Goal: Transaction & Acquisition: Purchase product/service

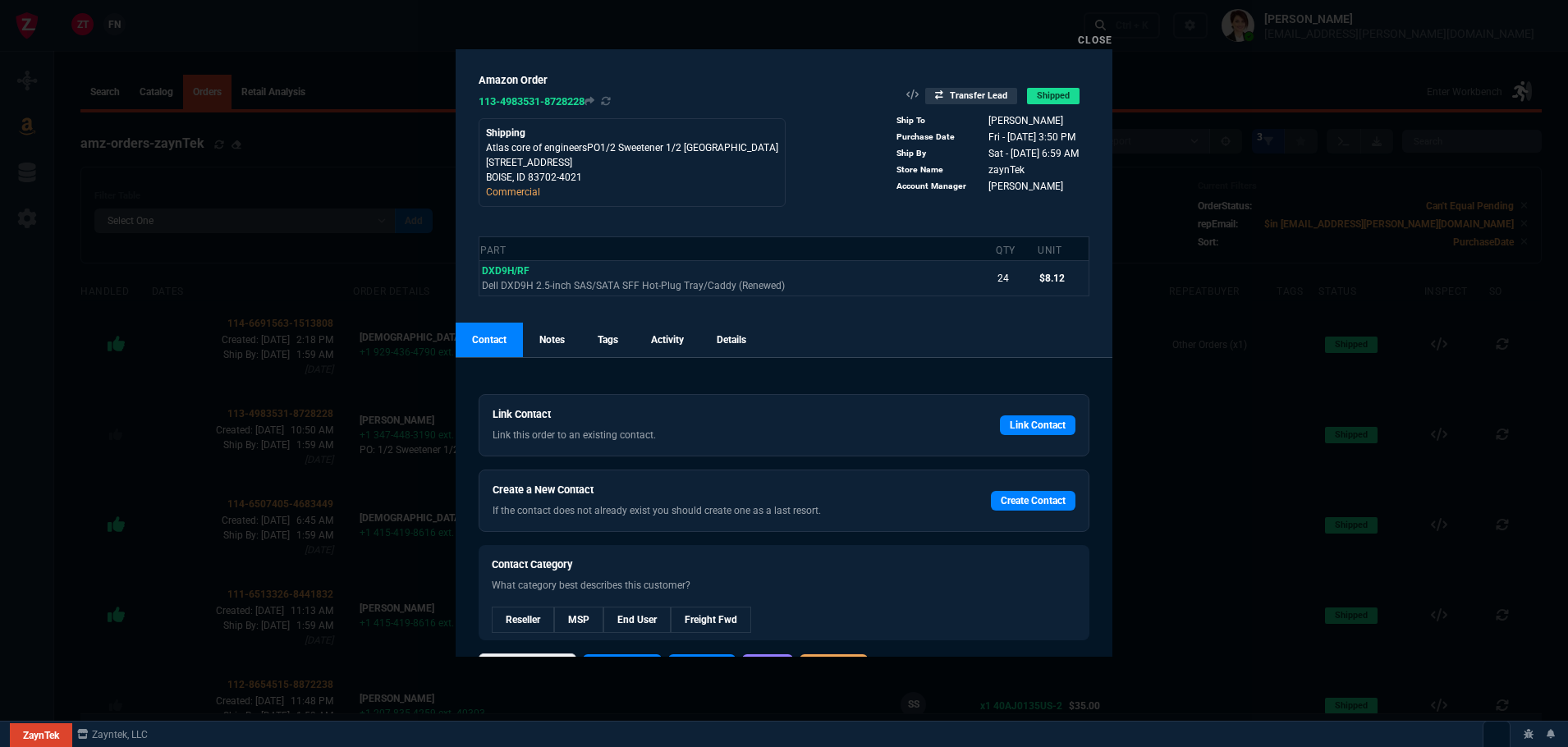
select select
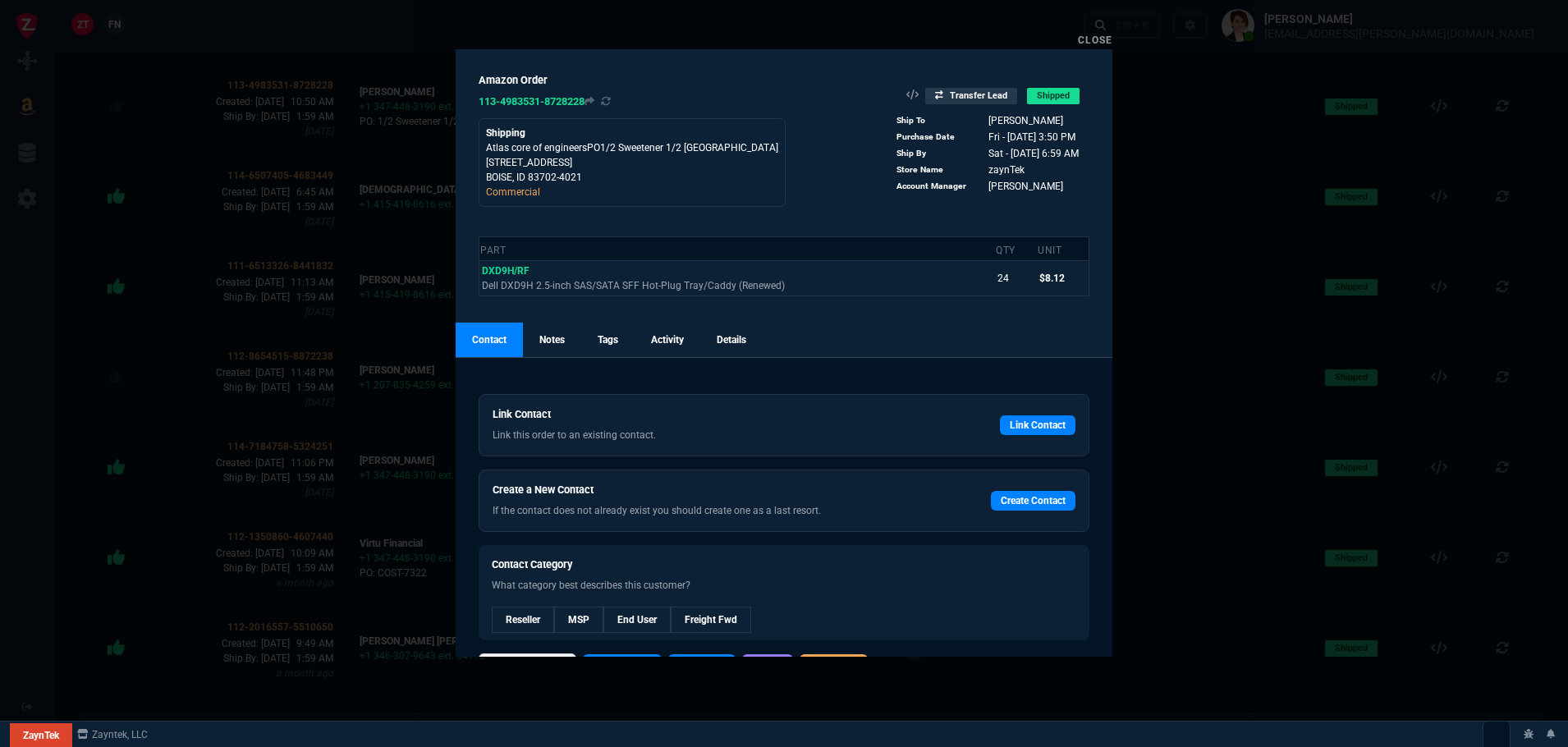
scroll to position [40, 0]
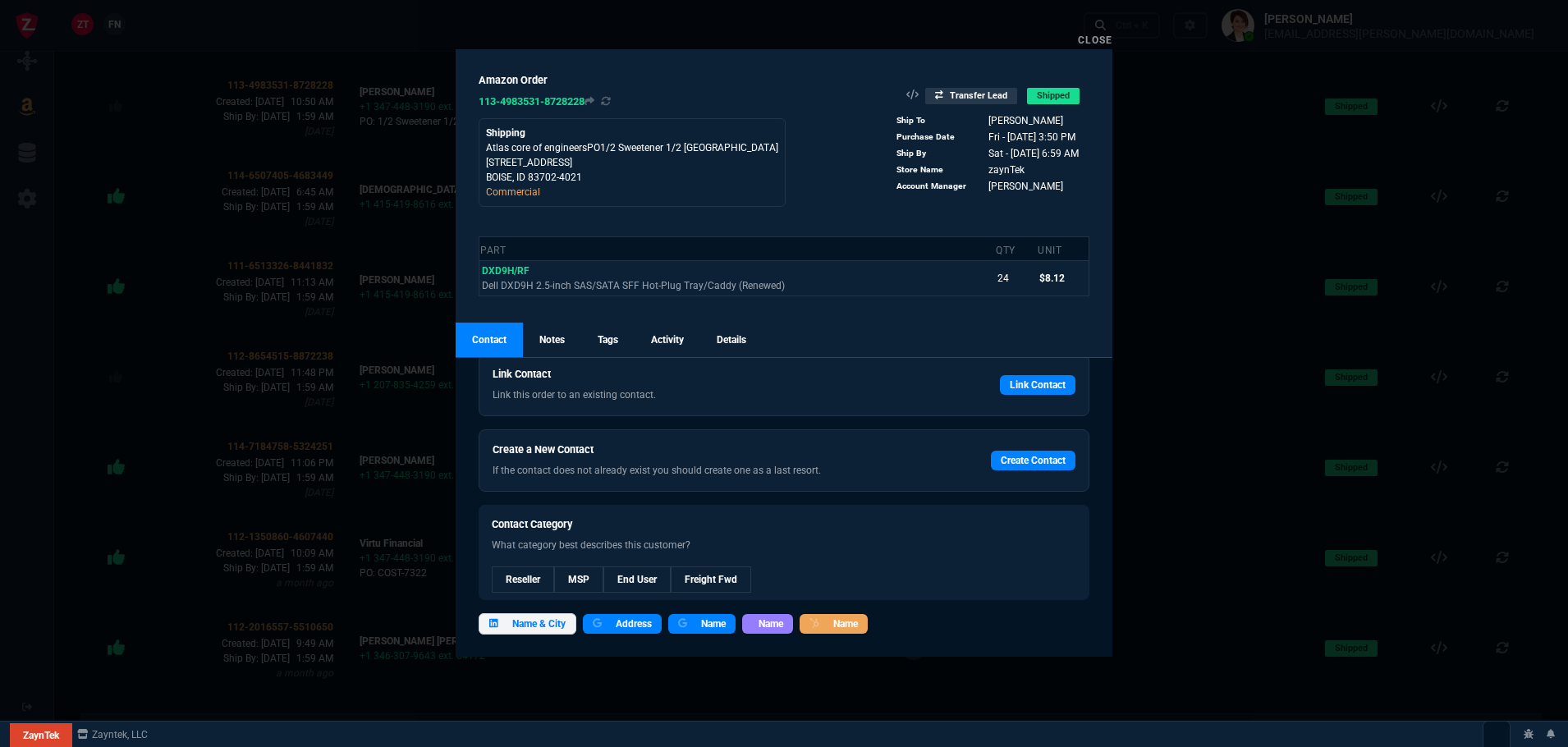
click at [1099, 37] on link "Close" at bounding box center [1095, 40] width 35 height 11
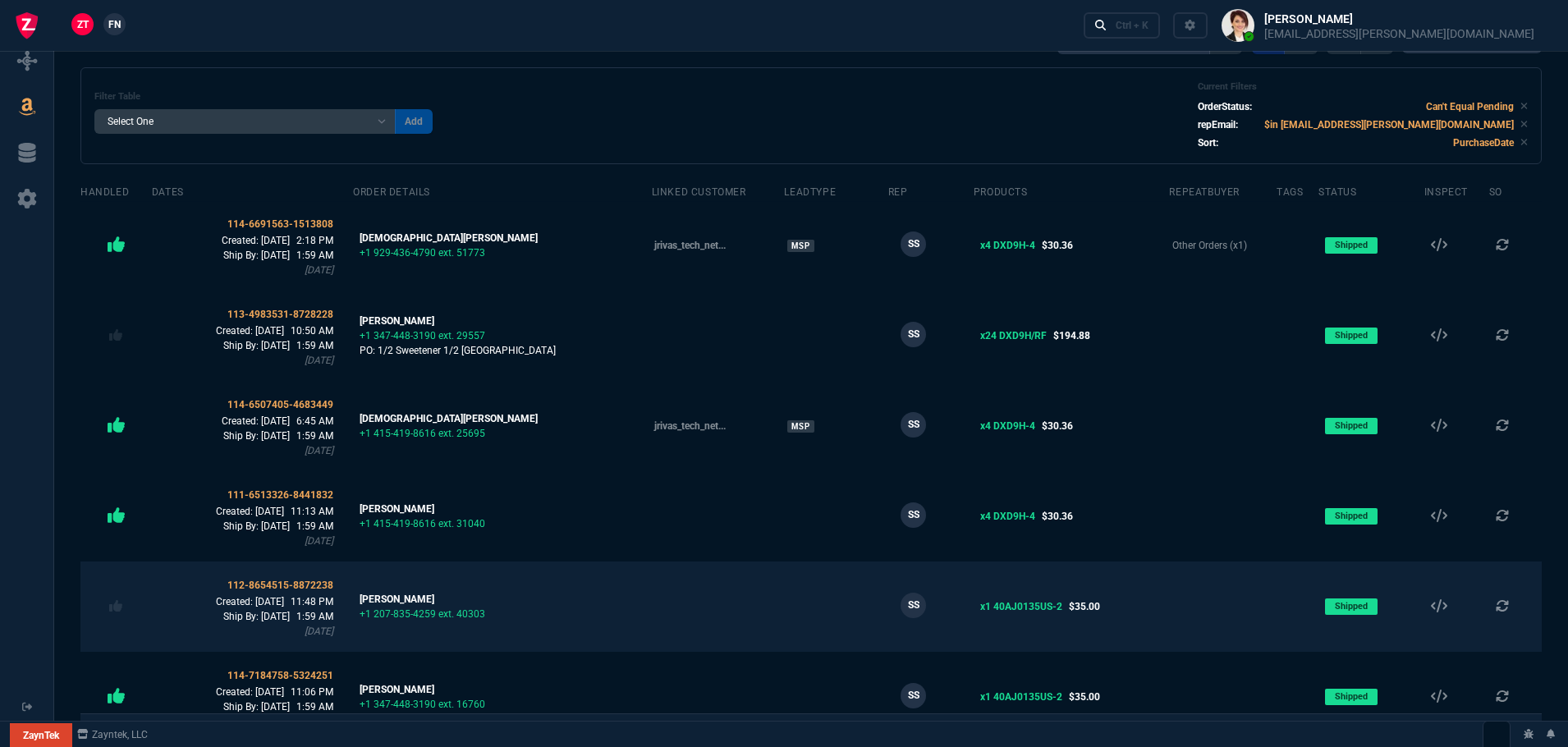
scroll to position [82, 0]
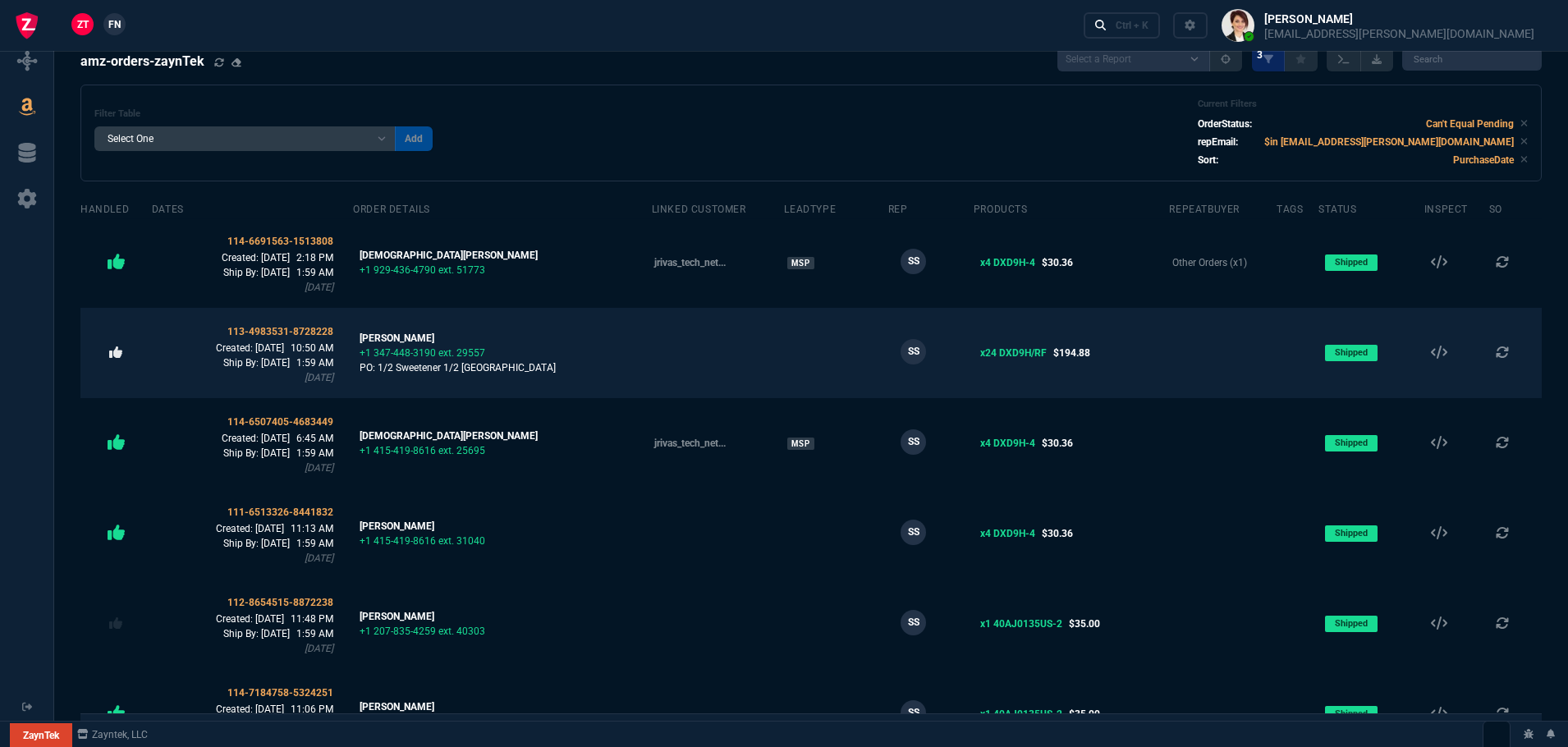
click at [117, 355] on icon at bounding box center [116, 352] width 13 height 11
click at [279, 331] on span "113-4983531-8728228" at bounding box center [280, 331] width 106 height 11
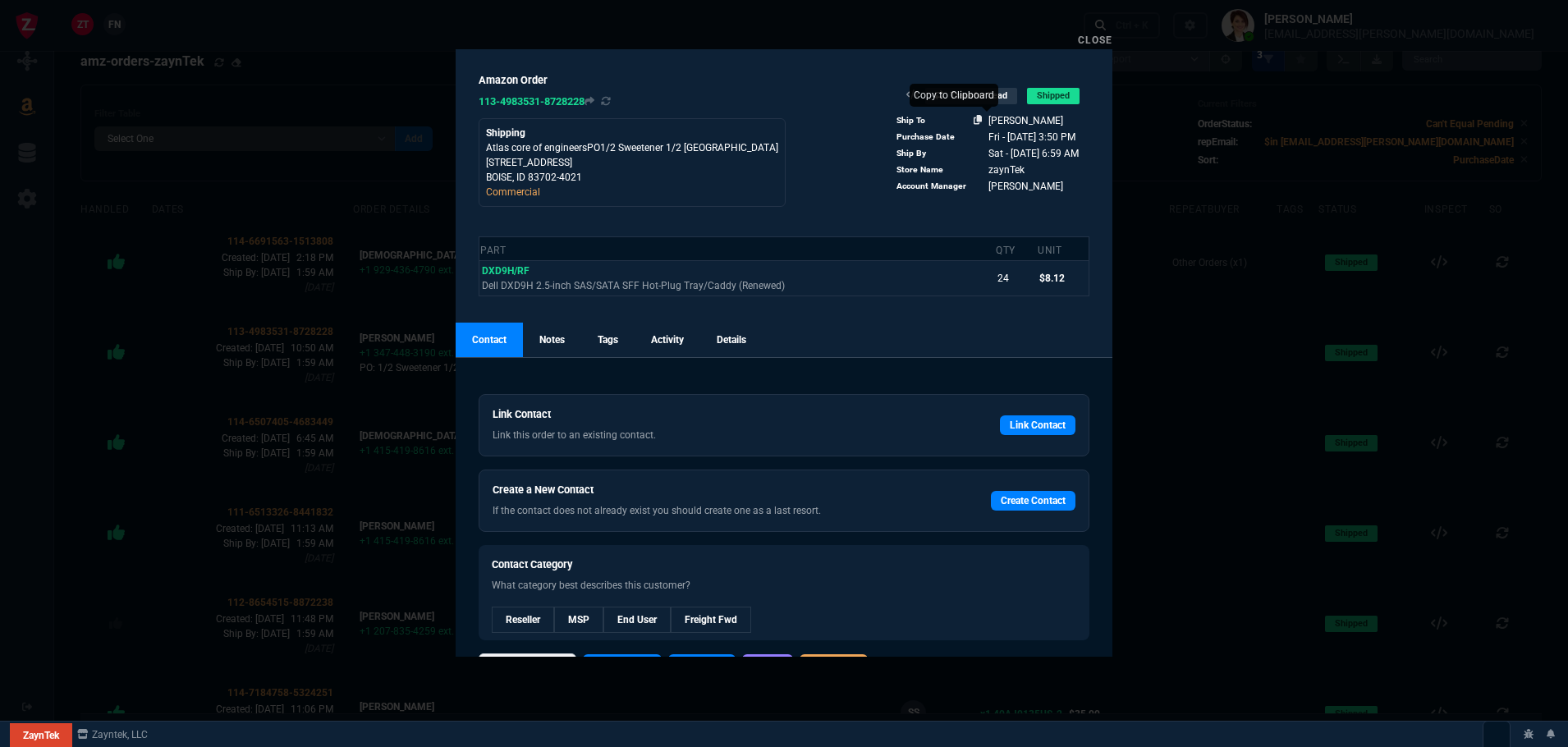
click at [973, 118] on icon at bounding box center [978, 120] width 9 height 10
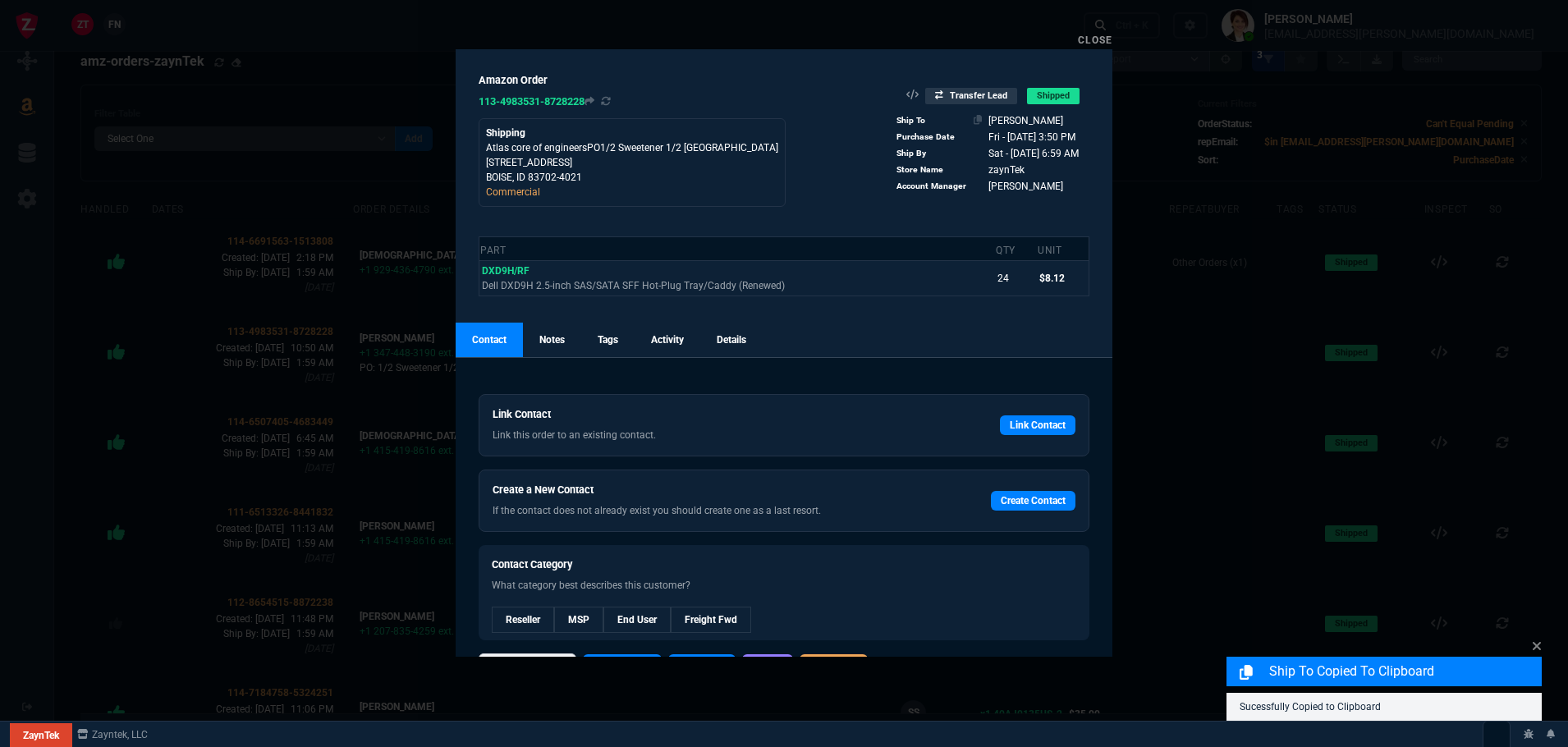
click at [1063, 120] on span at bounding box center [1068, 121] width 10 height 11
drag, startPoint x: 1045, startPoint y: 120, endPoint x: 1014, endPoint y: 118, distance: 31.1
click at [1014, 118] on nx-fornida-value-formatter "ahmad Jodeh" at bounding box center [1023, 121] width 100 height 11
copy span "Jodeh"
click at [1031, 498] on link "Create Contact" at bounding box center [1033, 500] width 84 height 20
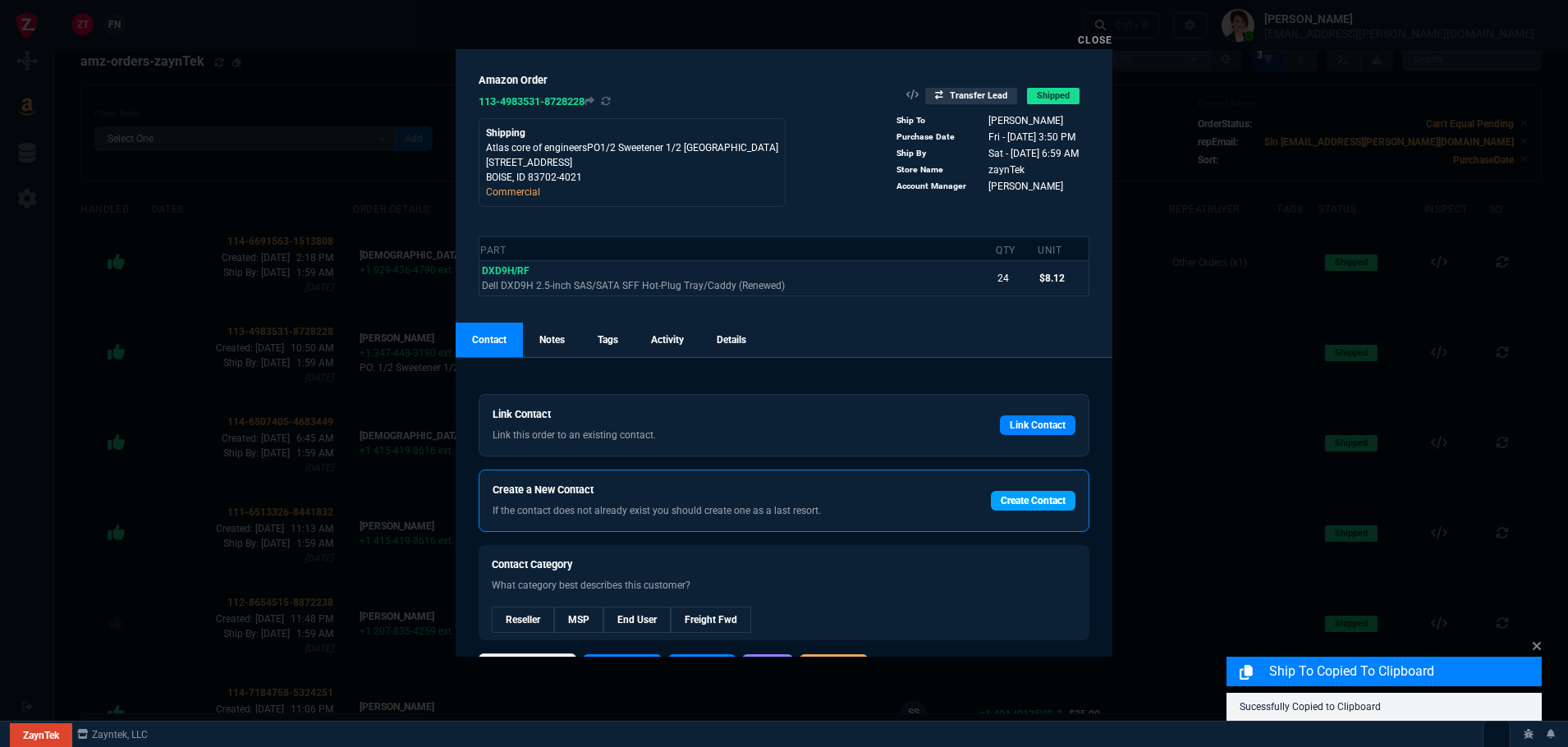
select select
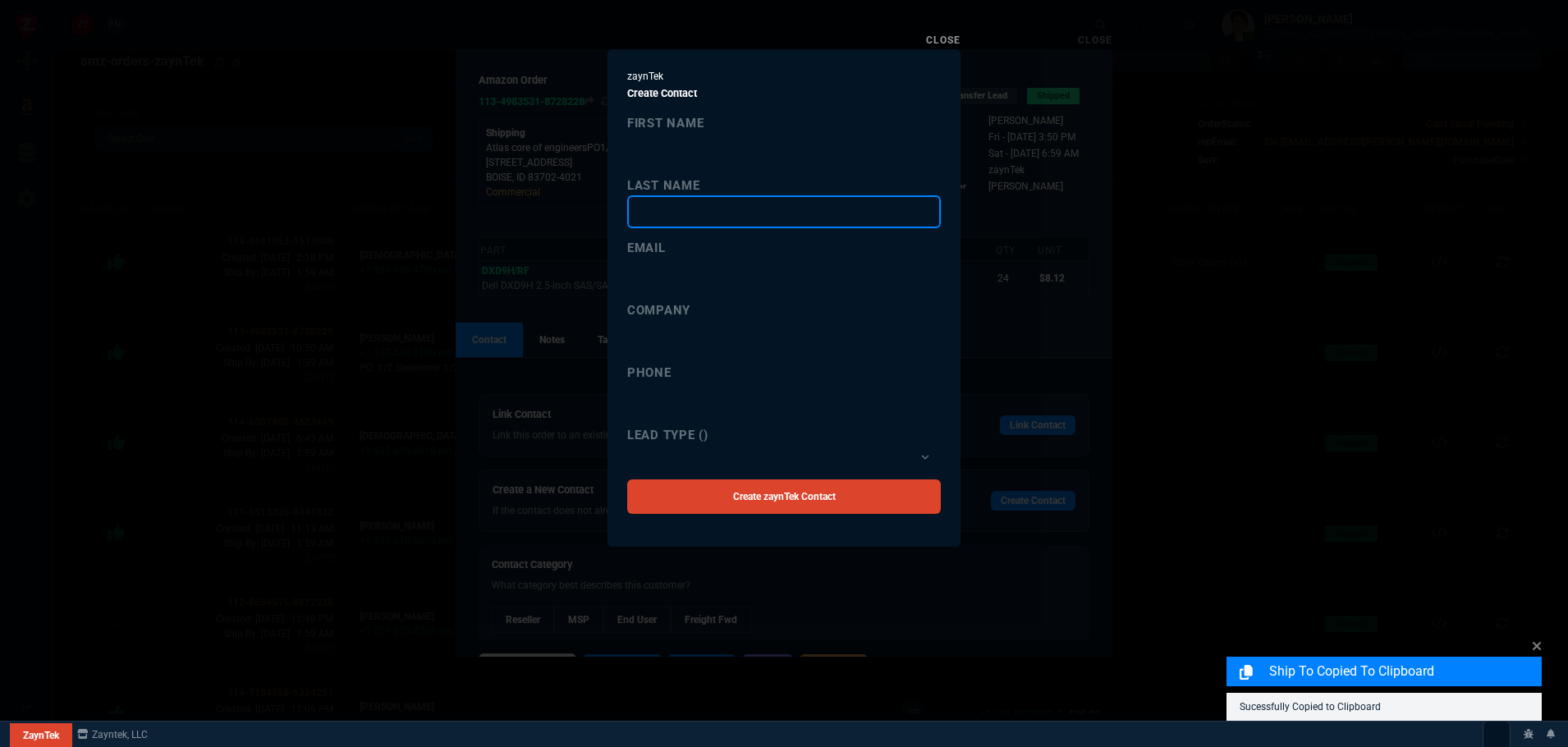
paste input "Jodeh"
type input "Jodeh"
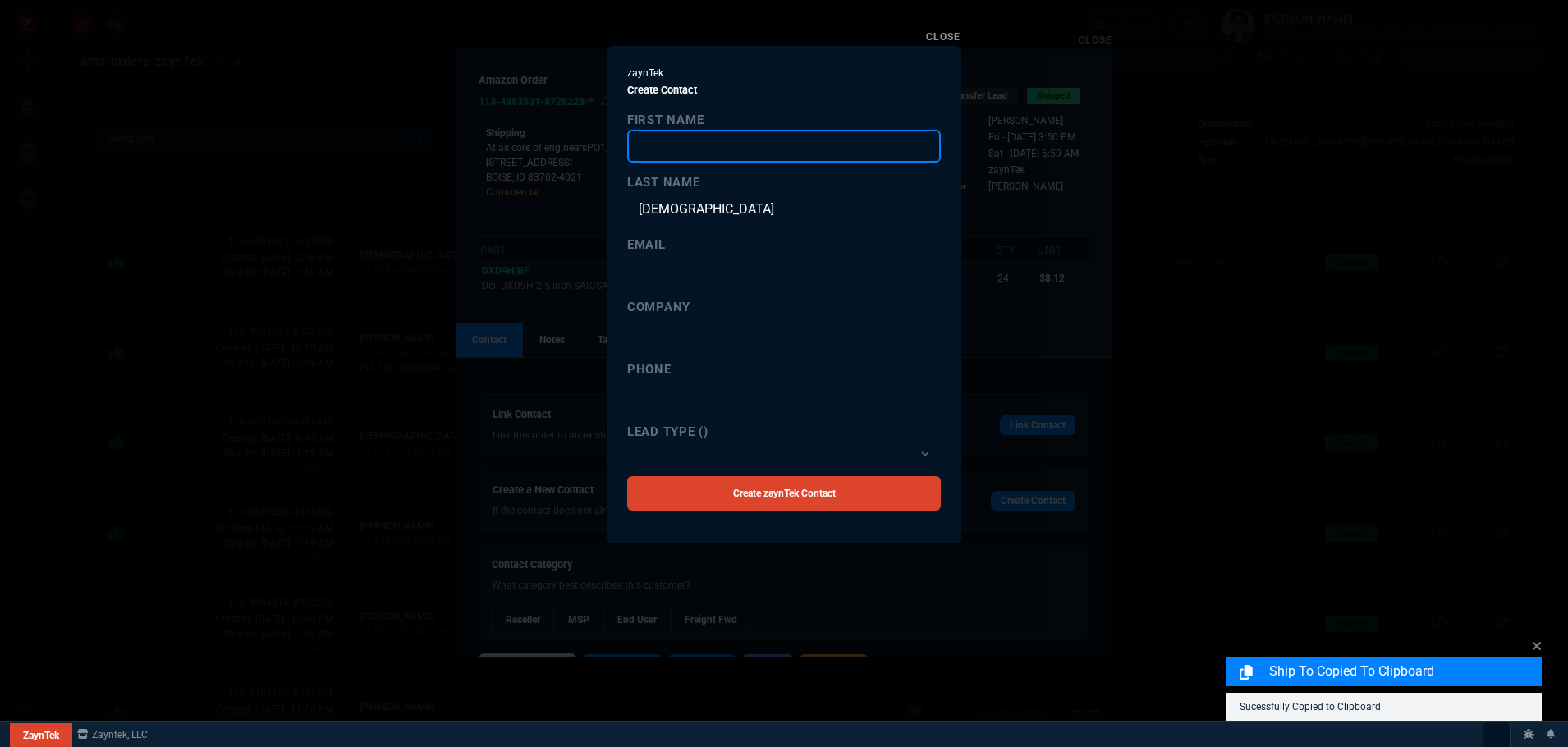
click at [676, 142] on input "first name" at bounding box center [784, 146] width 313 height 33
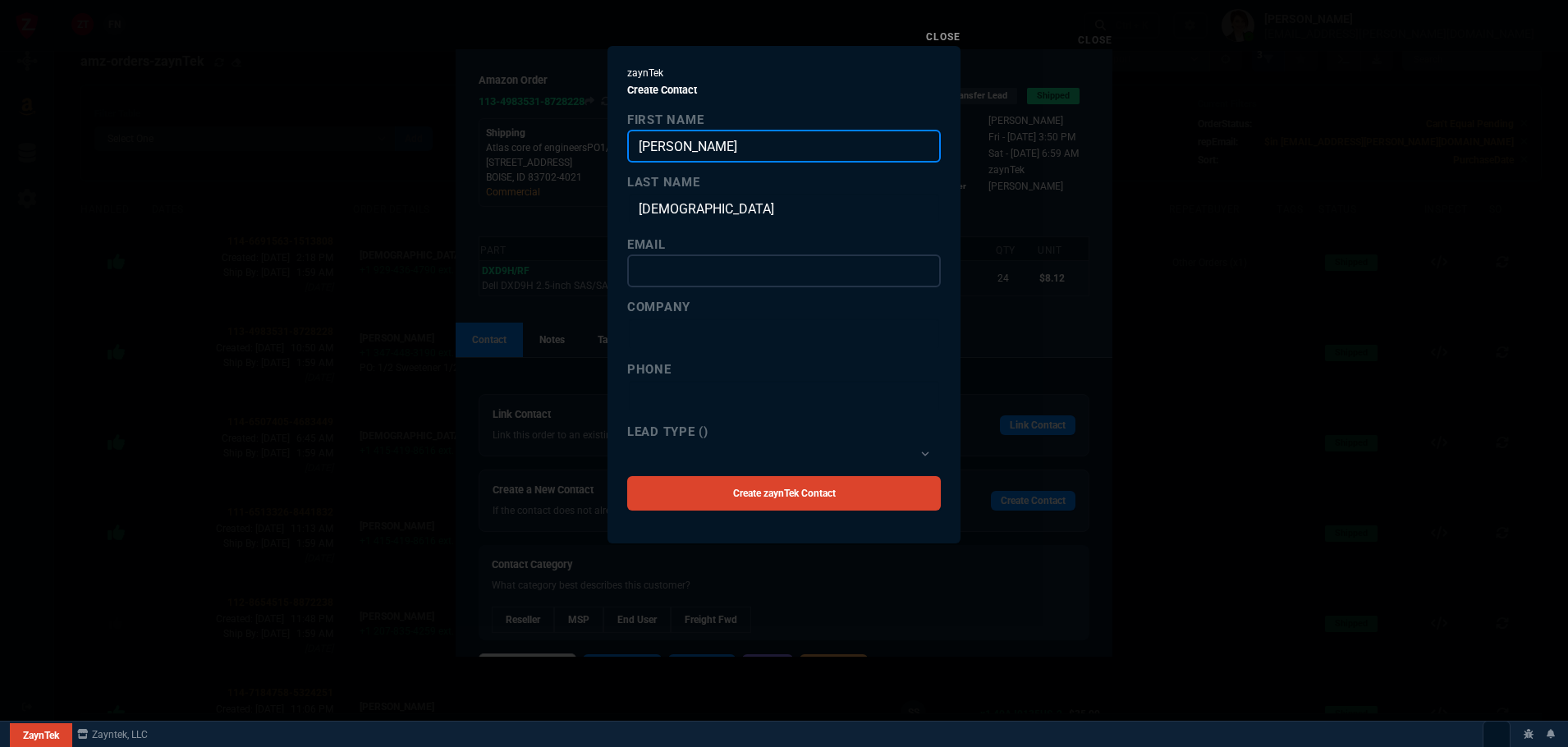
type input "Ahmad"
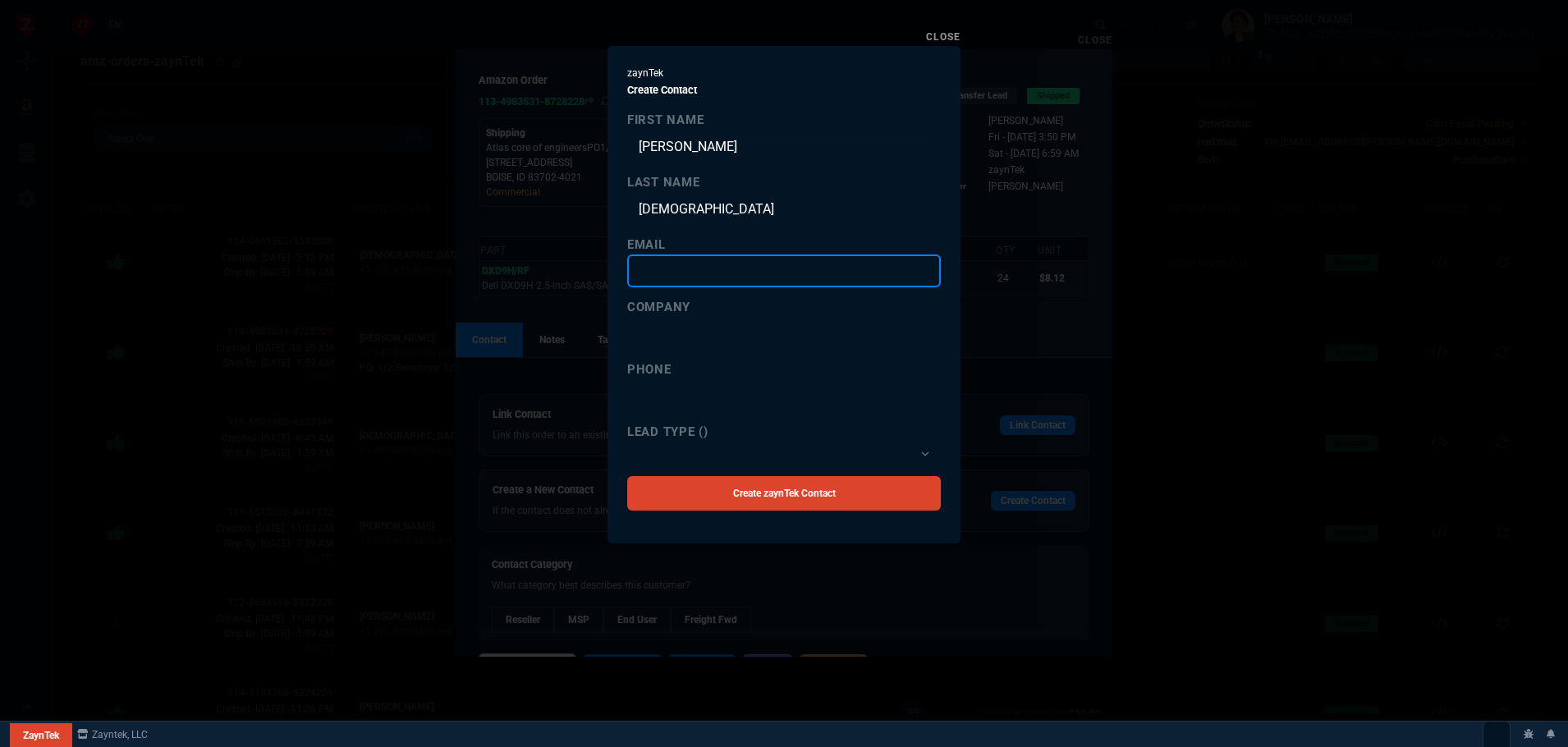
click at [709, 266] on input "email" at bounding box center [784, 270] width 313 height 33
paste input "ajodeh@atlascoreofengineers.com"
type input "ajodeh@atlascoreofengineers.com"
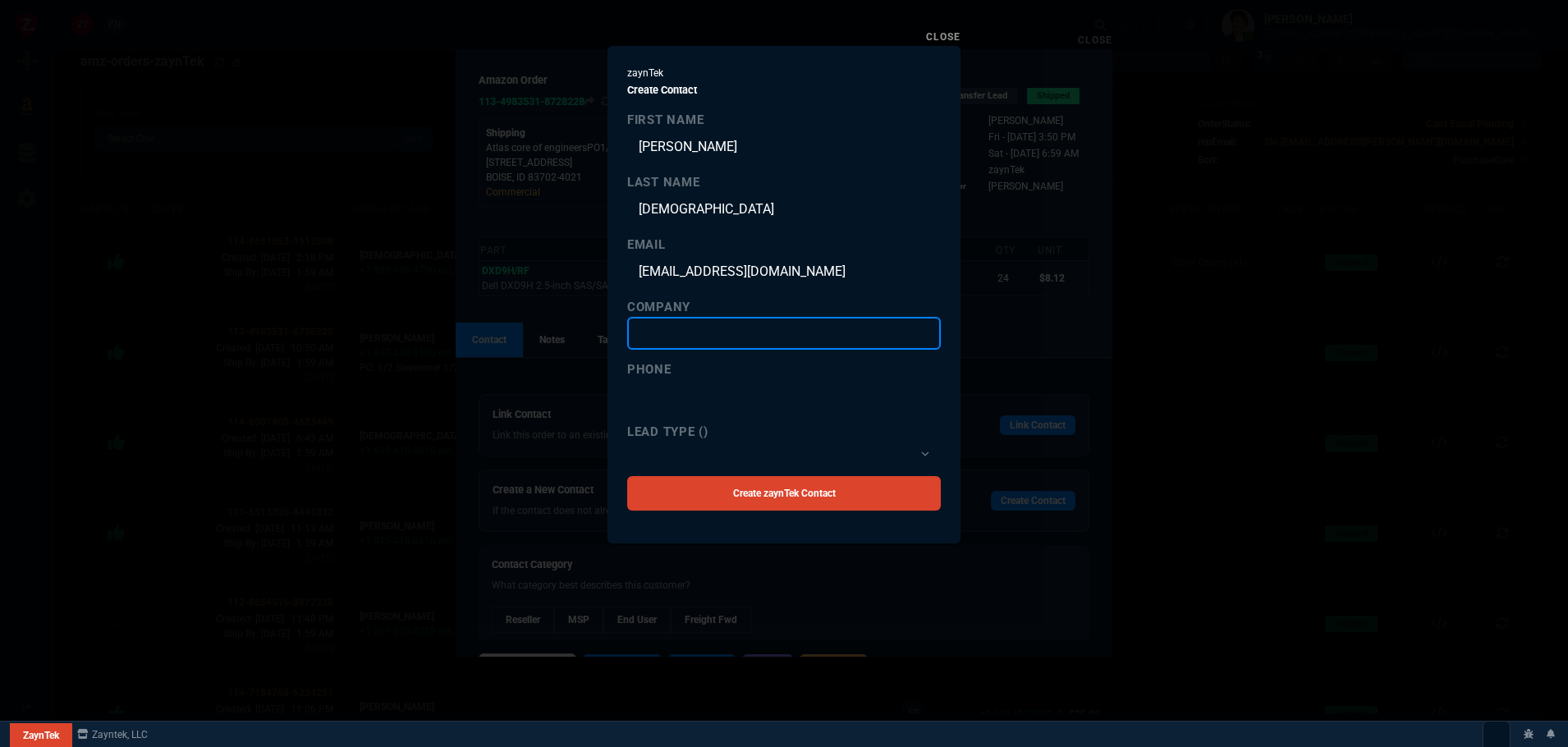
click at [680, 328] on input "company" at bounding box center [784, 333] width 313 height 33
paste input "Atlas Core of Engineers"
type input "Atlas Core of Engineers"
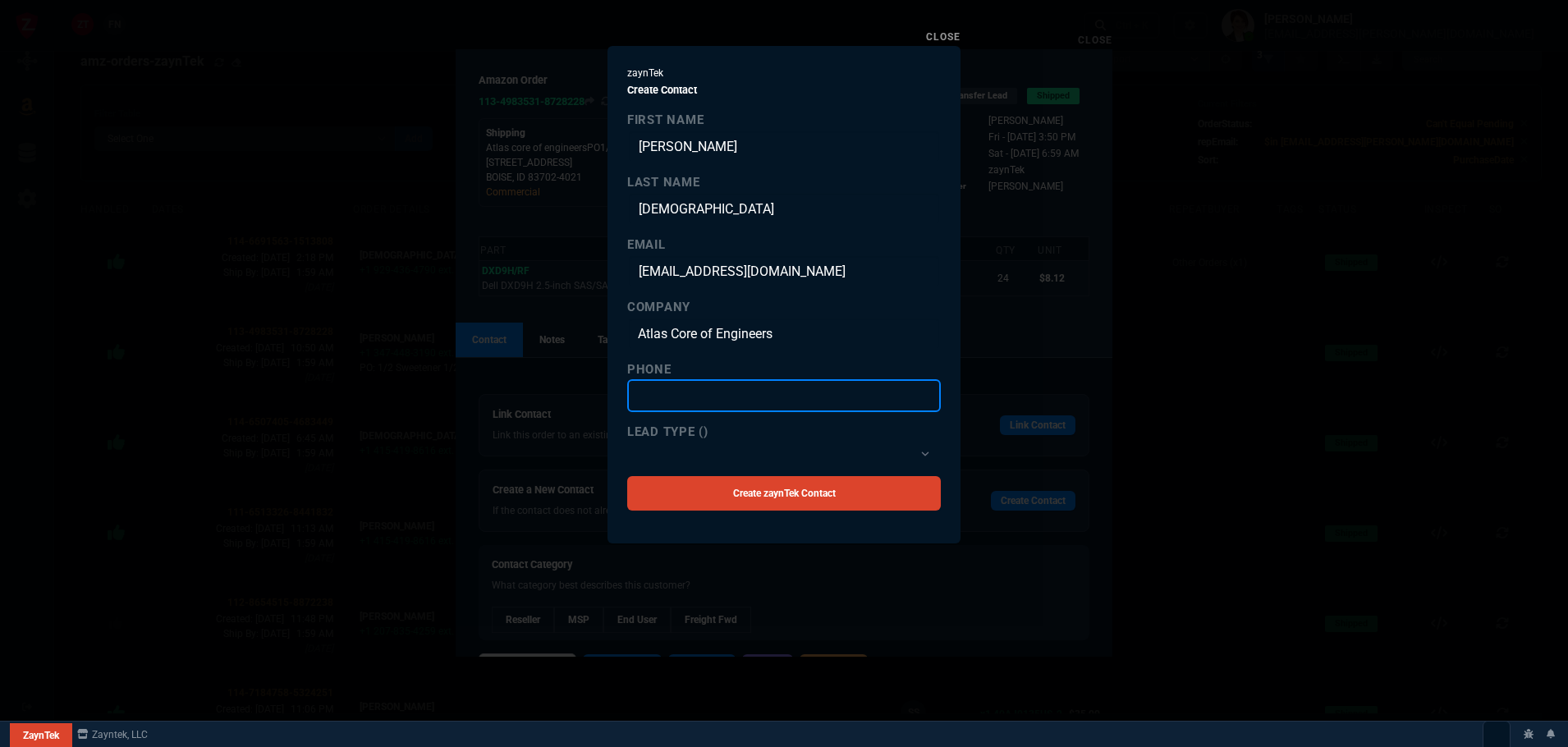
click at [652, 389] on input "text" at bounding box center [784, 395] width 313 height 33
paste input "(844) 502-8527"
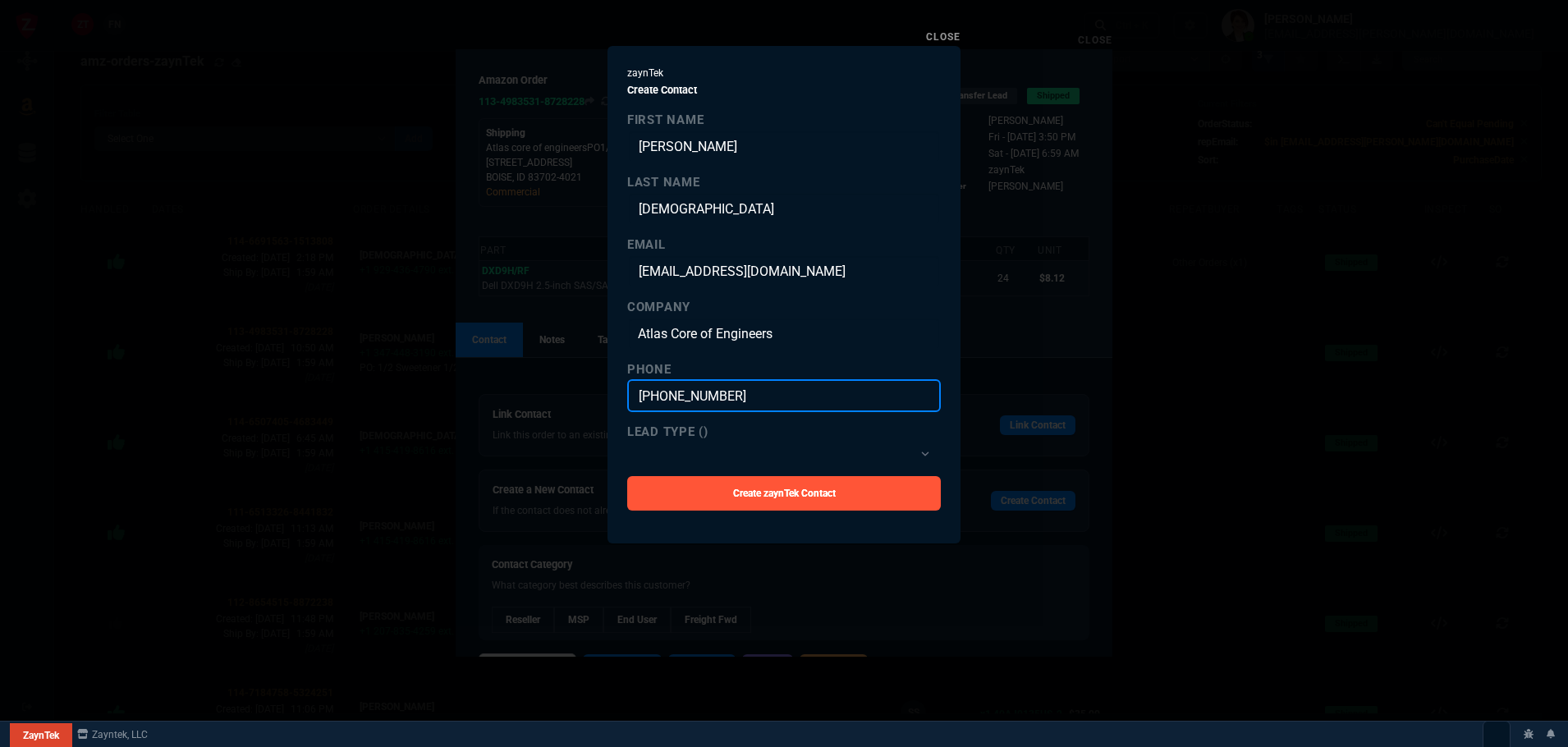
type input "(844) 502-8527"
click at [756, 493] on link "Create zaynTek Contact" at bounding box center [784, 493] width 313 height 35
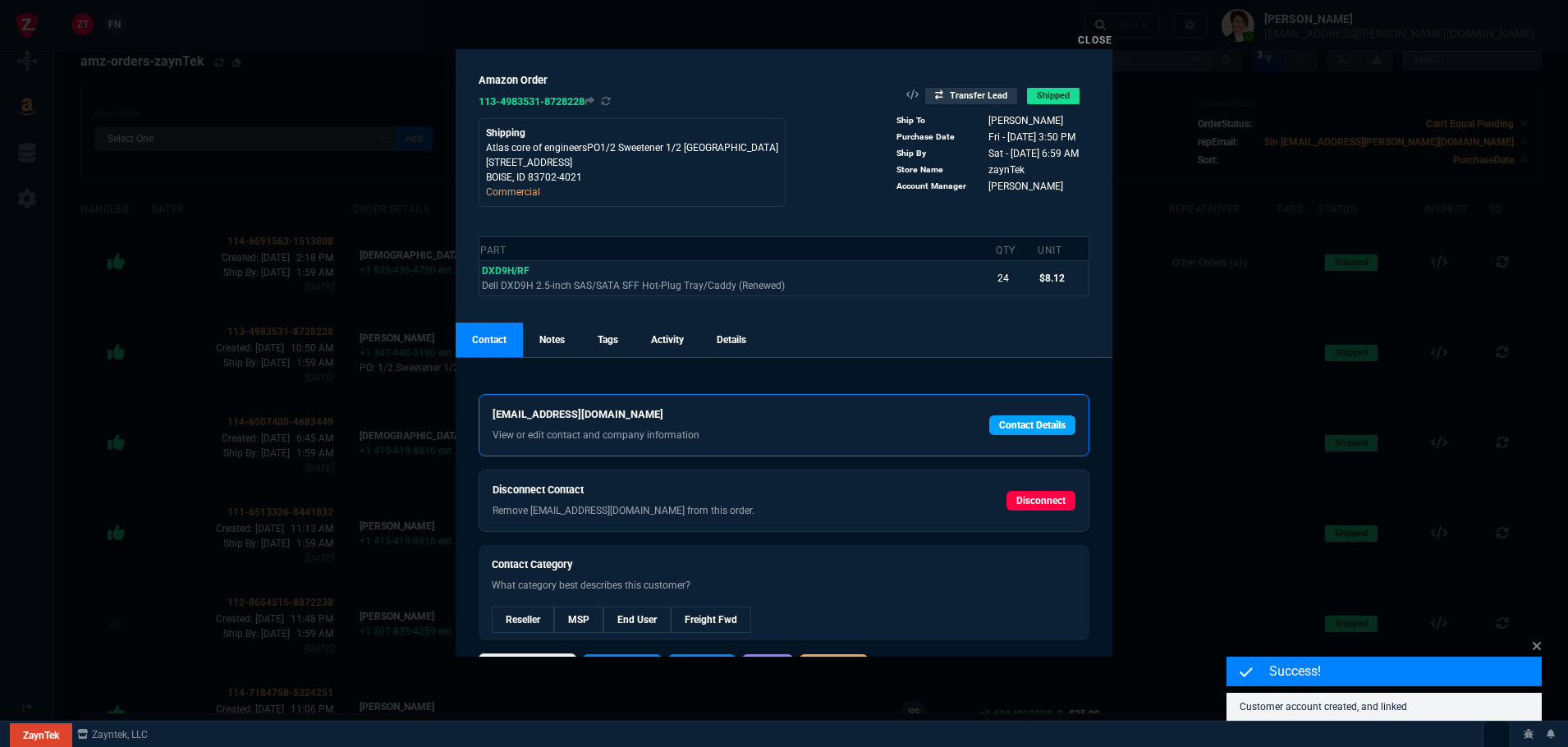
click at [1021, 424] on link "Contact Details" at bounding box center [1032, 424] width 86 height 20
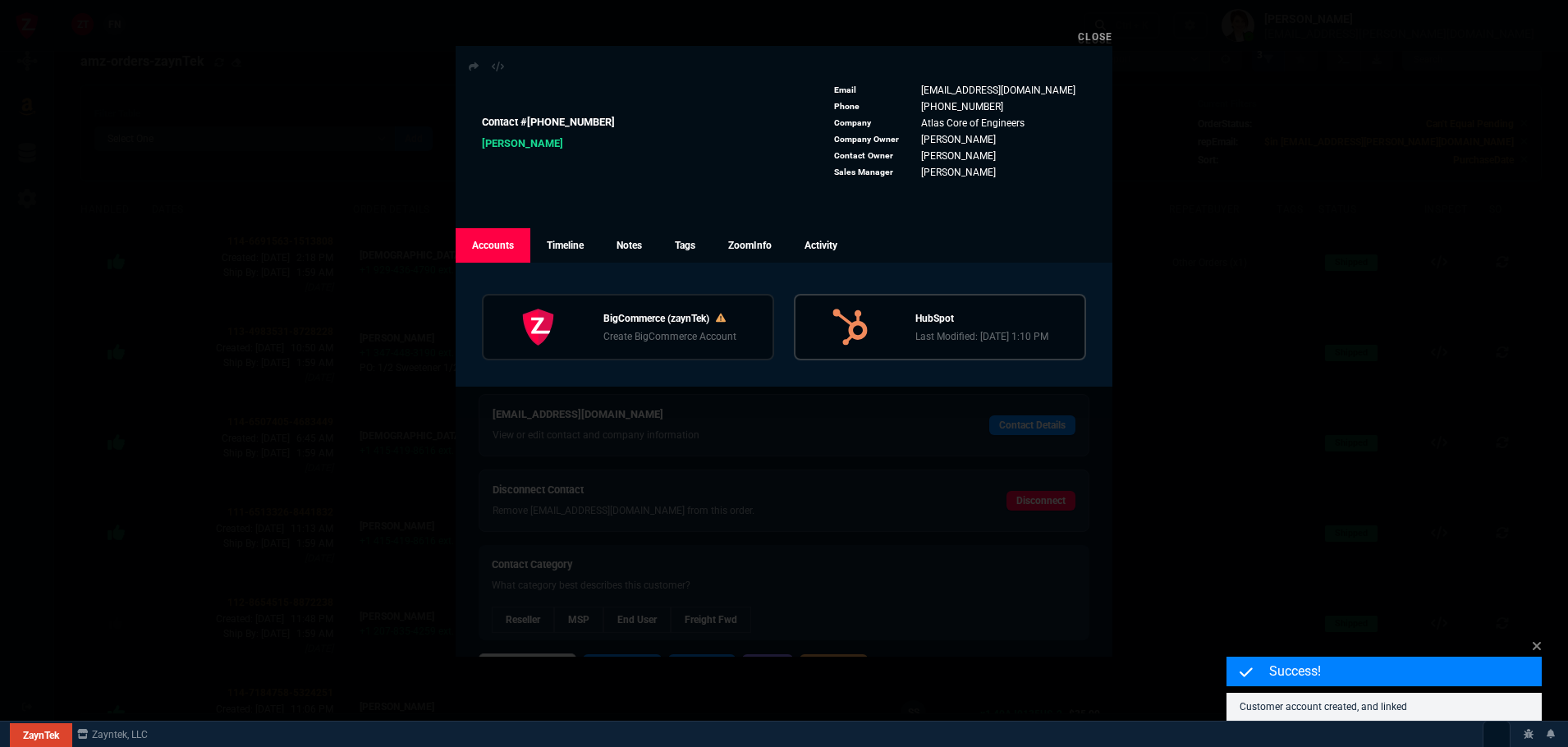
click at [951, 316] on p "HubSpot" at bounding box center [982, 319] width 133 height 15
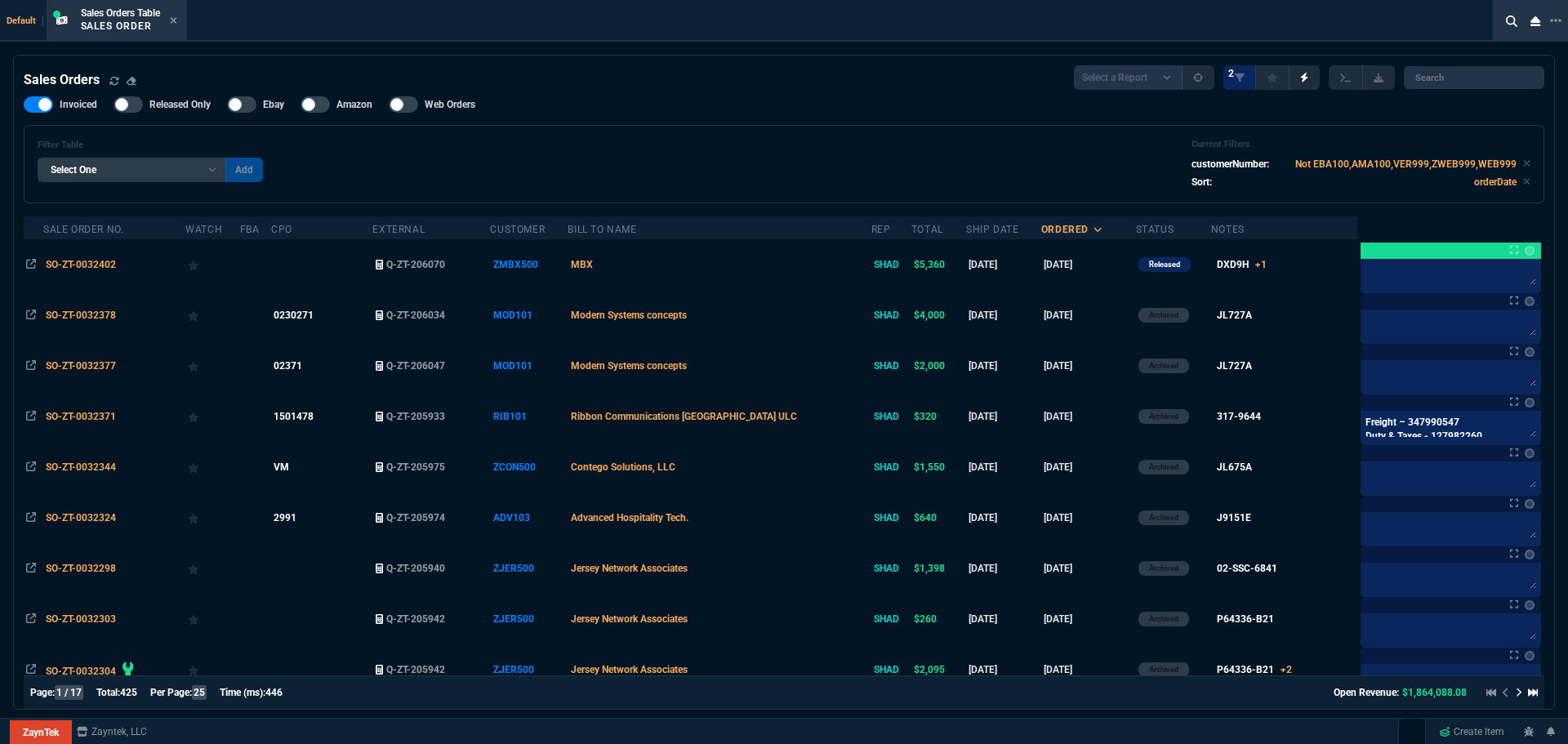
select select "12: ROSS"
select select
click at [1443, 75] on input "search" at bounding box center [1474, 77] width 141 height 23
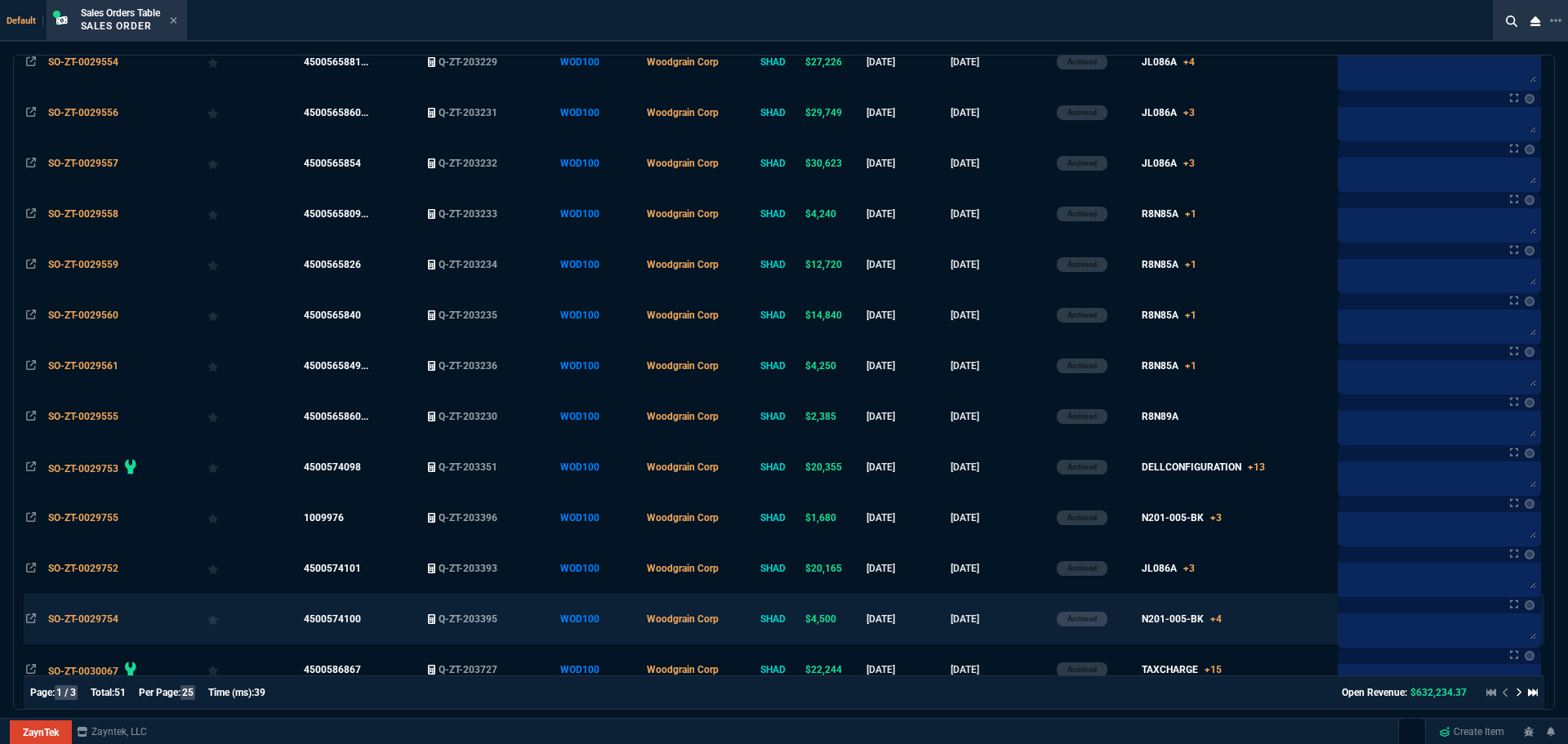
scroll to position [865, 0]
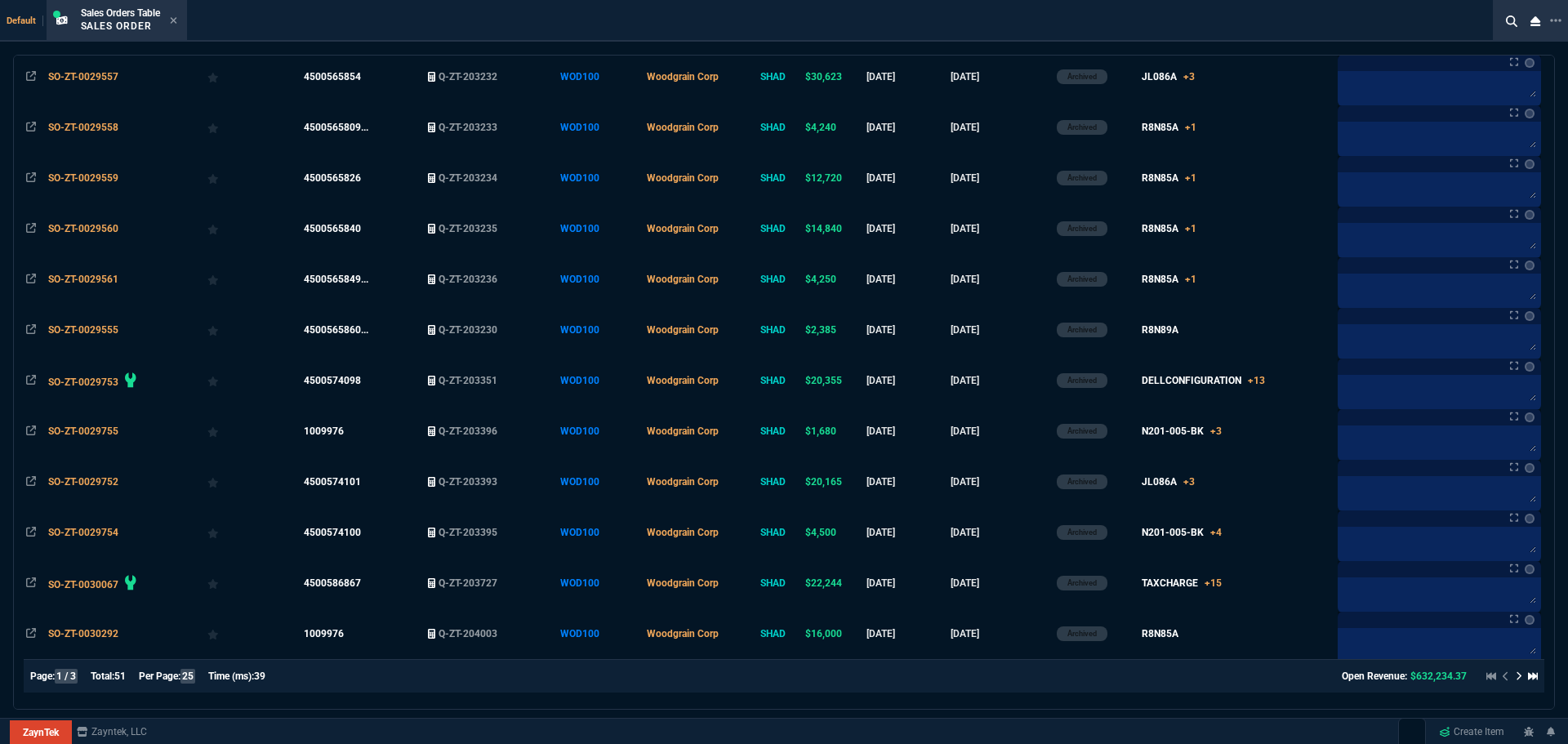
type input "WOD100"
click at [1517, 677] on icon at bounding box center [1519, 676] width 5 height 9
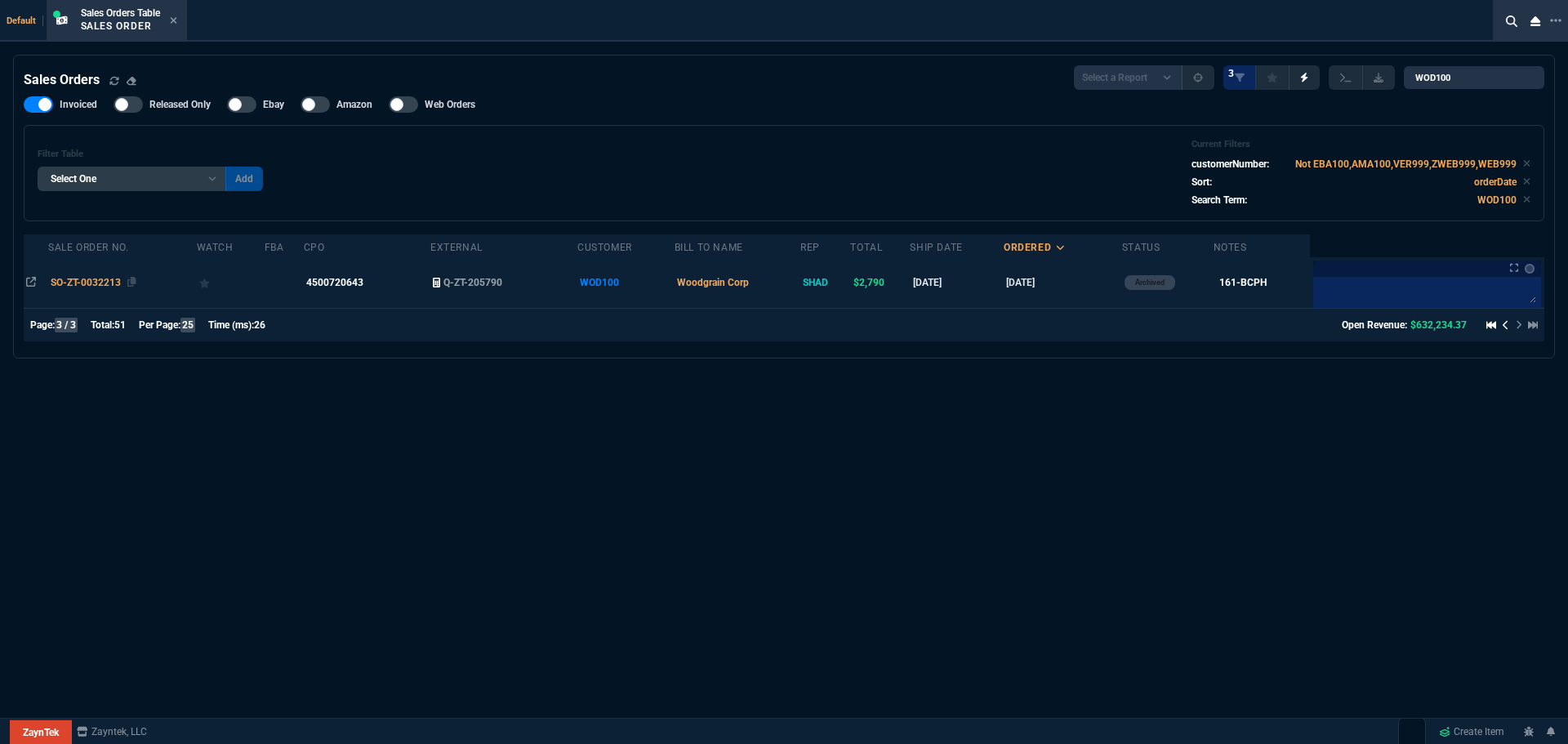
click at [103, 283] on span "SO-ZT-0032213" at bounding box center [85, 283] width 70 height 11
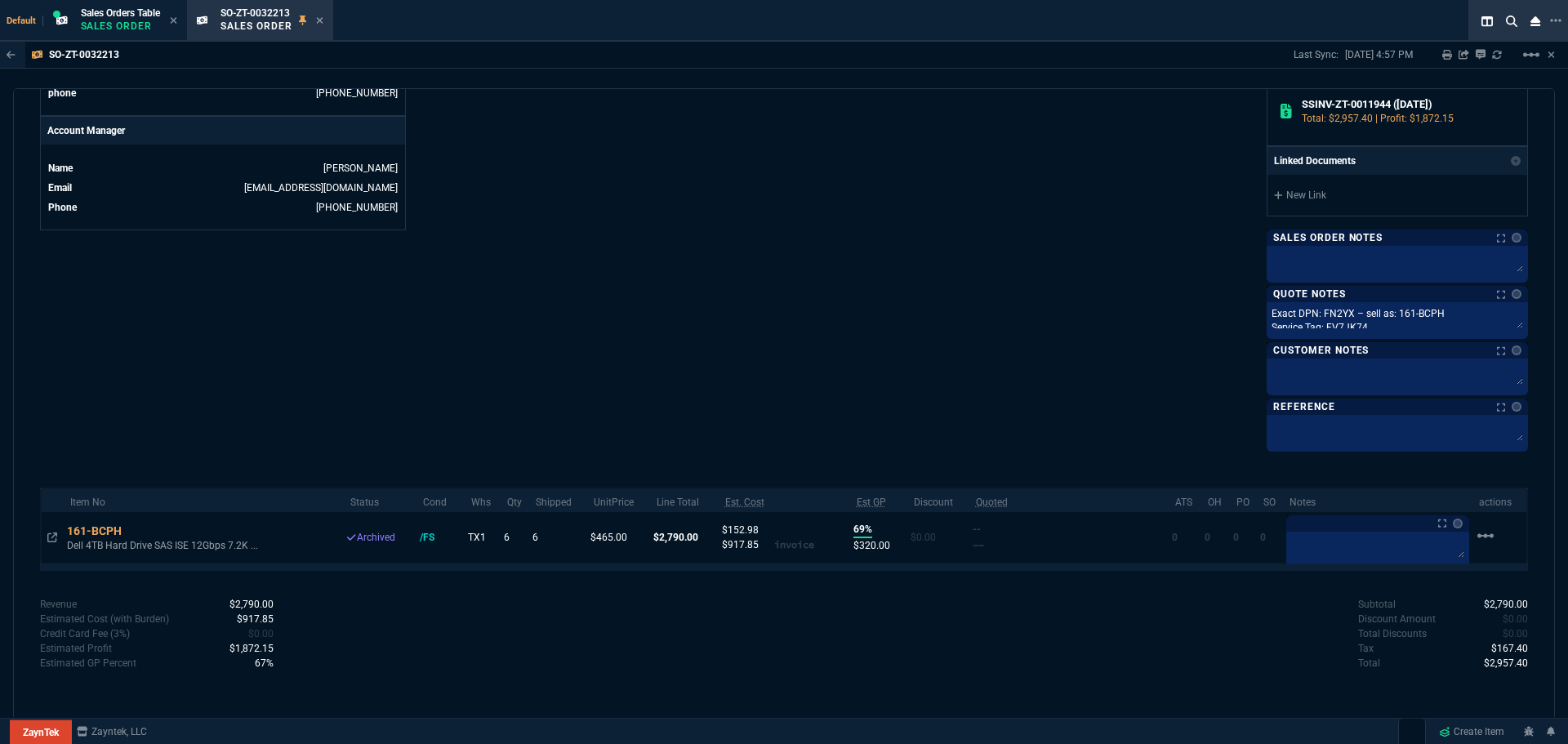
scroll to position [277, 0]
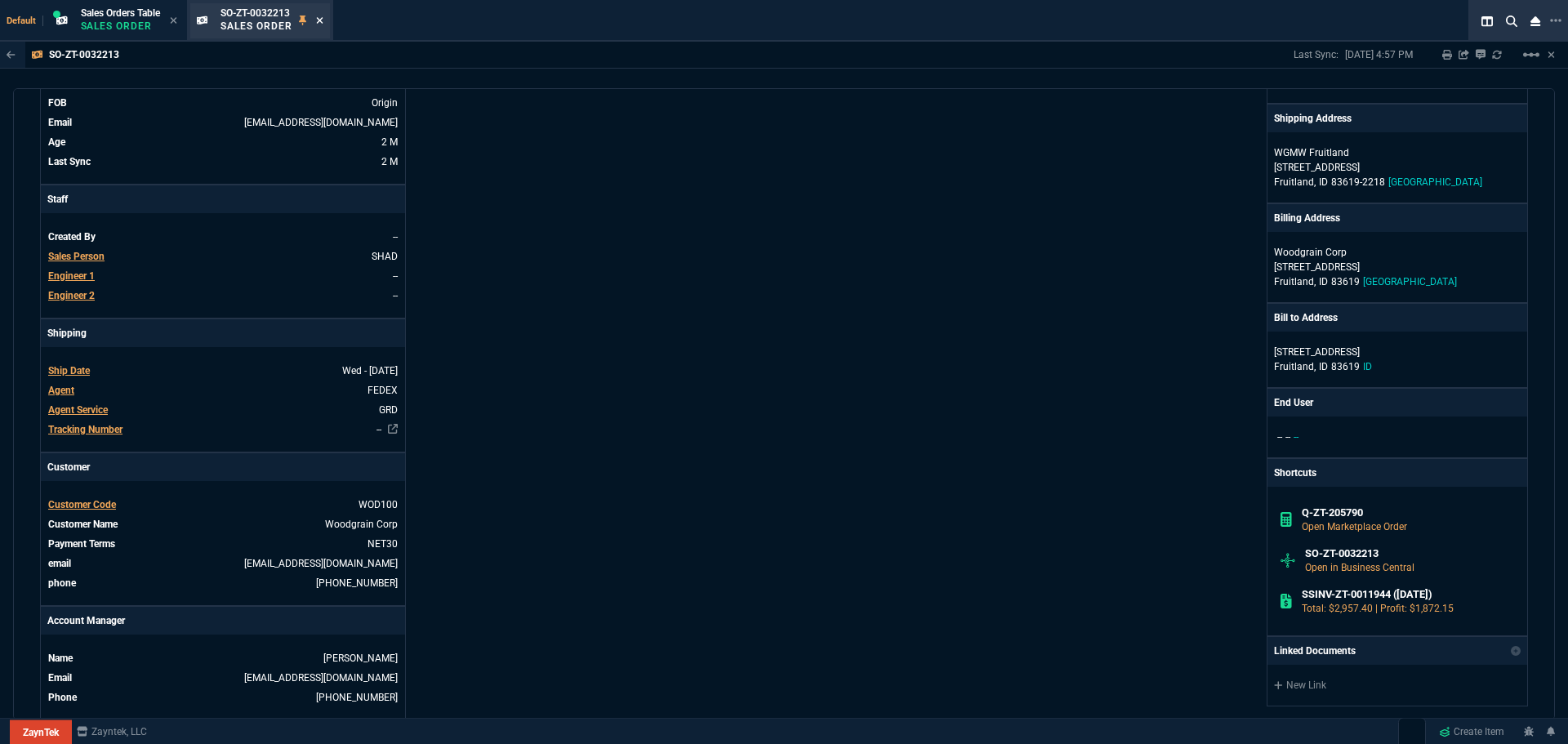
click at [320, 24] on icon at bounding box center [320, 20] width 7 height 10
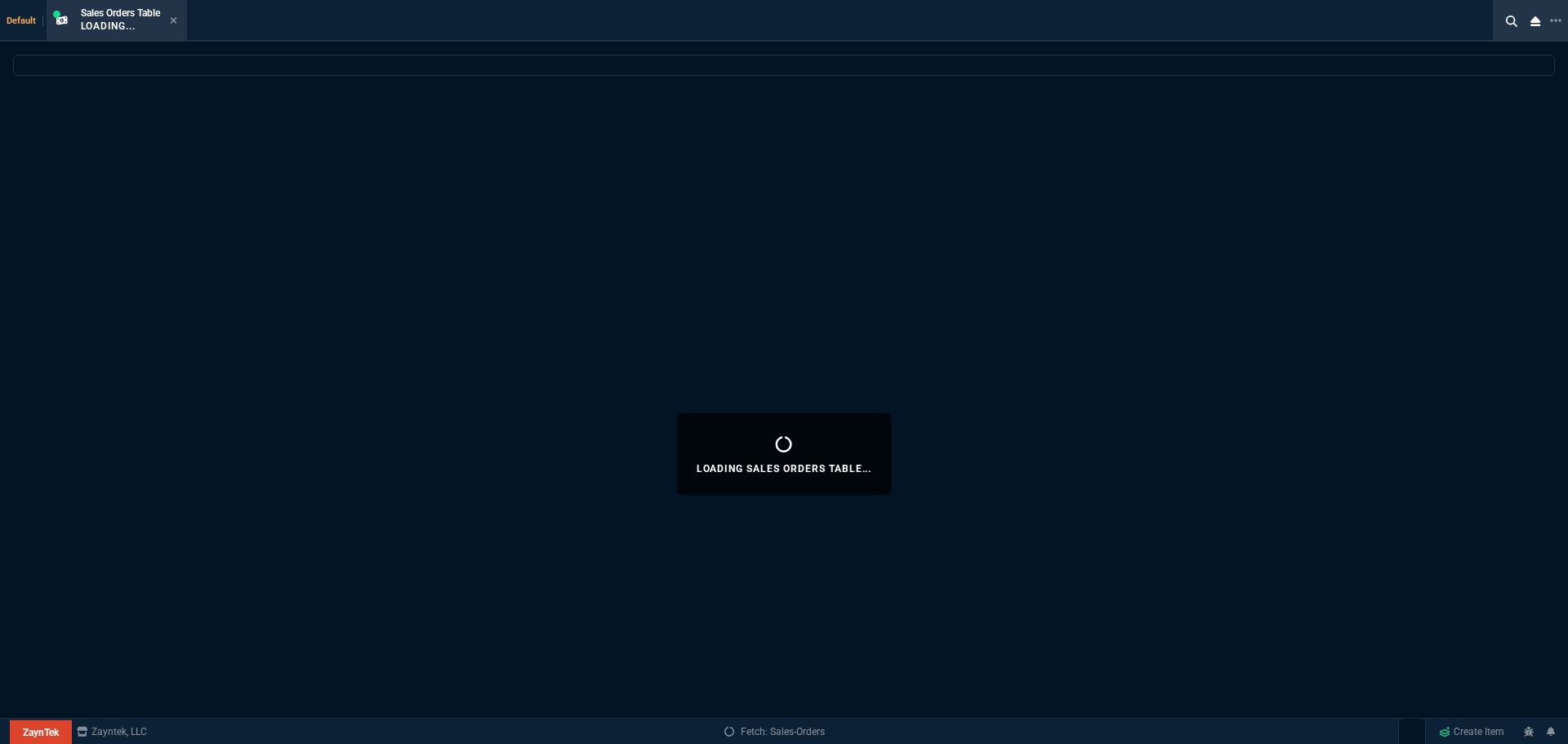
select select
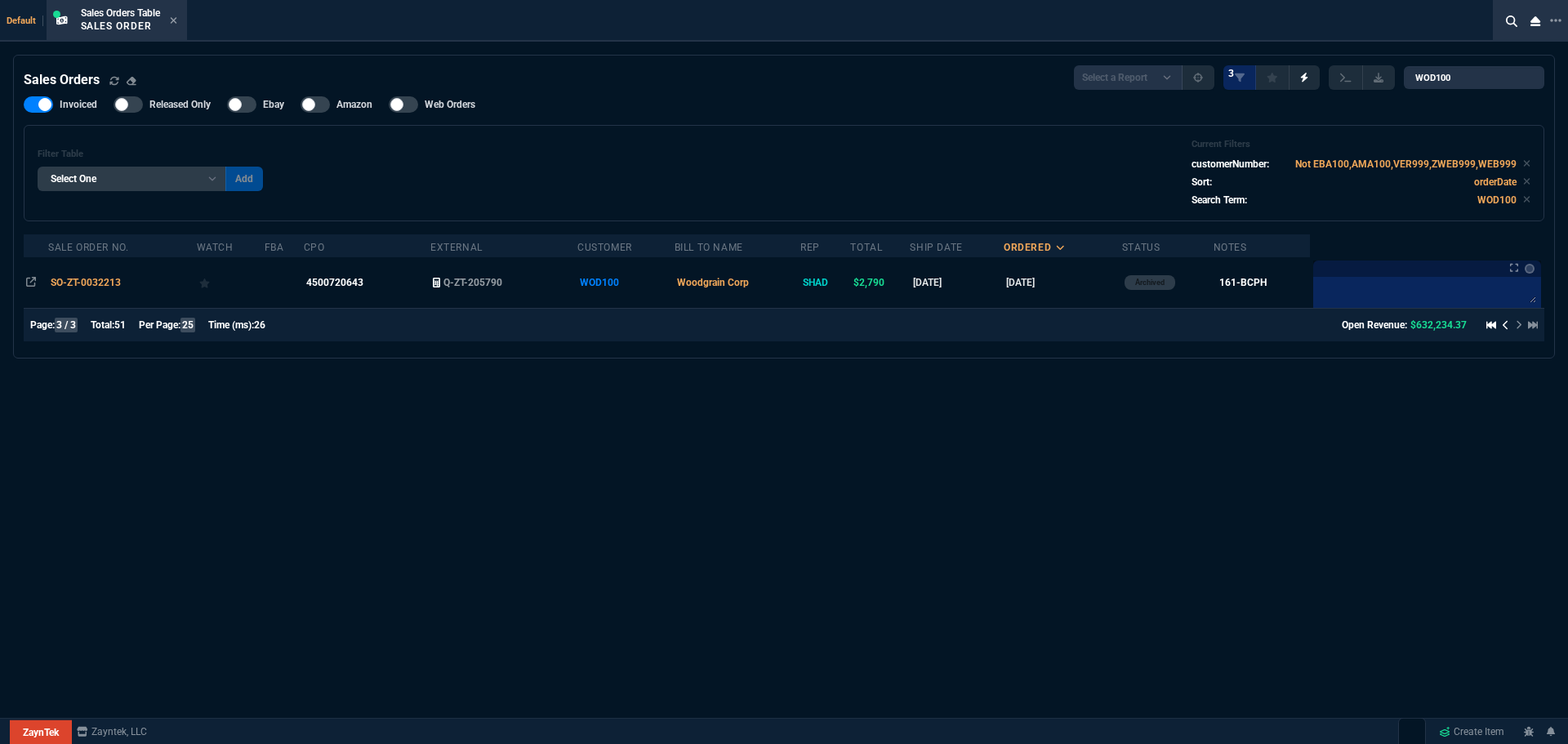
click at [1503, 324] on icon at bounding box center [1506, 325] width 7 height 10
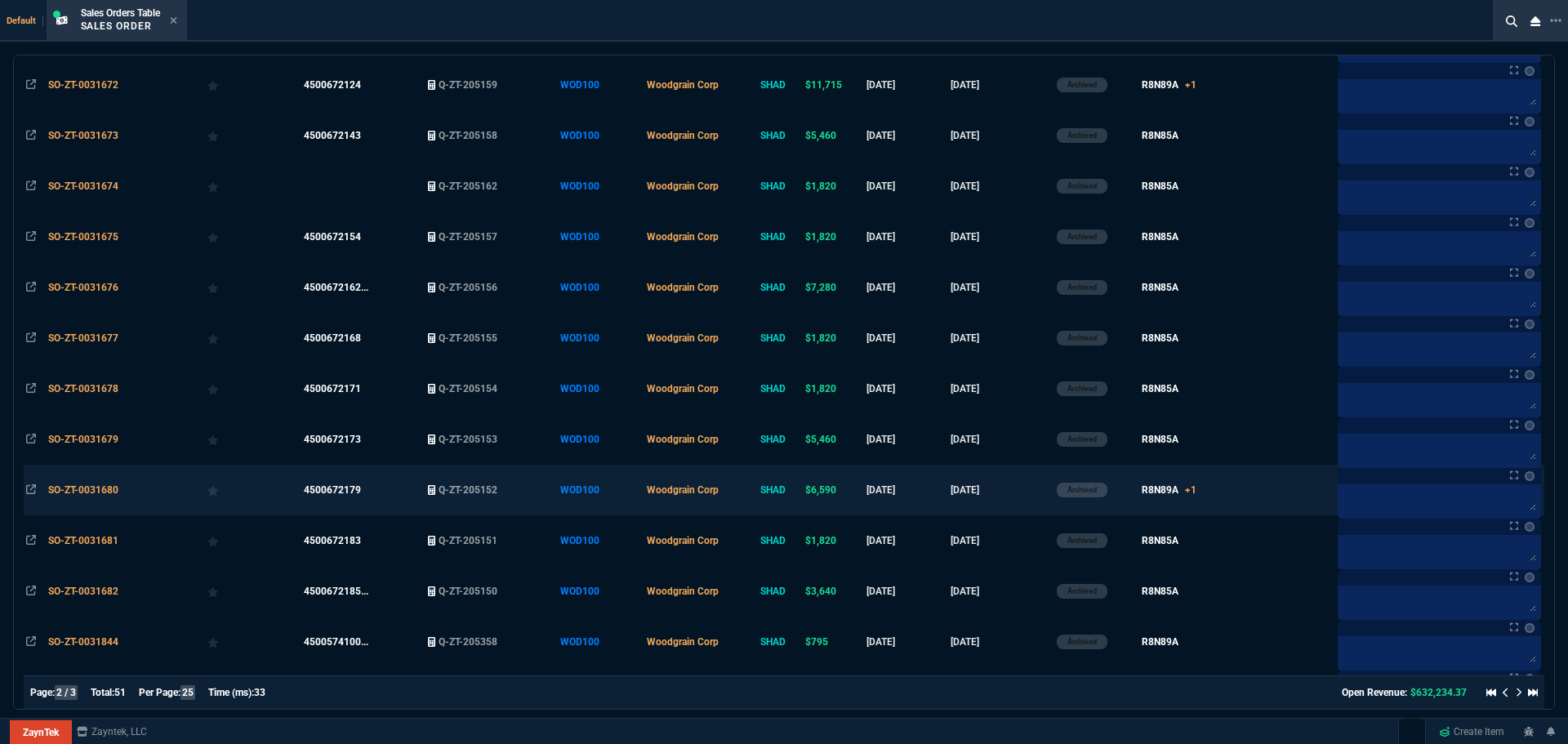
scroll to position [865, 0]
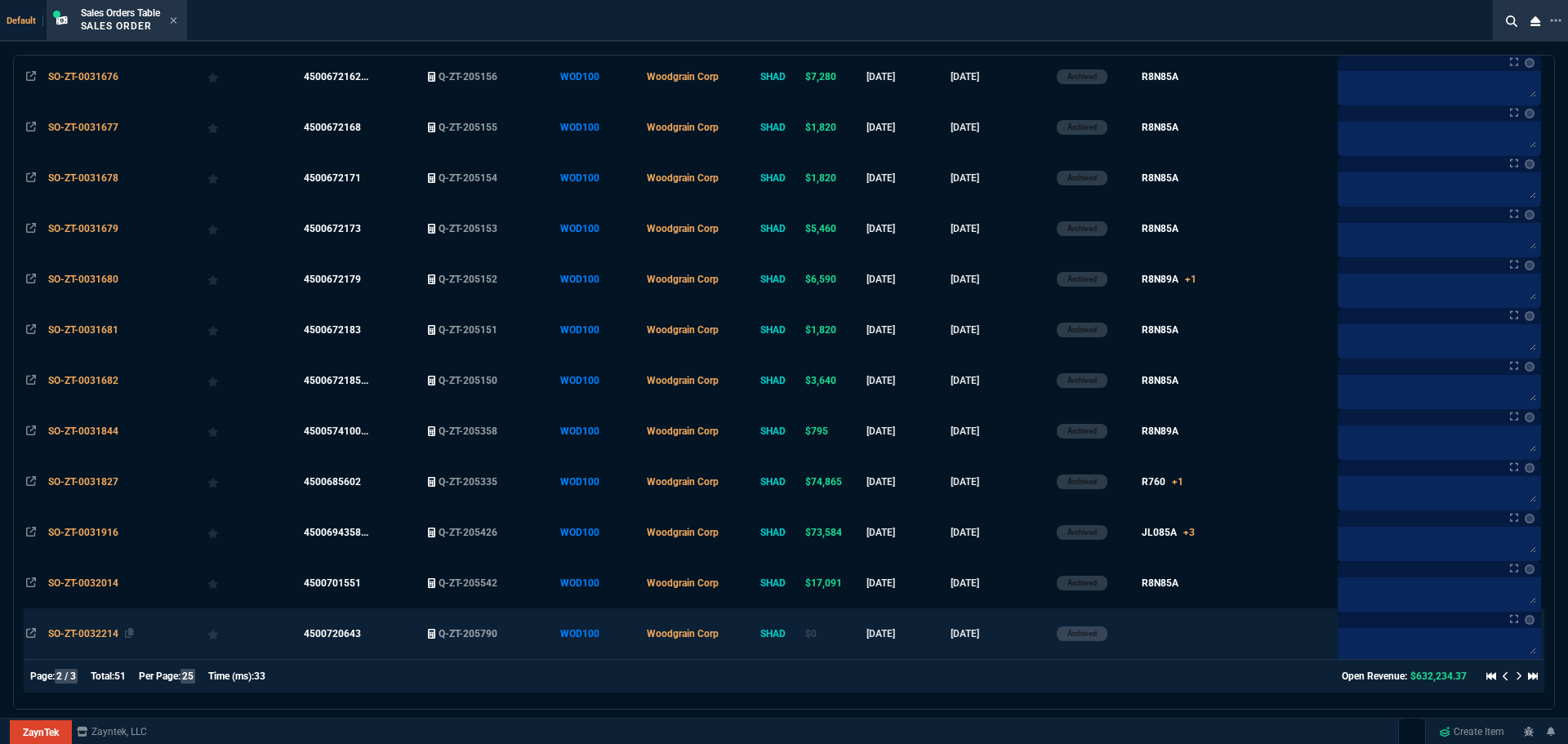
click at [94, 633] on span "SO-ZT-0032214" at bounding box center [83, 633] width 70 height 11
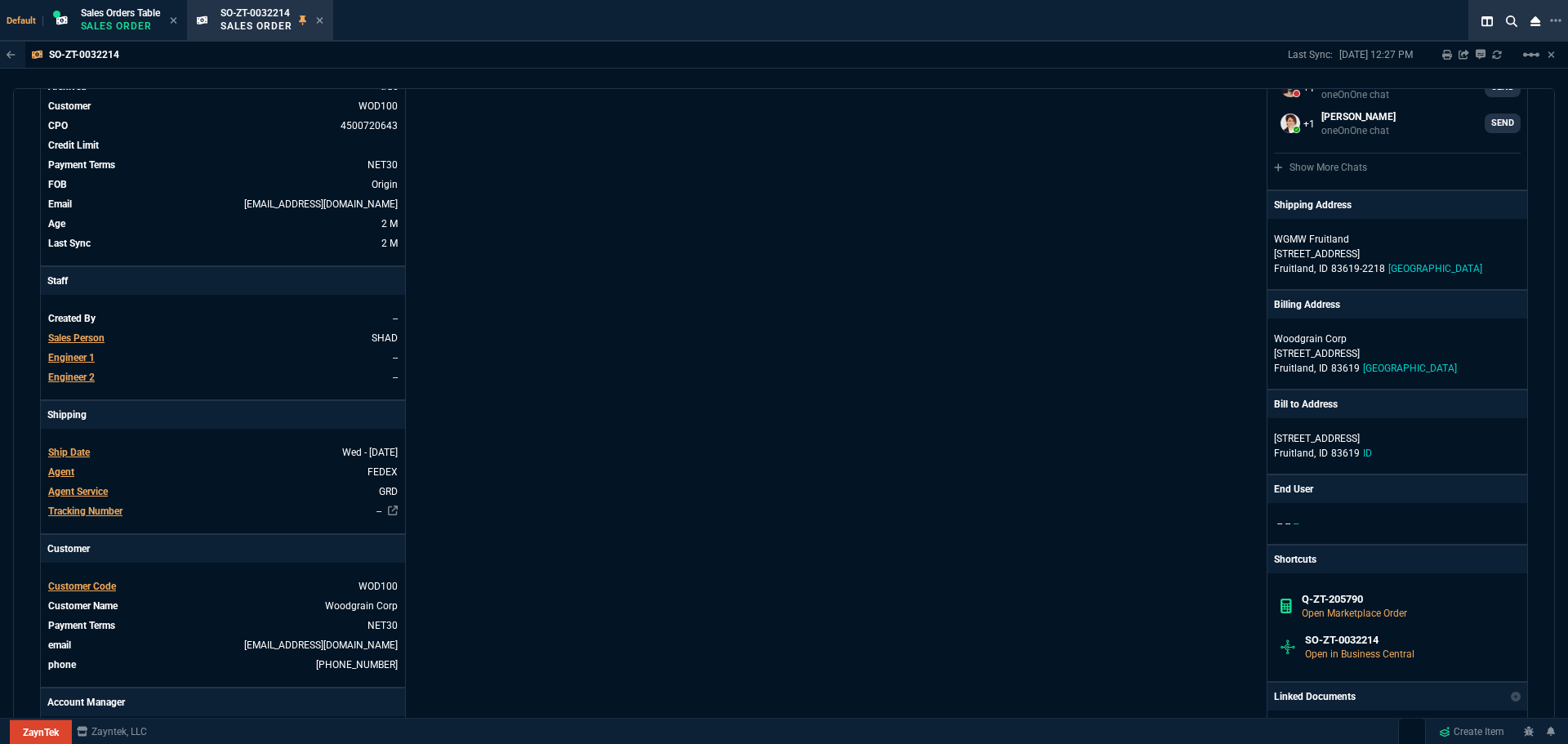
scroll to position [0, 0]
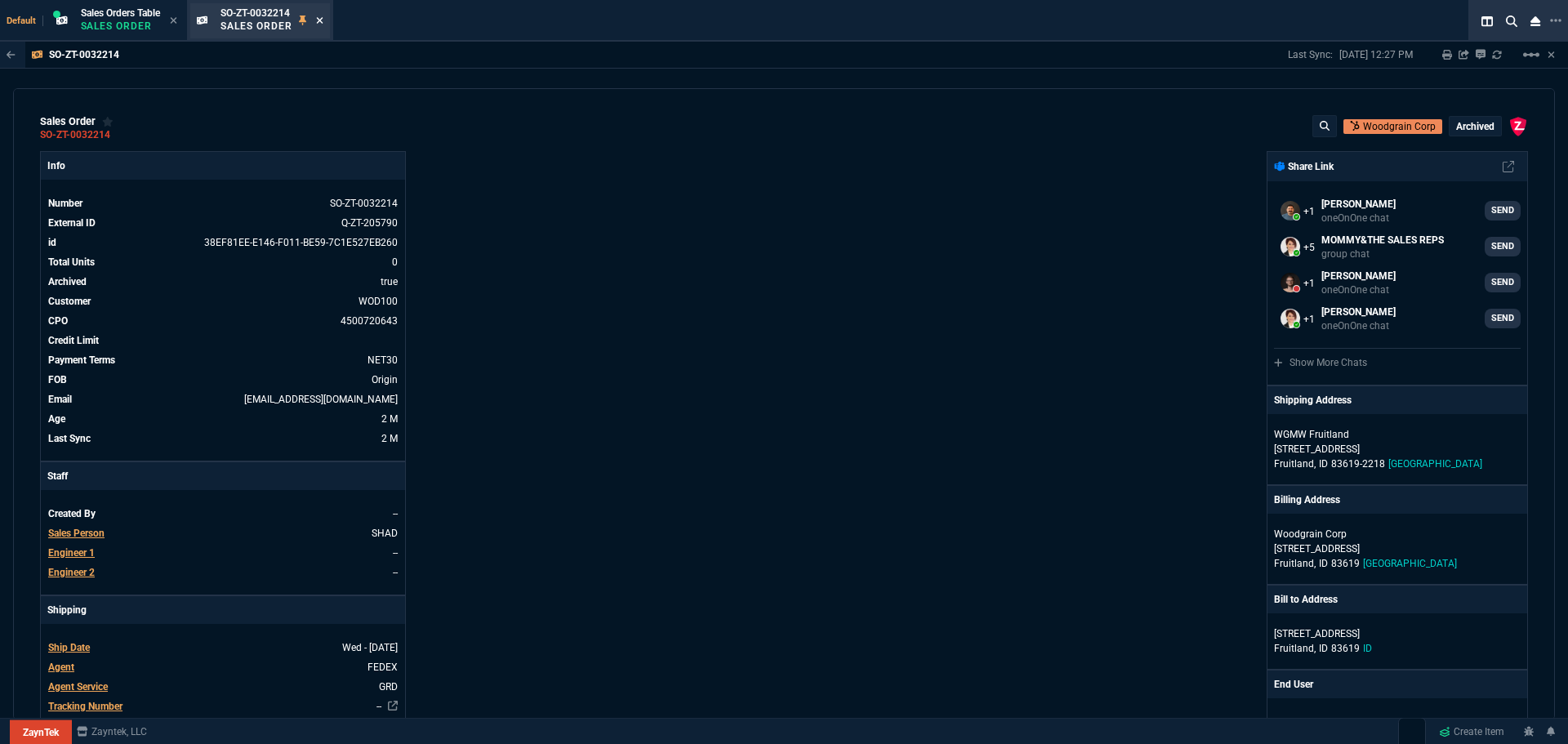
click at [324, 18] on icon at bounding box center [320, 20] width 7 height 10
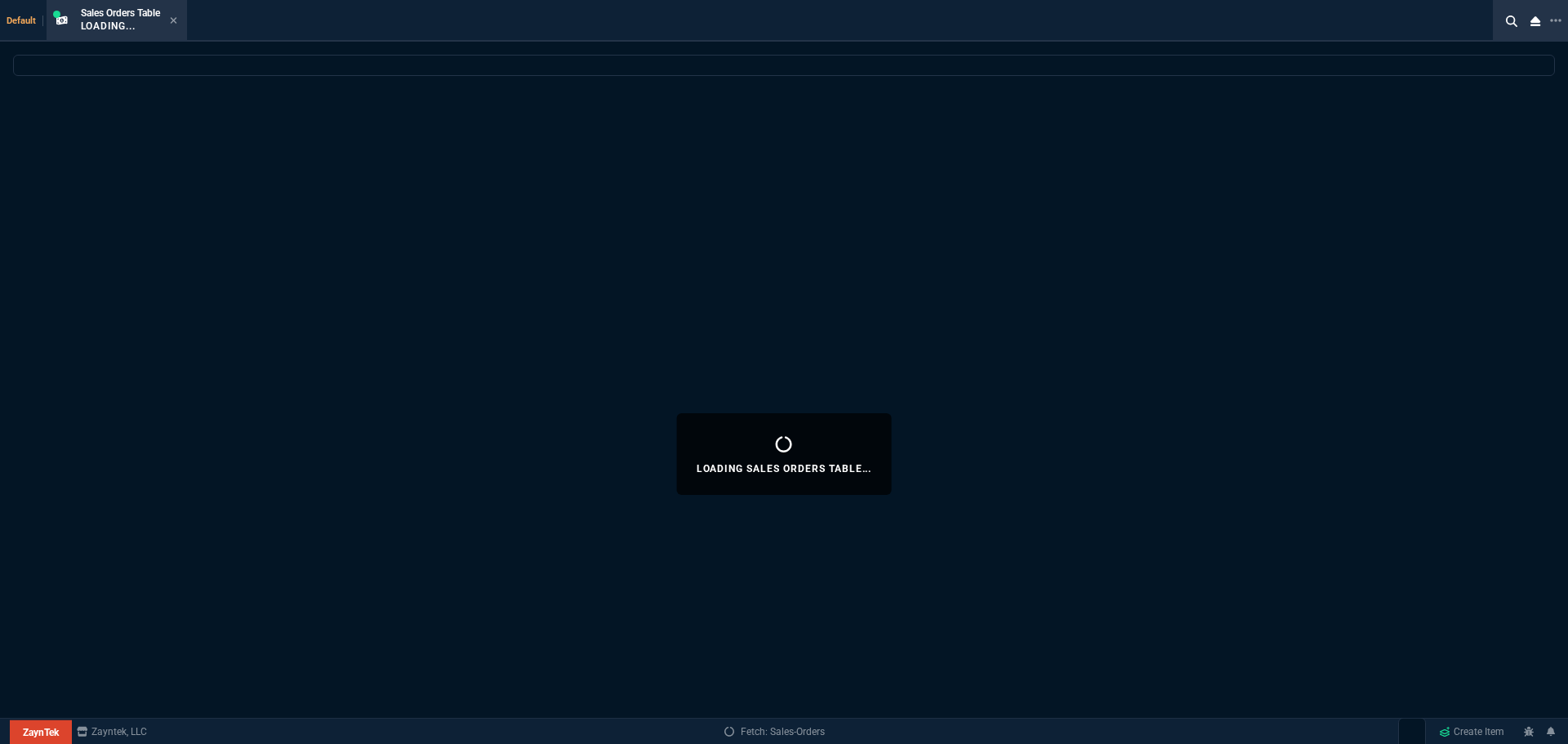
select select
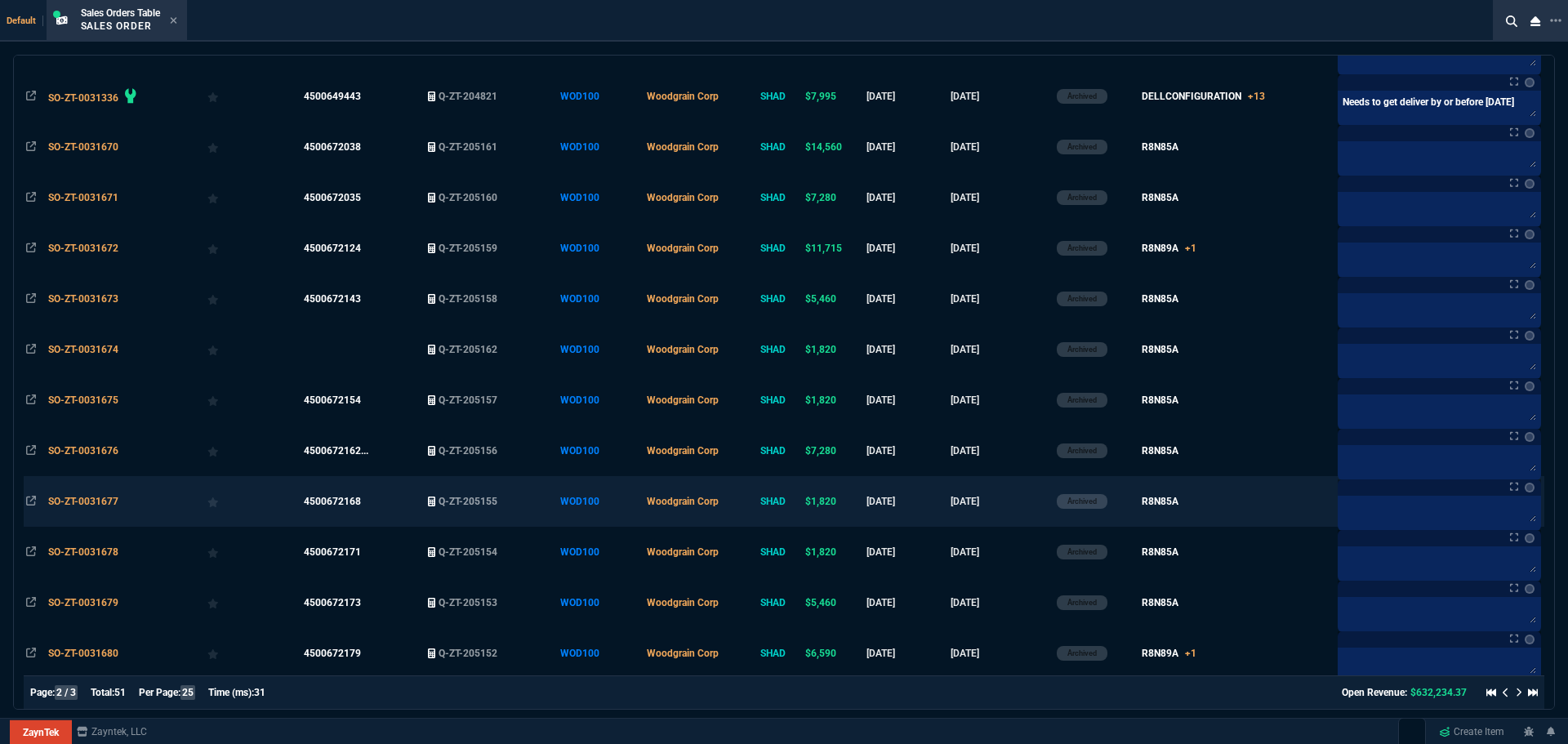
scroll to position [865, 0]
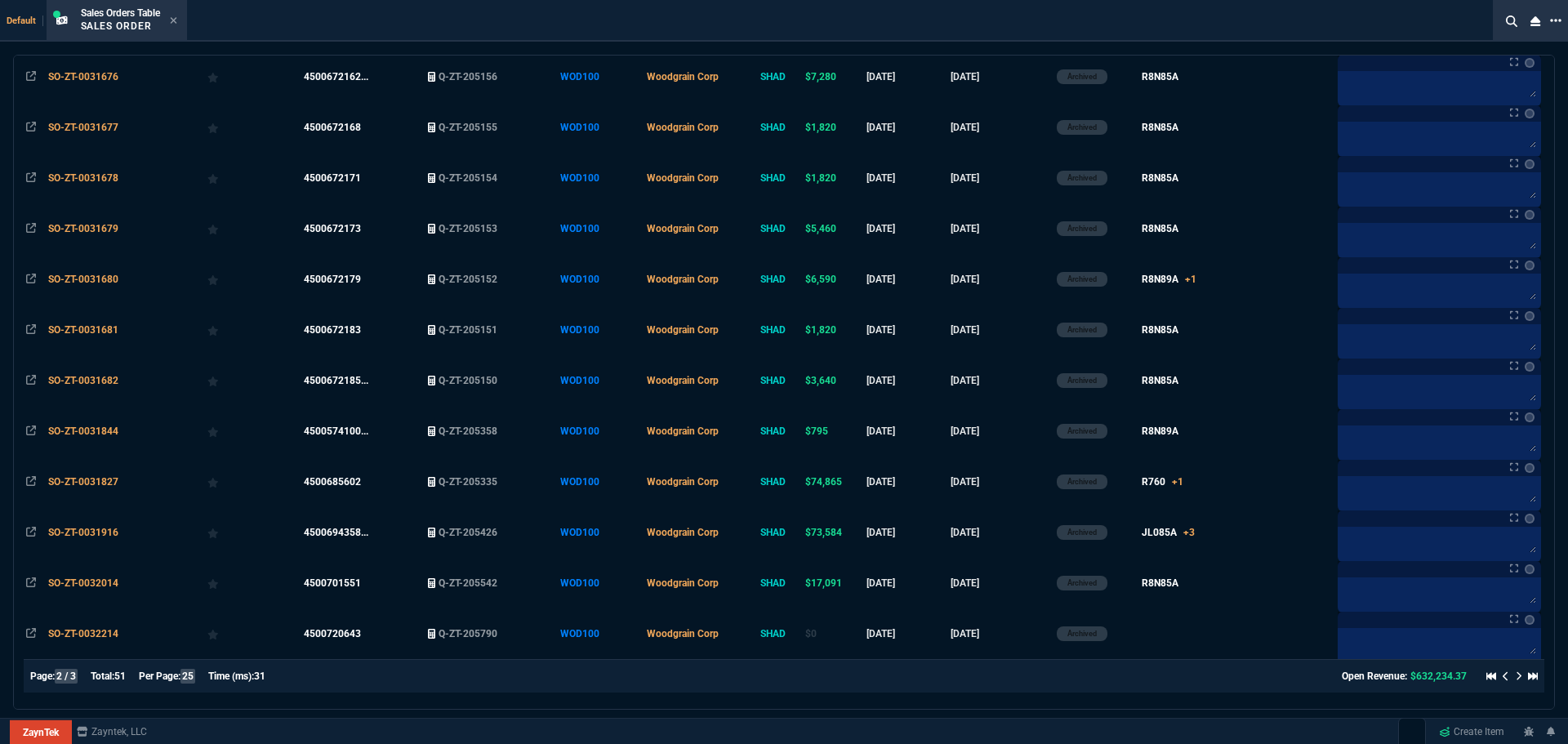
click at [1554, 17] on icon at bounding box center [1556, 20] width 11 height 13
click at [1400, 29] on li "Open New Tab" at bounding box center [1469, 31] width 162 height 20
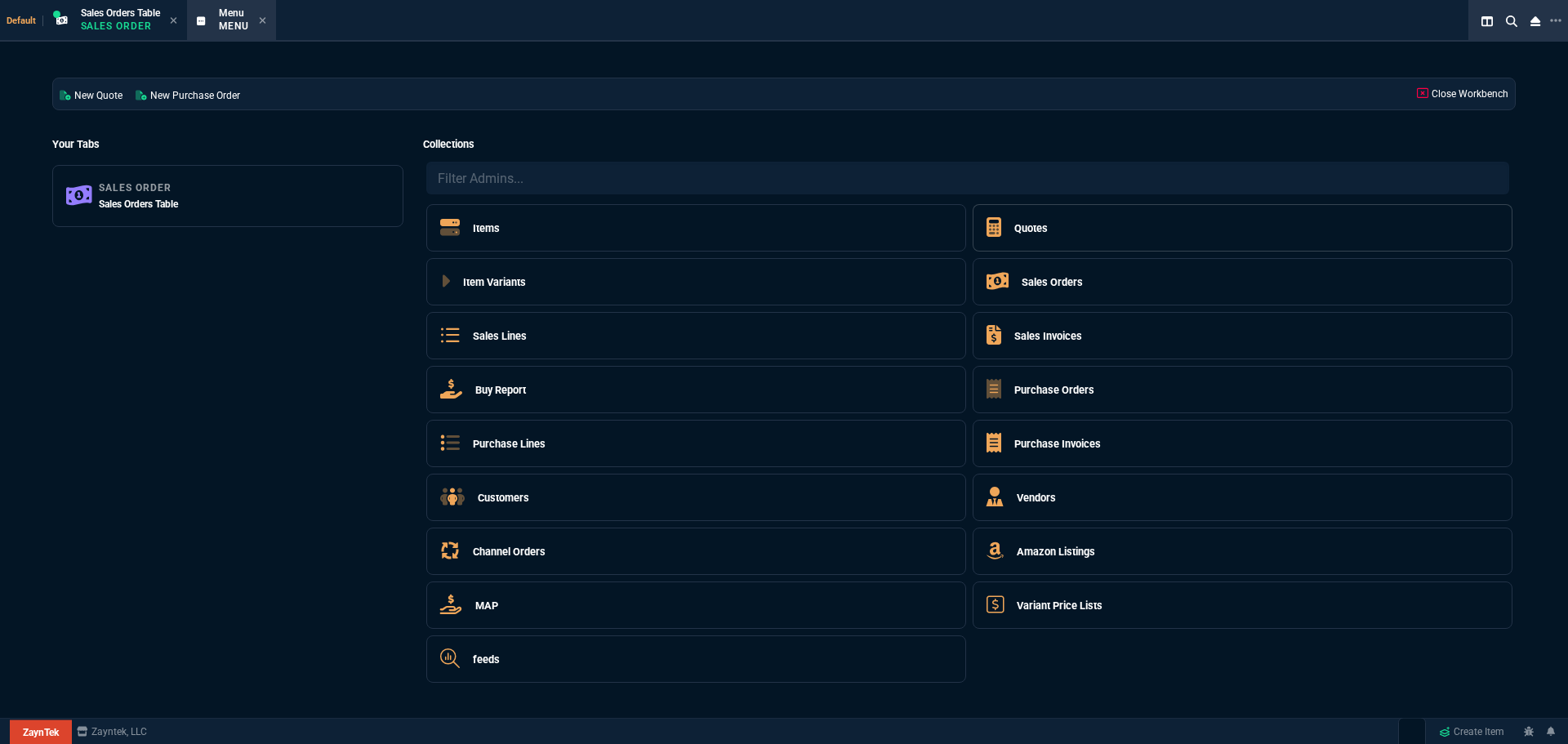
click at [1026, 229] on h5 "Quotes" at bounding box center [1031, 228] width 34 height 16
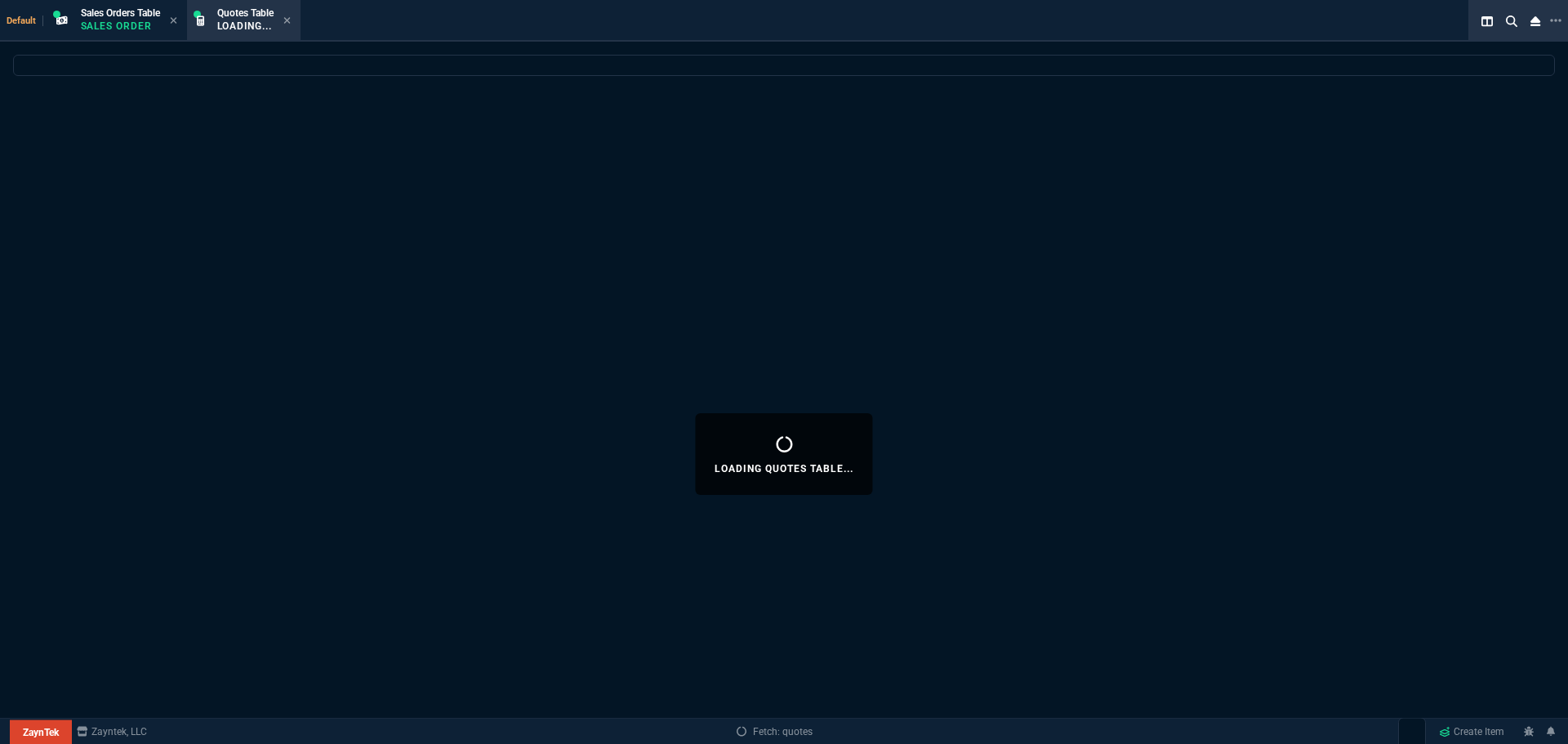
select select
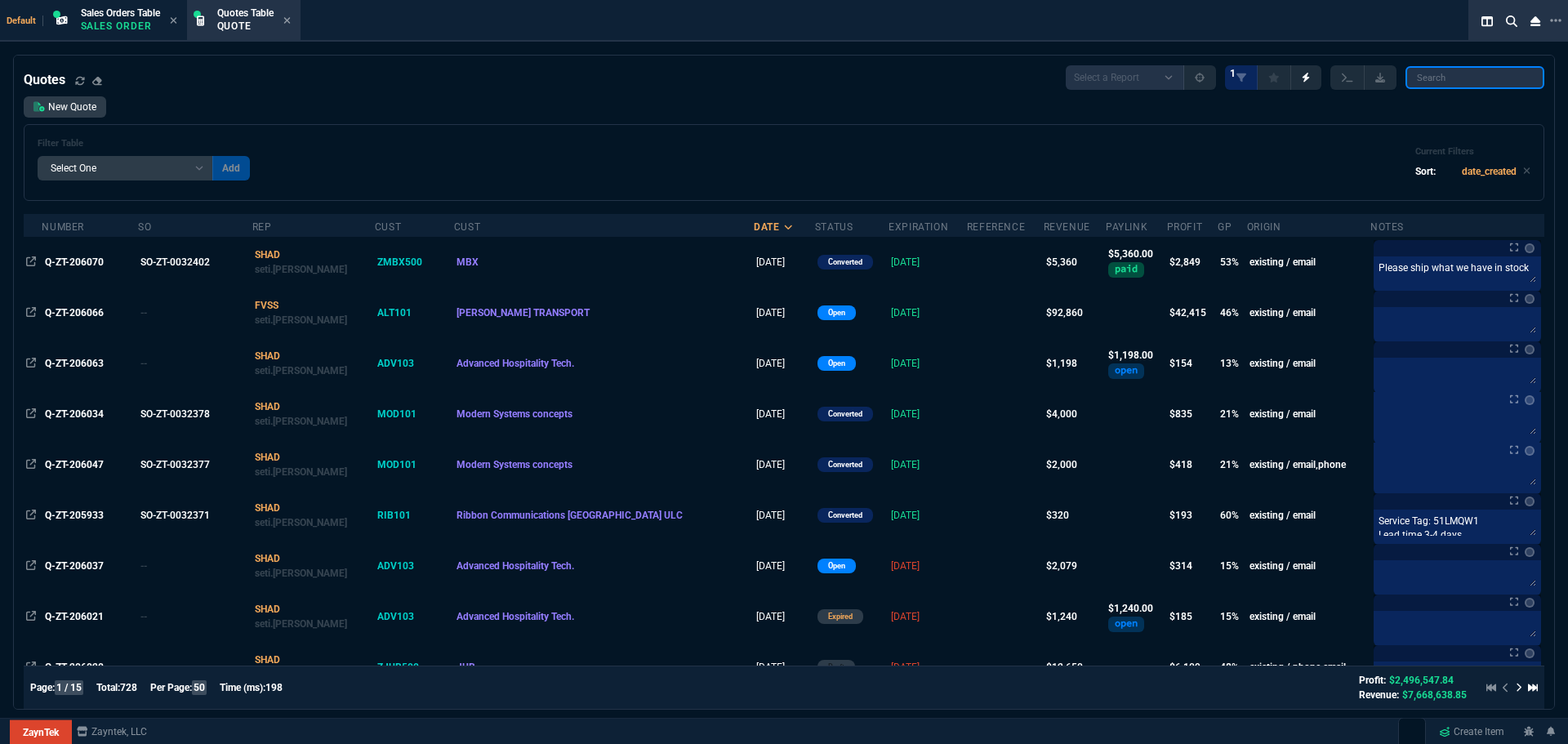
click at [1499, 76] on input "search" at bounding box center [1475, 77] width 139 height 23
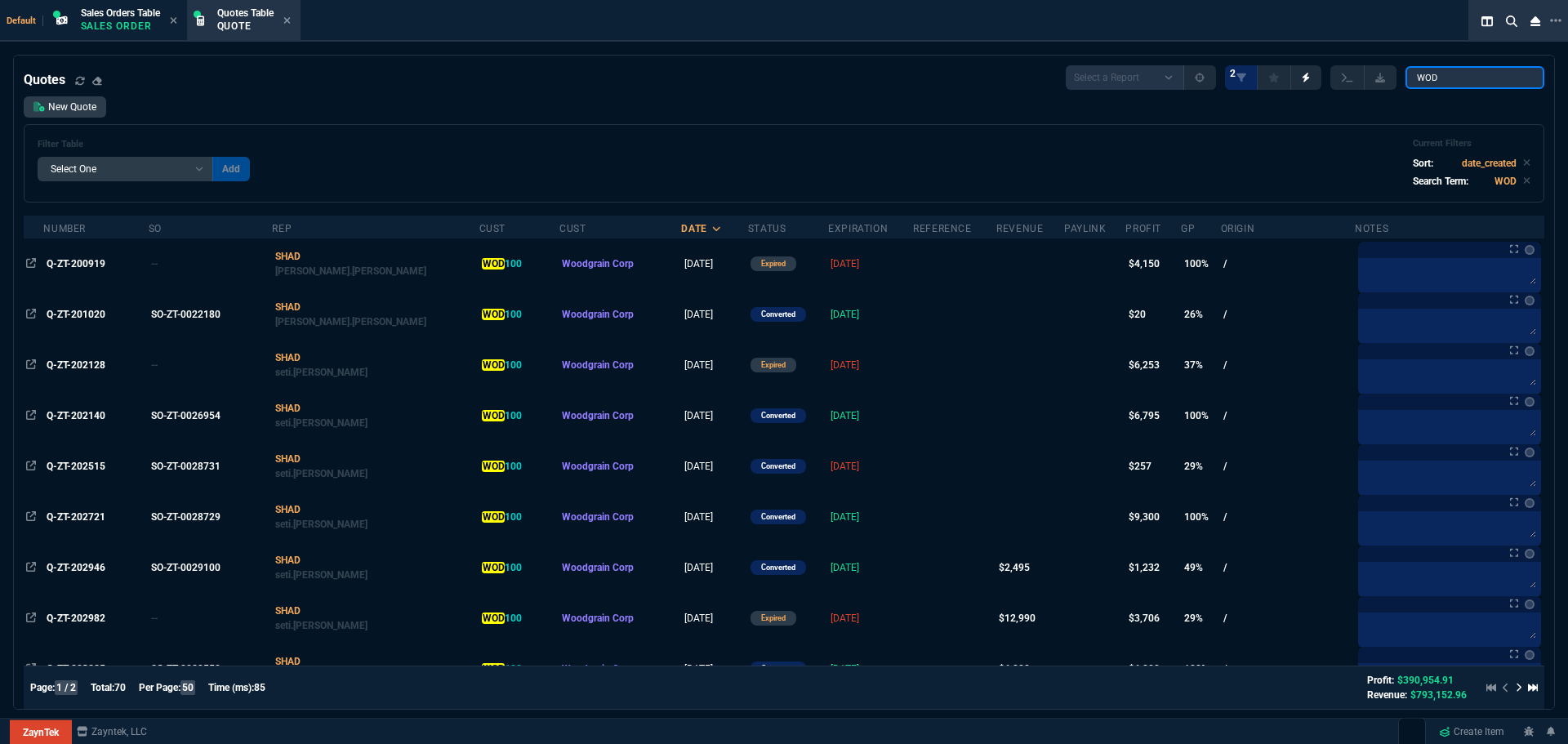
type input "WOD100"
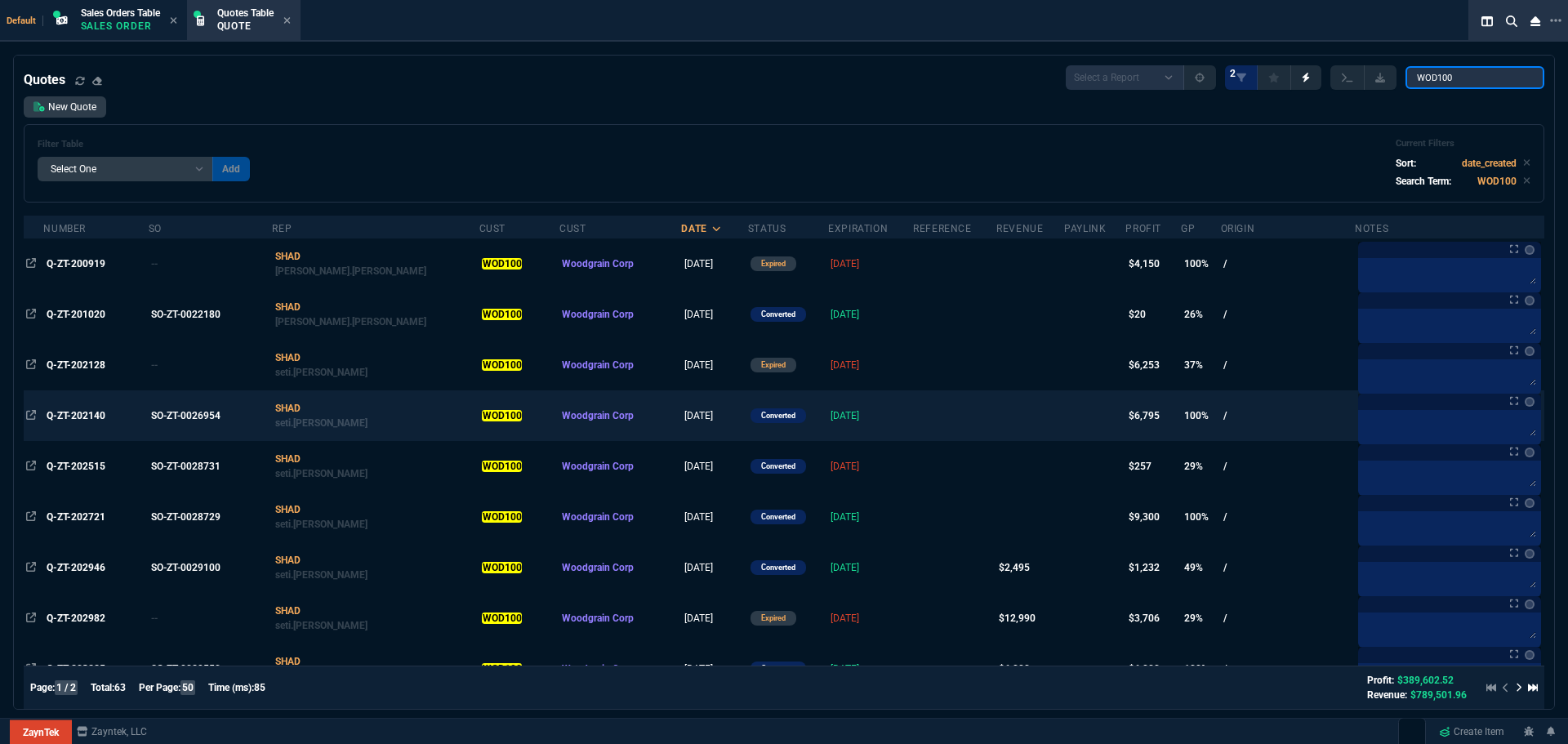
scroll to position [653, 0]
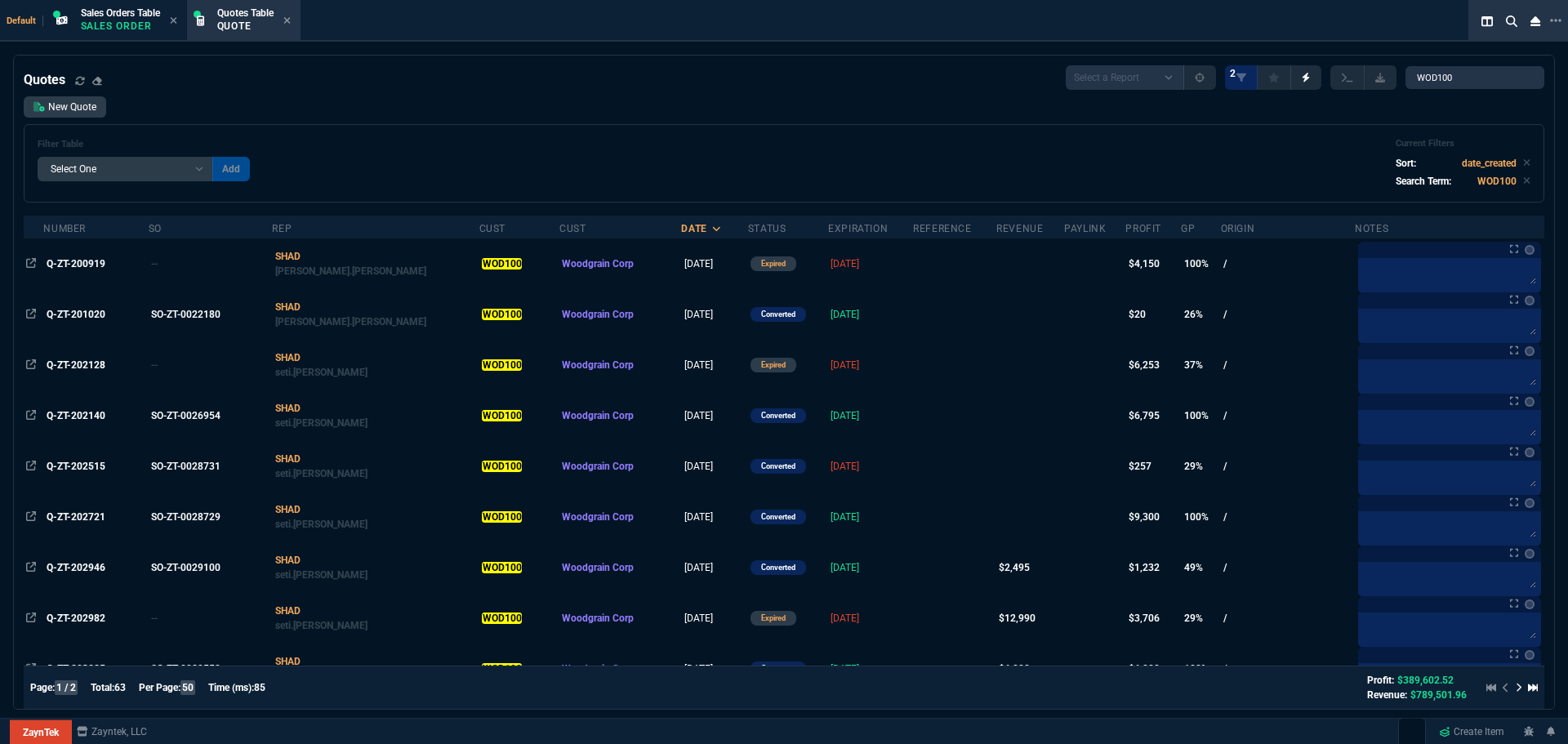
select select "12: ROSS"
select select
click at [1516, 688] on icon at bounding box center [1519, 687] width 7 height 10
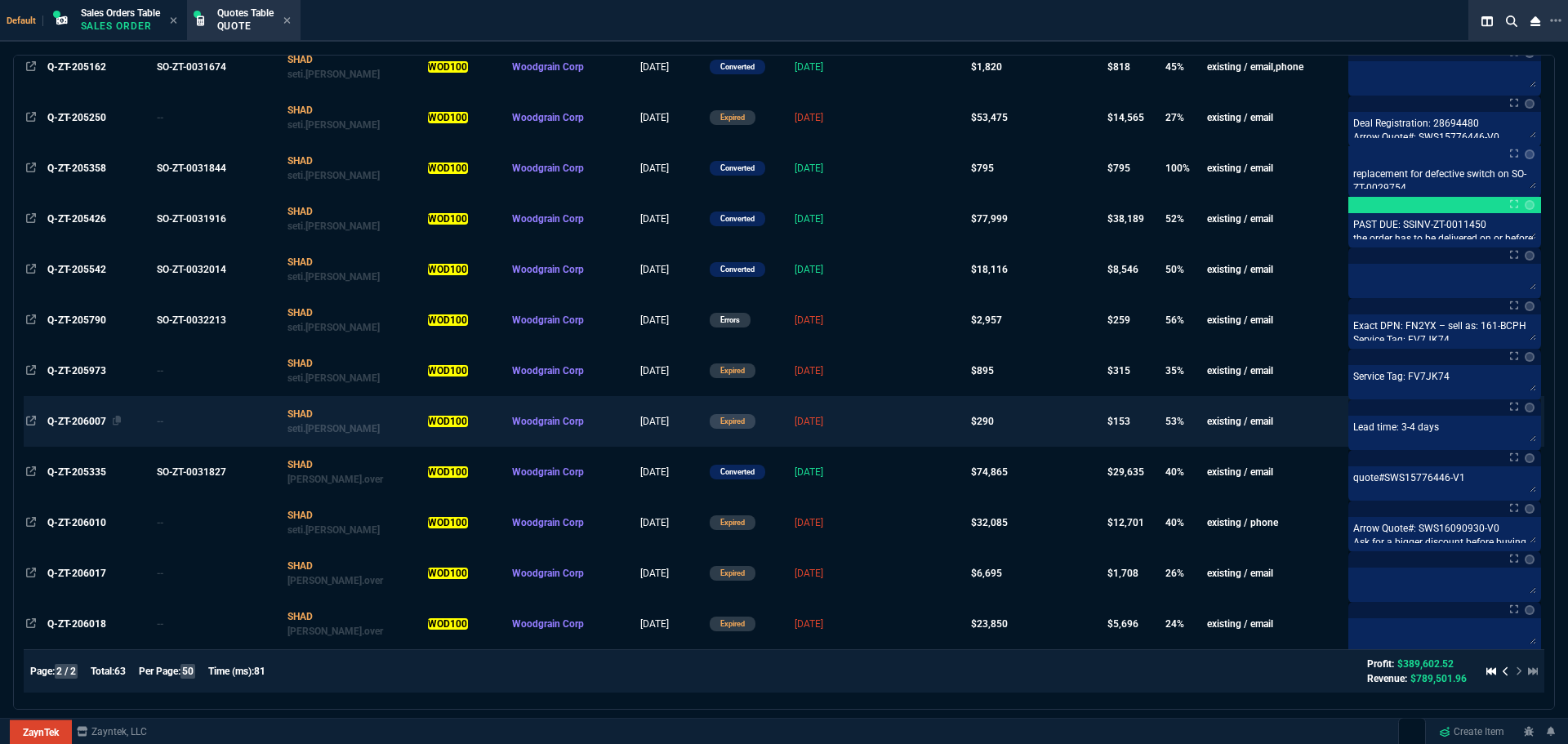
click at [64, 422] on span "Q-ZT-206007" at bounding box center [76, 421] width 59 height 11
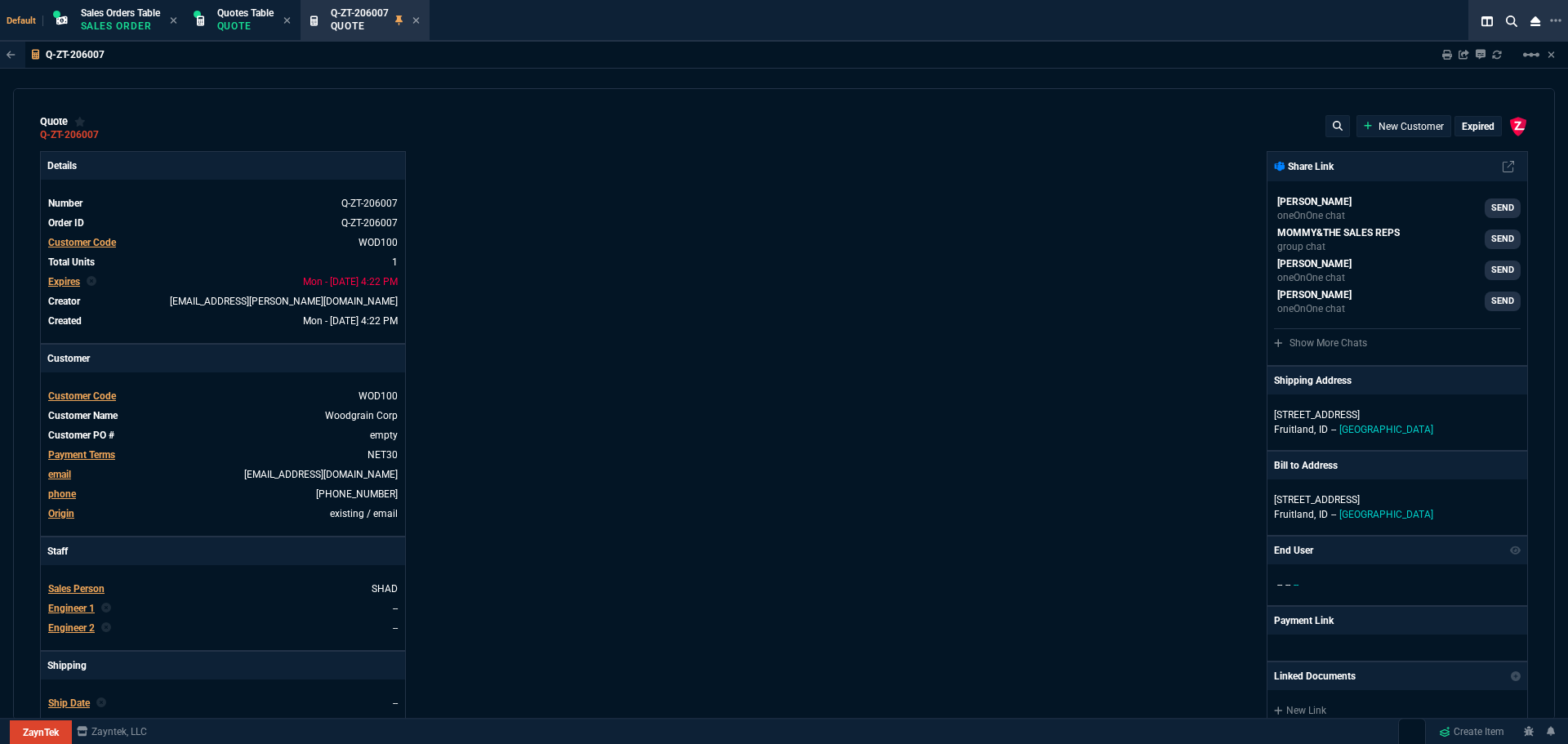
type input "55"
type input "160"
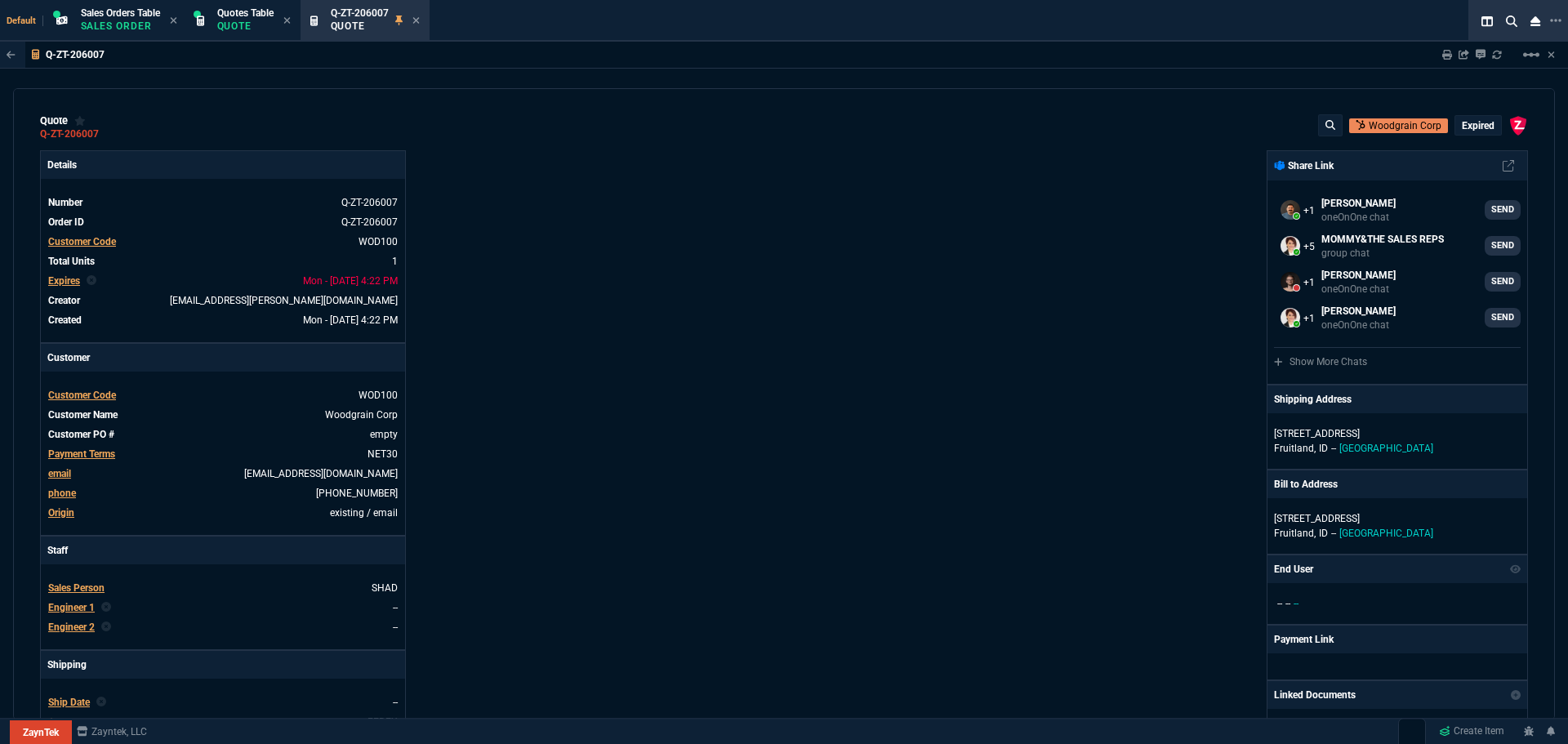
scroll to position [0, 0]
drag, startPoint x: 208, startPoint y: 28, endPoint x: 293, endPoint y: 28, distance: 85.0
click at [210, 27] on div "Quotes Table Quote" at bounding box center [244, 21] width 107 height 35
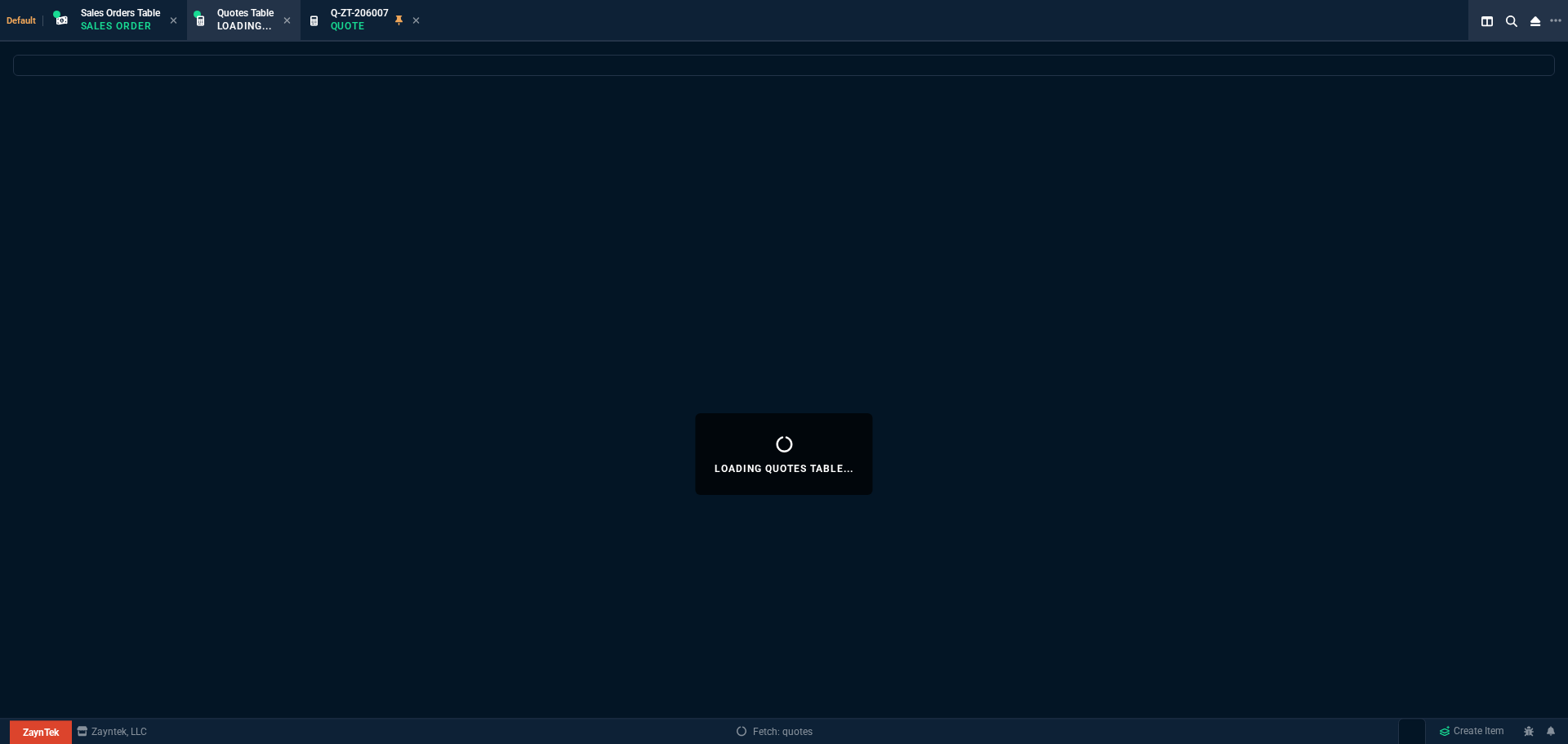
select select
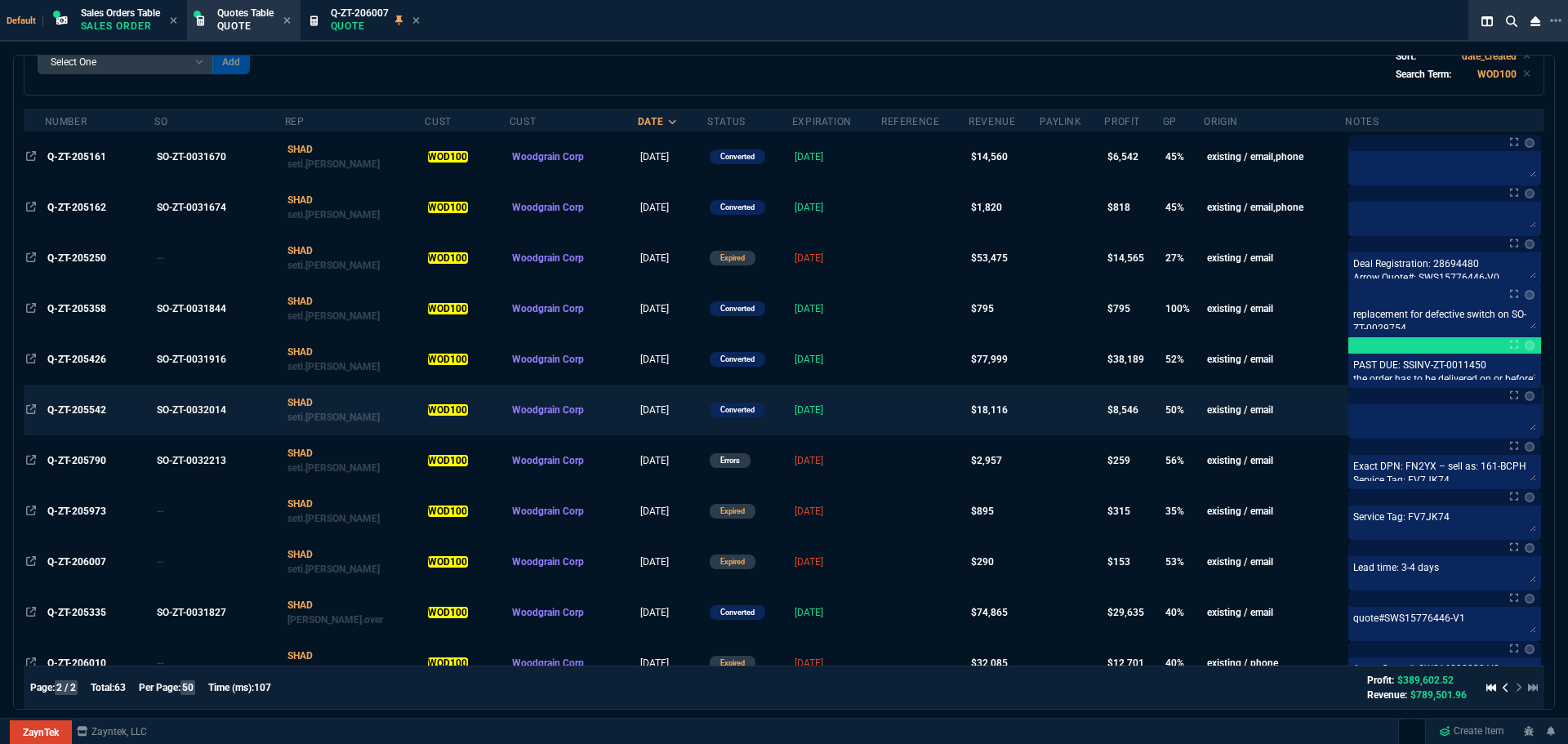
scroll to position [248, 0]
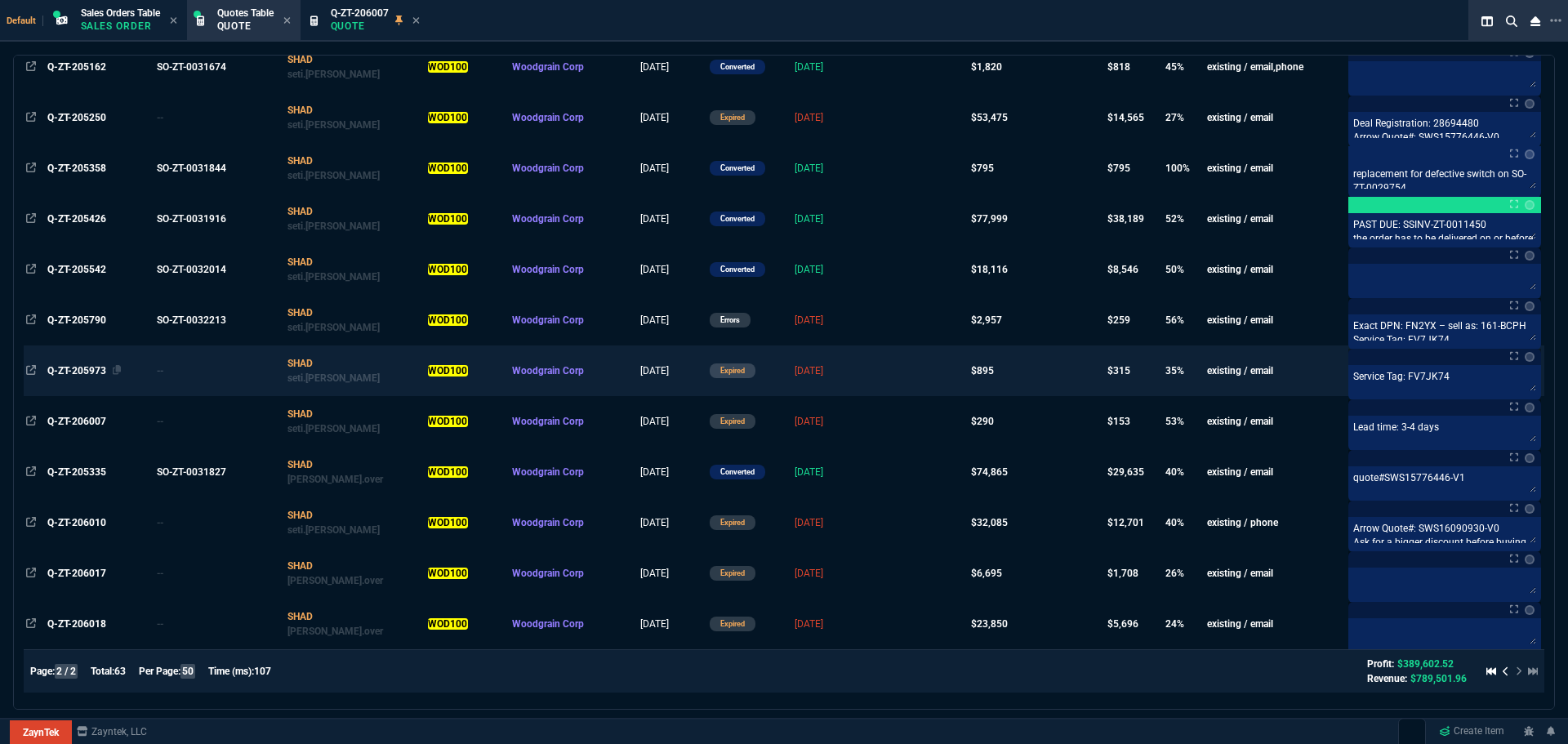
click at [87, 367] on span "Q-ZT-205973" at bounding box center [76, 370] width 59 height 11
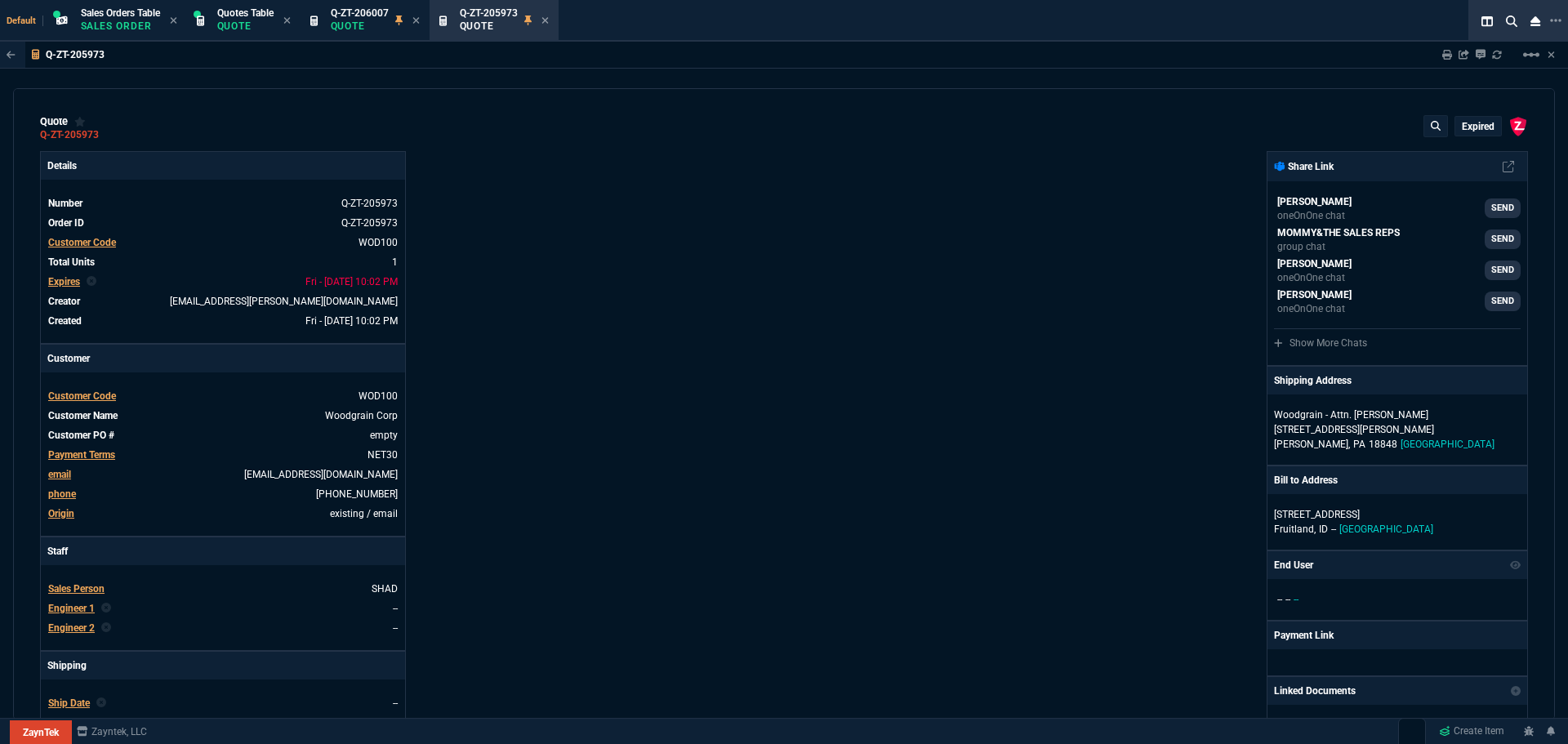
type input "39"
type input "345"
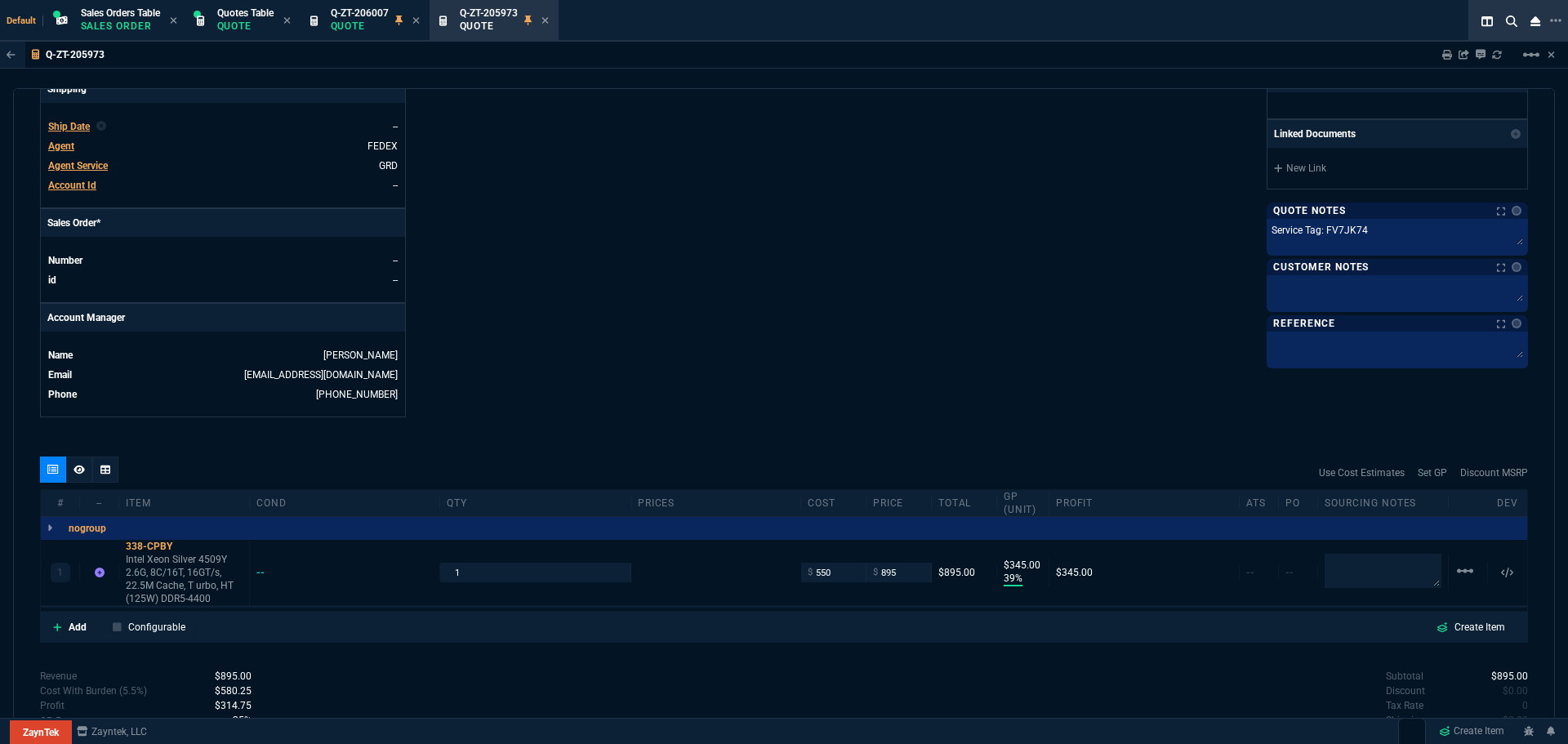
scroll to position [675, 0]
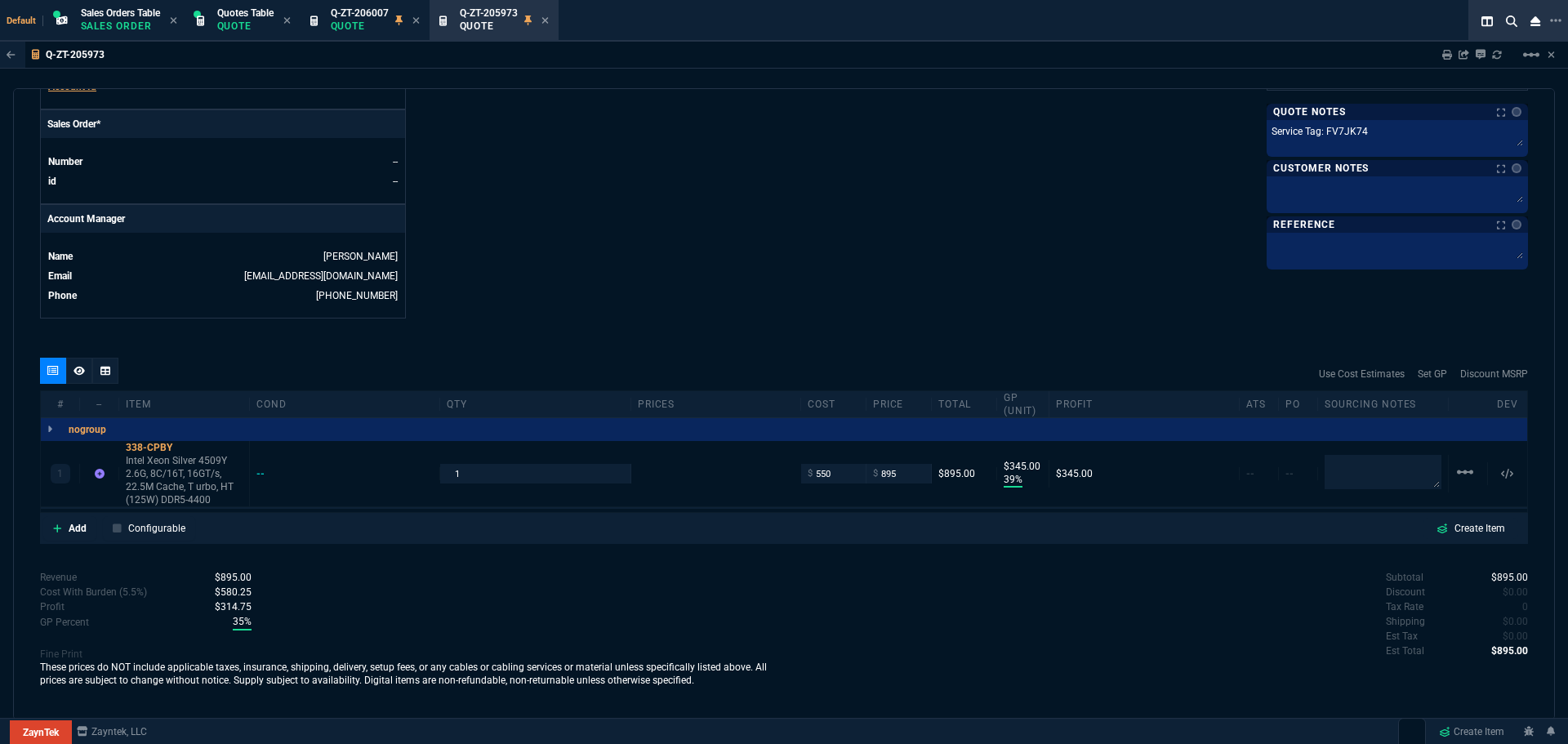
drag, startPoint x: 245, startPoint y: 27, endPoint x: 313, endPoint y: 45, distance: 70.3
click at [246, 27] on p "Quote" at bounding box center [245, 26] width 57 height 13
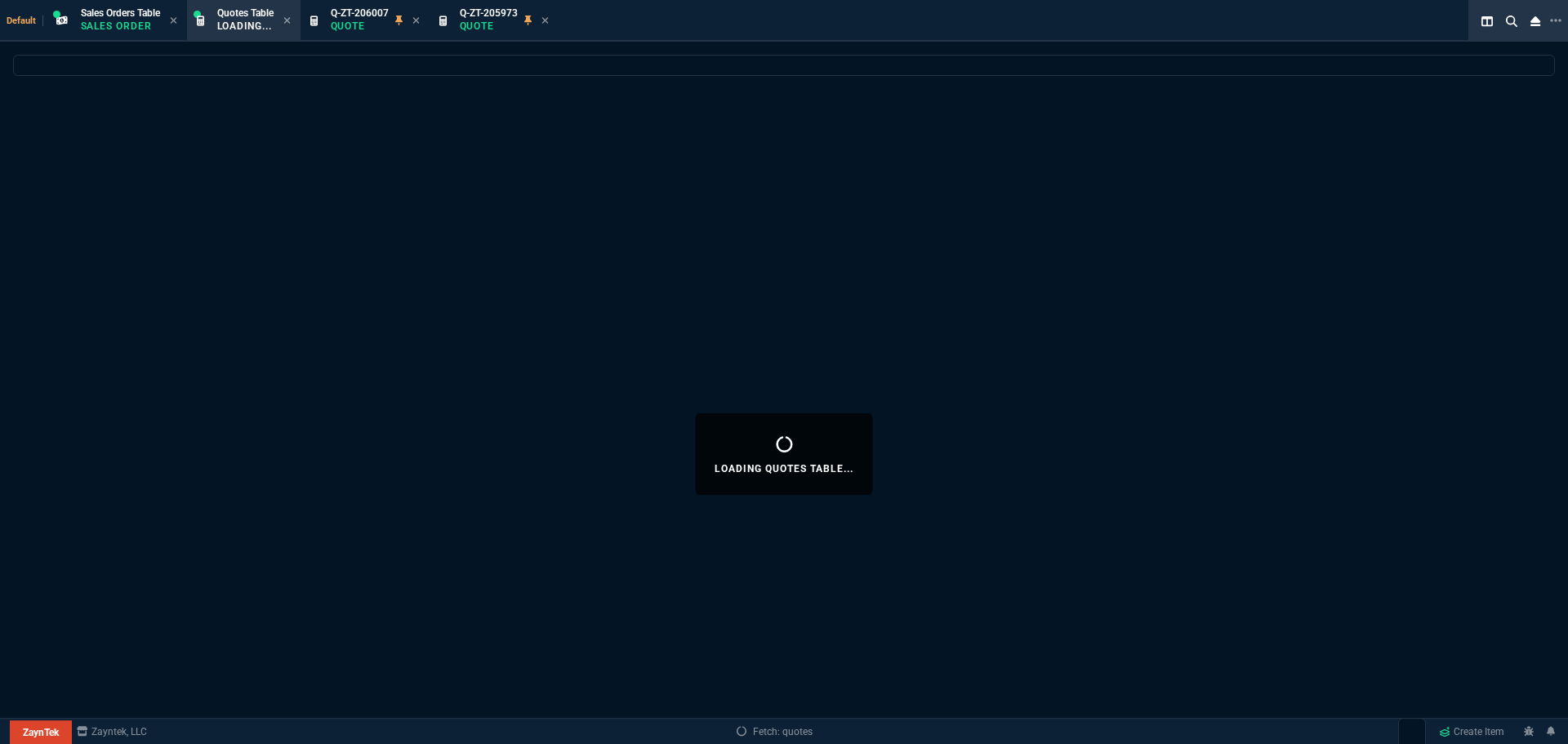
select select
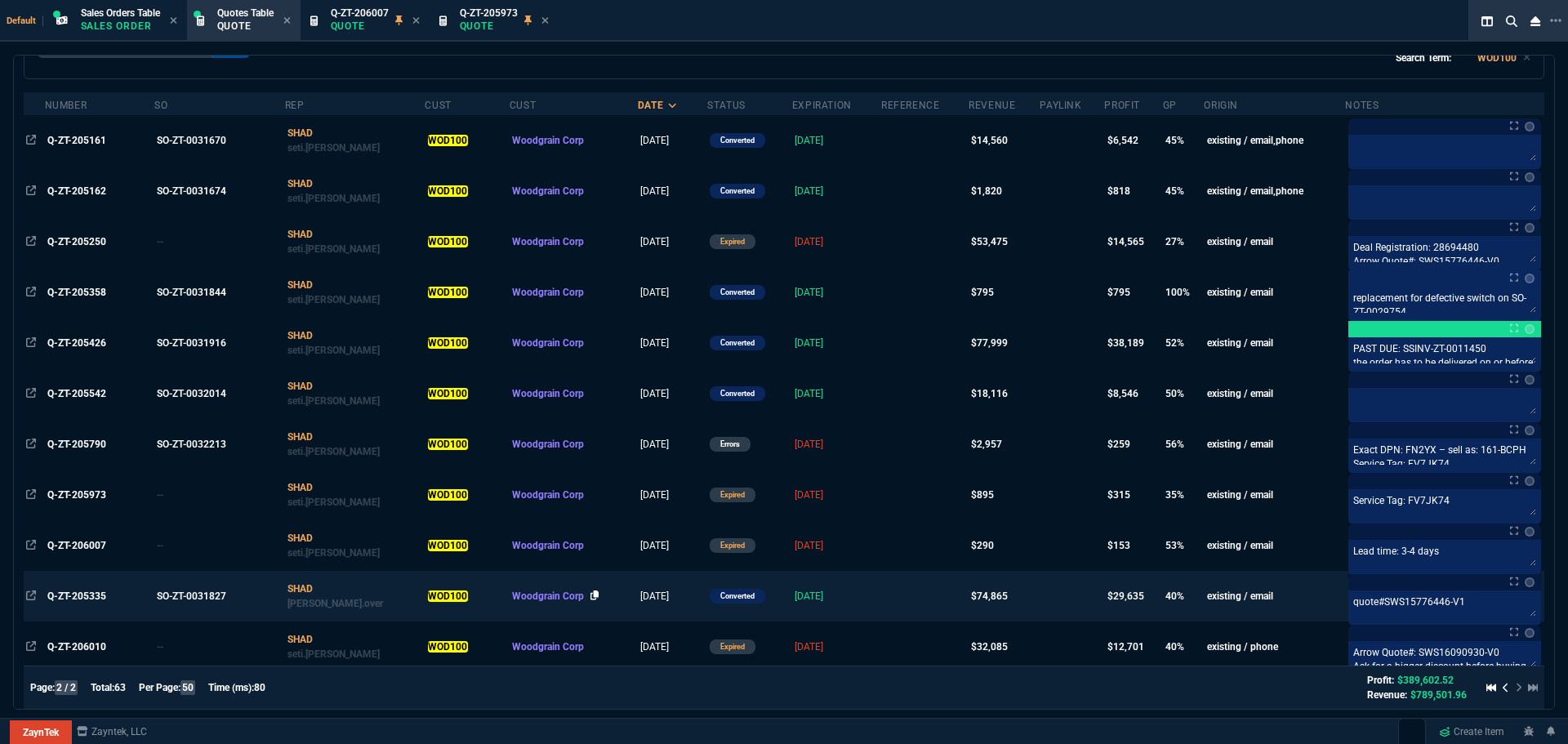
scroll to position [248, 0]
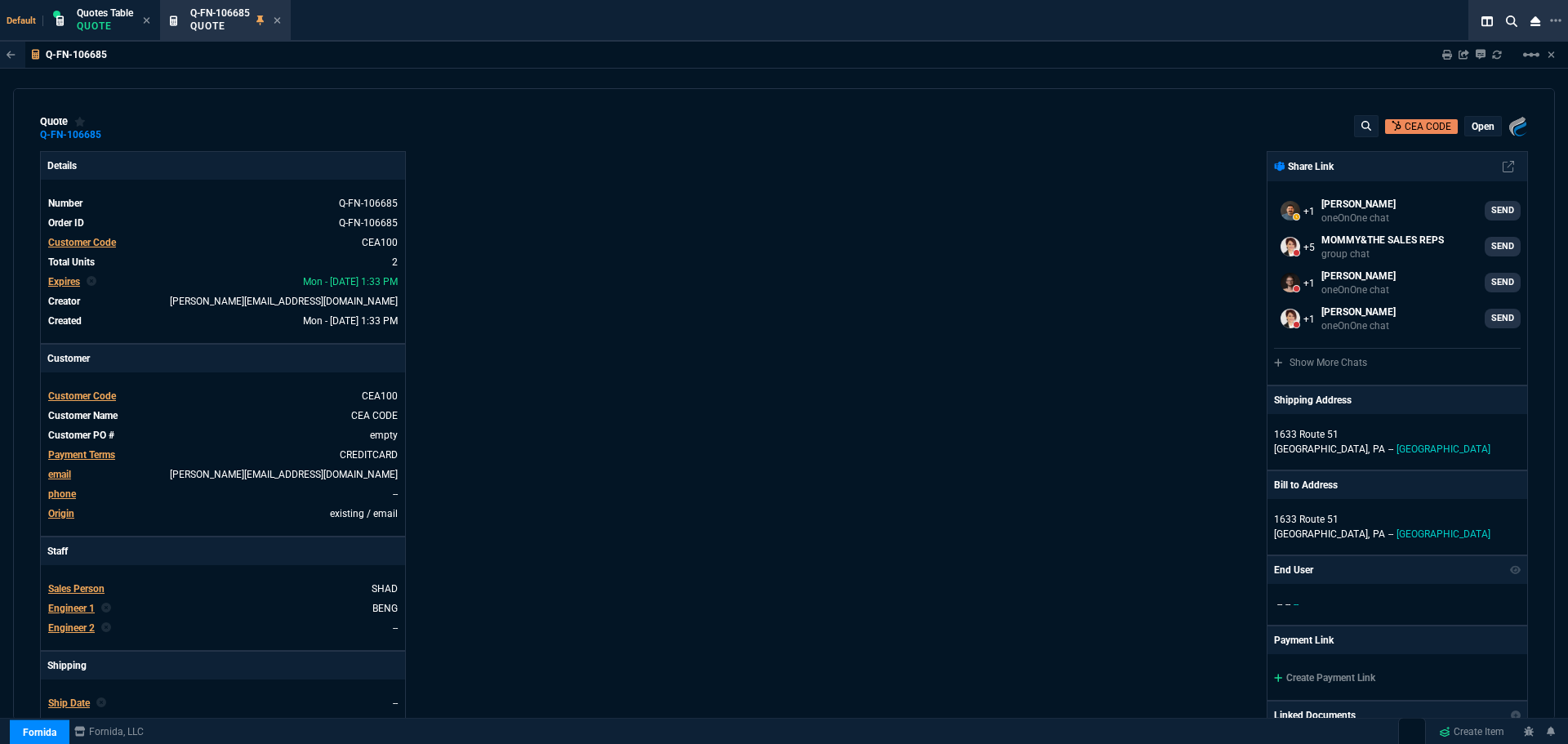
select select "12: [PERSON_NAME]"
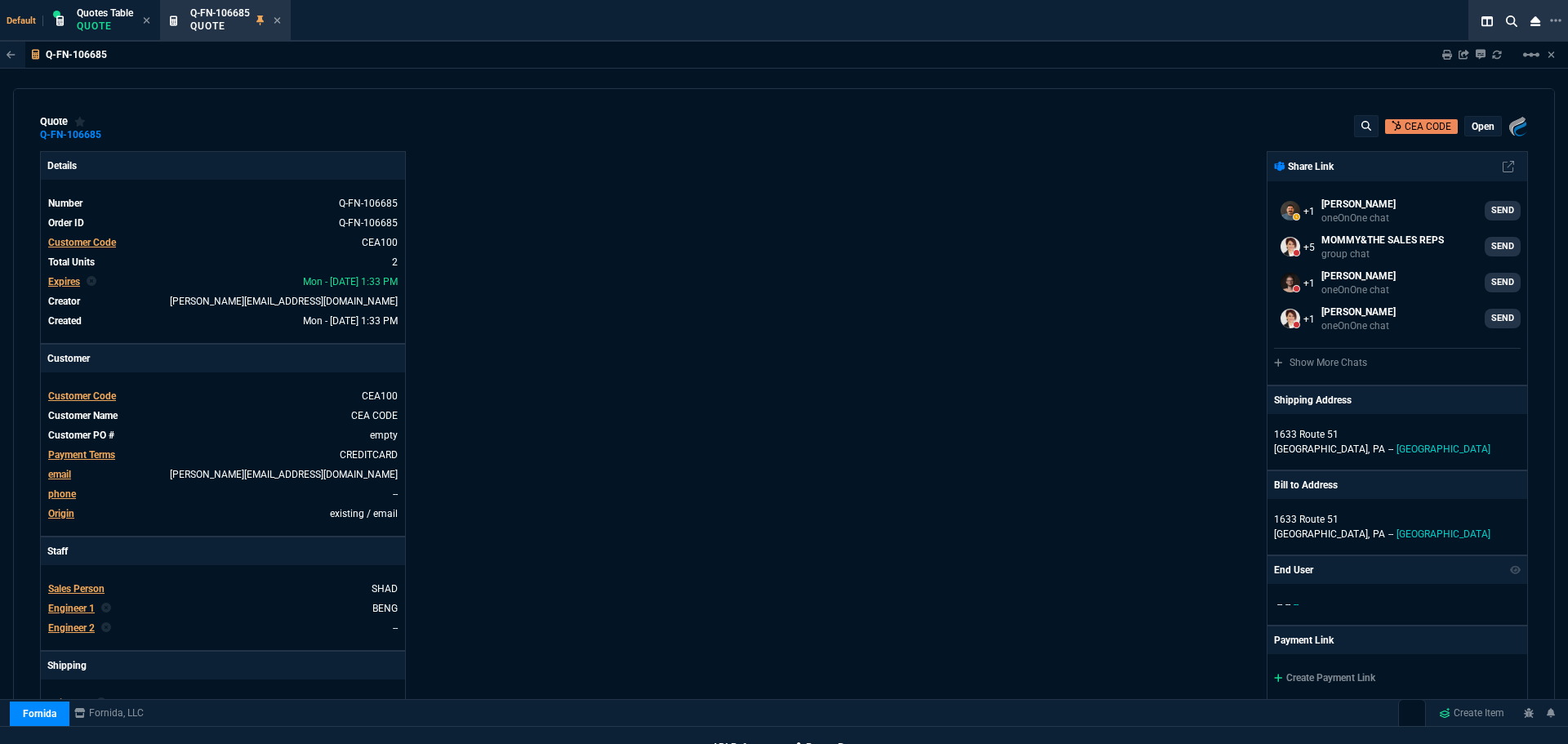
scroll to position [755, 0]
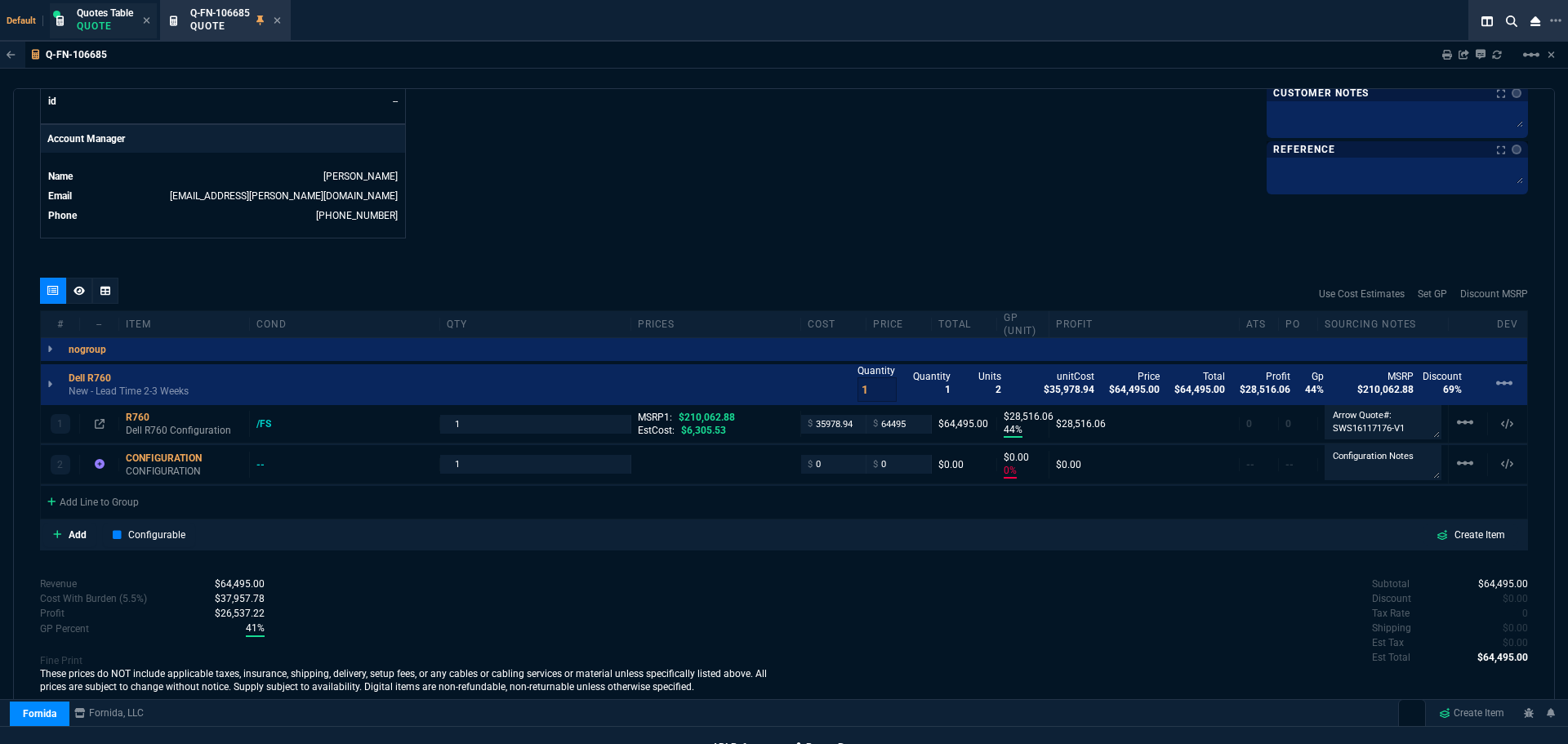
click at [114, 29] on p "Quote" at bounding box center [105, 26] width 57 height 13
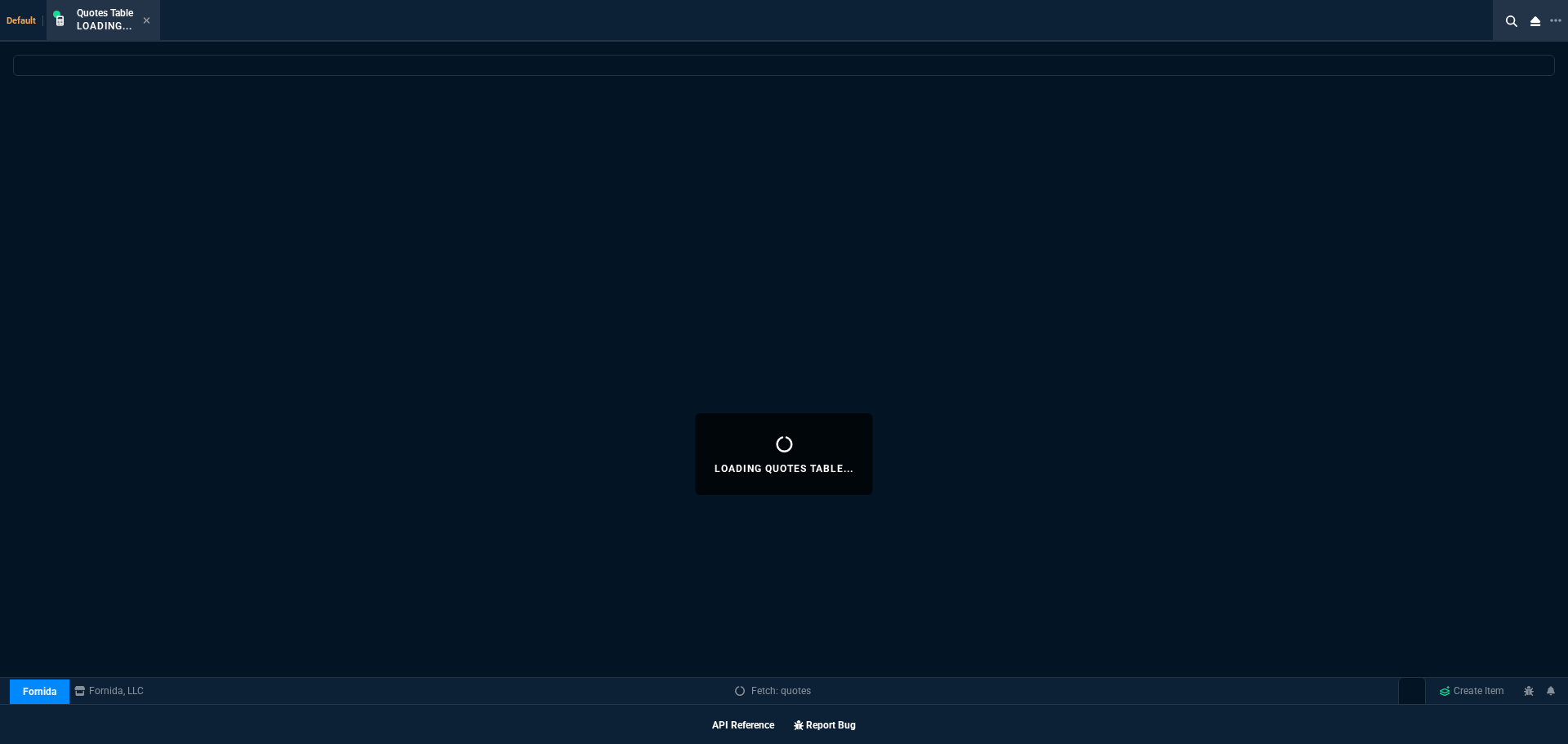
select select
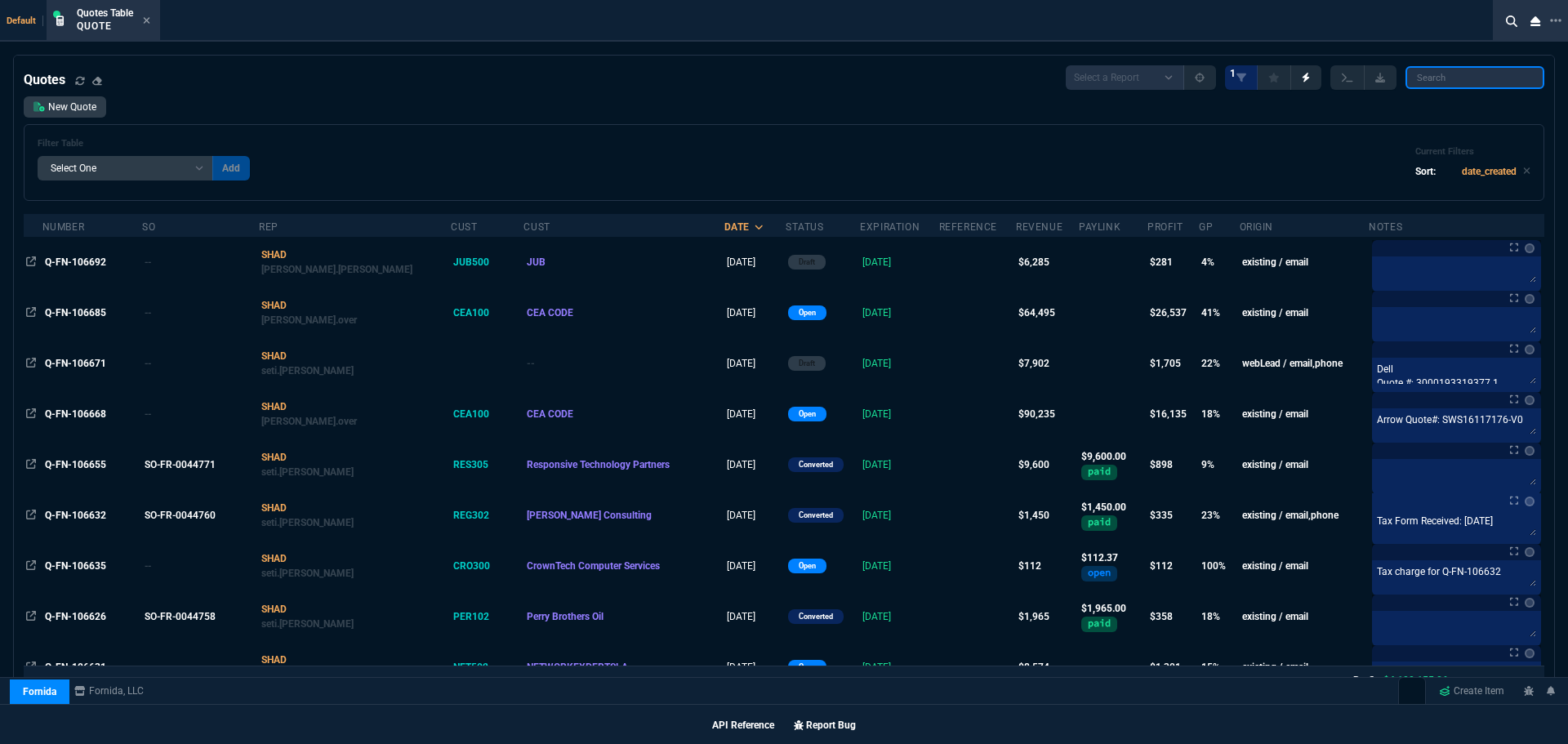
click at [1474, 78] on input "search" at bounding box center [1475, 77] width 139 height 23
paste input "Q-FN-106692"
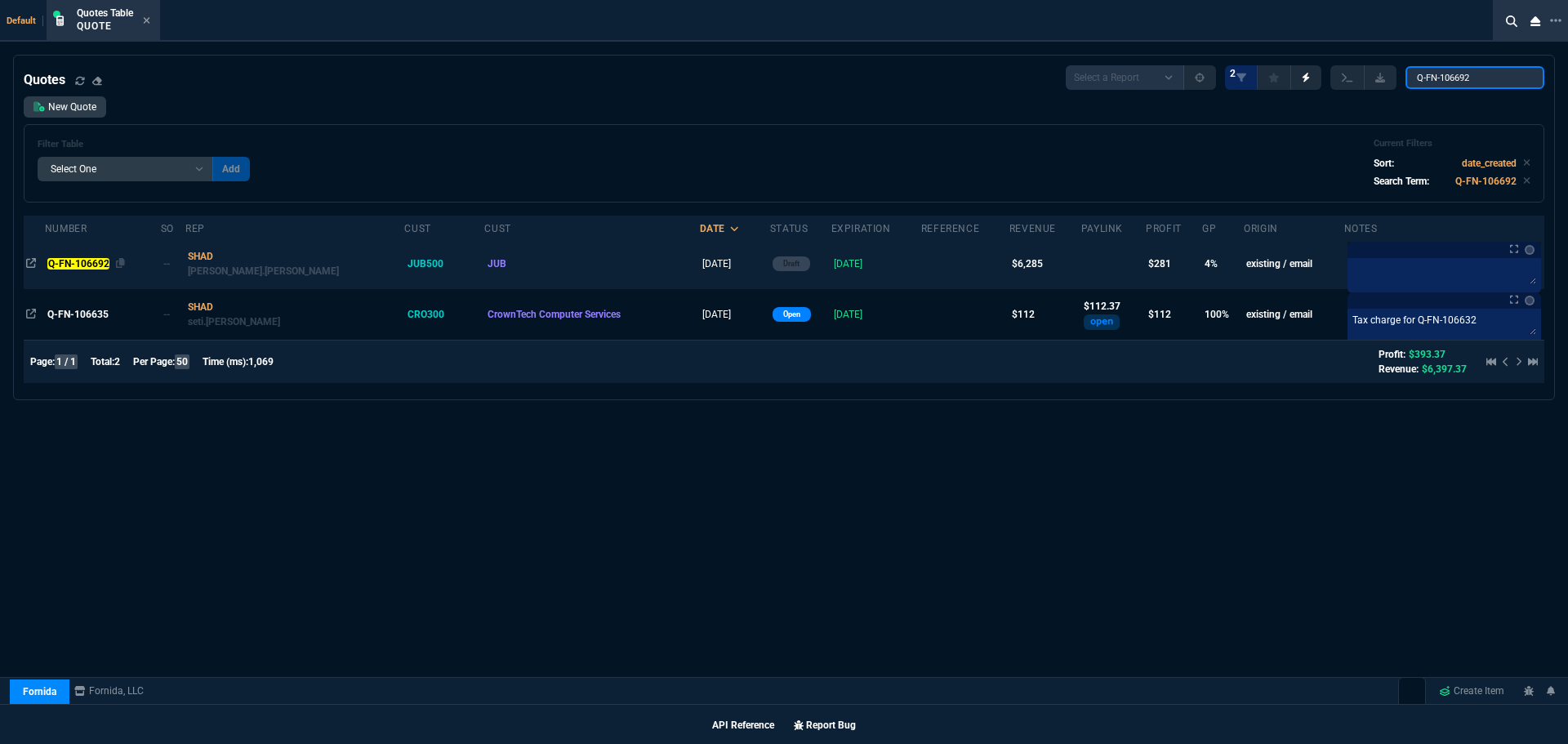
type input "Q-FN-106692"
click at [64, 265] on mark "Q-FN-106692" at bounding box center [78, 263] width 62 height 11
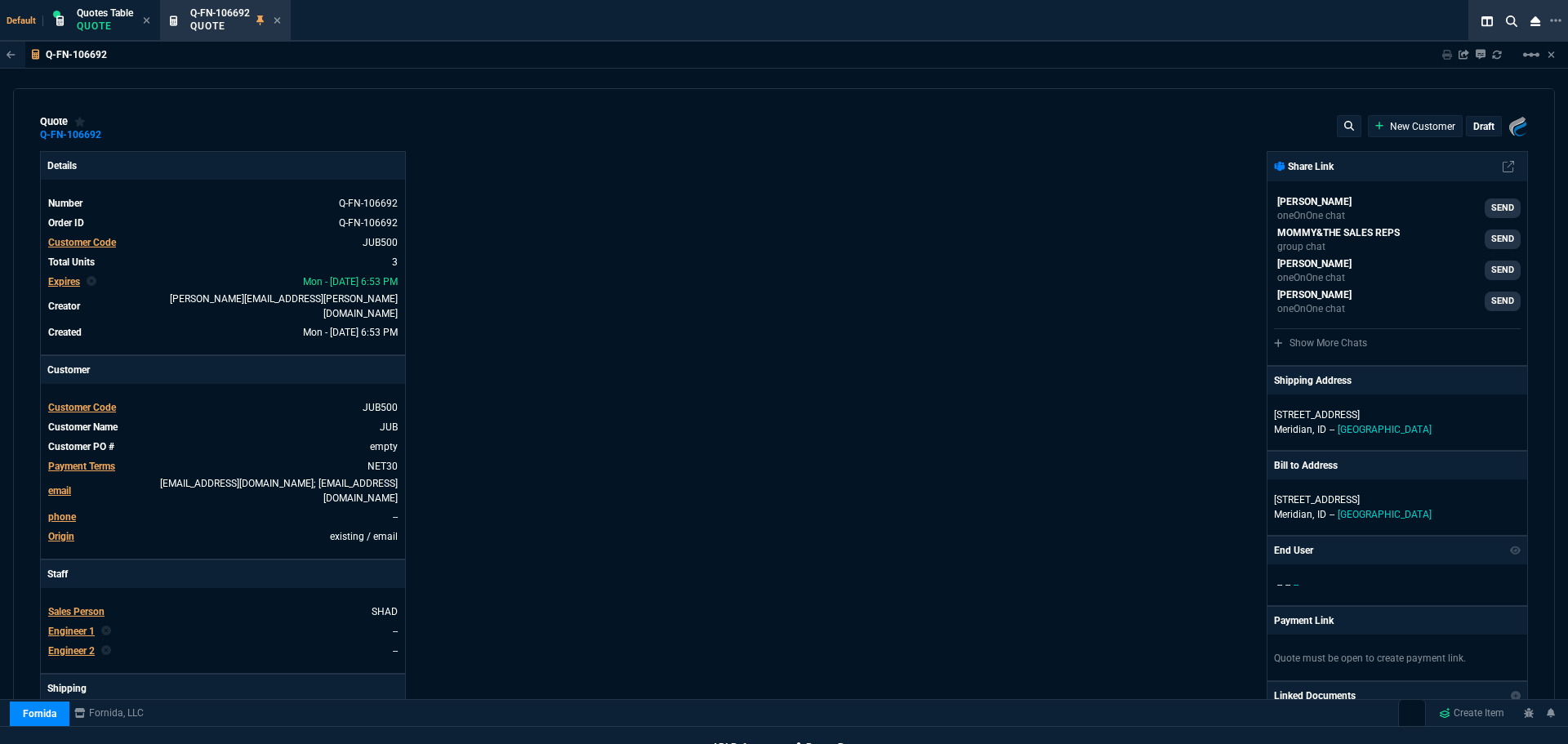
type input "9"
type input "198"
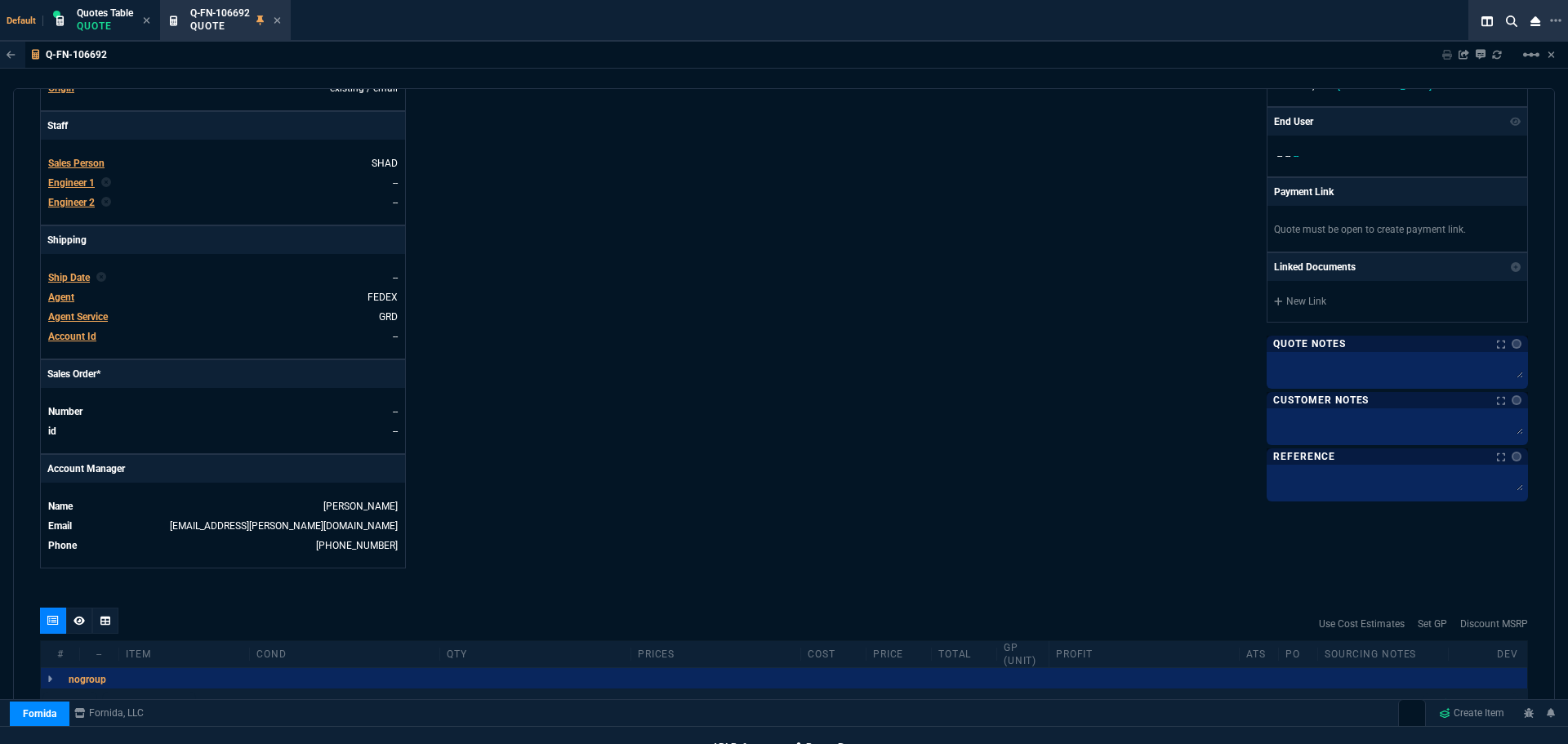
scroll to position [653, 0]
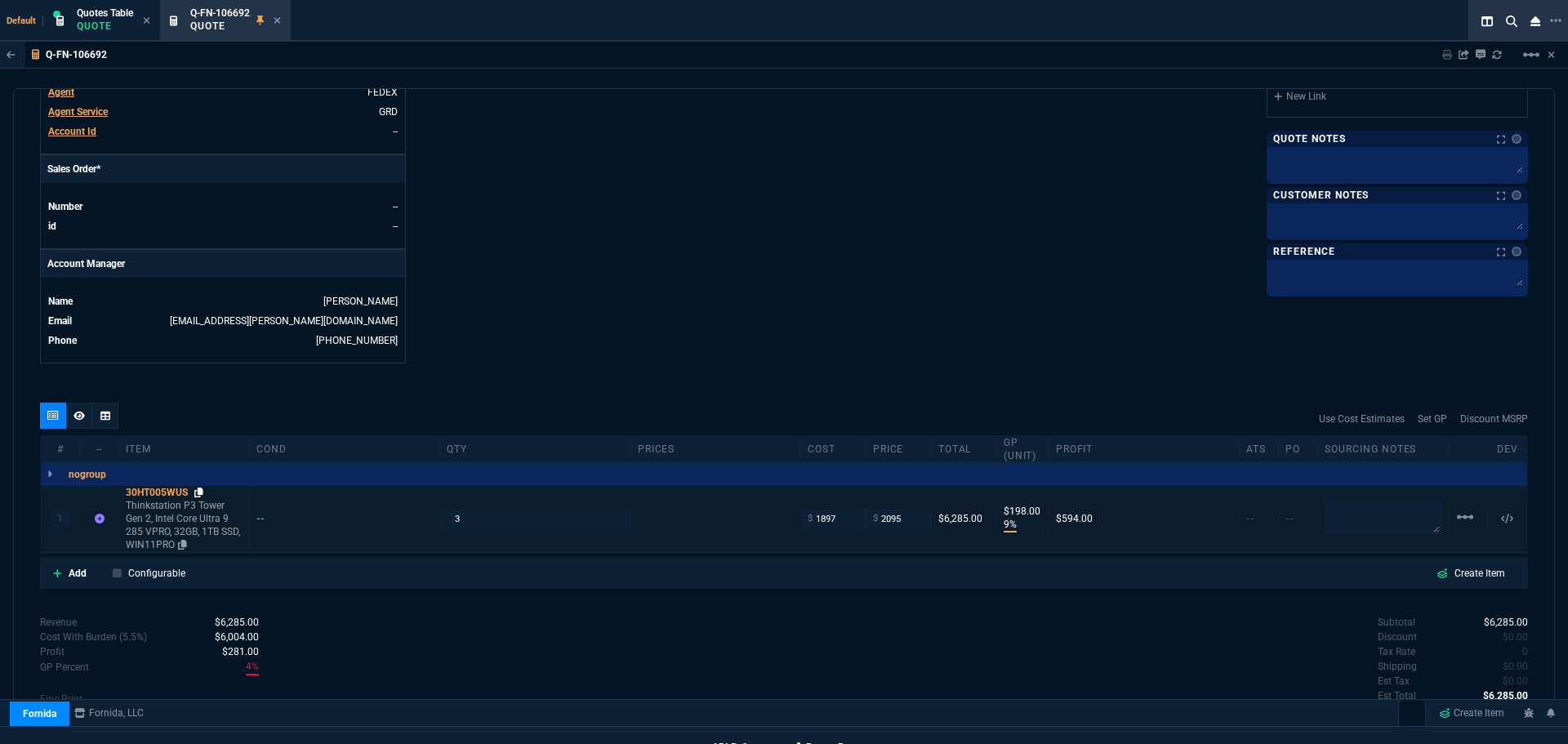
click at [202, 487] on icon at bounding box center [199, 492] width 9 height 10
click at [909, 509] on input "2095" at bounding box center [898, 518] width 51 height 19
type input "2150"
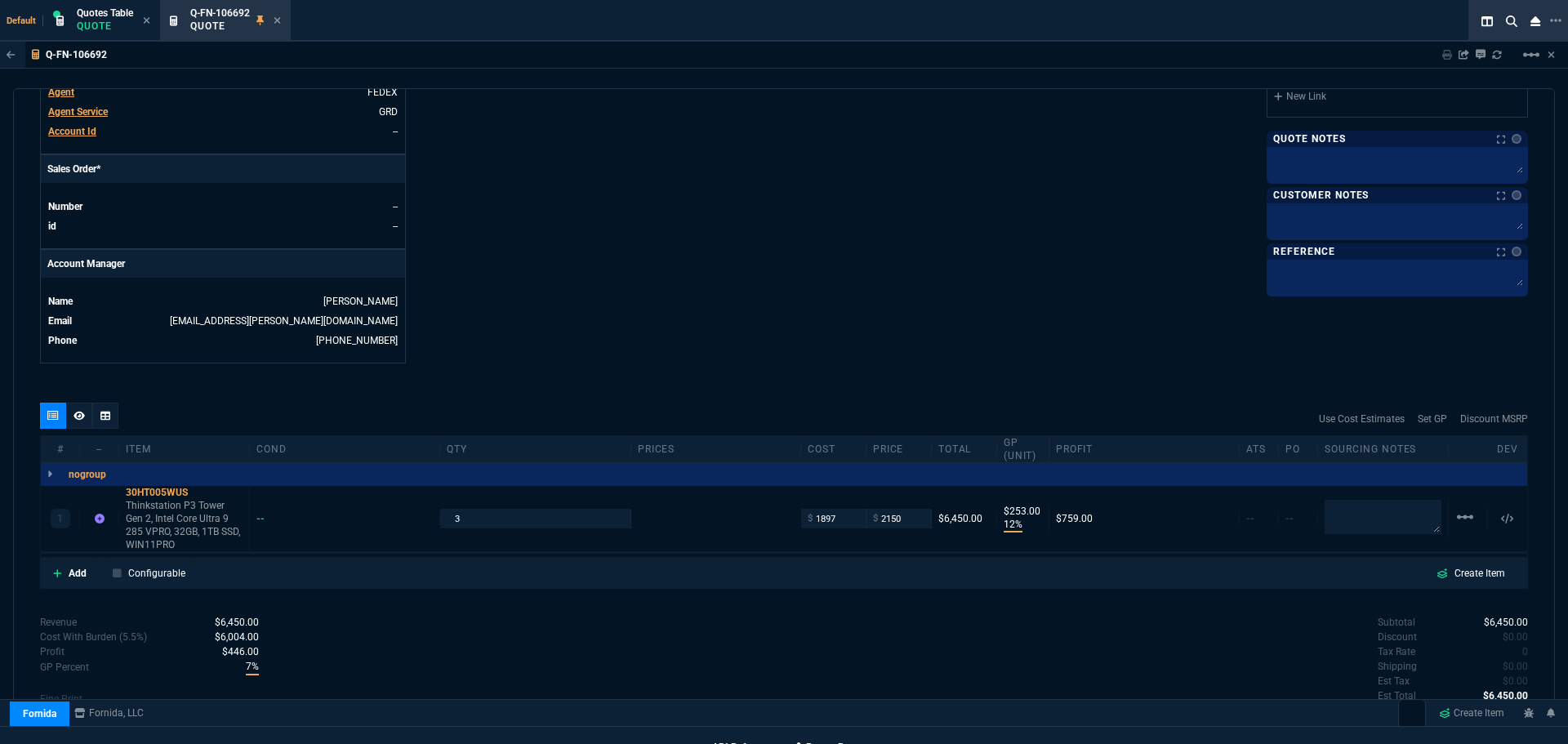
type input "12"
type input "253"
click at [905, 509] on input "2150" at bounding box center [898, 518] width 51 height 19
type input "2199"
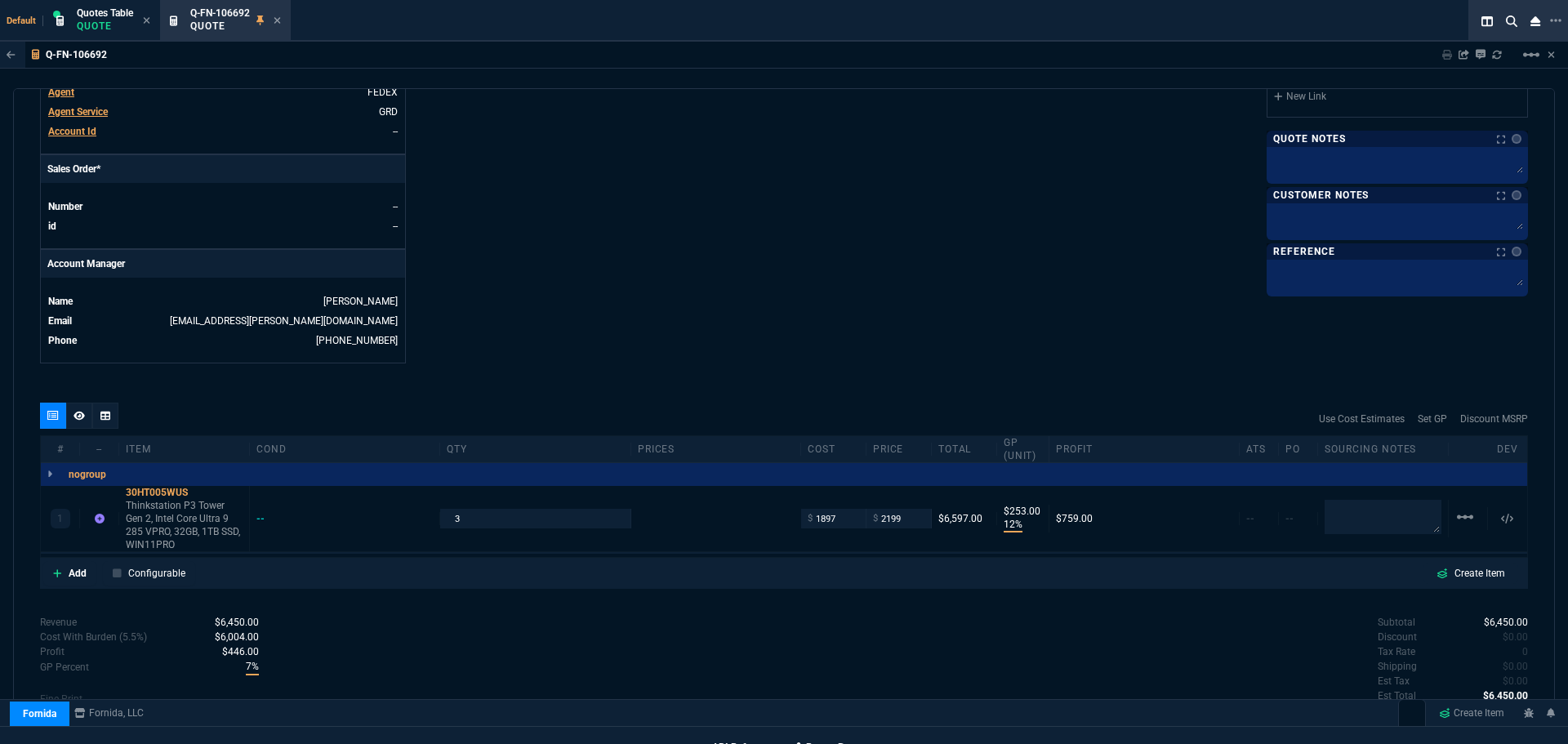
type input "2199"
type input "14"
type input "302"
click at [203, 487] on icon at bounding box center [199, 492] width 9 height 10
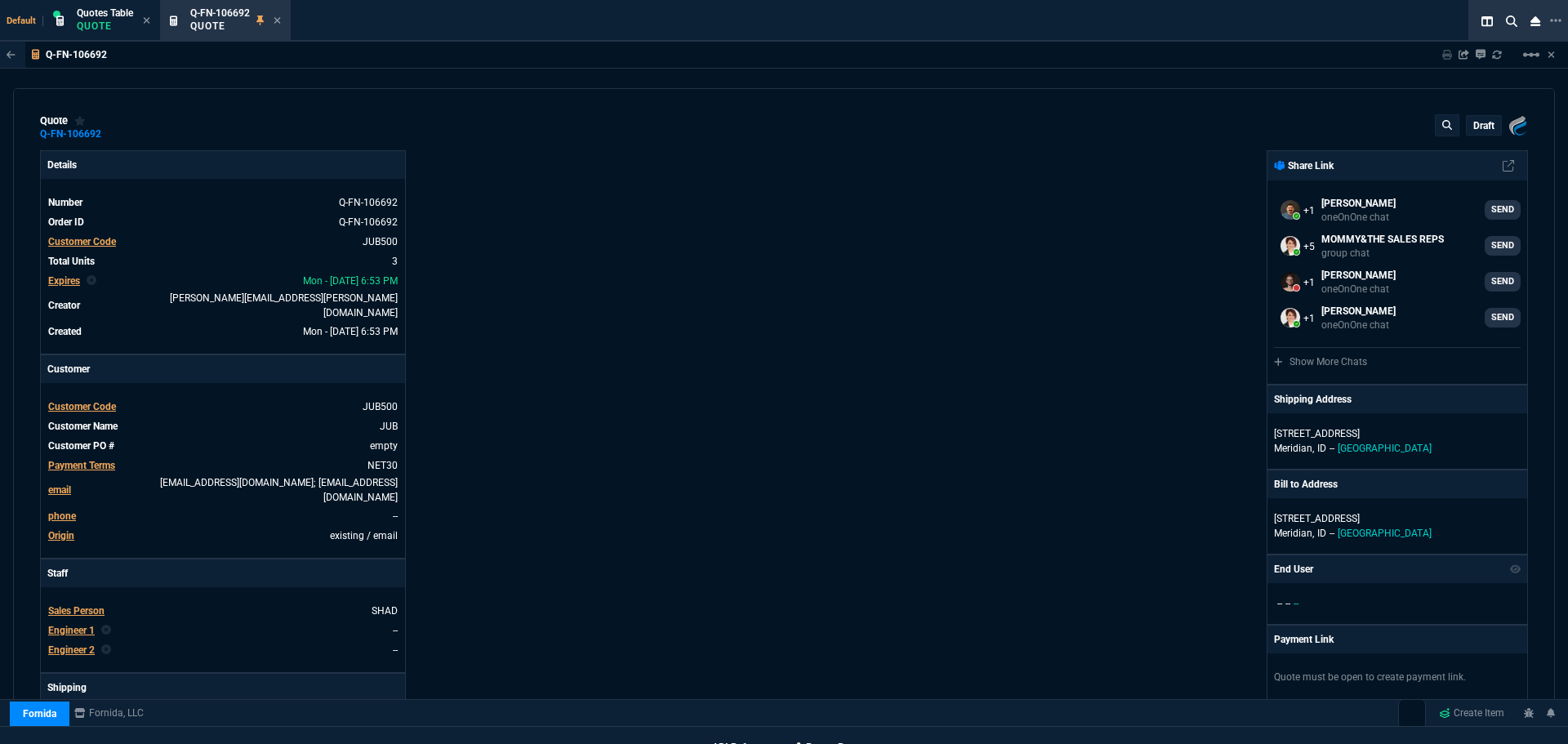
scroll to position [0, 0]
click at [1474, 123] on p "draft" at bounding box center [1484, 126] width 21 height 13
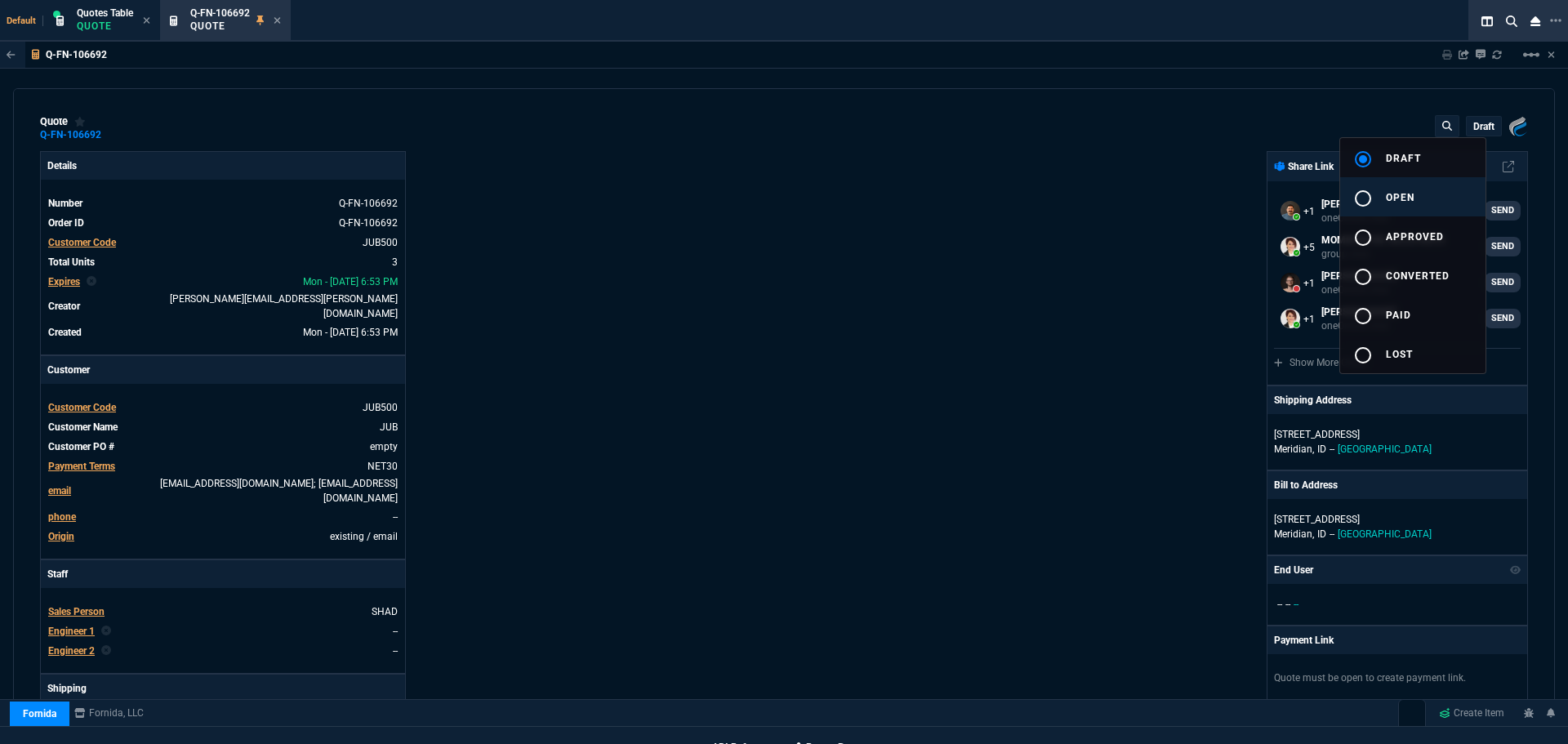
click at [1381, 194] on div "radio_button_unchecked" at bounding box center [1370, 198] width 33 height 20
click at [1070, 304] on div at bounding box center [784, 372] width 1568 height 744
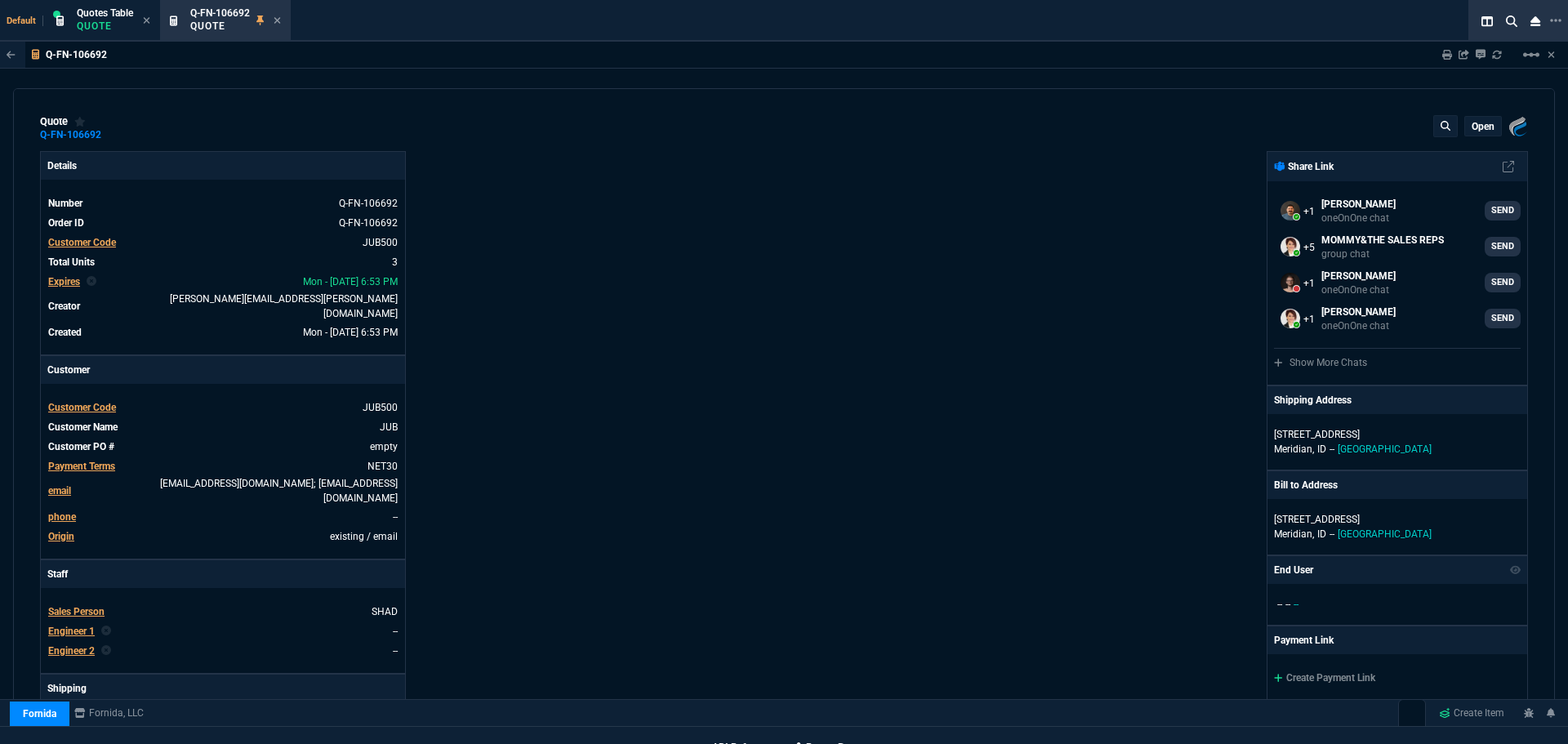
type input "14"
type input "302"
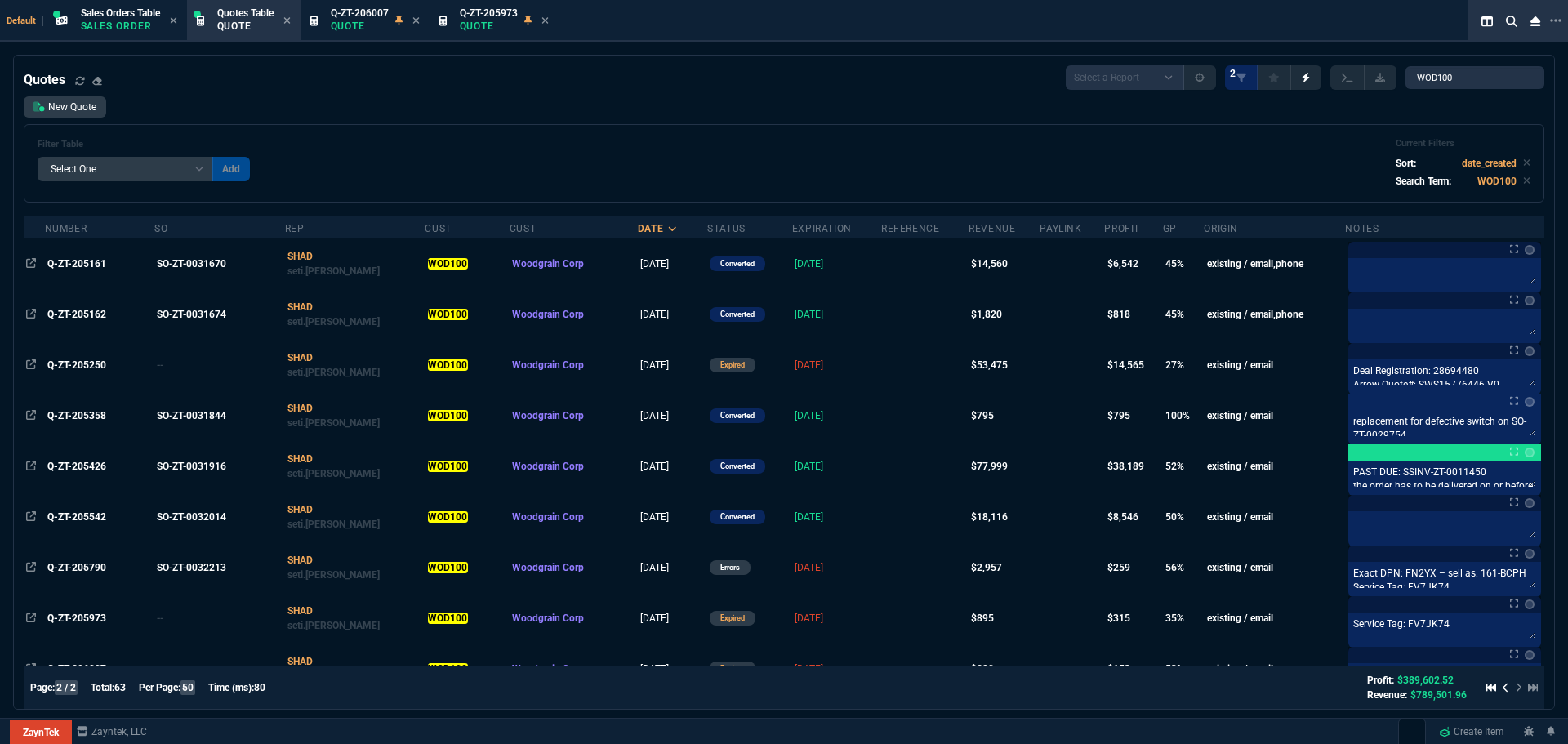
select select "12: [PERSON_NAME]"
select select
click at [1520, 78] on input "WOD100" at bounding box center [1475, 77] width 139 height 23
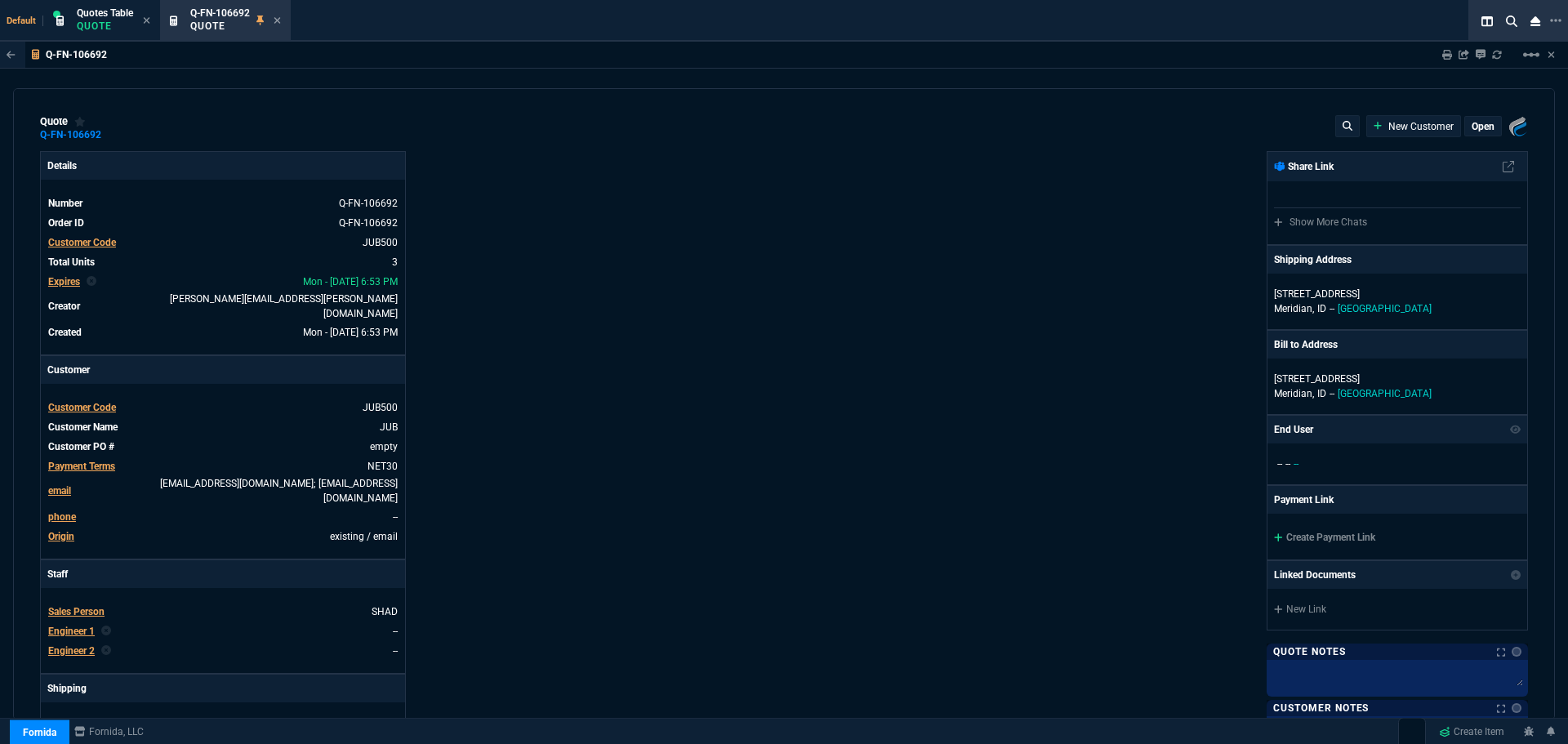
type input "14"
type input "302"
select select "12: [PERSON_NAME]"
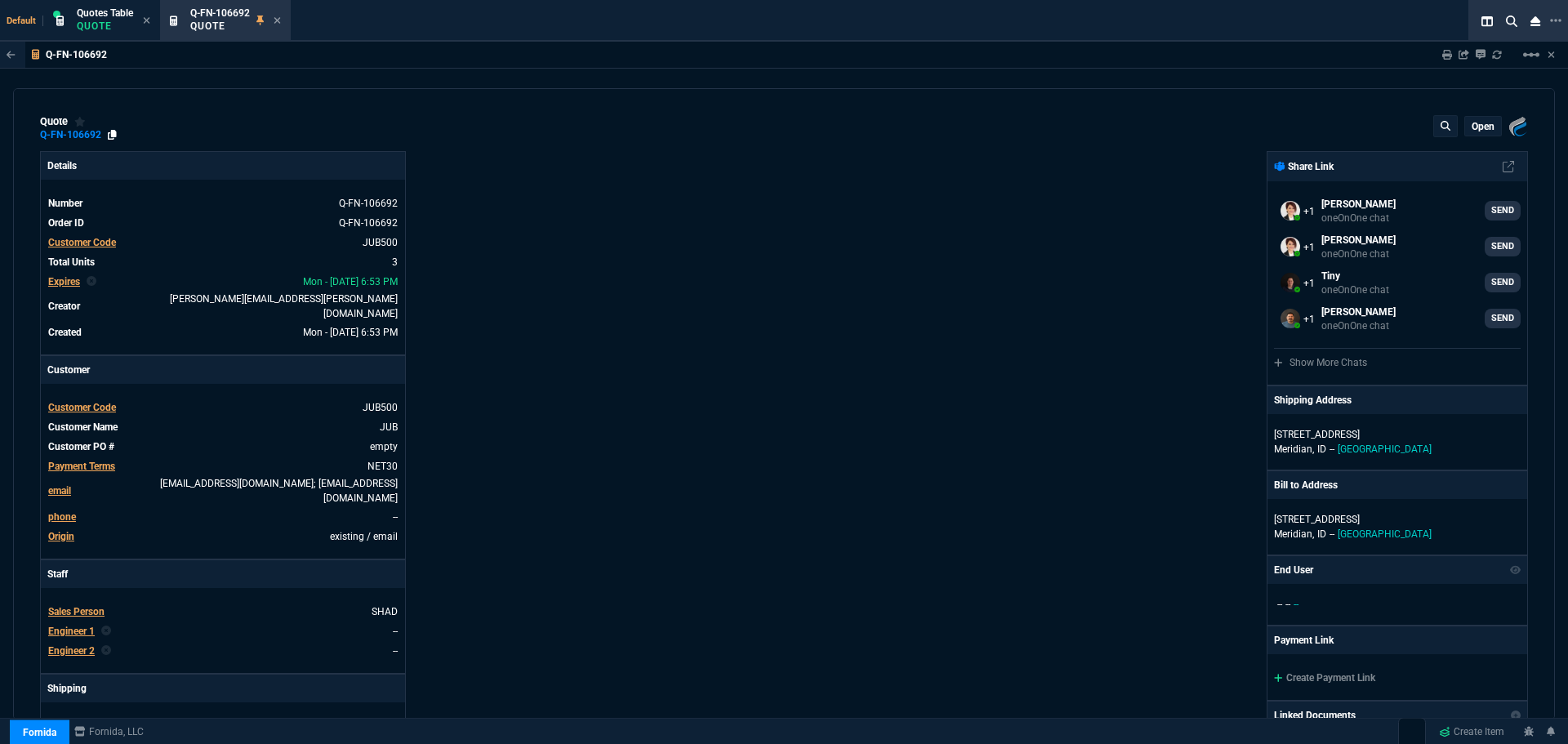
click at [111, 134] on icon at bounding box center [113, 135] width 9 height 10
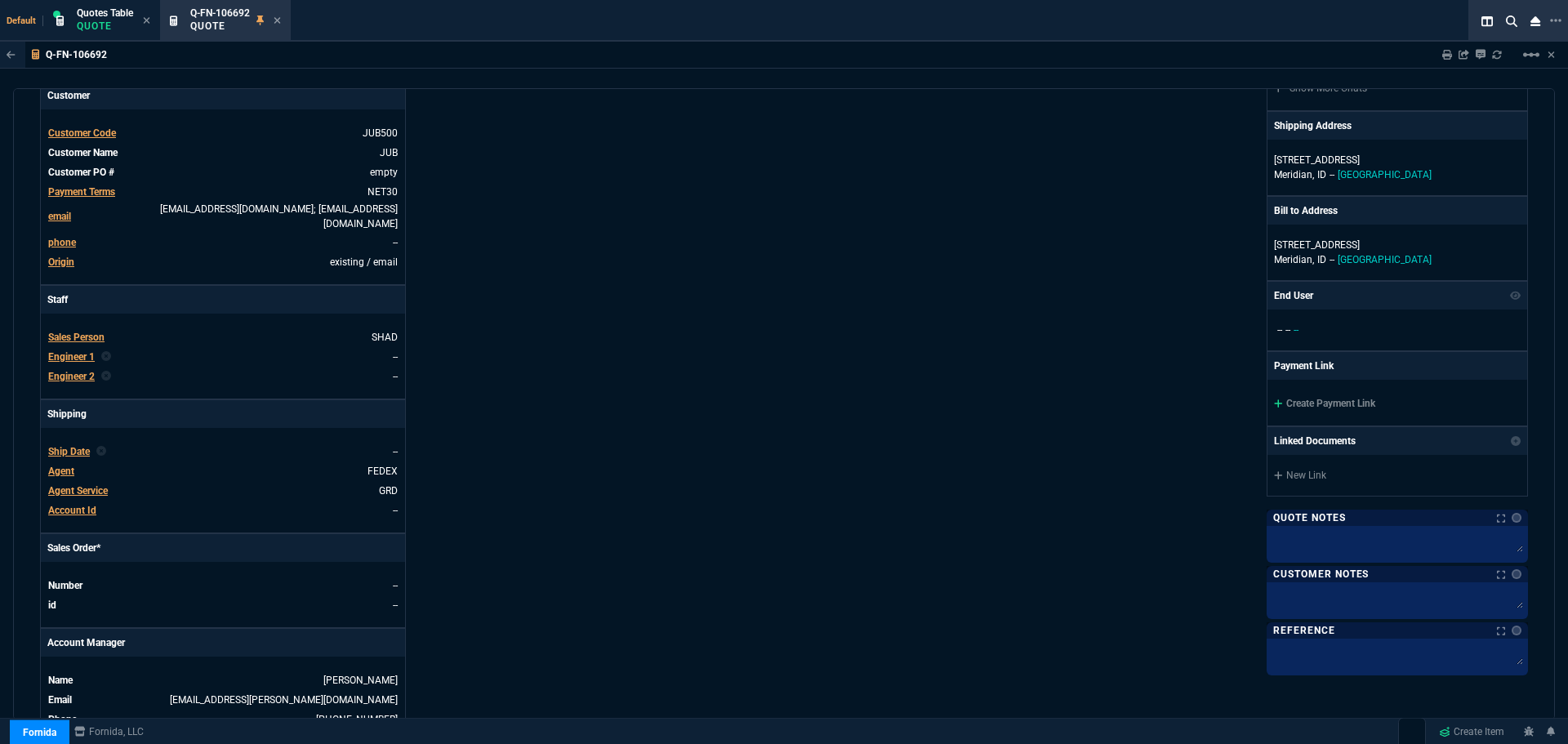
scroll to position [571, 0]
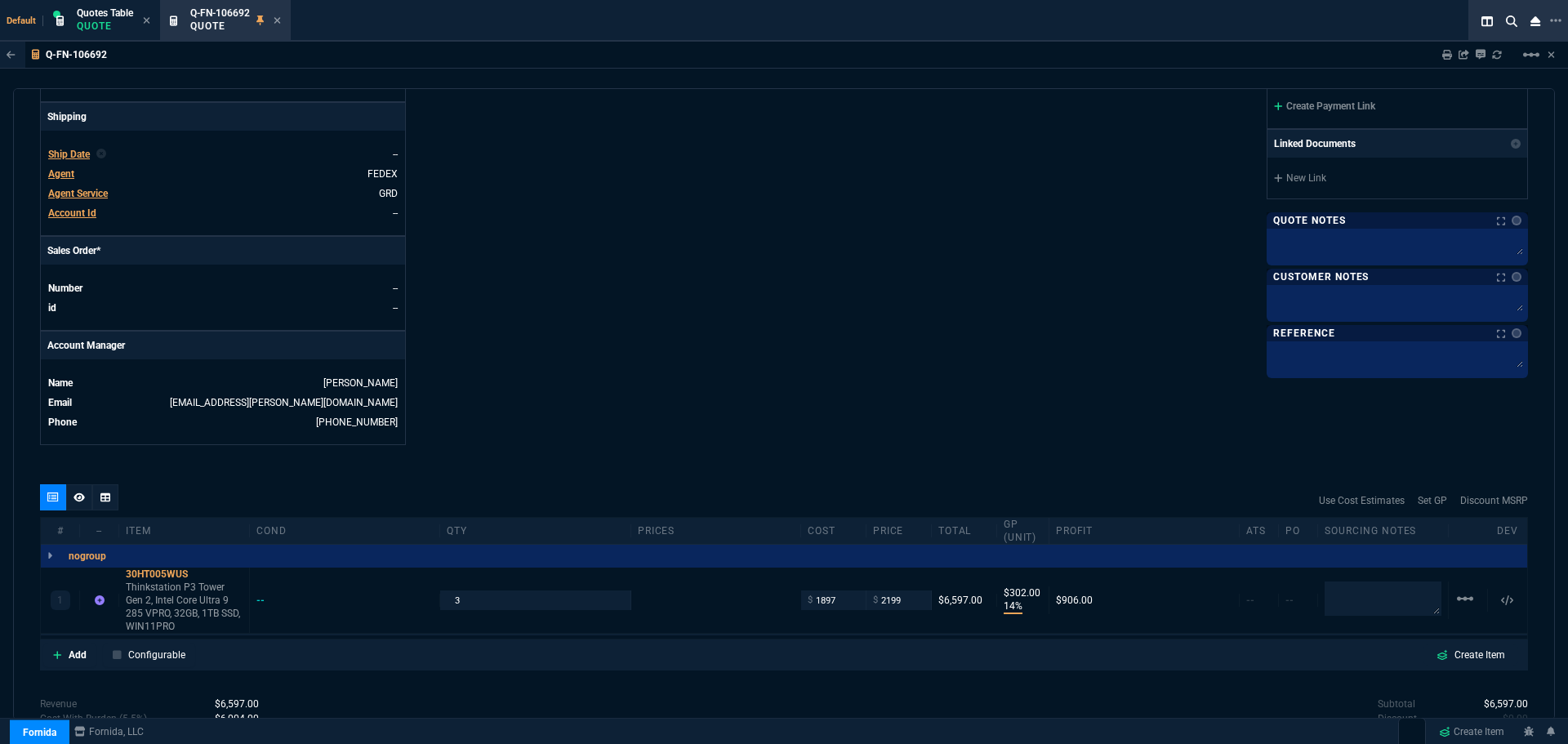
click at [75, 492] on icon at bounding box center [79, 497] width 11 height 9
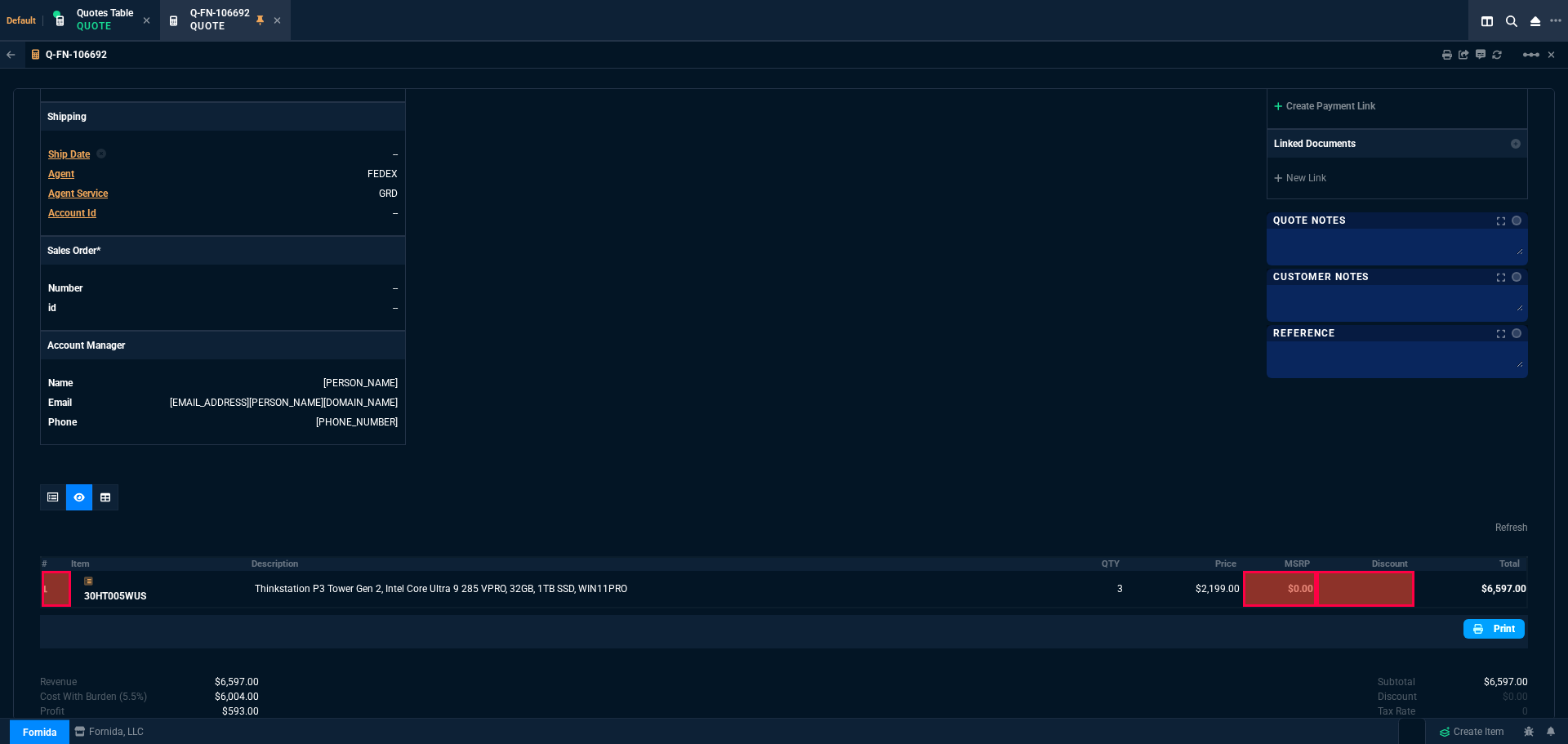
click at [1494, 618] on link "Print" at bounding box center [1494, 628] width 61 height 20
click at [276, 19] on icon at bounding box center [277, 20] width 7 height 10
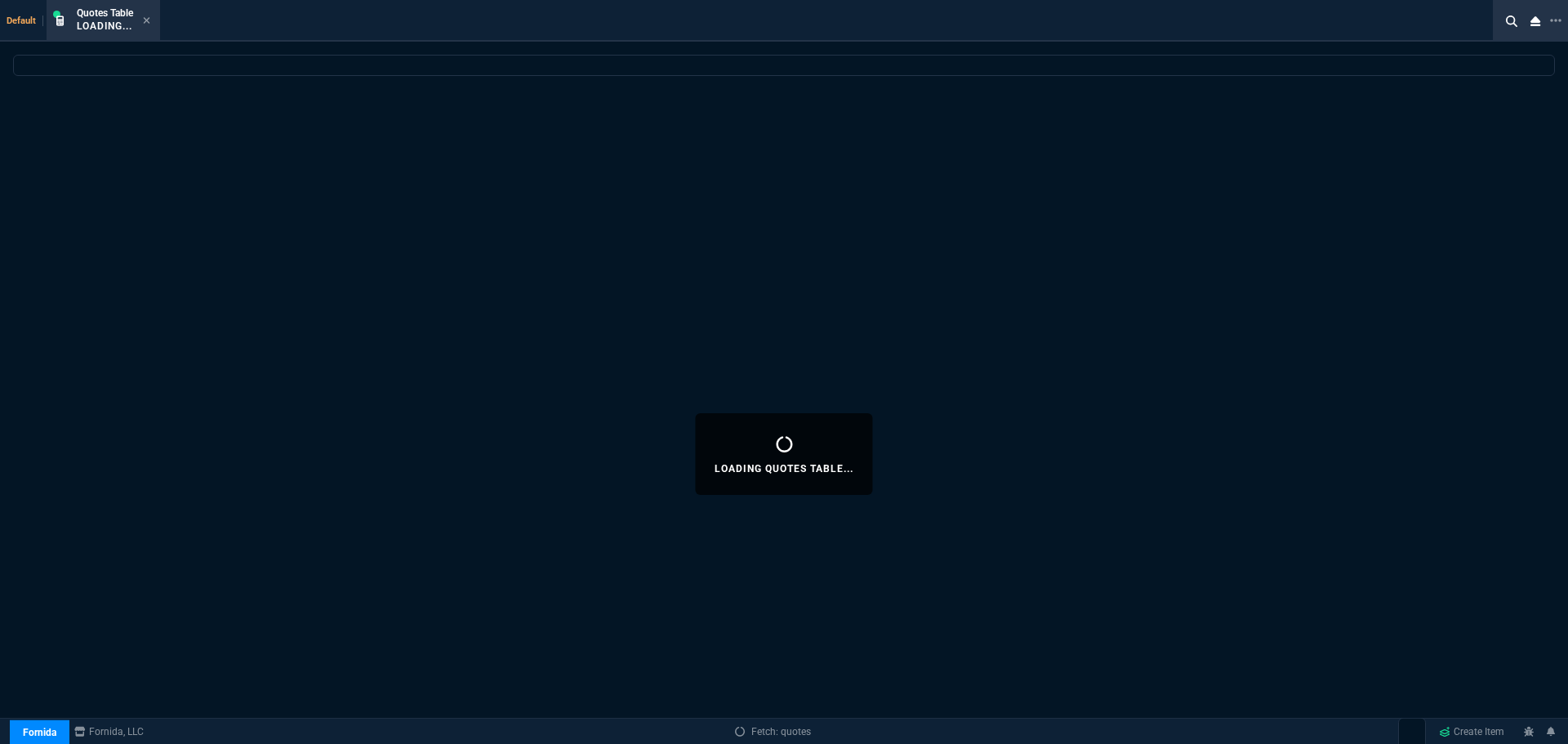
select select
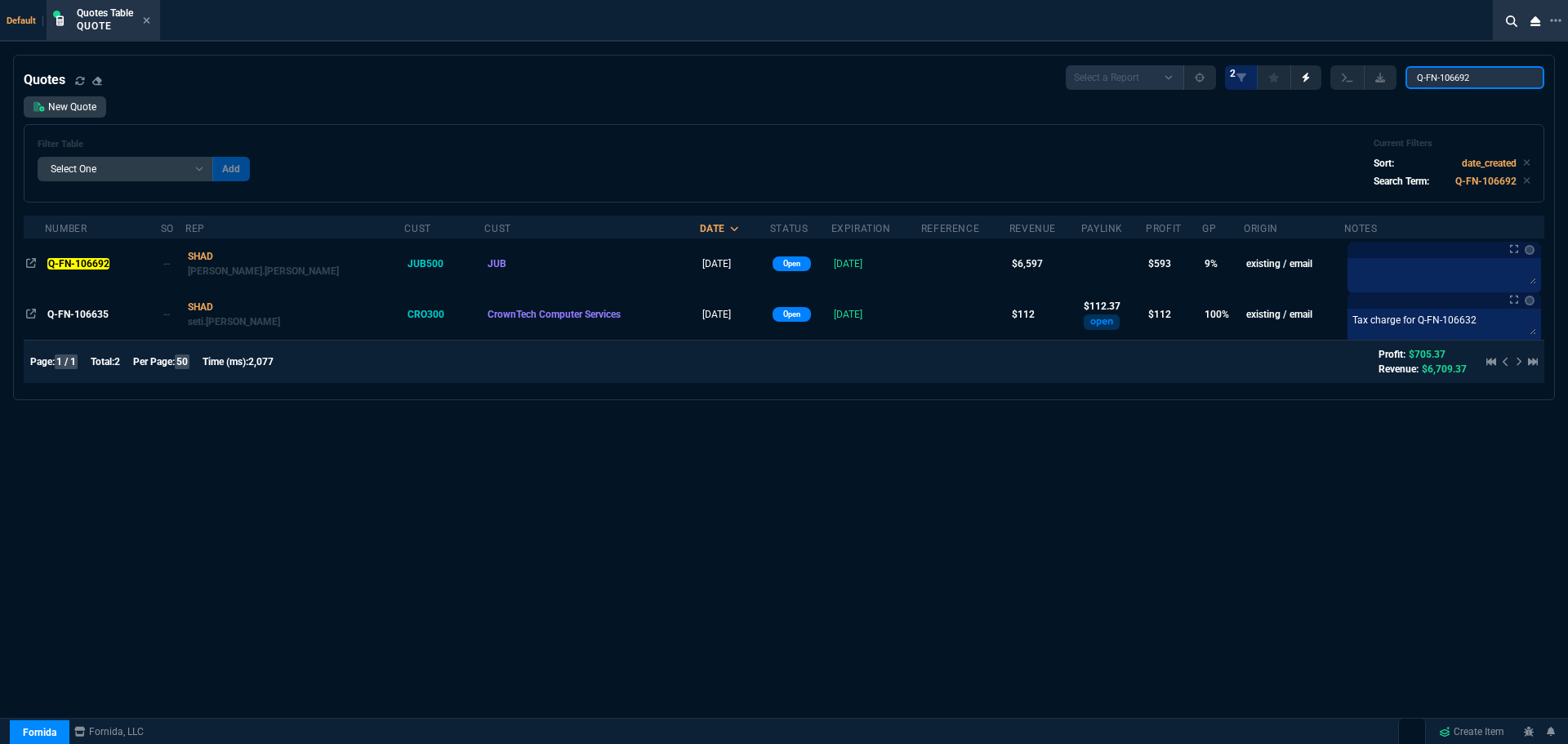
click at [1521, 76] on input "Q-FN-106692" at bounding box center [1475, 77] width 139 height 23
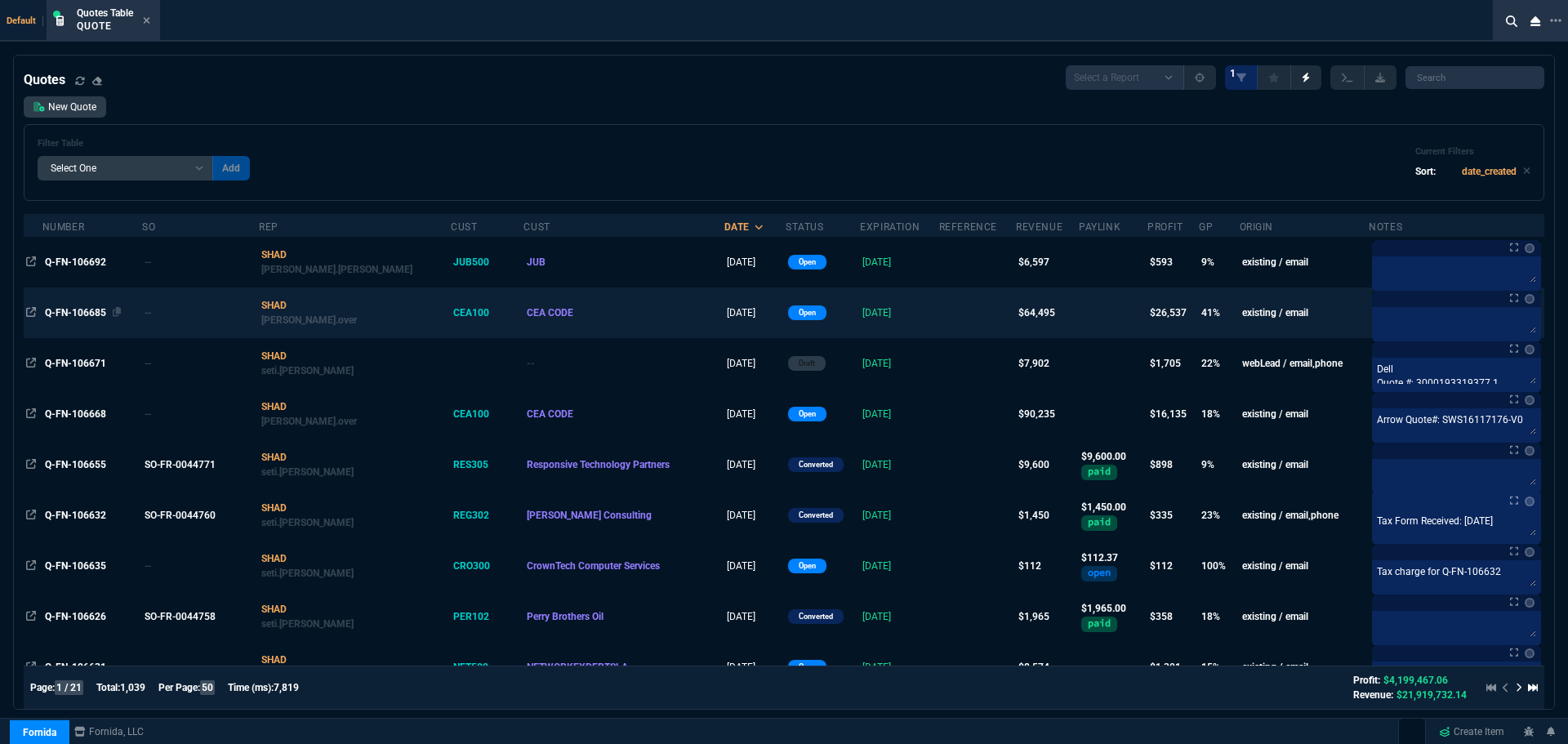
click at [79, 311] on span "Q-FN-106685" at bounding box center [75, 312] width 61 height 11
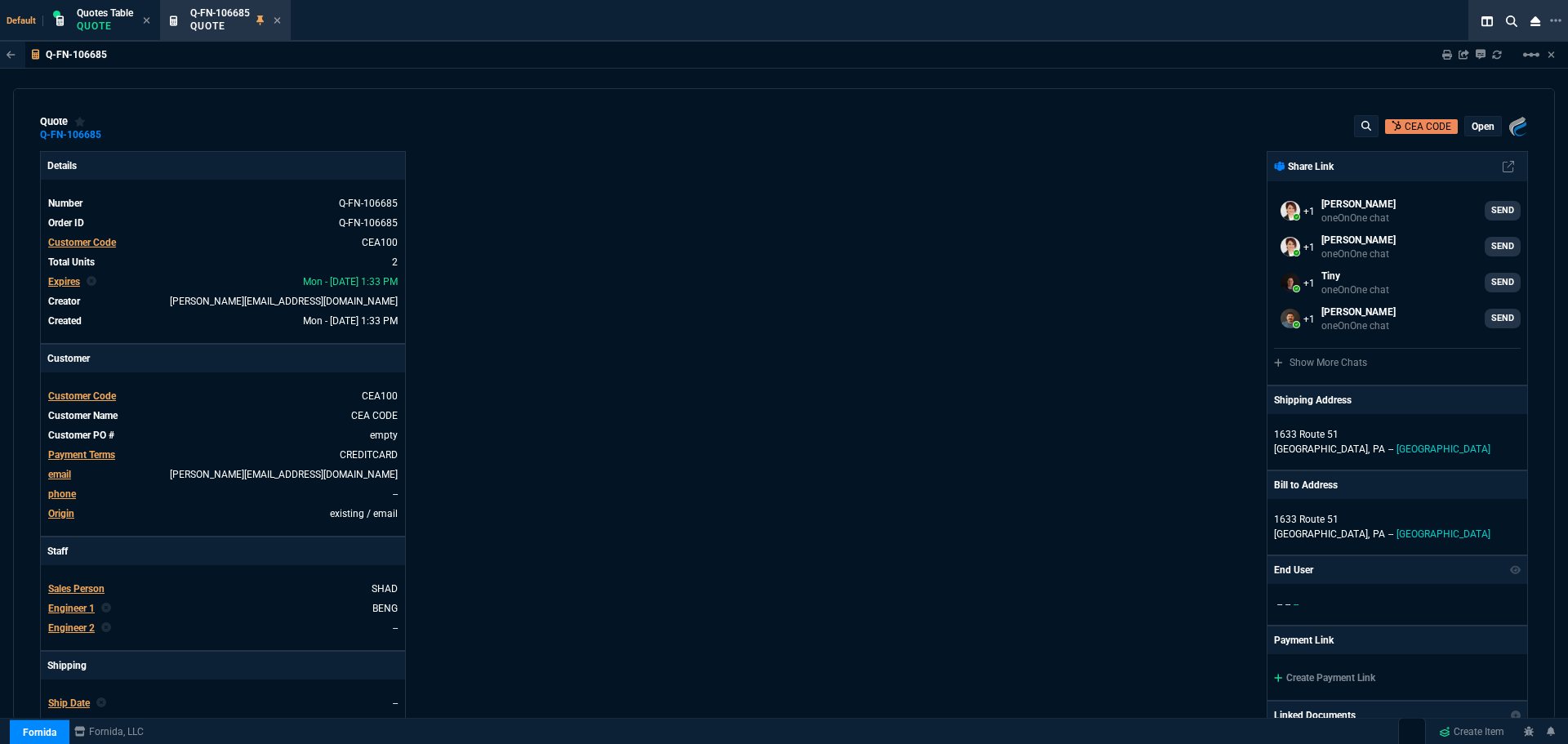
select select "12: [PERSON_NAME]"
click at [1533, 52] on mat-icon "linear_scale" at bounding box center [1531, 54] width 20 height 20
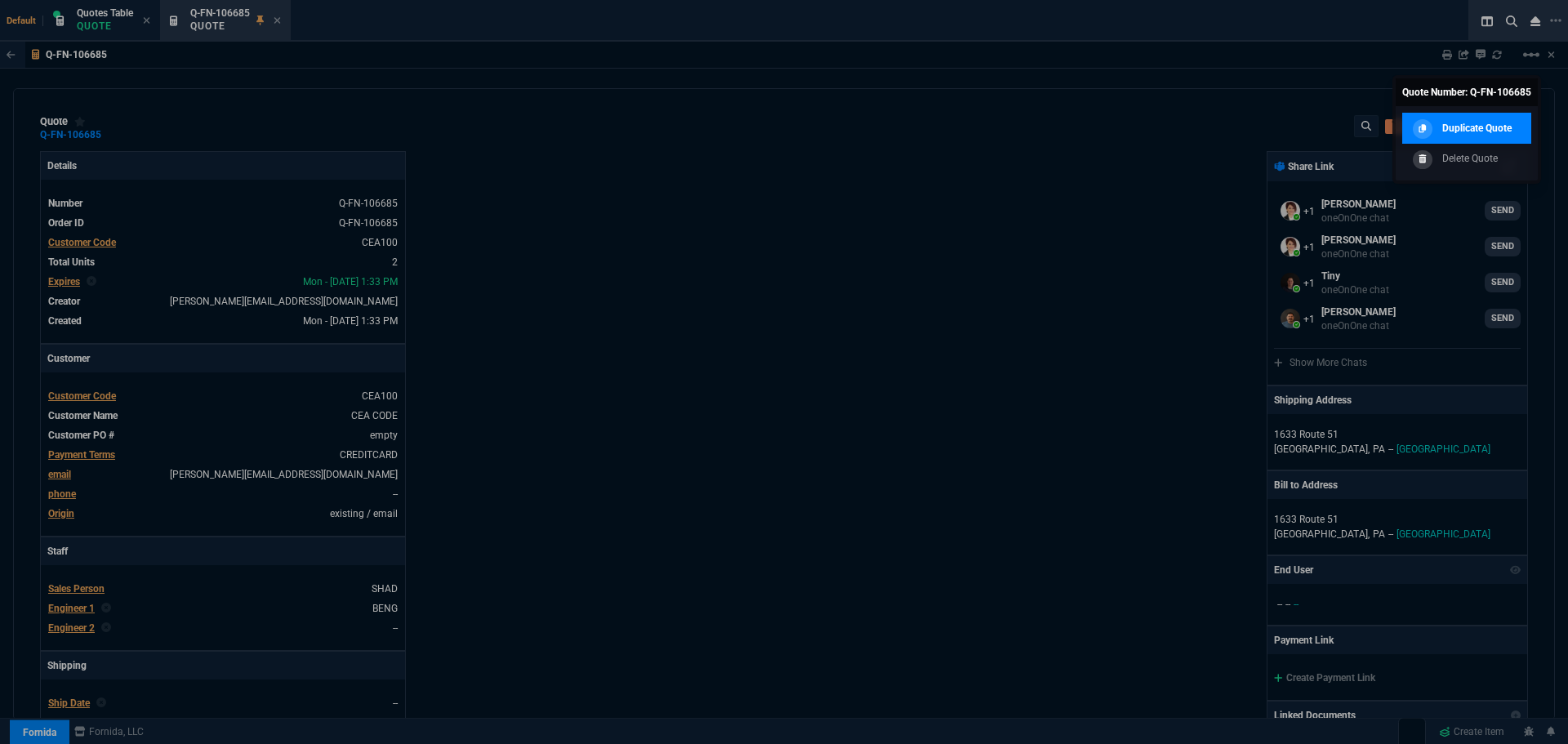
click at [1507, 127] on p "Duplicate Quote" at bounding box center [1477, 128] width 70 height 15
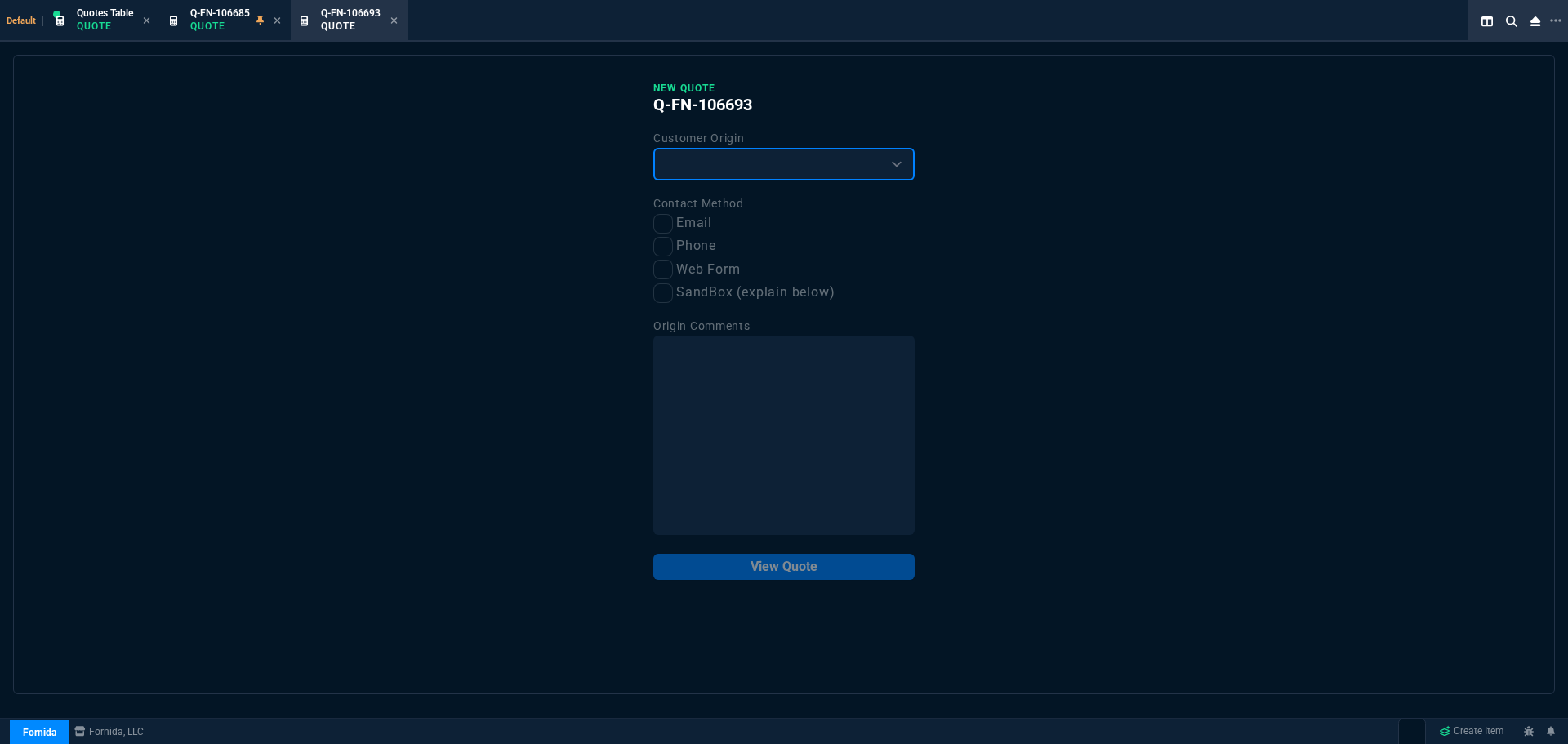
click at [758, 170] on select "Existing Customer Amazon Lead (first order) Website Lead (first order) Called (…" at bounding box center [784, 164] width 261 height 33
select select "existing"
click at [653, 149] on select "Existing Customer Amazon Lead (first order) Website Lead (first order) Called (…" at bounding box center [784, 164] width 261 height 33
click at [663, 224] on input "Email" at bounding box center [663, 223] width 20 height 20
checkbox input "true"
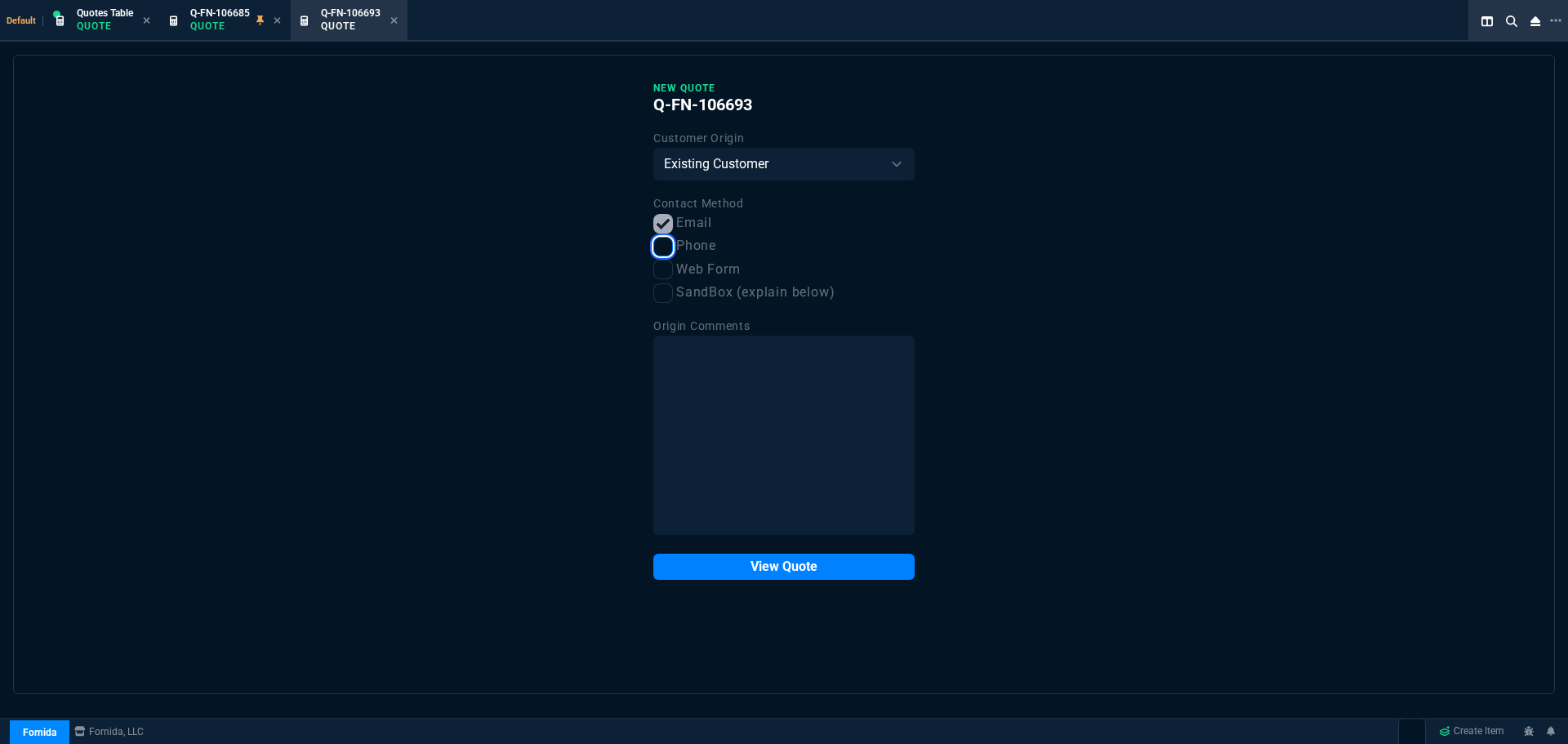
click at [667, 250] on input "Phone" at bounding box center [663, 246] width 20 height 20
checkbox input "true"
click at [664, 224] on input "Email" at bounding box center [663, 223] width 20 height 20
checkbox input "false"
click at [789, 565] on button "View Quote" at bounding box center [784, 566] width 261 height 26
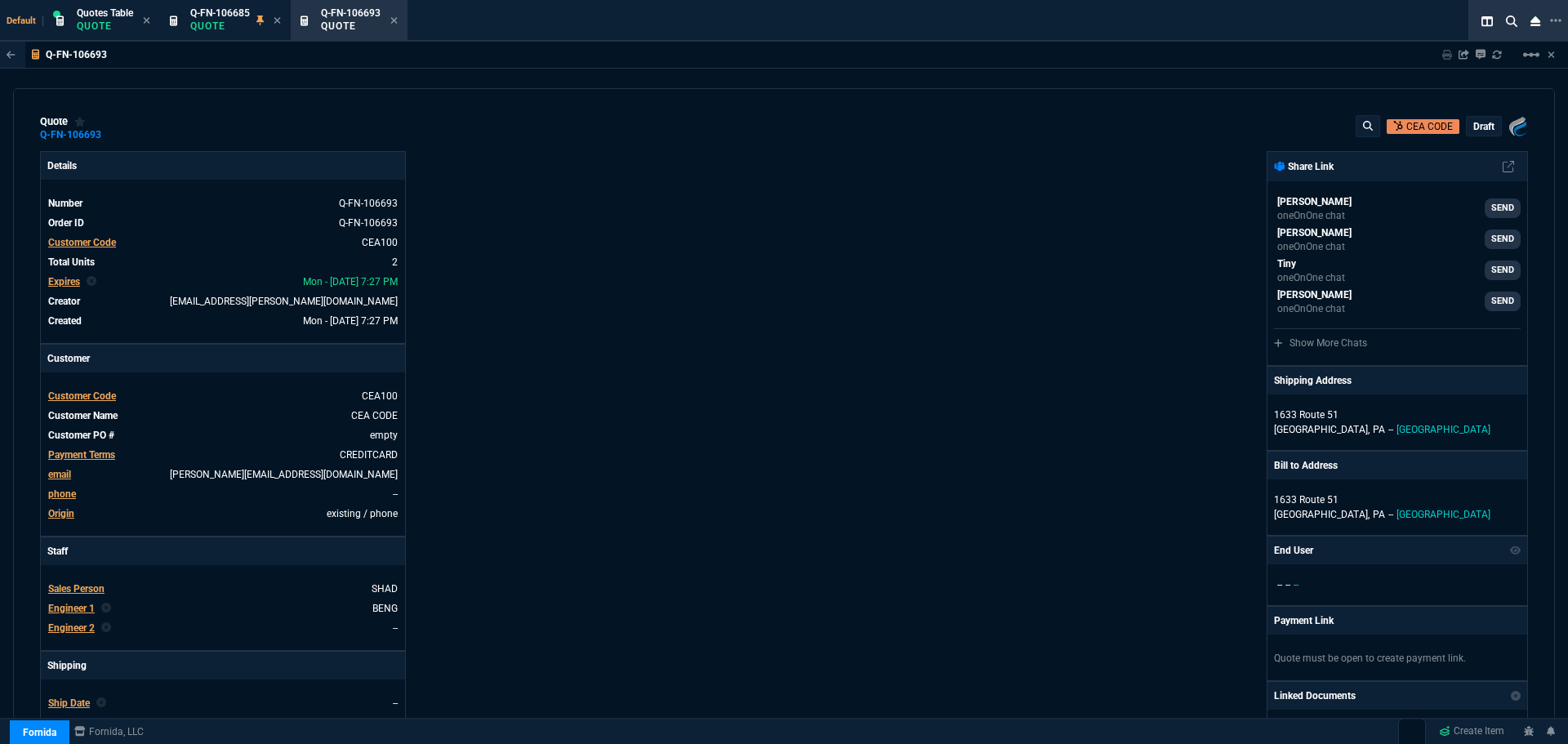
type input "44"
type input "28516"
type input "0"
type input "69"
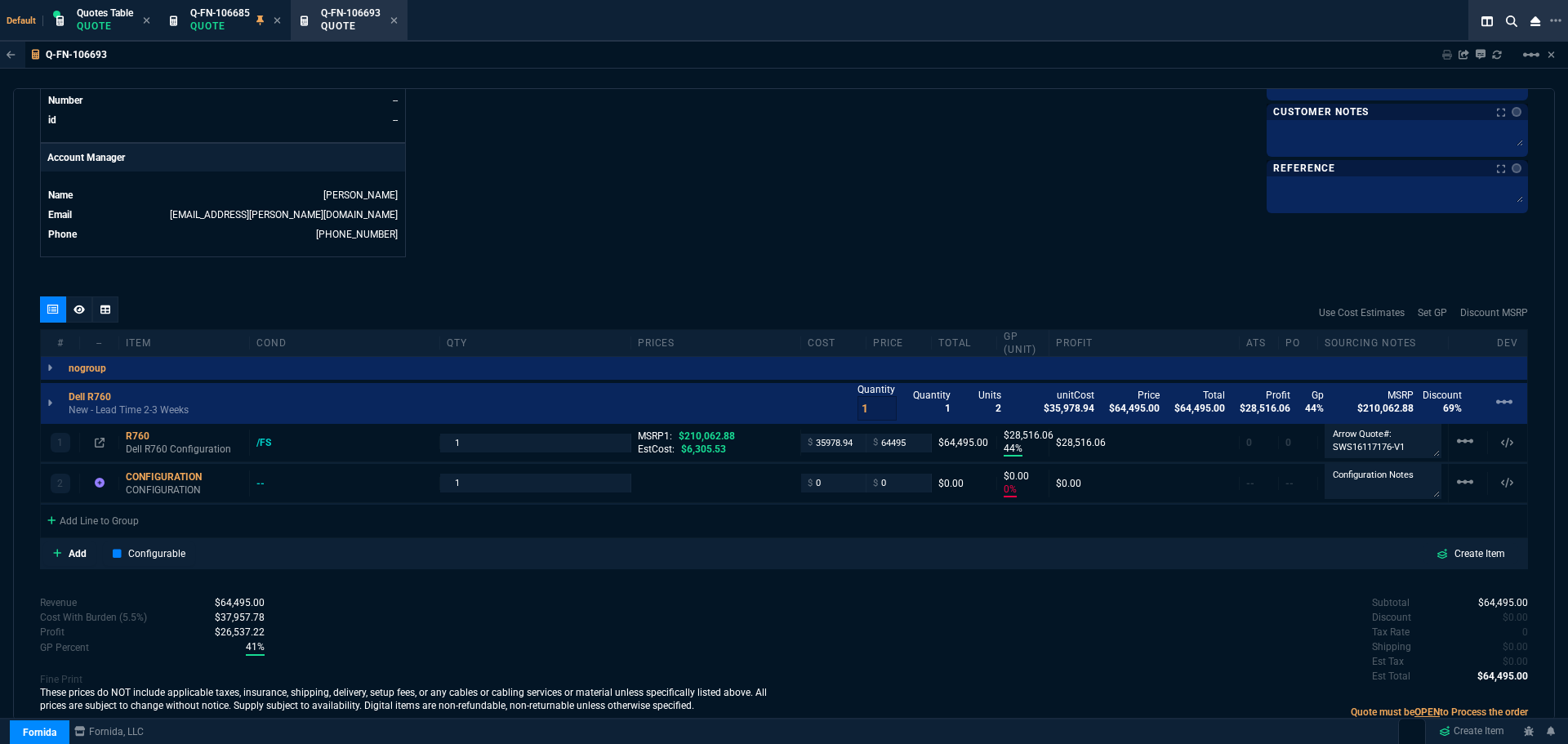
scroll to position [778, 0]
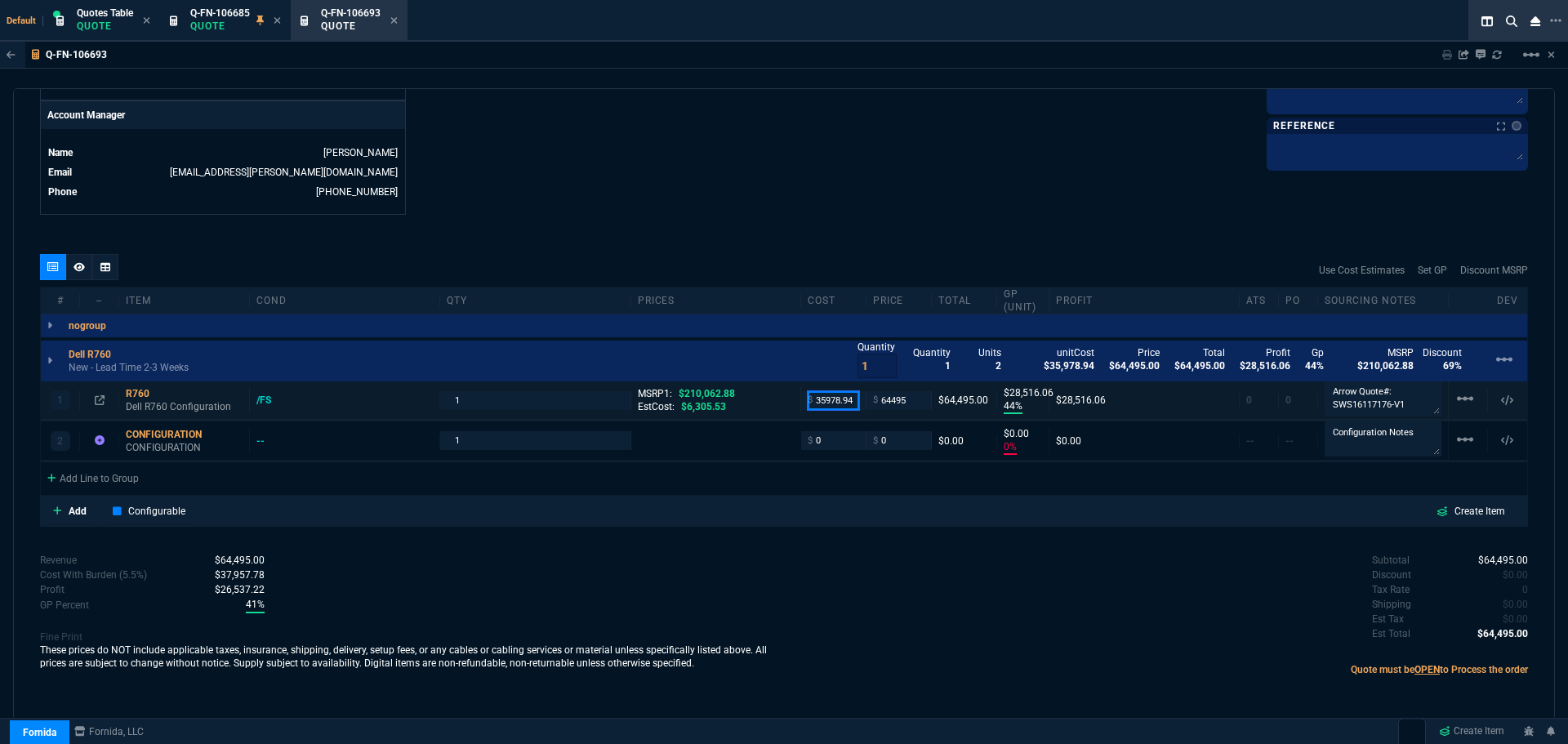
click at [823, 399] on input "35978.94" at bounding box center [833, 400] width 51 height 19
type input "11992.98"
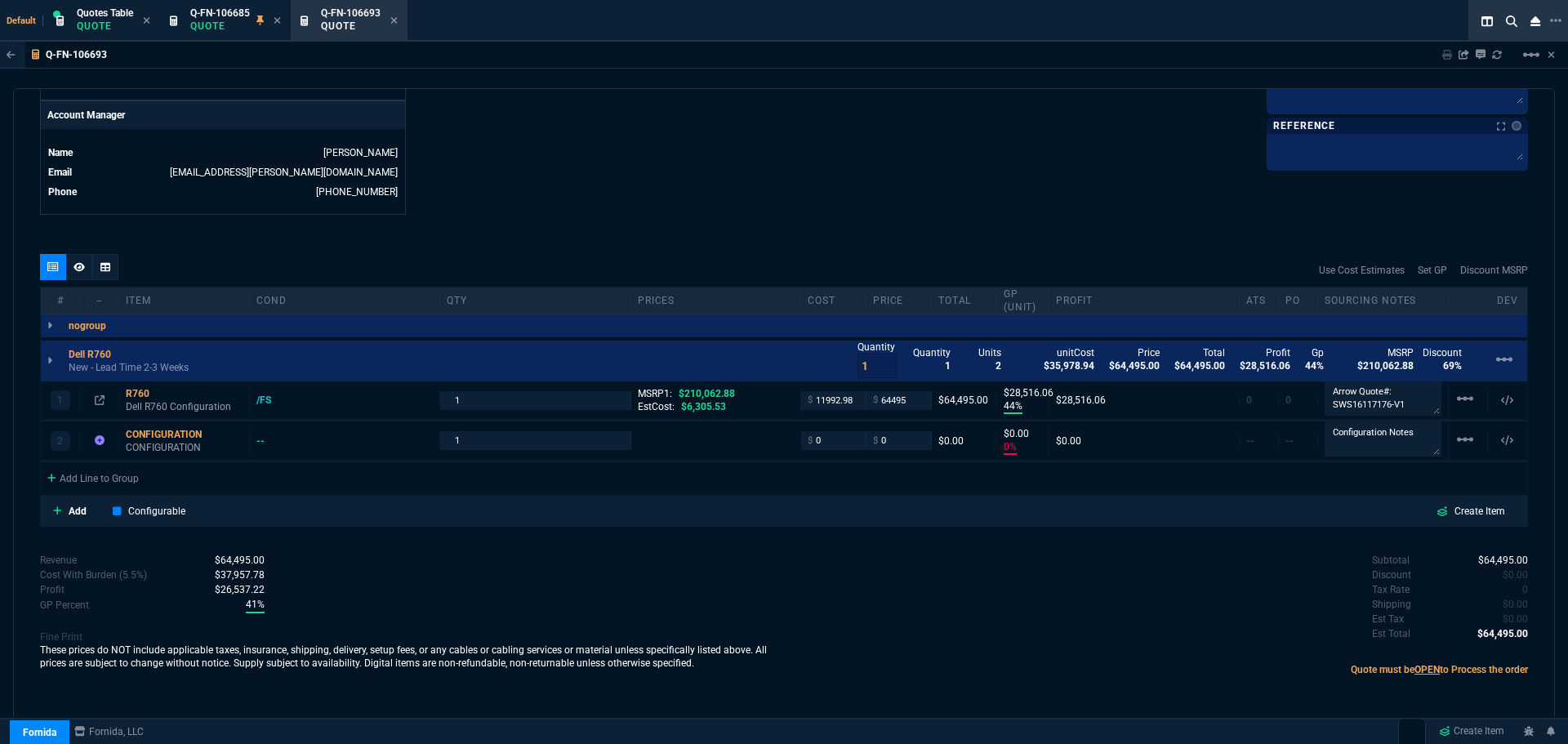
type input "81"
type input "52502"
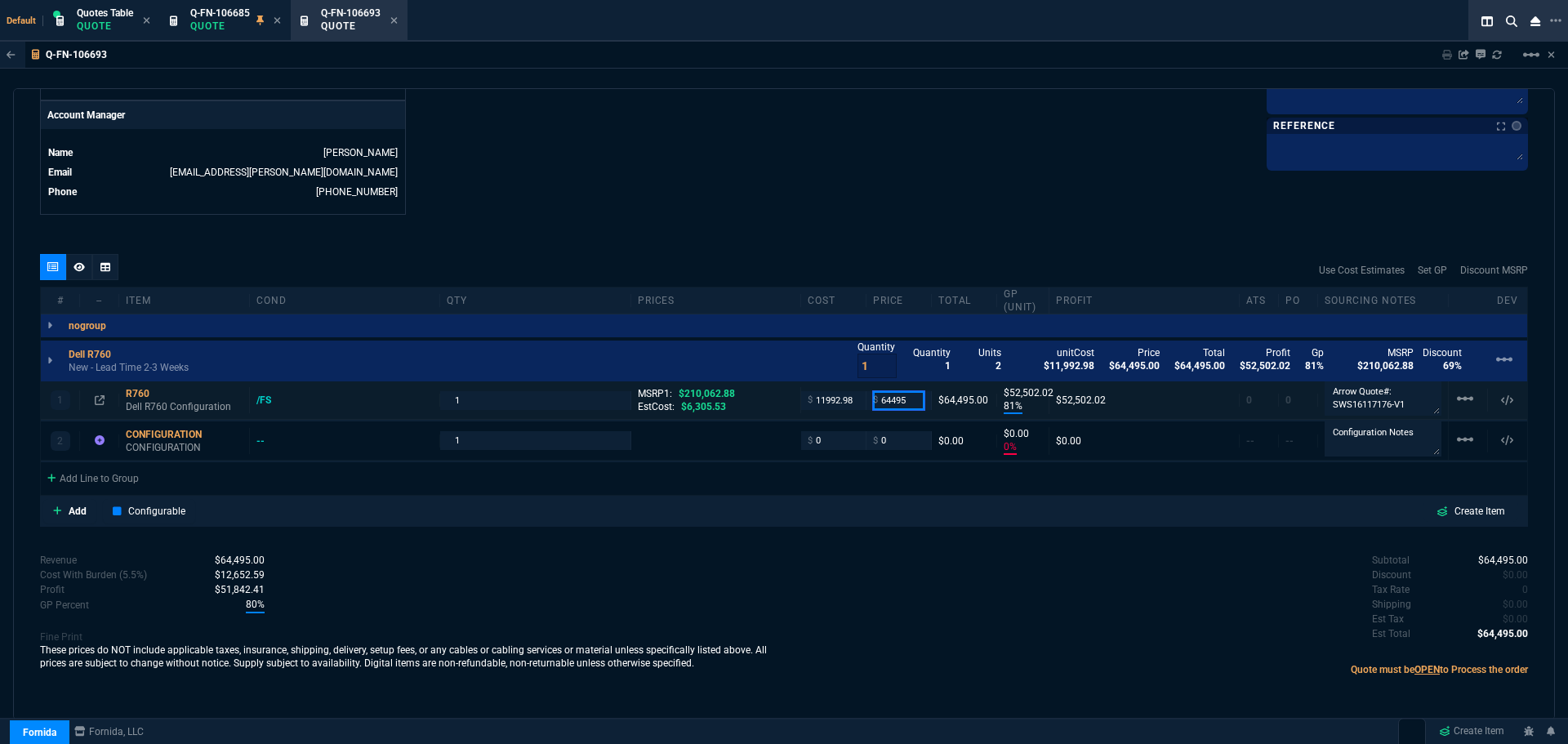
click at [911, 404] on input "64495" at bounding box center [898, 400] width 51 height 19
click at [878, 360] on input "2" at bounding box center [878, 365] width 39 height 24
type input "3"
click at [878, 360] on input "3" at bounding box center [878, 365] width 39 height 24
click at [912, 401] on input "64495" at bounding box center [898, 400] width 51 height 19
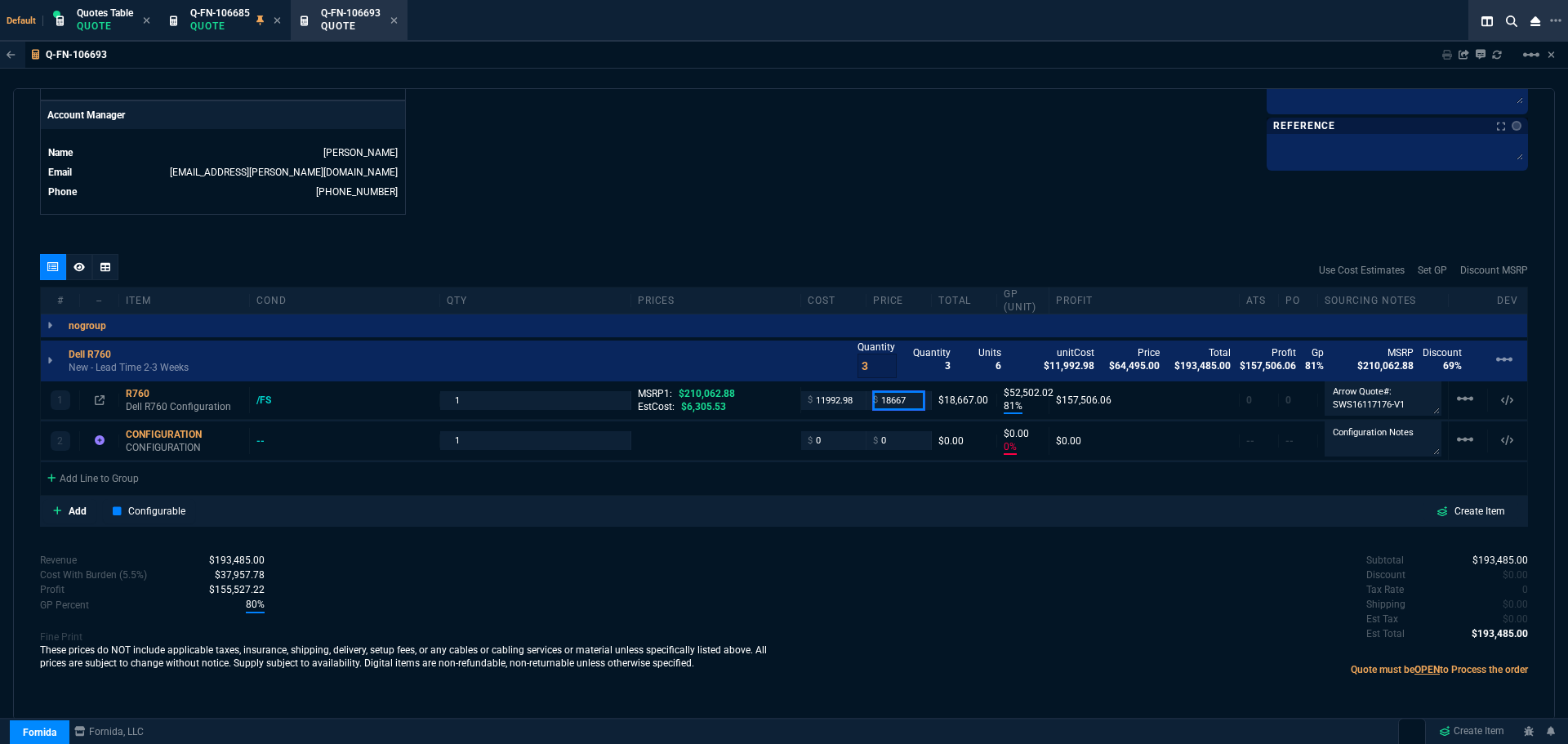
type input "18667"
type input "36"
type input "6674"
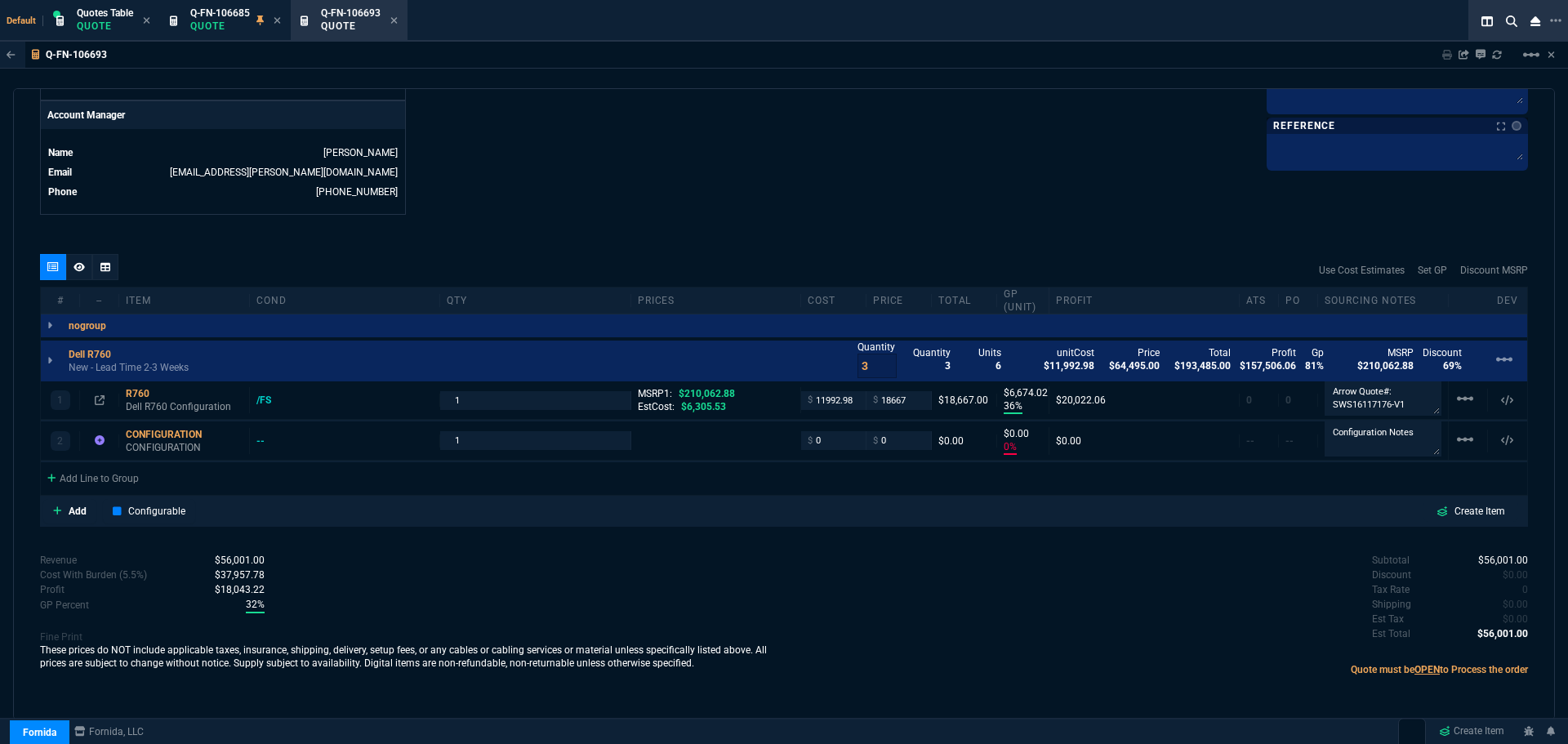
type input "91"
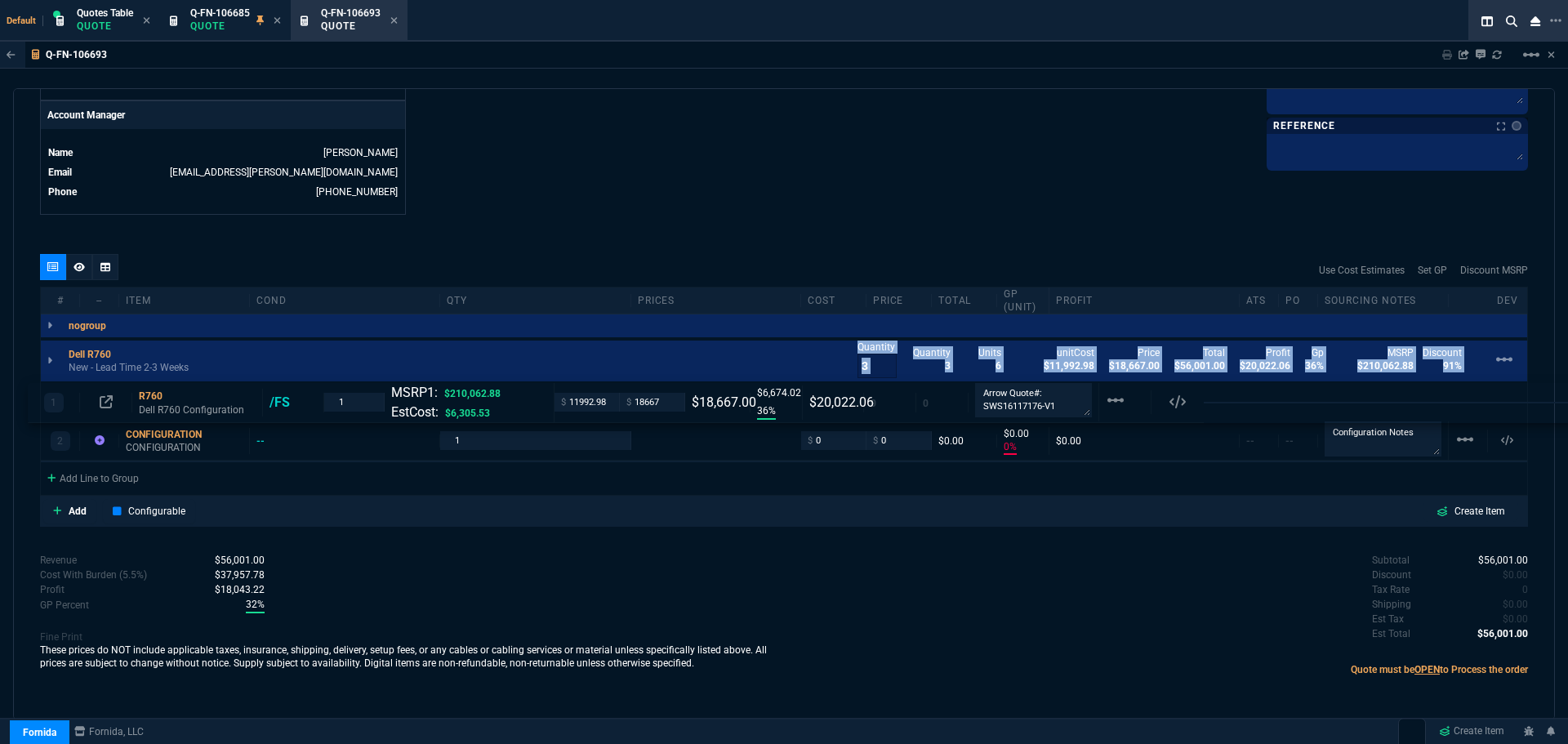
scroll to position [738, 0]
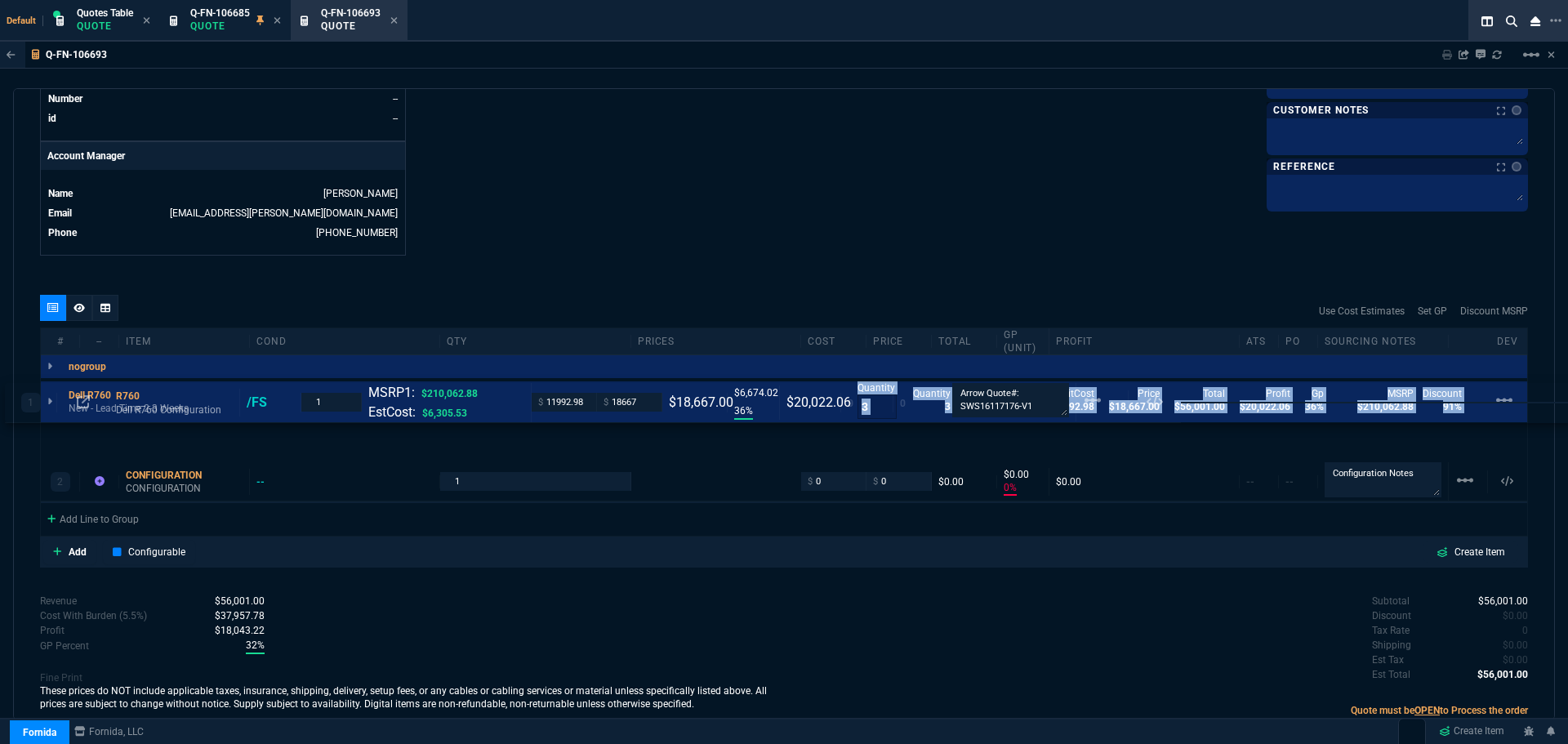
drag, startPoint x: 853, startPoint y: 397, endPoint x: 821, endPoint y: 398, distance: 32.0
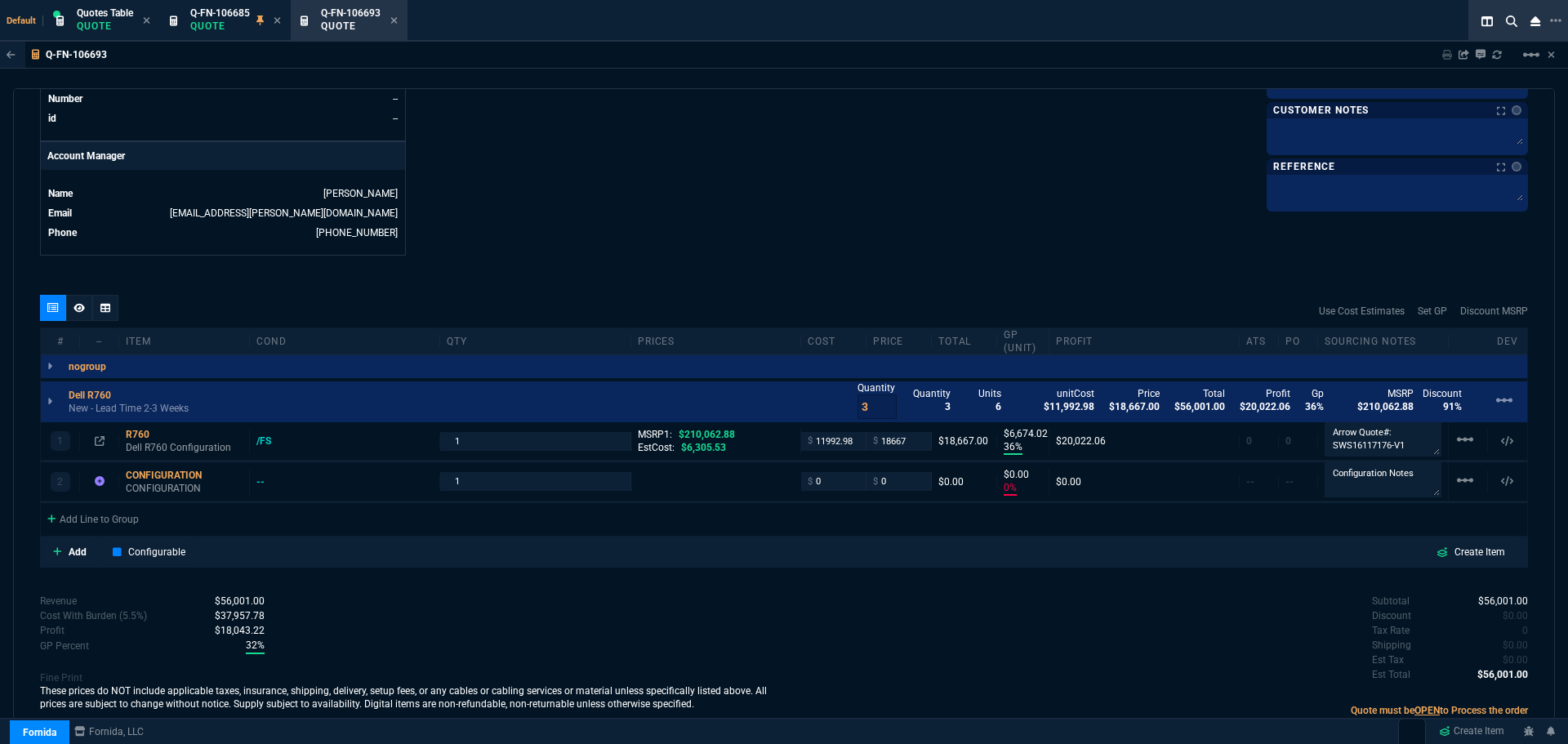
click at [925, 284] on div "quote Q-FN-106693 CEA CODE draft Fornida, LLC 2609 Technology Dr Suite 300 Plan…" at bounding box center [784, 404] width 1542 height 631
drag, startPoint x: 1091, startPoint y: 405, endPoint x: 1046, endPoint y: 408, distance: 45.1
click at [1046, 408] on div "Quantity 3 Quantity 3 Units 6 unitCost $11,992.98 Price $18,667.00 Total $56,00…" at bounding box center [1193, 399] width 670 height 44
click at [1009, 257] on div "quote Q-FN-106693 CEA CODE draft Fornida, LLC 2609 Technology Dr Suite 300 Plan…" at bounding box center [784, 404] width 1542 height 631
drag, startPoint x: 810, startPoint y: 439, endPoint x: 847, endPoint y: 442, distance: 37.1
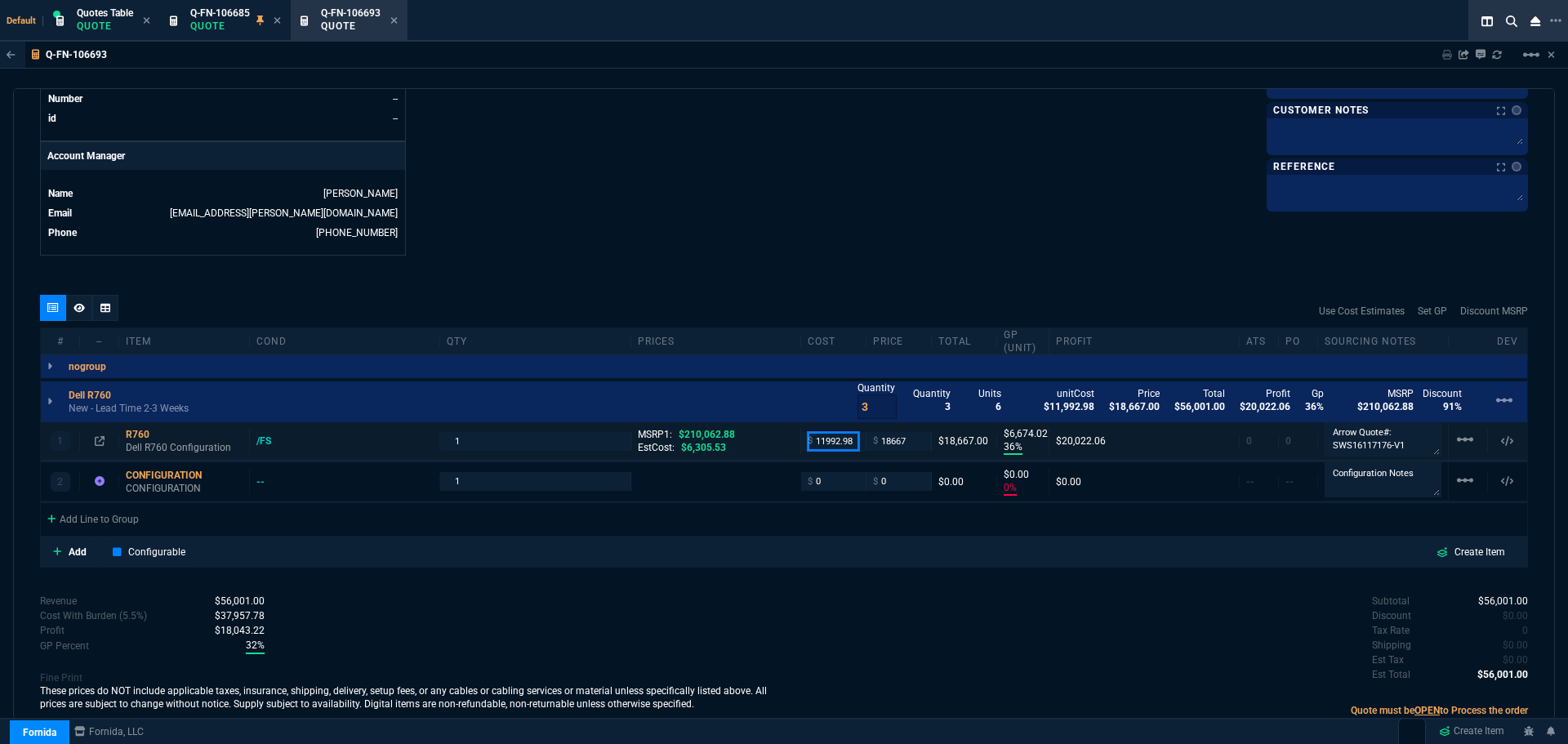
click at [847, 442] on input "11992.98" at bounding box center [833, 441] width 51 height 19
click at [220, 20] on p "Quote" at bounding box center [221, 26] width 60 height 13
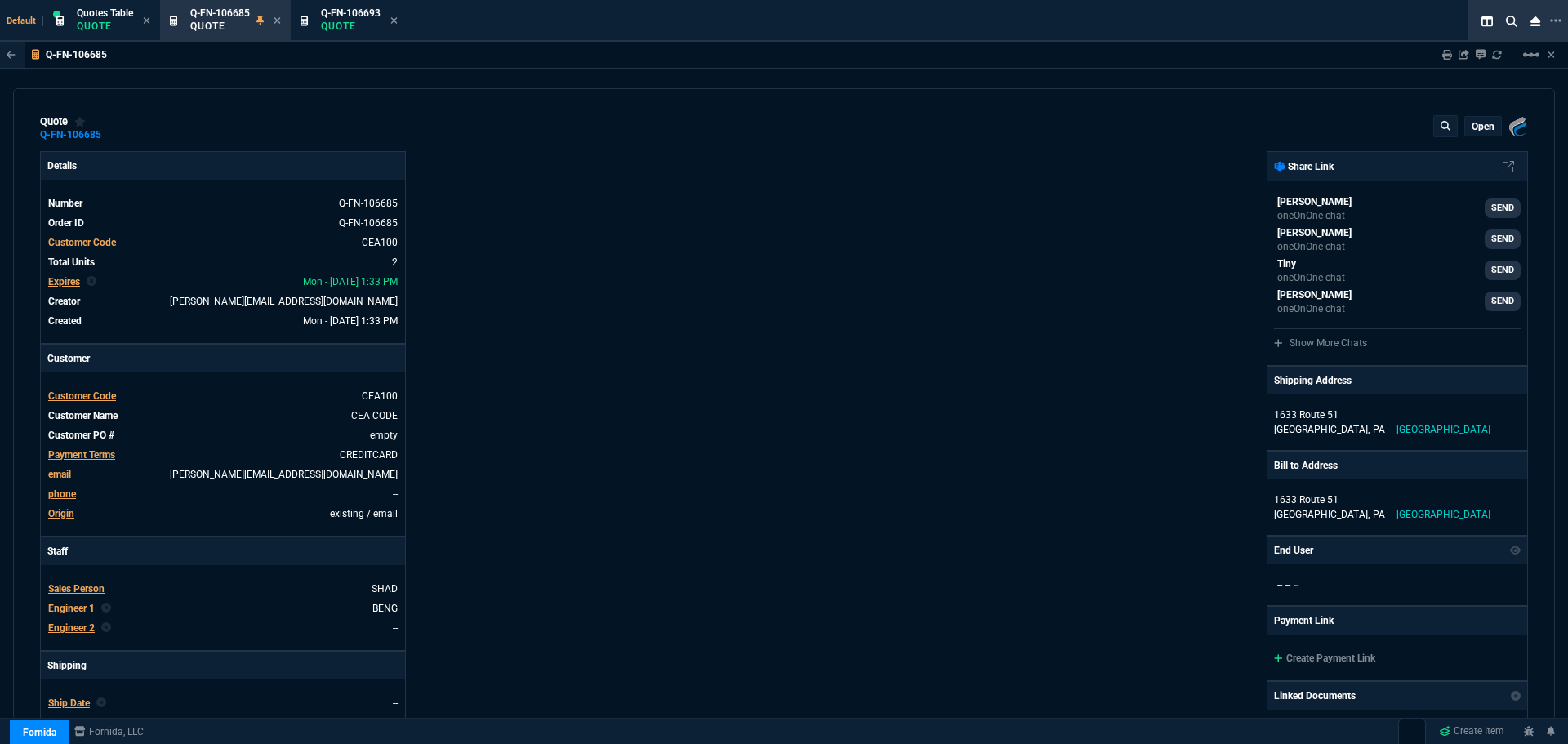
type input "44"
type input "28516"
type input "0"
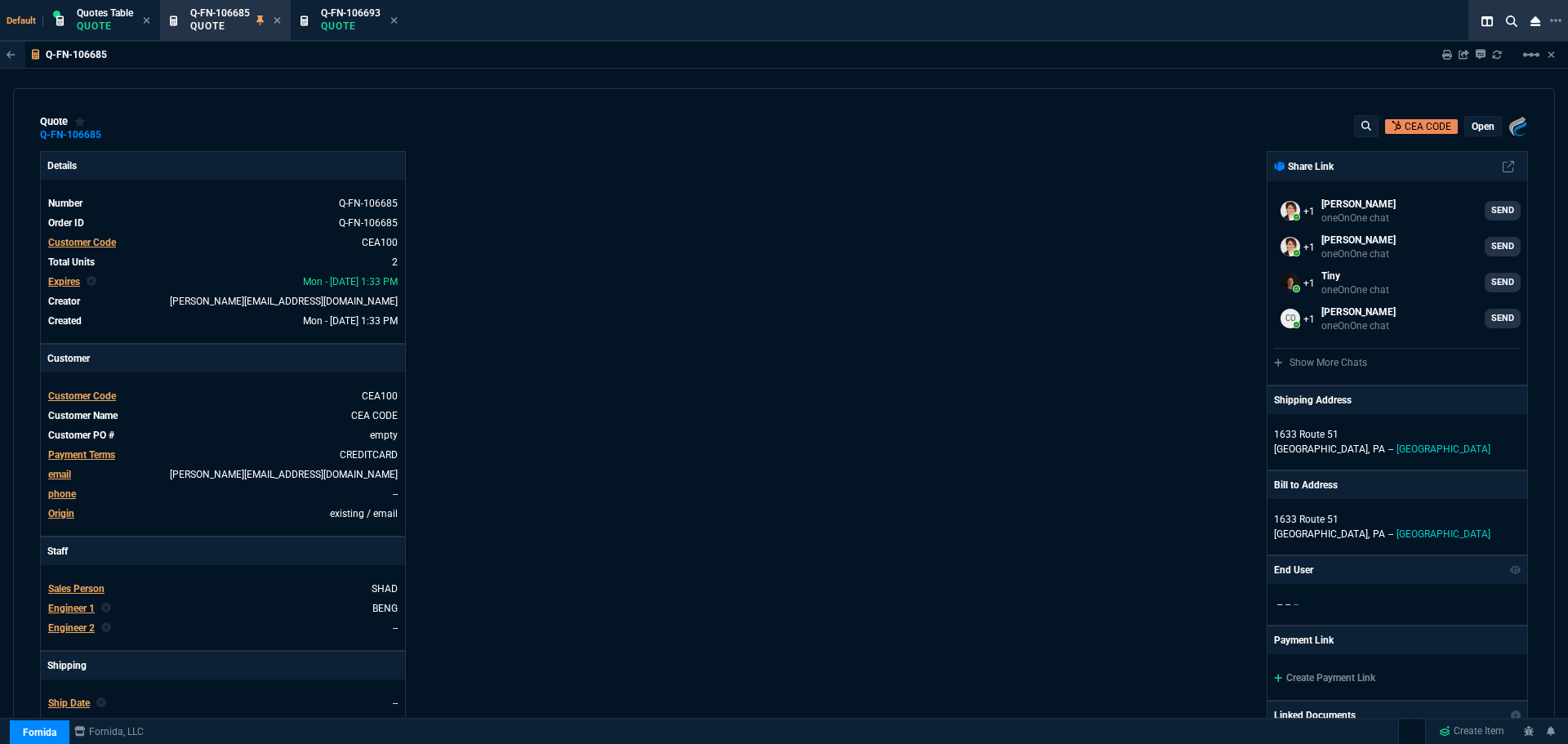
type input "69"
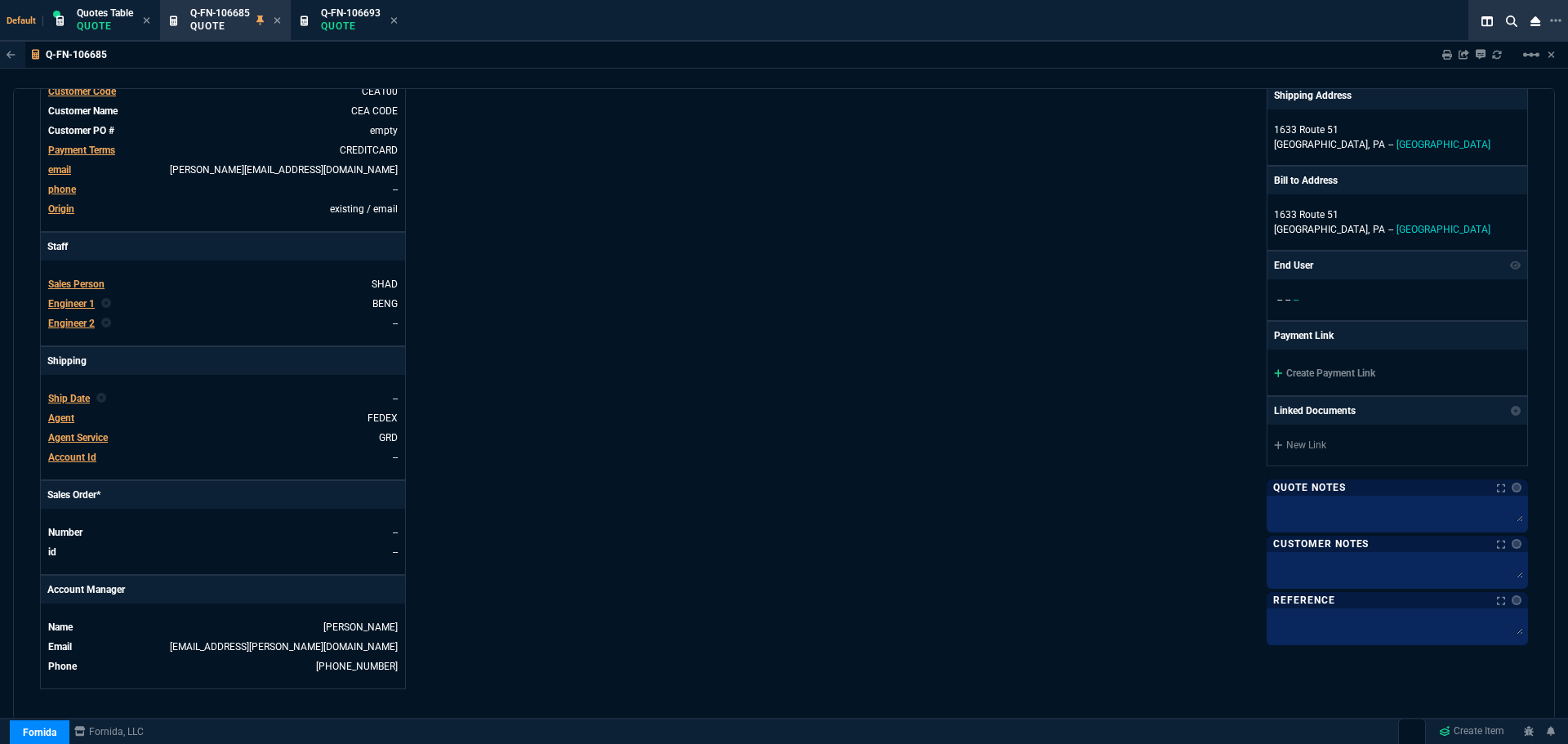
scroll to position [653, 0]
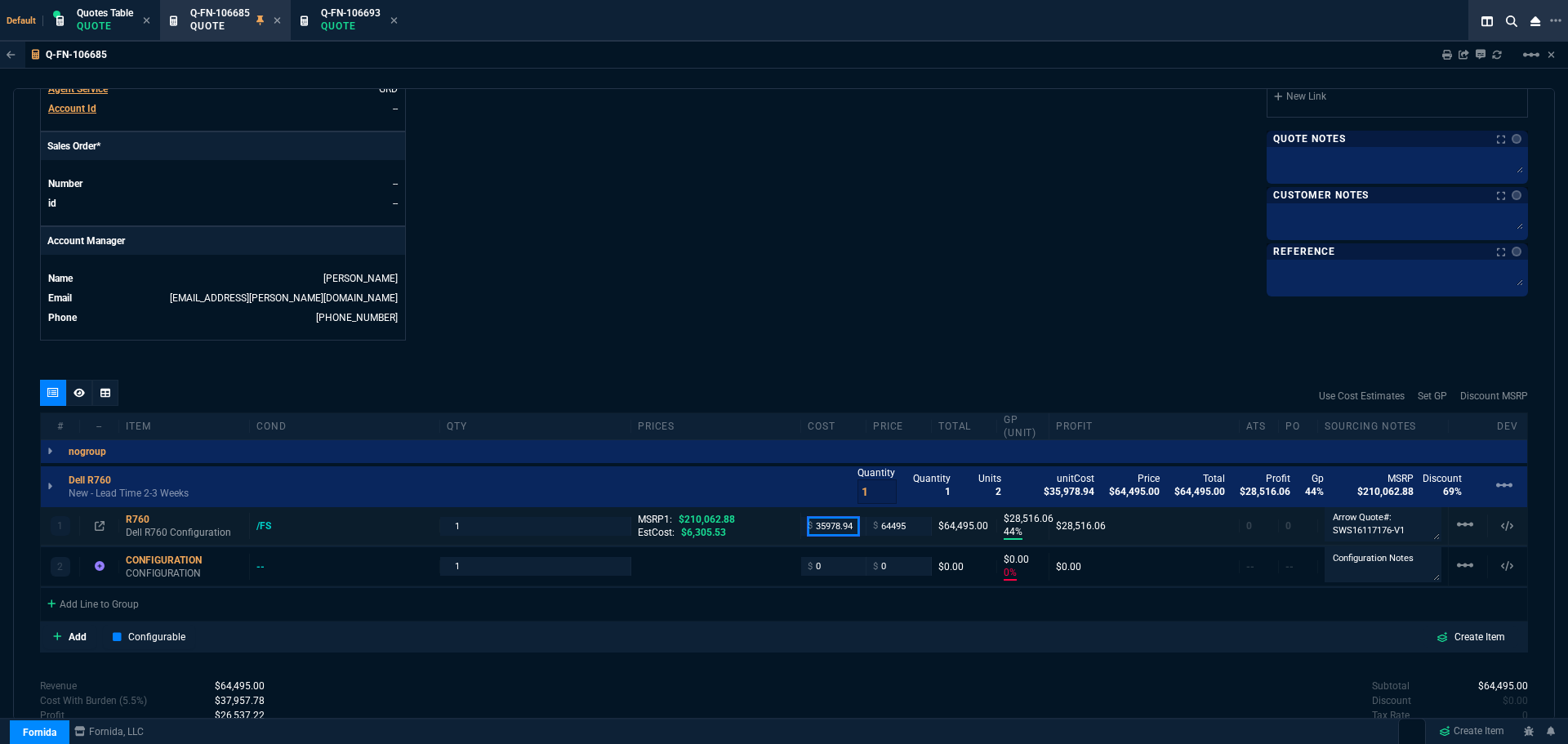
click at [828, 525] on input "35978.94" at bounding box center [833, 526] width 51 height 19
paste input "11992.98"
type input "11992.98"
type input "2"
click at [878, 487] on input "2" at bounding box center [878, 491] width 39 height 24
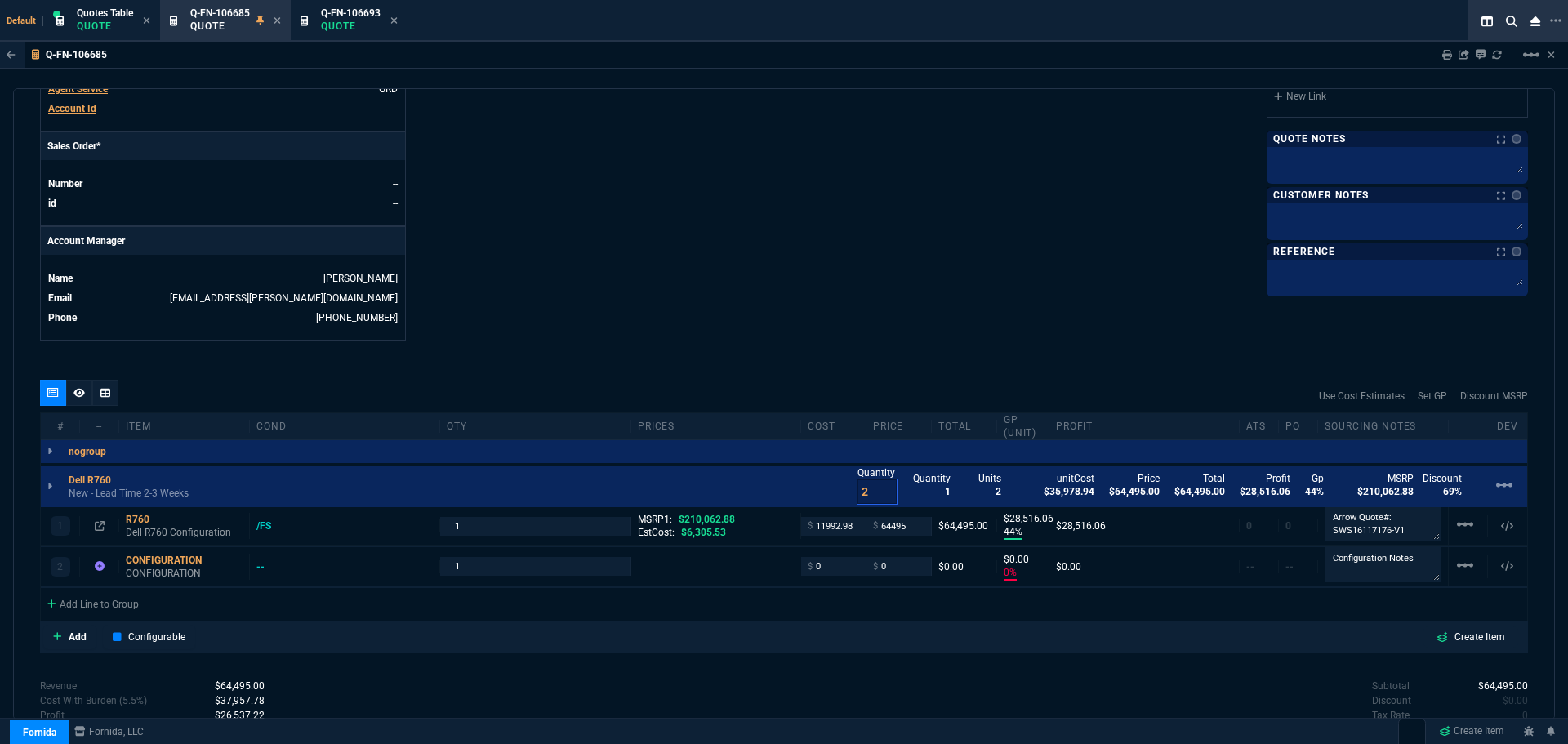
type input "11992.98"
type input "81"
type input "52502"
type input "3"
click at [878, 487] on input "3" at bounding box center [878, 491] width 39 height 24
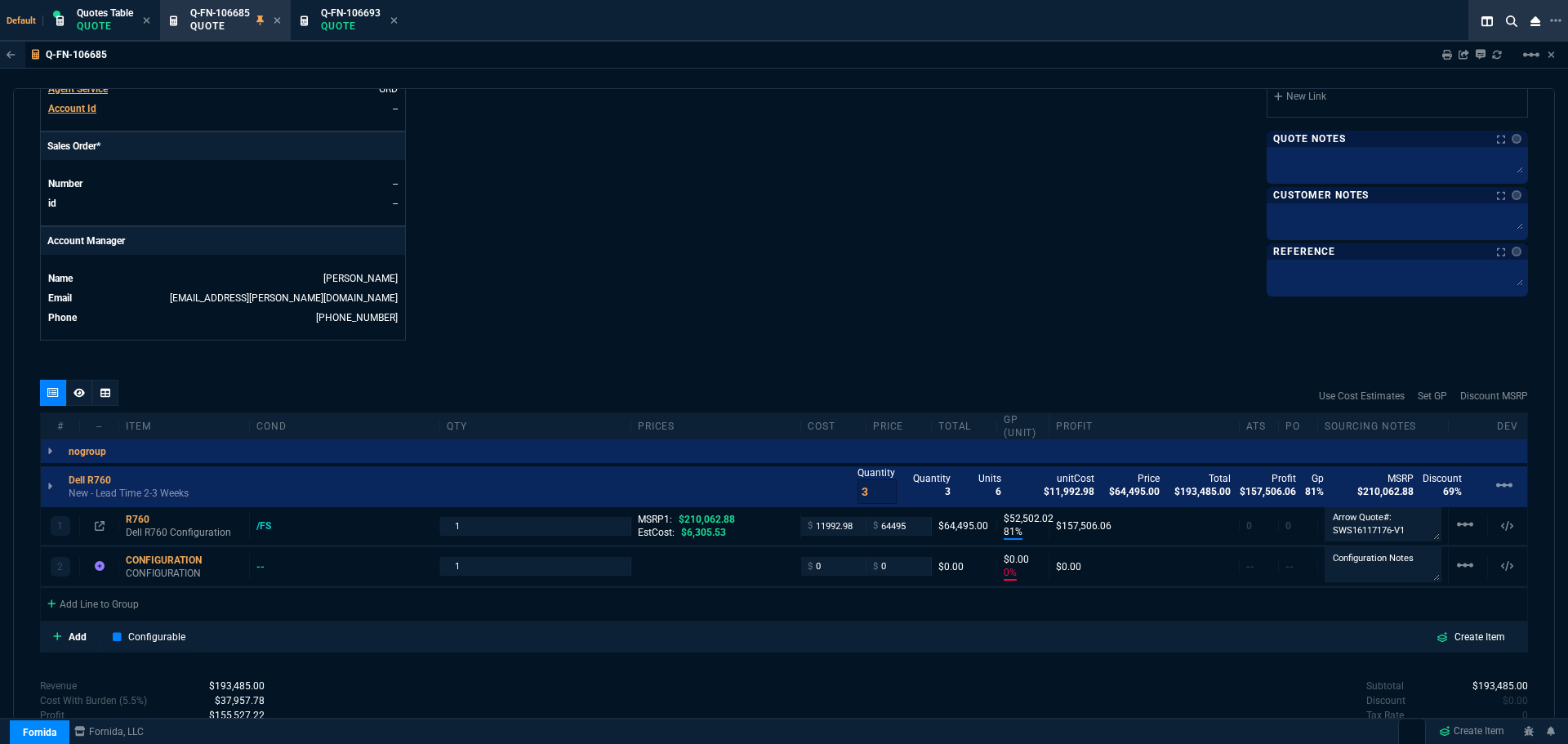
click at [909, 521] on input "64495" at bounding box center [898, 526] width 51 height 19
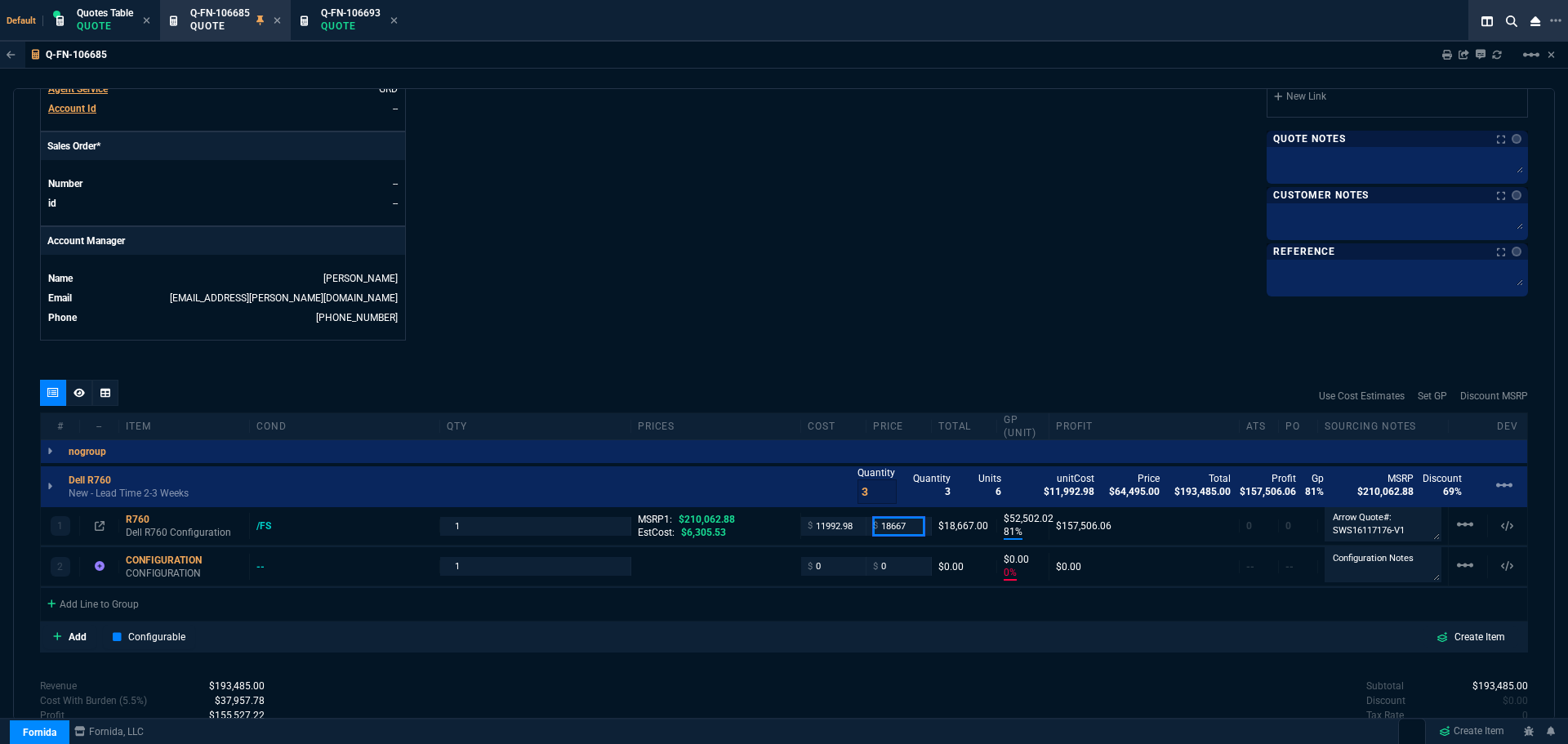
type input "18667"
type input "36"
type input "6674"
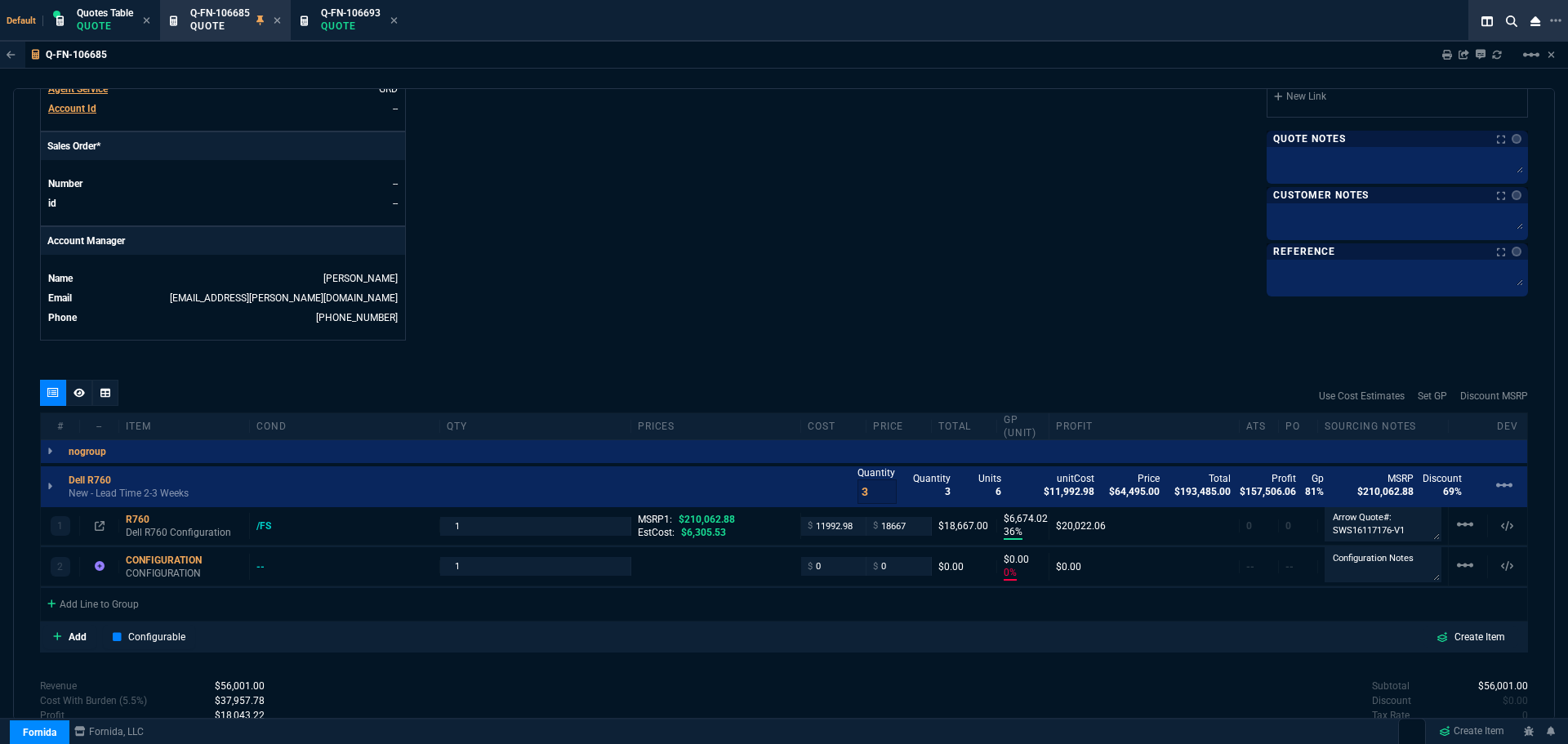
type input "91"
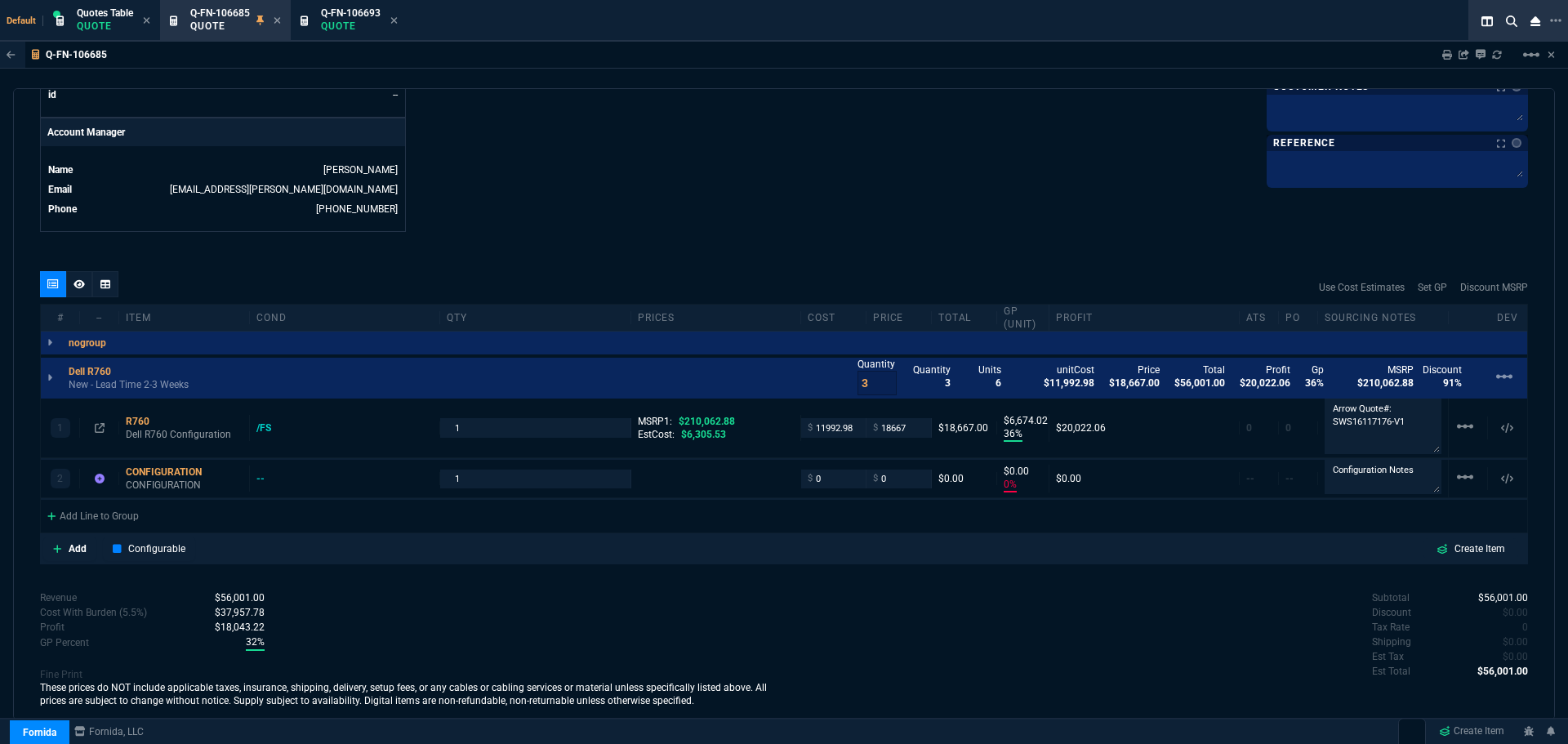
scroll to position [751, 0]
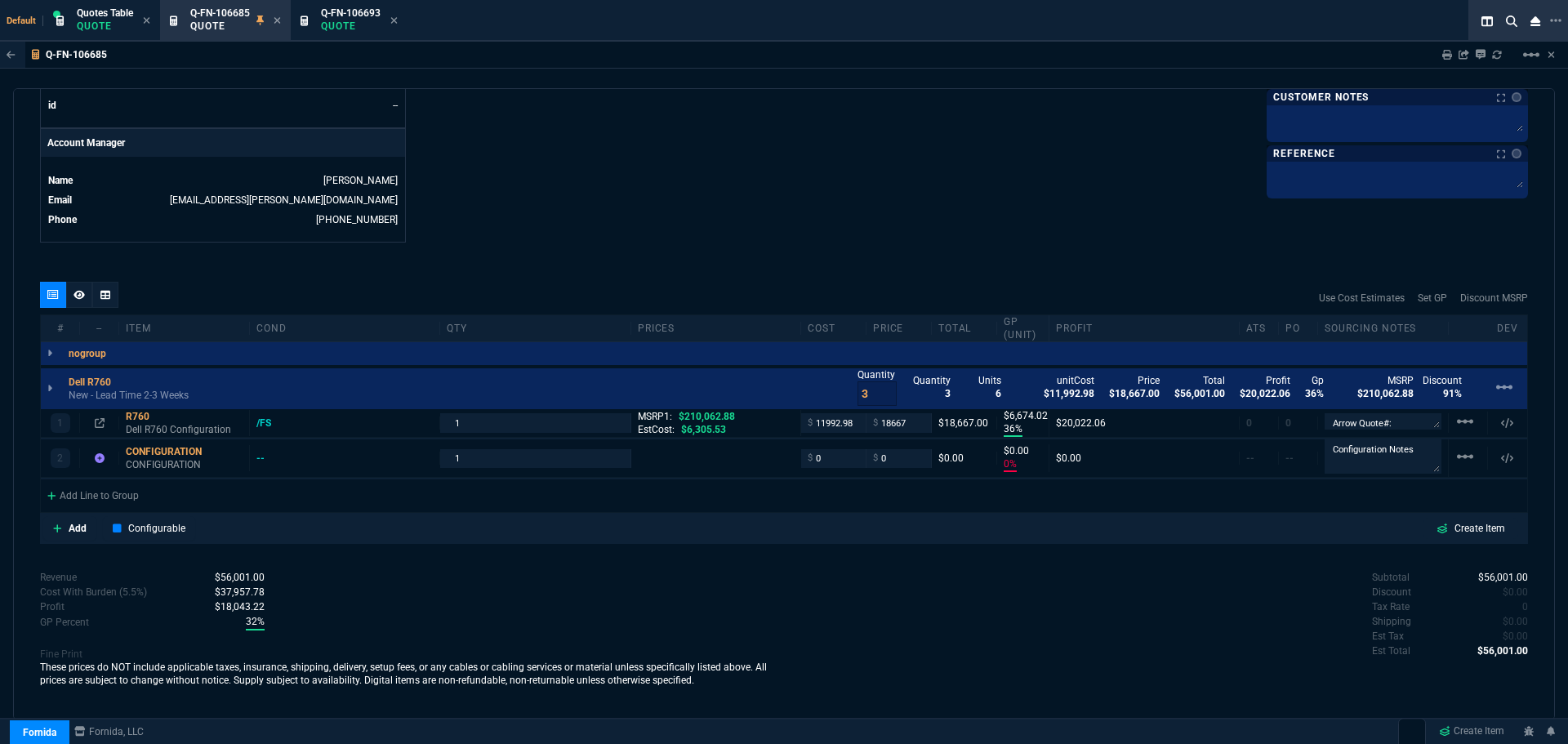
drag, startPoint x: 1427, startPoint y: 426, endPoint x: 1431, endPoint y: 408, distance: 18.4
click at [1431, 408] on div "Dell R760 New - Lead Time 2-3 Weeks Quantity 3 Quantity 3 Units 6 unitCost $11,…" at bounding box center [784, 438] width 1487 height 140
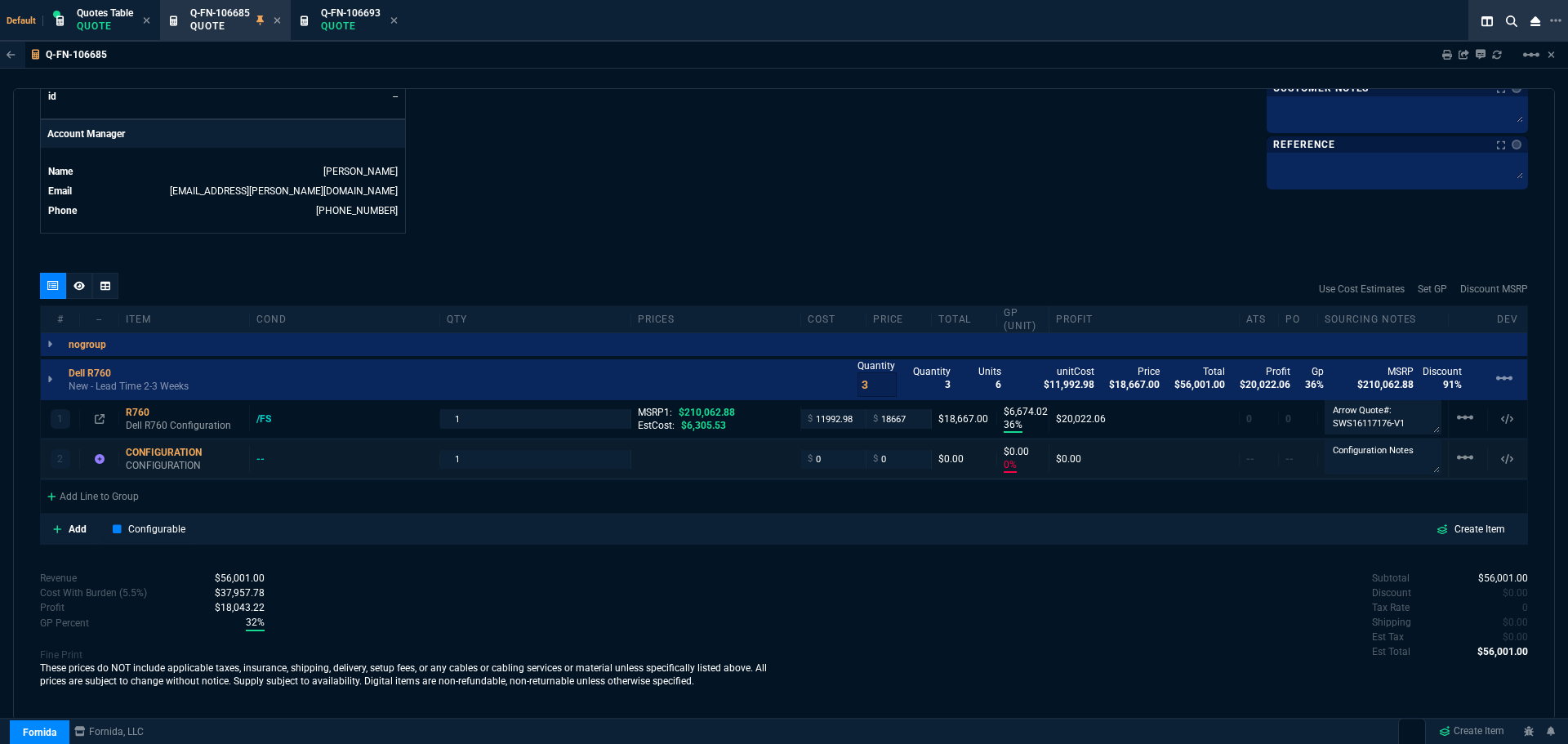
scroll to position [762, 0]
drag, startPoint x: 1429, startPoint y: 423, endPoint x: 1430, endPoint y: 445, distance: 22.0
click at [1430, 445] on div "1 R760 Dell R760 Configuration /FS 1 MSRP1: $210,062.88 EstCost: $6,305.53 $ 11…" at bounding box center [784, 454] width 1487 height 113
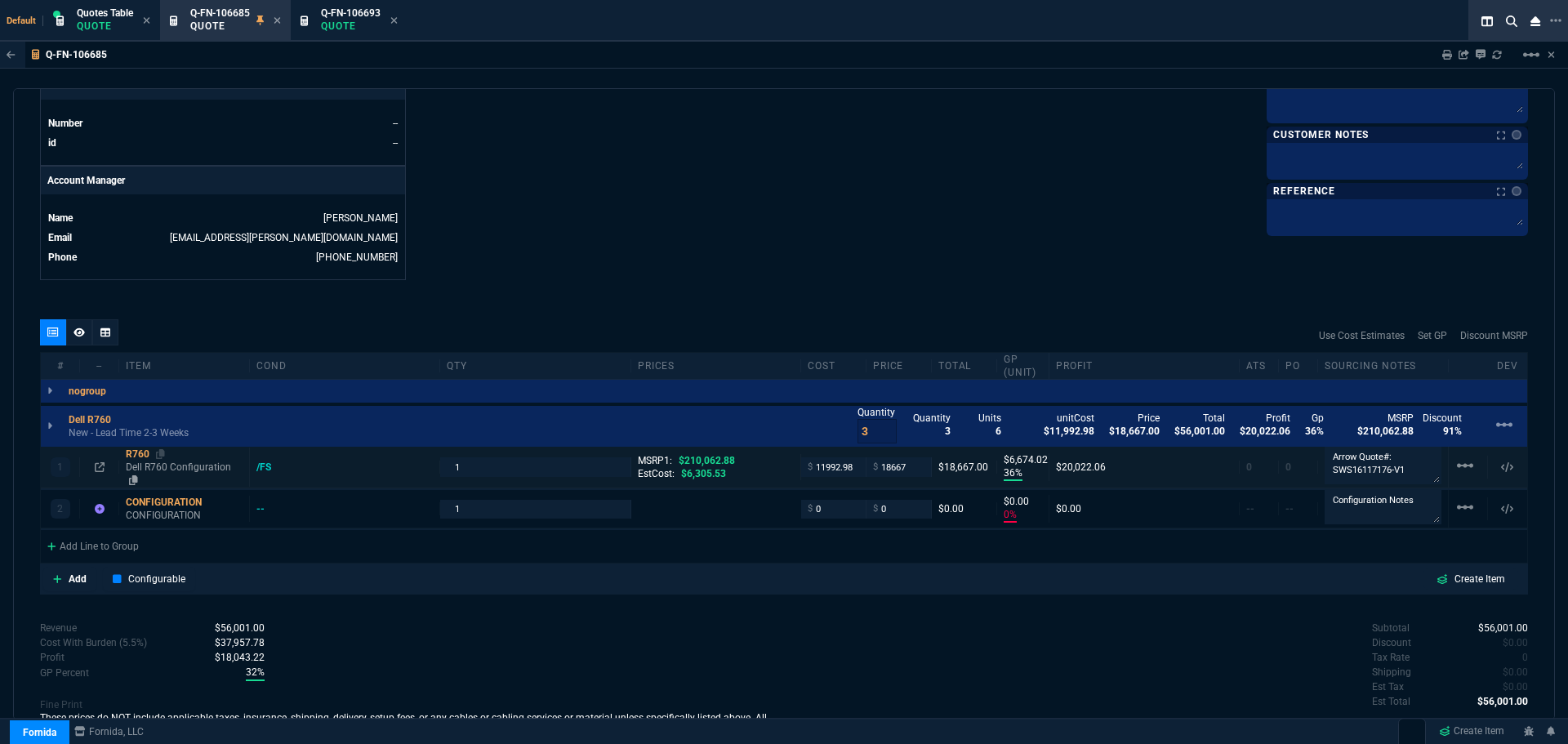
scroll to position [764, 0]
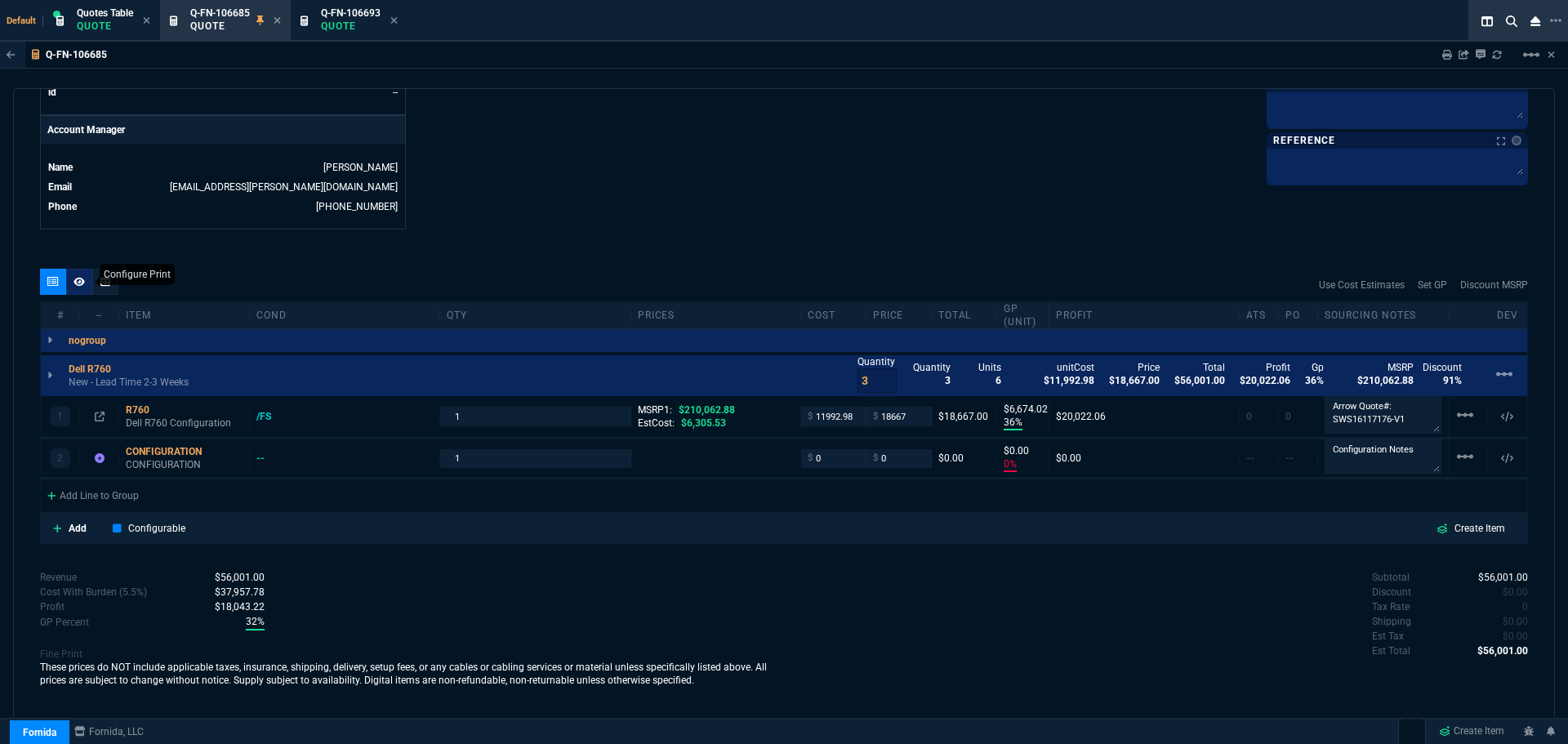
click at [74, 281] on icon at bounding box center [79, 282] width 11 height 9
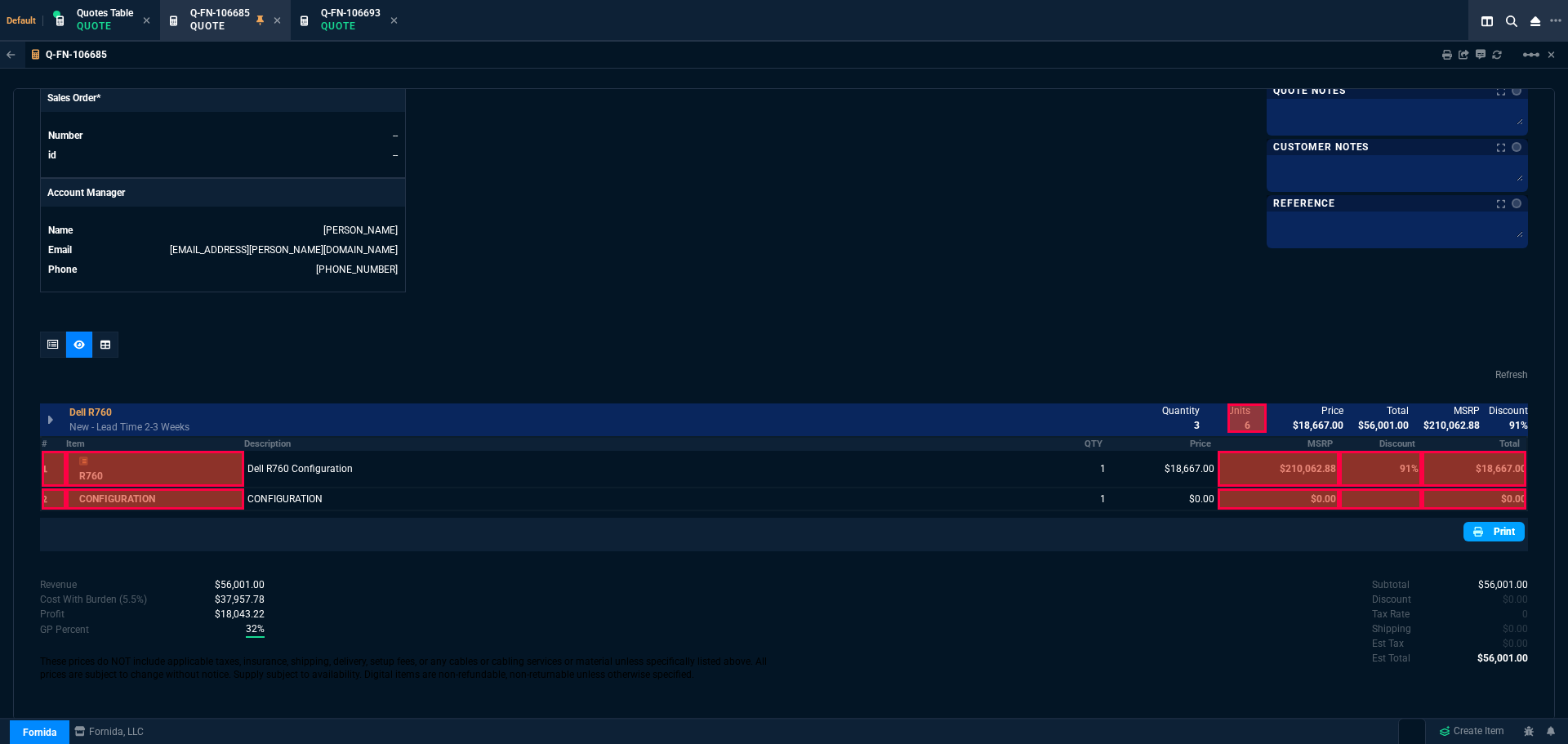
click at [1489, 533] on link "Print" at bounding box center [1494, 531] width 61 height 20
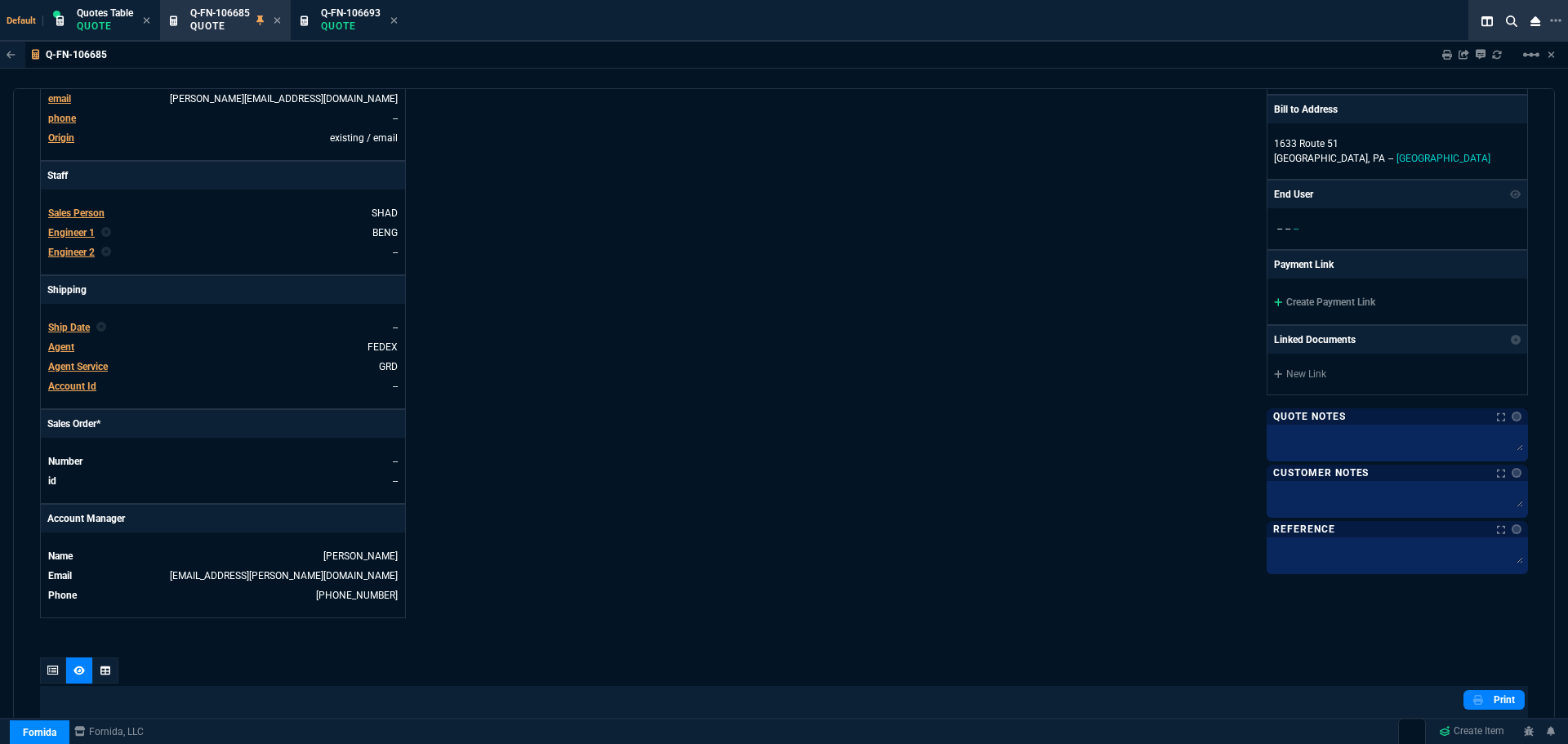
scroll to position [0, 0]
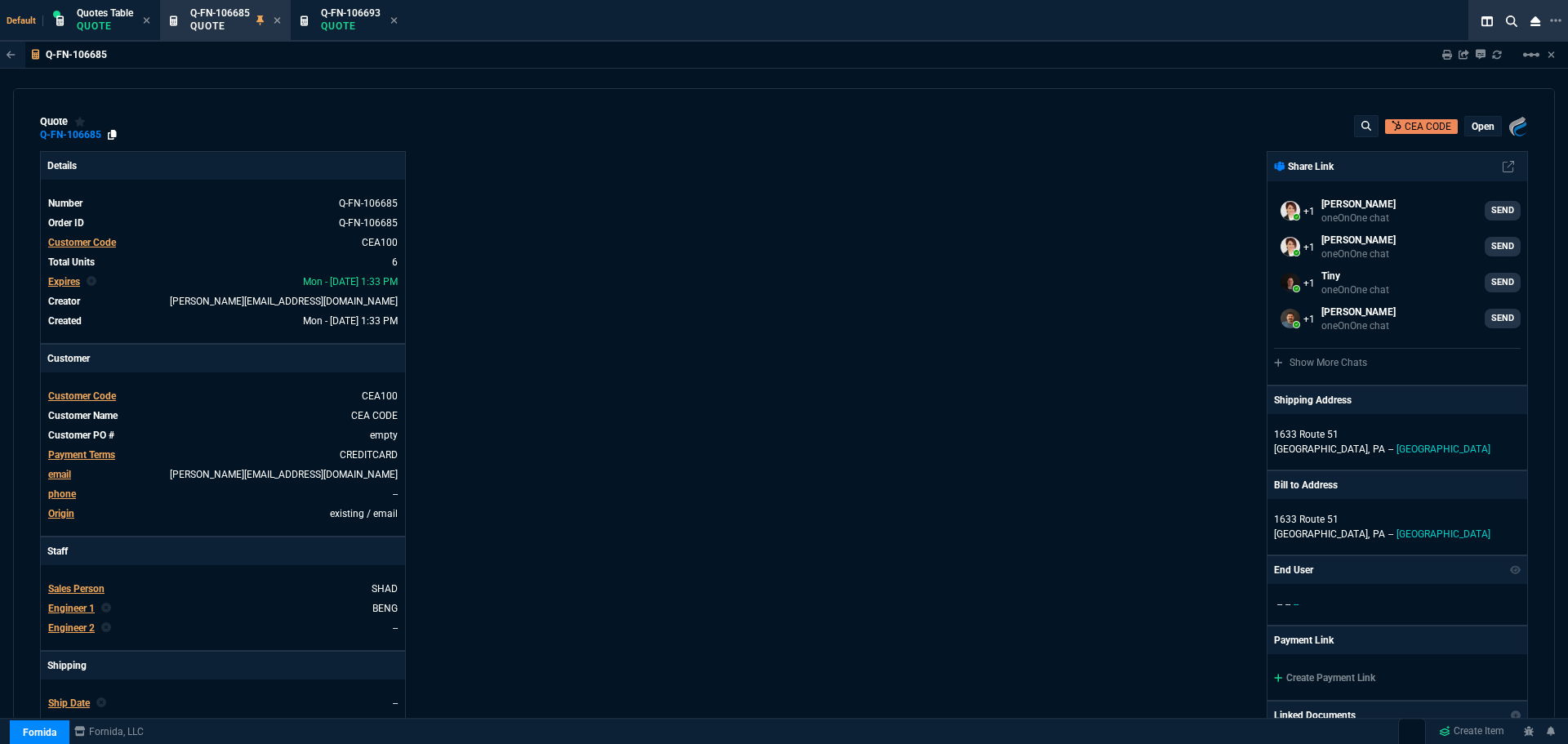
click at [111, 135] on icon at bounding box center [113, 135] width 9 height 10
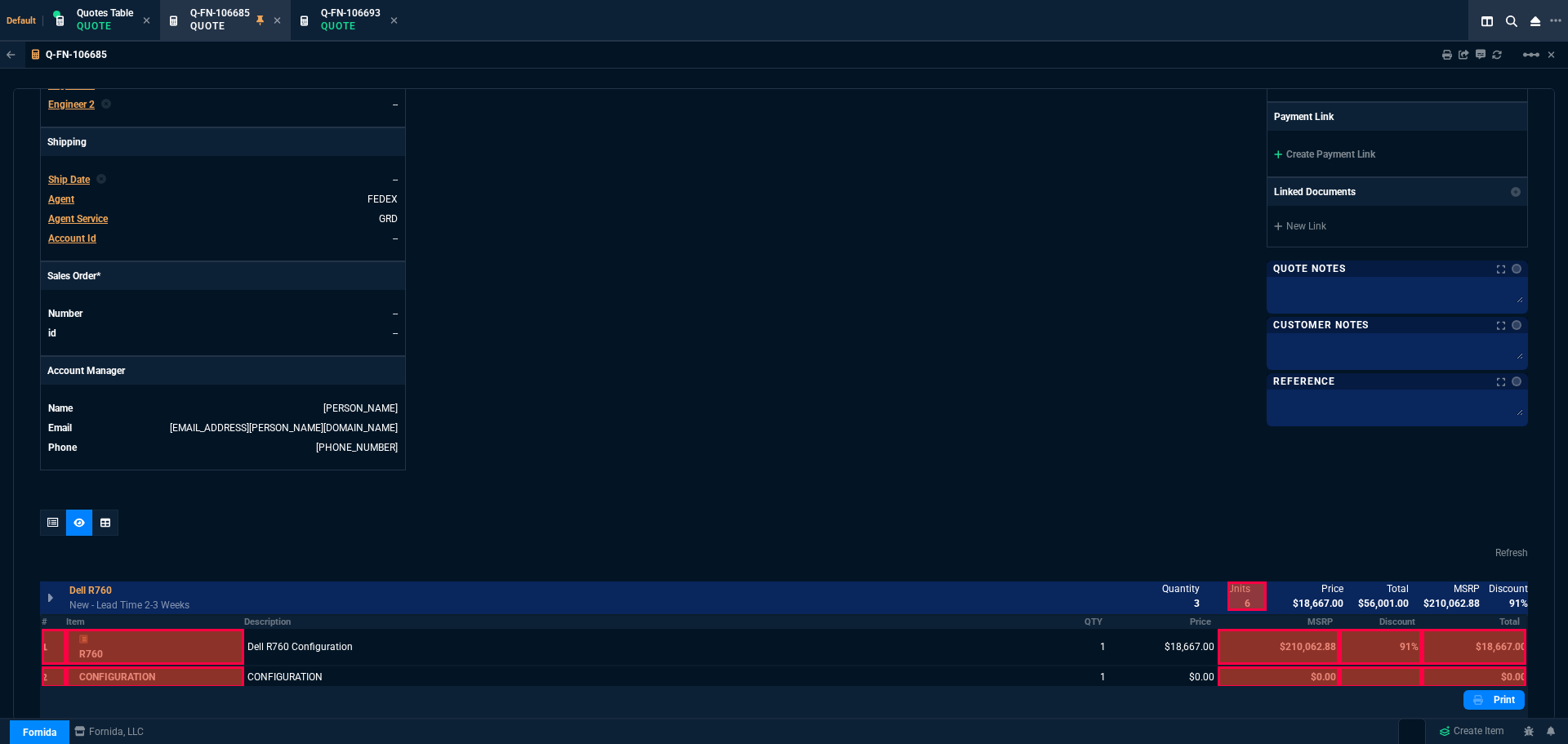
scroll to position [701, 0]
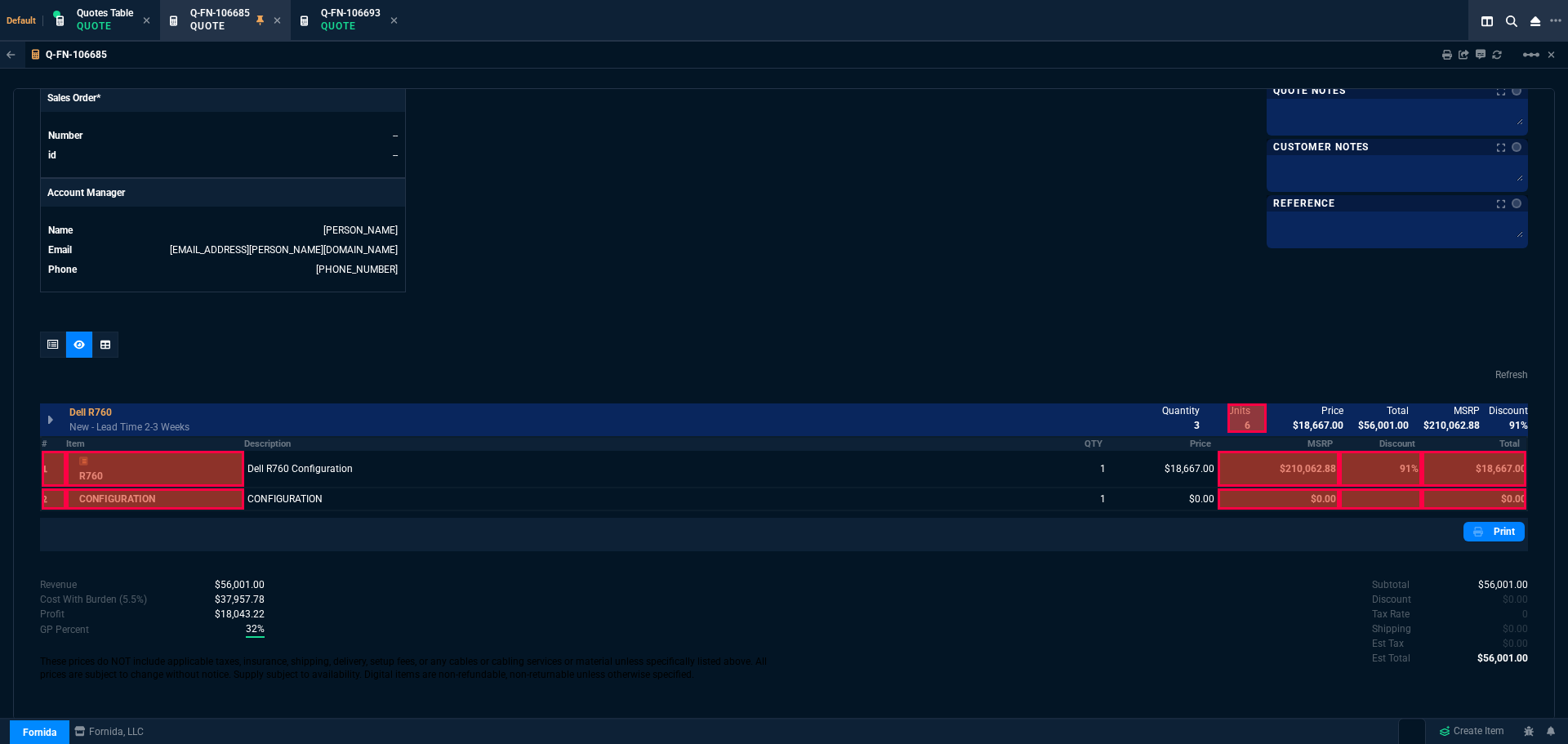
click at [703, 627] on div "Revenue $56,001.00 Cost $35,978.94 Cost With Burden (5.5%) $37,957.78 Profit $1…" at bounding box center [412, 632] width 744 height 110
click at [354, 21] on p "Quote" at bounding box center [351, 26] width 60 height 13
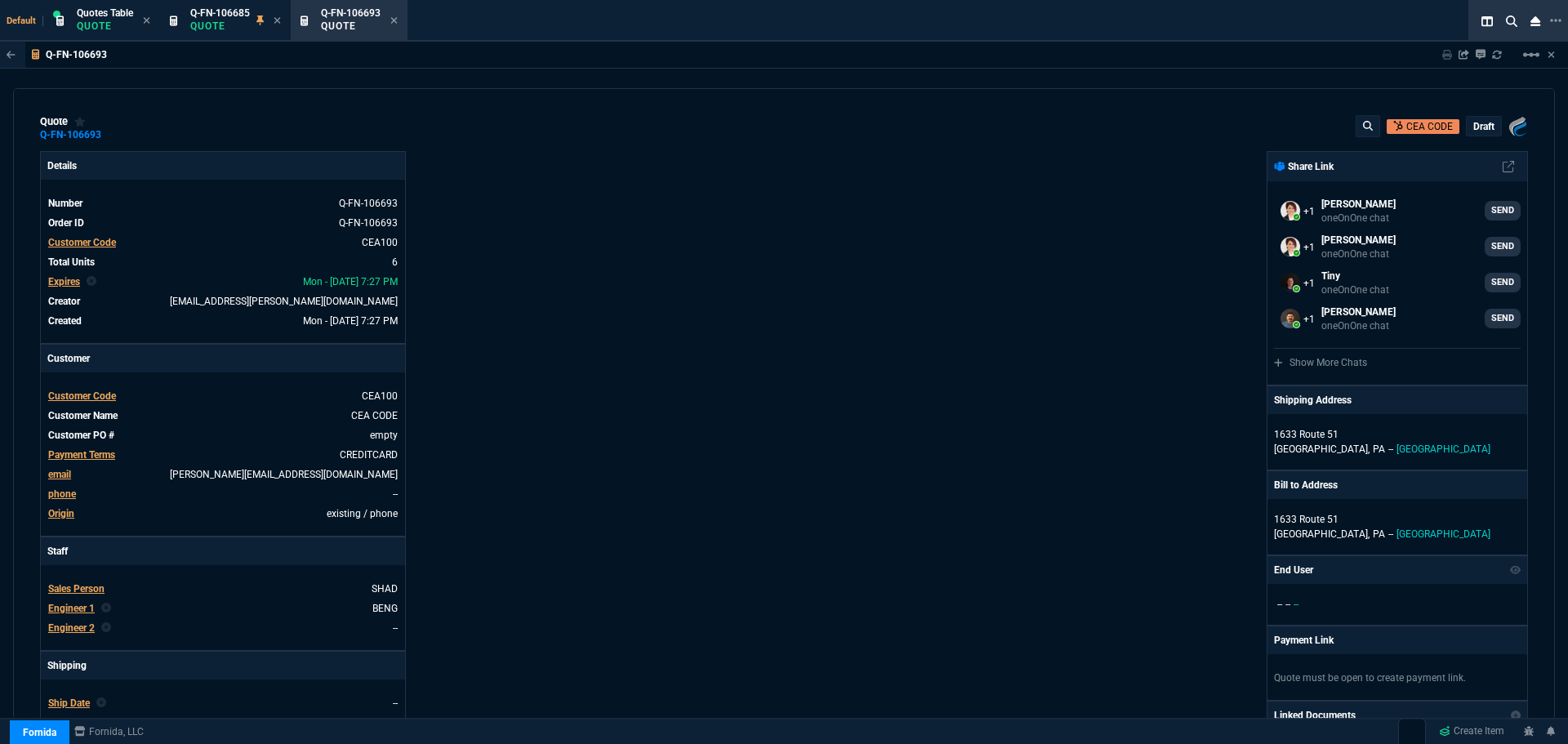
click at [90, 396] on span "Customer Code" at bounding box center [82, 396] width 68 height 11
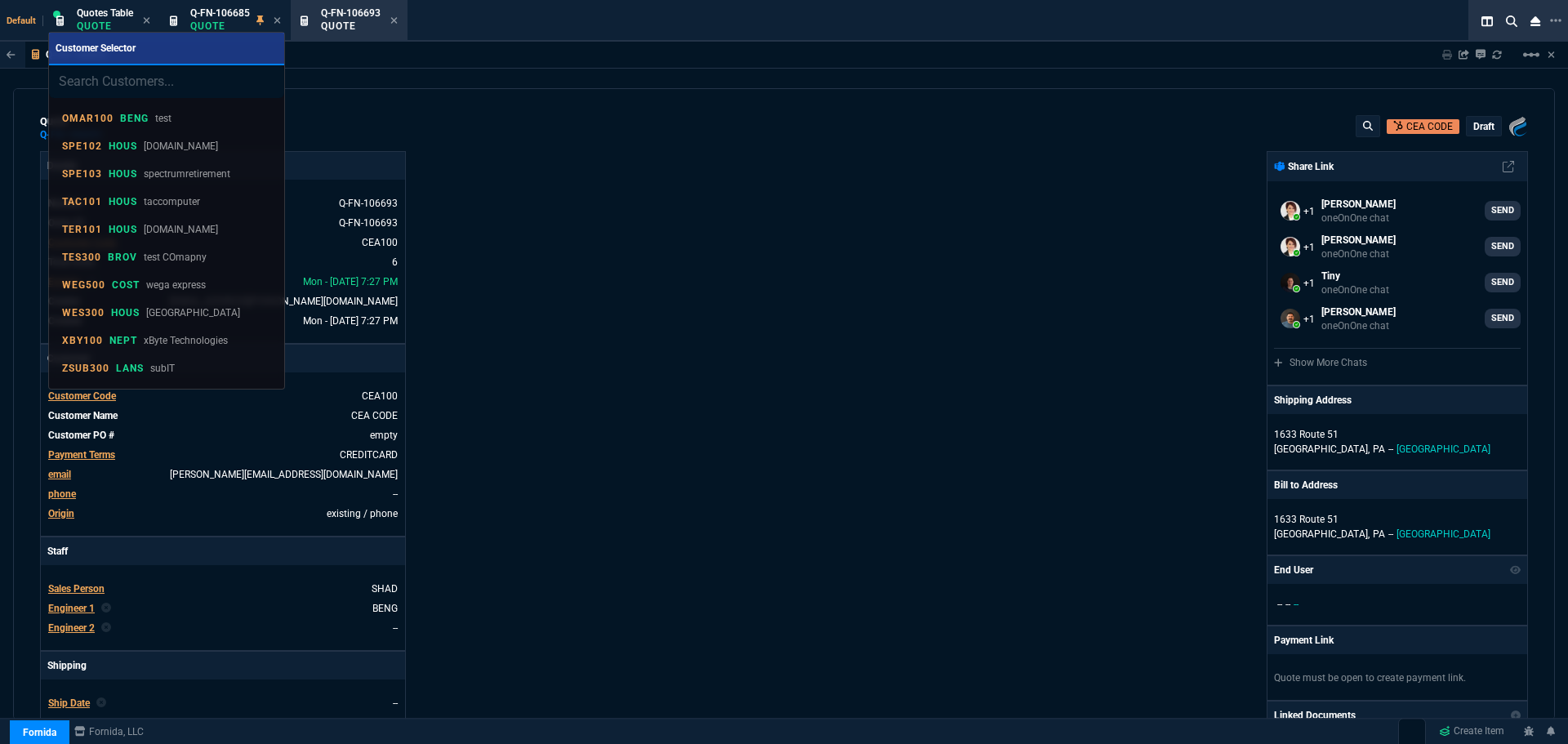
click at [1404, 130] on div at bounding box center [784, 372] width 1568 height 744
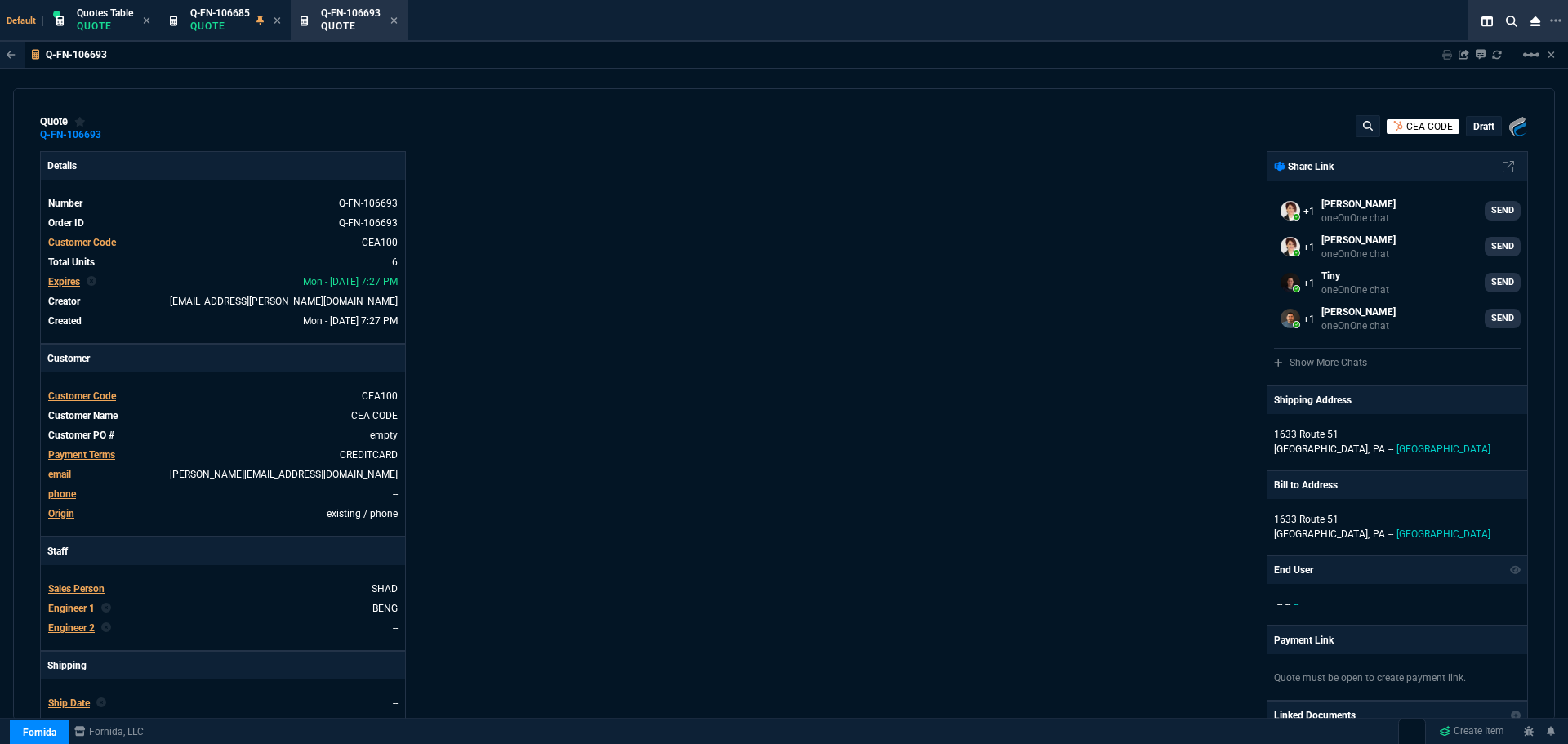
click at [1407, 130] on p "CEA CODE" at bounding box center [1430, 126] width 47 height 15
click at [1559, 22] on icon at bounding box center [1556, 20] width 11 height 13
click at [86, 23] on p "Quote" at bounding box center [105, 26] width 57 height 13
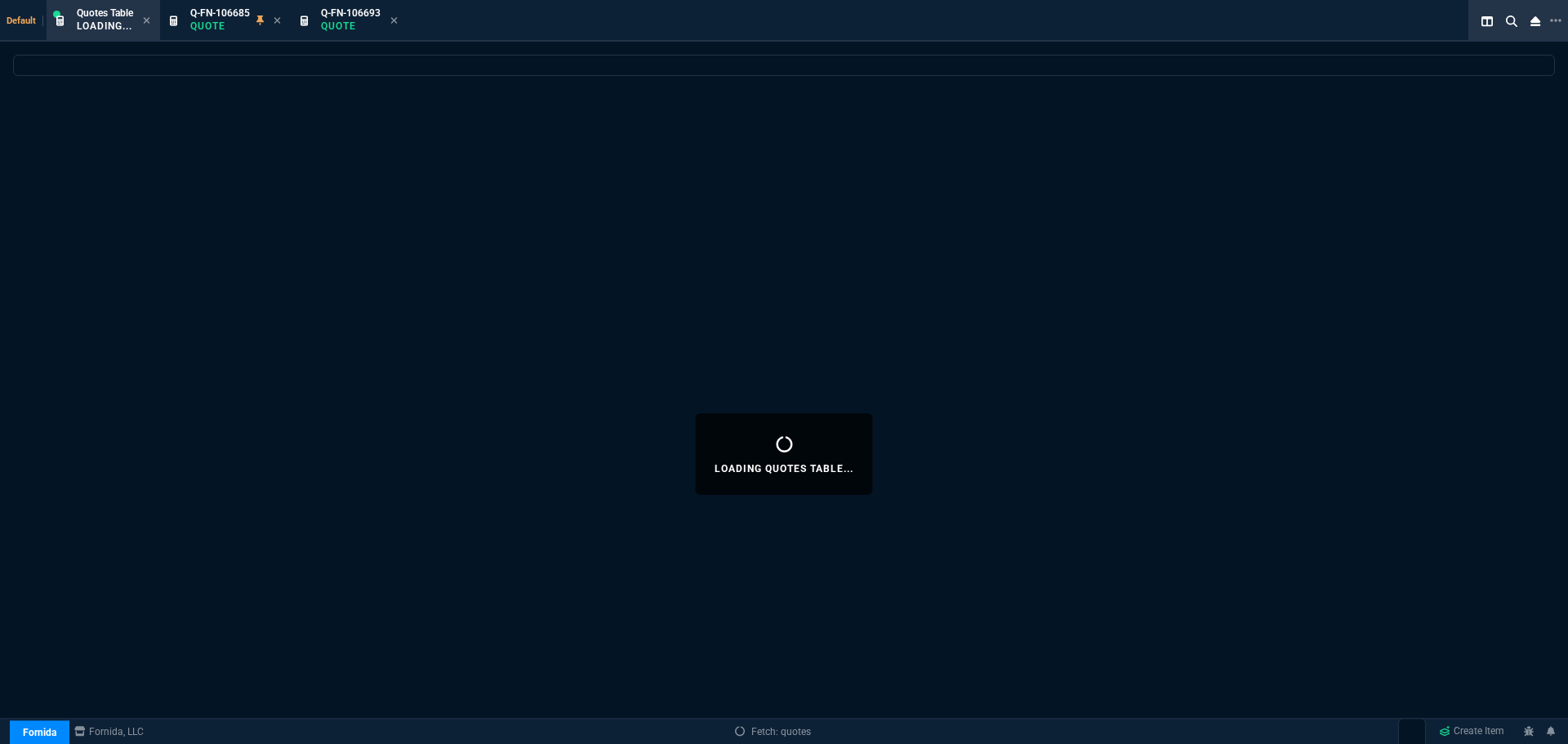
select select
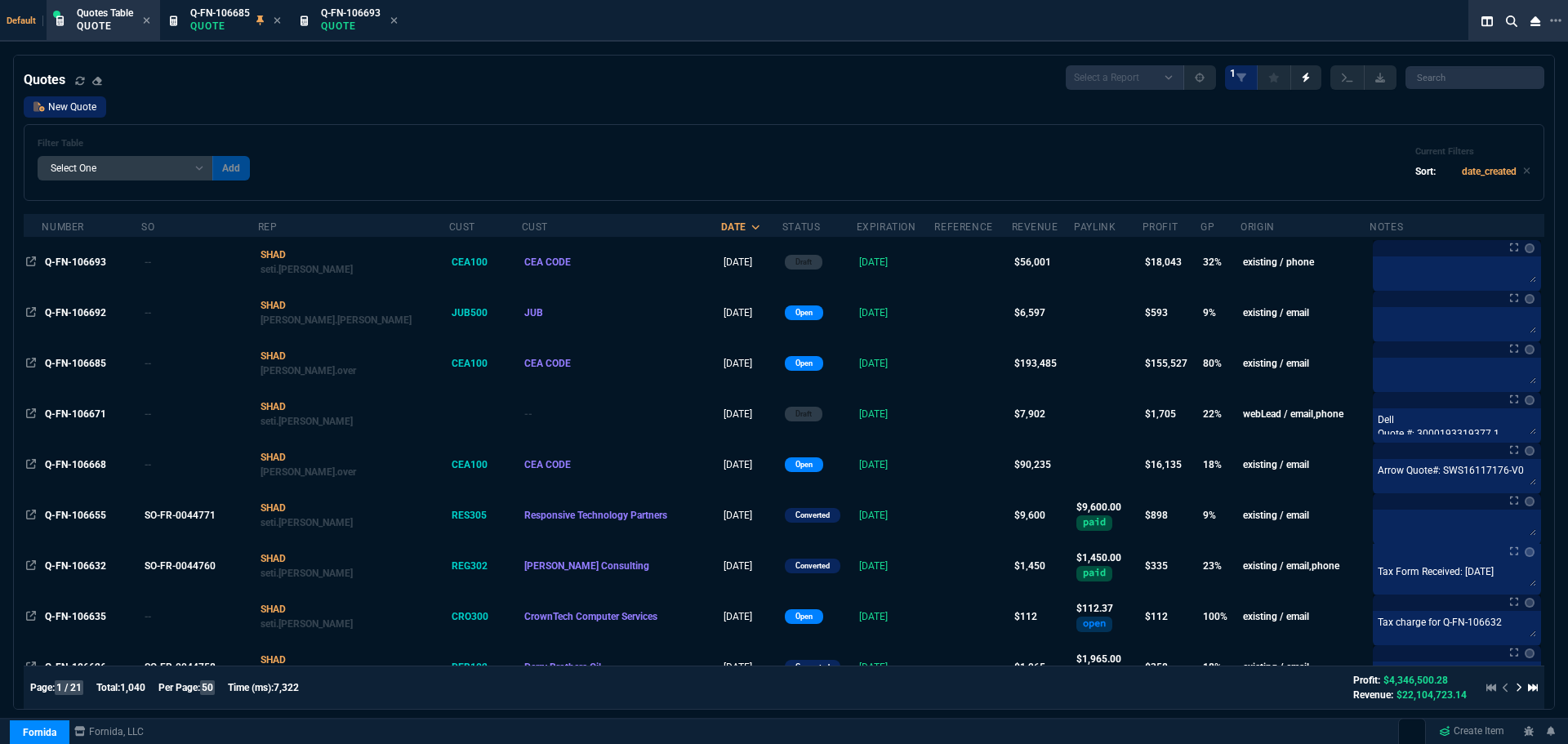
click at [64, 111] on link "New Quote" at bounding box center [64, 107] width 83 height 21
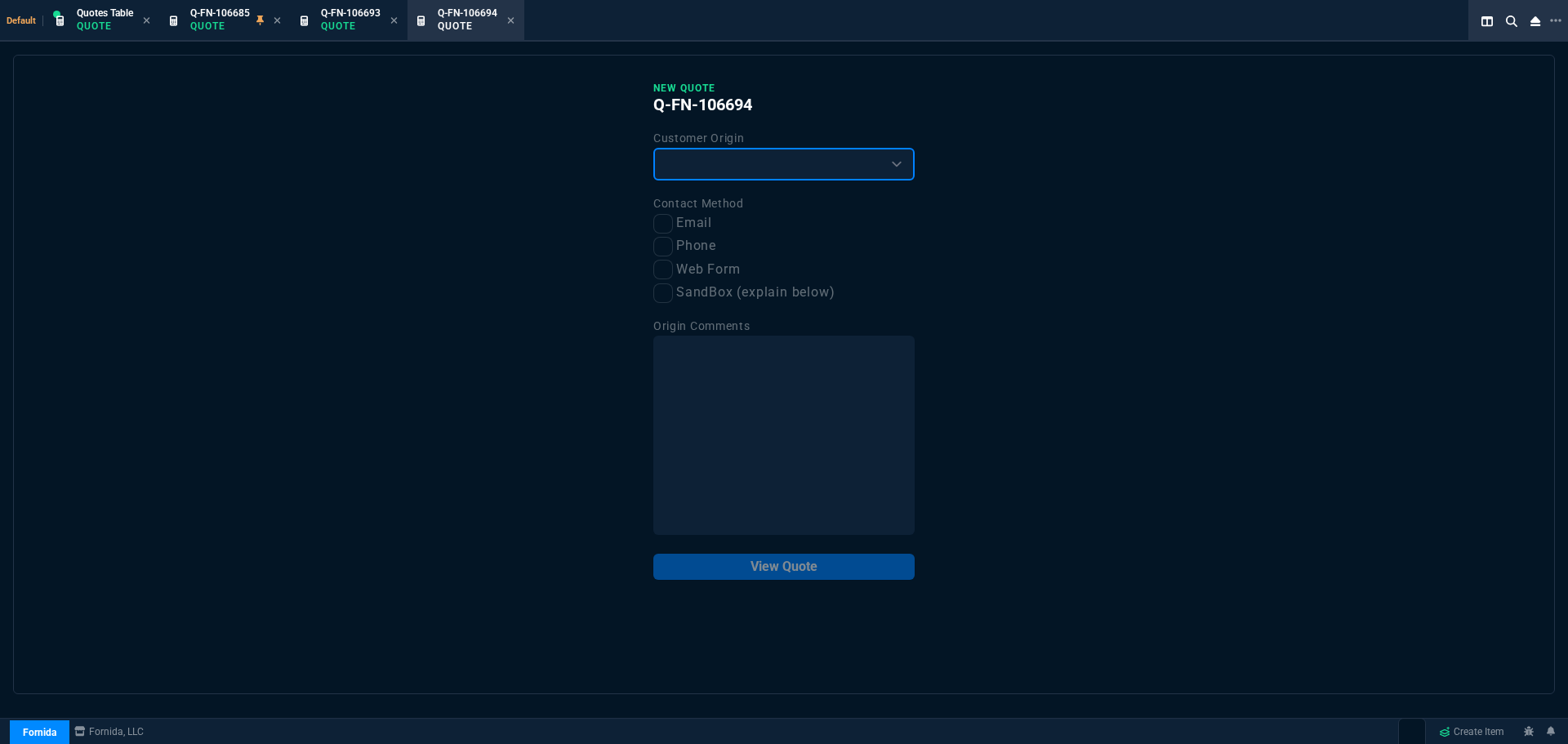
click at [755, 166] on select "Existing Customer Amazon Lead (first order) Website Lead (first order) Called (…" at bounding box center [784, 164] width 261 height 33
select select "existing"
click at [653, 149] on select "Existing Customer Amazon Lead (first order) Website Lead (first order) Called (…" at bounding box center [784, 164] width 261 height 33
drag, startPoint x: 660, startPoint y: 226, endPoint x: 685, endPoint y: 283, distance: 62.2
click at [661, 227] on input "Email" at bounding box center [663, 223] width 20 height 20
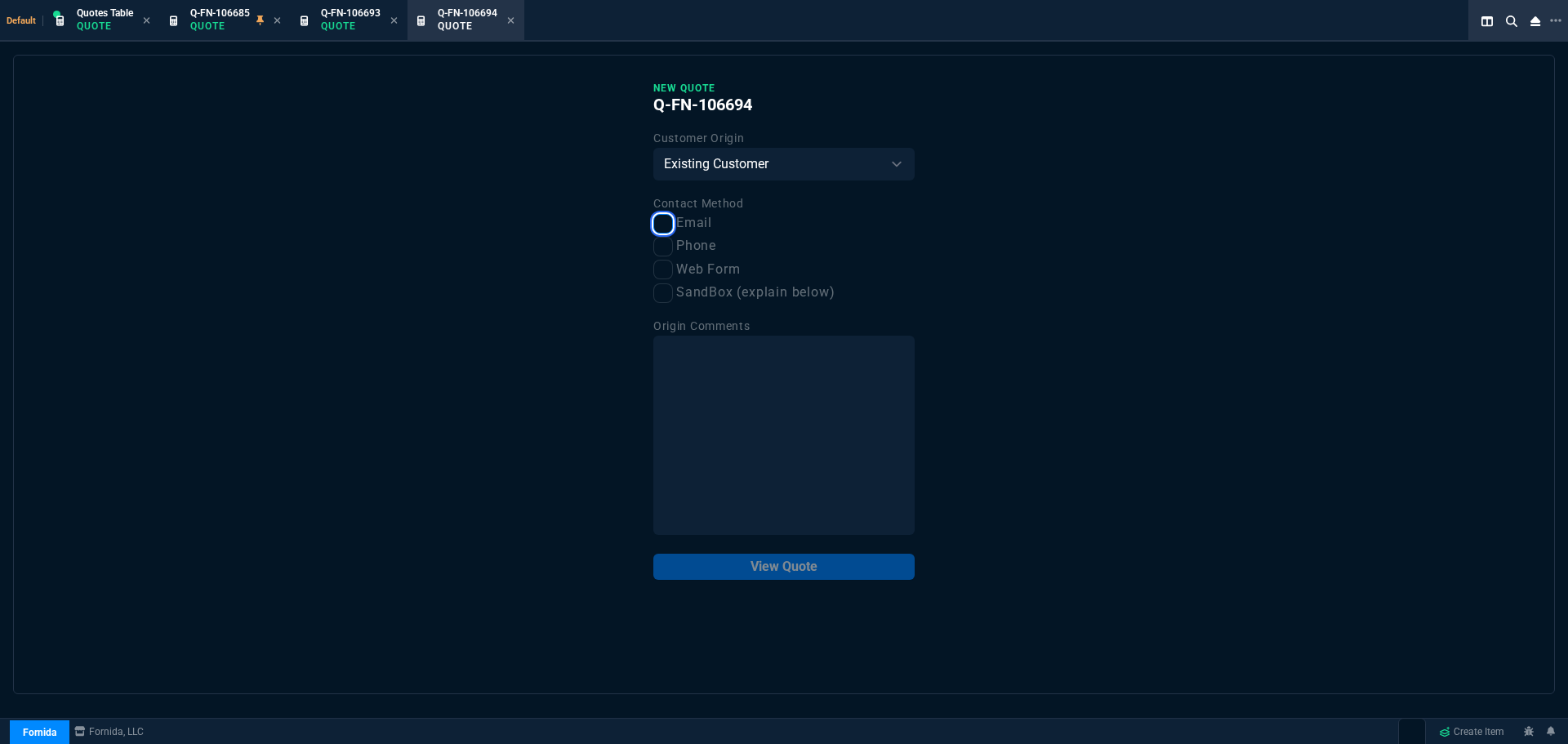
checkbox input "true"
click at [667, 250] on input "Phone" at bounding box center [663, 246] width 20 height 20
checkbox input "true"
click at [767, 573] on button "View Quote" at bounding box center [784, 566] width 261 height 26
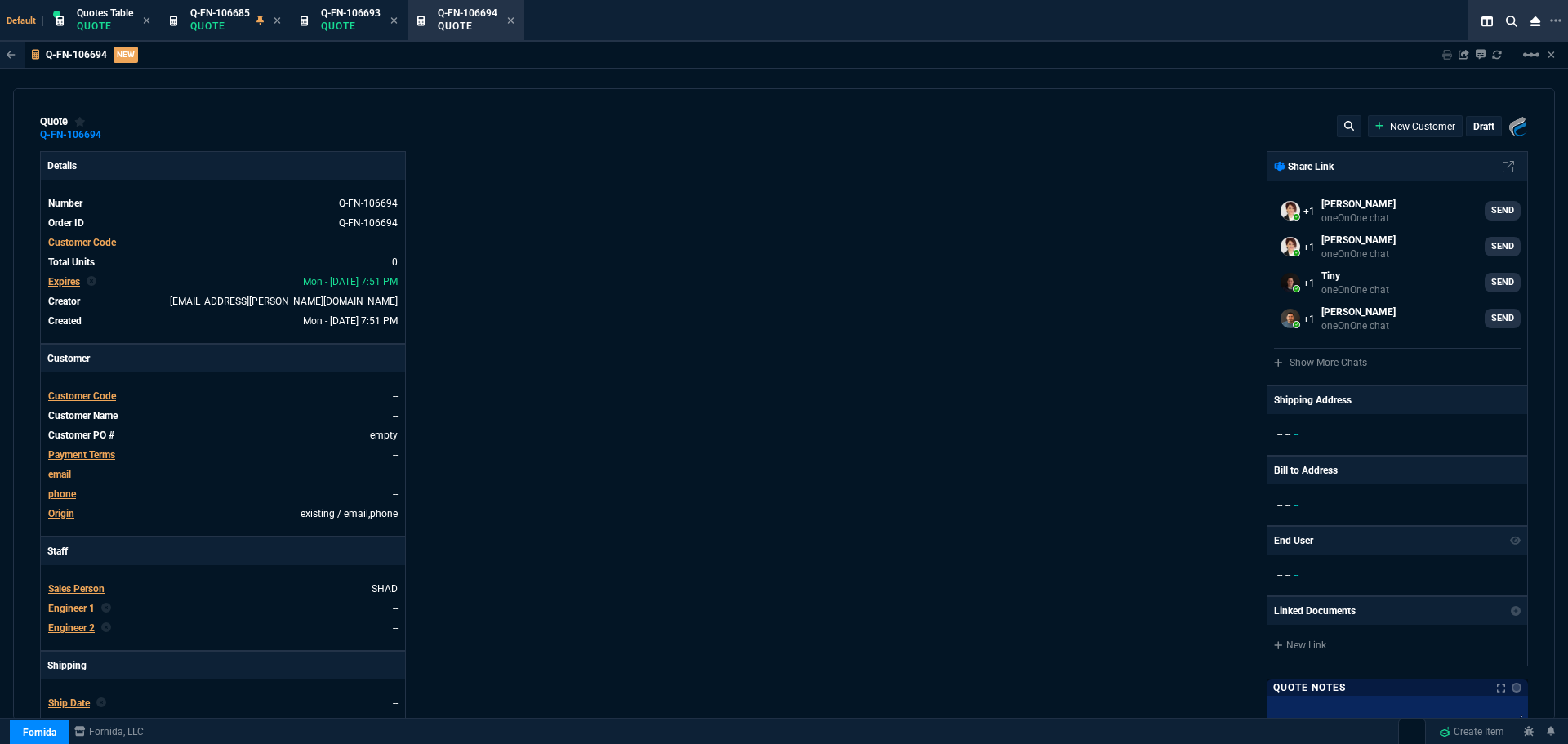
click at [1414, 128] on link "New Customer" at bounding box center [1415, 126] width 81 height 15
select select
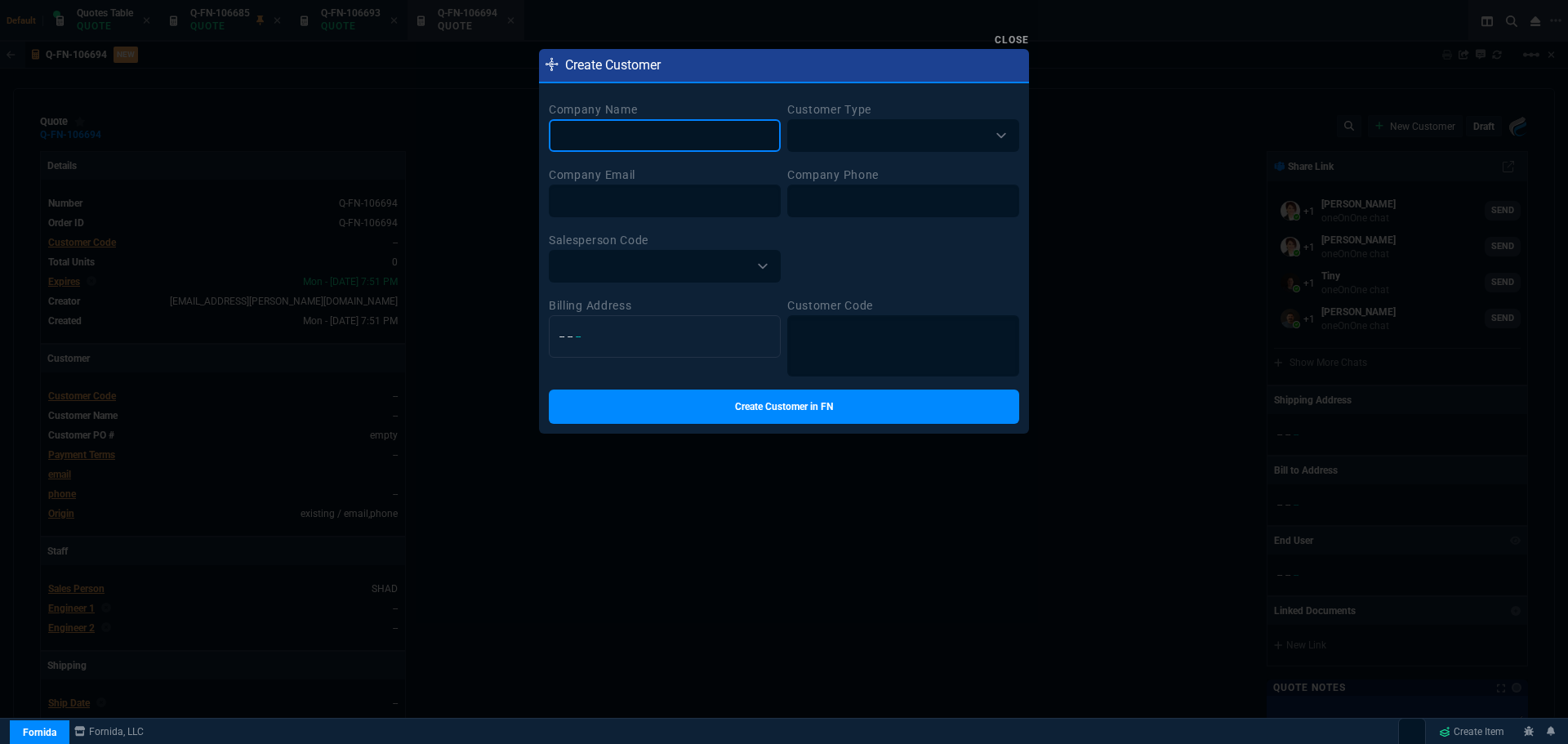
paste input "plexus parc,LLC"
type input "plexus parc,LLC"
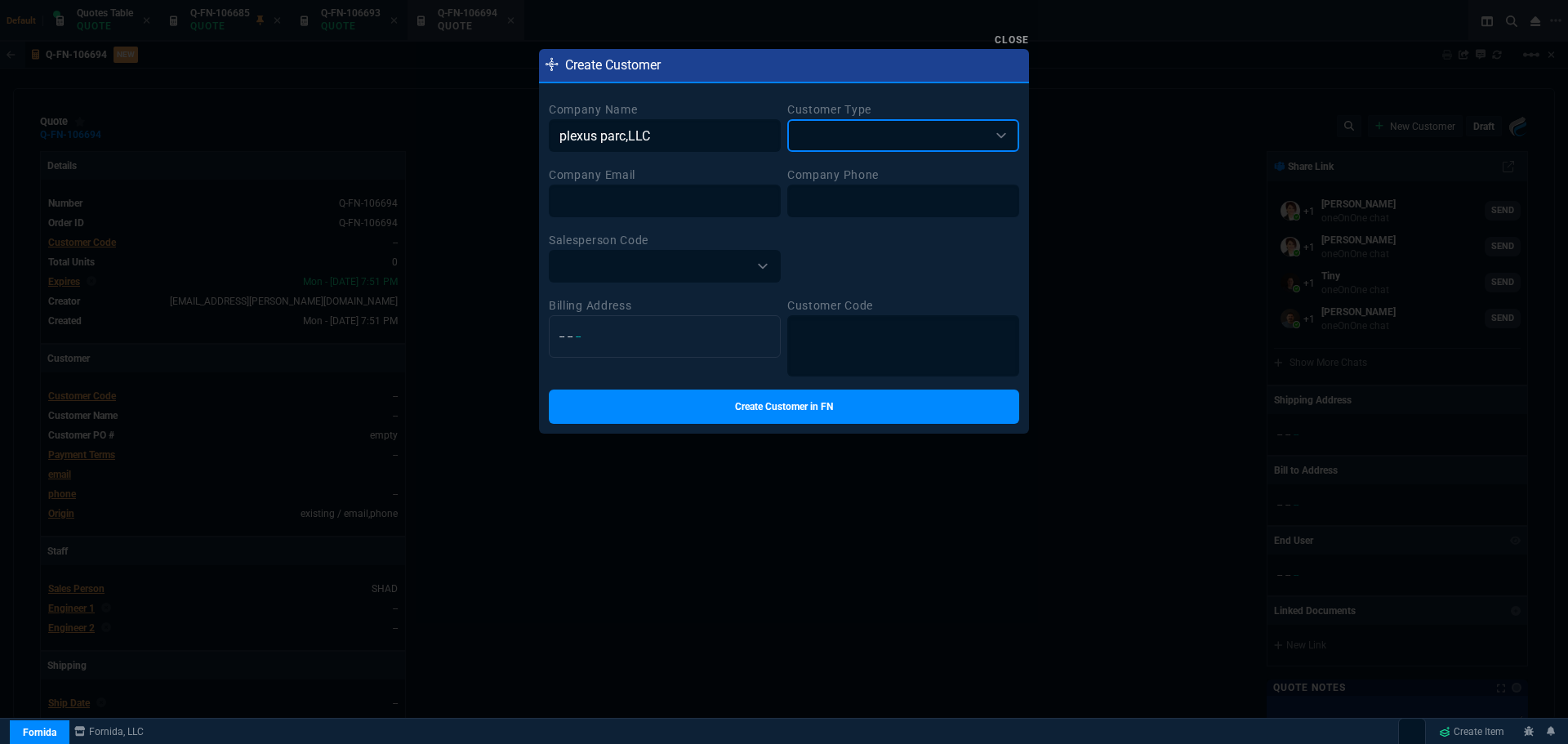
click at [821, 129] on select "BROKER RESELLER ENDUSER MSP TEST" at bounding box center [903, 135] width 232 height 33
select select "MSP"
click at [787, 119] on select "BROKER RESELLER ENDUSER MSP TEST" at bounding box center [903, 135] width 232 height 33
type input "PLE300"
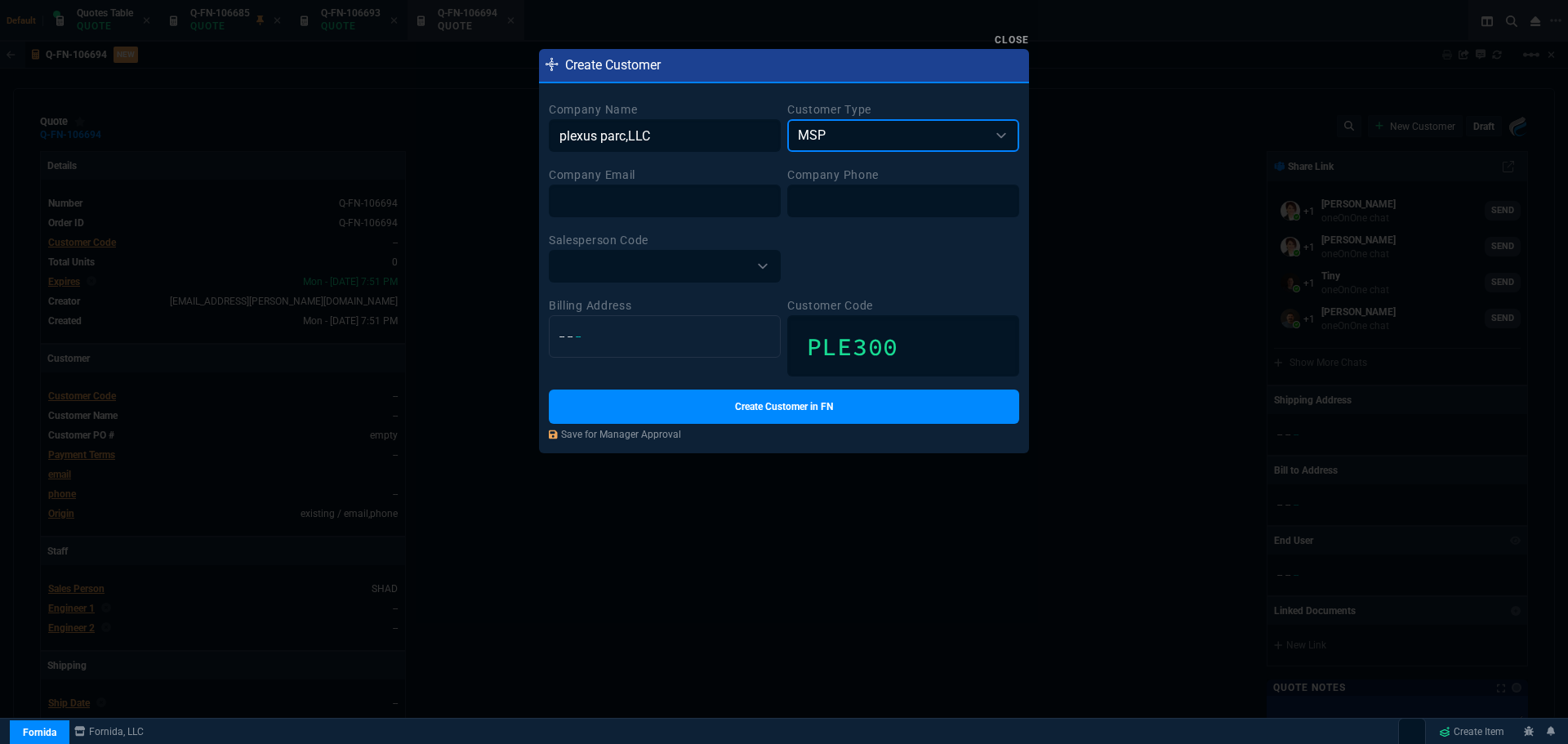
click at [839, 137] on select "BROKER RESELLER ENDUSER MSP TEST" at bounding box center [903, 135] width 232 height 33
select select "ENDUSER"
click at [787, 119] on select "BROKER RESELLER ENDUSER MSP TEST" at bounding box center [903, 135] width 232 height 33
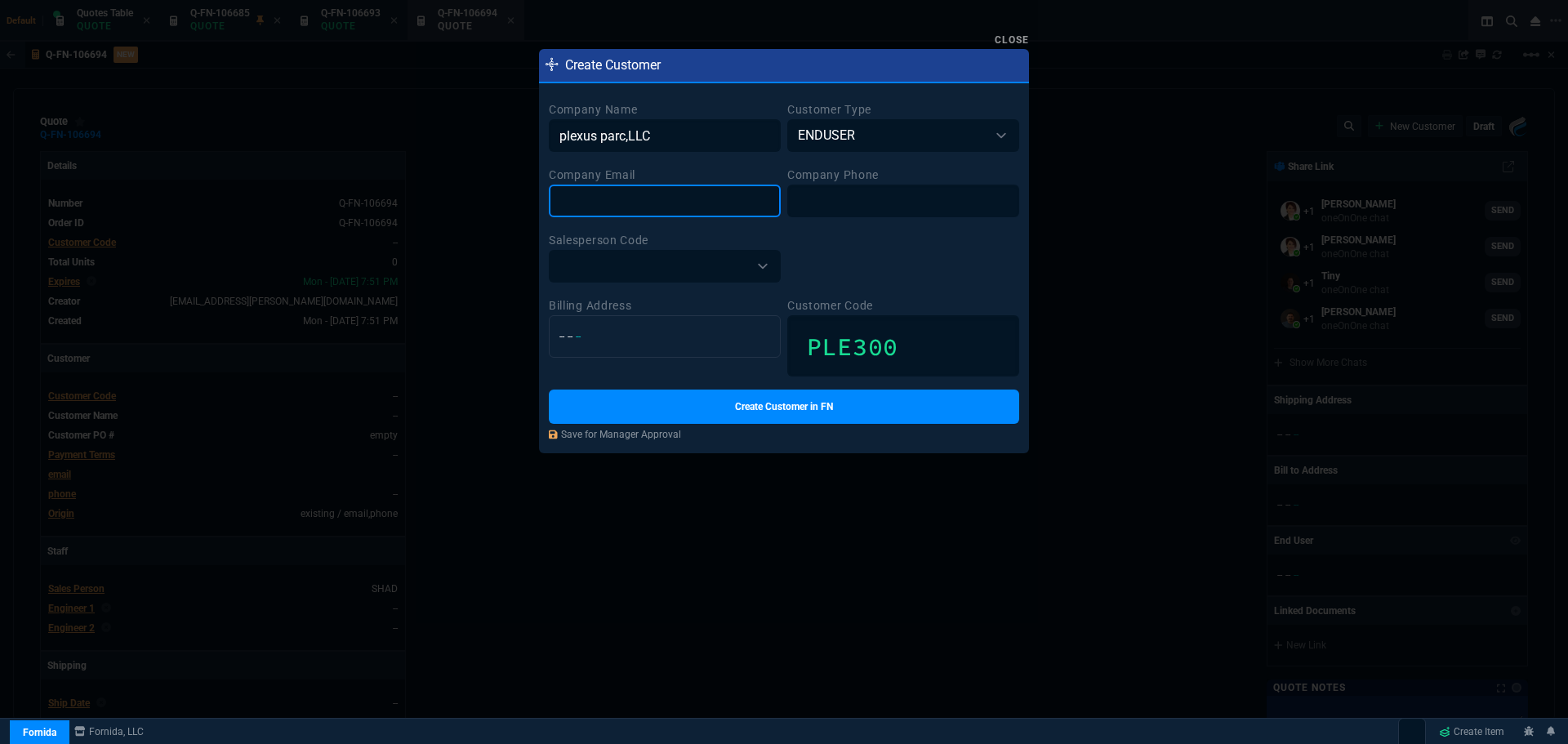
click at [711, 199] on input at bounding box center [664, 200] width 232 height 33
paste input "cimcvicker@plexusparc.com"
type input "cimcvicker@plexusparc.com"
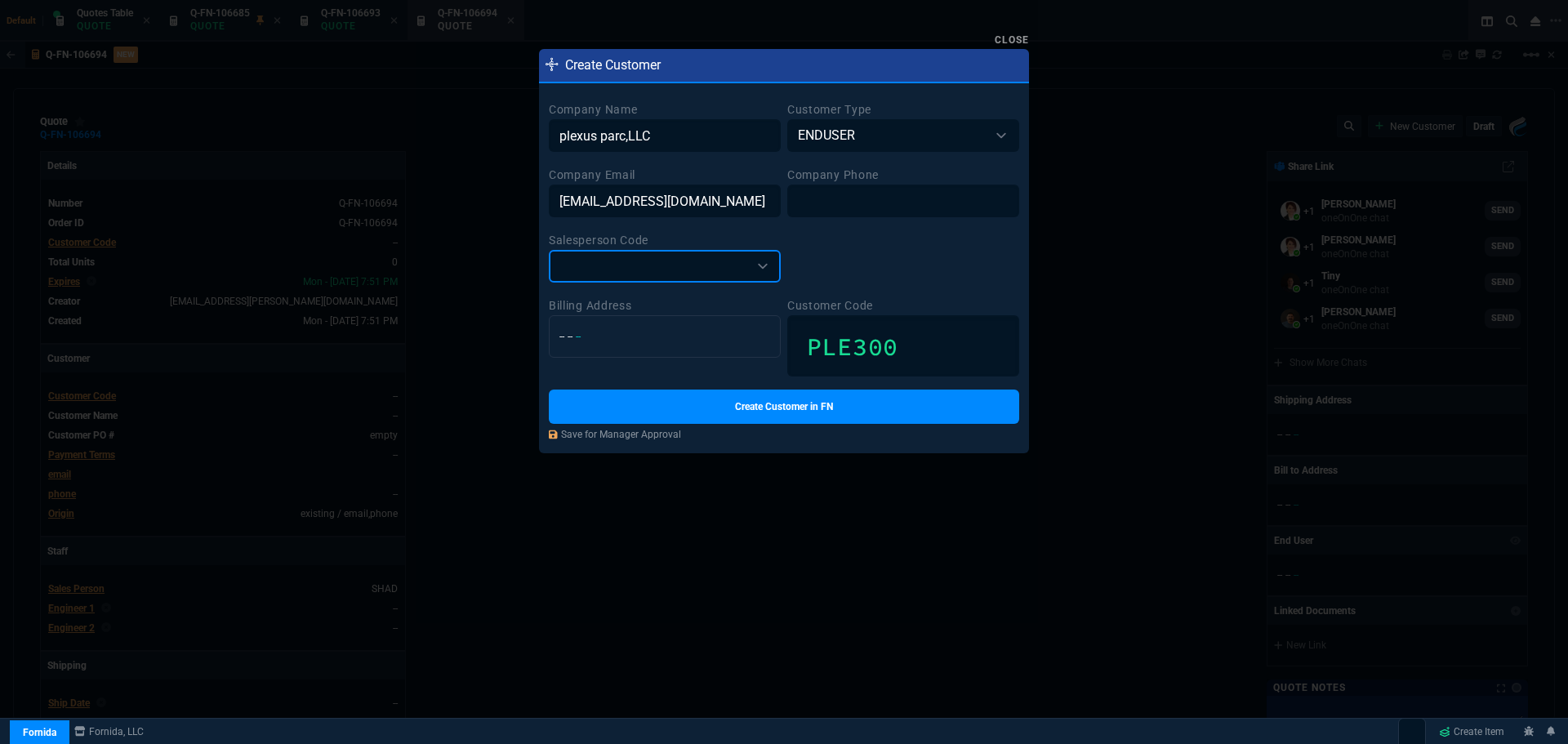
click at [663, 265] on select "ALMF -- Alicia and Matt Split AMAZ -- Marketplace BENG -- Brian Engineer BOLL -…" at bounding box center [664, 266] width 232 height 33
select select "SHAD"
click at [549, 250] on select "ALMF -- Alicia and Matt Split AMAZ -- Marketplace BENG -- Brian Engineer BOLL -…" at bounding box center [664, 266] width 232 height 33
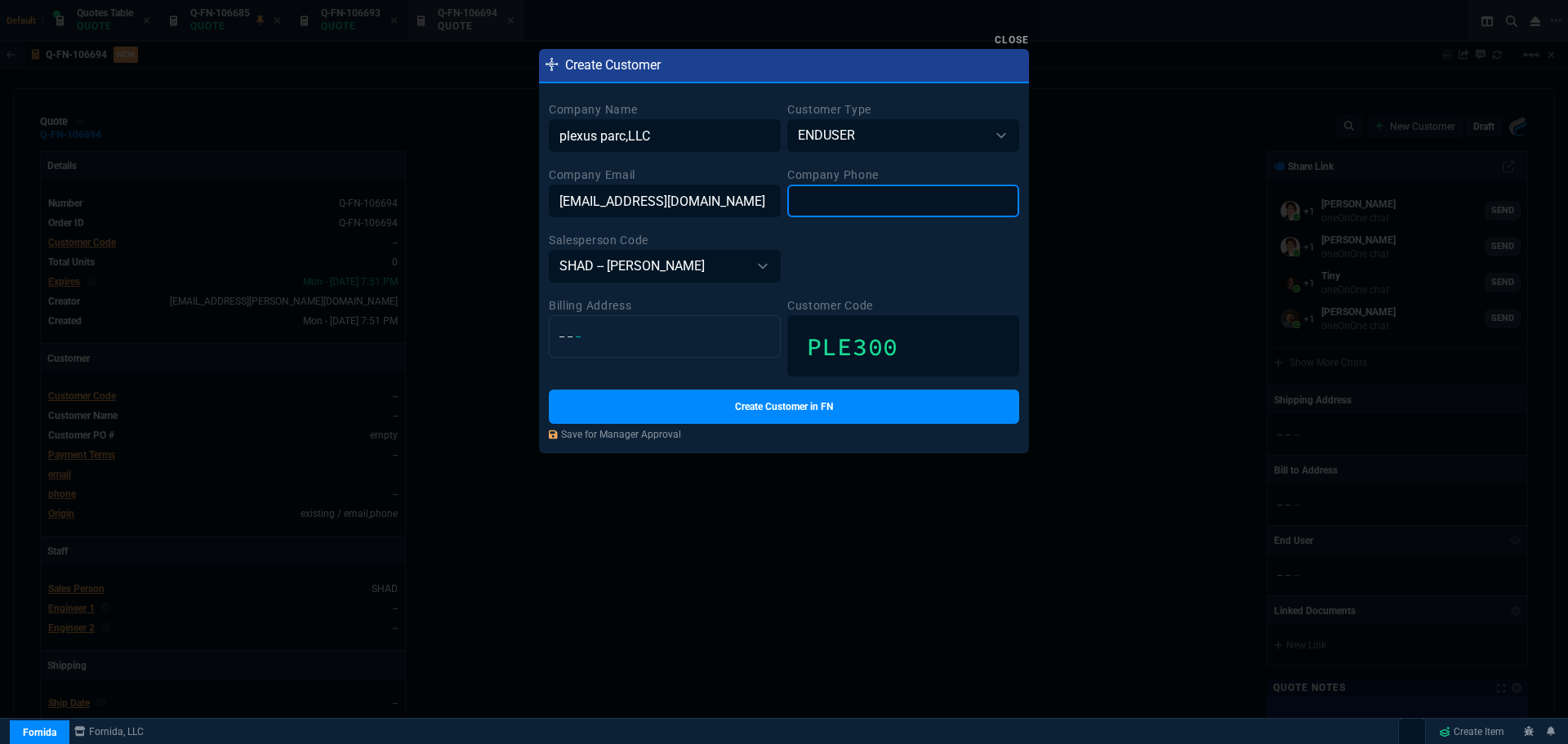
click at [858, 195] on input at bounding box center [903, 200] width 232 height 33
paste input "(412) 680-7295"
type input "(412) 680-7295"
click at [648, 337] on p "-- -- --" at bounding box center [664, 337] width 217 height 15
select select
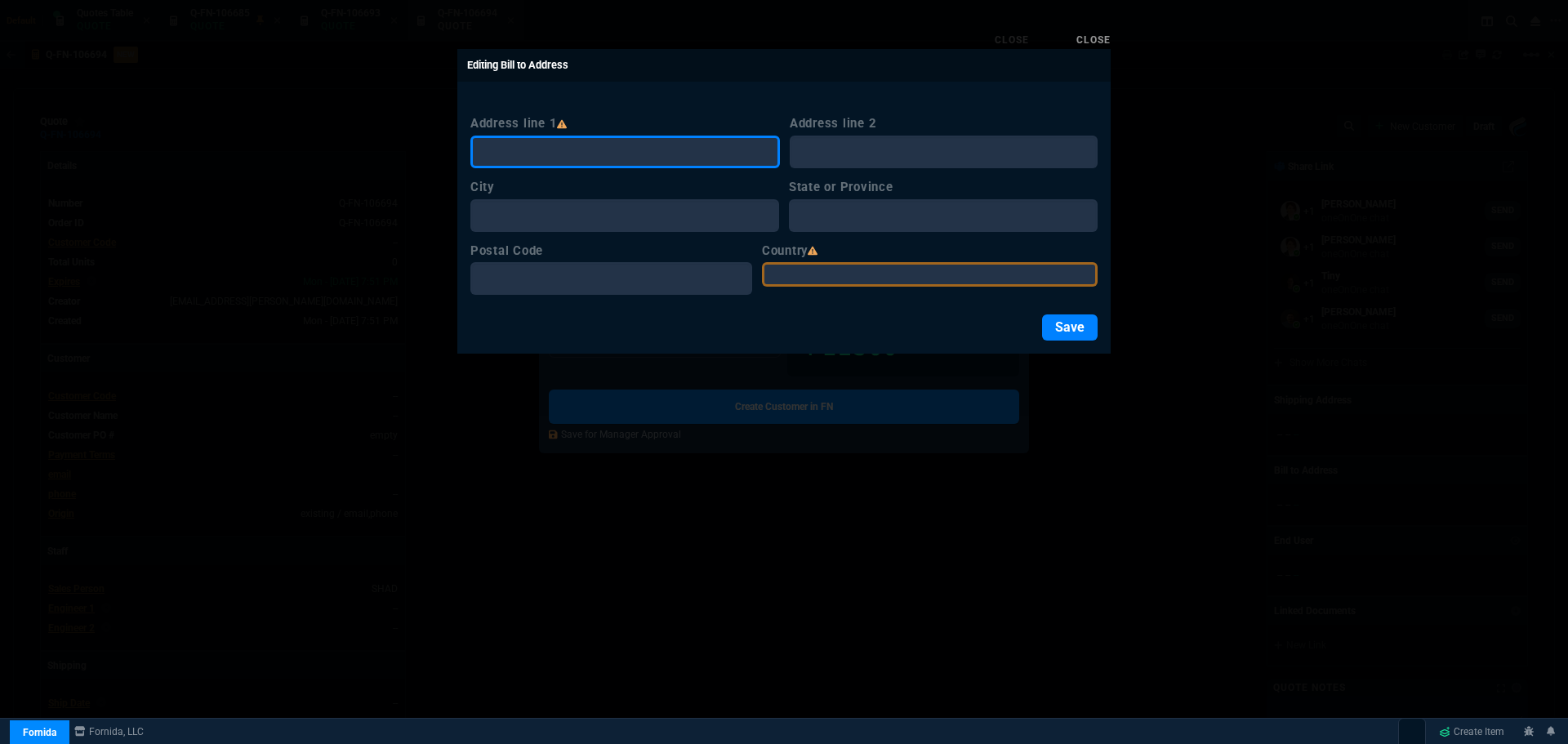
click at [619, 146] on input "Address line 1" at bounding box center [625, 152] width 310 height 33
paste input "1633 Route 51 STE 100"
type input "1633 Route 51 STE 100"
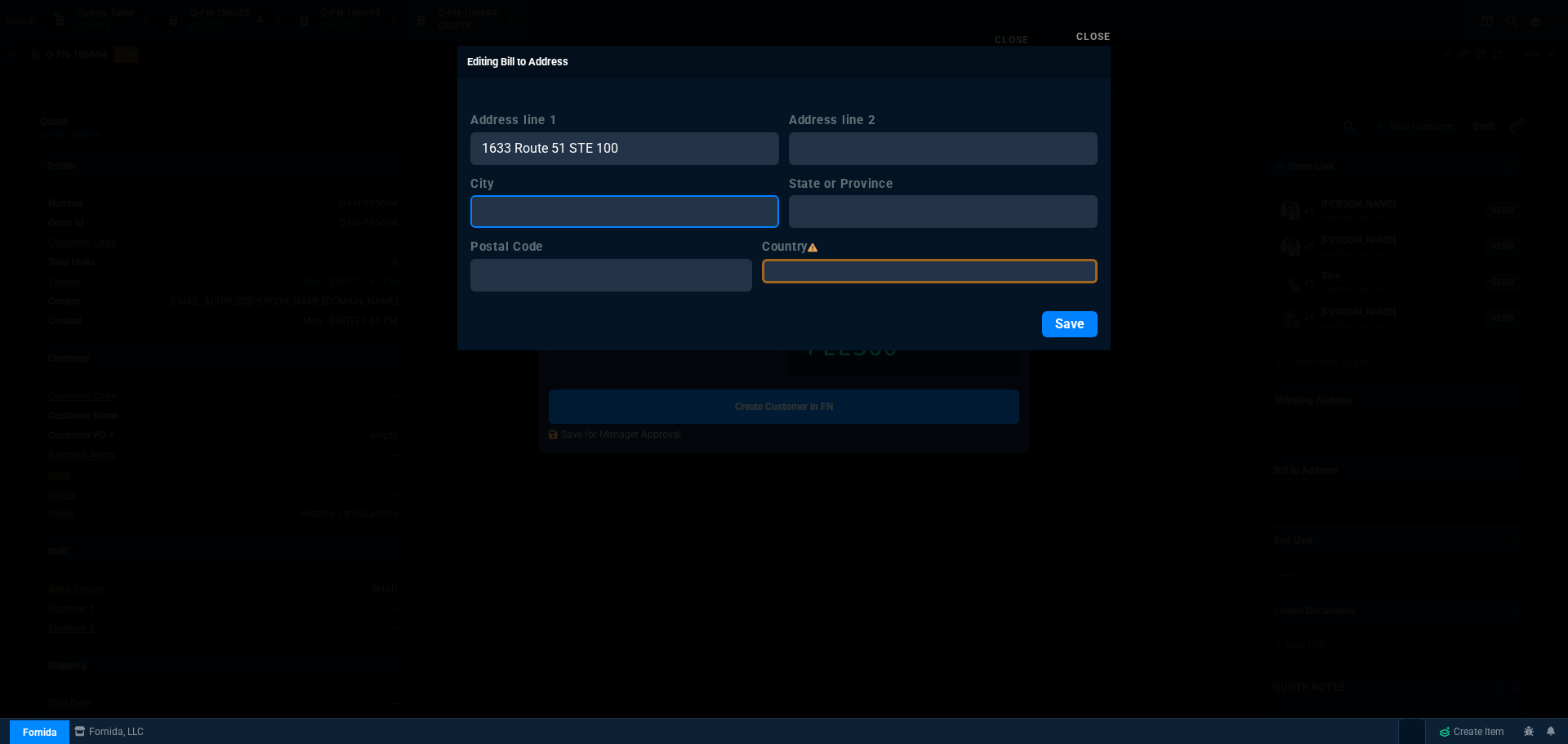
paste input "Jefferson Hills"
type input "Jefferson Hills"
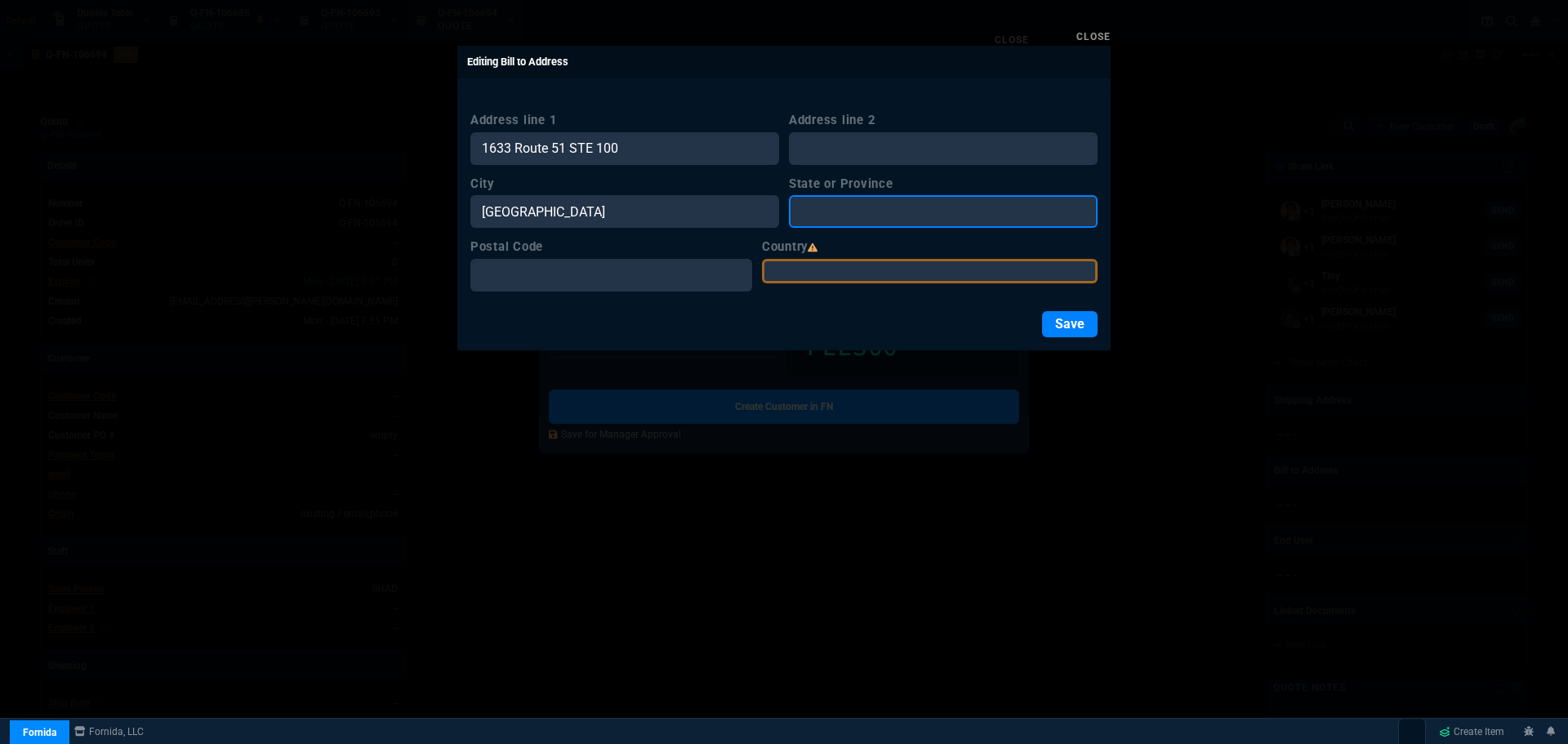
click at [812, 217] on input "State or Province" at bounding box center [944, 211] width 309 height 33
type input "PA"
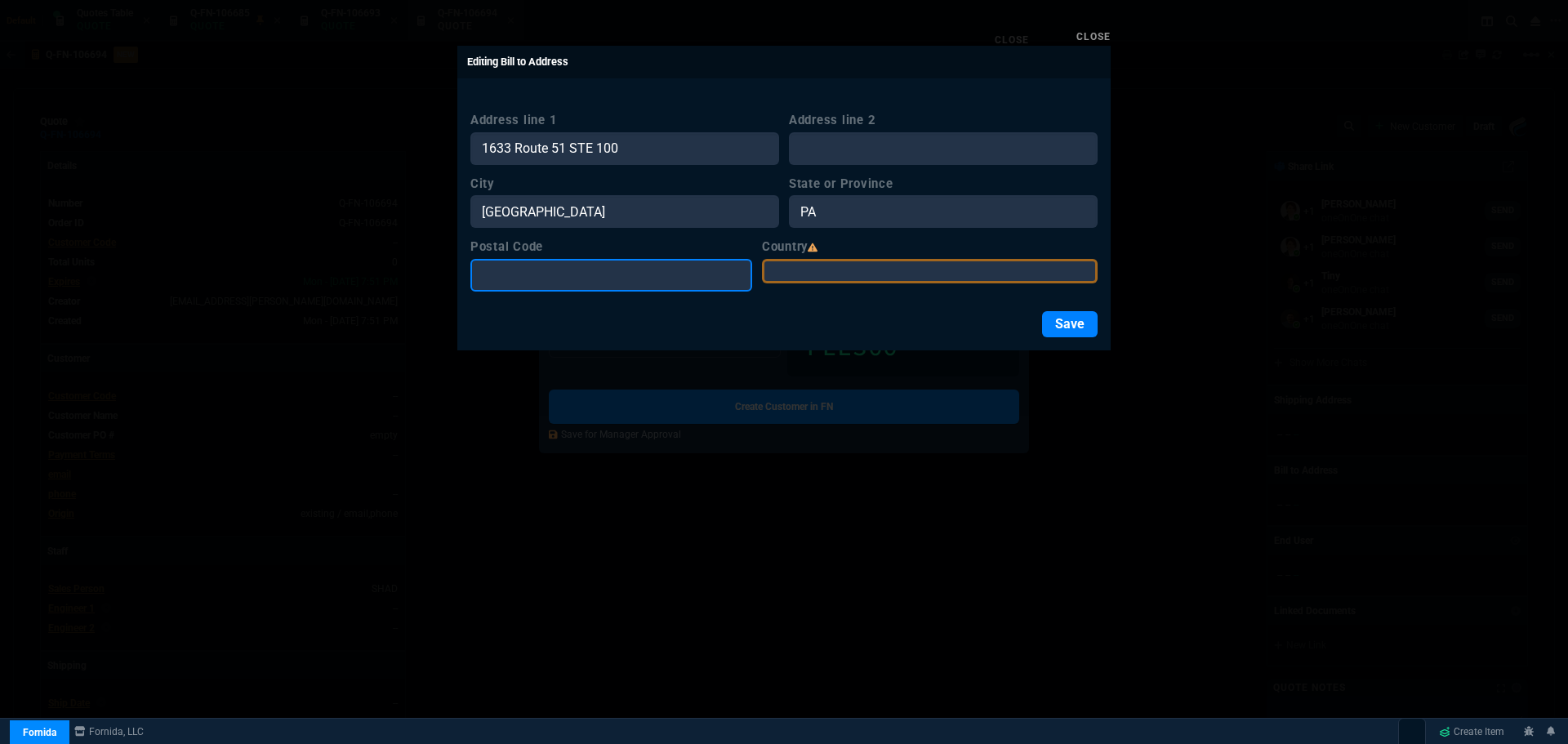
click at [517, 270] on input "Postal Code" at bounding box center [611, 274] width 282 height 33
paste input "15025"
type input "15025"
click at [823, 268] on select "USA Canada Mexico Algeria Andorra Angola Anguilla Antigua &amp; Barbuda Argenti…" at bounding box center [930, 271] width 336 height 24
select select "[GEOGRAPHIC_DATA]"
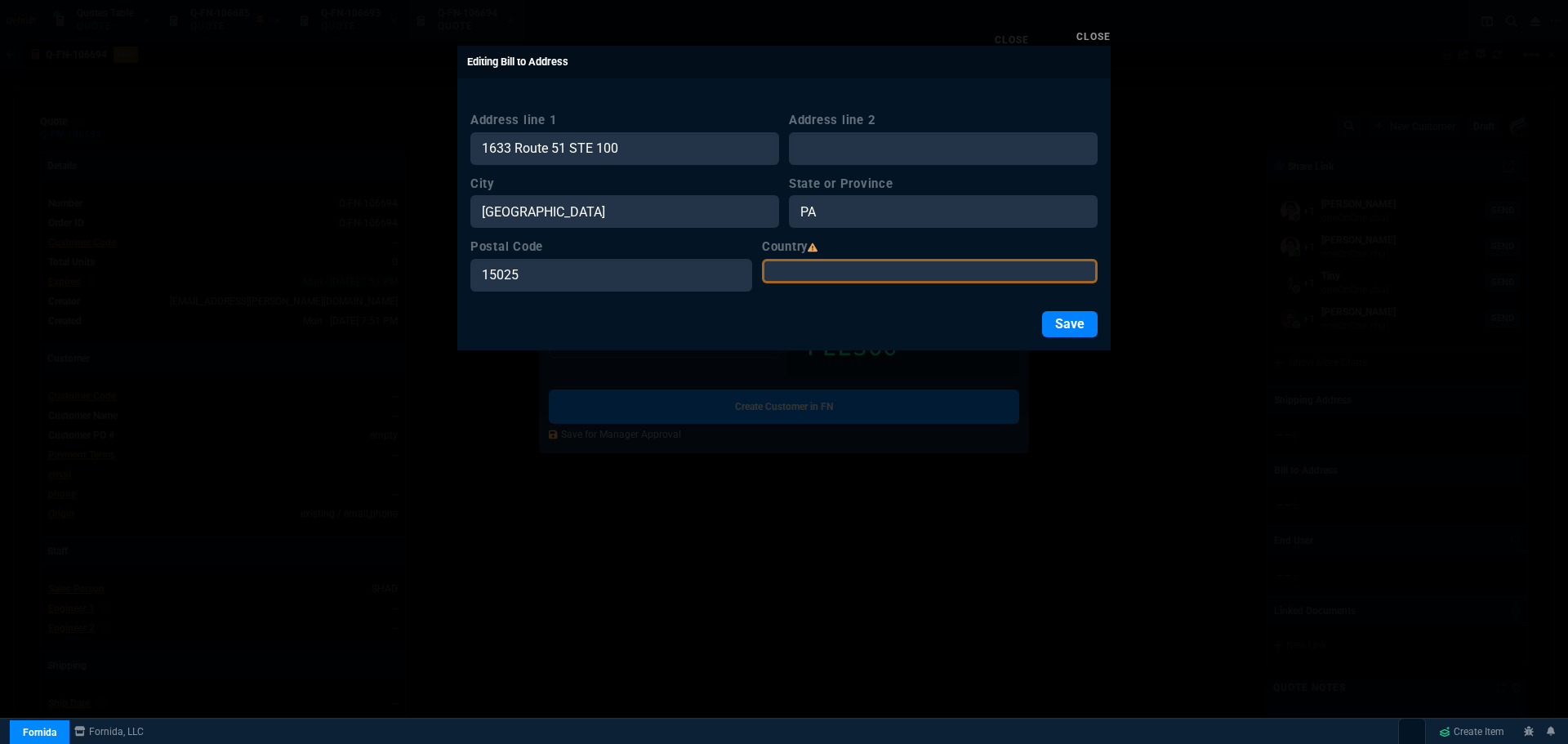
click at [788, 259] on select "USA Canada Mexico Algeria Andorra Angola Anguilla Antigua &amp; Barbuda Argenti…" at bounding box center [930, 271] width 336 height 24
click at [1079, 323] on button "Save" at bounding box center [1070, 324] width 56 height 26
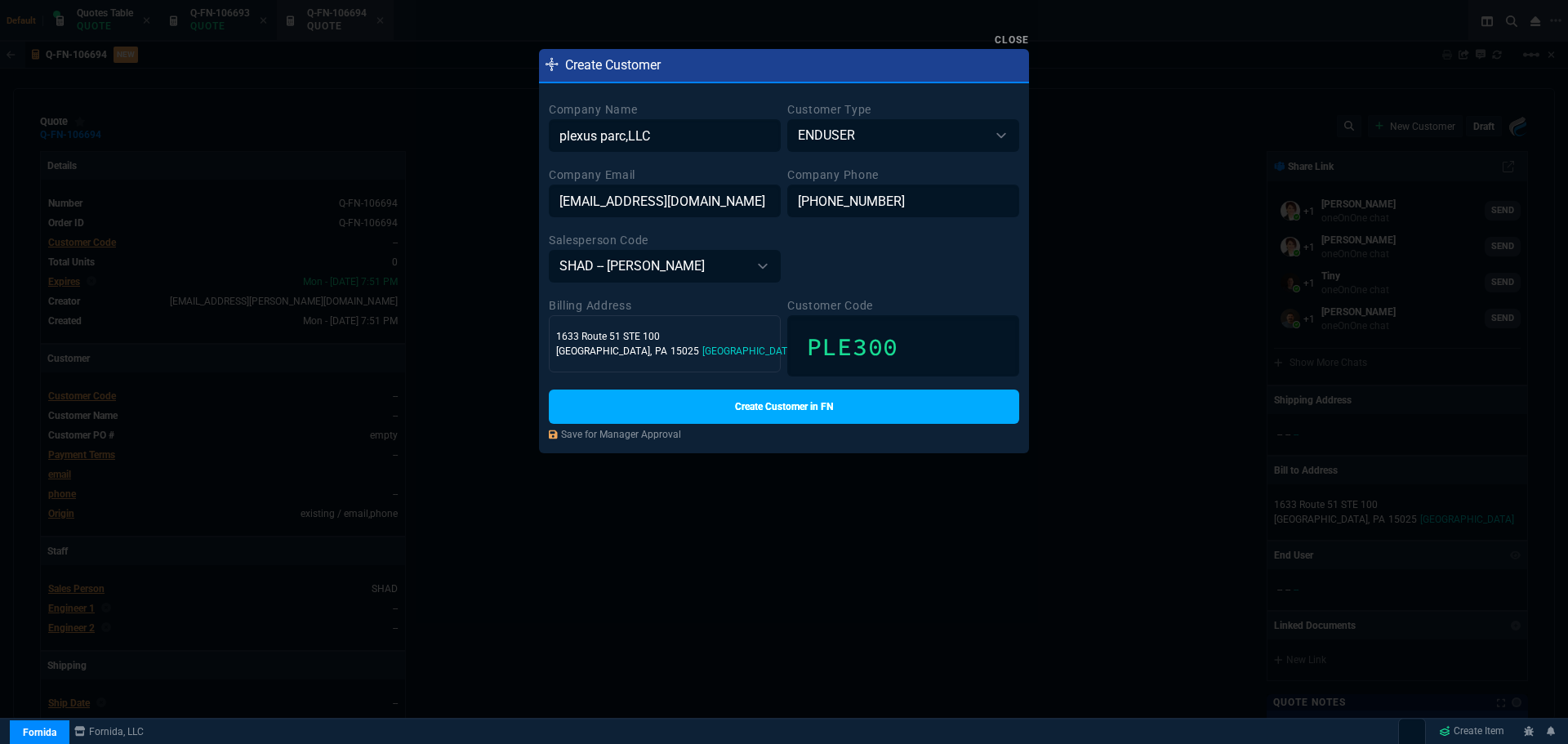
click at [786, 410] on link "Create Customer in FN" at bounding box center [784, 406] width 471 height 34
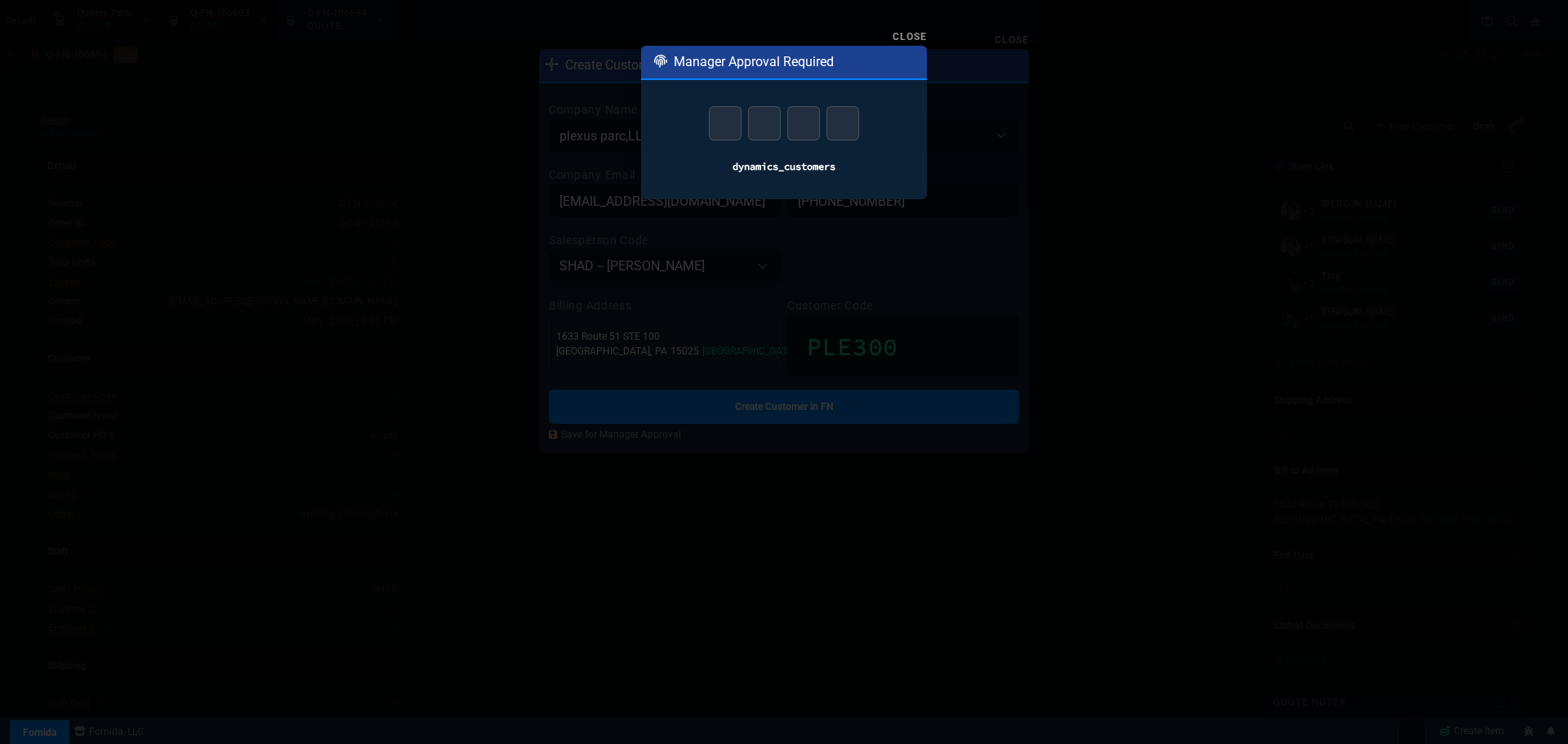
click at [905, 37] on link "Close" at bounding box center [909, 36] width 34 height 11
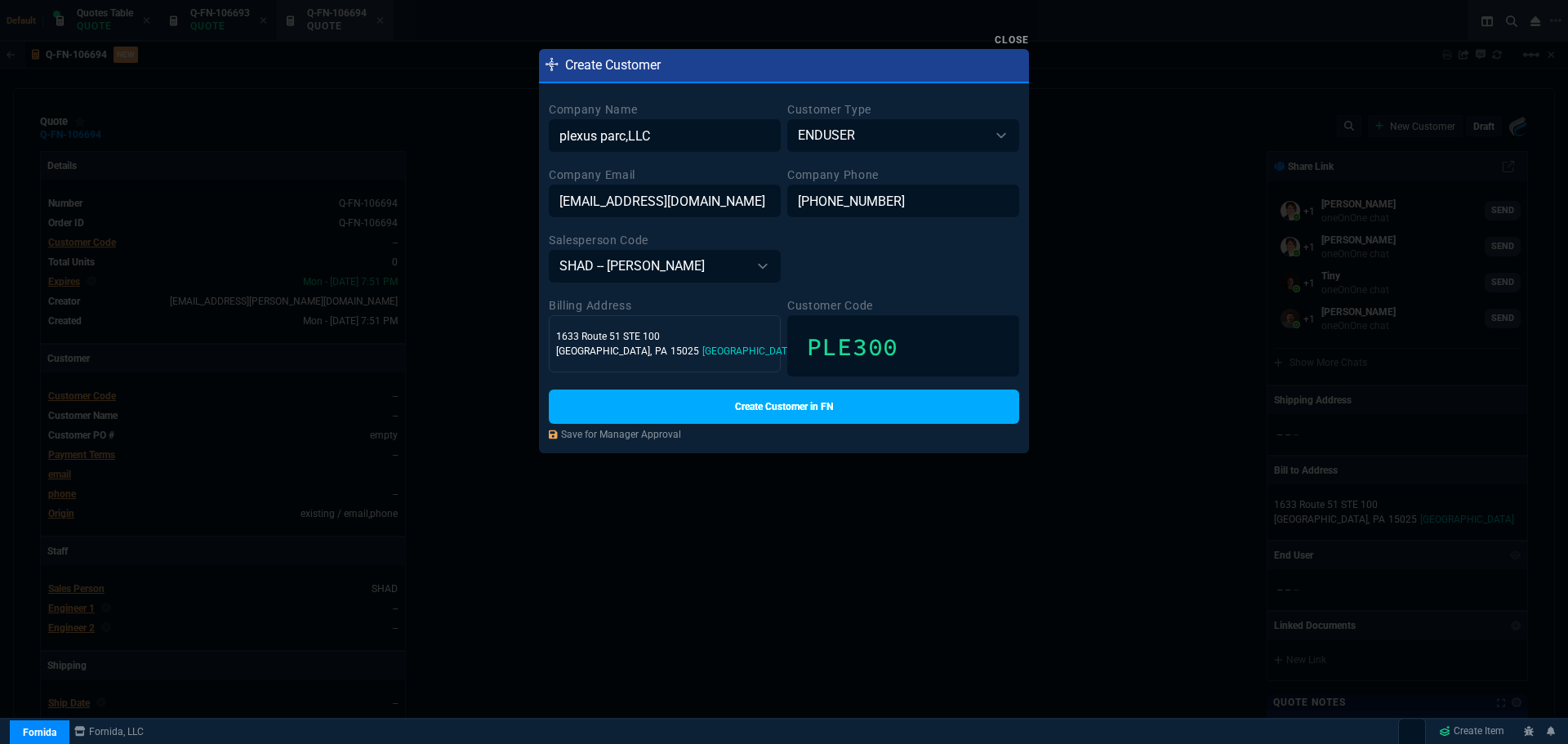
click at [800, 411] on link "Create Customer in FN" at bounding box center [784, 406] width 471 height 34
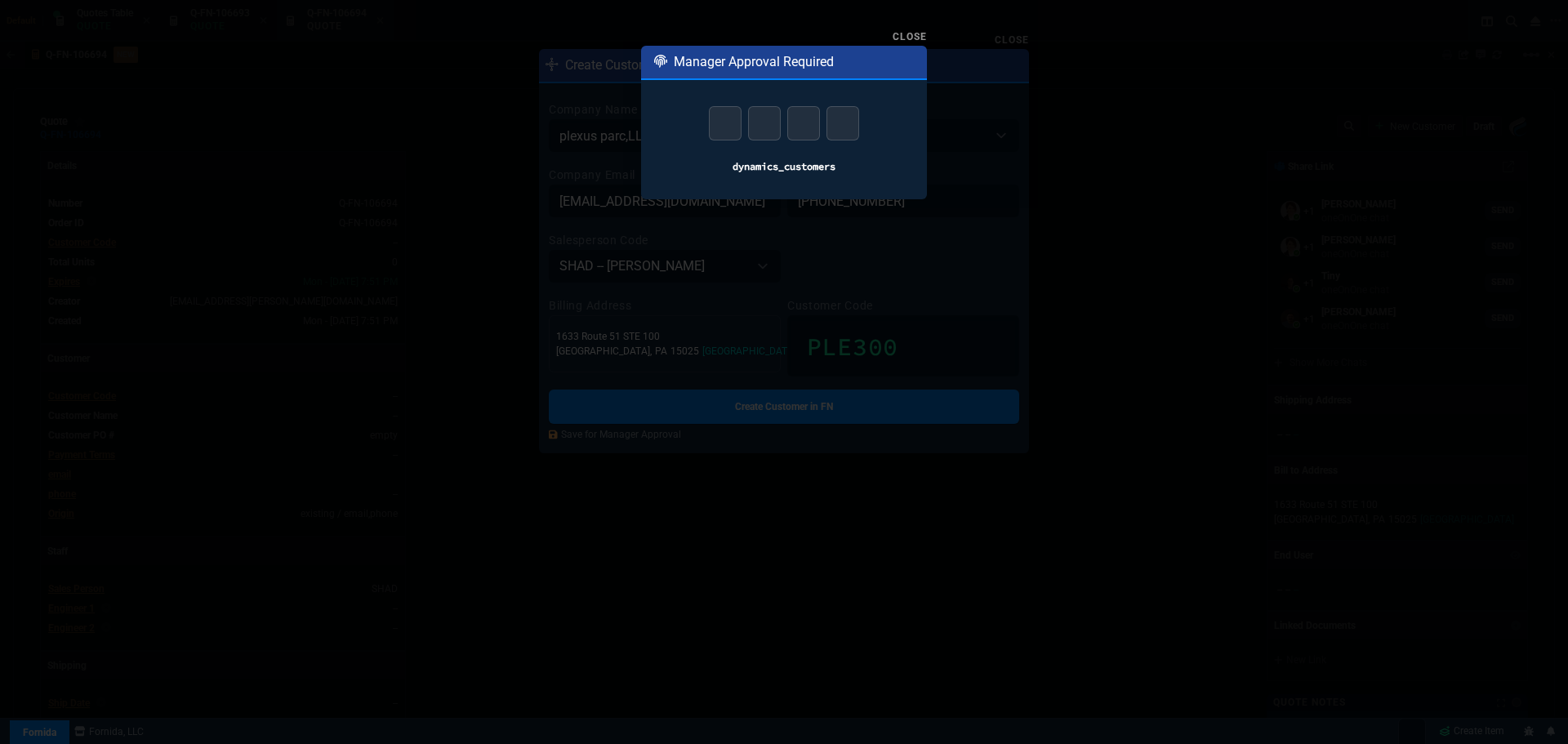
click at [905, 37] on link "Close" at bounding box center [909, 36] width 34 height 11
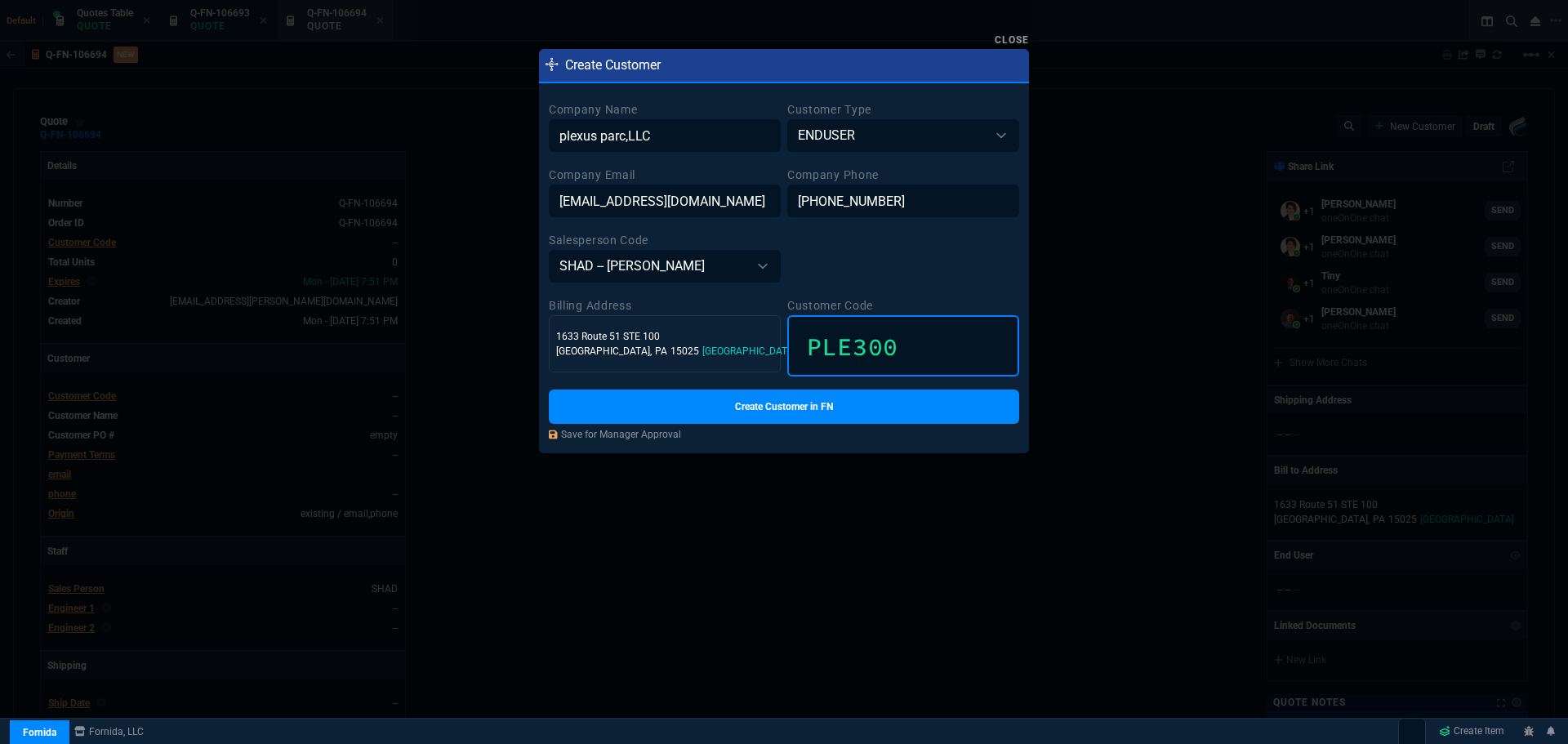
drag, startPoint x: 918, startPoint y: 357, endPoint x: 800, endPoint y: 352, distance: 118.1
click at [800, 352] on input "PLE300" at bounding box center [903, 346] width 232 height 61
click at [1017, 38] on link "Close" at bounding box center [1012, 40] width 34 height 11
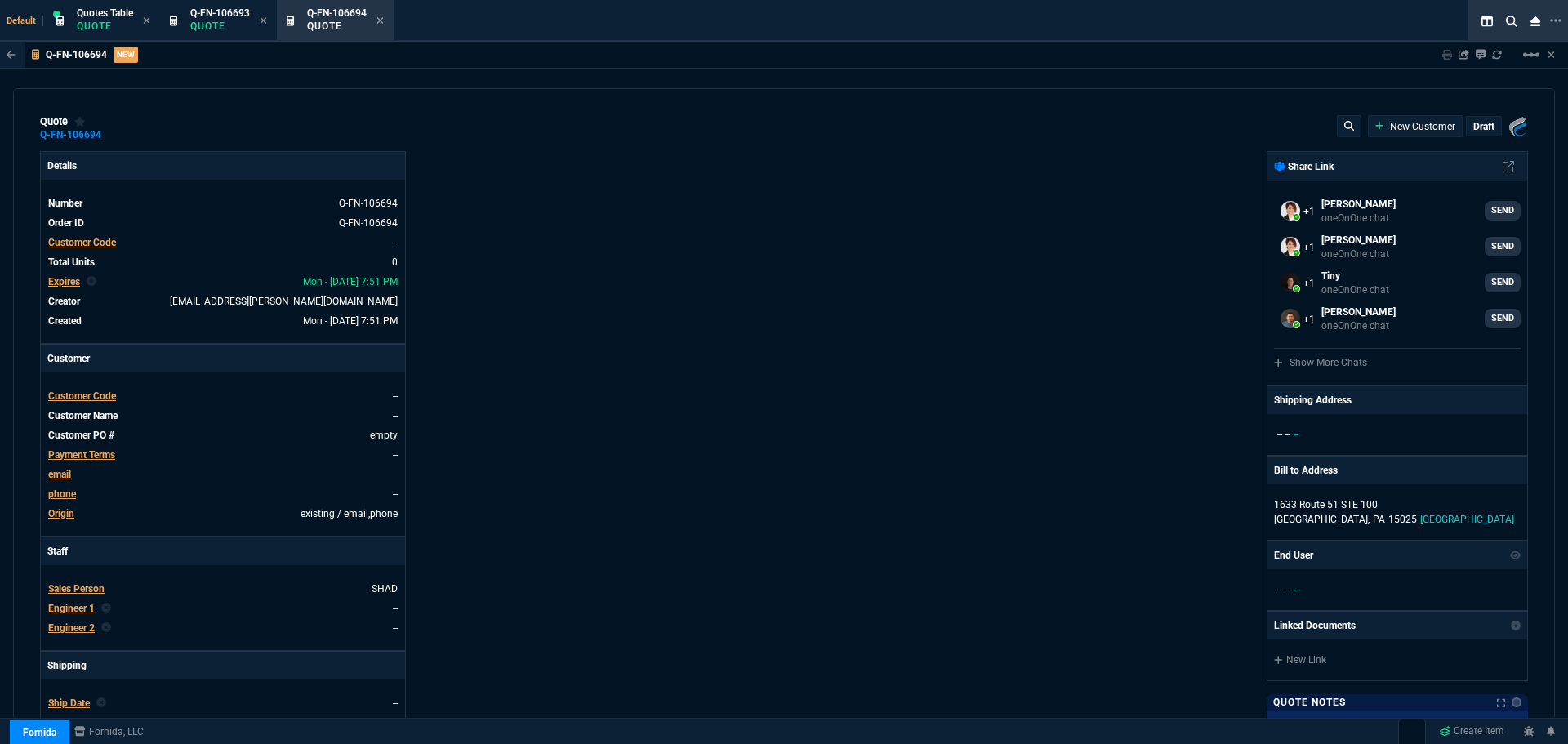
click at [103, 392] on span "Customer Code" at bounding box center [82, 396] width 68 height 11
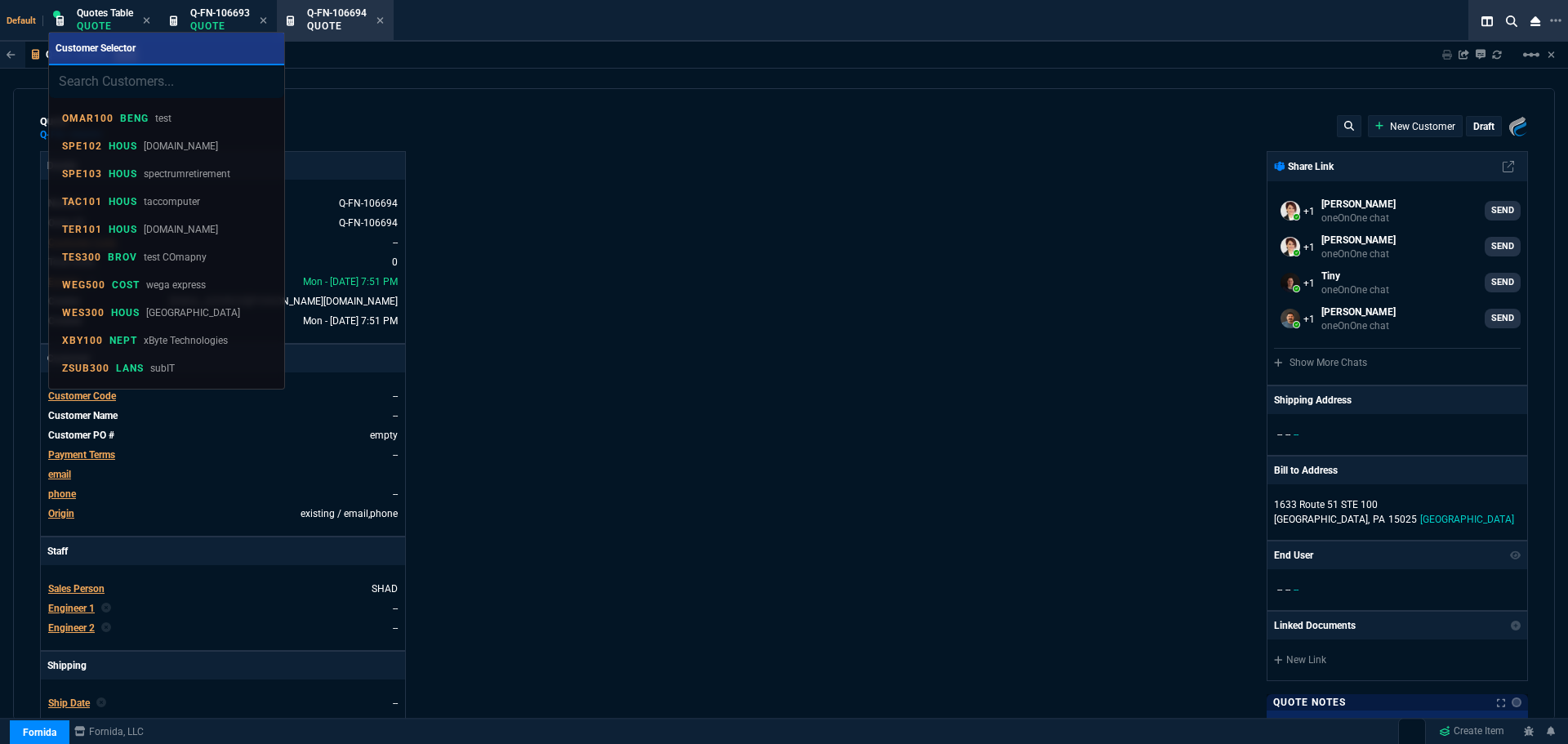
click at [152, 88] on input "search" at bounding box center [167, 81] width 235 height 33
type input "PLE300"
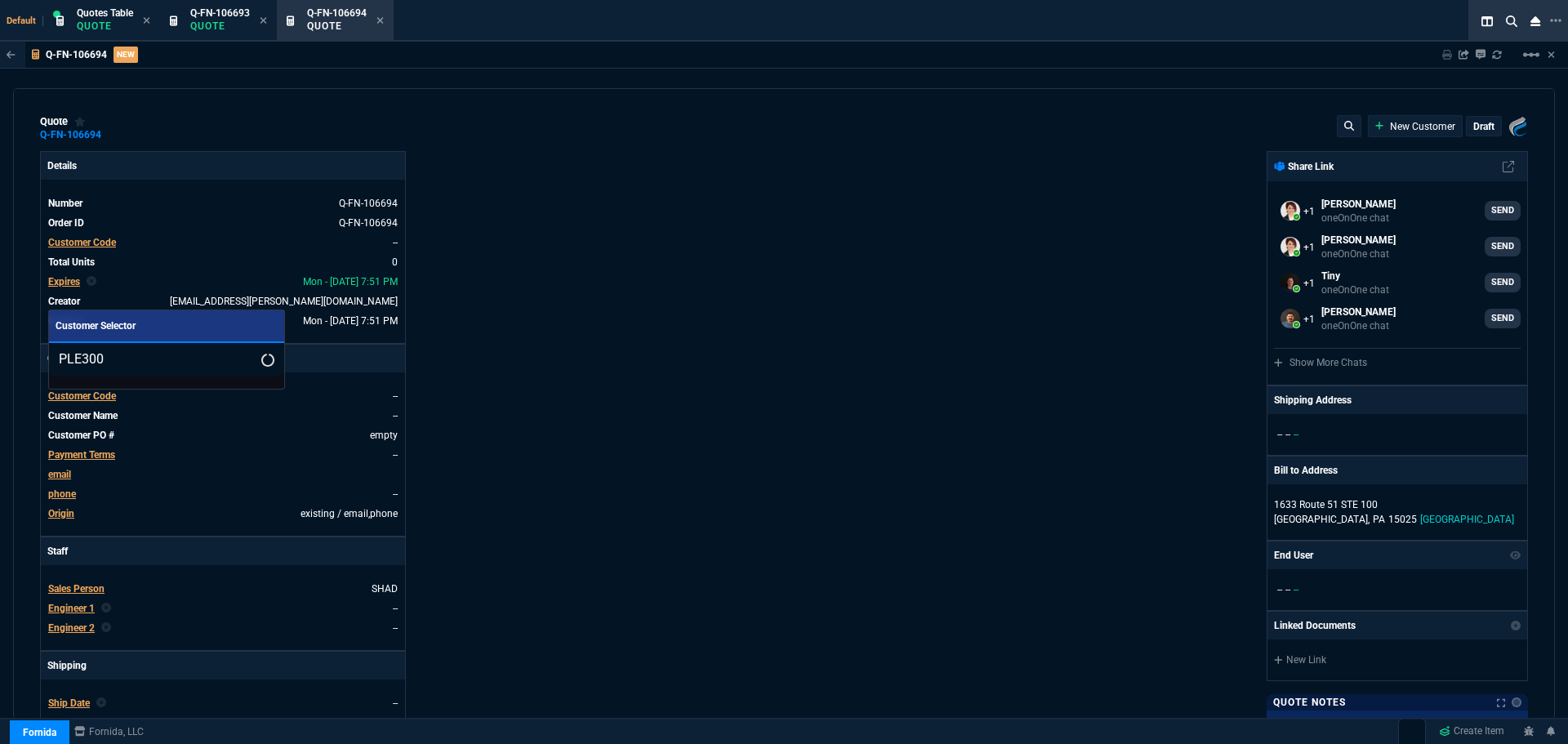
click at [247, 357] on input "PLE300" at bounding box center [167, 359] width 235 height 33
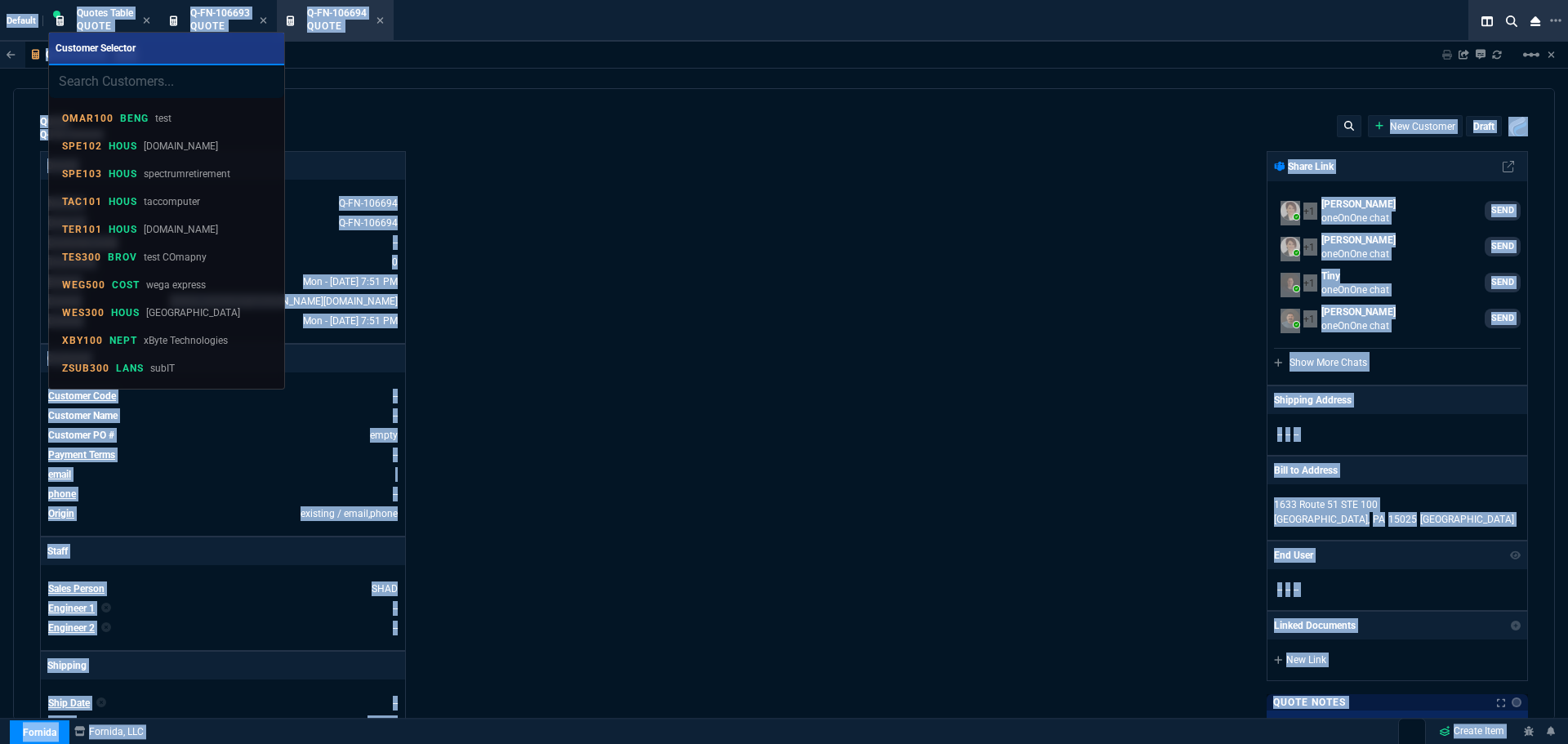
click at [667, 308] on div at bounding box center [784, 372] width 1568 height 744
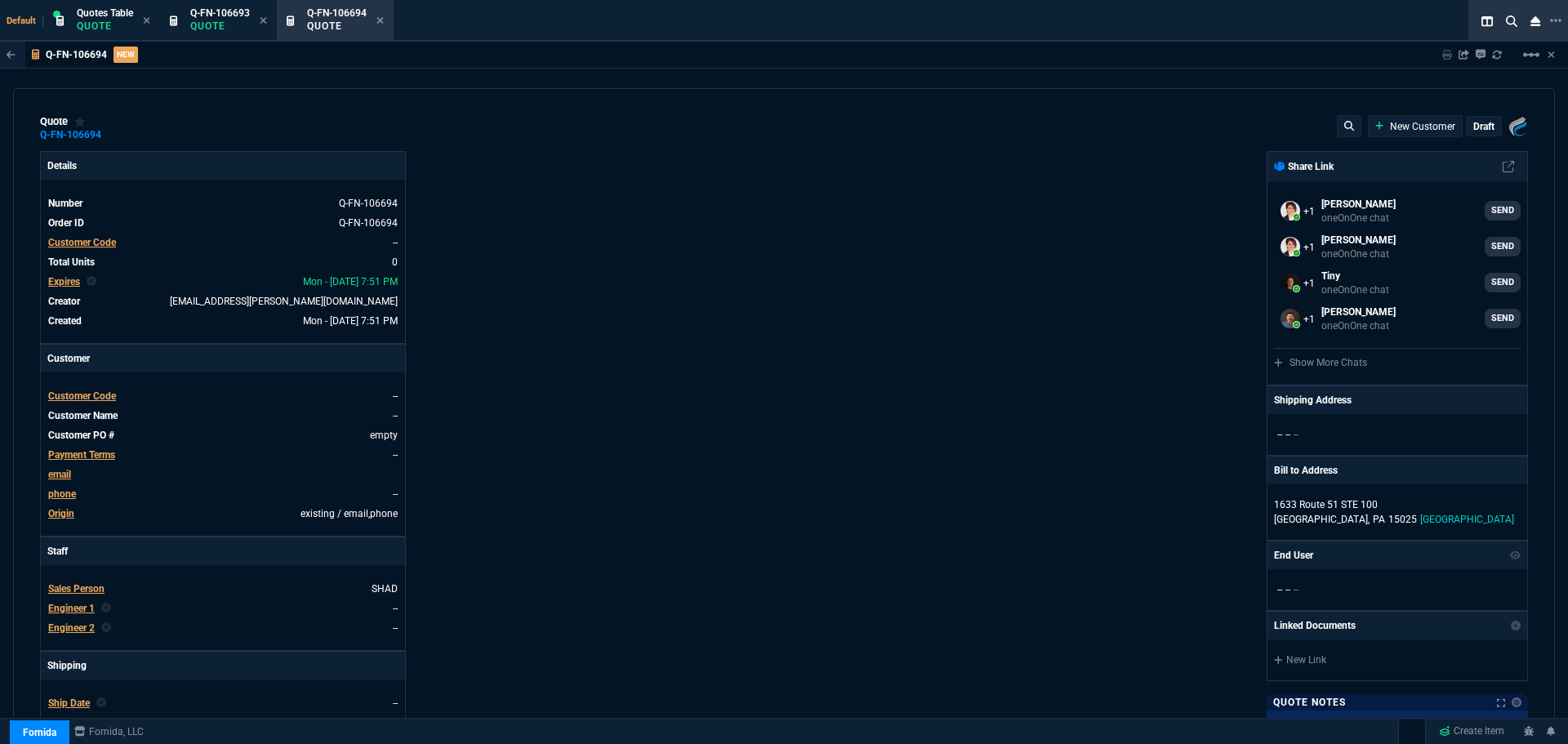
click at [85, 394] on span "Customer Code" at bounding box center [82, 396] width 68 height 11
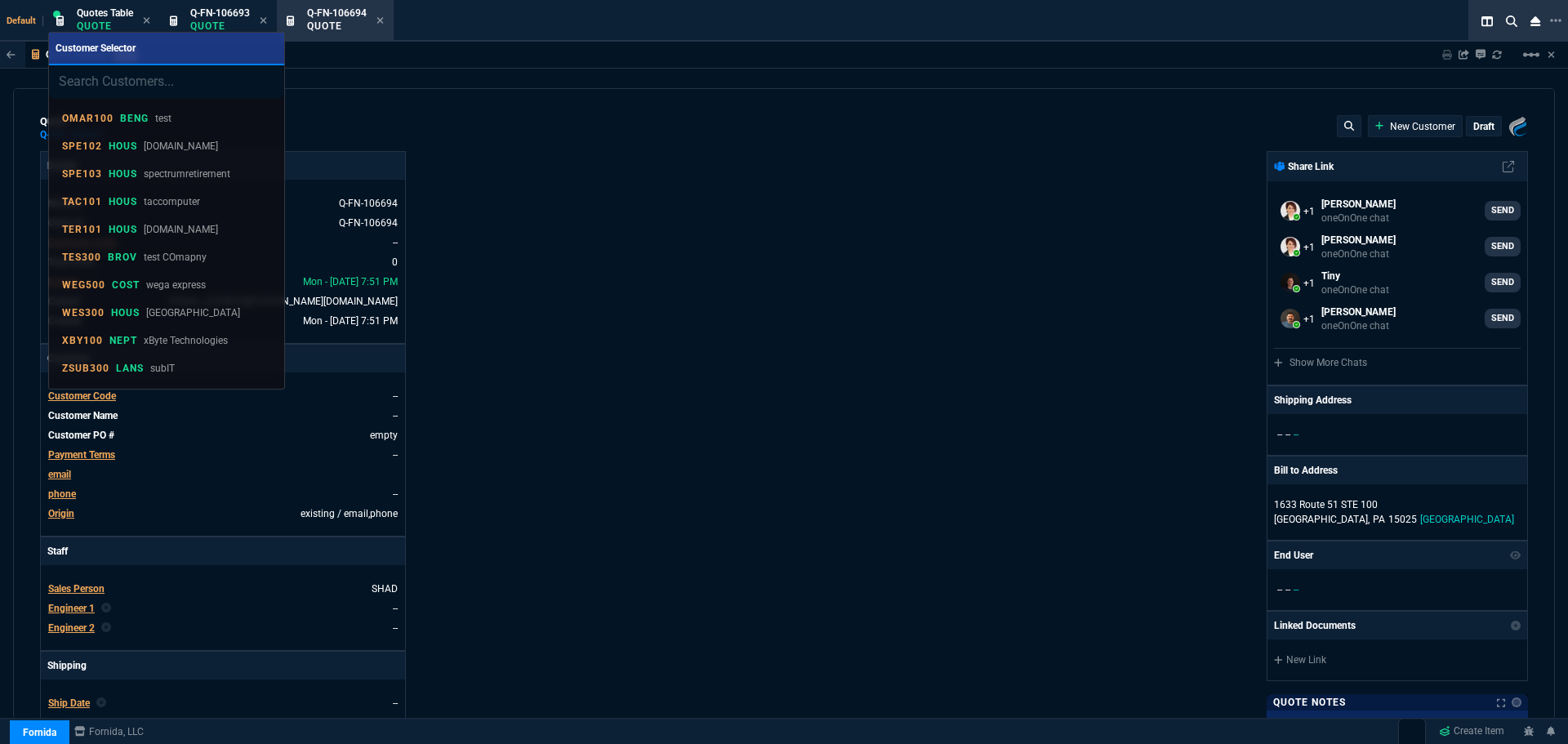
type input "PLE300"
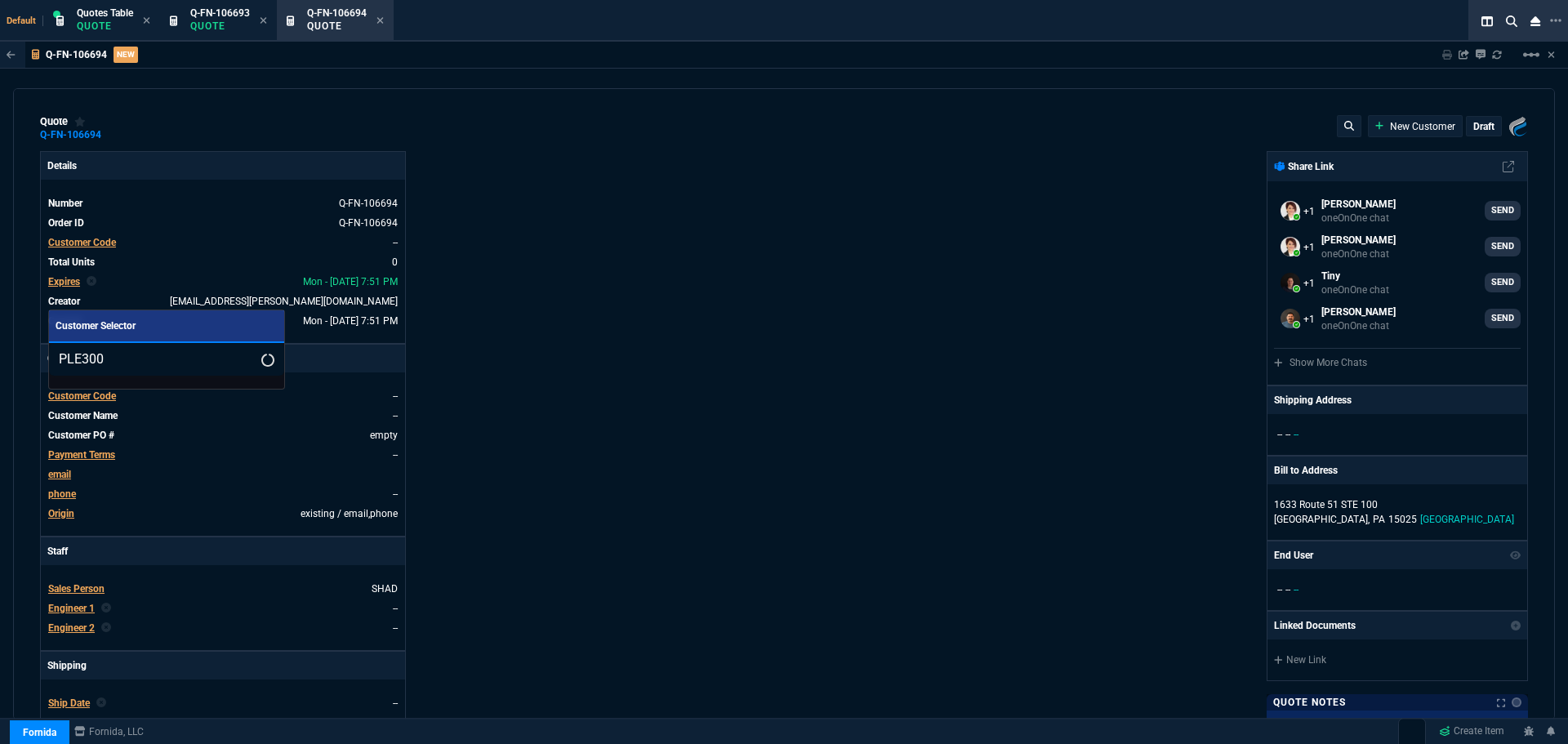
click at [244, 357] on input "PLE300" at bounding box center [167, 359] width 235 height 33
click at [87, 24] on div at bounding box center [784, 372] width 1568 height 744
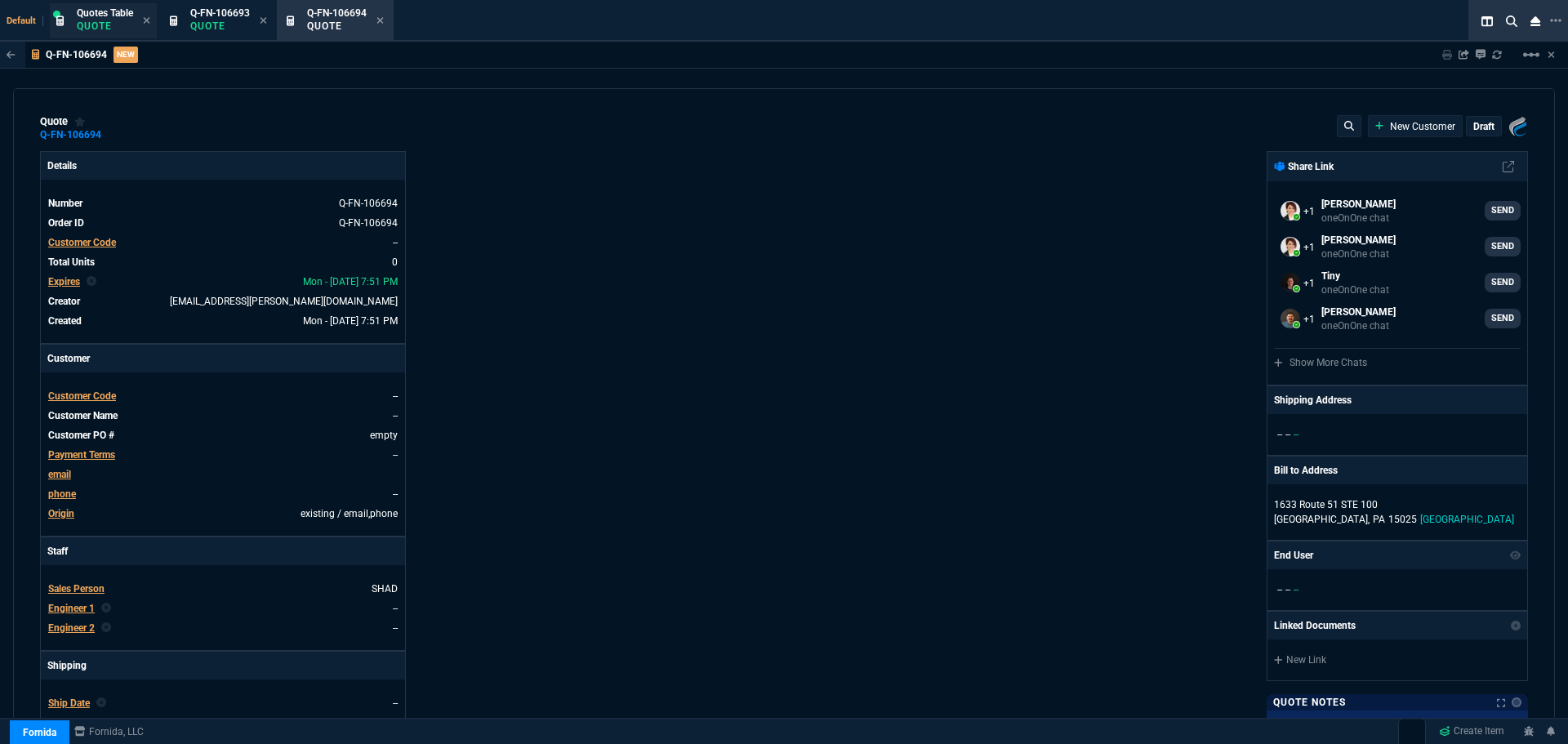
click at [109, 21] on p "Quote" at bounding box center [105, 26] width 57 height 13
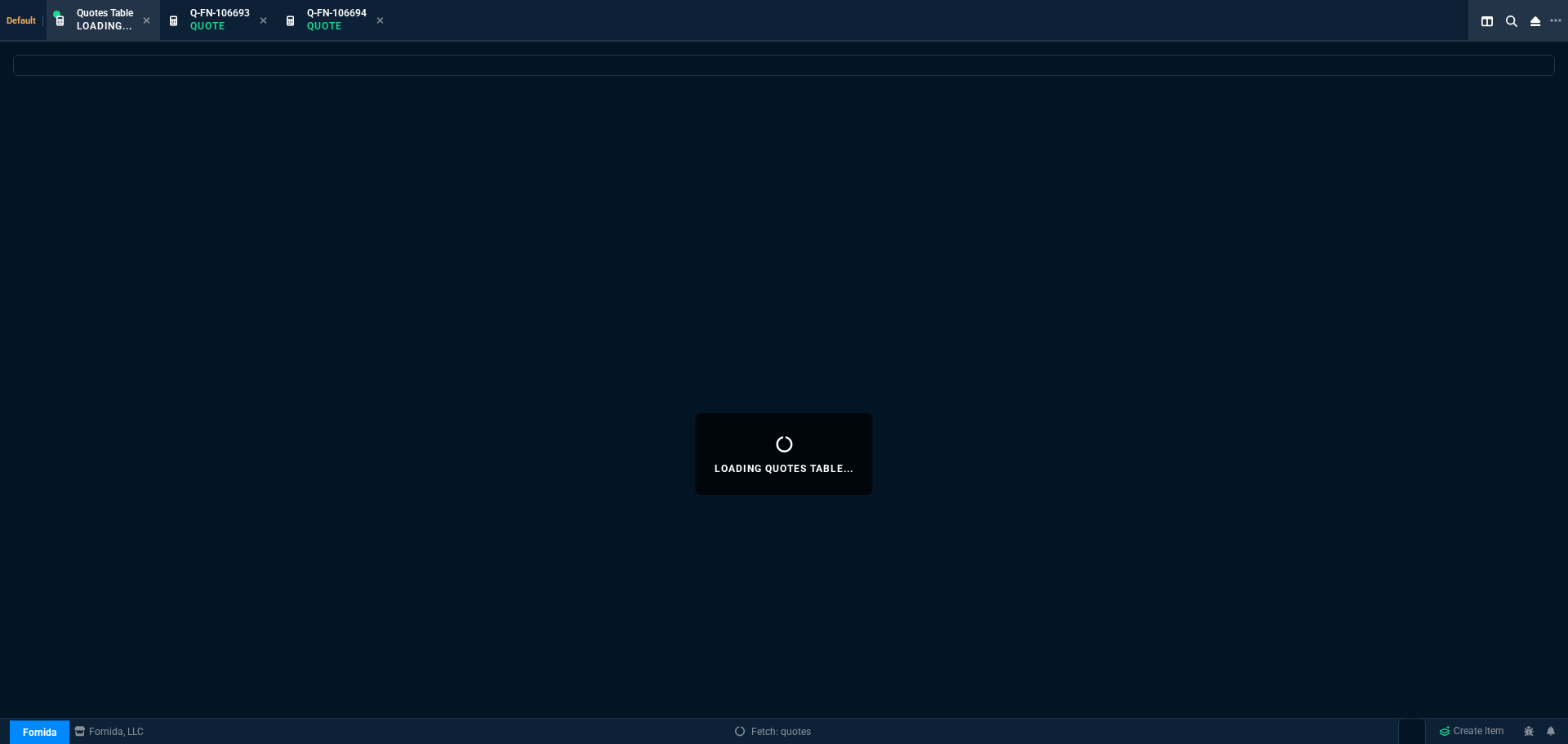
select select
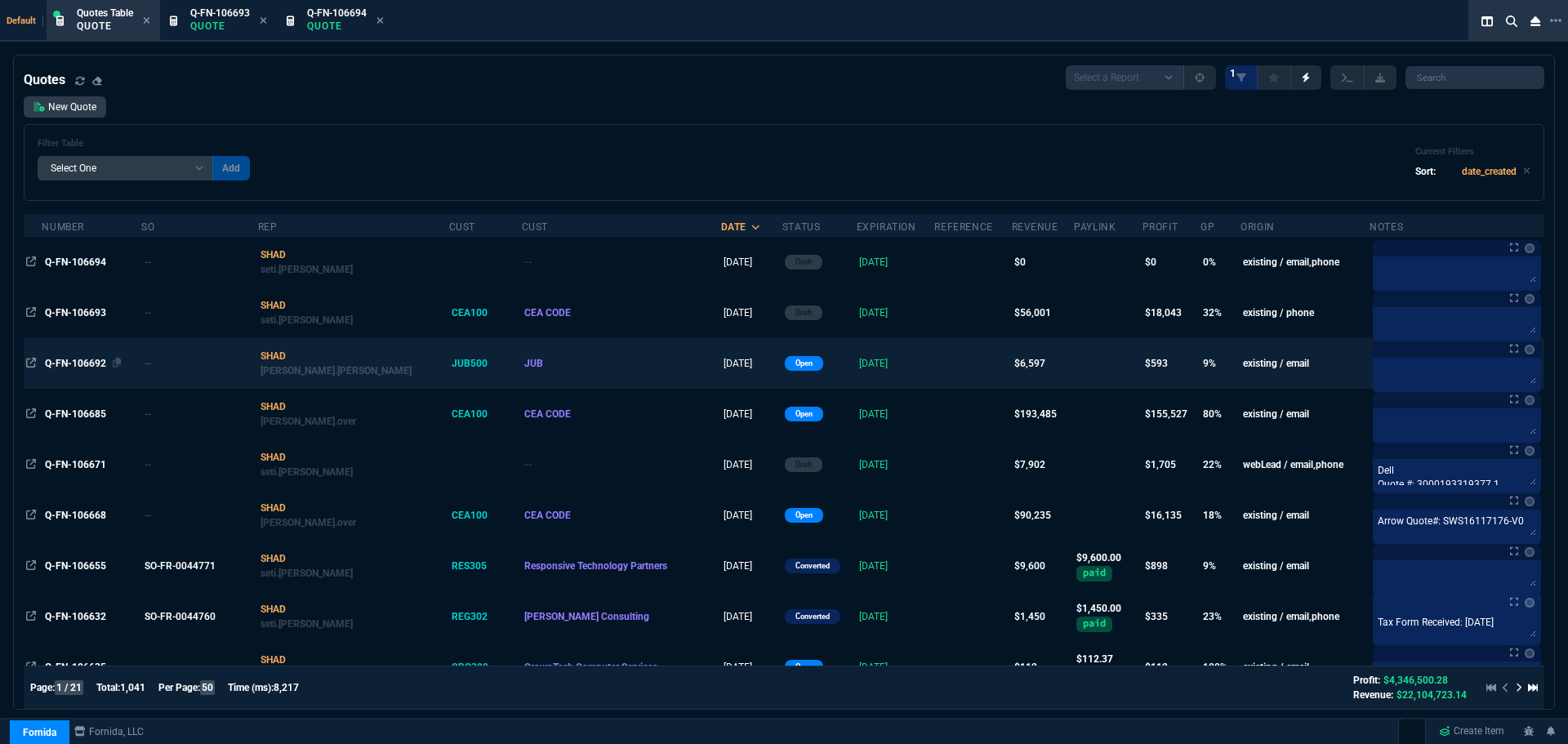
click at [81, 362] on span "Q-FN-106692" at bounding box center [75, 363] width 61 height 11
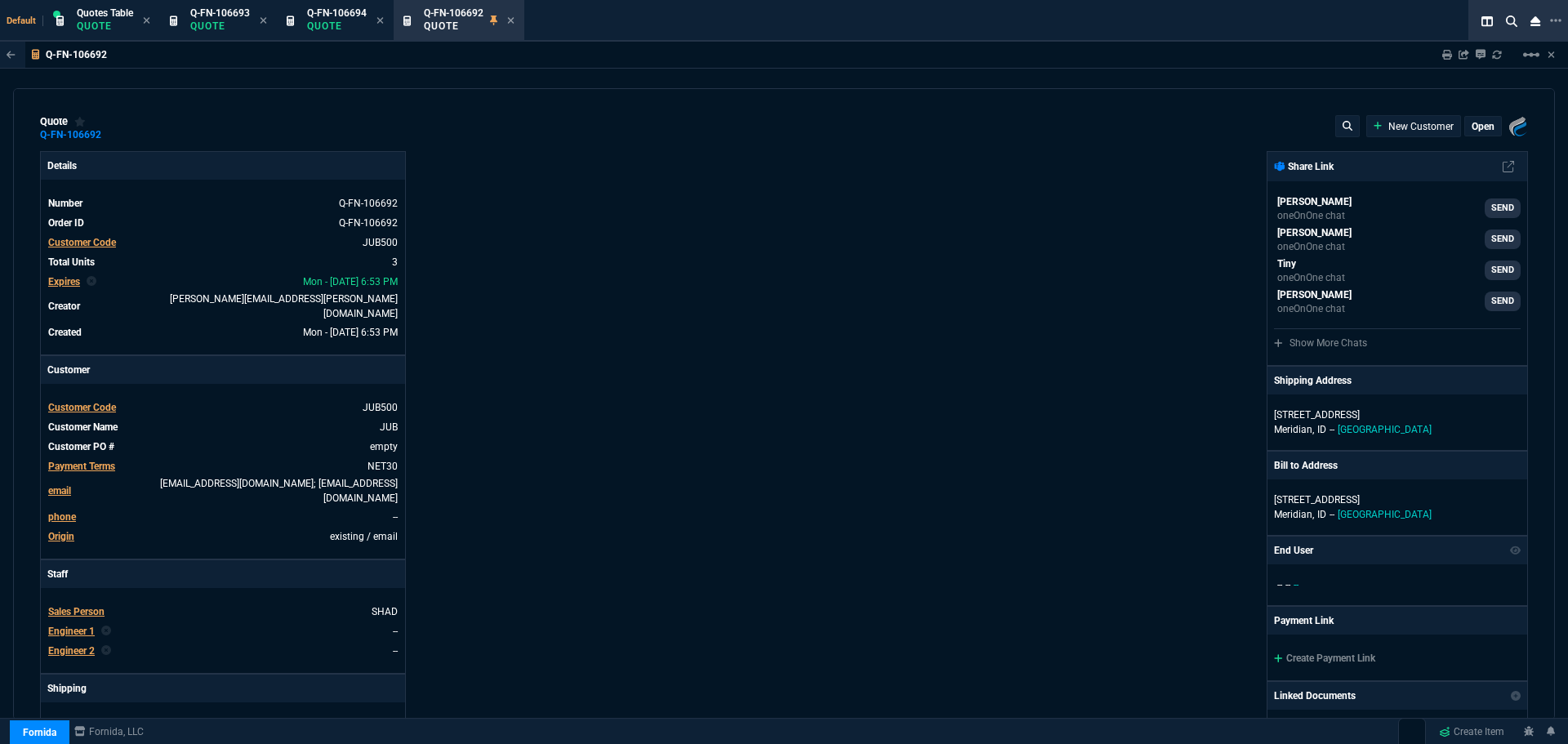
type input "14"
type input "302"
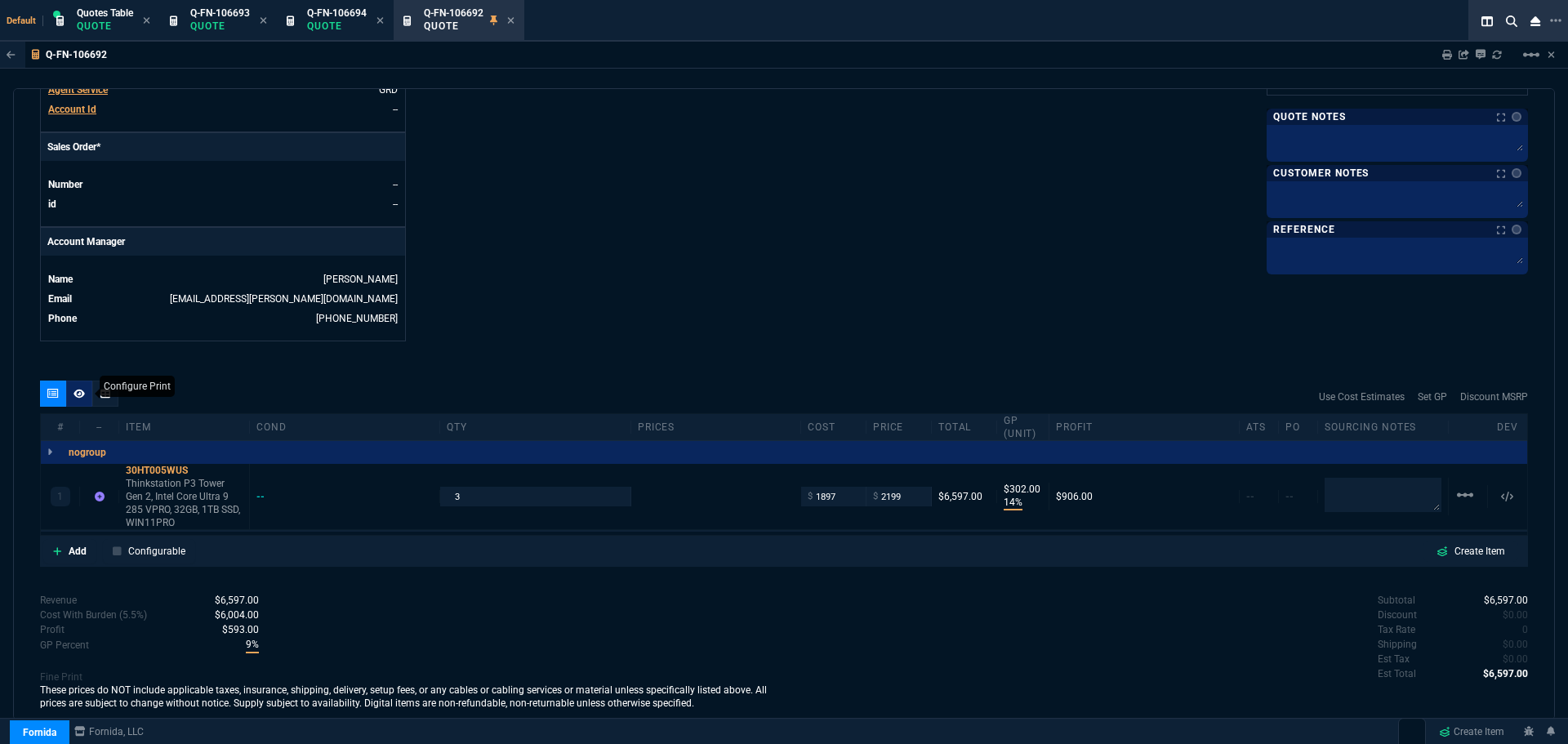
click at [77, 387] on nx-icon at bounding box center [79, 393] width 11 height 13
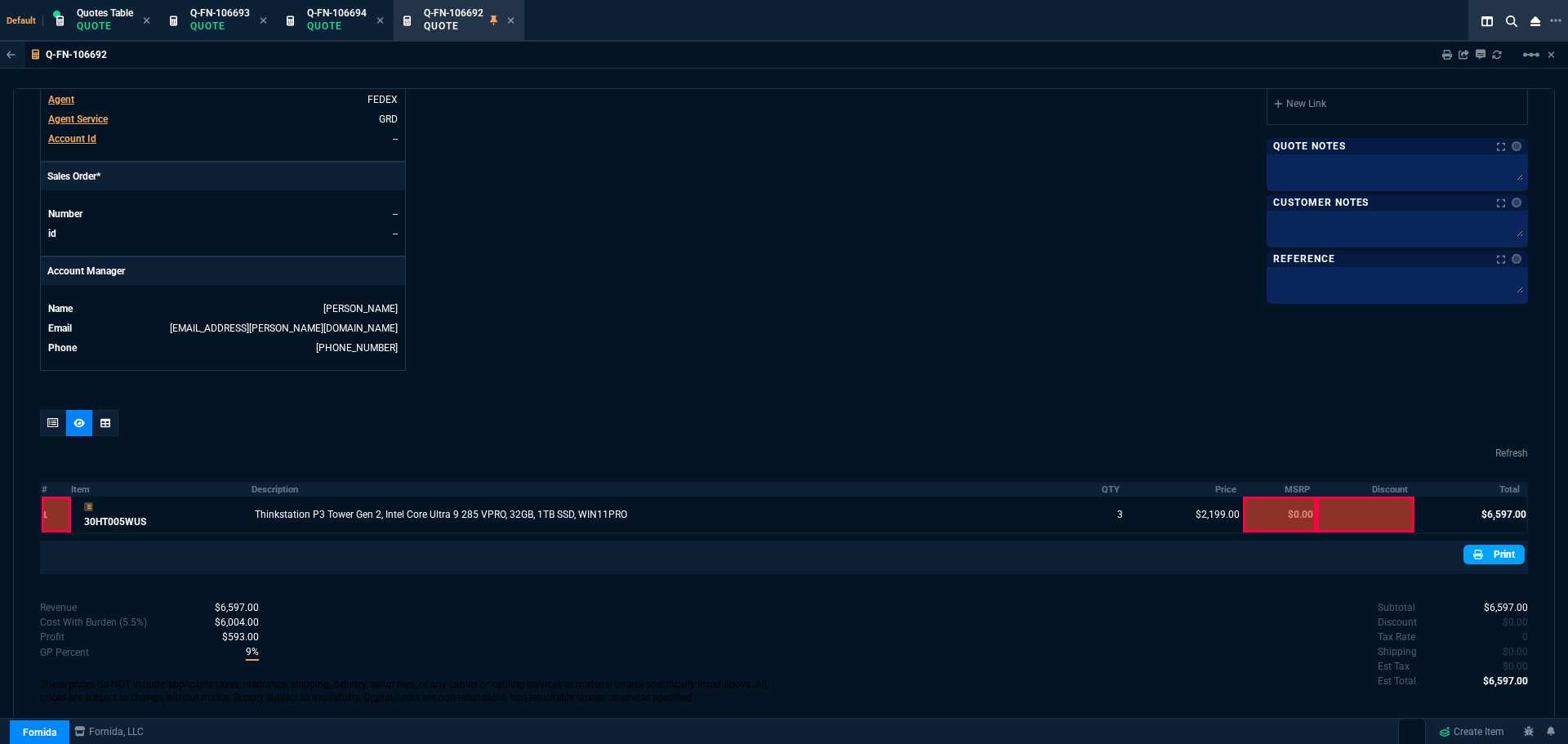
click at [1481, 545] on link "Print" at bounding box center [1494, 554] width 61 height 20
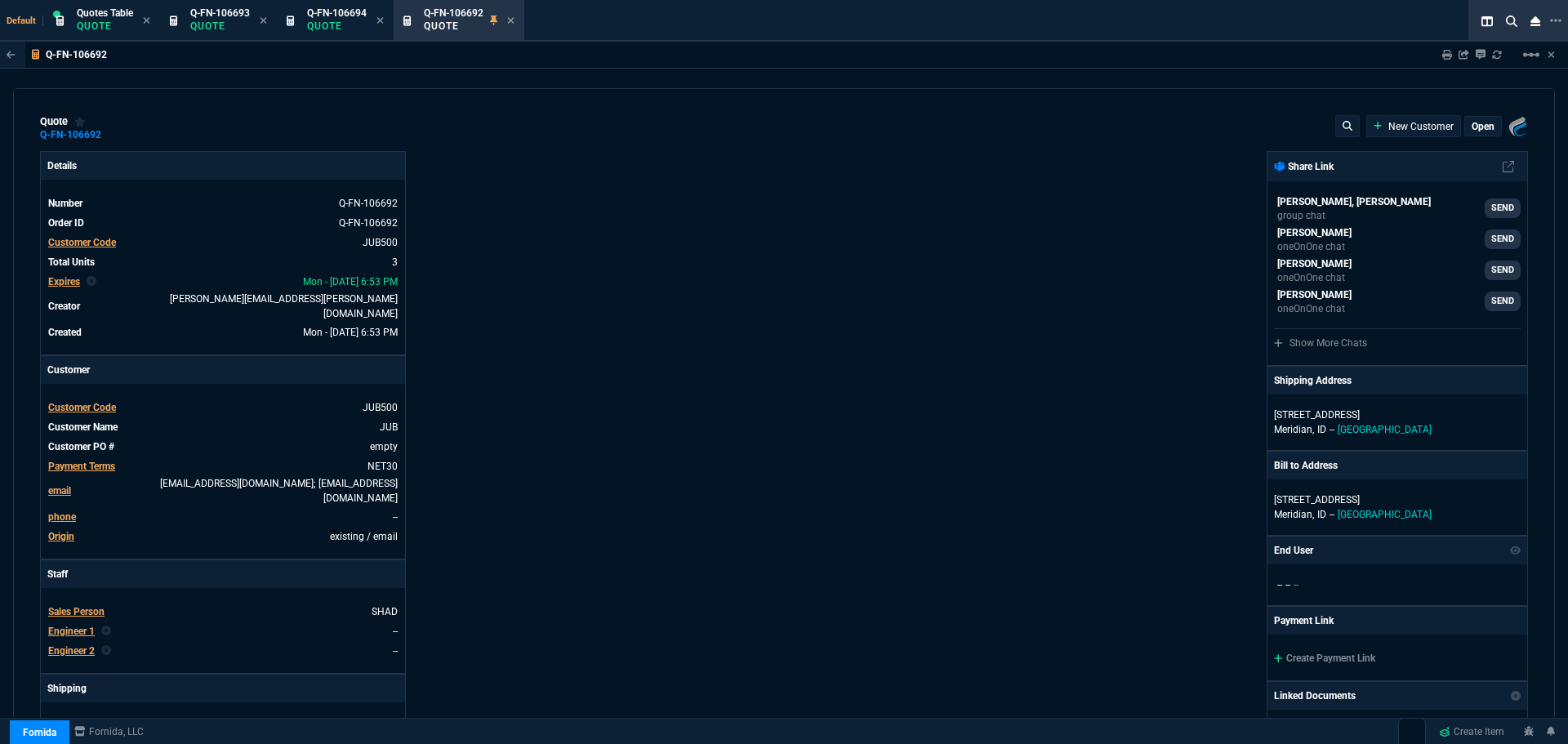
type input "14"
type input "302"
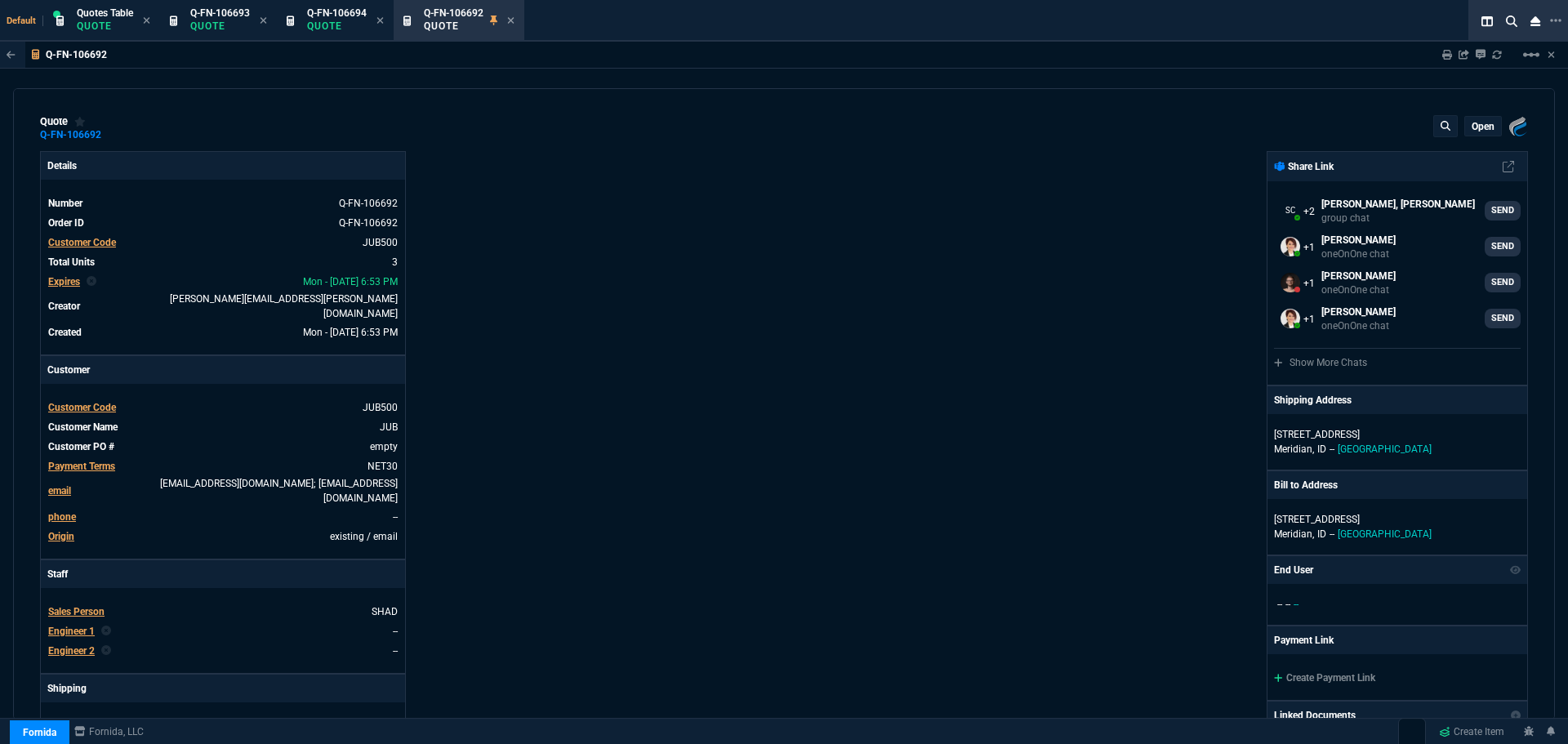
select select "12: [PERSON_NAME]"
click at [113, 132] on icon at bounding box center [113, 135] width 9 height 10
click at [1533, 54] on mat-icon "linear_scale" at bounding box center [1531, 54] width 20 height 20
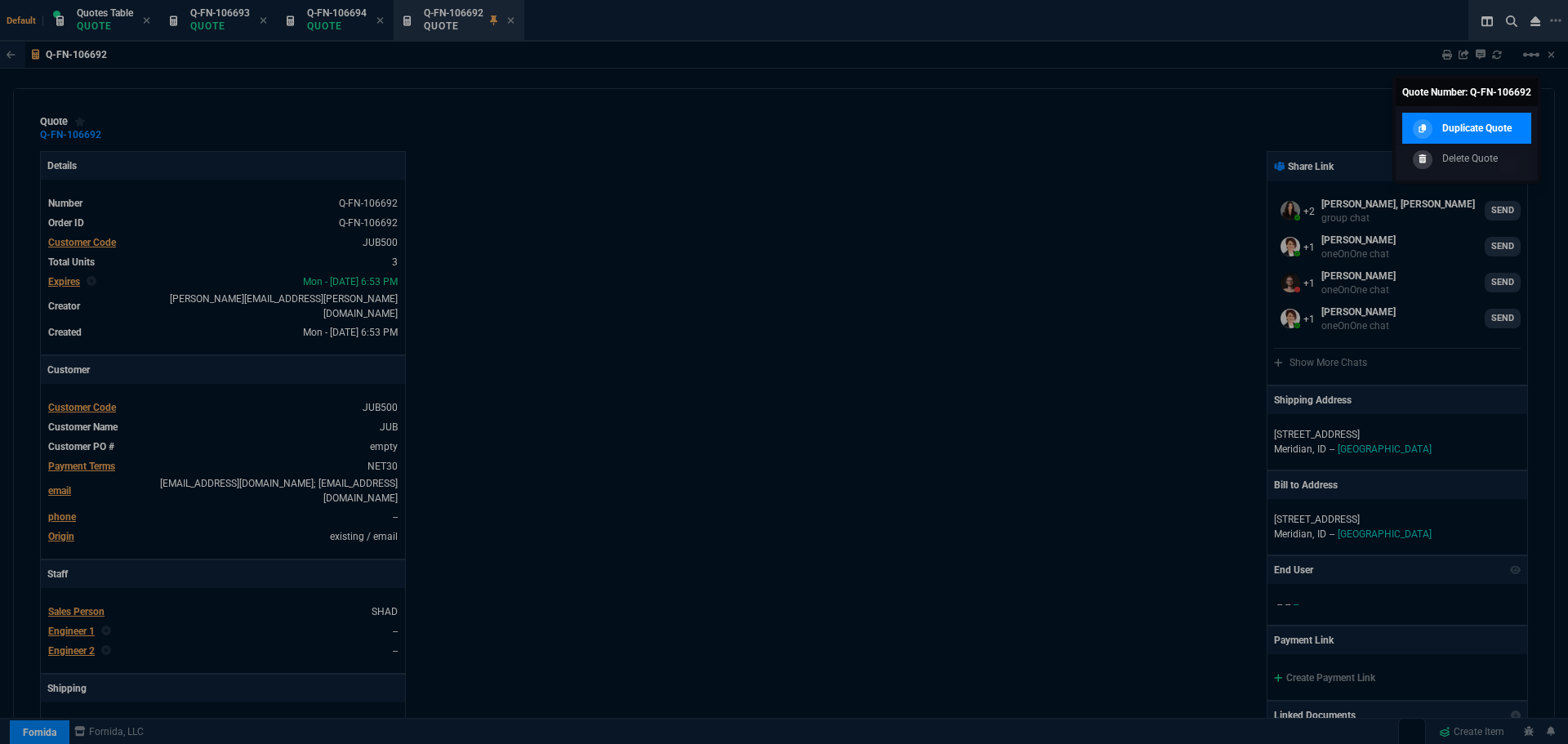
click at [1498, 123] on p "Duplicate Quote" at bounding box center [1477, 128] width 70 height 15
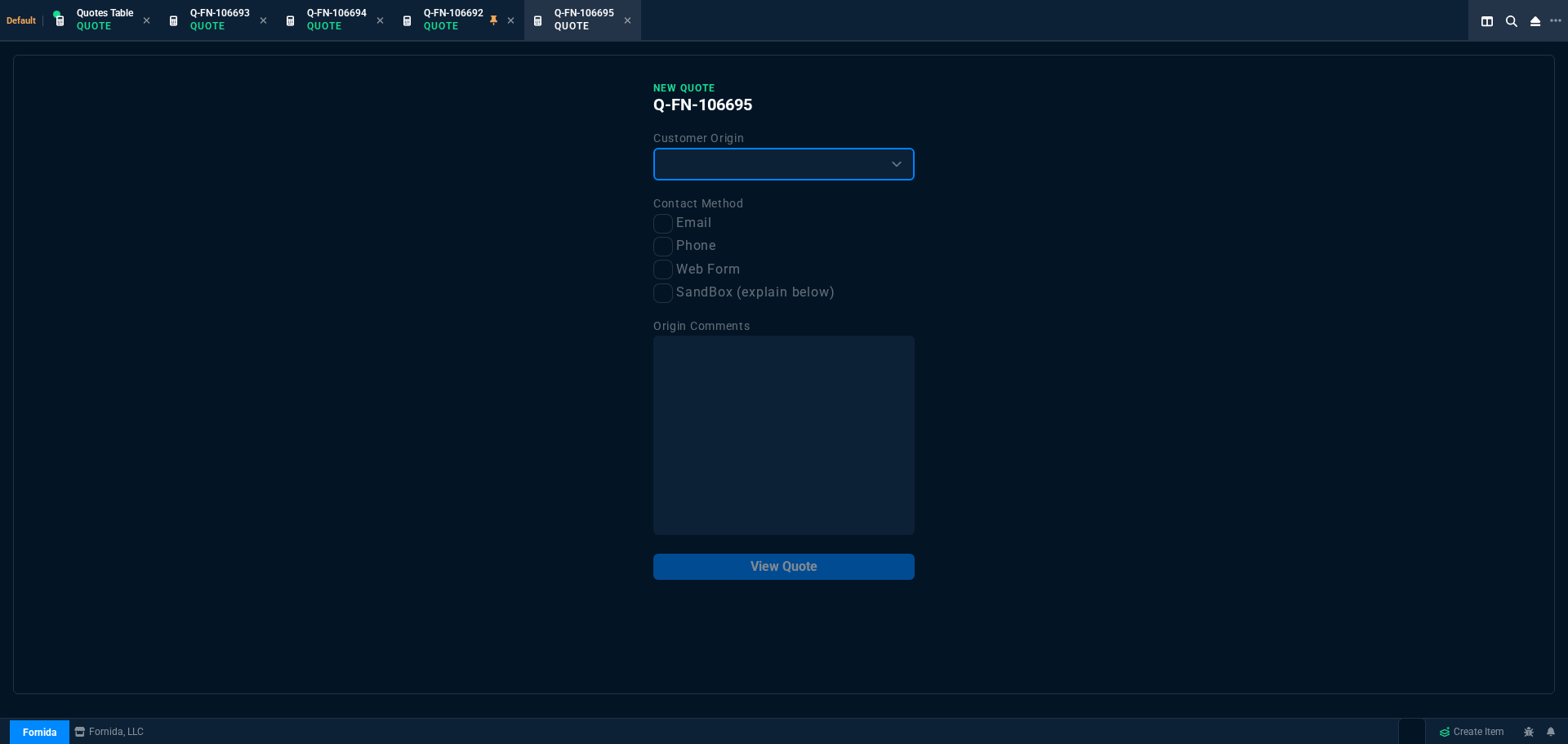
click at [684, 157] on select "Existing Customer Amazon Lead (first order) Website Lead (first order) Called (…" at bounding box center [784, 164] width 261 height 33
select select "existing"
click at [653, 149] on select "Existing Customer Amazon Lead (first order) Website Lead (first order) Called (…" at bounding box center [784, 164] width 261 height 33
click at [666, 248] on input "Phone" at bounding box center [663, 246] width 20 height 20
checkbox input "true"
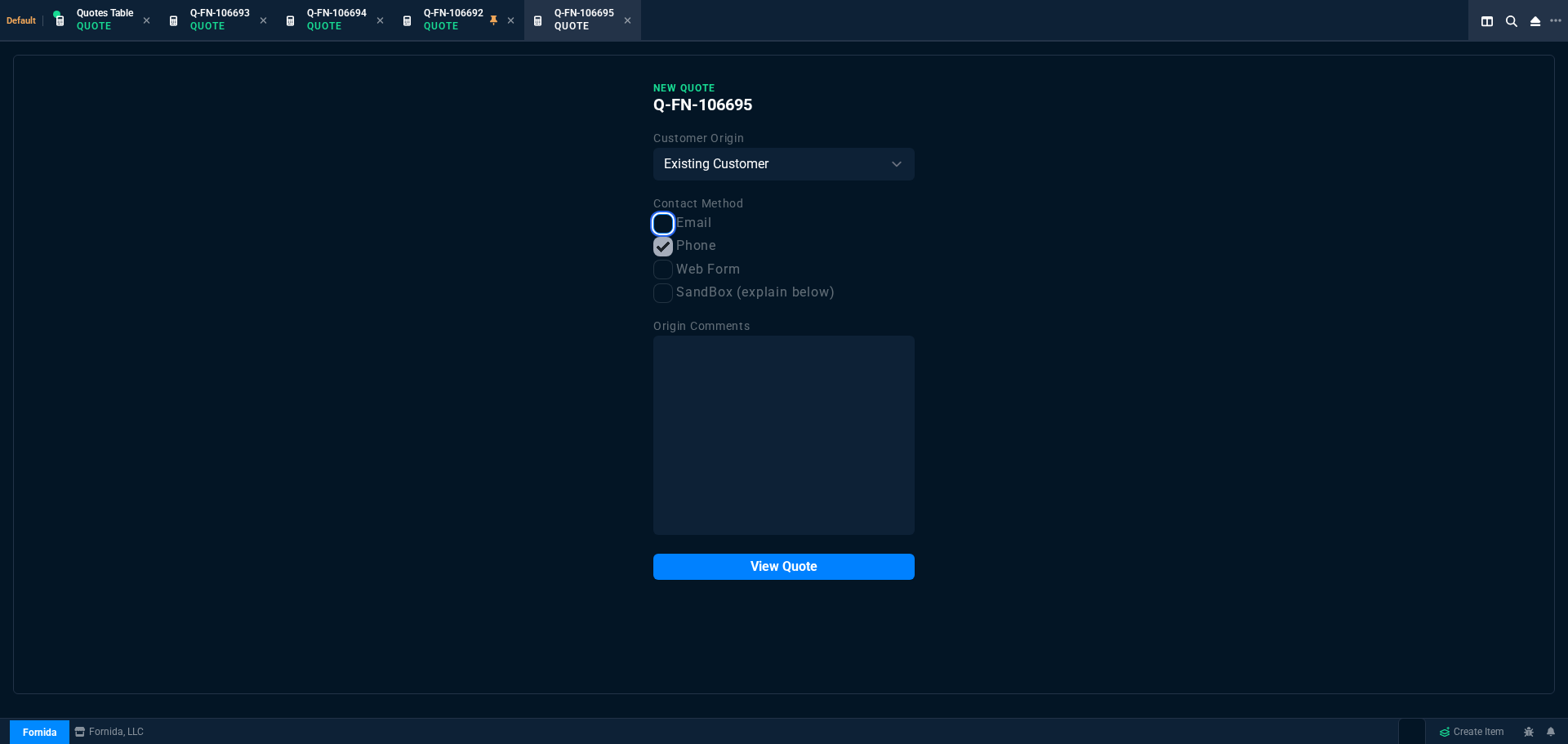
click at [666, 219] on input "Email" at bounding box center [663, 223] width 20 height 20
checkbox input "true"
click at [755, 565] on button "View Quote" at bounding box center [784, 566] width 261 height 26
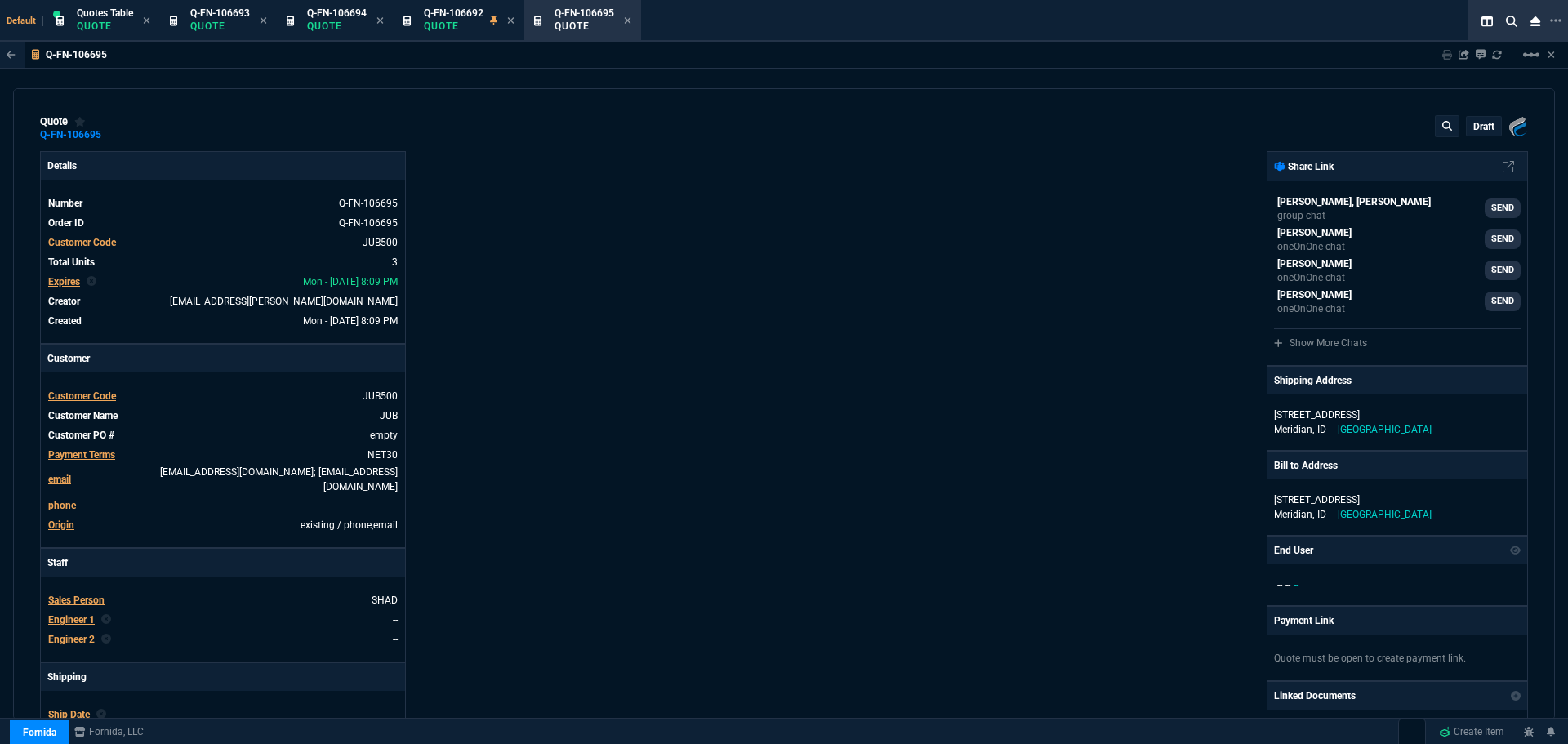
type input "14"
type input "302"
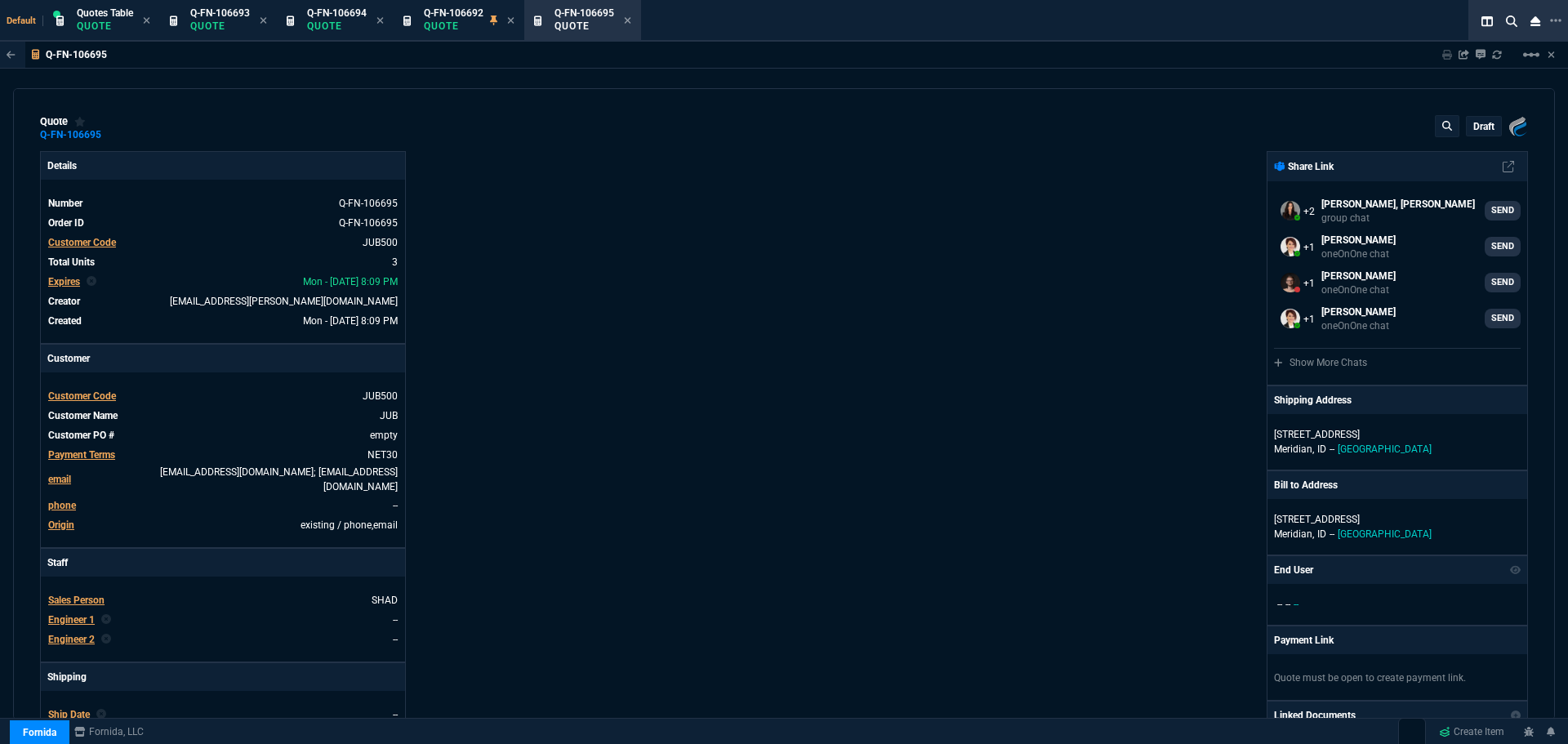
click at [962, 447] on div "Fornida, LLC [STREET_ADDRESS] Share Link [PERSON_NAME], [PERSON_NAME] Over grou…" at bounding box center [1157, 578] width 744 height 854
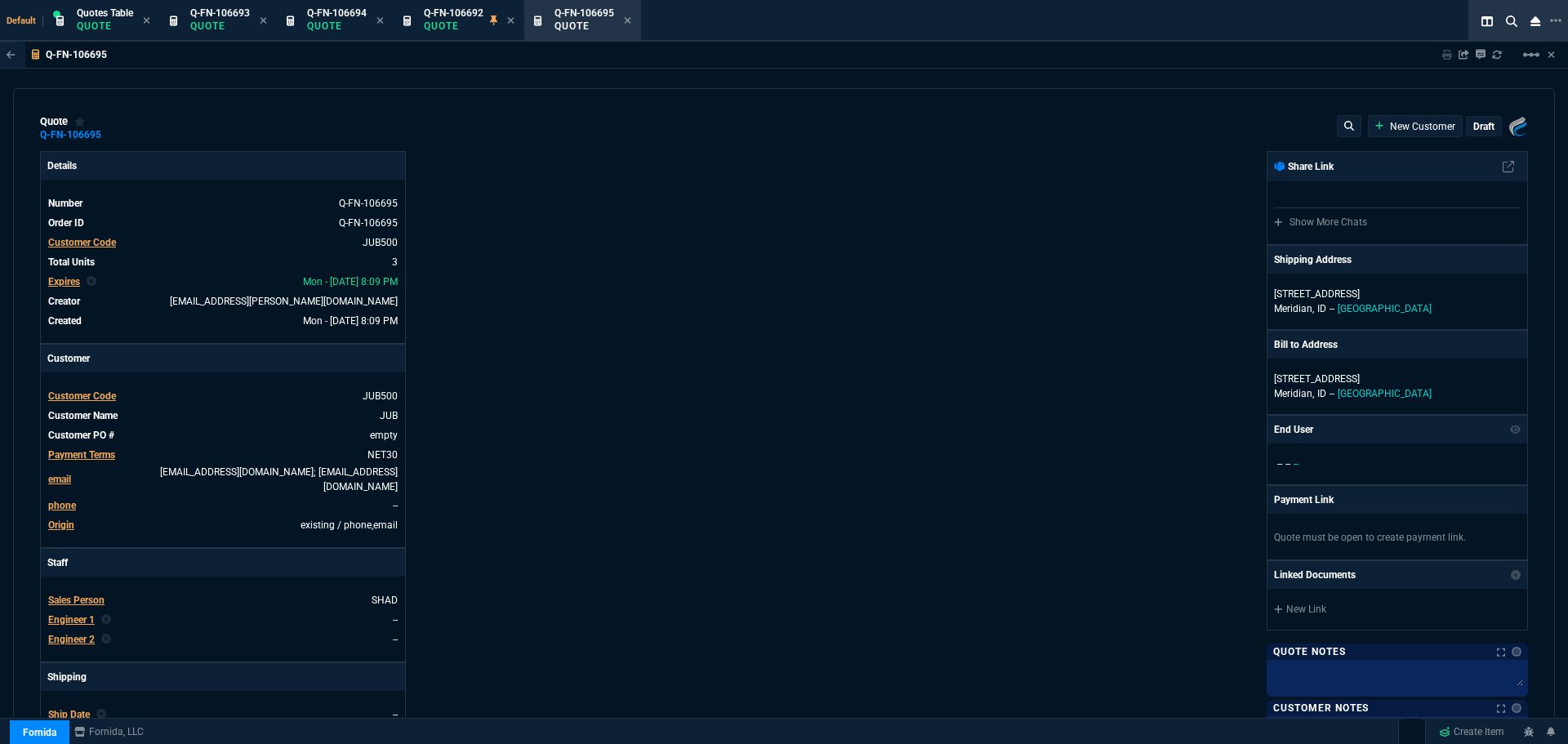
type input "14"
type input "302"
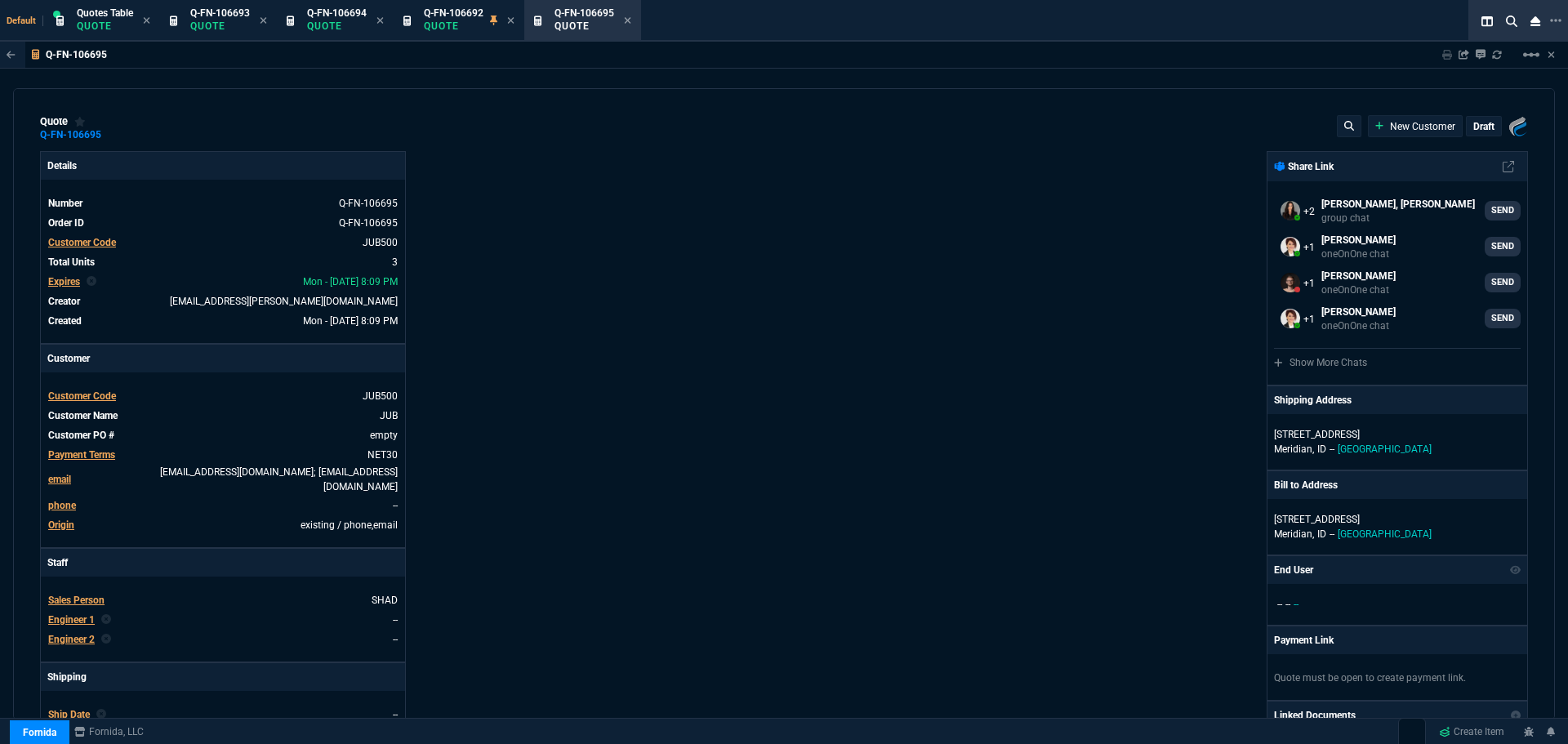
select select "12: [PERSON_NAME]"
click at [1474, 126] on p "draft" at bounding box center [1484, 126] width 21 height 13
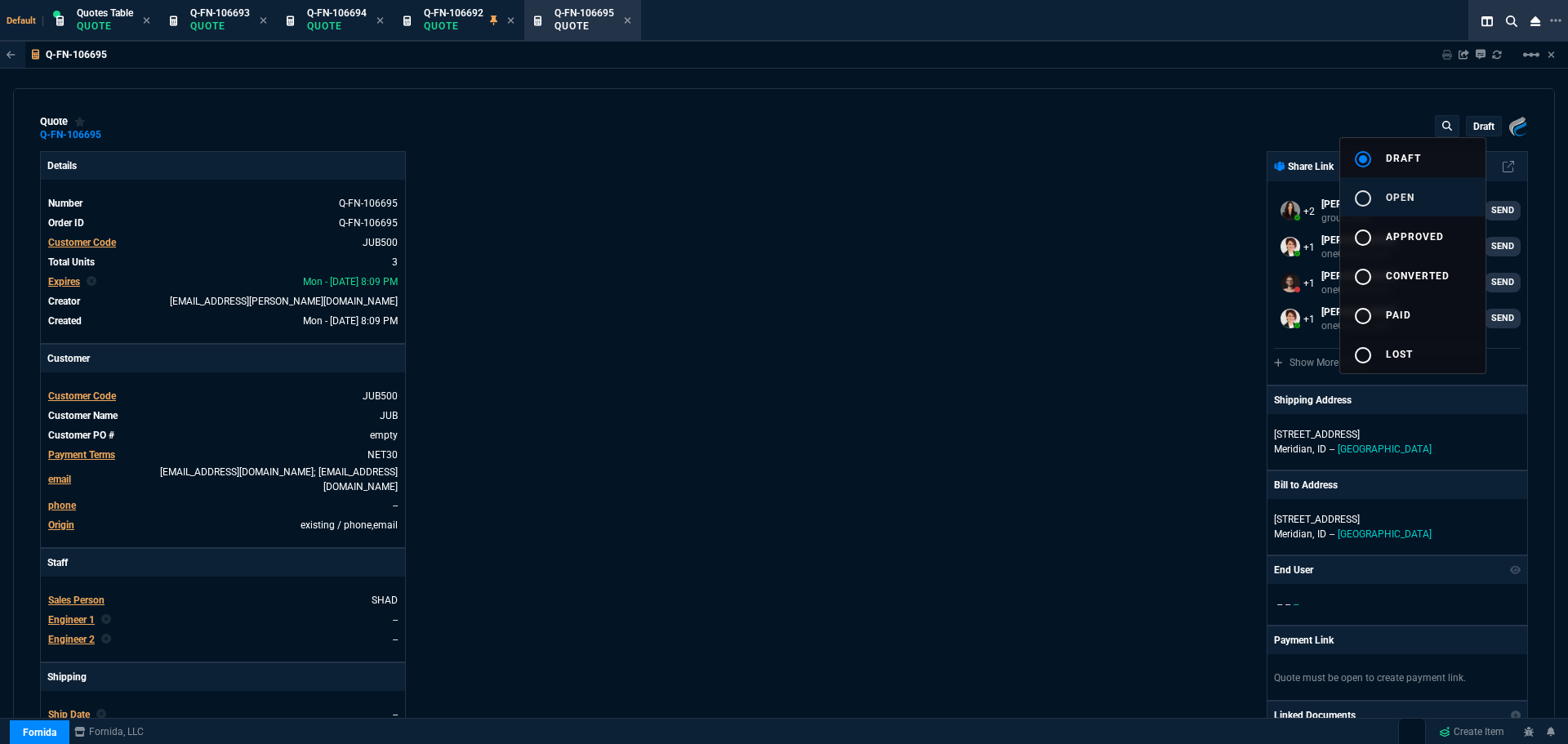
click at [1374, 198] on div "radio_button_unchecked" at bounding box center [1370, 198] width 33 height 20
click at [999, 375] on div at bounding box center [784, 372] width 1568 height 744
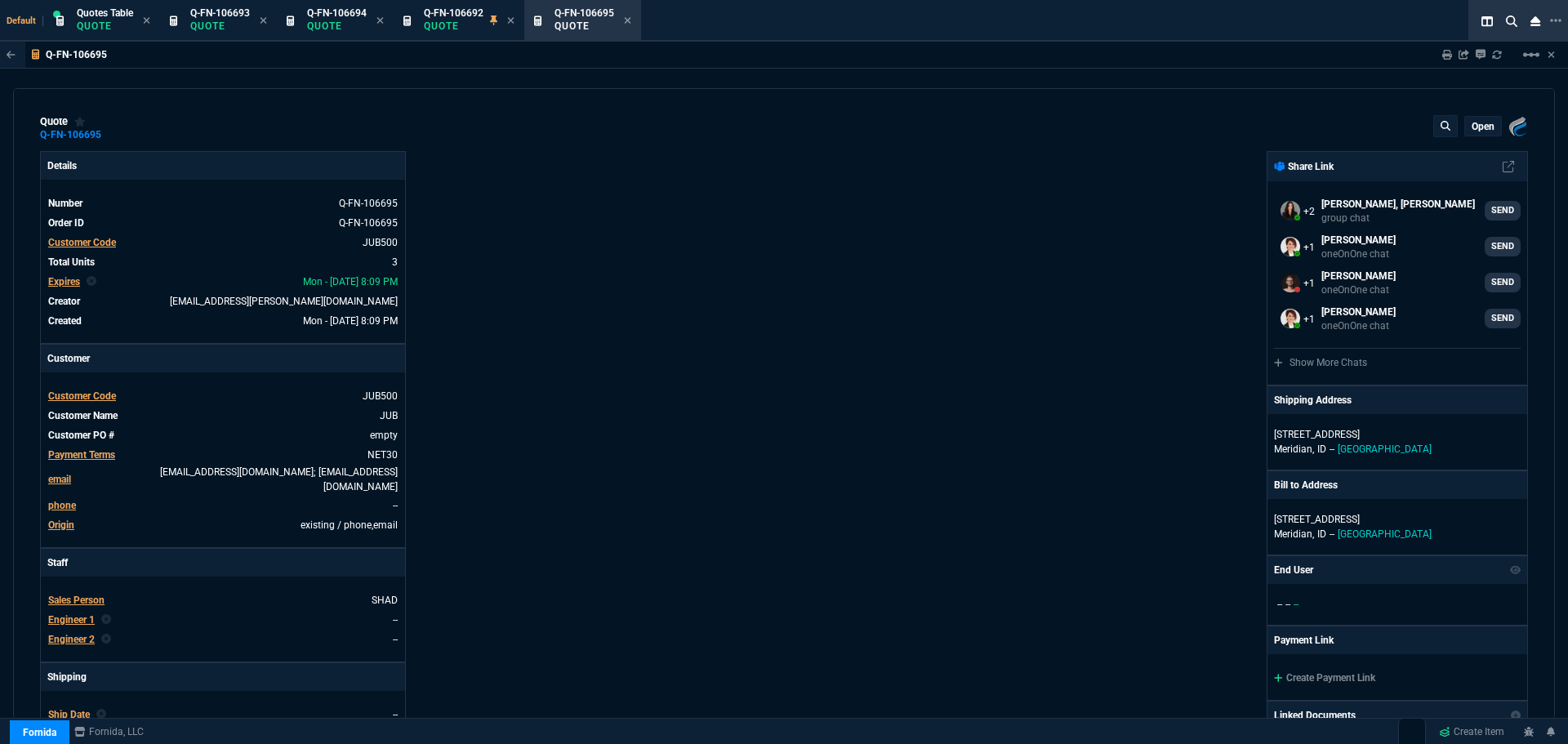
type input "14"
type input "302"
click at [883, 537] on div "Fornida, LLC [STREET_ADDRESS] Share Link [PERSON_NAME], [PERSON_NAME] Over grou…" at bounding box center [1157, 578] width 744 height 854
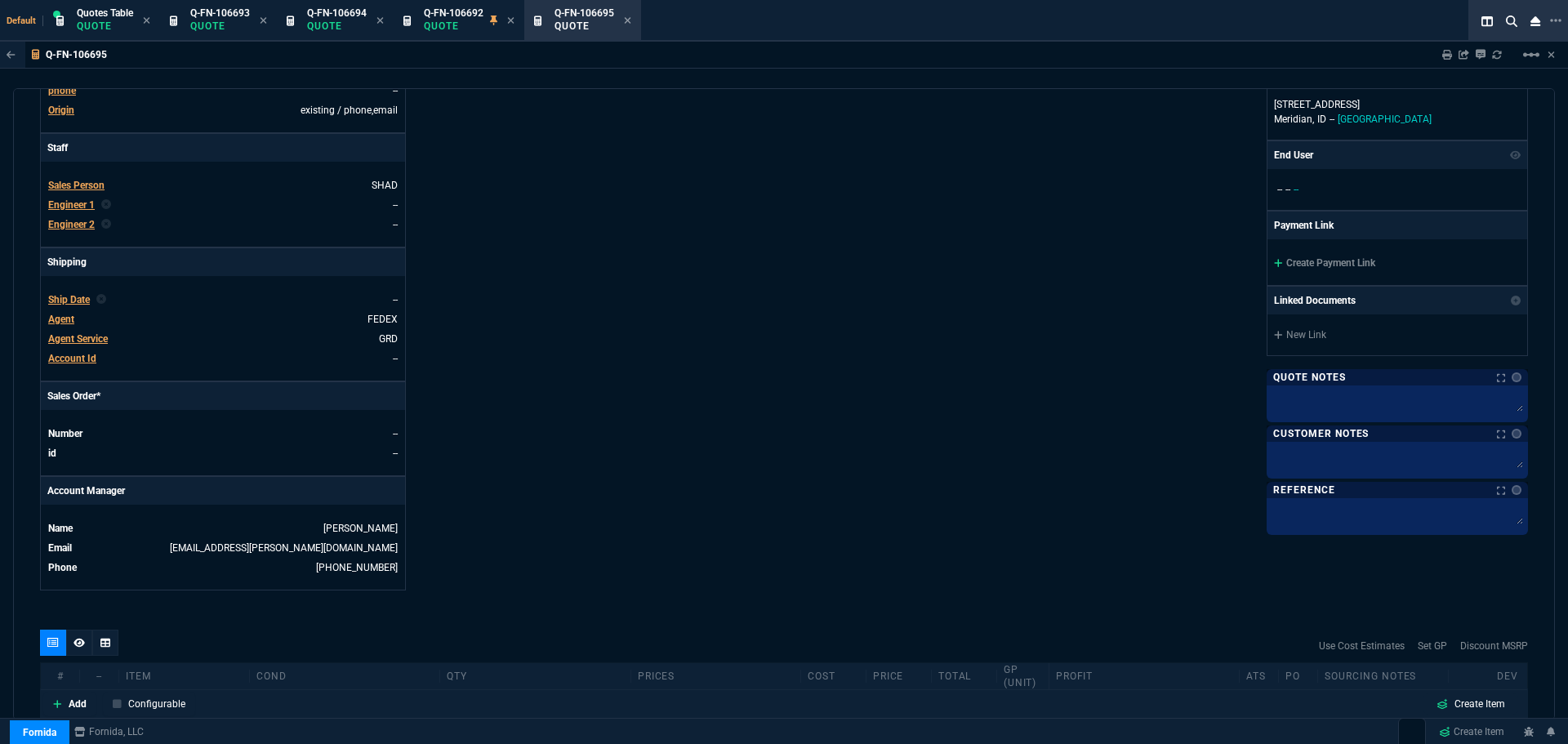
scroll to position [675, 0]
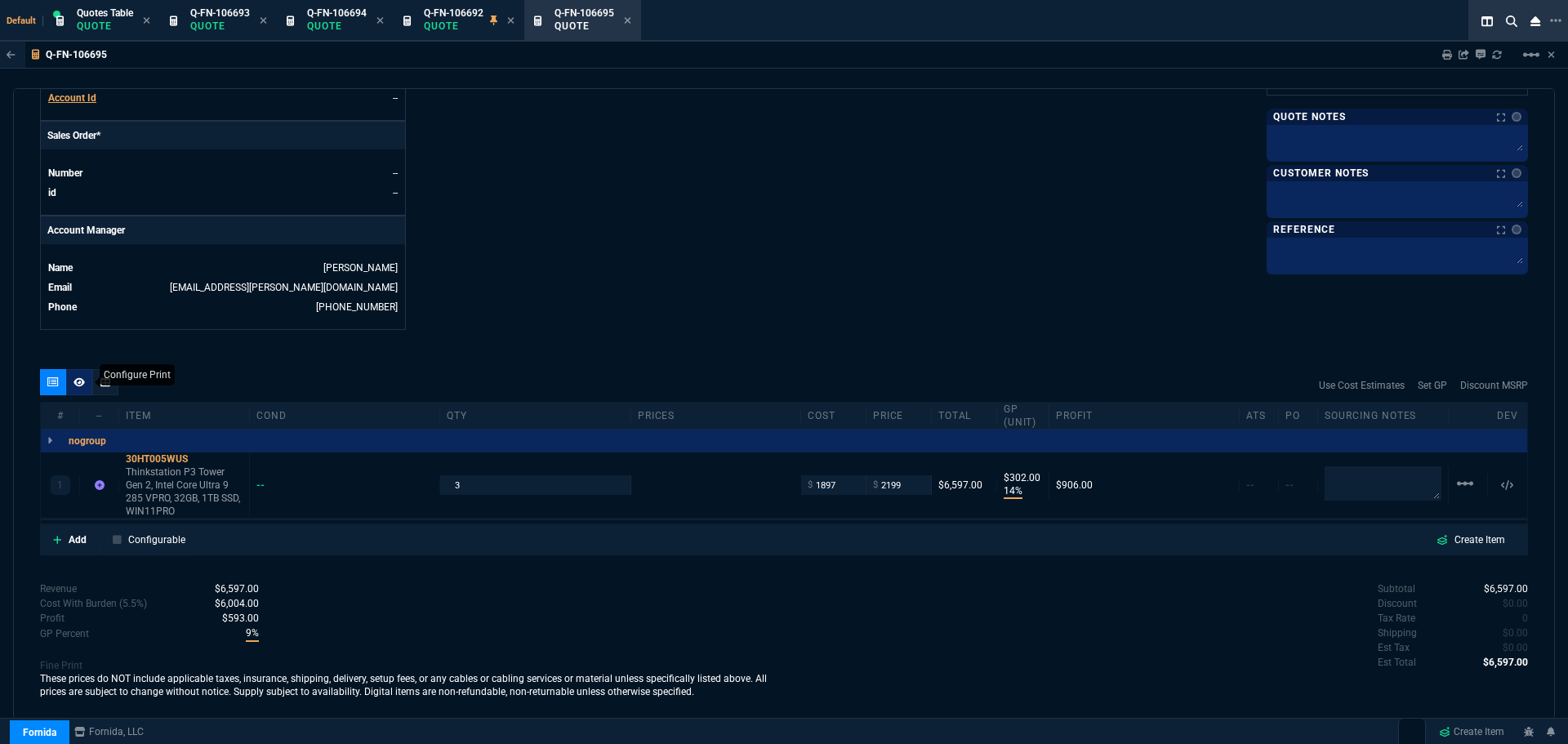
click at [79, 378] on icon at bounding box center [79, 382] width 11 height 9
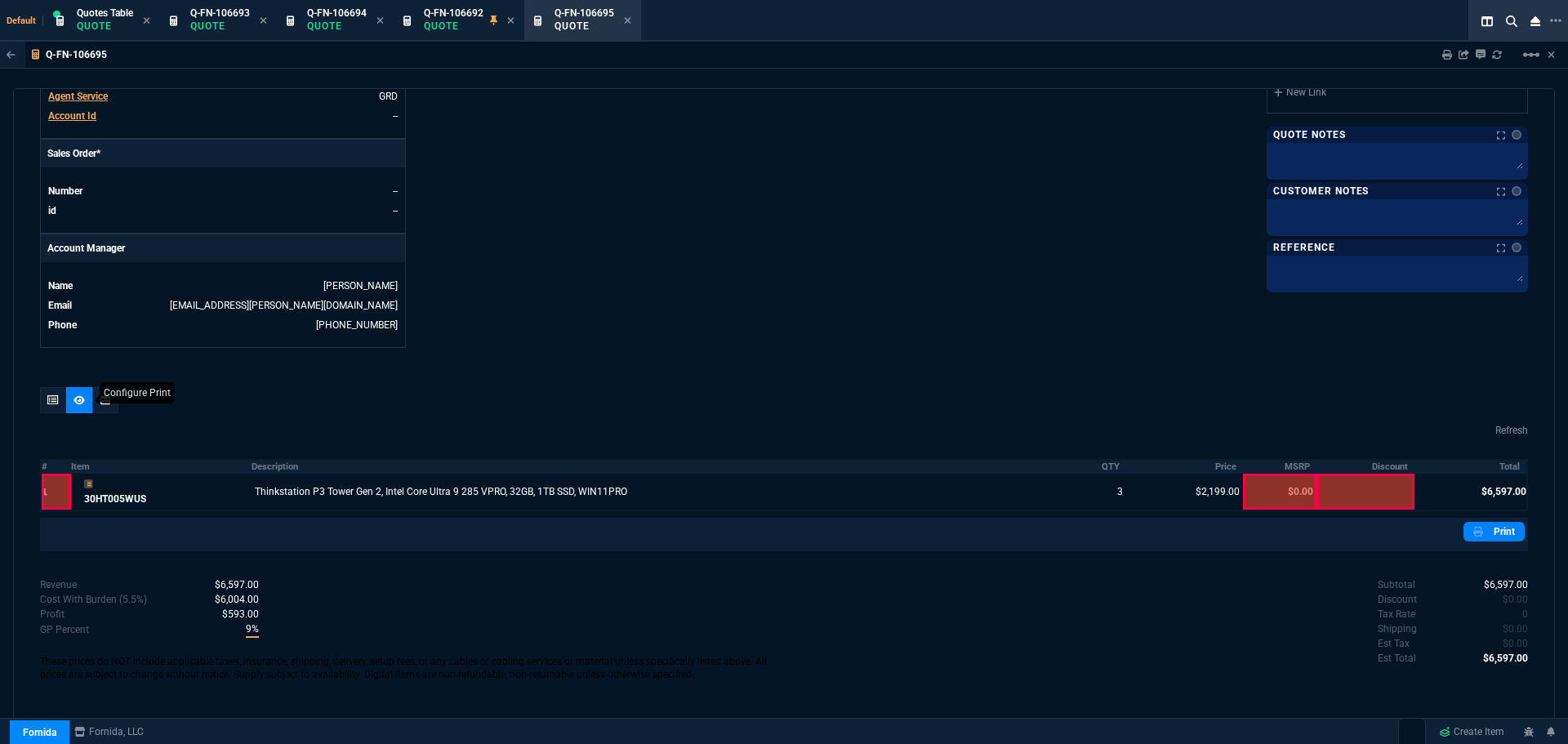
scroll to position [645, 0]
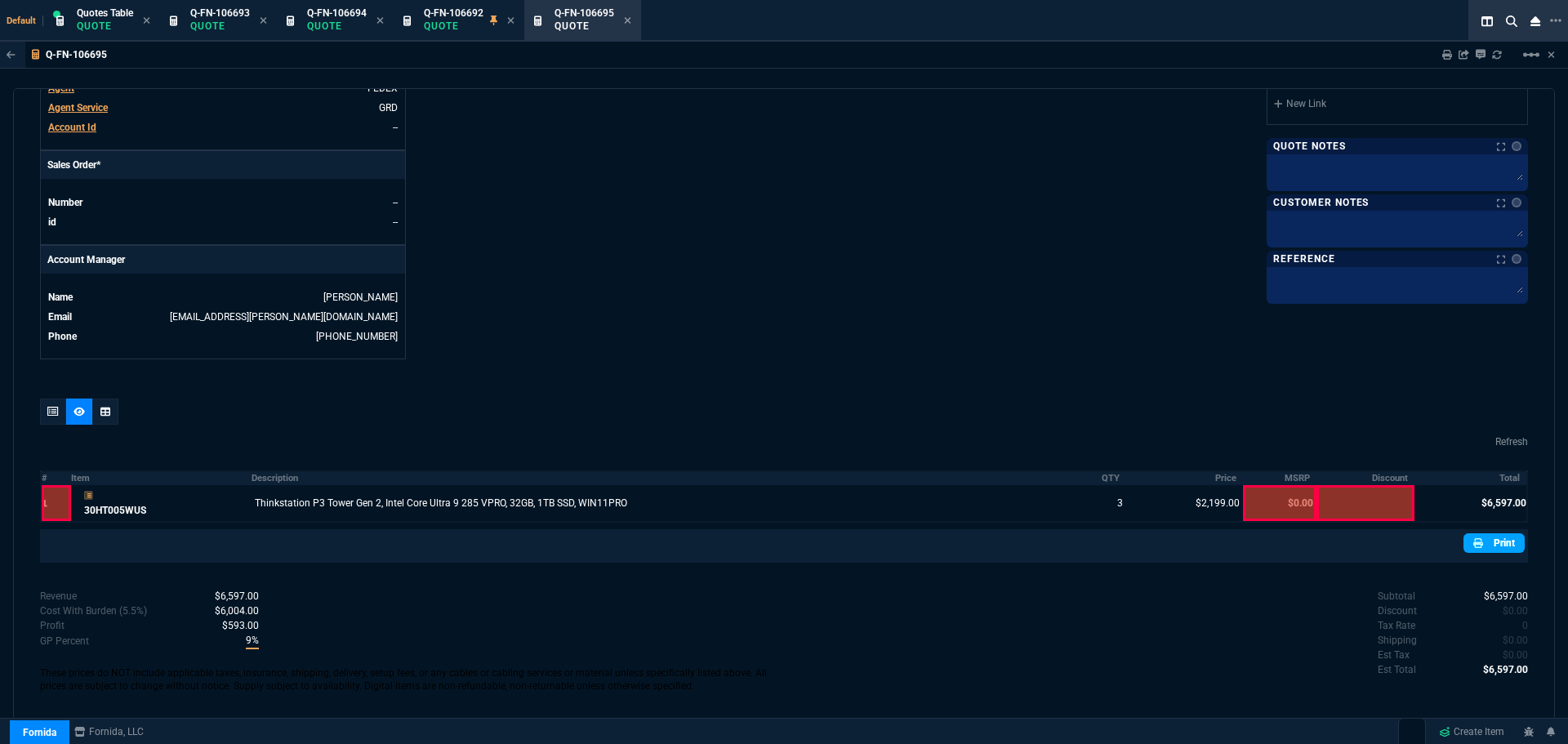
click at [1494, 533] on link "Print" at bounding box center [1494, 542] width 61 height 20
click at [469, 23] on p "Quote" at bounding box center [454, 26] width 60 height 13
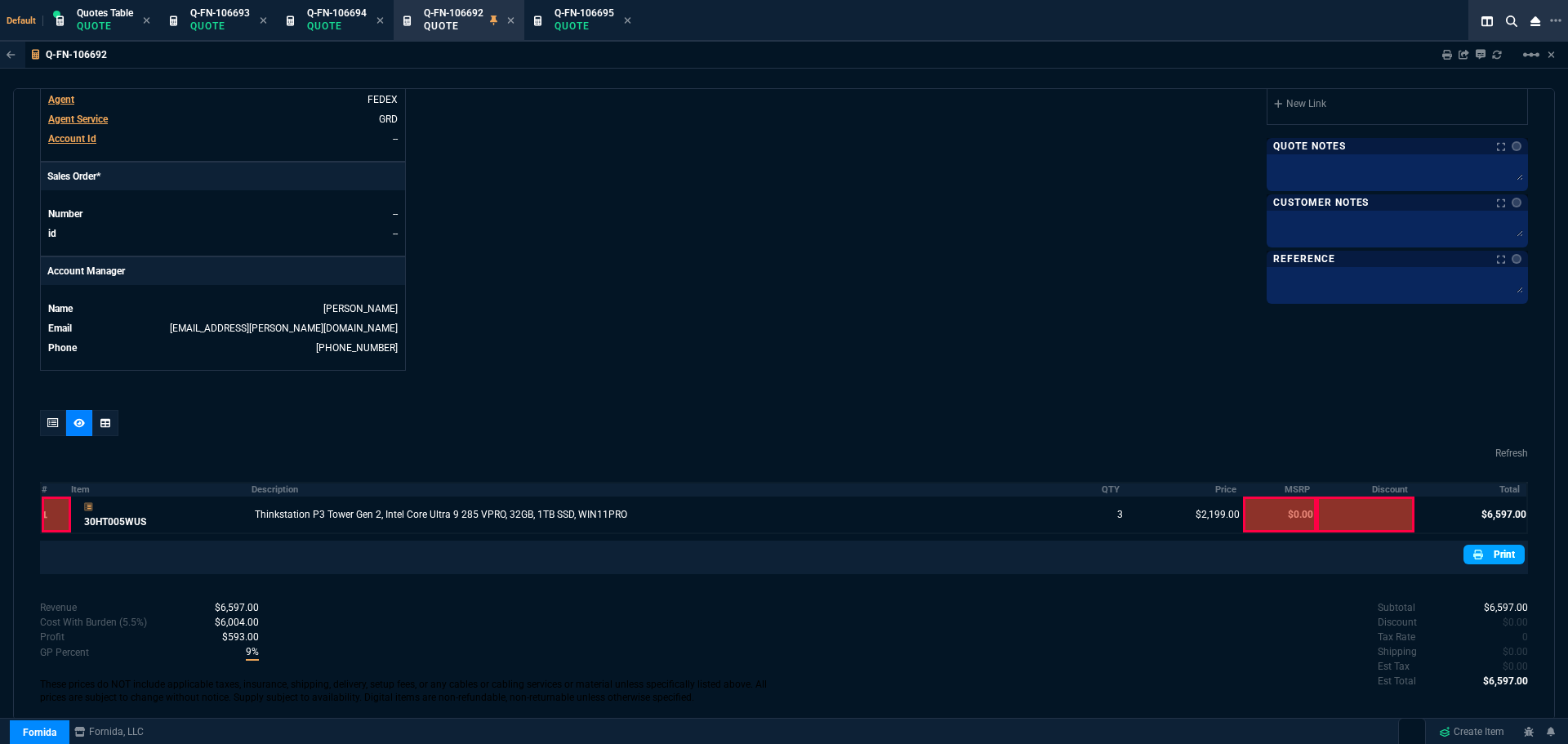
click at [1497, 545] on link "Print" at bounding box center [1494, 554] width 61 height 20
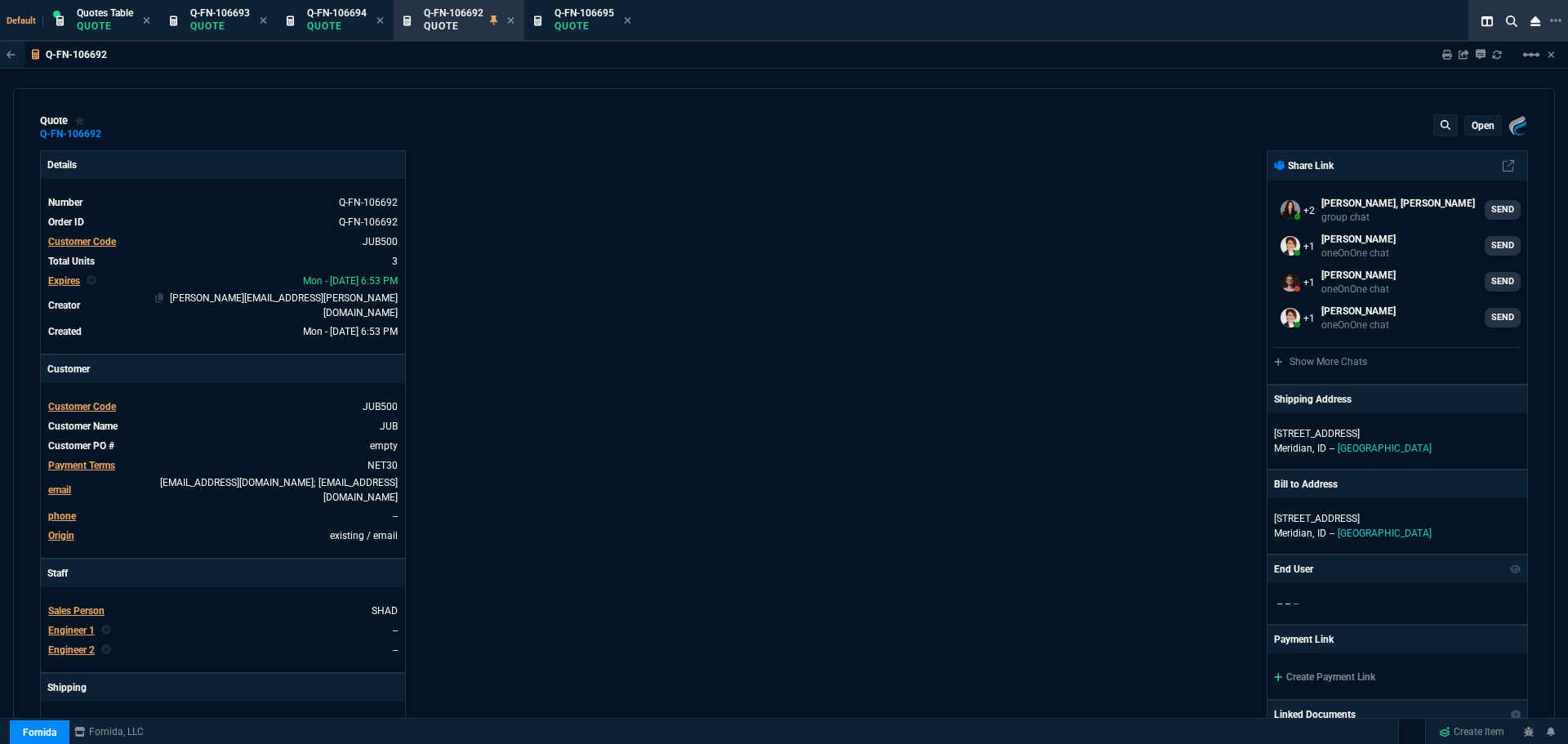
scroll to position [0, 0]
click at [513, 20] on icon at bounding box center [511, 20] width 7 height 7
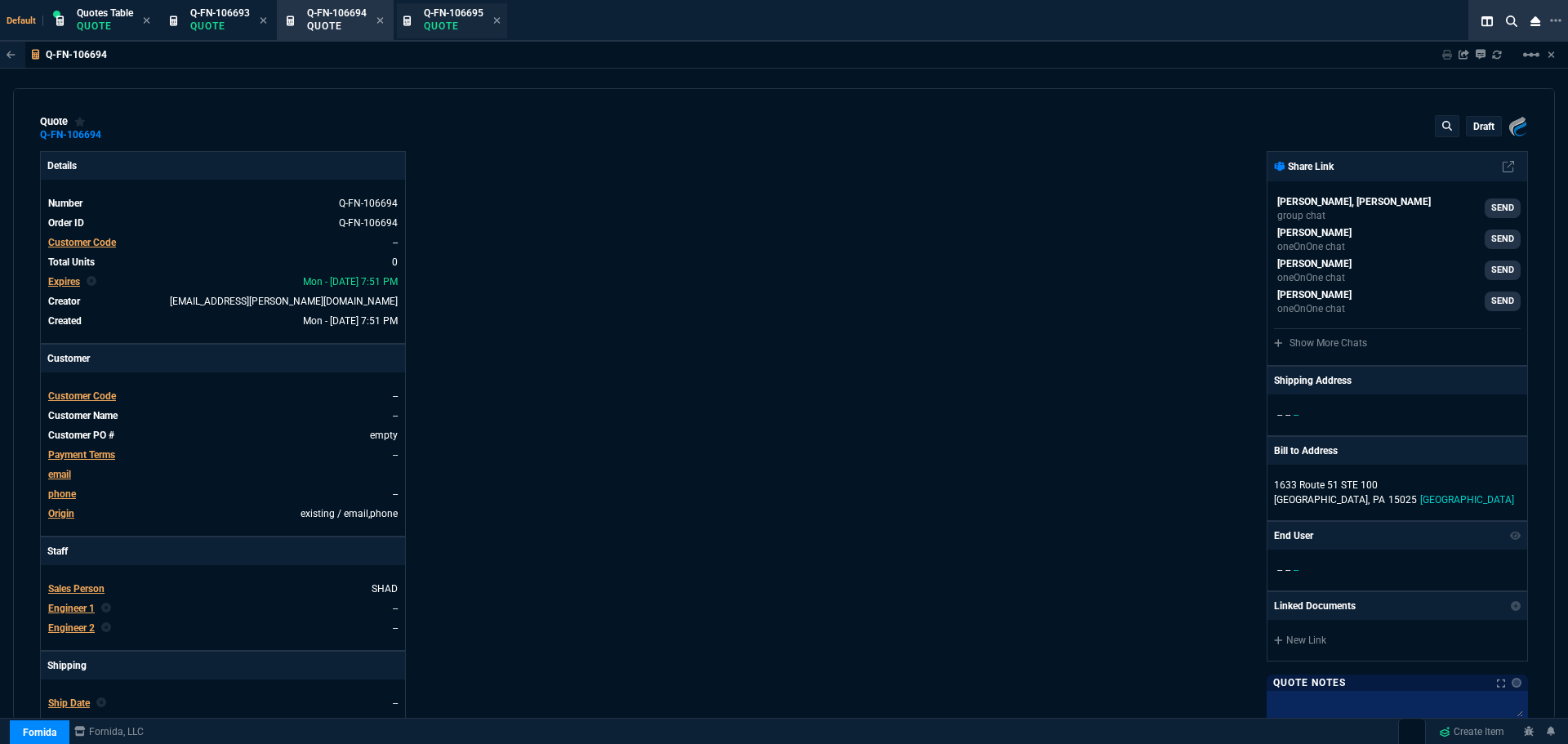
click at [464, 29] on p "Quote" at bounding box center [454, 26] width 60 height 13
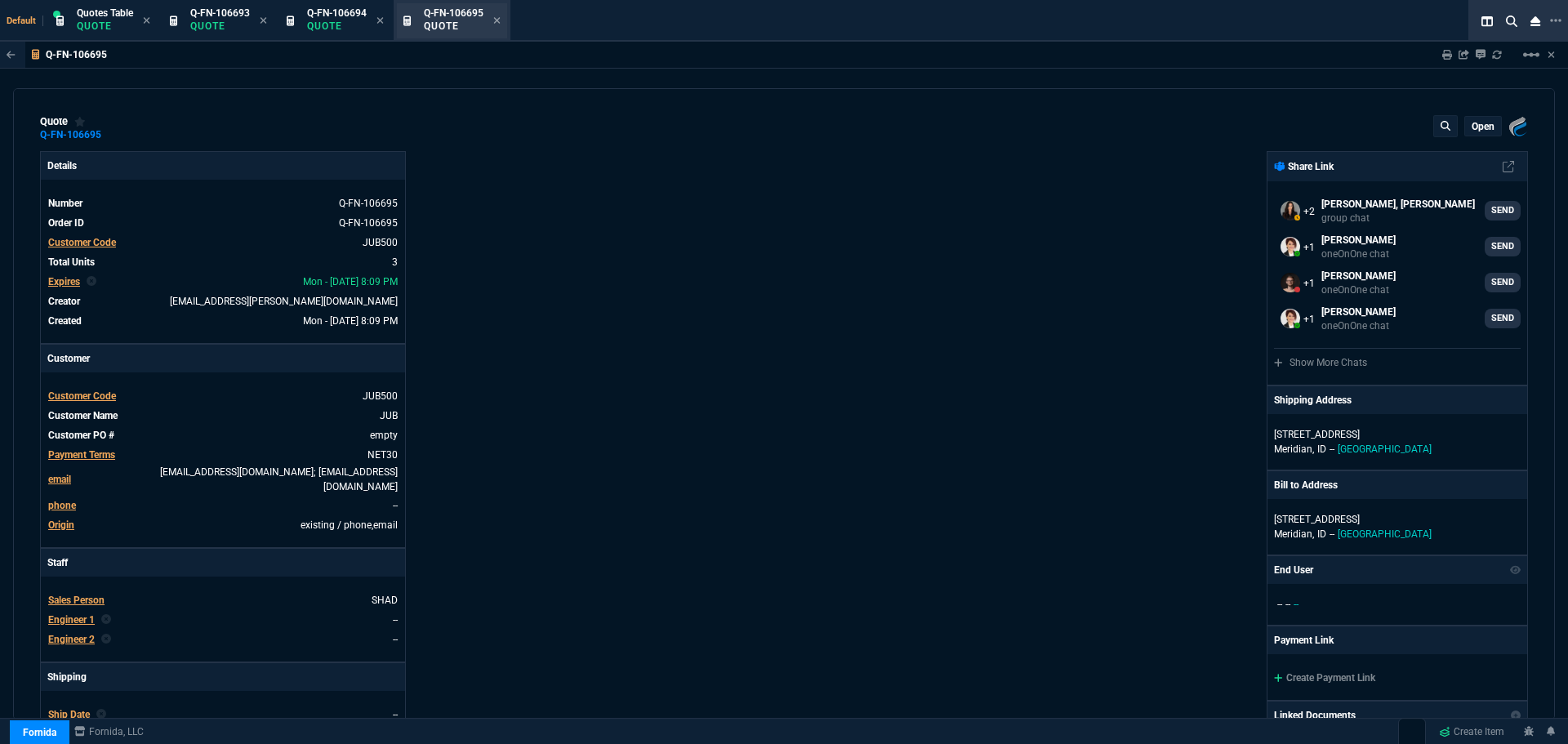
click at [504, 22] on div "Q-FN-106695 Quote" at bounding box center [452, 21] width 111 height 35
click at [499, 18] on icon at bounding box center [497, 20] width 7 height 10
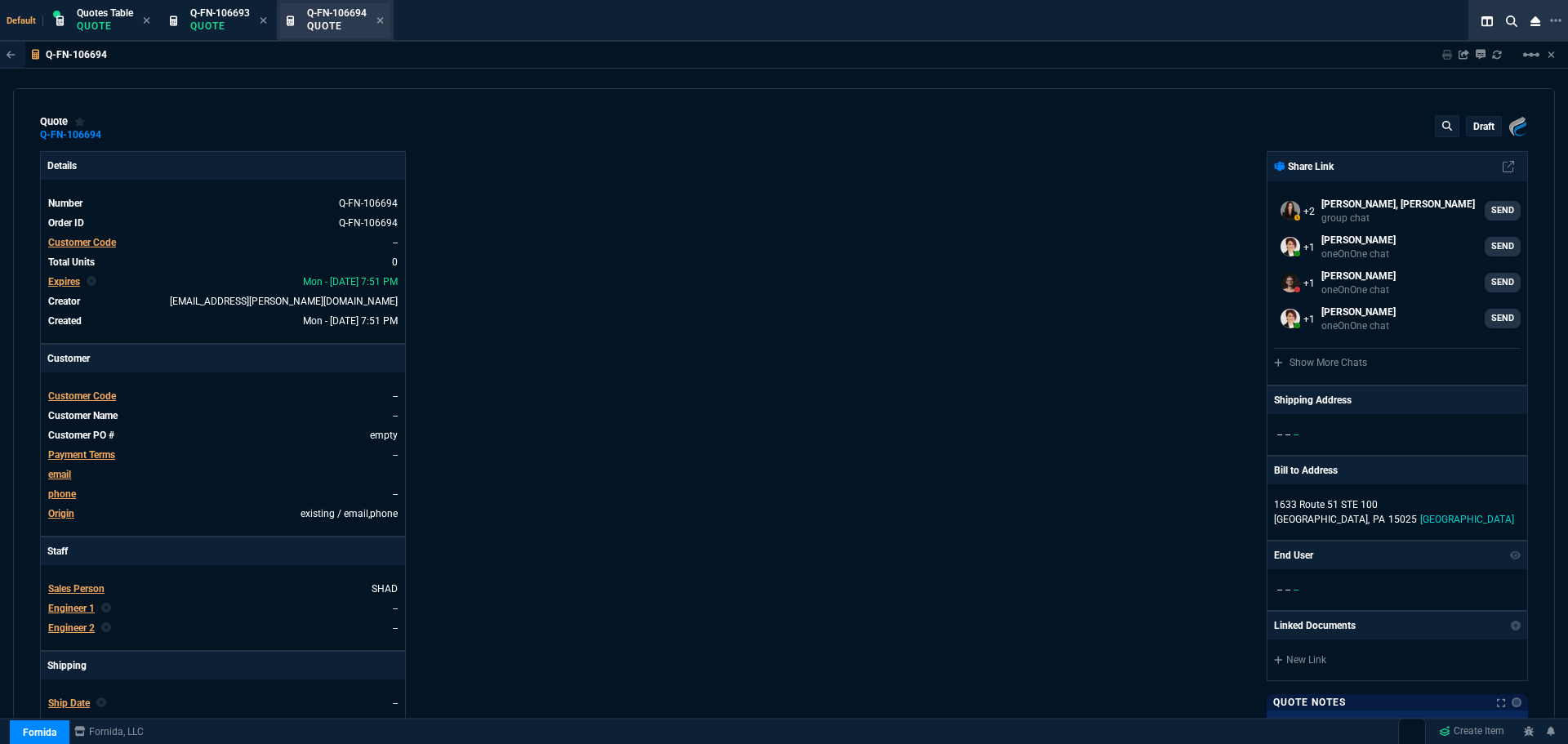
click at [328, 24] on p "Quote" at bounding box center [337, 26] width 60 height 13
drag, startPoint x: 329, startPoint y: 576, endPoint x: 822, endPoint y: 305, distance: 562.6
click at [822, 305] on div "Fornida, LLC 2609 Technology Dr Suite 300 Plano, TX 75074 Share Link Sarah Cost…" at bounding box center [1157, 572] width 744 height 843
click at [82, 395] on span "Customer Code" at bounding box center [82, 396] width 68 height 11
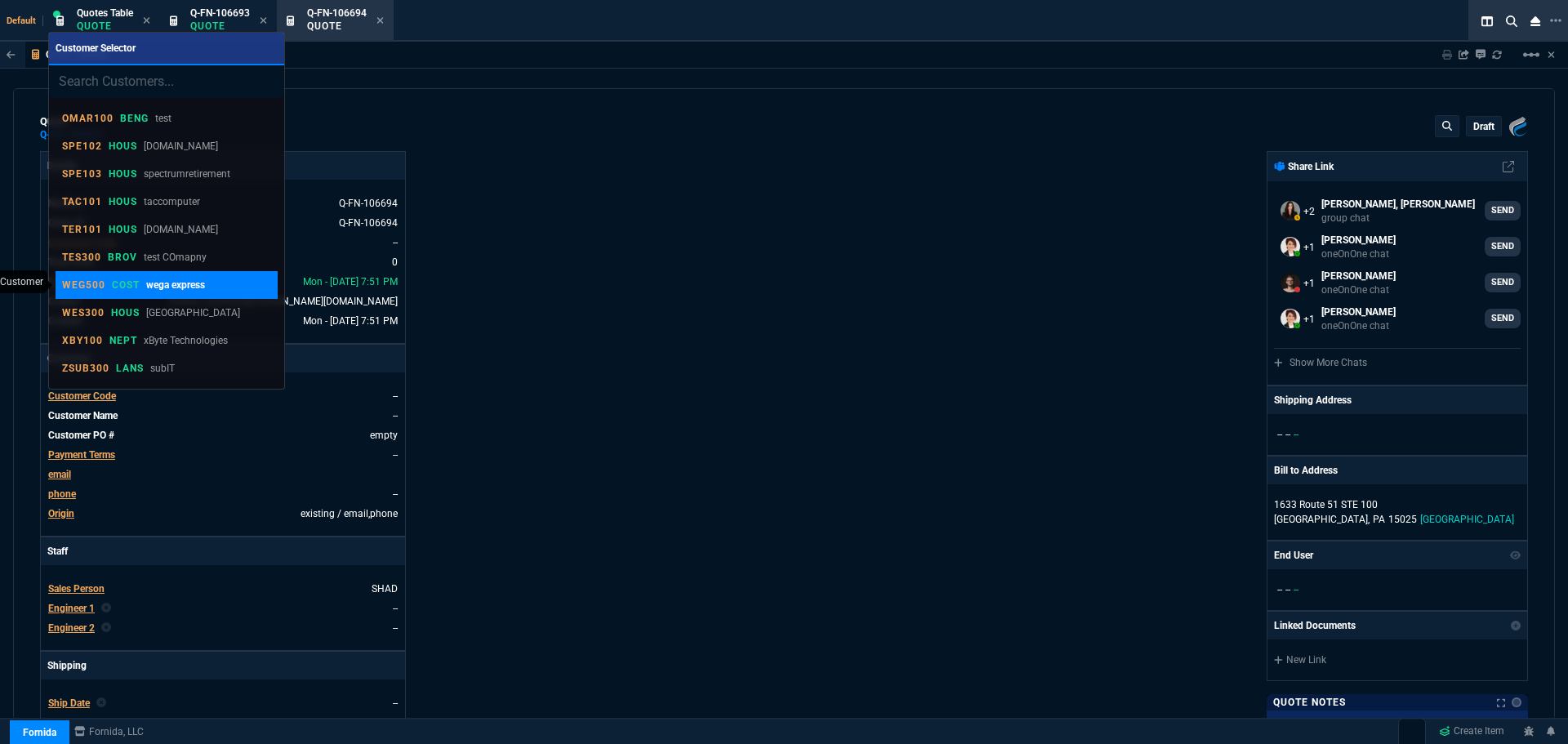
type input "PLE300"
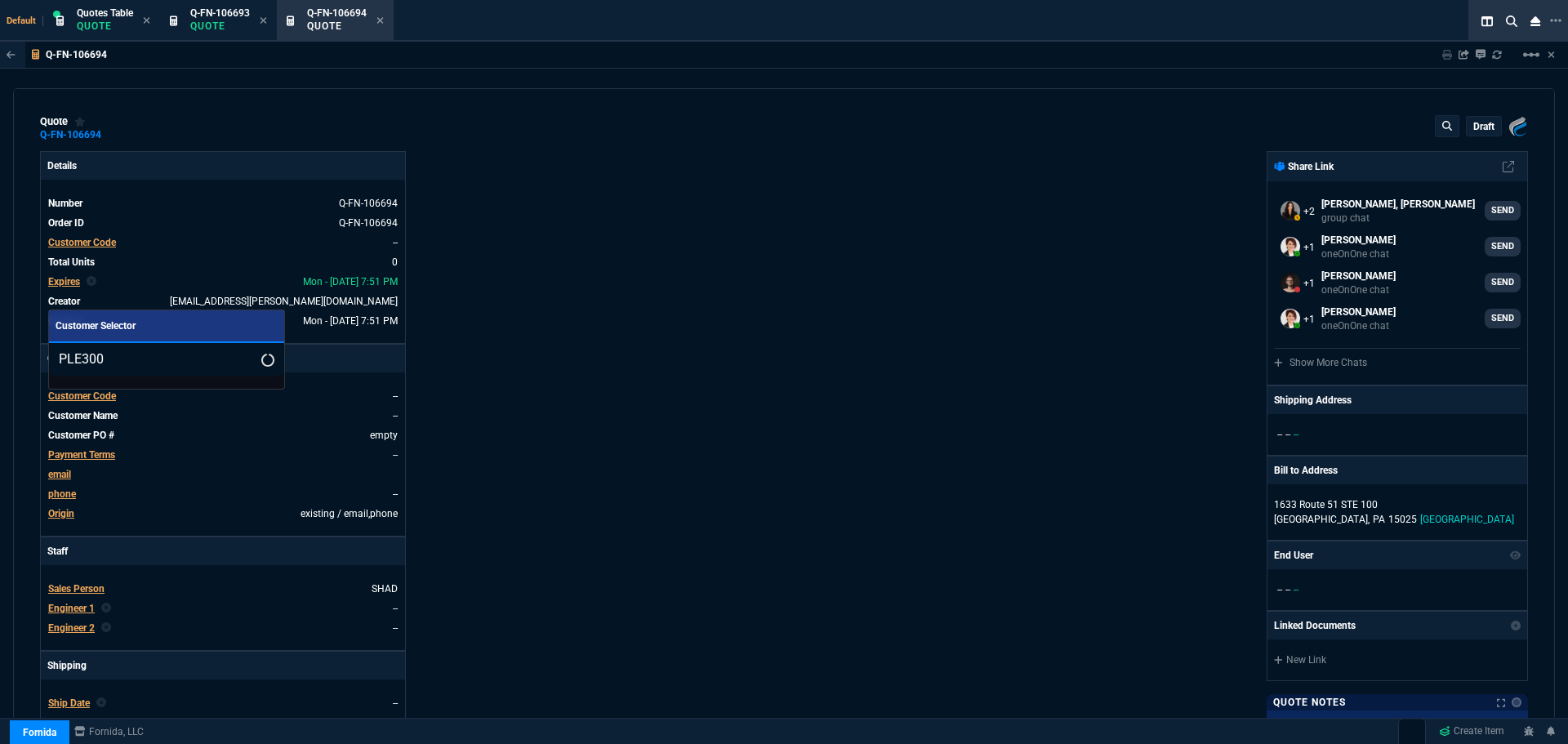
click at [244, 358] on input "PLE300" at bounding box center [167, 359] width 235 height 33
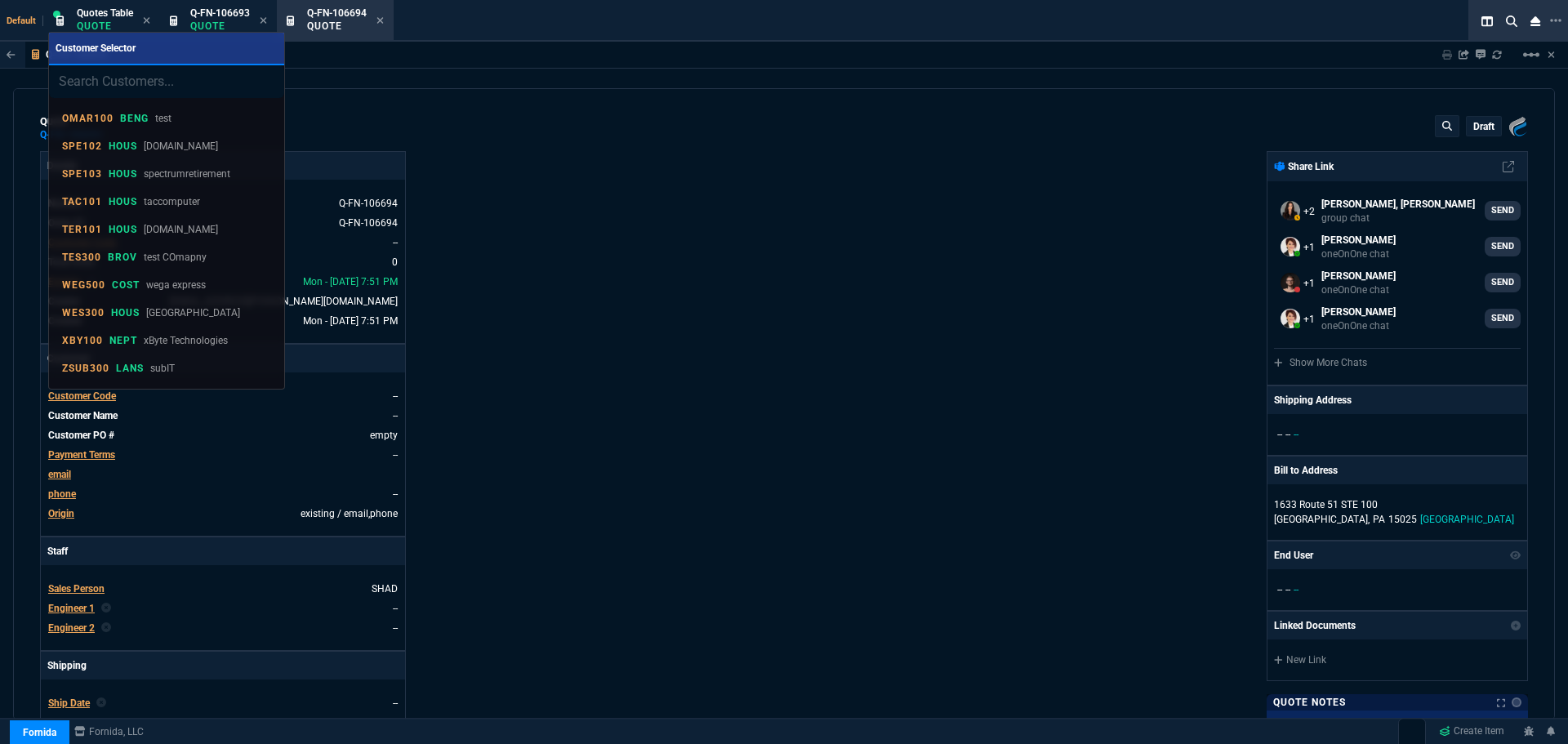
click at [751, 418] on div at bounding box center [784, 372] width 1568 height 744
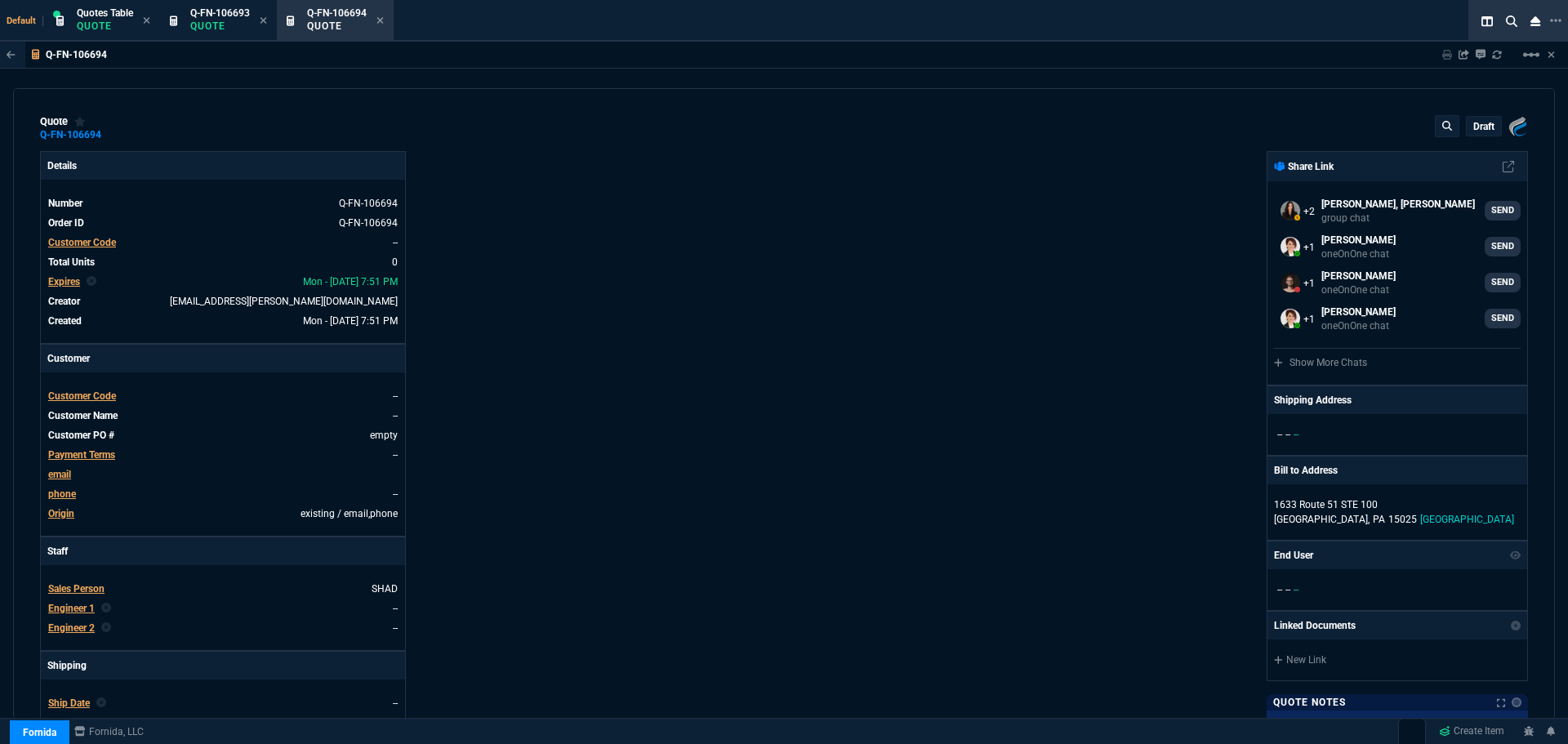
click at [72, 397] on span "Customer Code" at bounding box center [82, 396] width 68 height 11
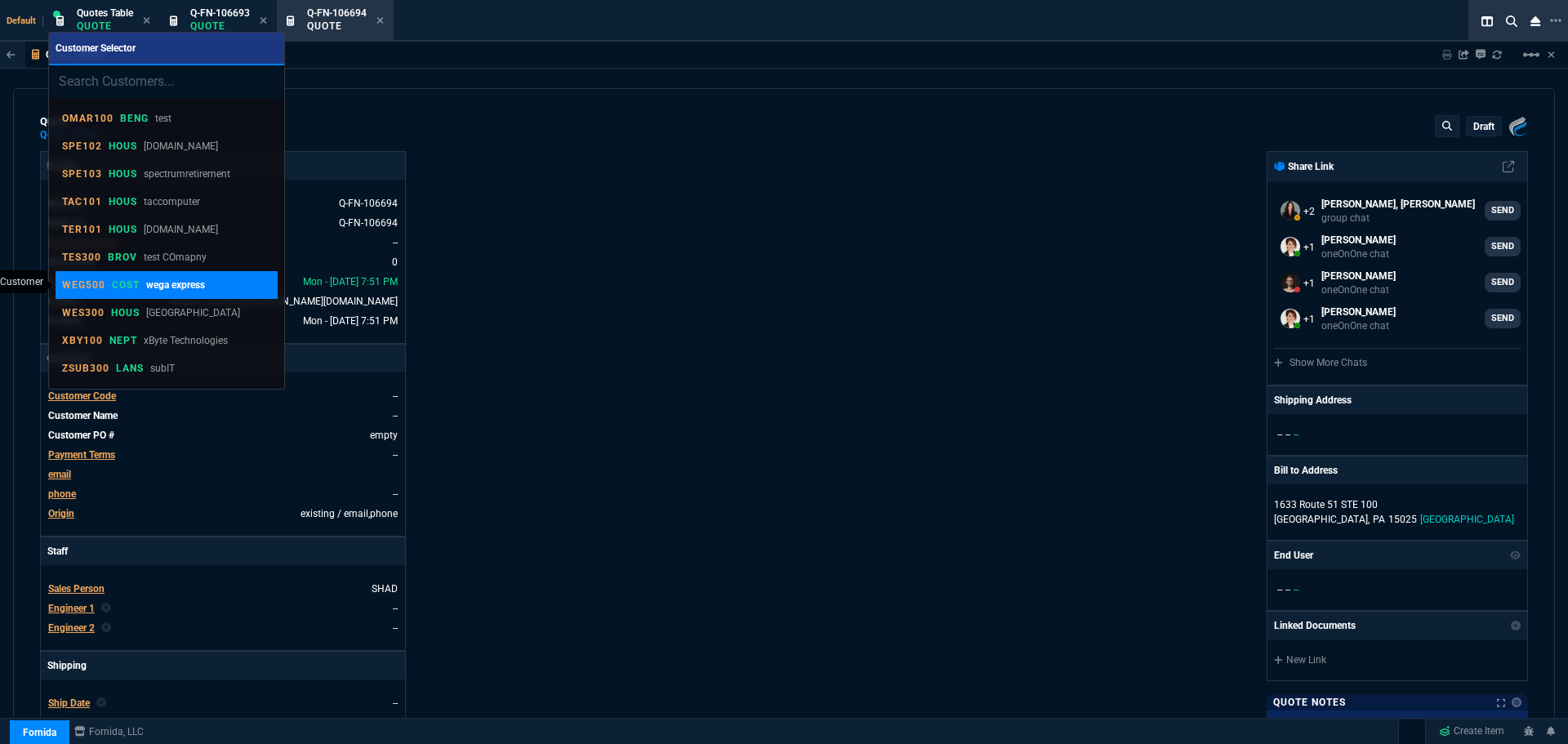
type input "PLE300"
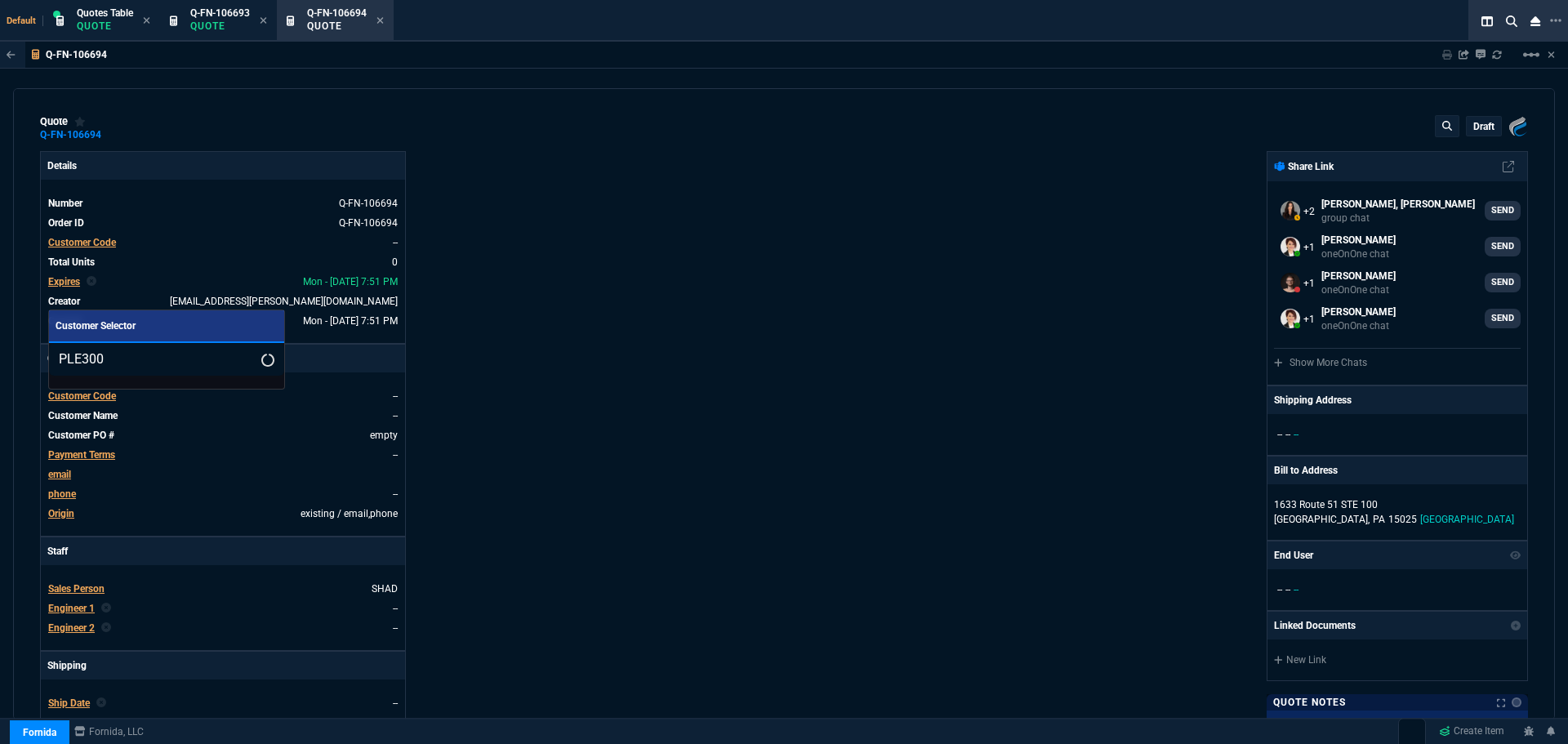
click at [242, 357] on input "PLE300" at bounding box center [167, 359] width 235 height 33
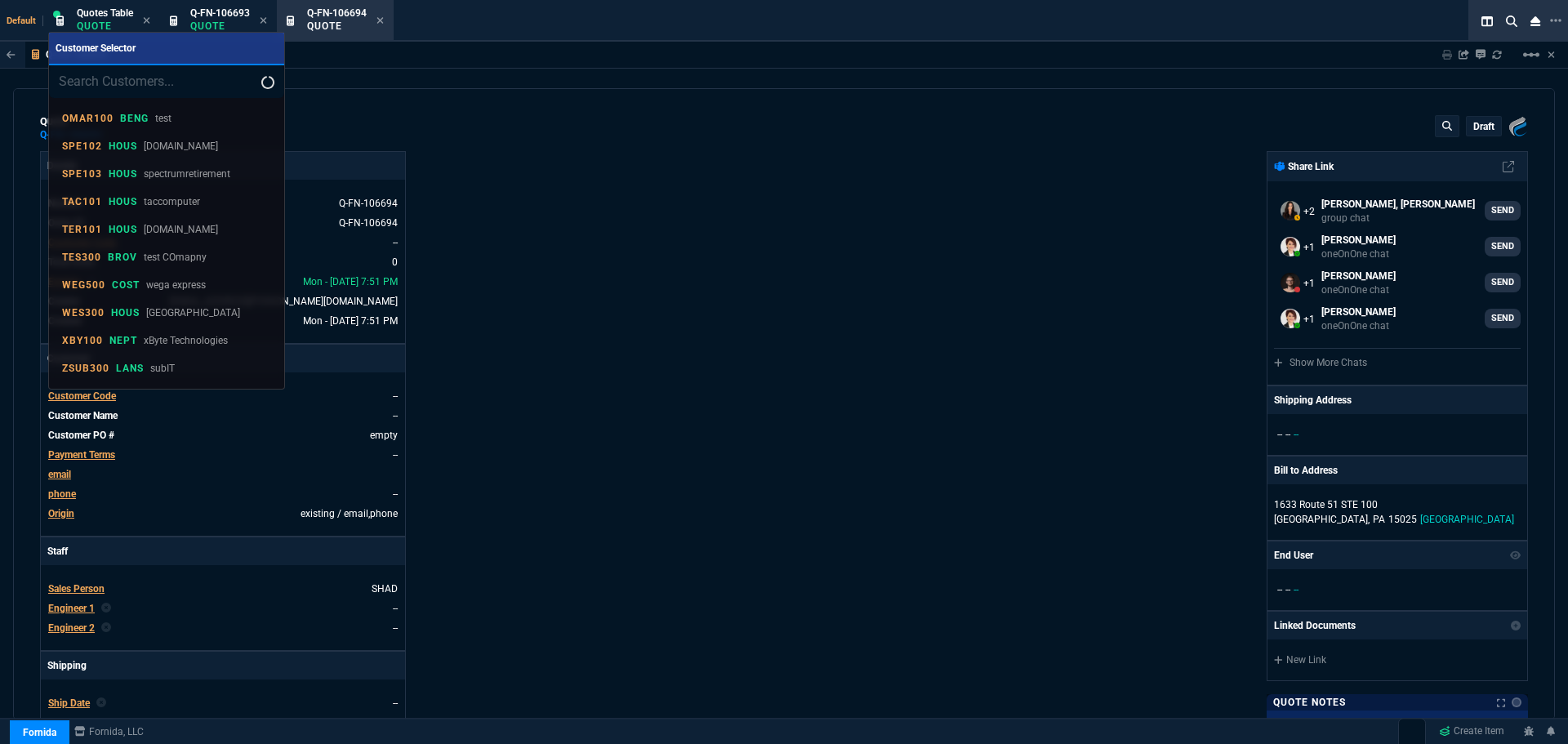
click at [1556, 20] on div at bounding box center [784, 372] width 1568 height 744
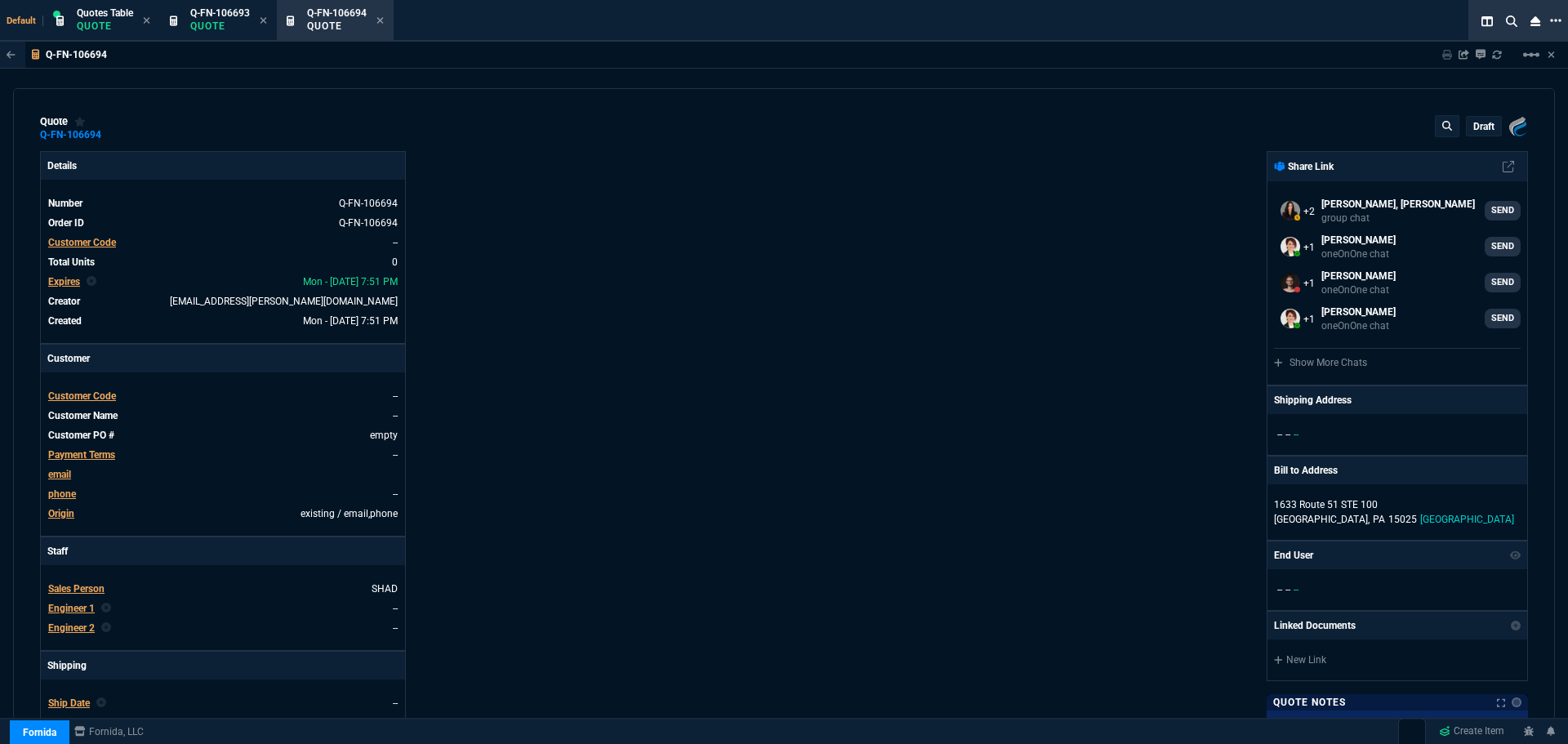
click at [1555, 20] on icon at bounding box center [1556, 20] width 11 height 4
click at [1424, 31] on li "Open New Tab" at bounding box center [1470, 33] width 162 height 20
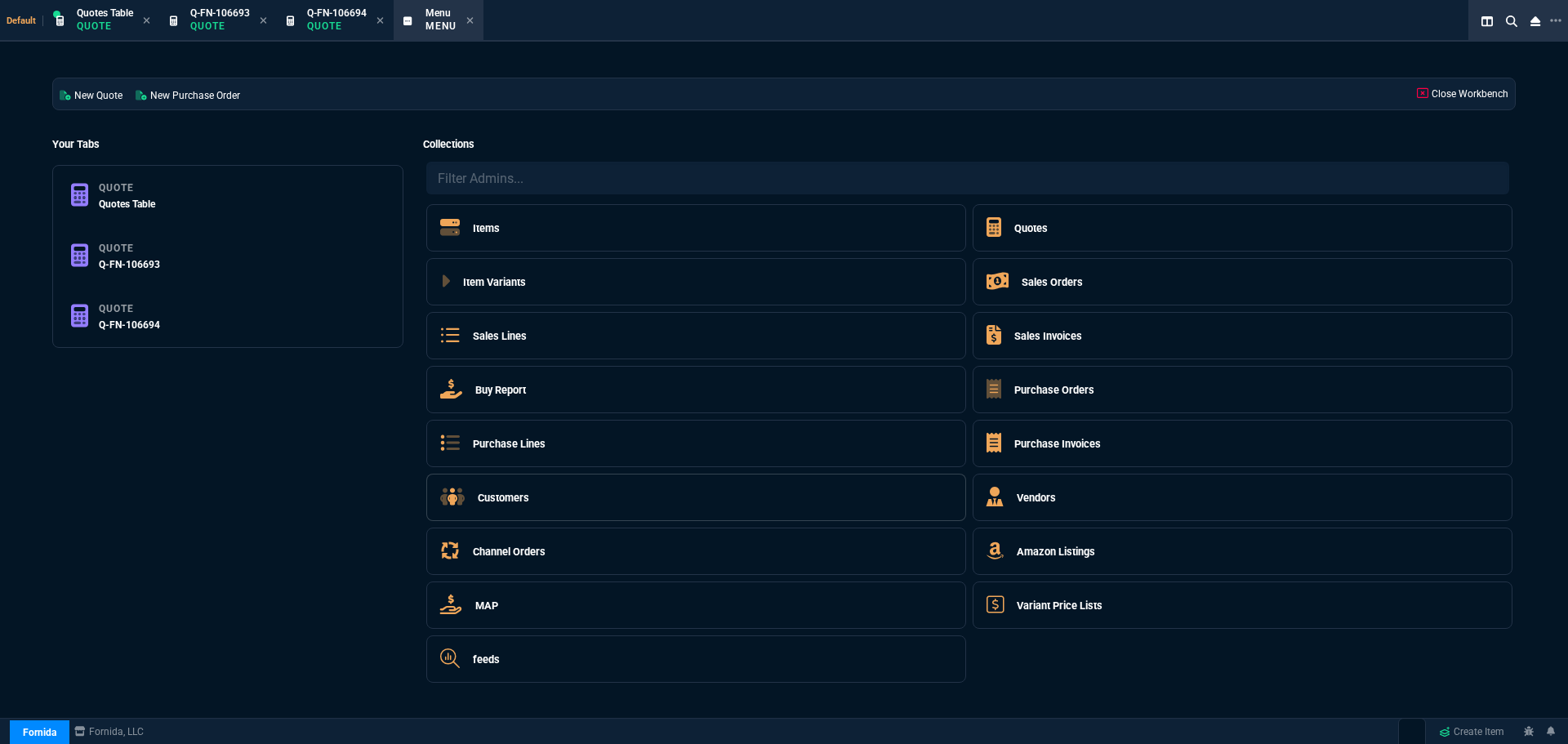
click at [505, 498] on h5 "Customers" at bounding box center [503, 498] width 51 height 16
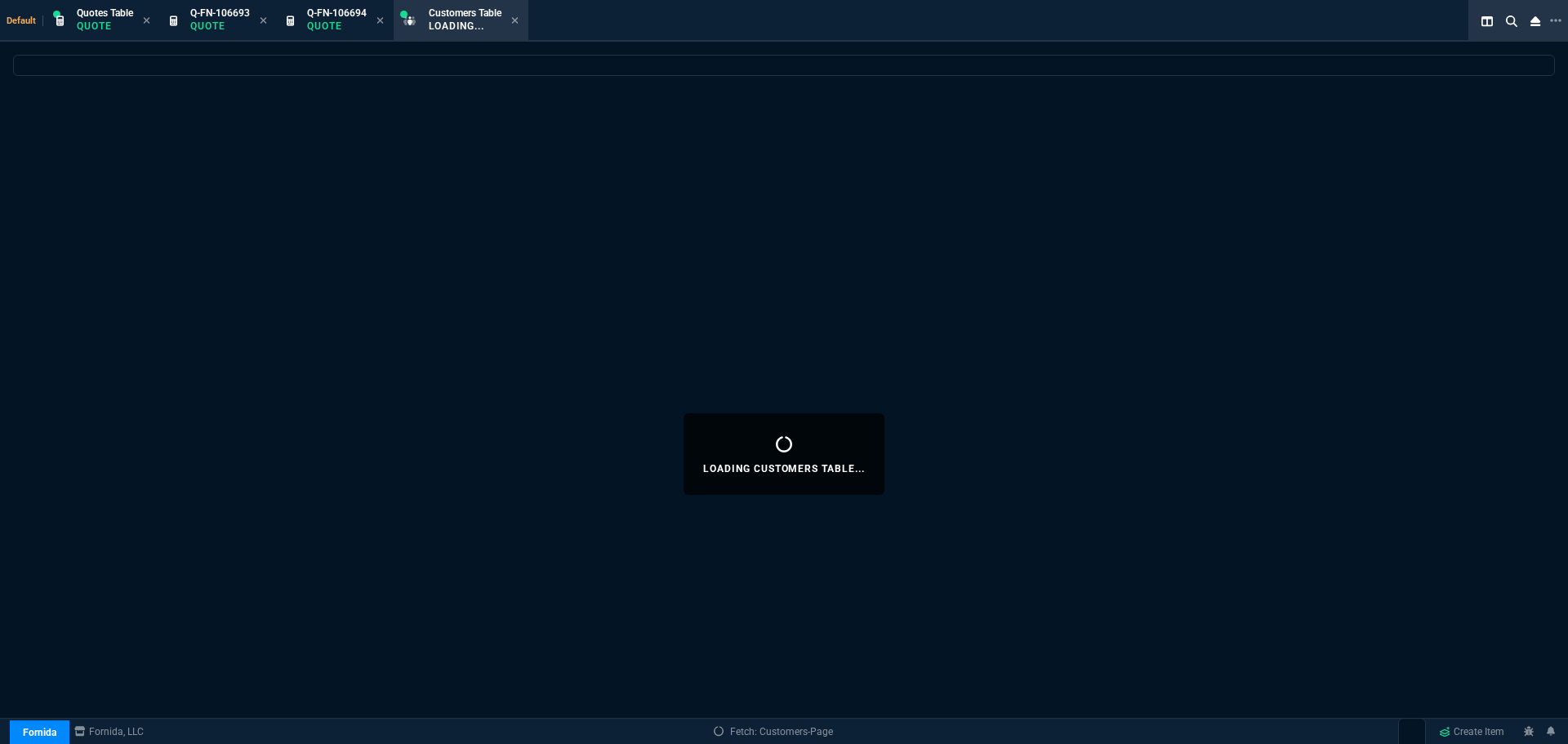
select select
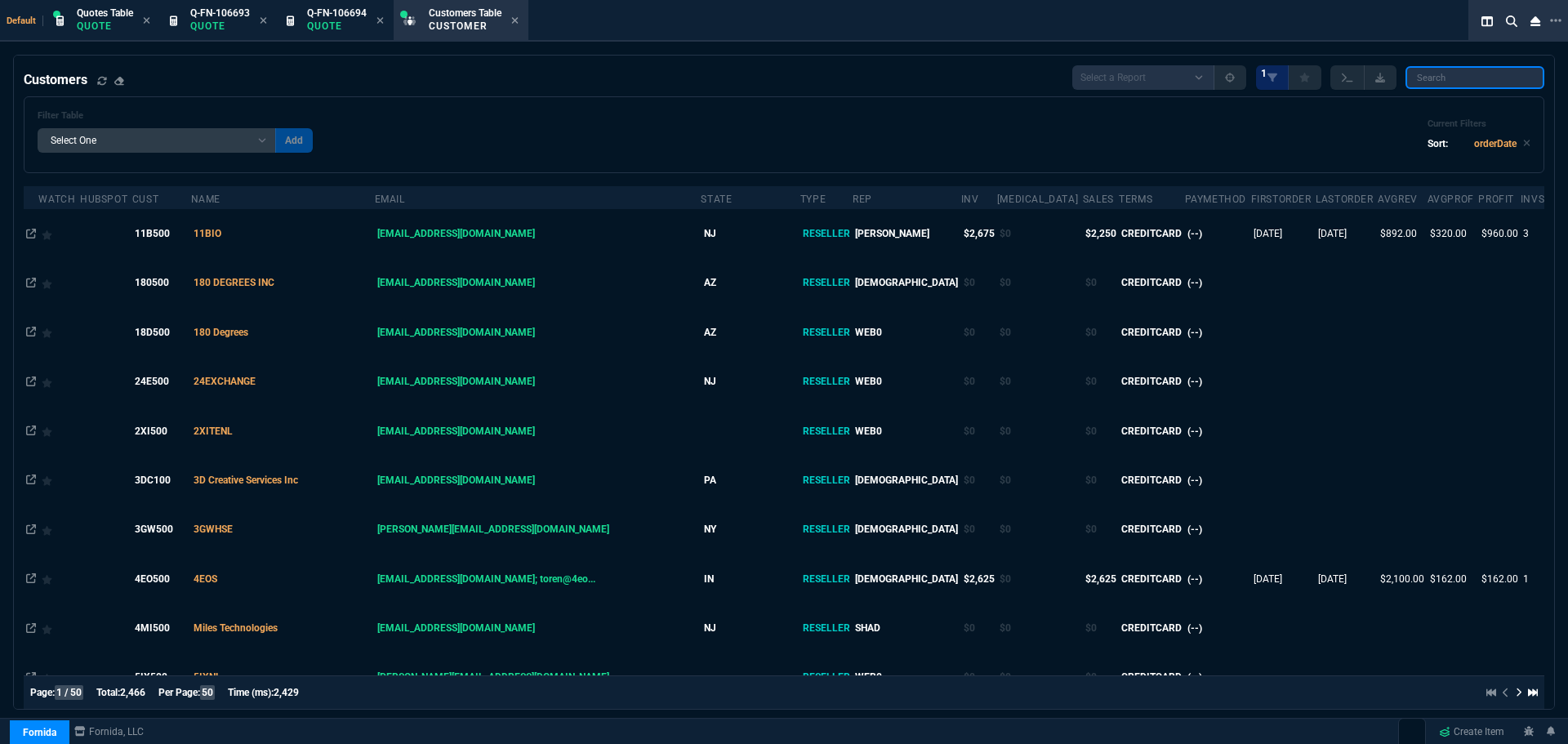
click at [1481, 77] on input "search" at bounding box center [1475, 77] width 139 height 23
paste input "PLE300"
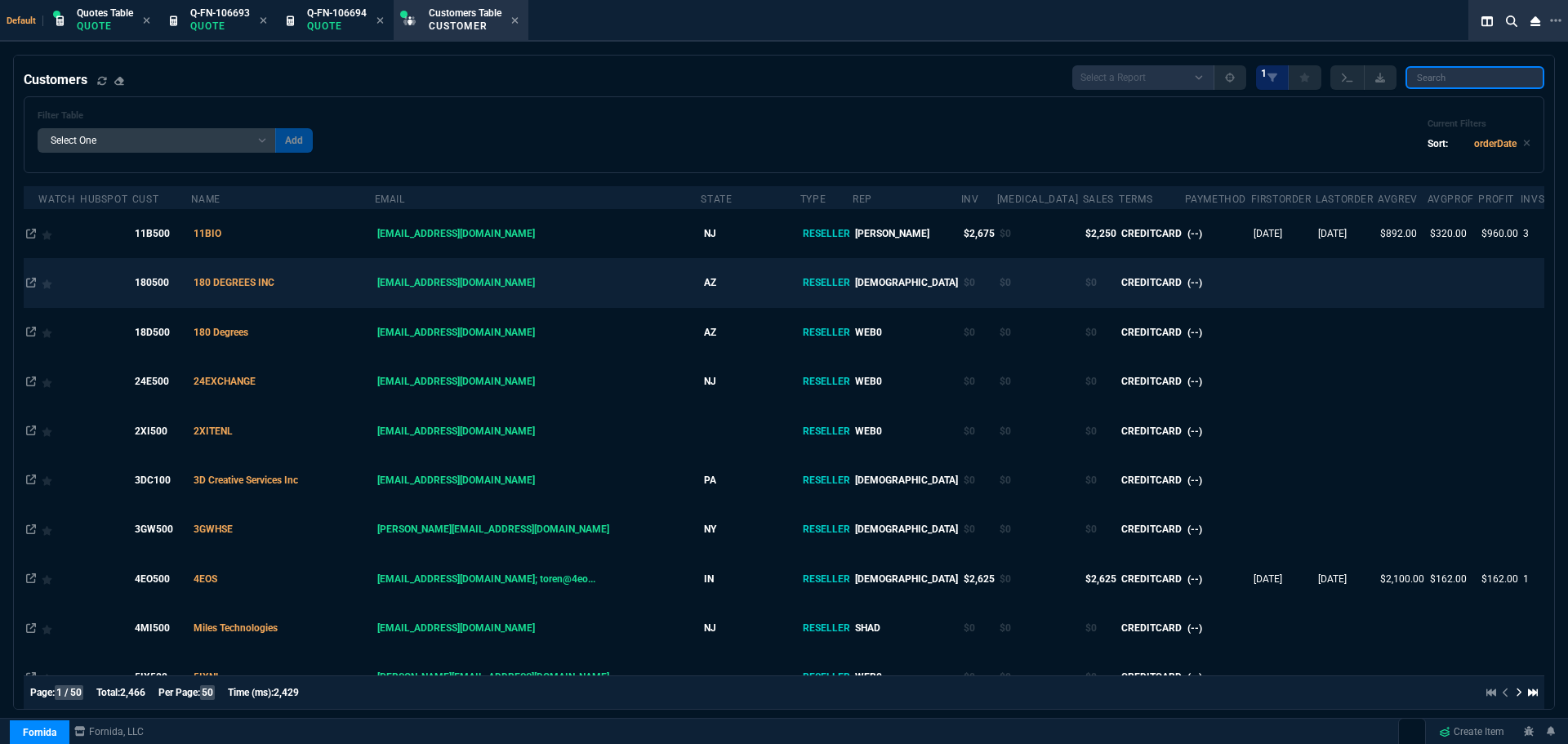
type input "PLE300"
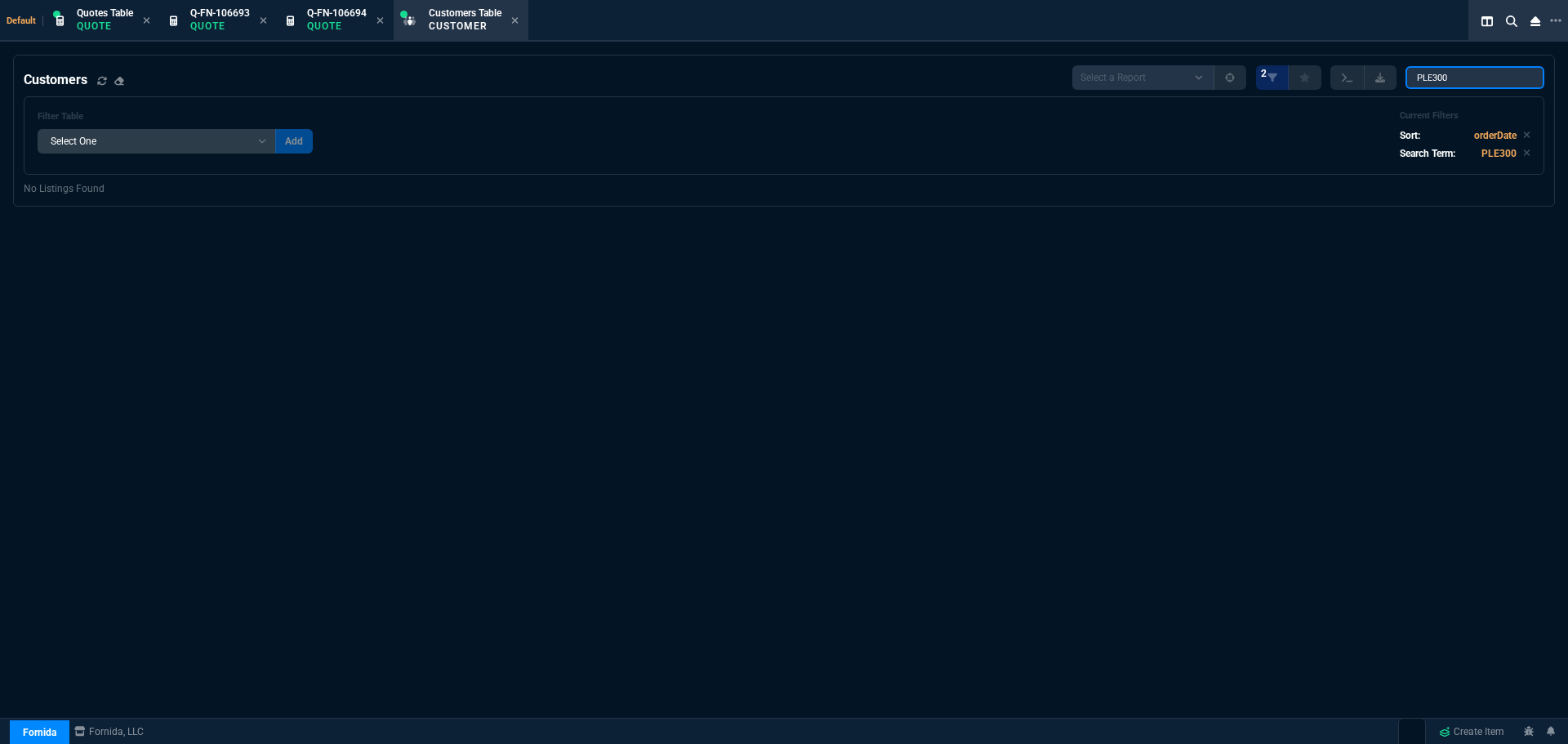
click at [1521, 77] on input "PLE300" at bounding box center [1475, 77] width 139 height 23
click at [517, 21] on icon at bounding box center [515, 20] width 7 height 7
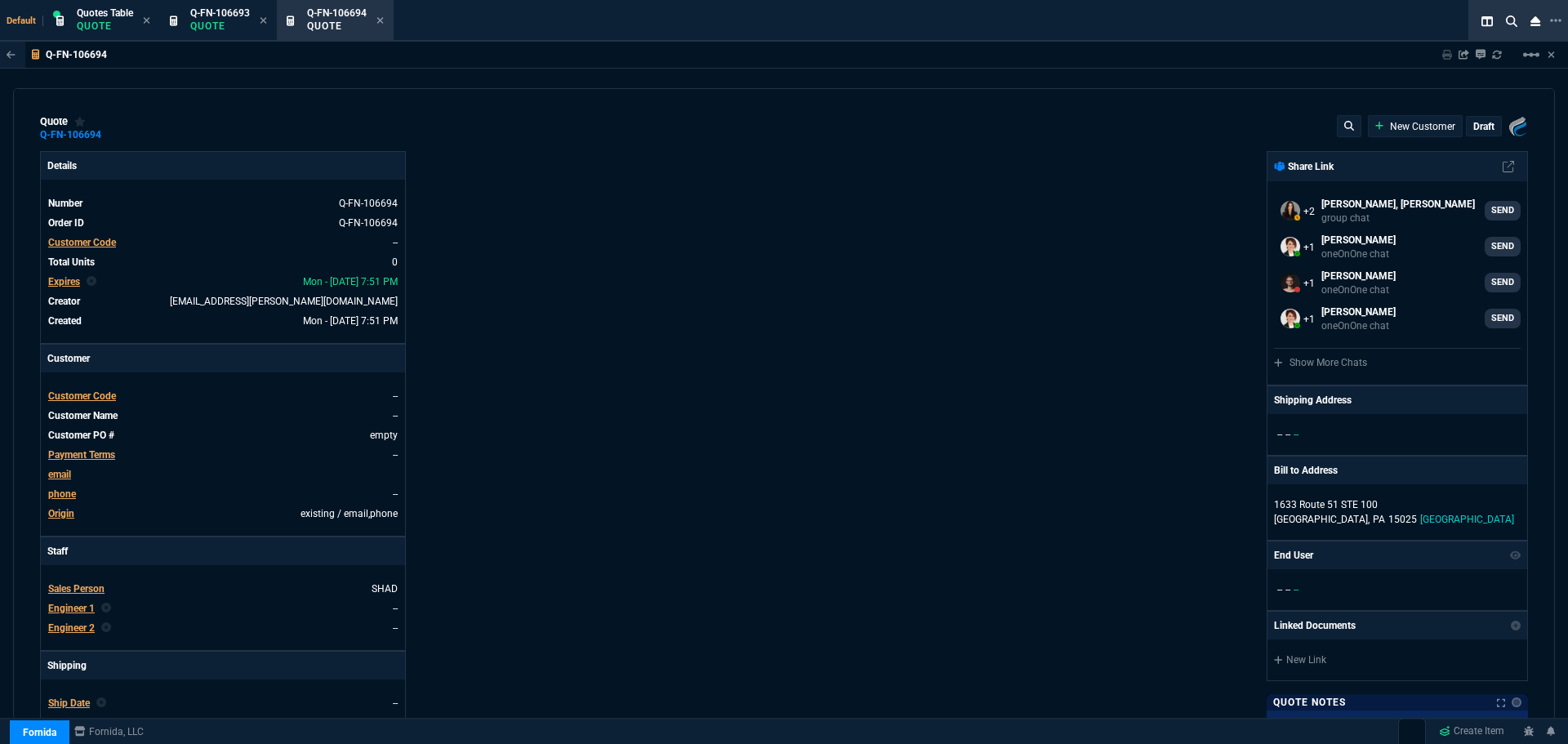
drag, startPoint x: 389, startPoint y: 188, endPoint x: 355, endPoint y: 126, distance: 70.7
drag, startPoint x: 355, startPoint y: 126, endPoint x: 852, endPoint y: 351, distance: 545.6
click at [852, 351] on div "Fornida, LLC 2609 Technology Dr Suite 300 Plano, TX 75074 Share Link Sarah Cost…" at bounding box center [1157, 572] width 744 height 843
click at [552, 294] on div "Details Number Q-FN-106694 Order ID Q-FN-106694 Customer Code -- Total Units 0 …" at bounding box center [412, 572] width 744 height 843
click at [99, 395] on span "Customer Code" at bounding box center [82, 396] width 68 height 11
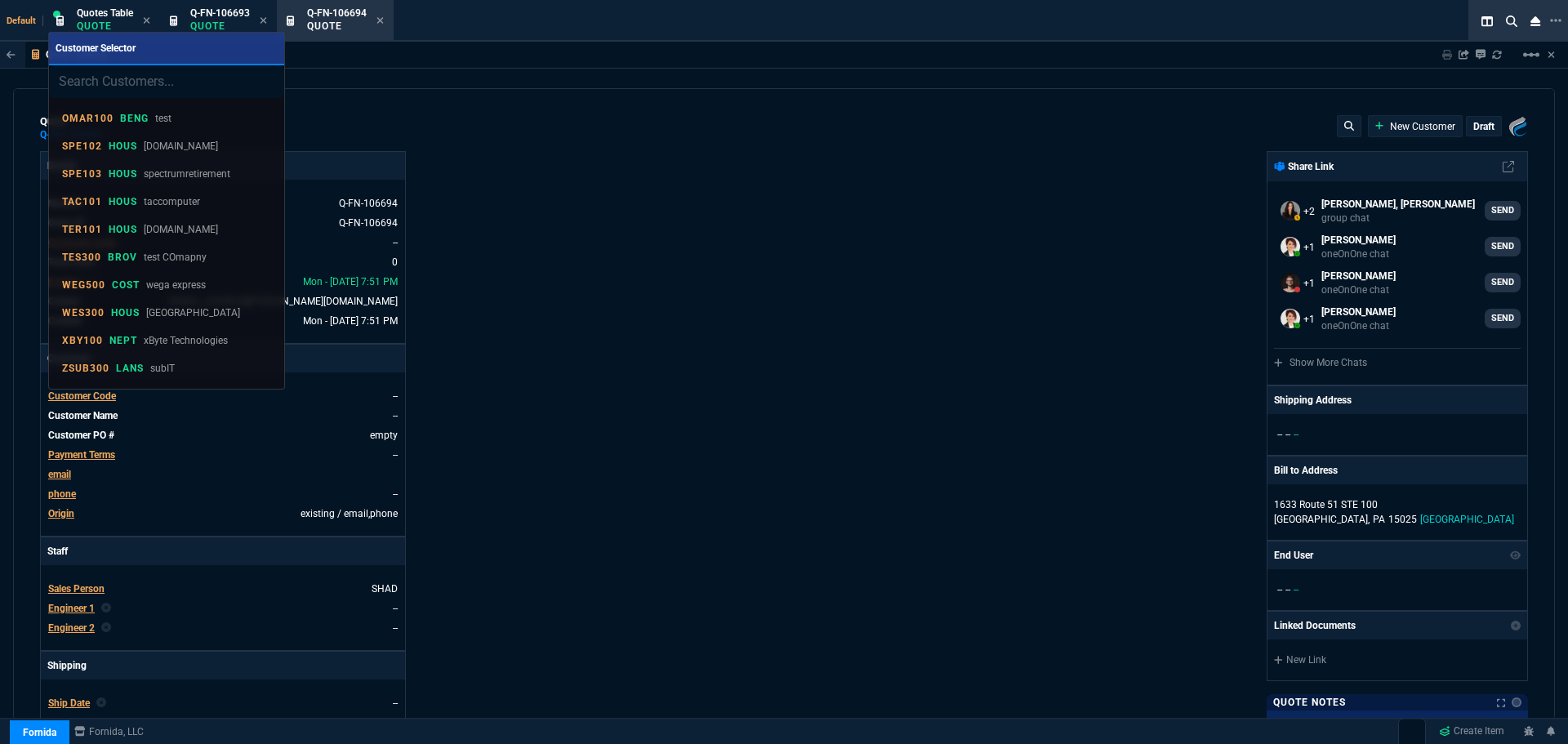
type input "PLE300"
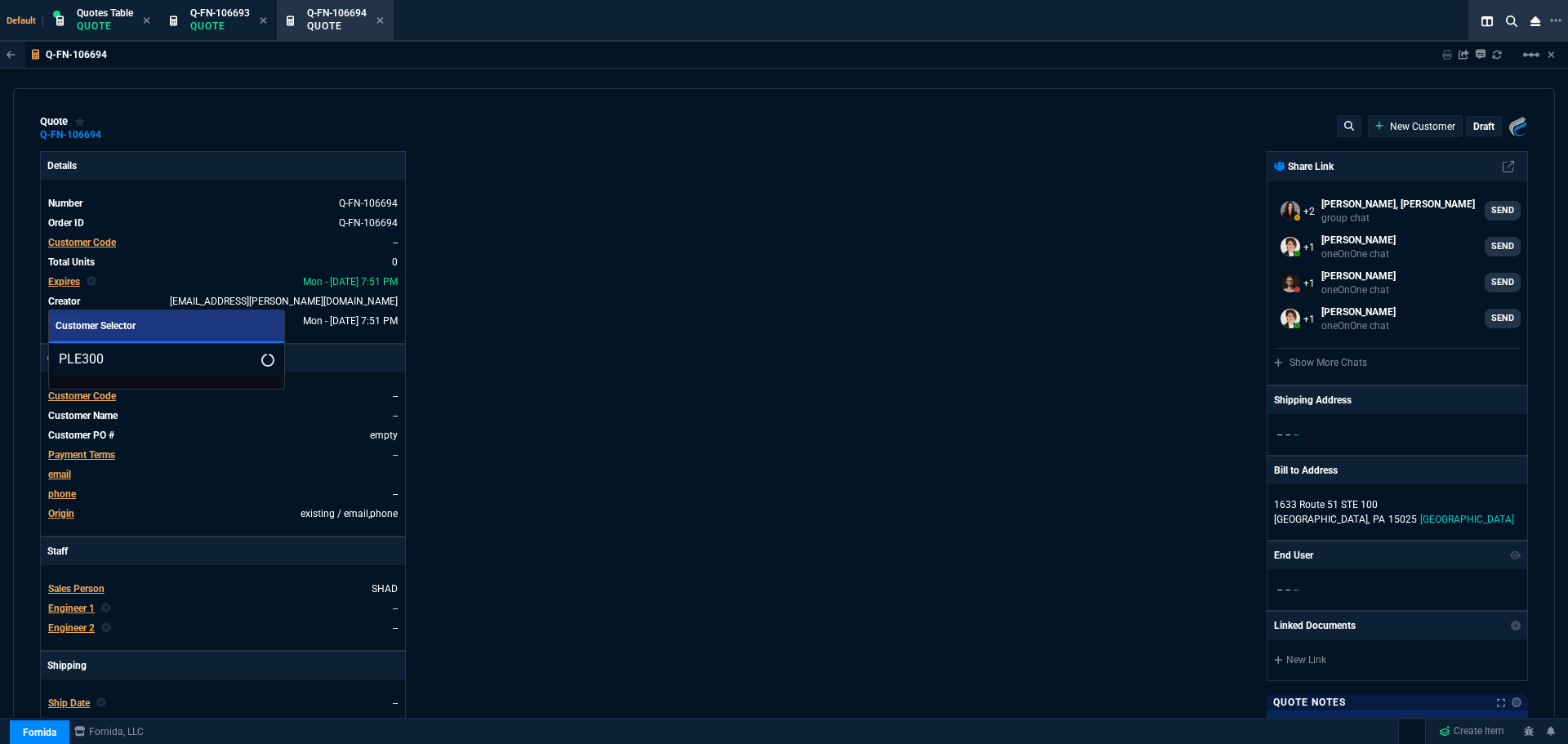
click at [244, 361] on input "PLE300" at bounding box center [167, 359] width 235 height 33
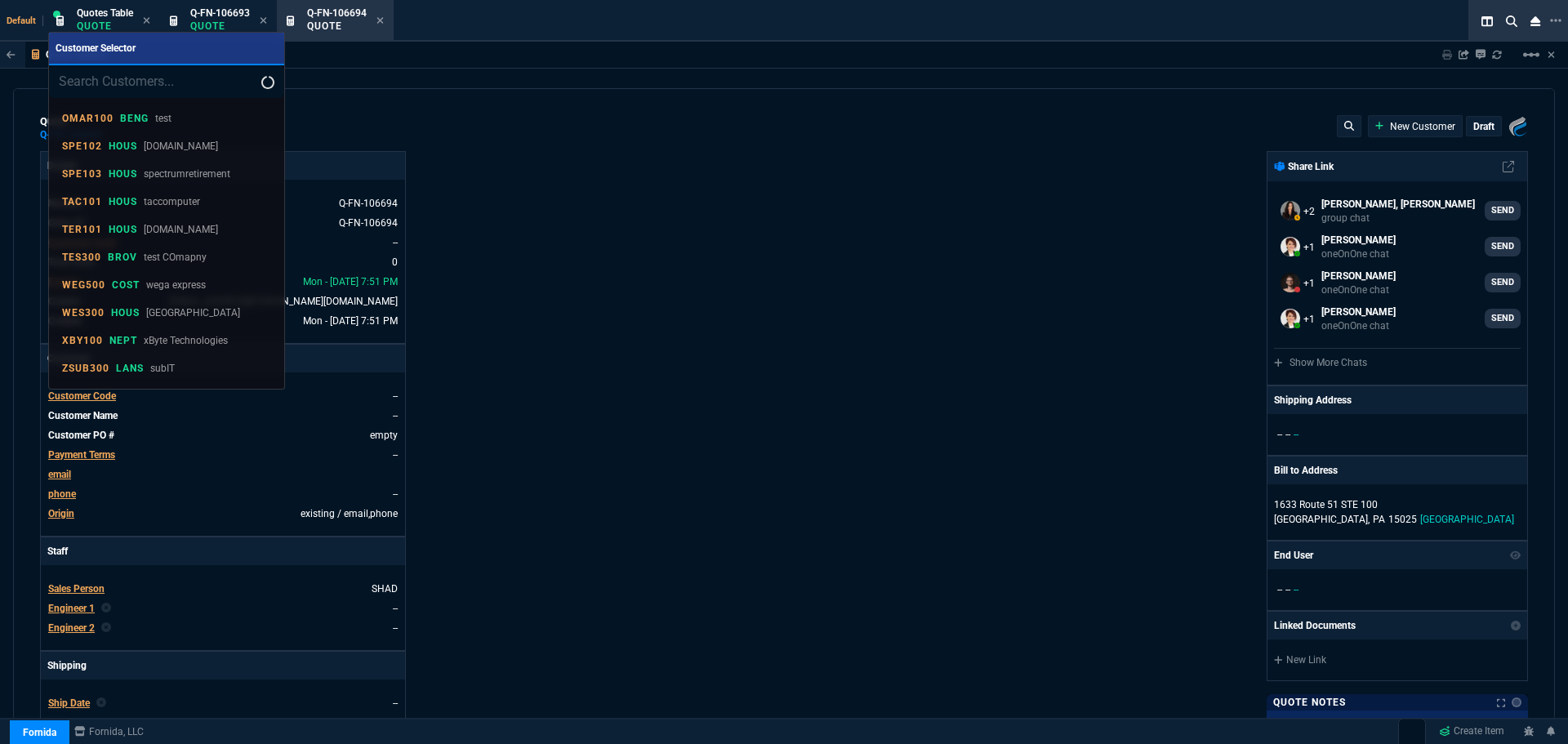
click at [935, 287] on div at bounding box center [784, 372] width 1568 height 744
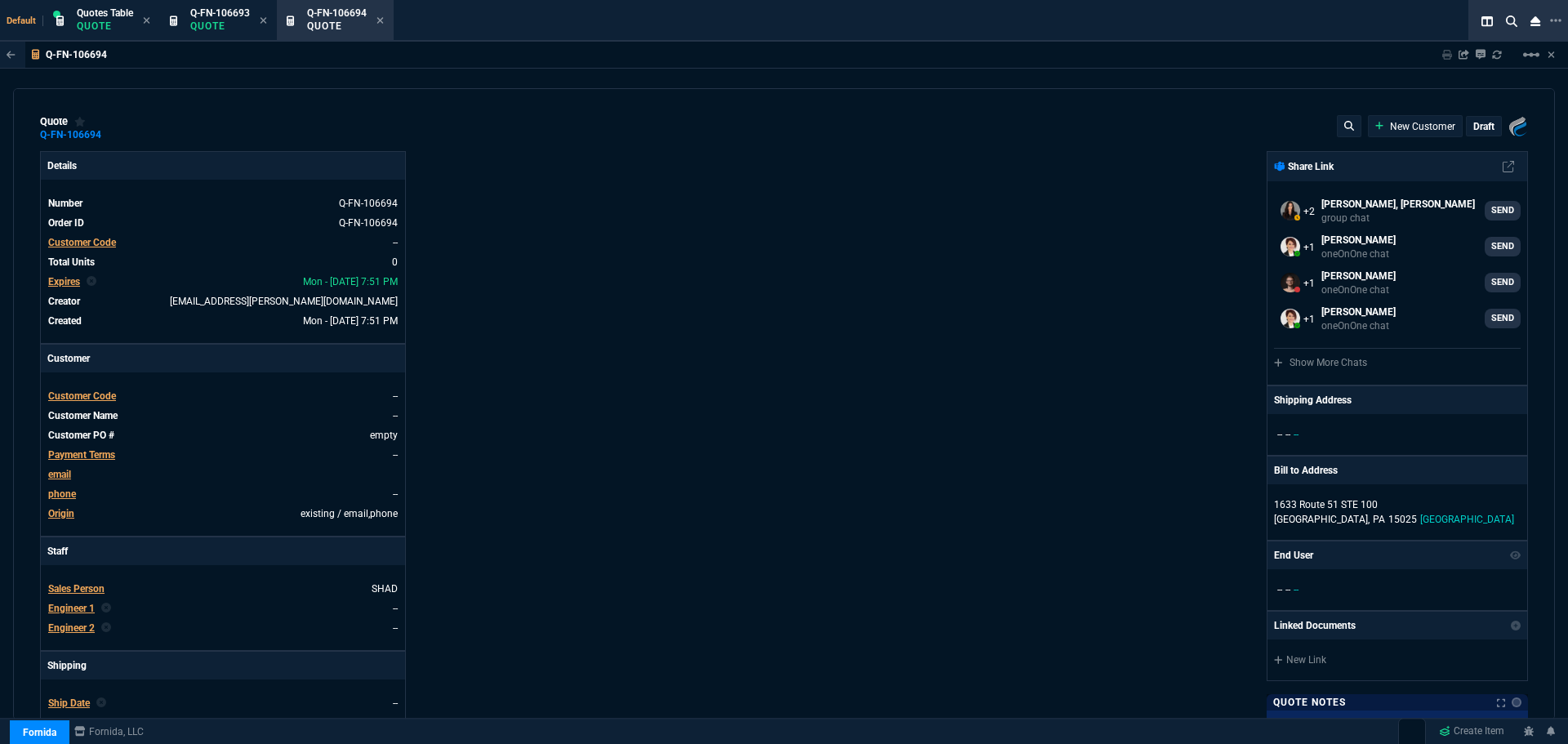
click at [77, 393] on span "Customer Code" at bounding box center [82, 396] width 68 height 11
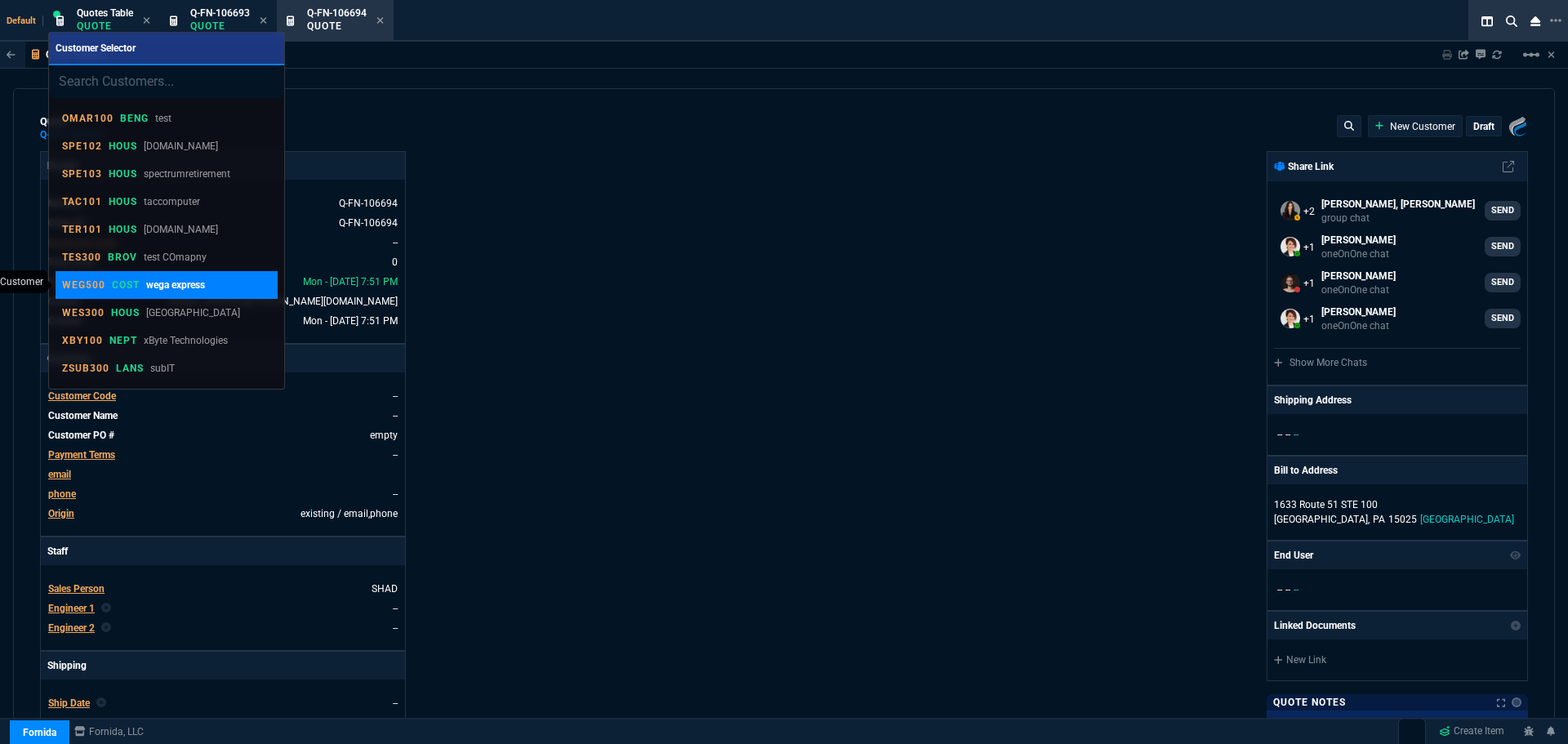
type input "PLE300"
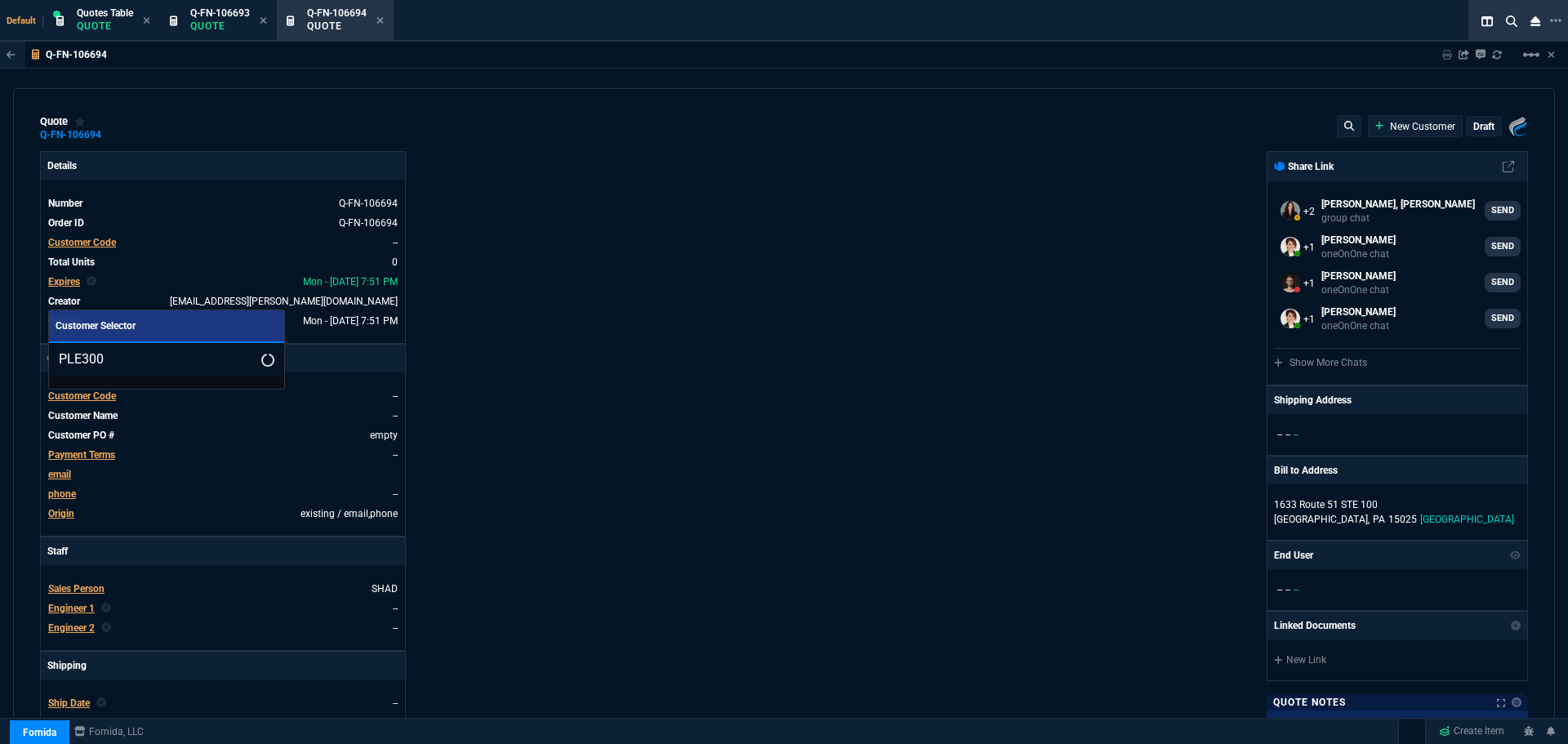
click at [245, 358] on input "PLE300" at bounding box center [167, 359] width 235 height 33
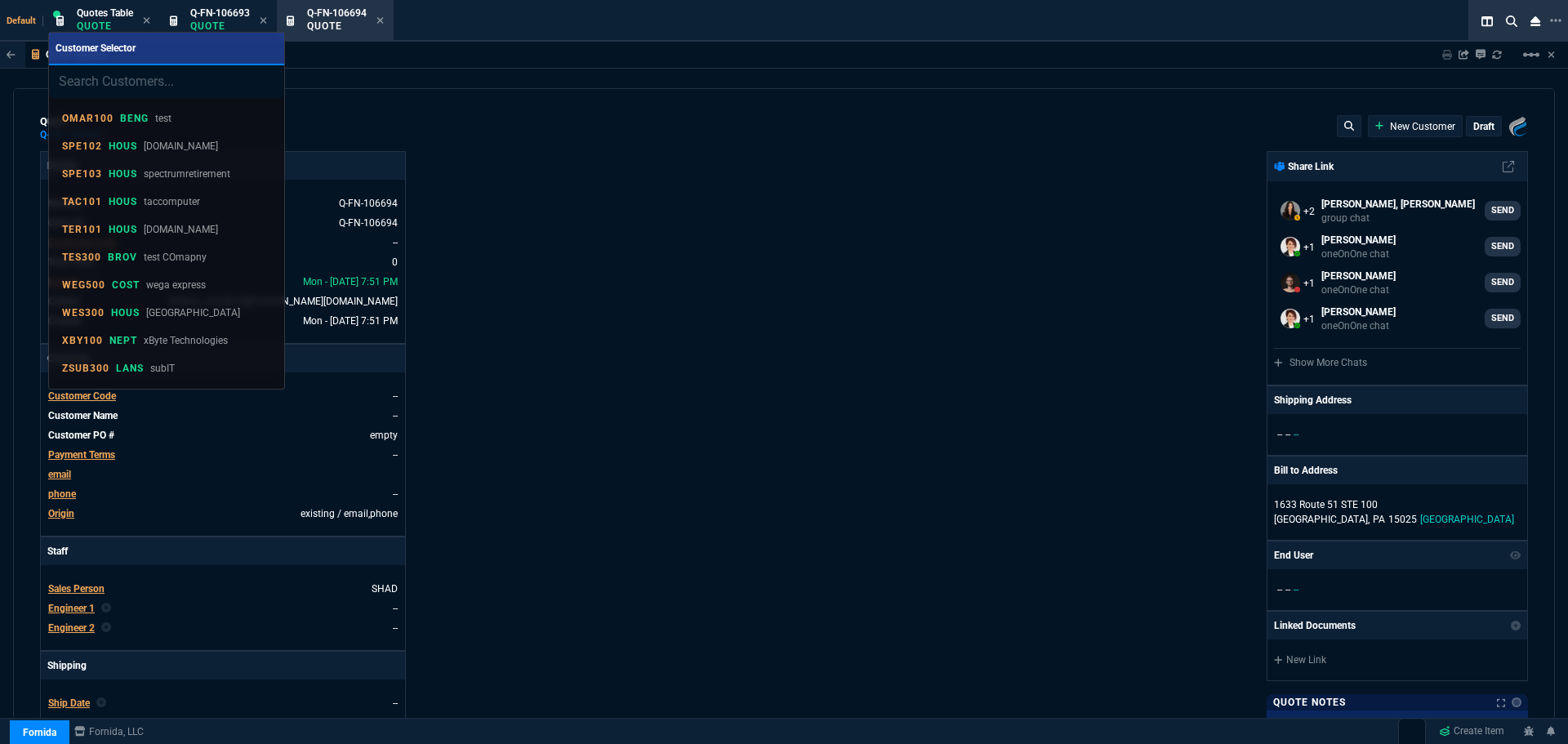
click at [712, 357] on div at bounding box center [784, 372] width 1568 height 744
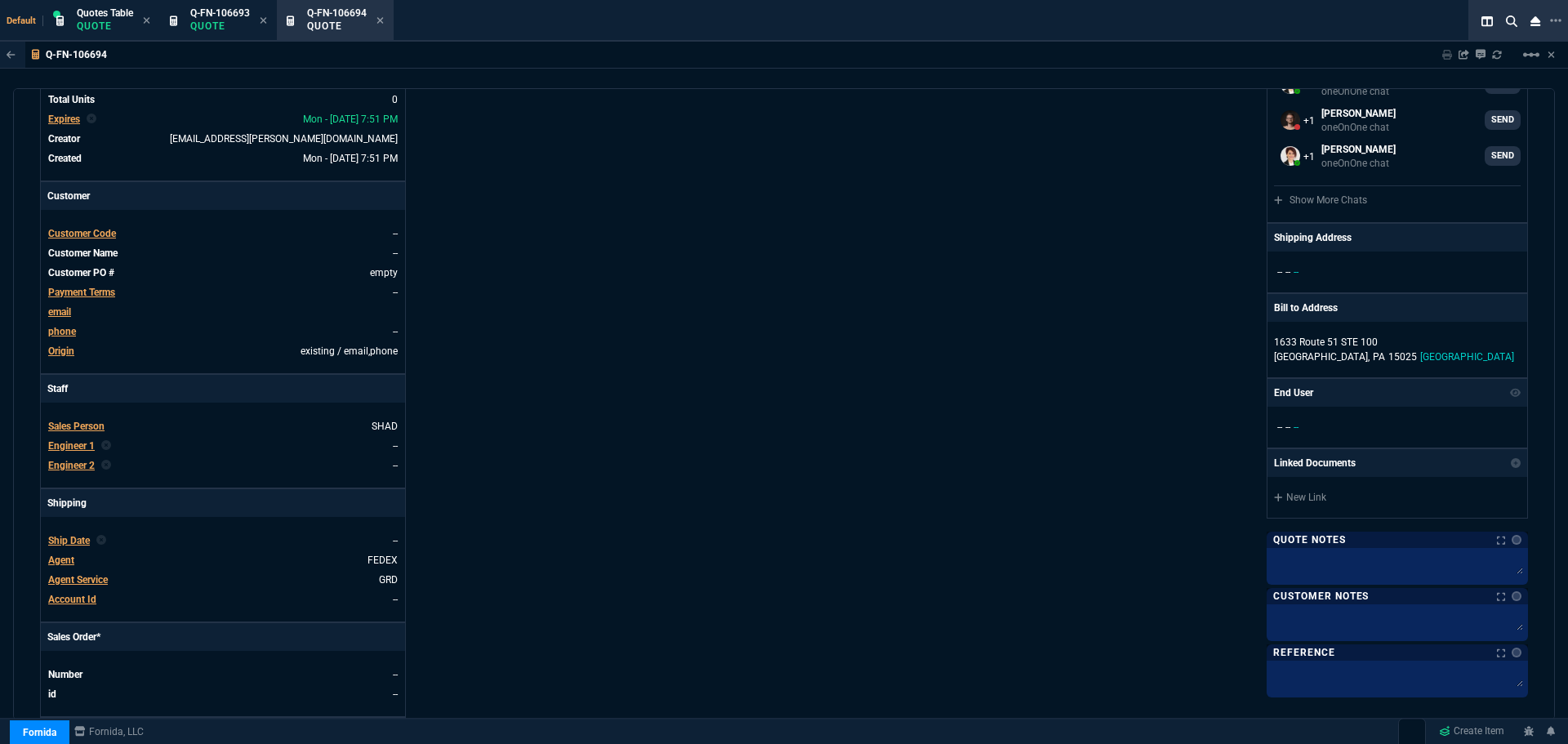
scroll to position [164, 0]
click at [1513, 327] on icon at bounding box center [1518, 328] width 9 height 10
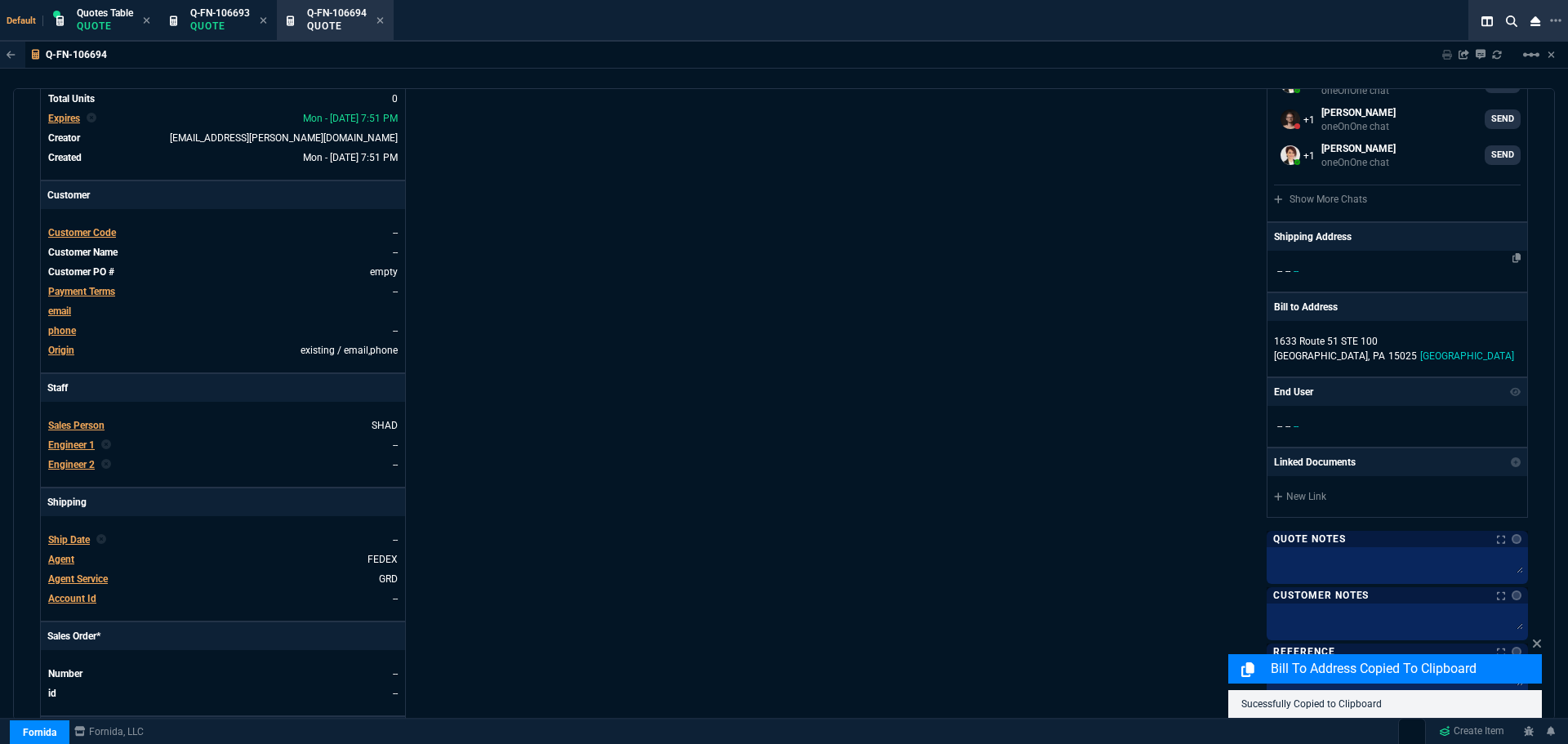
click at [1321, 267] on p "-- -- --" at bounding box center [1397, 272] width 247 height 15
select select
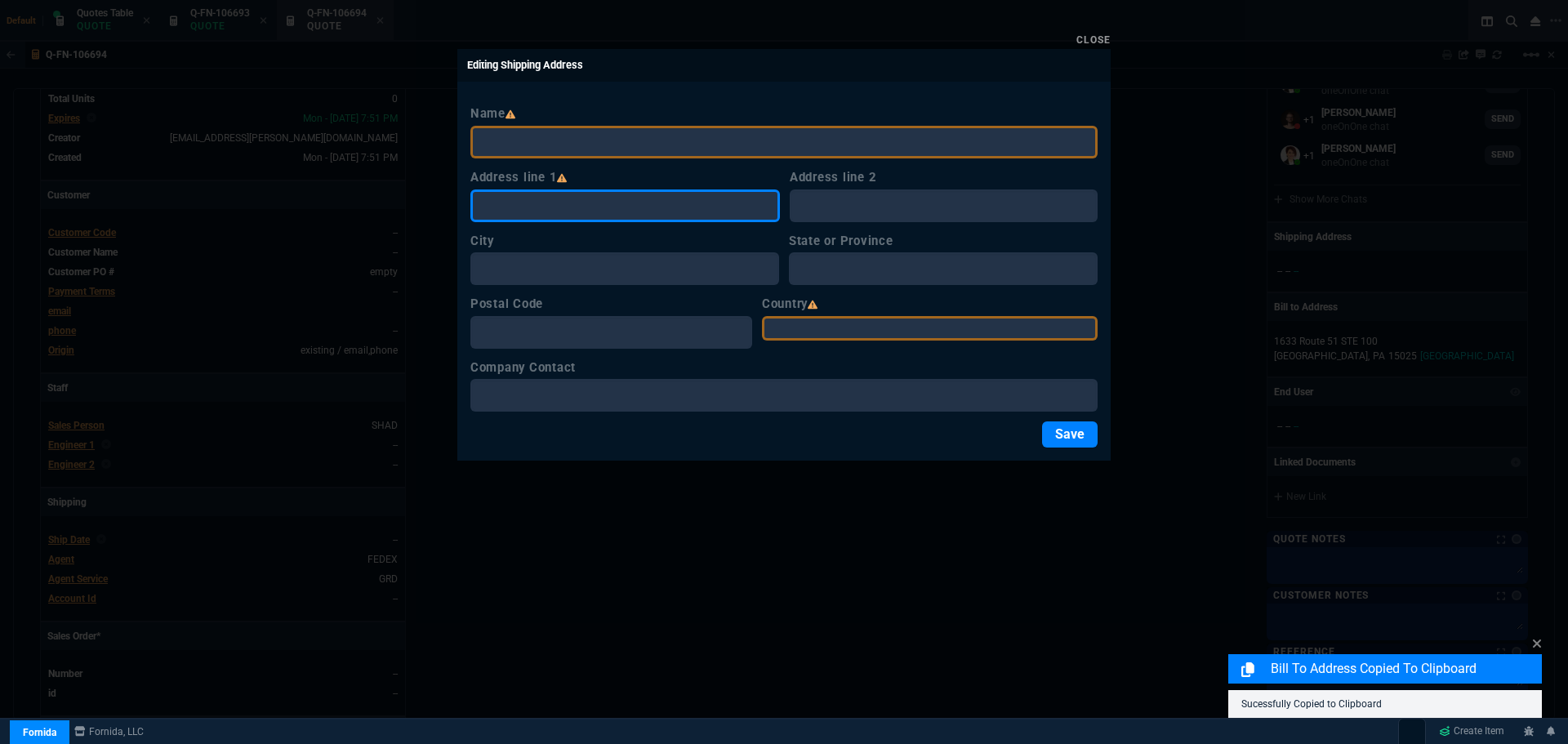
paste input "1633 Route 51 STE 100 Jefferson Hills, PA 15025, USA"
type input "1633 Route 51 STE 100 Jefferson Hills, PA 15025, USA"
click at [847, 327] on select "USA Canada Mexico Algeria Andorra Angola Anguilla Antigua &amp; Barbuda Argenti…" at bounding box center [930, 328] width 336 height 24
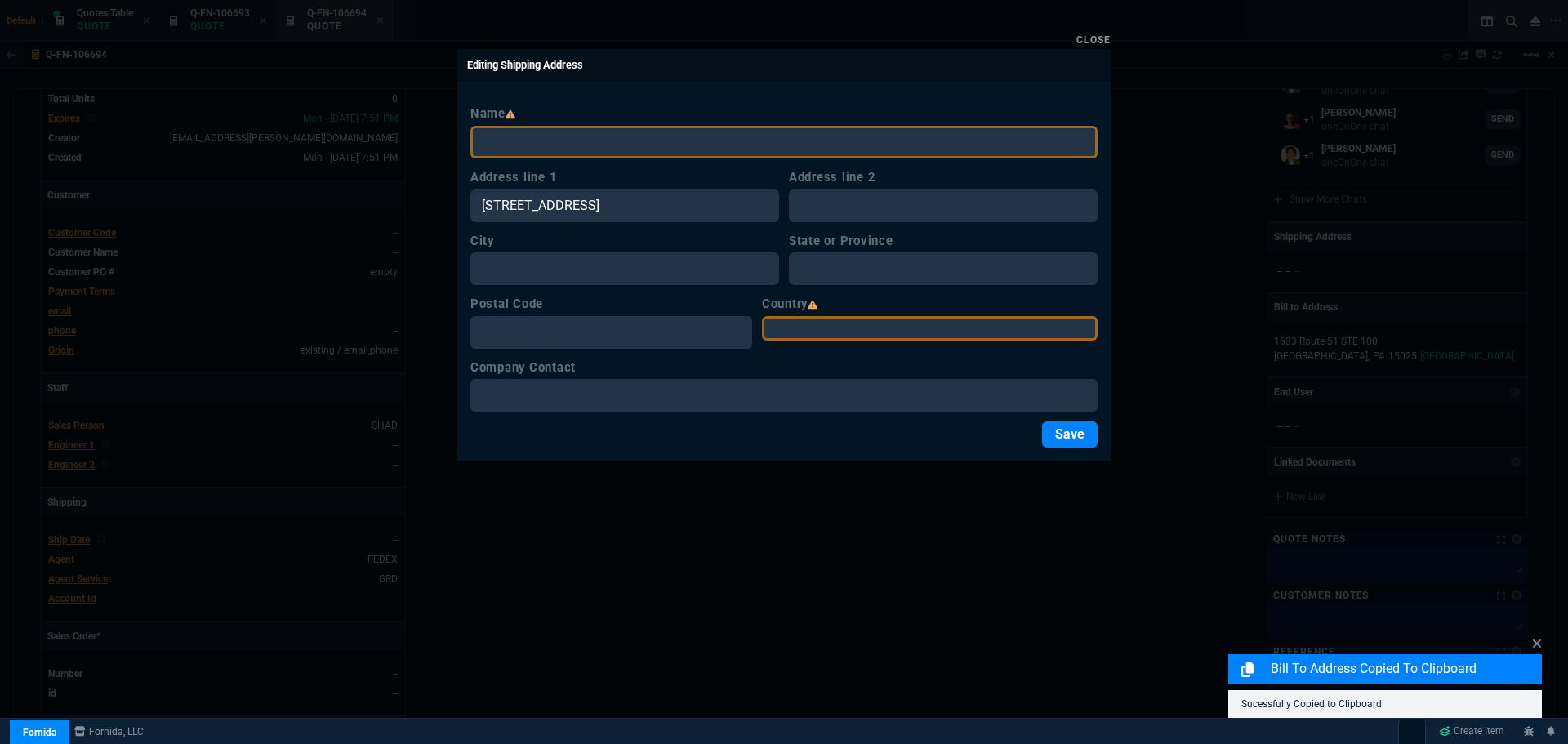
select select "[GEOGRAPHIC_DATA]"
click at [788, 316] on select "USA Canada Mexico Algeria Andorra Angola Anguilla Antigua &amp; Barbuda Argenti…" at bounding box center [930, 328] width 336 height 24
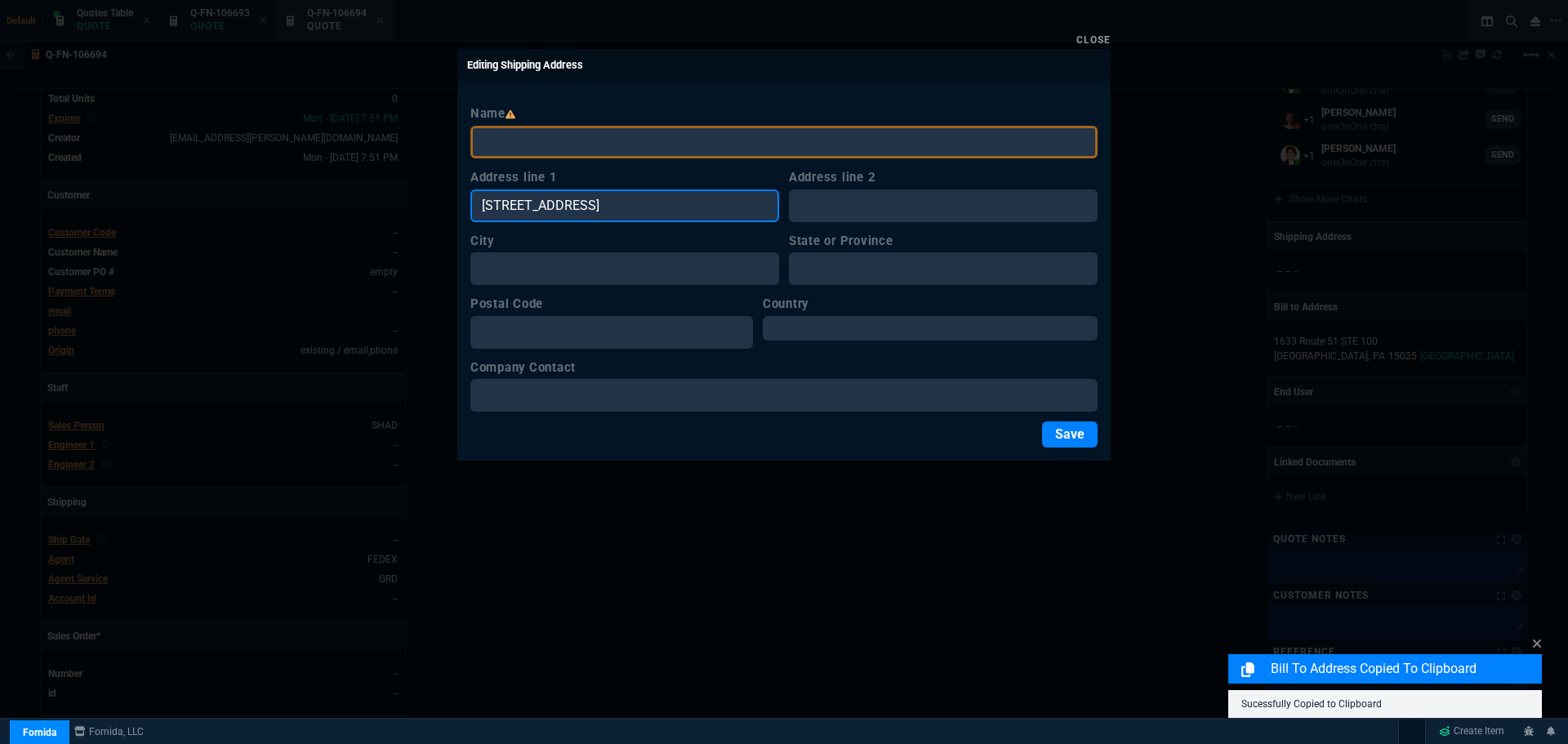
scroll to position [0, 30]
drag, startPoint x: 768, startPoint y: 206, endPoint x: 744, endPoint y: 206, distance: 24.0
click at [744, 206] on input "1633 Route 51 STE 100 Jefferson Hills, PA 15025, USA" at bounding box center [625, 206] width 309 height 33
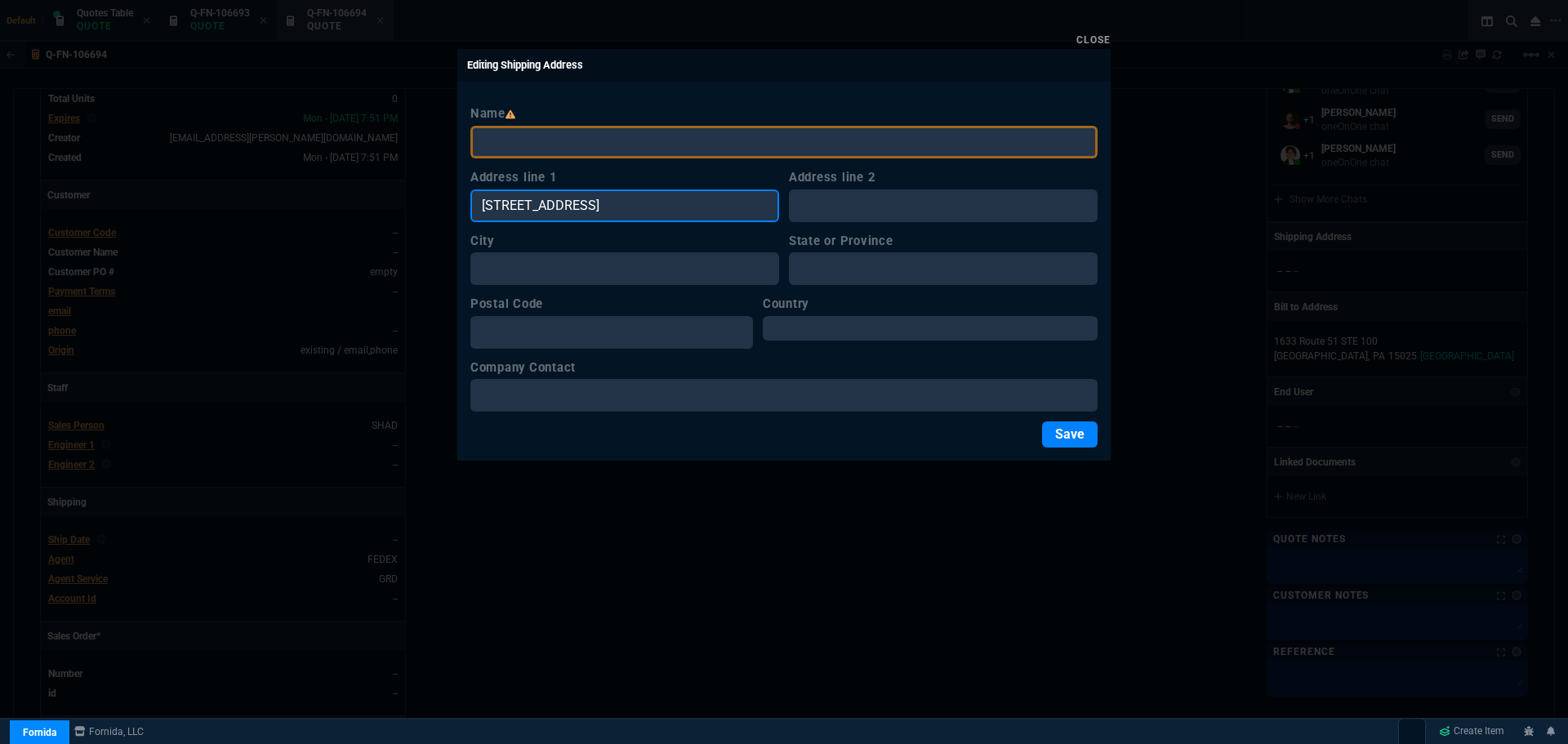
click at [770, 206] on input "1633 Route 51 STE 100 Jefferson Hills, PA 15025, USA" at bounding box center [625, 206] width 309 height 33
click at [766, 205] on input "1633 Route 51 STE 100 Jefferson Hills, PA 15025" at bounding box center [625, 206] width 309 height 33
drag, startPoint x: 770, startPoint y: 198, endPoint x: 732, endPoint y: 201, distance: 38.1
click at [732, 201] on input "1633 Route 51 STE 100 Jefferson Hills, PA 15025" at bounding box center [625, 206] width 309 height 33
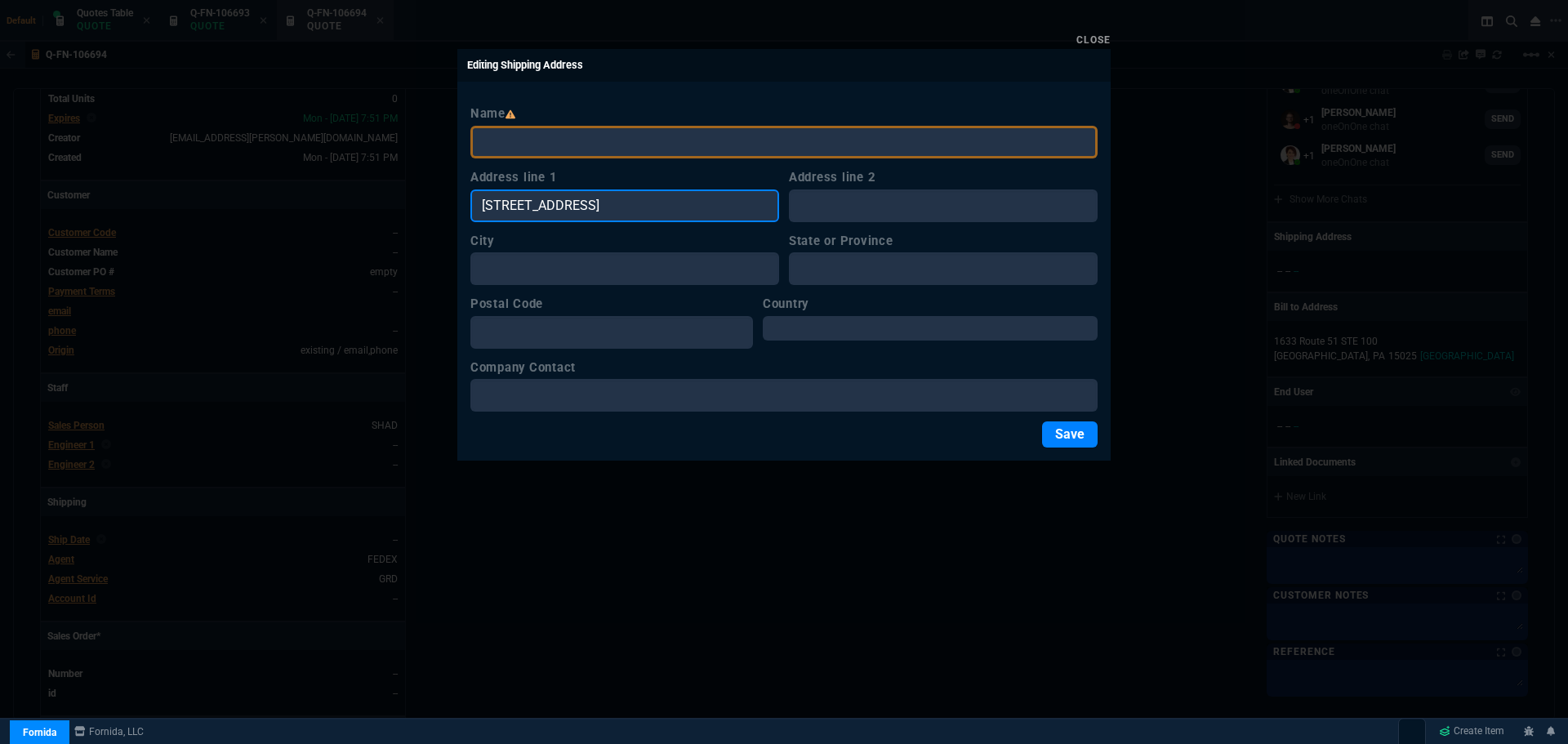
type input "1633 Route 51 STE 100 Jefferson Hills, PA"
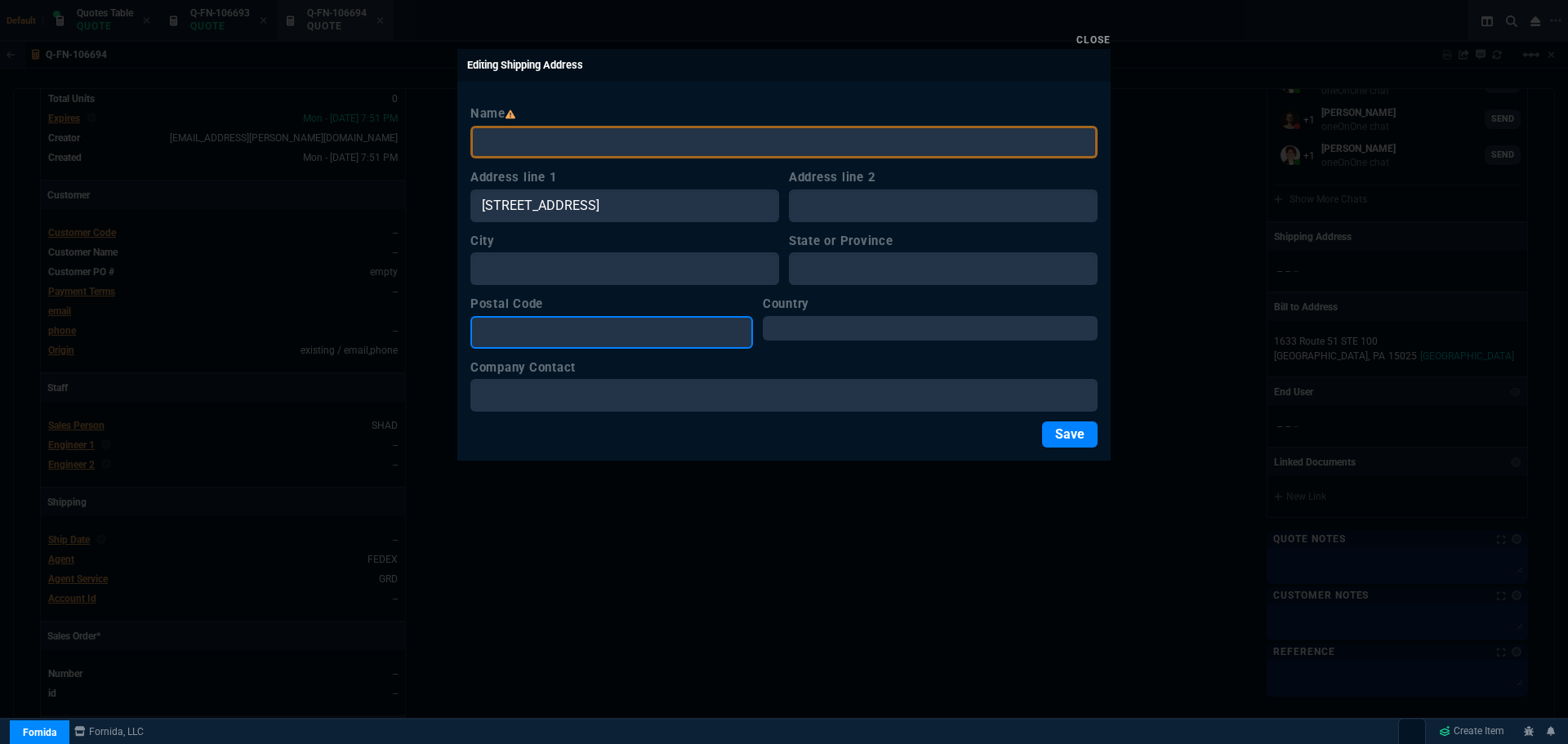
paste input "15025"
type input "15025"
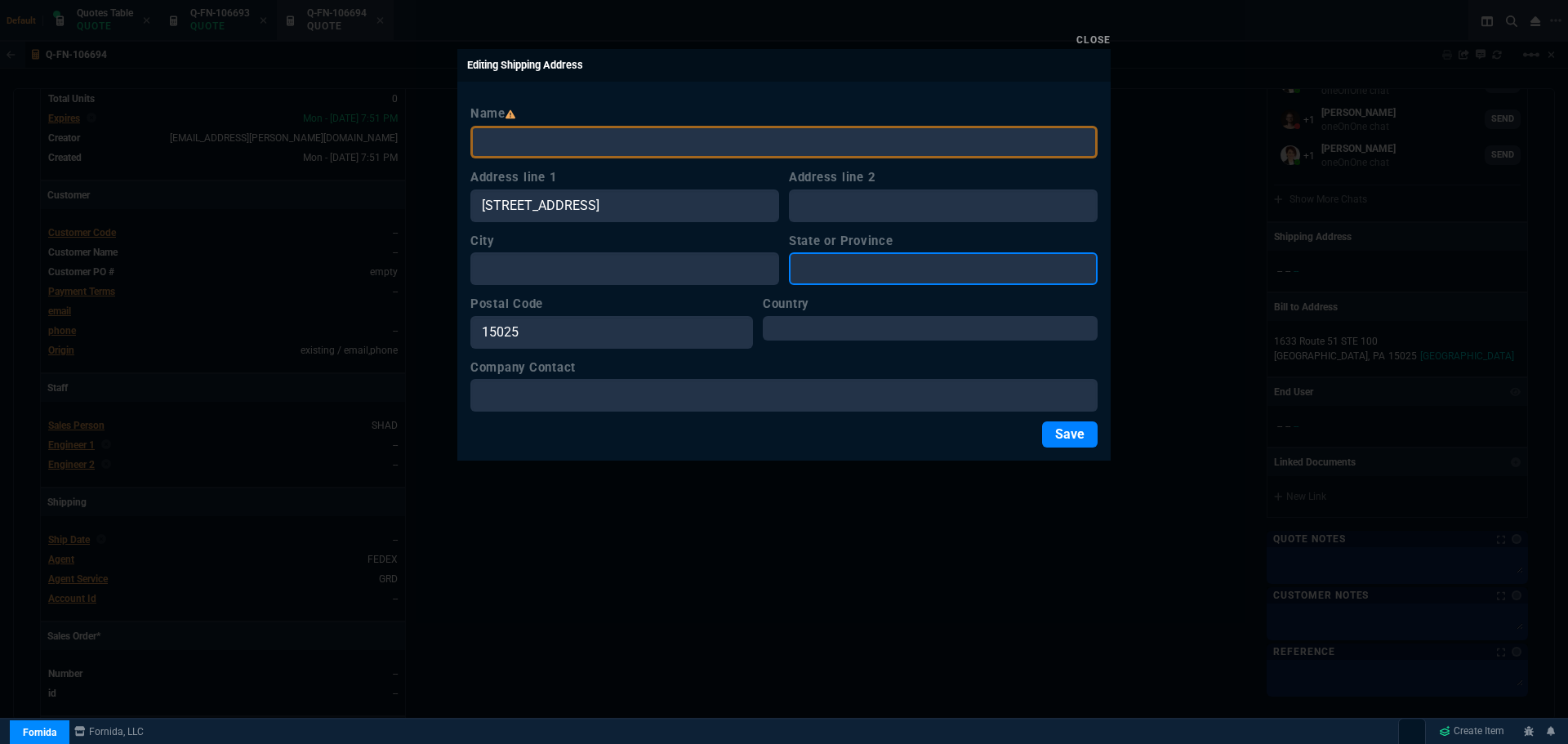
drag, startPoint x: 828, startPoint y: 270, endPoint x: 822, endPoint y: 261, distance: 10.8
click at [826, 267] on input "State or Province" at bounding box center [944, 268] width 309 height 33
type input "PA"
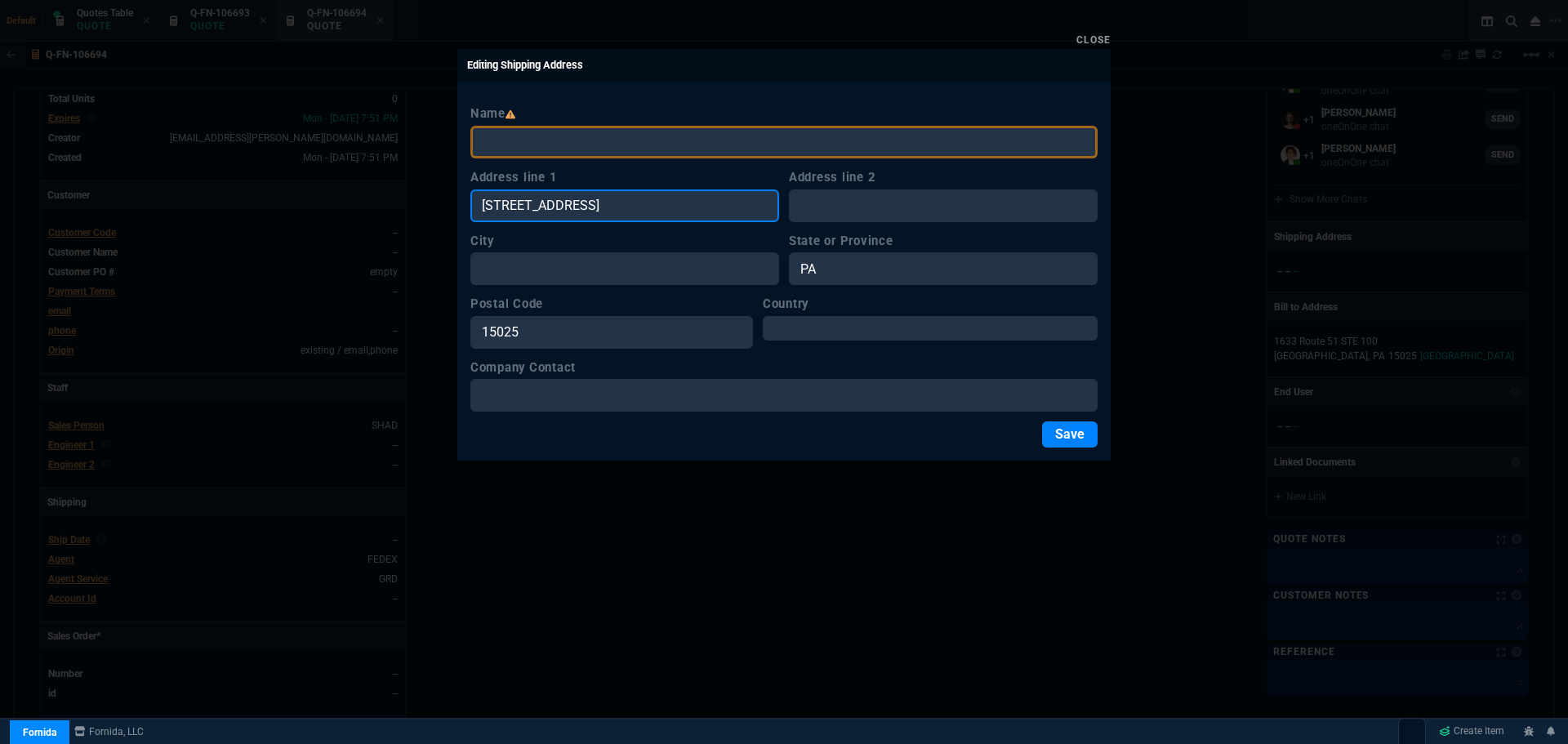
click at [737, 208] on input "1633 Route 51 STE 100 Jefferson Hills, PA" at bounding box center [625, 206] width 309 height 33
drag, startPoint x: 718, startPoint y: 208, endPoint x: 624, endPoint y: 208, distance: 94.0
click at [624, 208] on input "1633 Route 51 STE 100 Jefferson Hills" at bounding box center [625, 206] width 309 height 33
type input "1633 Route 51 STE 100"
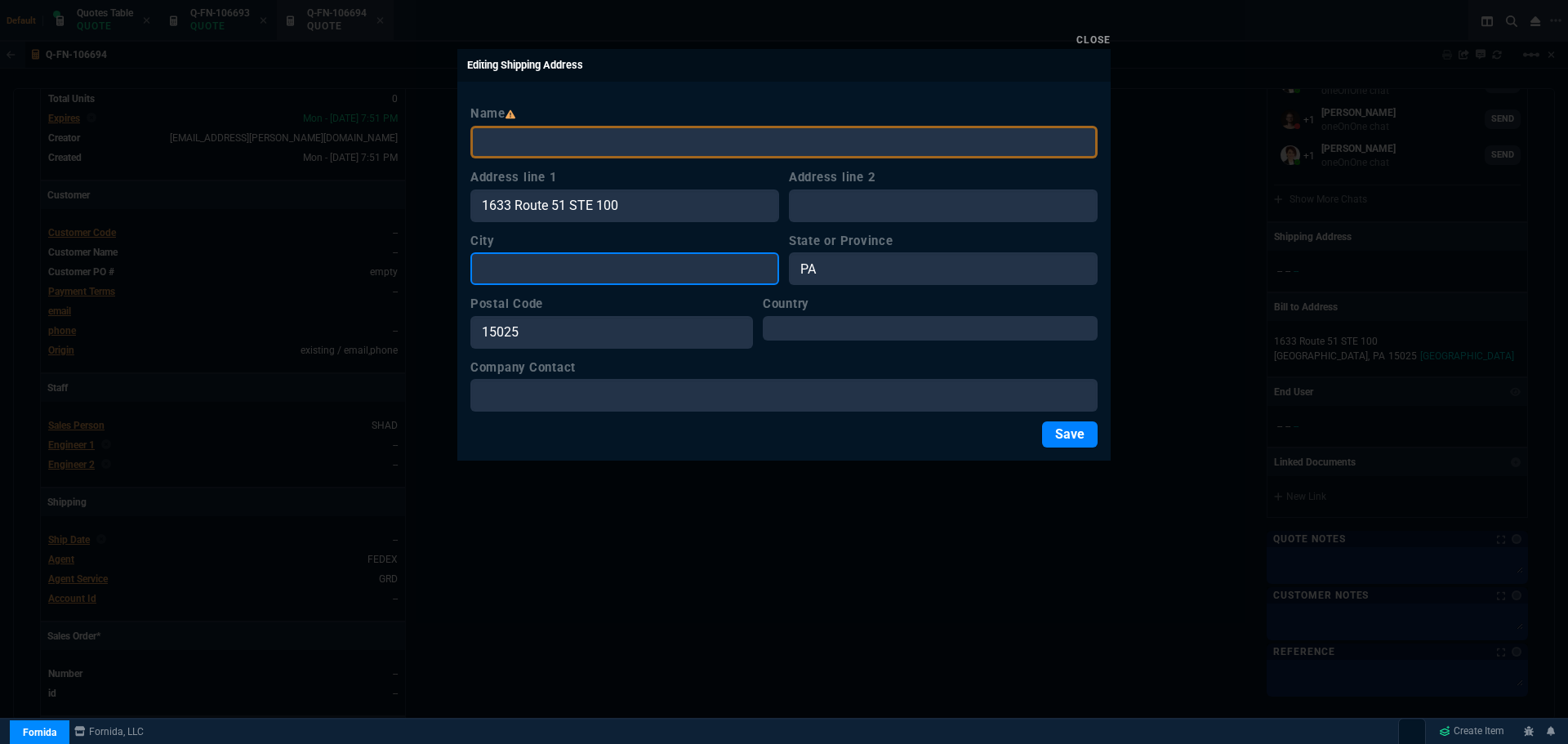
paste input "Jefferson Hills"
type input "Jefferson Hills"
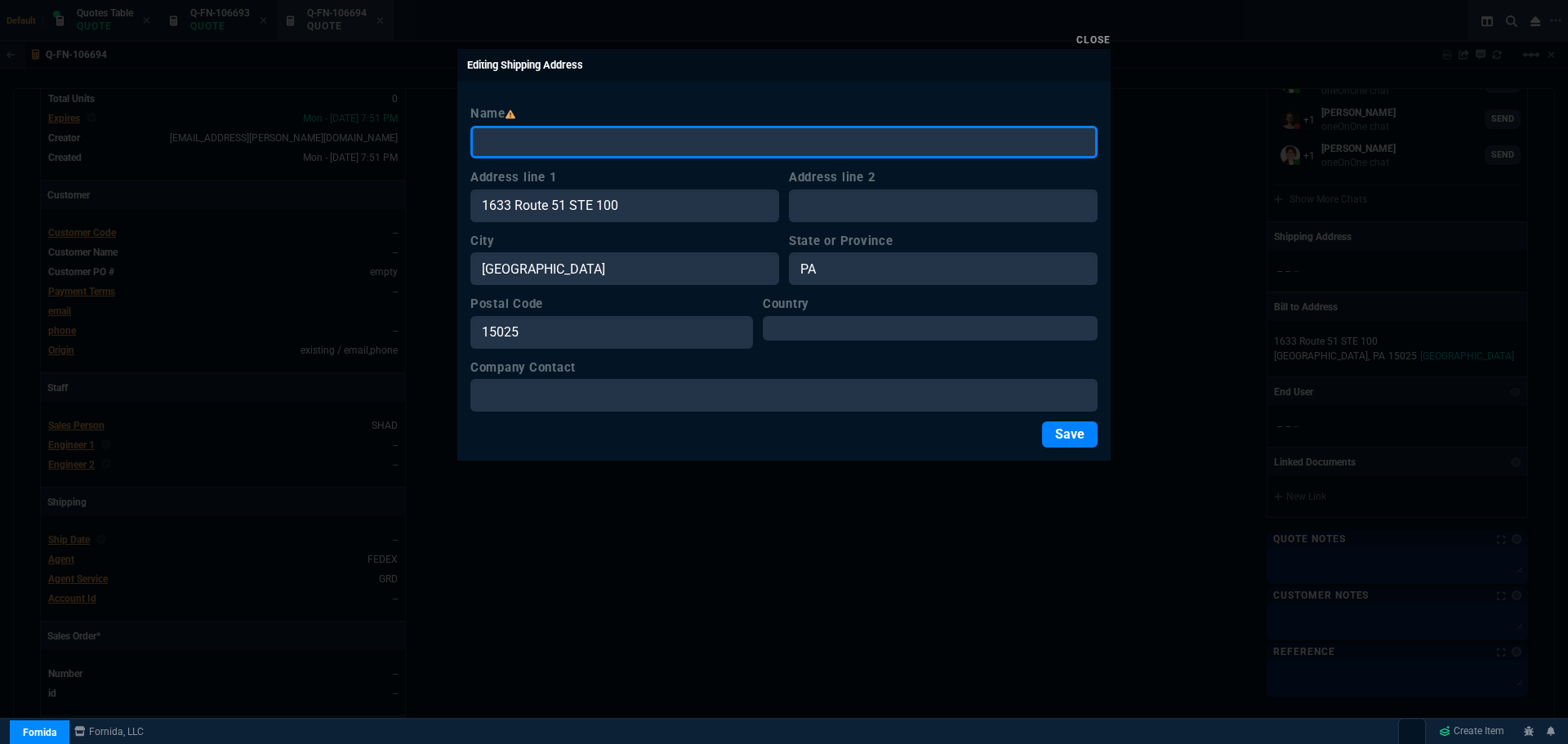
paste input "Plexus Parc"
type input "Plexus Parc"
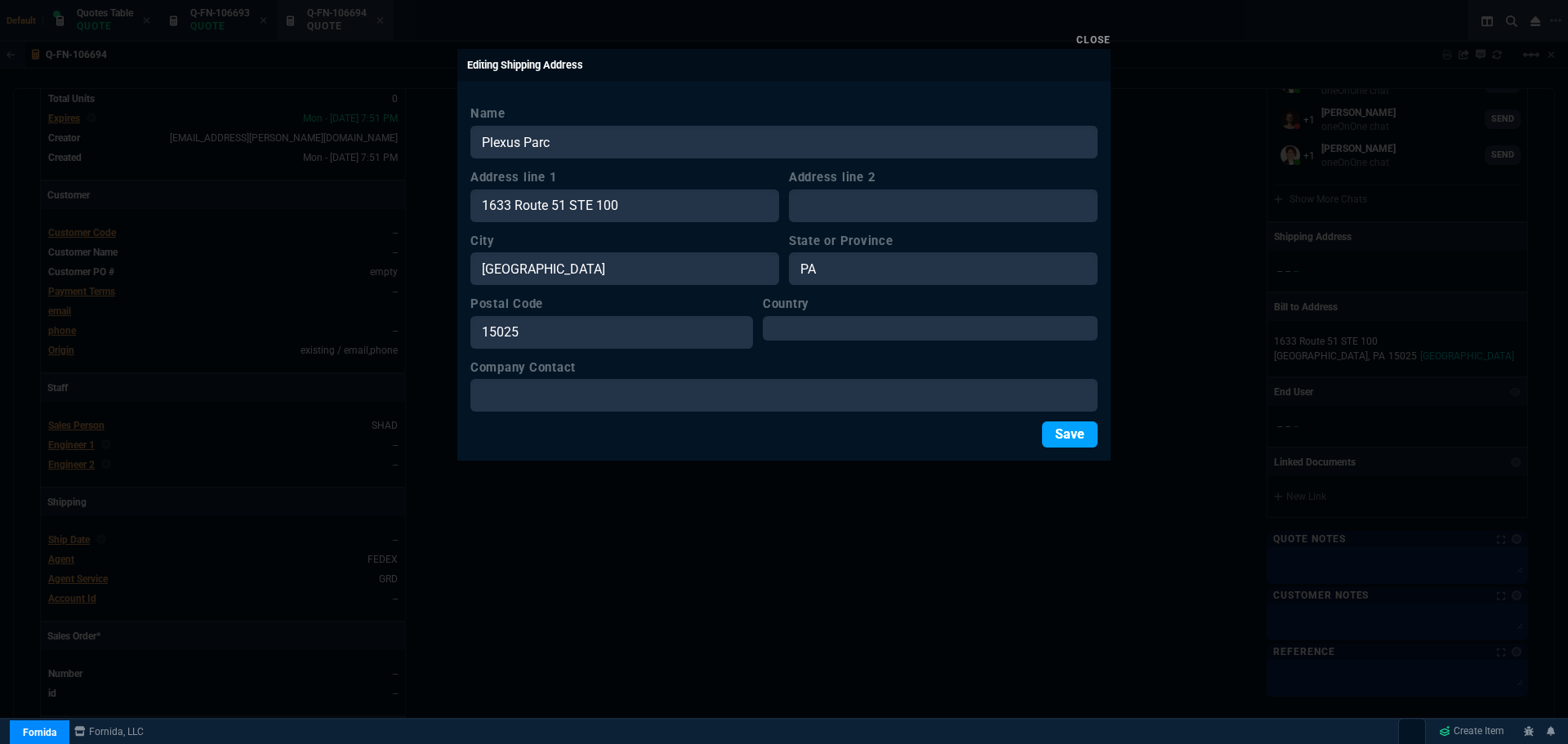
click at [1061, 440] on button "Save" at bounding box center [1070, 434] width 56 height 26
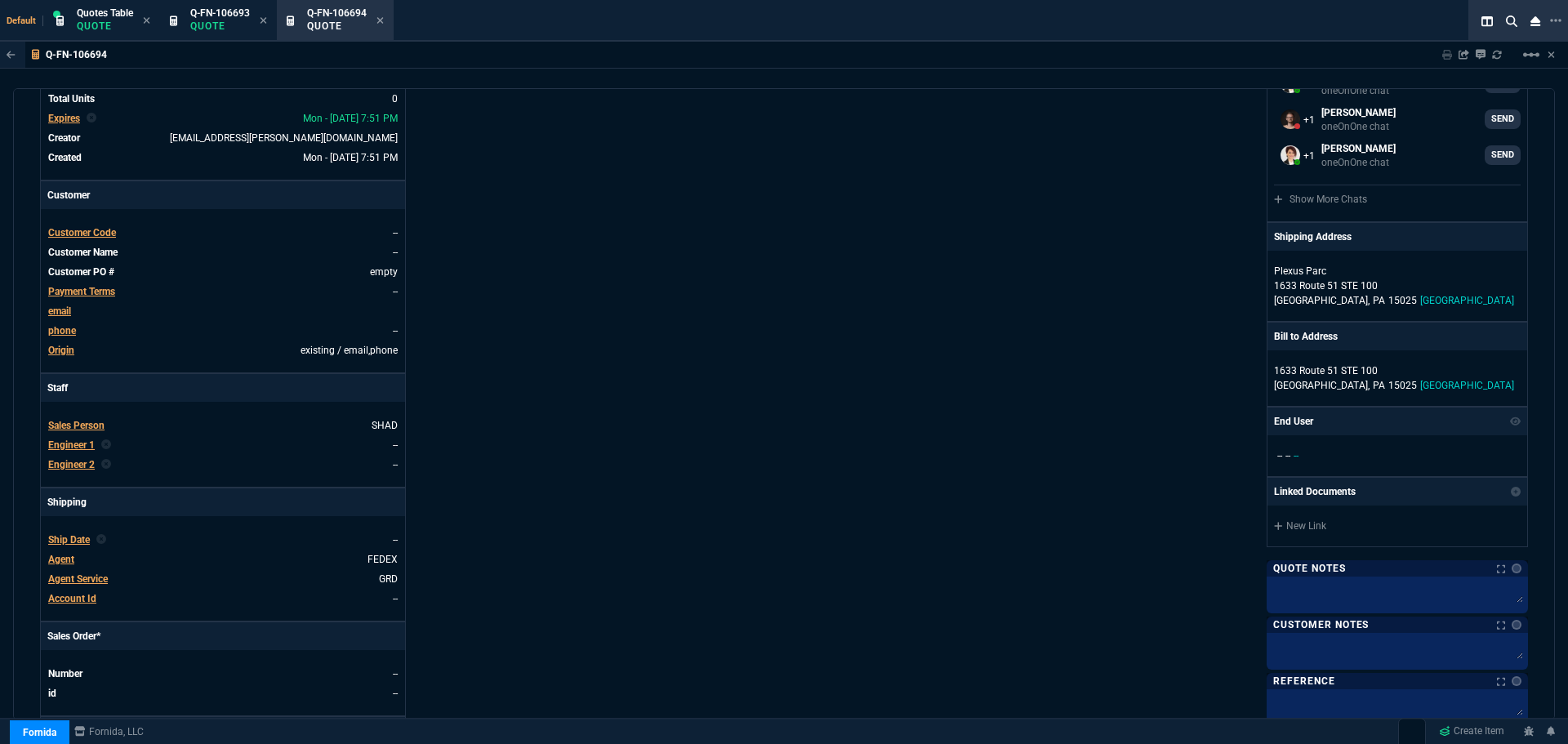
drag, startPoint x: 939, startPoint y: 392, endPoint x: 942, endPoint y: 357, distance: 35.1
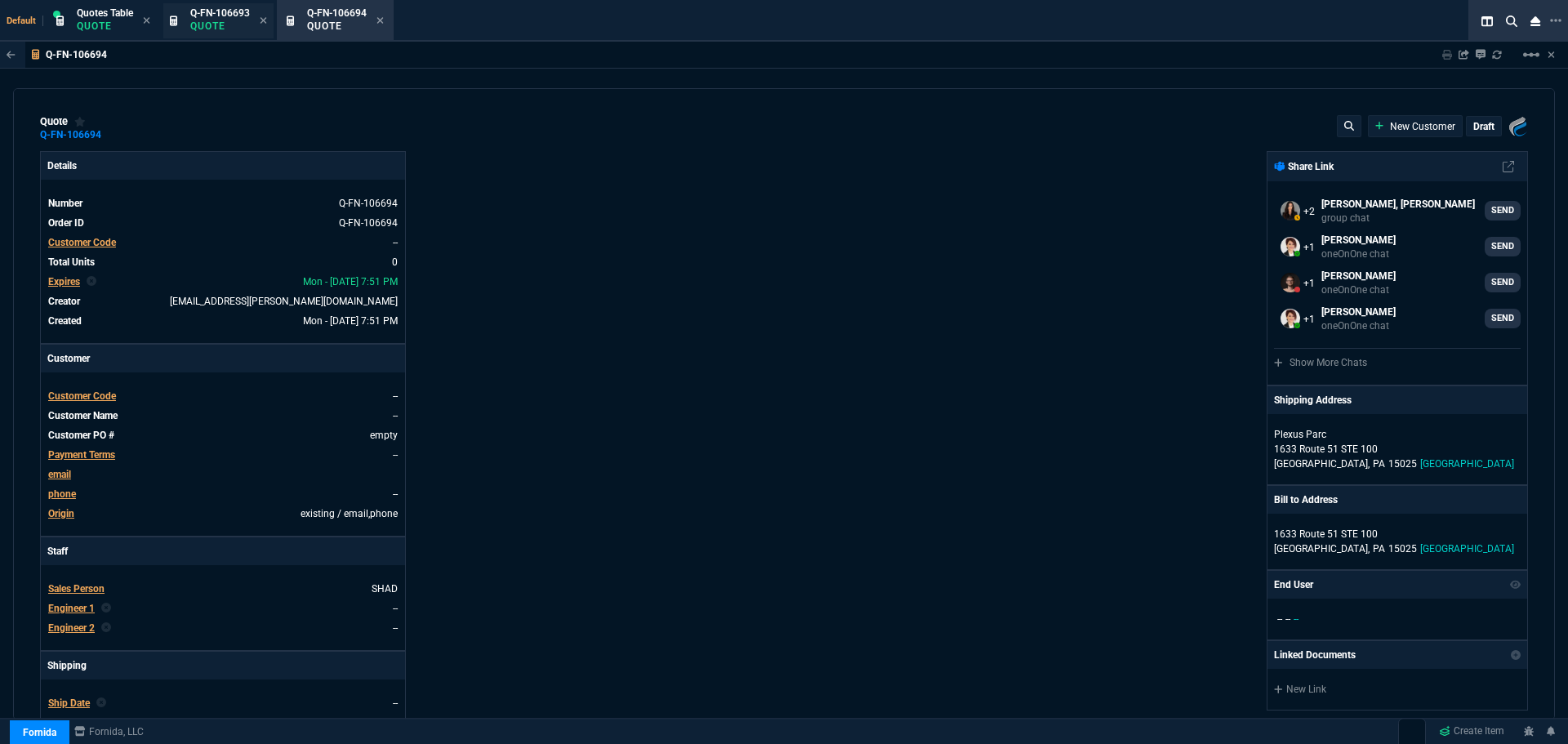
click at [228, 10] on span "Q-FN-106693" at bounding box center [221, 13] width 60 height 11
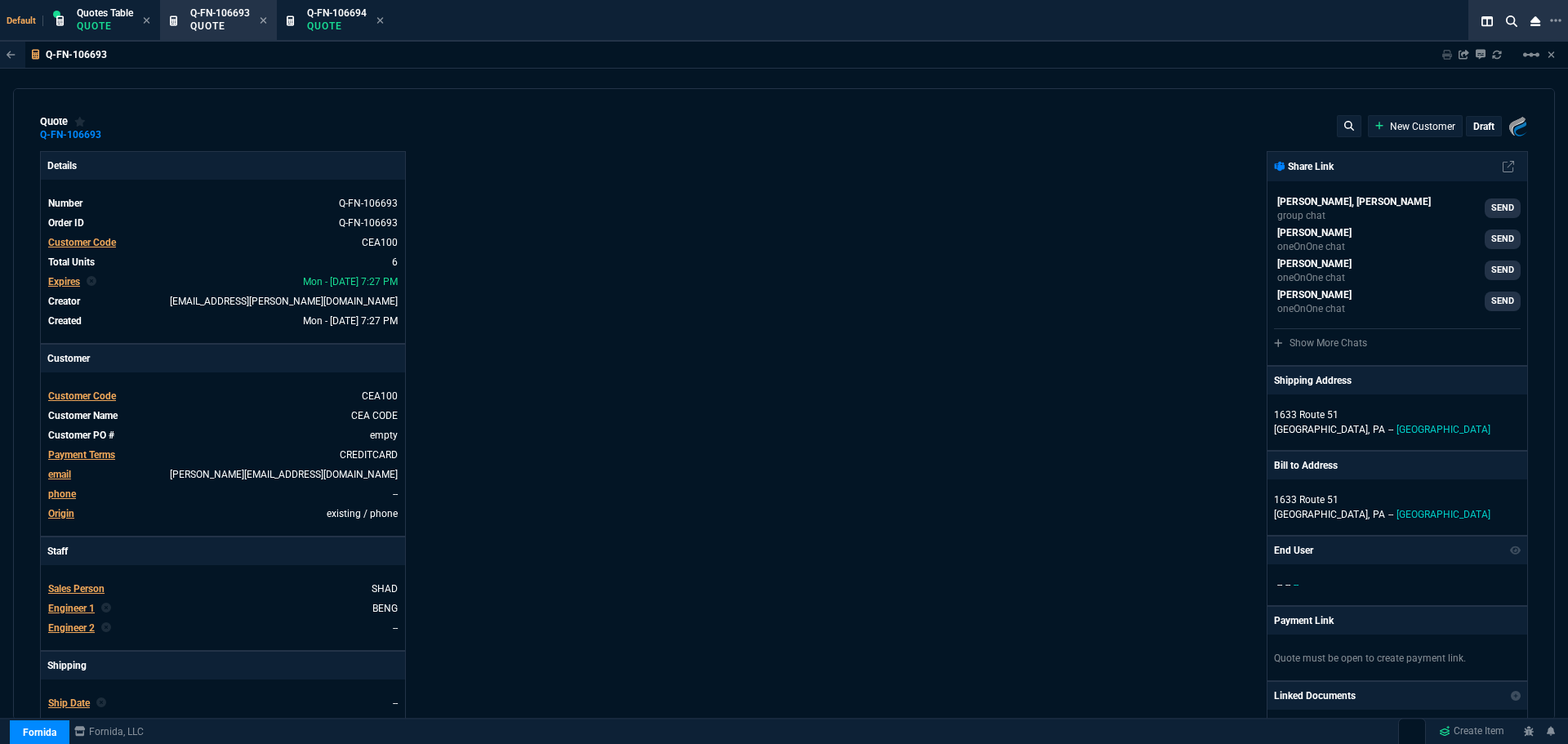
type input "36"
type input "6674"
type input "0"
type input "91"
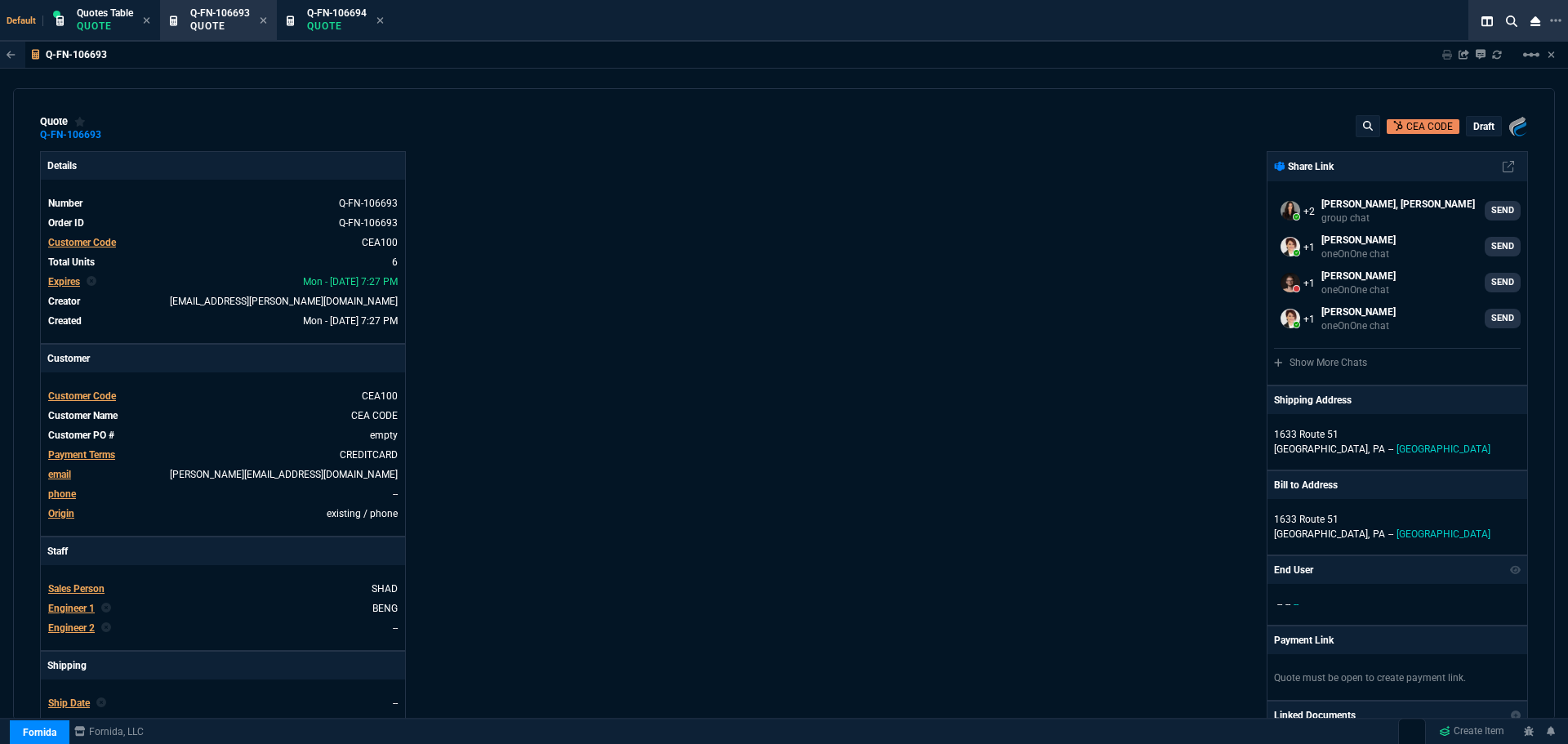
select select "12: [PERSON_NAME]"
click at [331, 23] on p "Quote" at bounding box center [337, 26] width 60 height 13
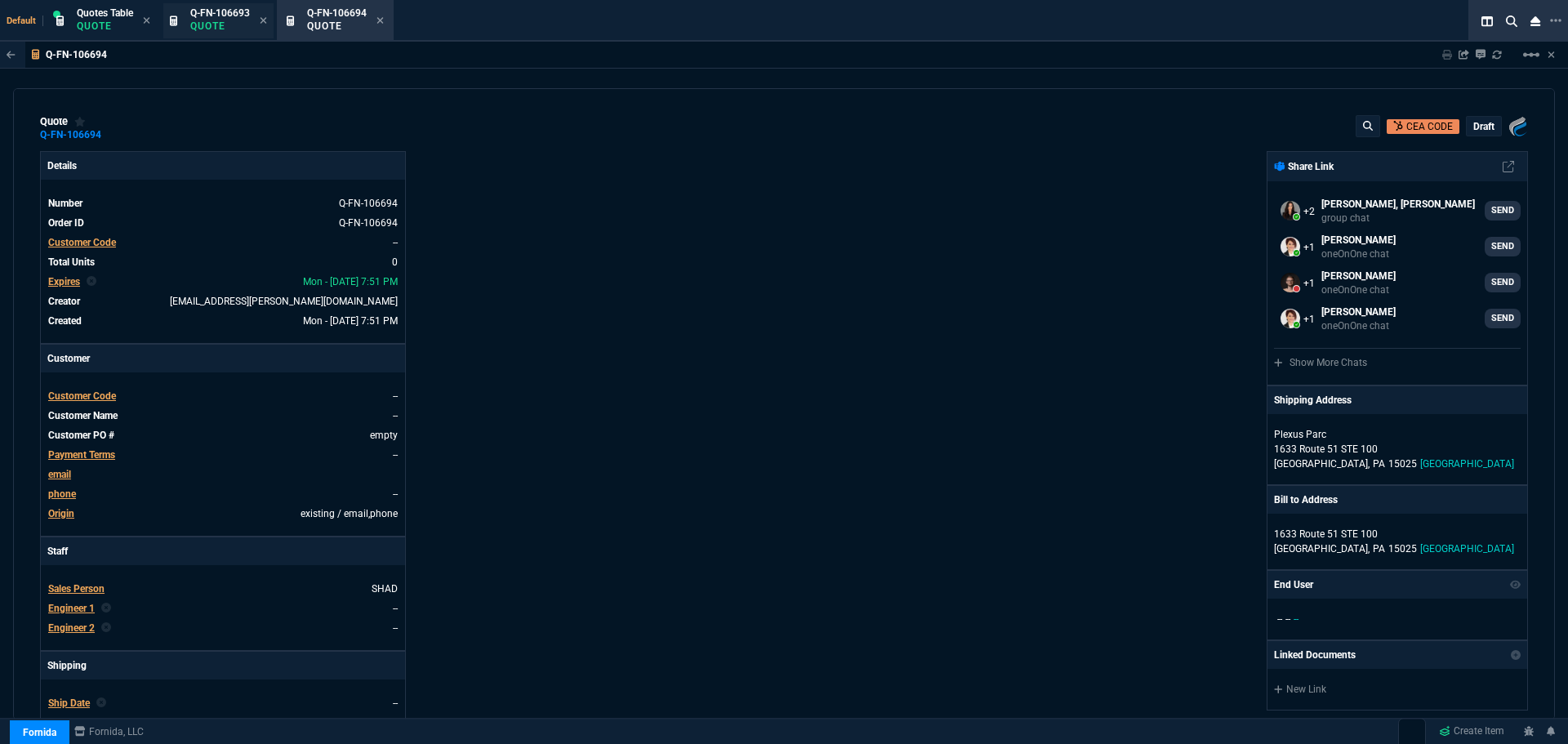
click at [239, 23] on p "Quote" at bounding box center [221, 26] width 60 height 13
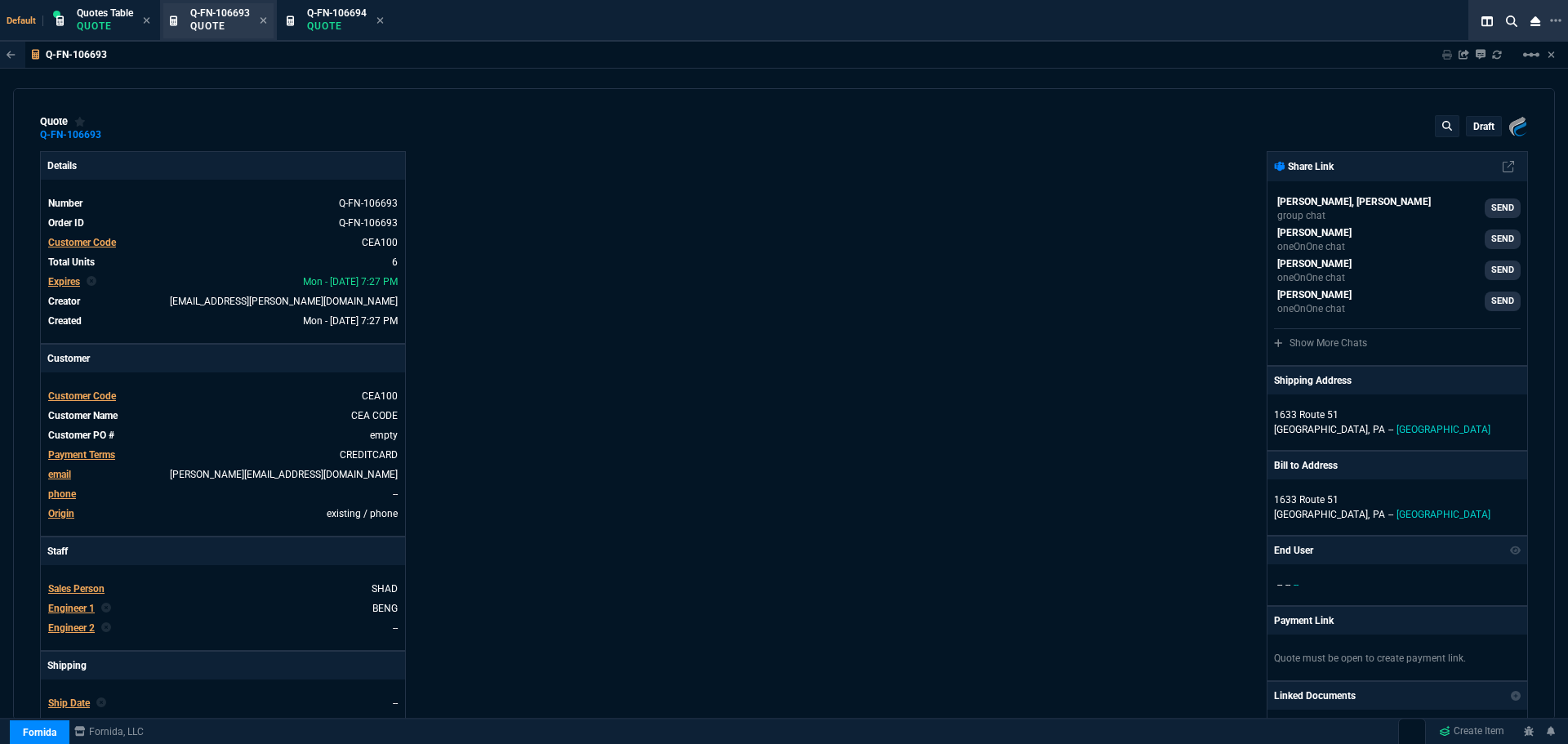
type input "36"
type input "6674"
type input "0"
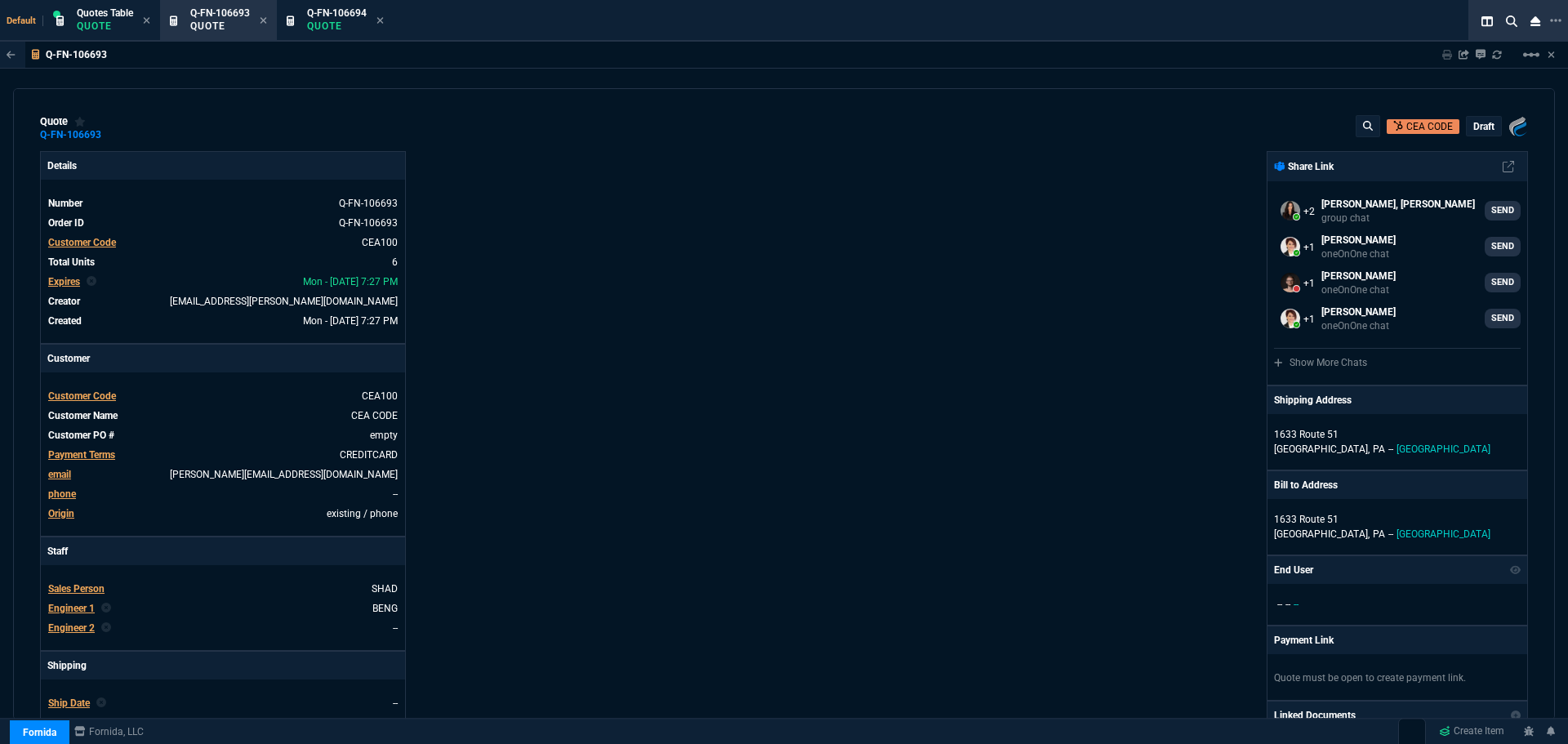
type input "91"
click at [328, 20] on p "Quote" at bounding box center [337, 26] width 60 height 13
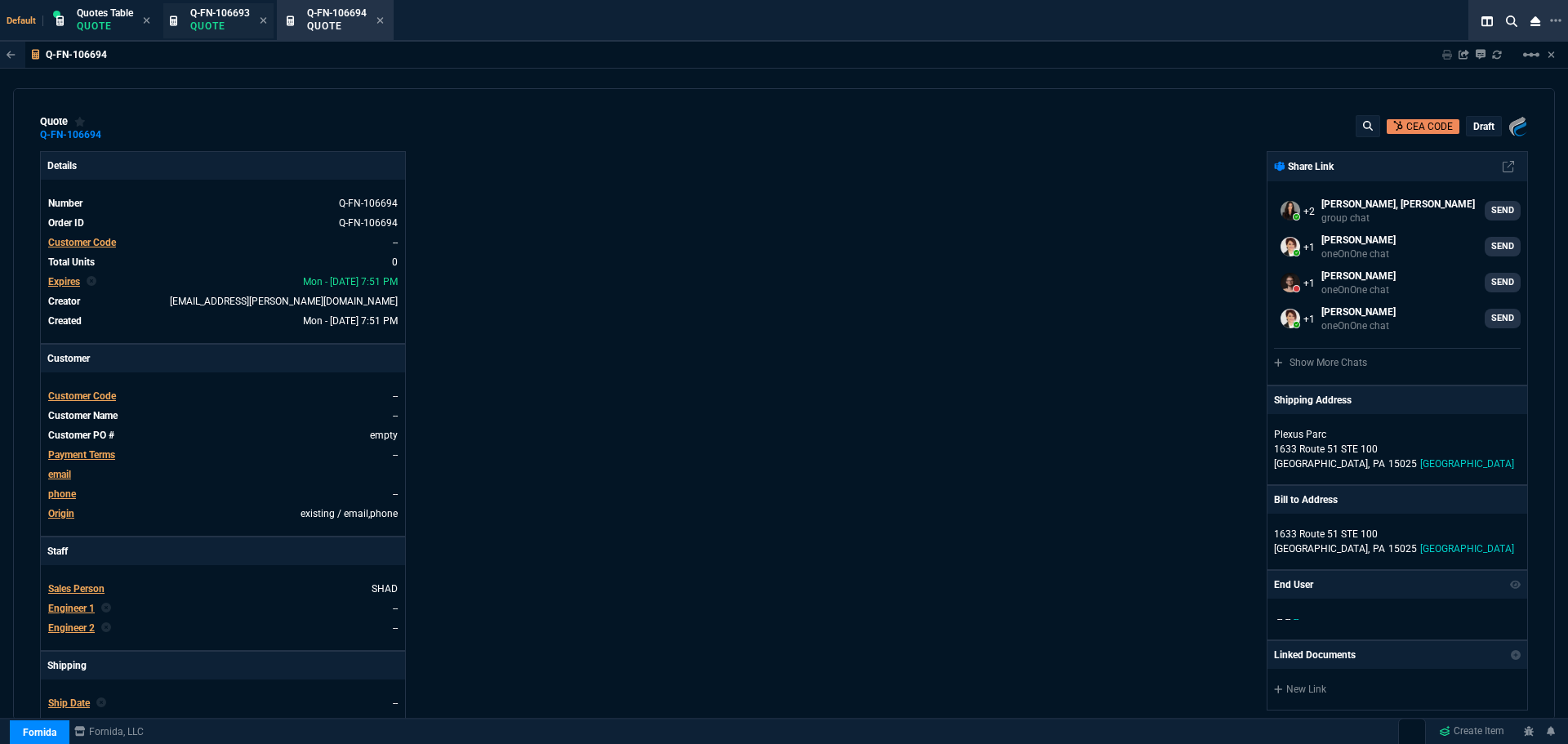
click at [216, 20] on p "Quote" at bounding box center [221, 26] width 60 height 13
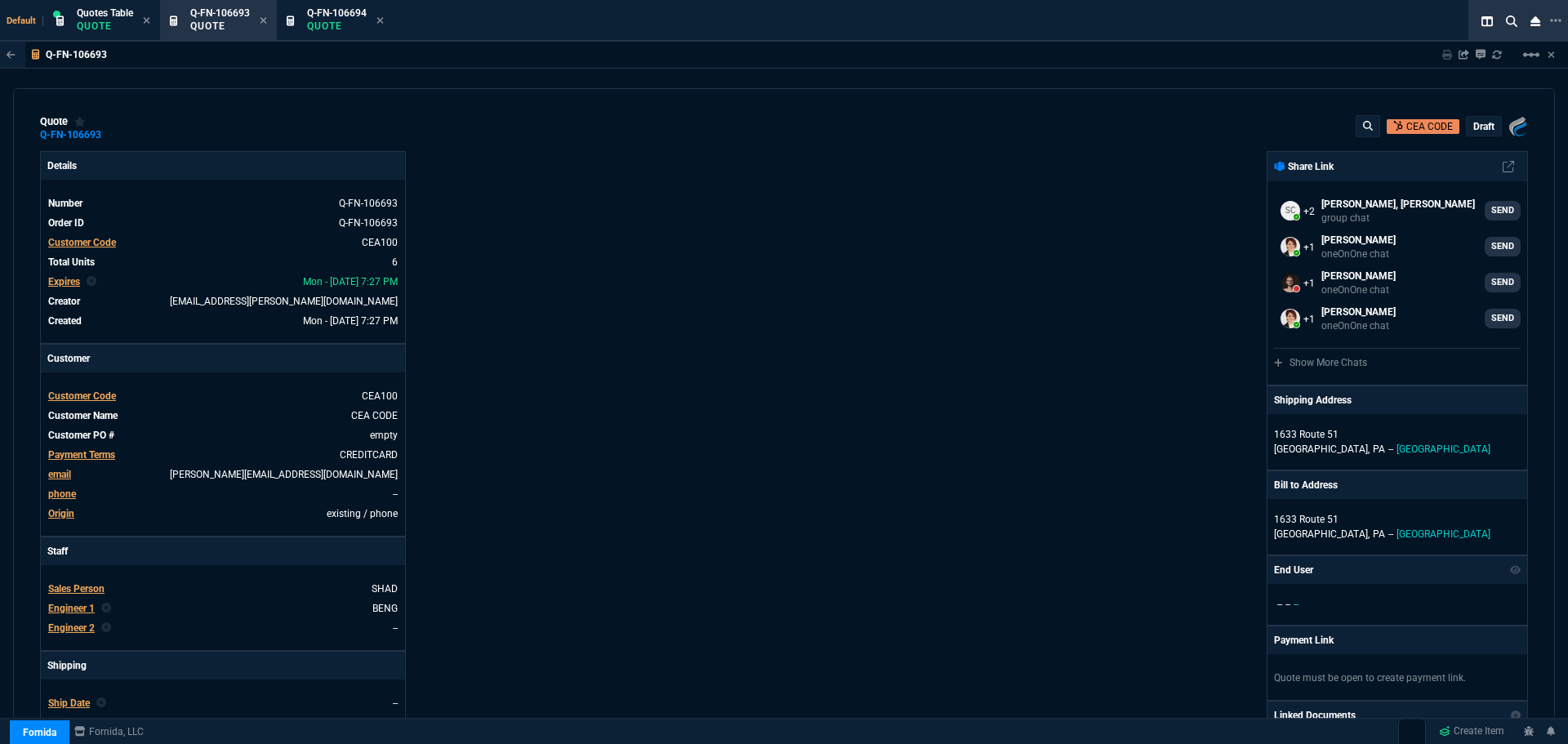
type input "36"
type input "6674"
type input "0"
type input "91"
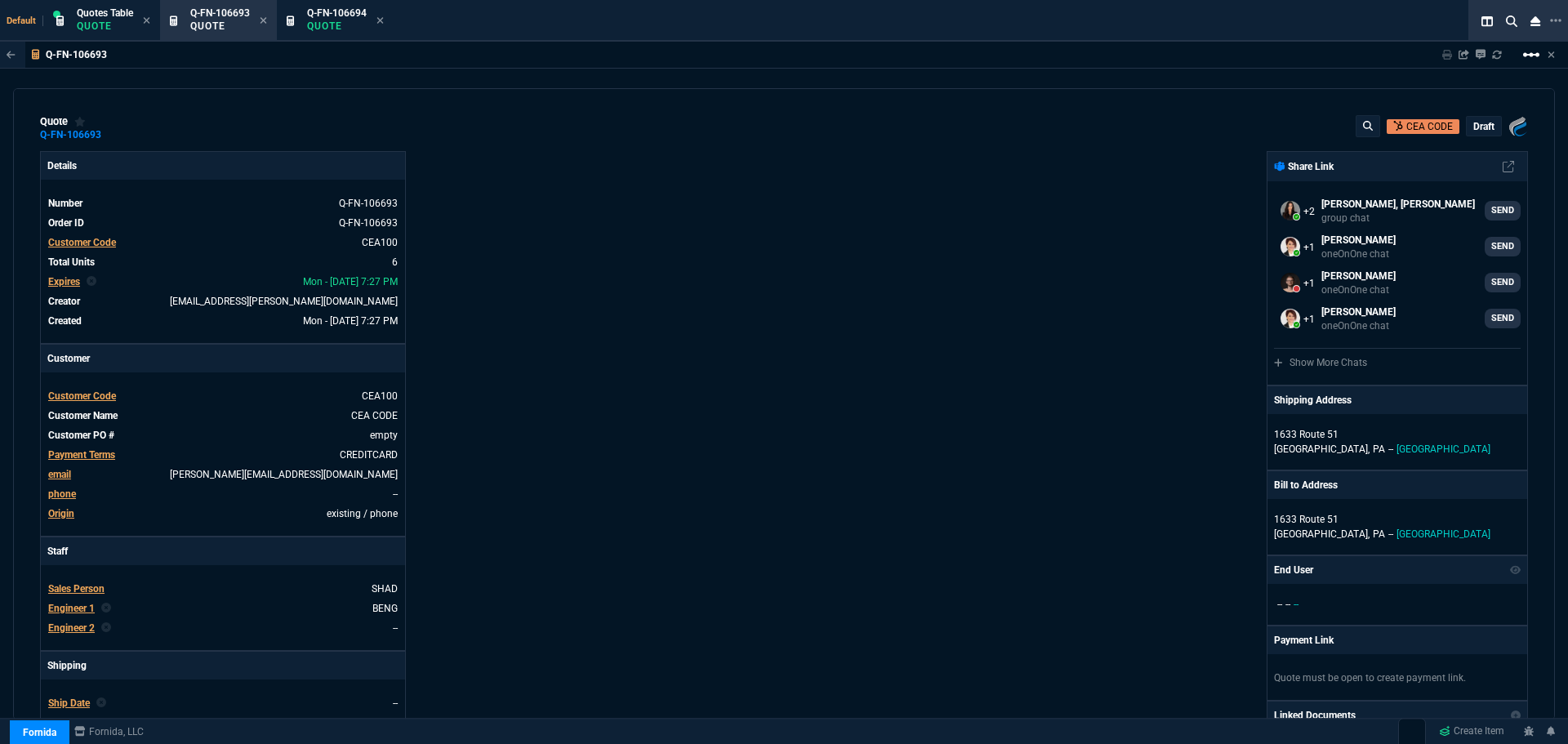
click at [1527, 57] on mat-icon "linear_scale" at bounding box center [1531, 54] width 20 height 20
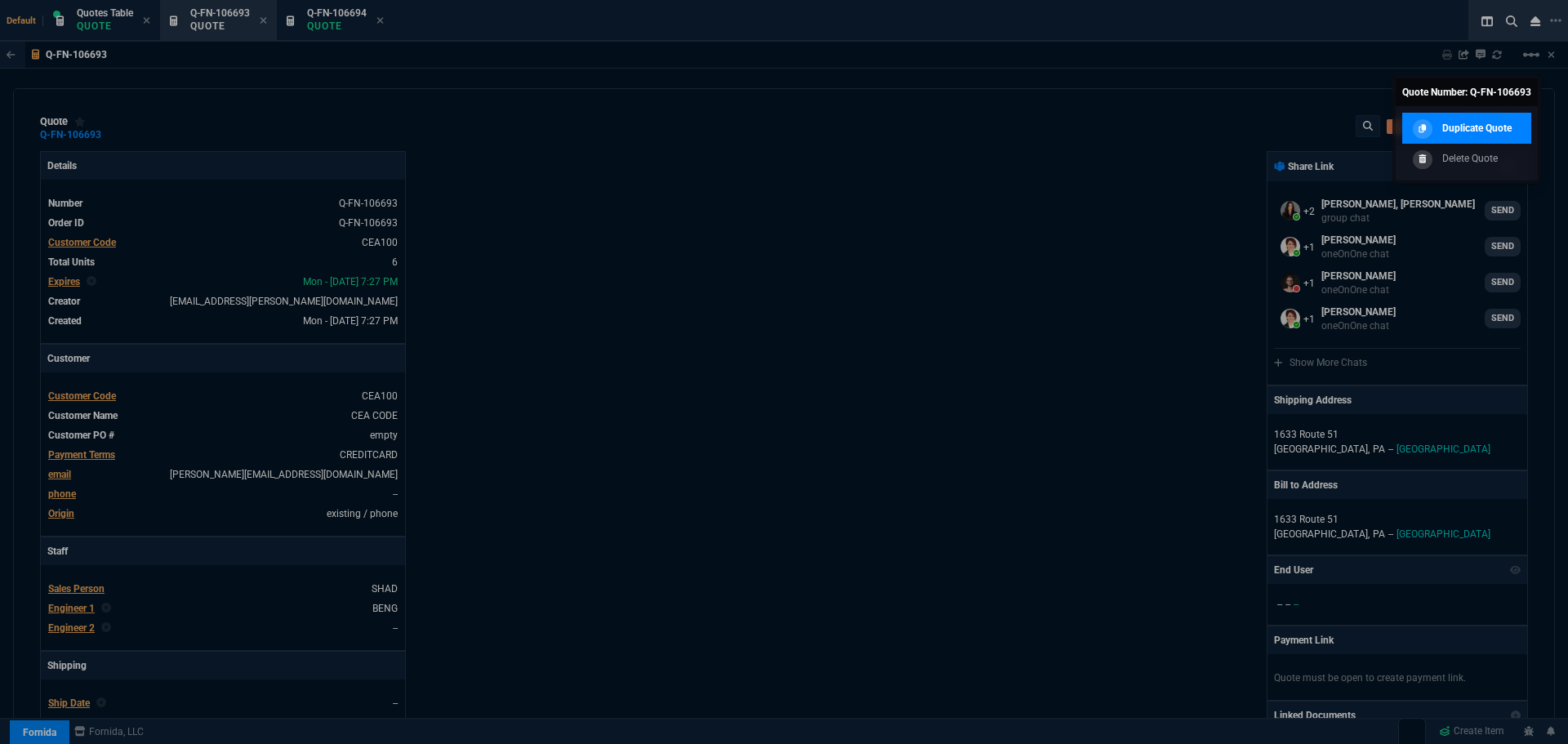
click at [1491, 125] on p "Duplicate Quote" at bounding box center [1477, 128] width 70 height 15
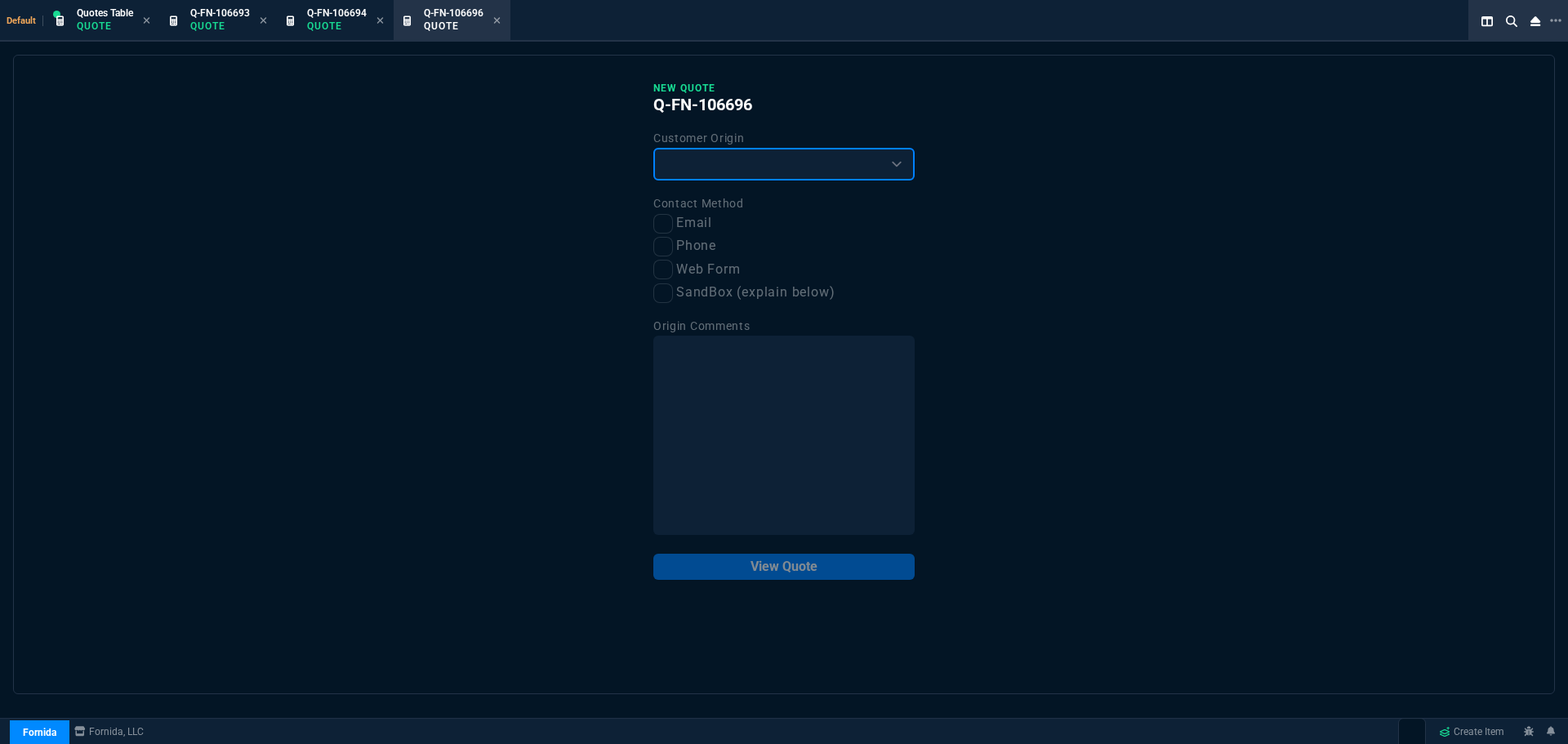
click at [800, 154] on select "Existing Customer Amazon Lead (first order) Website Lead (first order) Called (…" at bounding box center [784, 164] width 261 height 33
select select "existing"
click at [653, 149] on select "Existing Customer Amazon Lead (first order) Website Lead (first order) Called (…" at bounding box center [784, 164] width 261 height 33
click at [663, 253] on input "Phone" at bounding box center [663, 246] width 20 height 20
checkbox input "true"
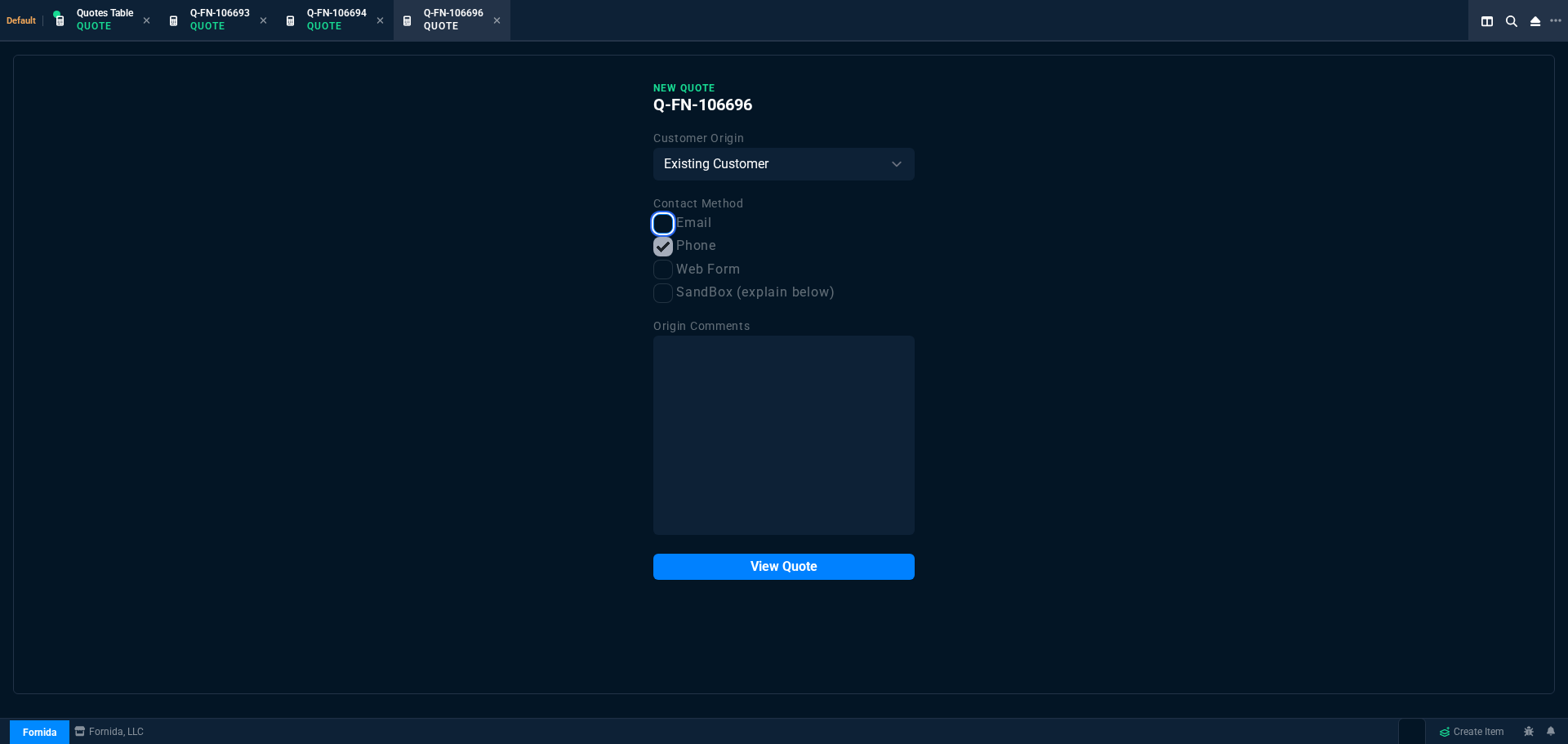
click at [662, 217] on input "Email" at bounding box center [663, 223] width 20 height 20
checkbox input "true"
click at [752, 565] on button "View Quote" at bounding box center [784, 566] width 261 height 26
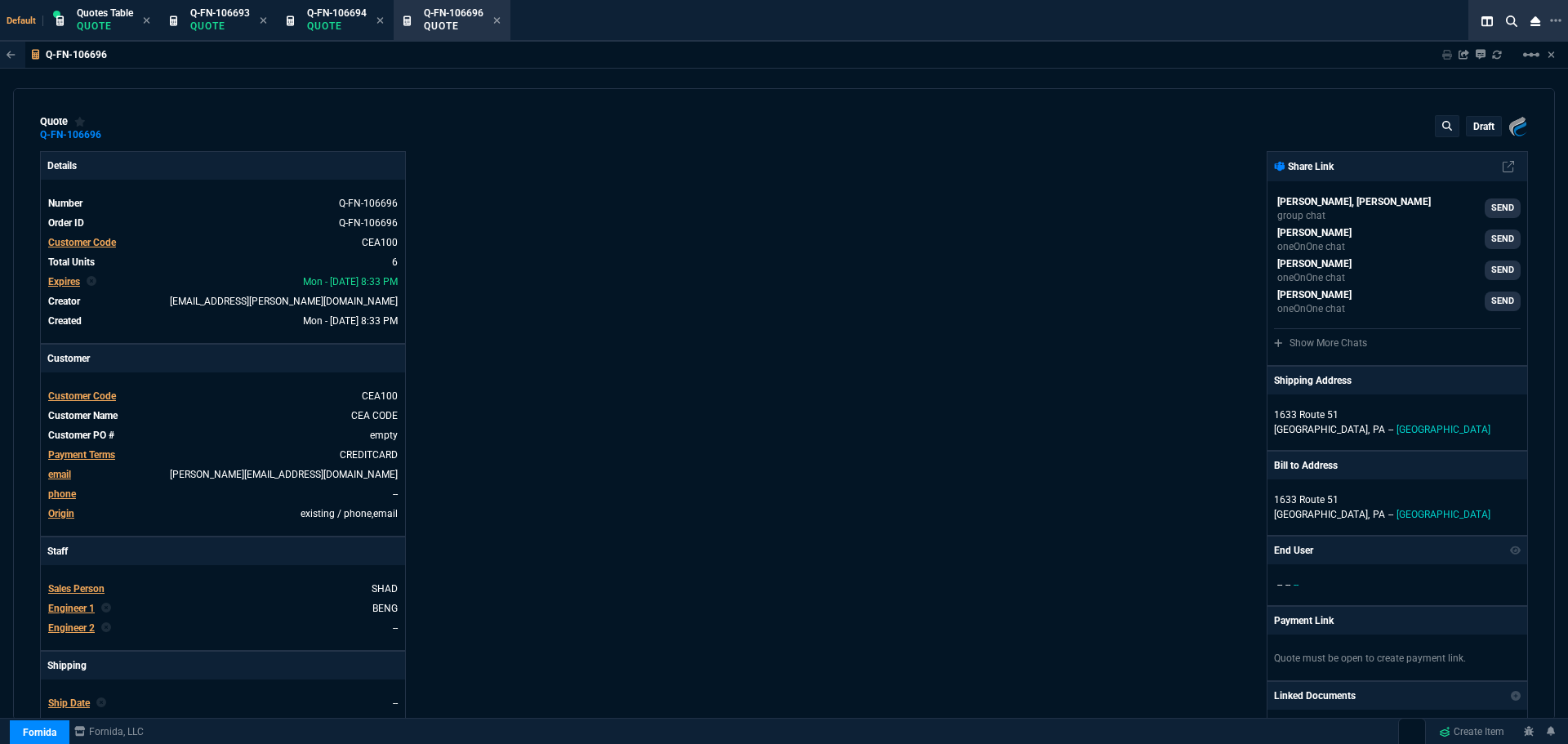
type input "36"
type input "6674"
type input "0"
type input "91"
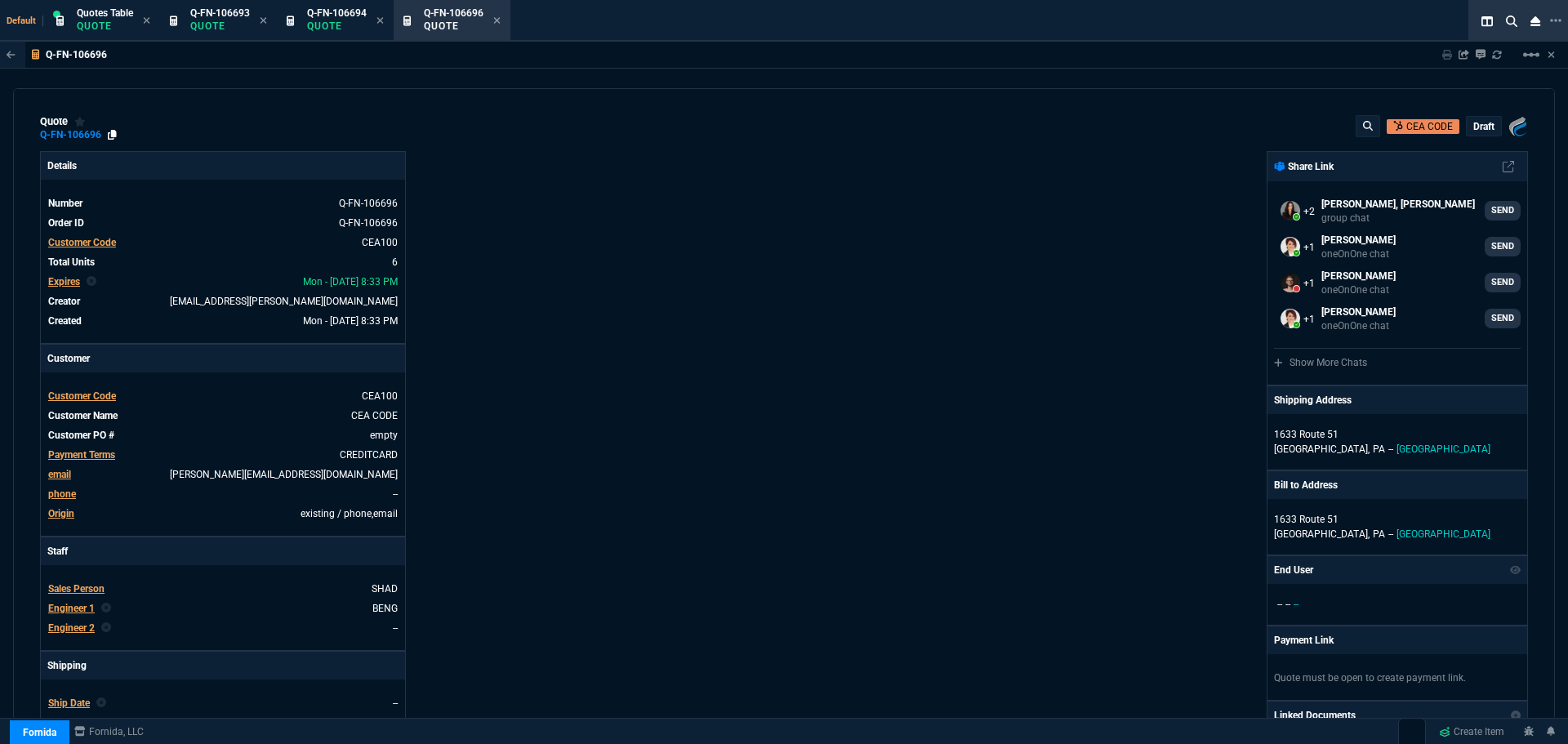
click at [110, 135] on icon at bounding box center [113, 135] width 9 height 10
click at [315, 20] on p "Quote" at bounding box center [337, 26] width 60 height 13
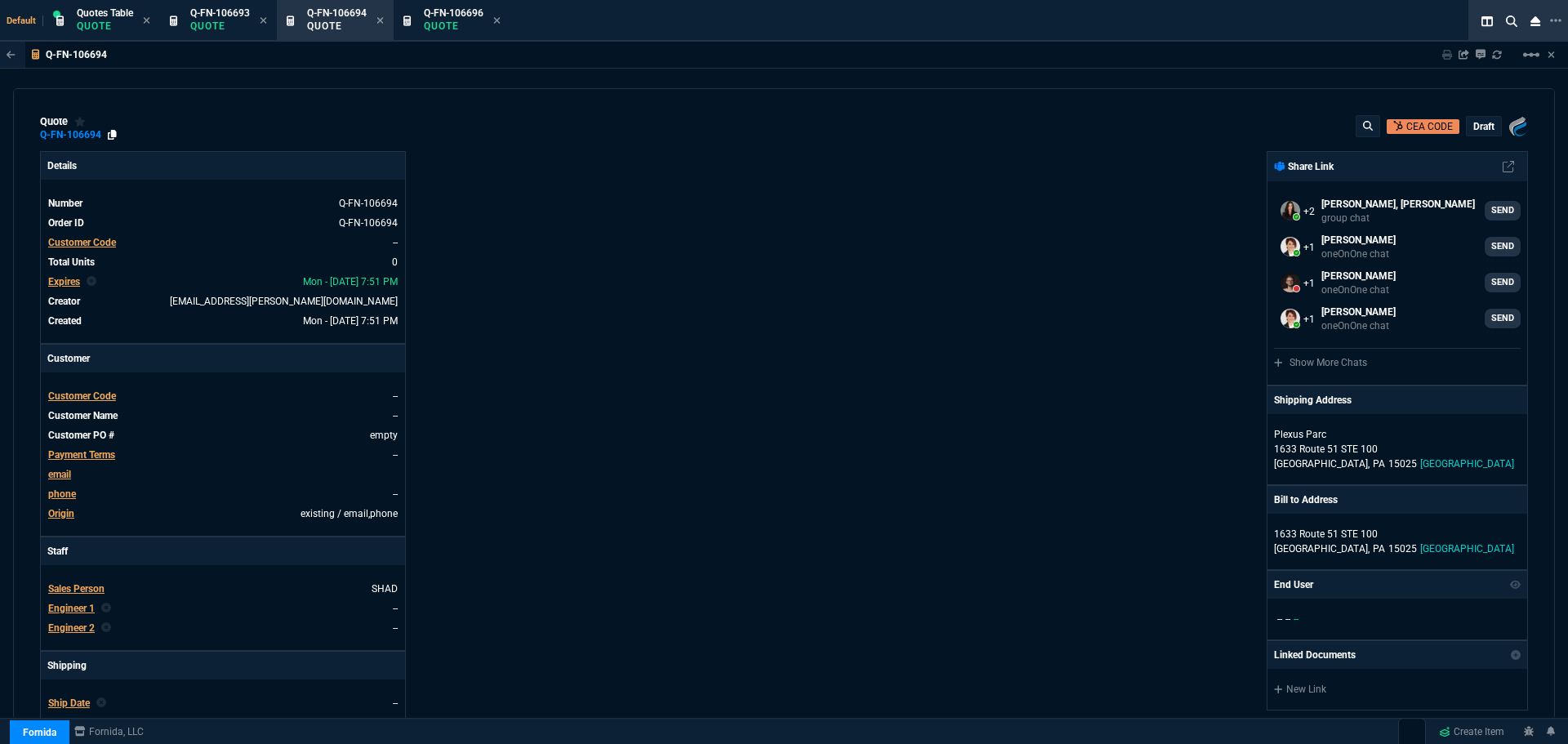
click at [111, 132] on icon at bounding box center [113, 135] width 9 height 10
click at [1554, 19] on icon at bounding box center [1556, 20] width 11 height 13
click at [1473, 29] on li "Open New Tab" at bounding box center [1469, 33] width 162 height 20
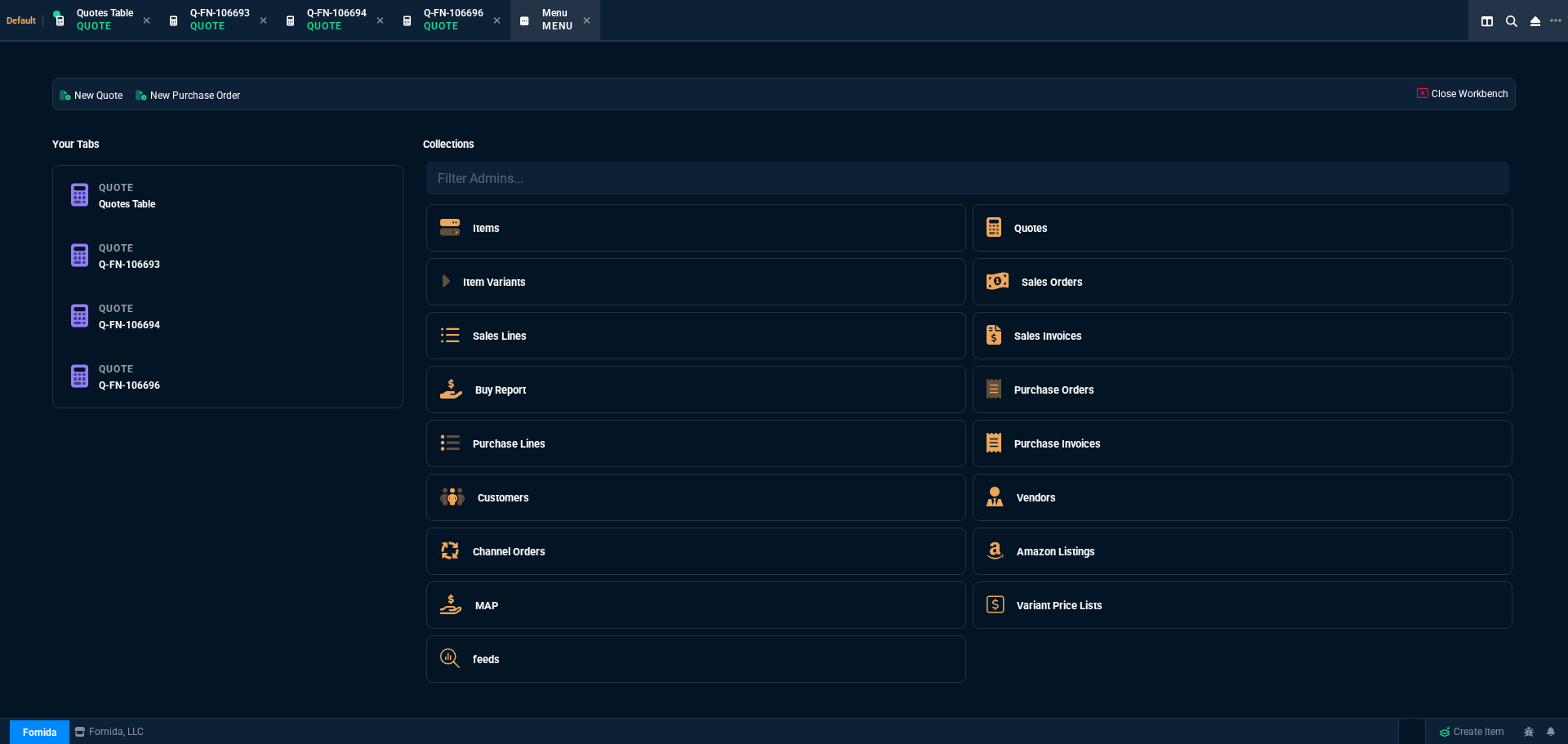
click at [1018, 221] on h5 "Quotes" at bounding box center [1031, 228] width 34 height 16
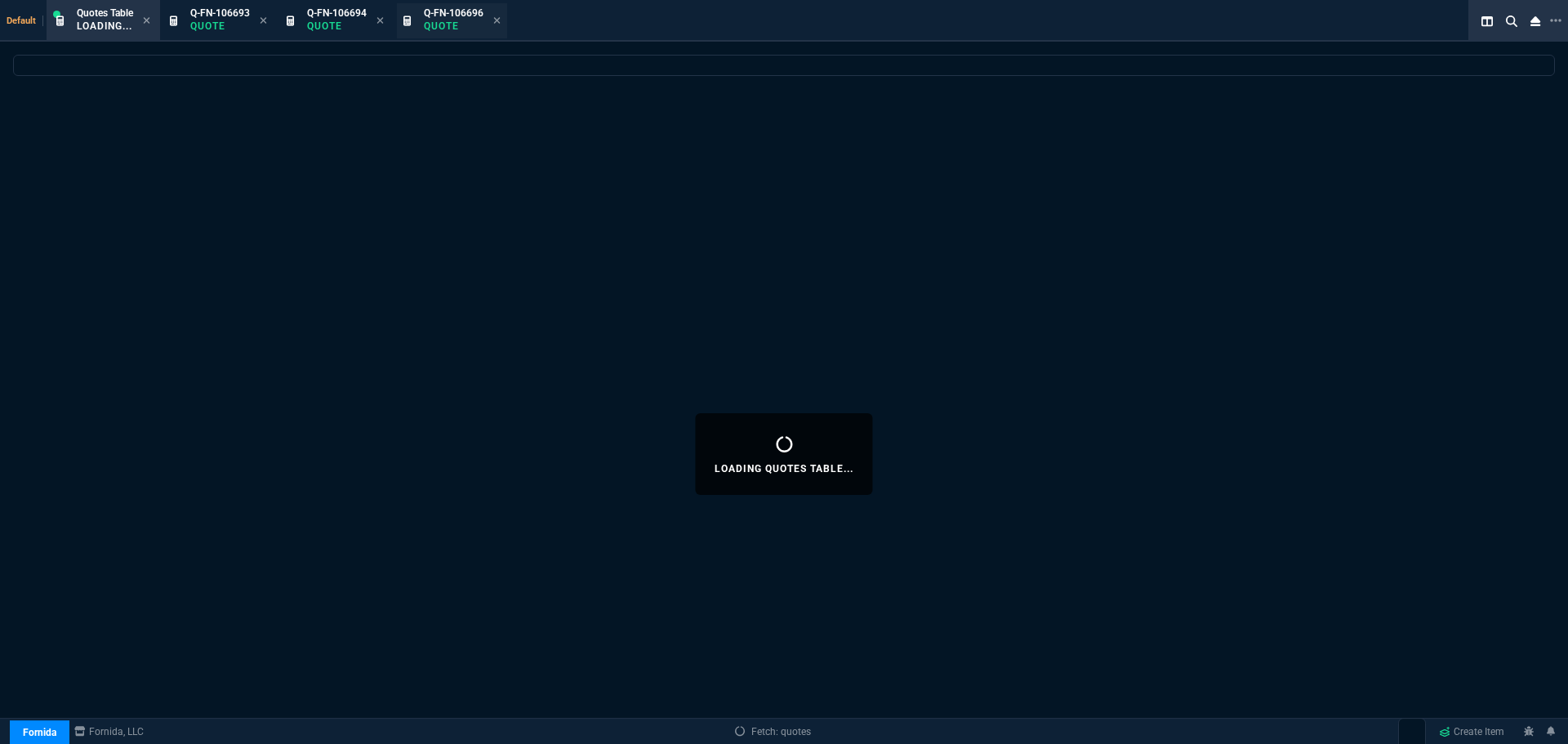
select select
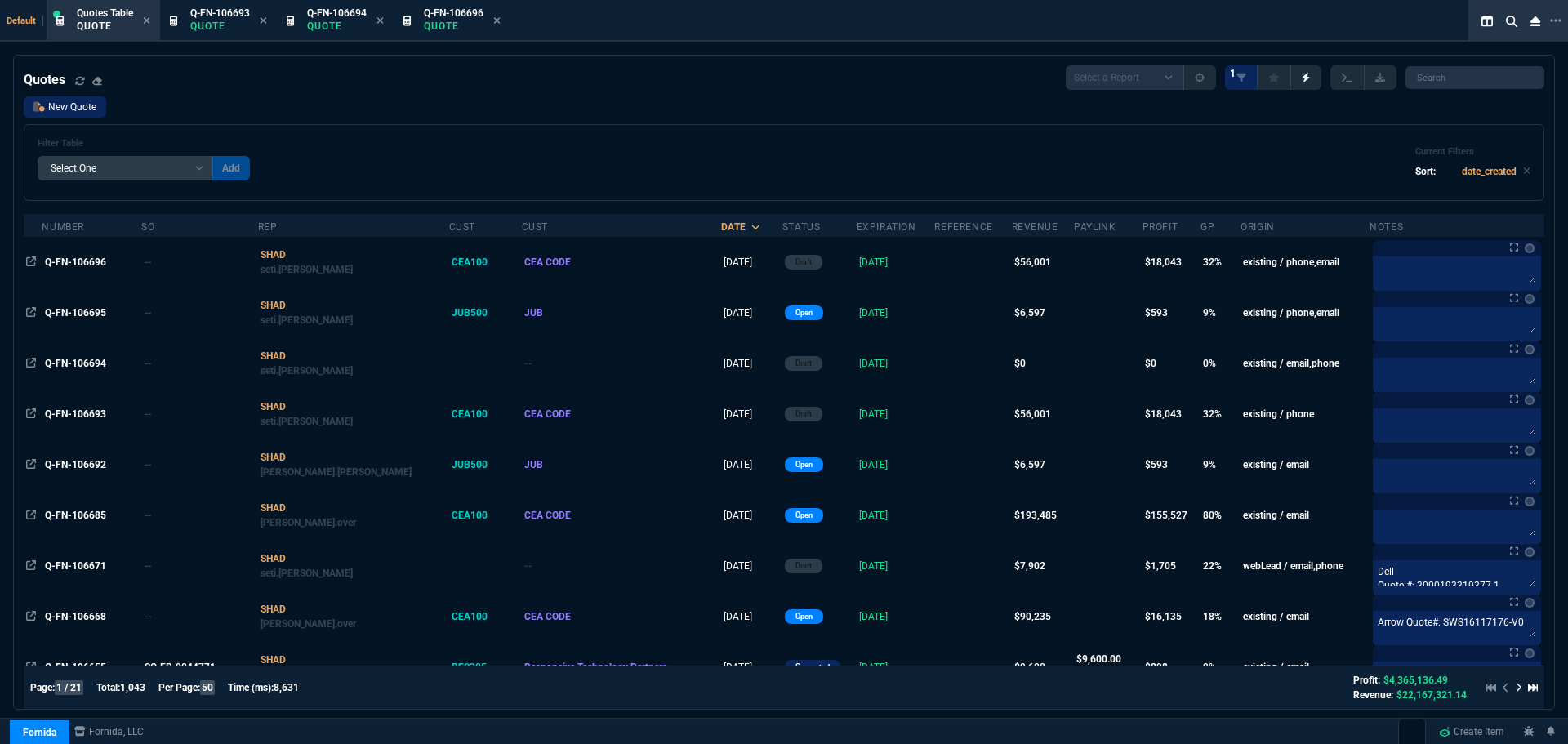
click at [50, 104] on link "New Quote" at bounding box center [64, 107] width 83 height 21
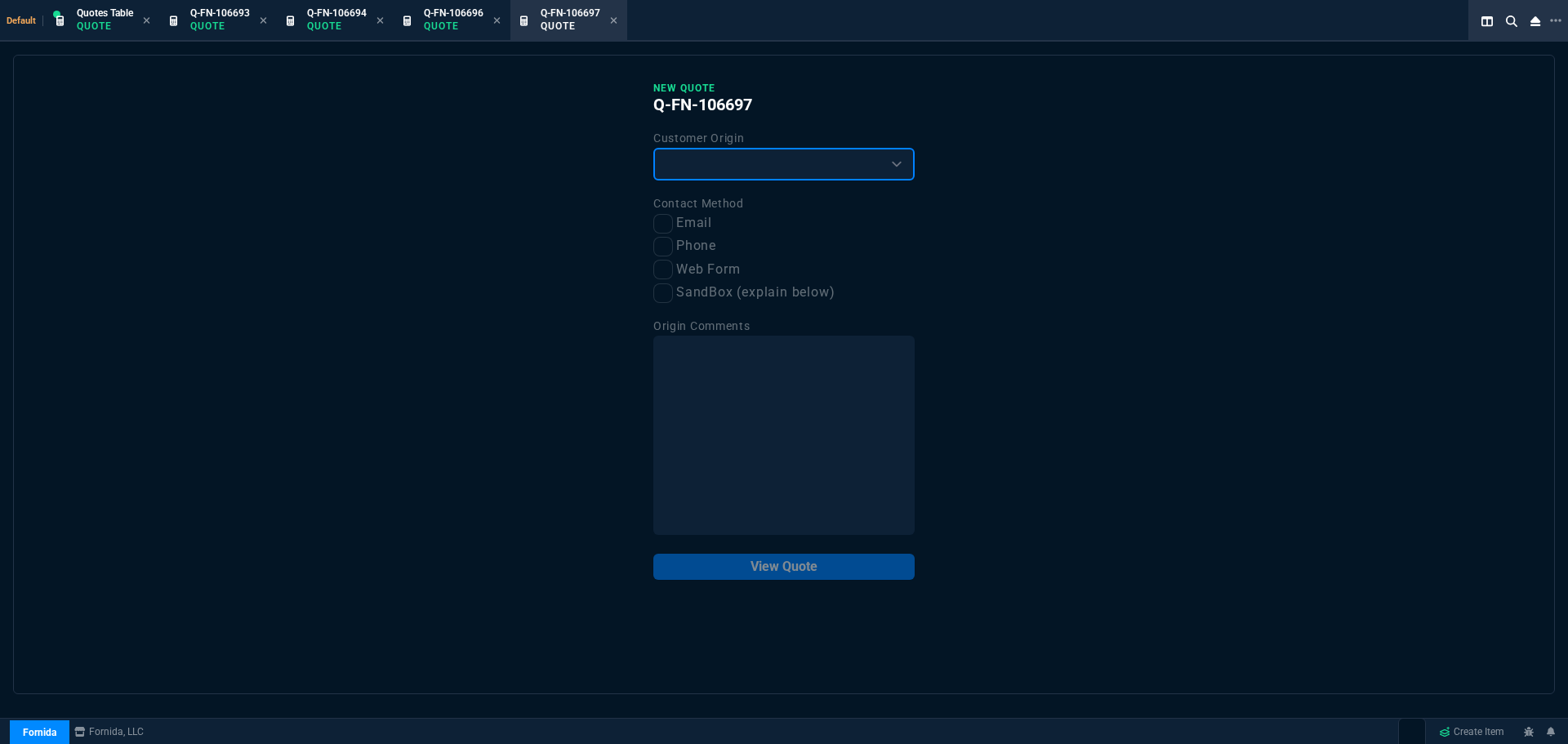
click at [702, 157] on select "Existing Customer Amazon Lead (first order) Website Lead (first order) Called (…" at bounding box center [784, 164] width 261 height 33
select select "existing"
click at [653, 149] on select "Existing Customer Amazon Lead (first order) Website Lead (first order) Called (…" at bounding box center [784, 164] width 261 height 33
click at [668, 247] on input "Phone" at bounding box center [663, 246] width 20 height 20
checkbox input "true"
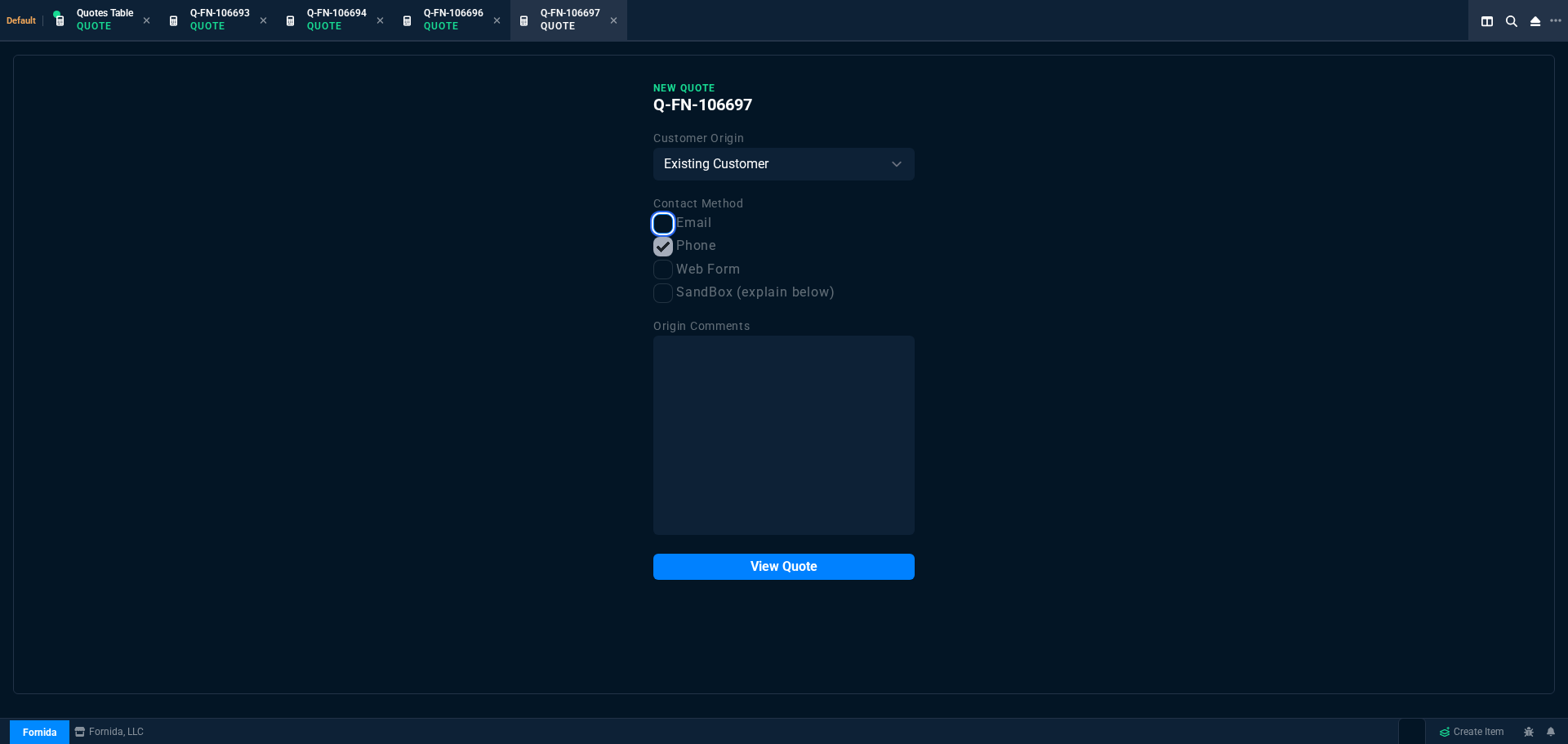
click at [670, 225] on input "Email" at bounding box center [663, 223] width 20 height 20
checkbox input "true"
click at [807, 164] on select "Existing Customer Amazon Lead (first order) Website Lead (first order) Called (…" at bounding box center [784, 164] width 261 height 33
click at [853, 101] on h4 "Q-FN-106697" at bounding box center [784, 105] width 261 height 20
click at [752, 568] on button "View Quote" at bounding box center [784, 566] width 261 height 26
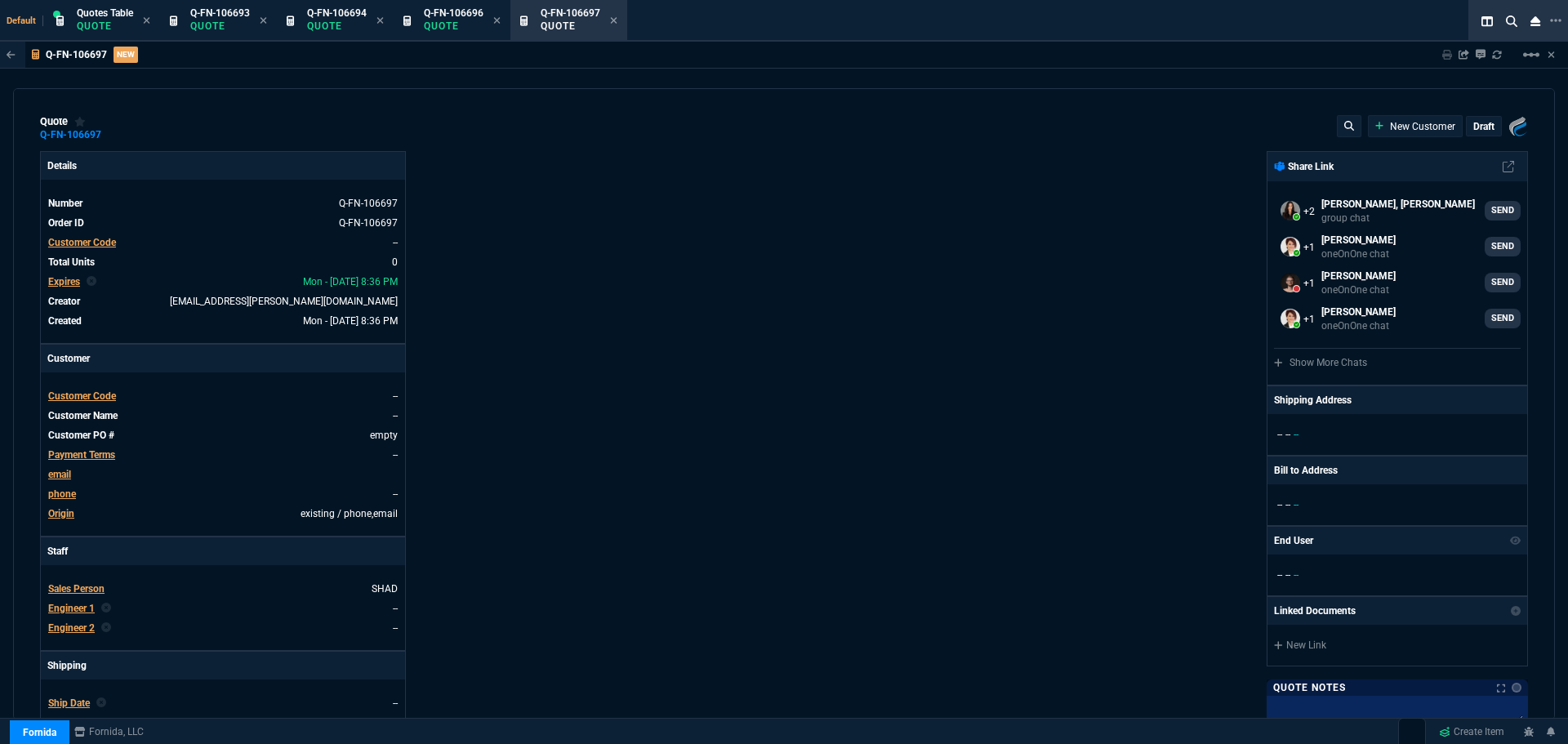
click at [1433, 125] on link "New Customer" at bounding box center [1415, 126] width 81 height 15
select select
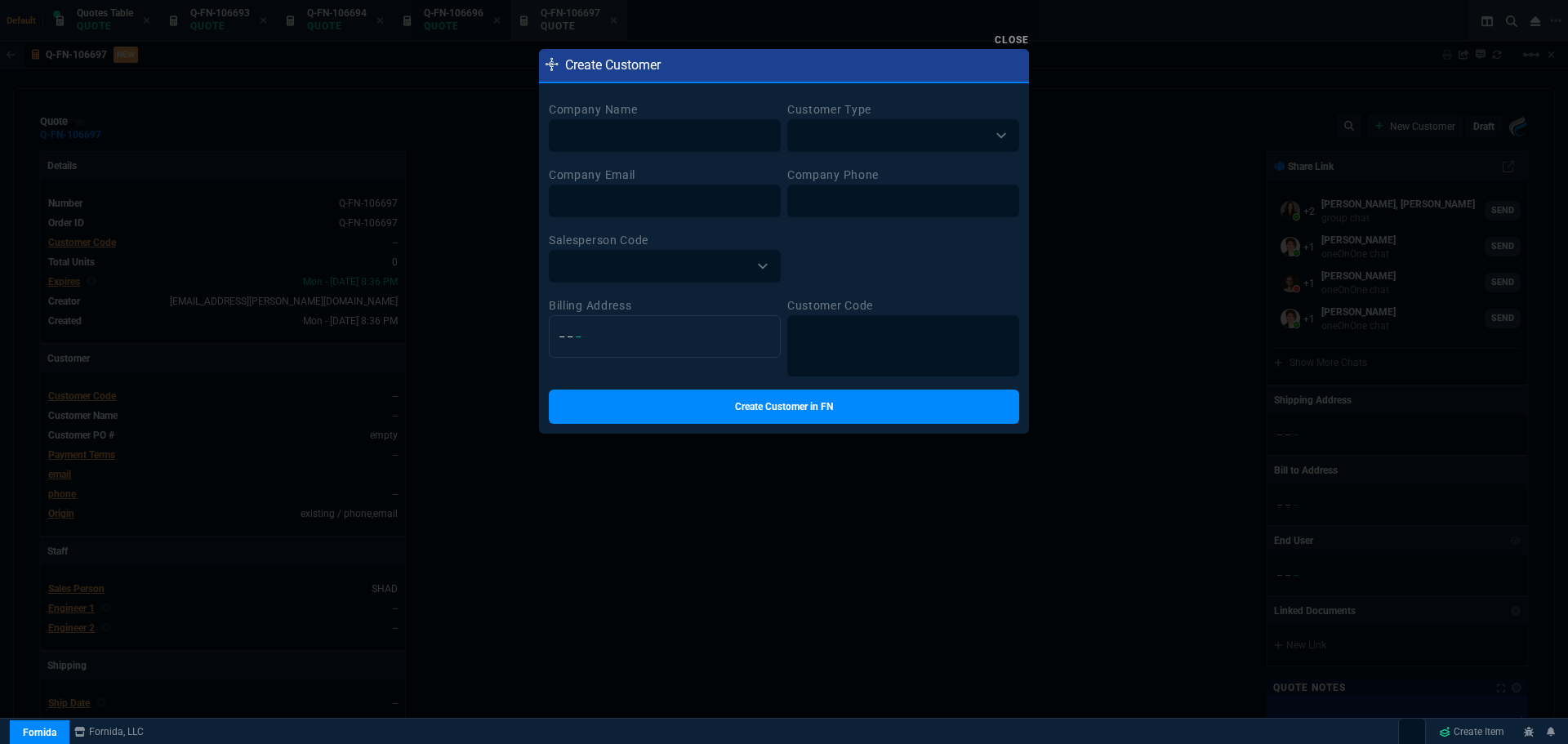
select select
click at [607, 135] on input at bounding box center [664, 135] width 232 height 33
click at [1001, 37] on link "Close" at bounding box center [1012, 40] width 34 height 11
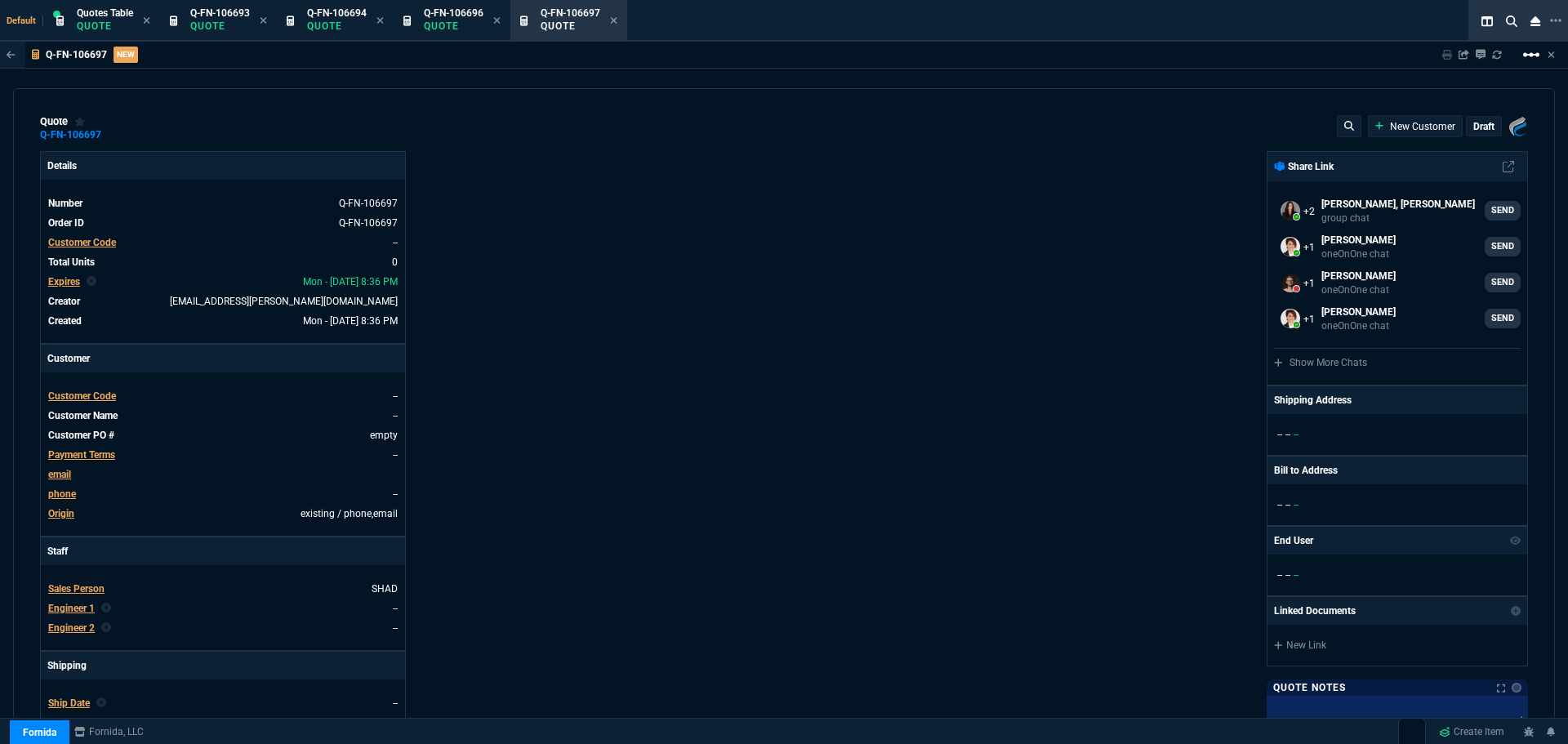
click at [1528, 53] on mat-icon "linear_scale" at bounding box center [1531, 54] width 20 height 20
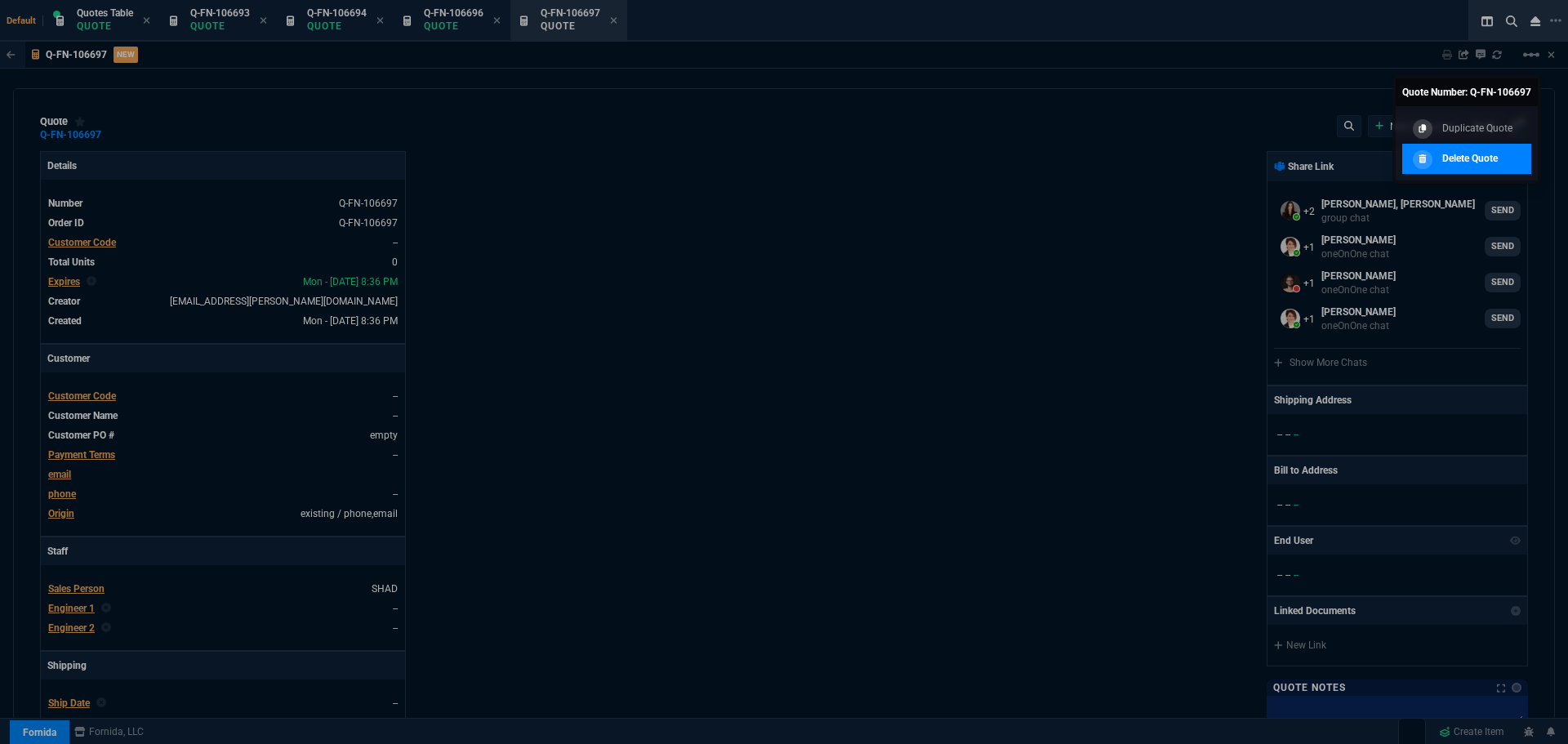
click at [1491, 159] on p "Delete Quote" at bounding box center [1470, 158] width 56 height 15
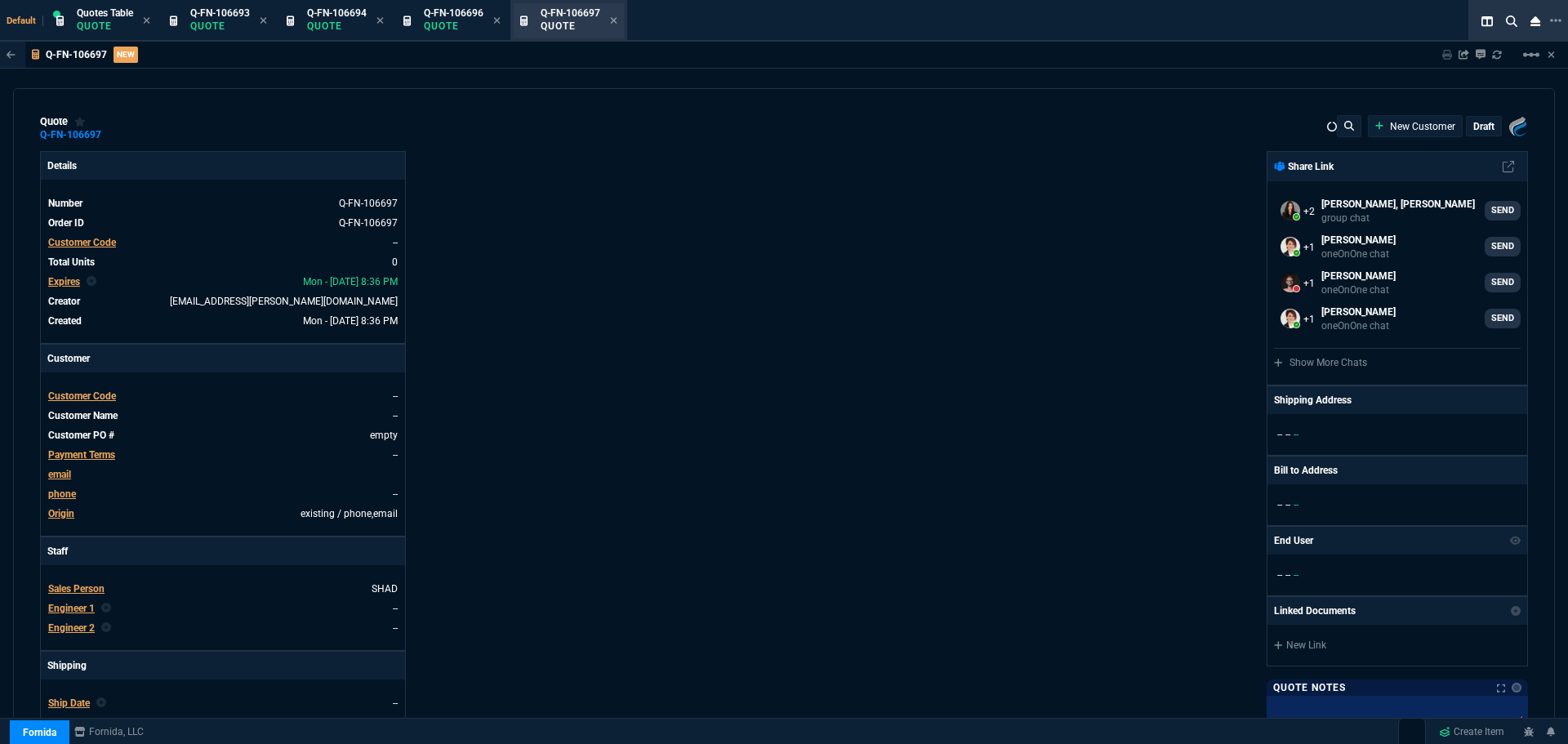
click at [583, 31] on p "Quote" at bounding box center [570, 26] width 60 height 13
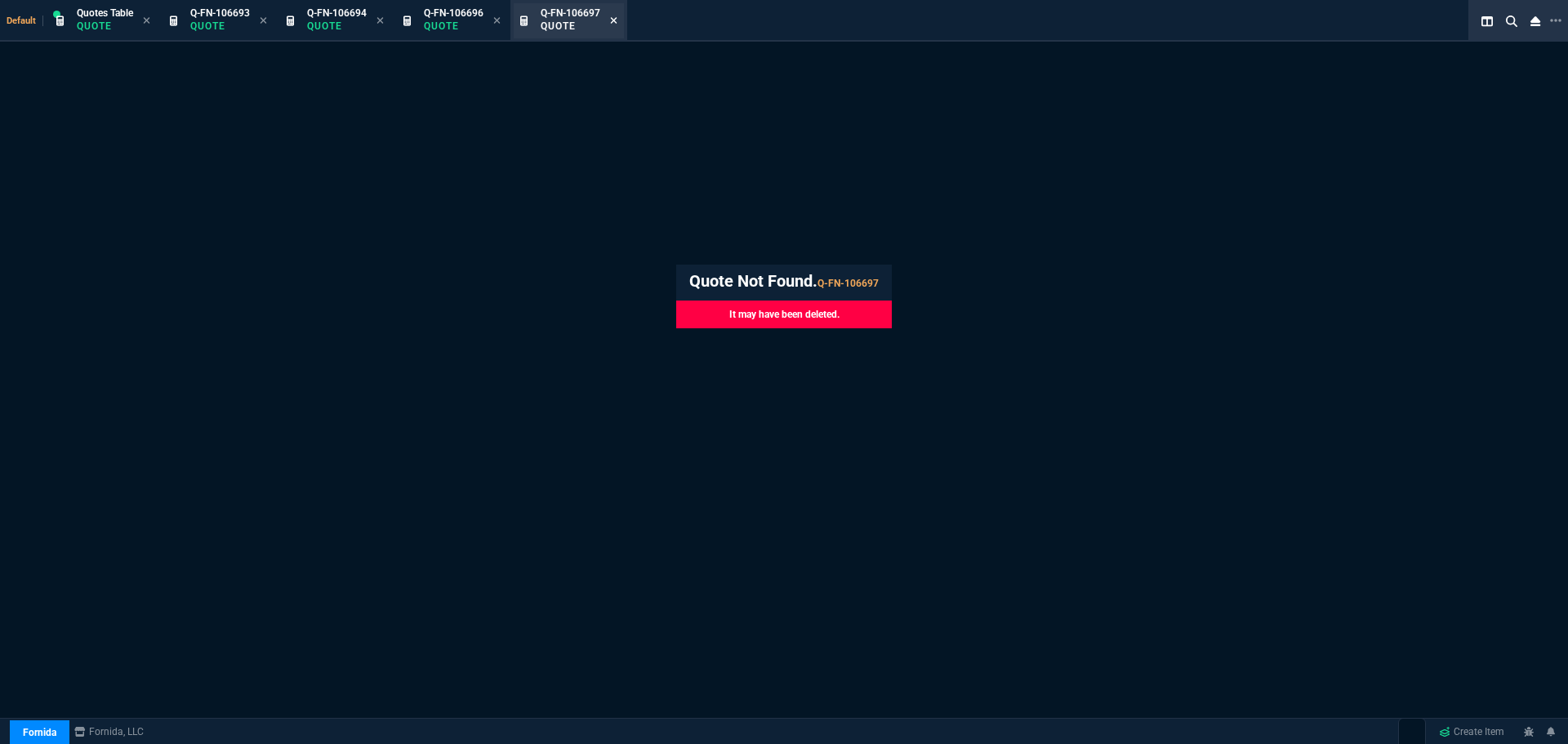
click at [618, 18] on icon at bounding box center [614, 20] width 7 height 10
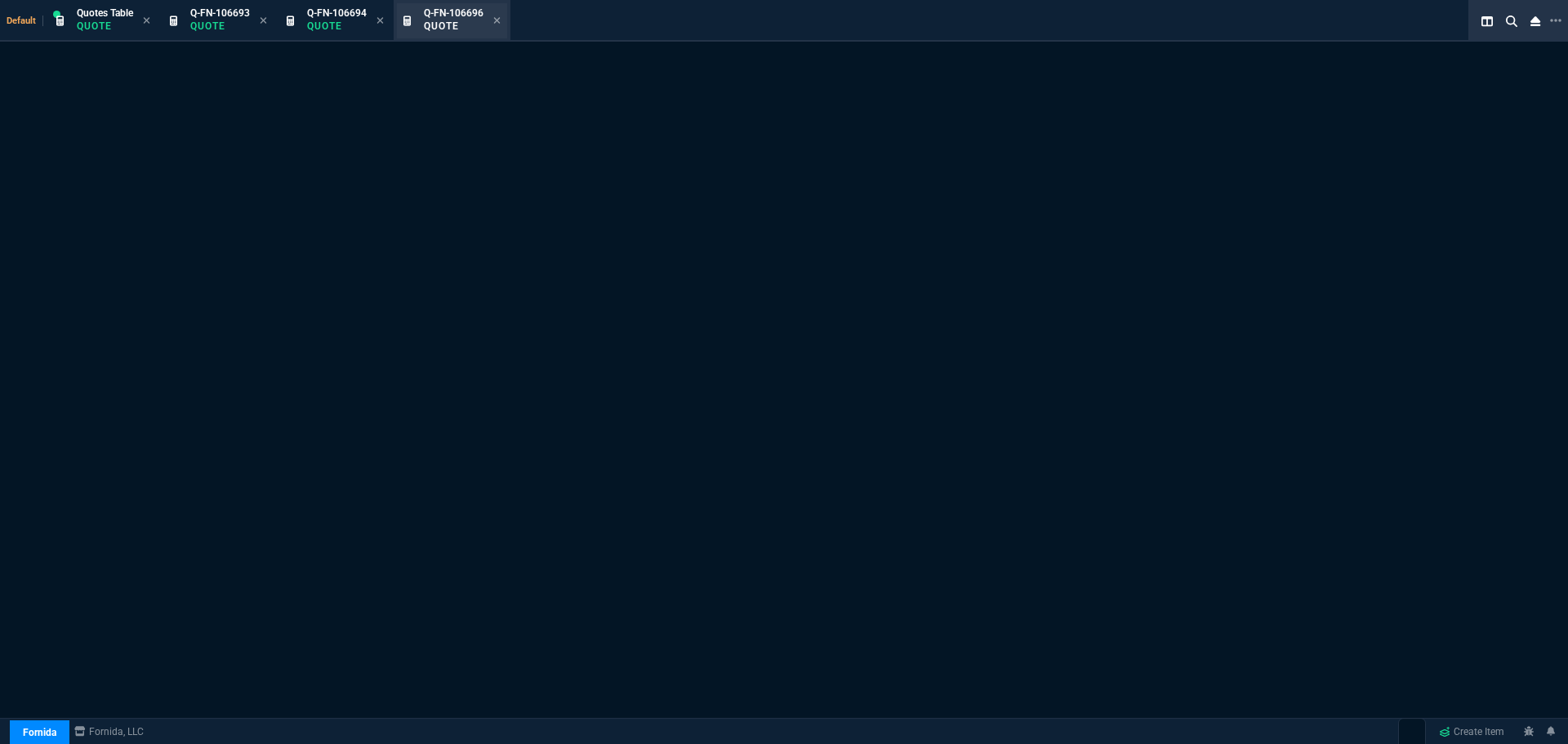
click at [458, 24] on p "Quote" at bounding box center [454, 26] width 60 height 13
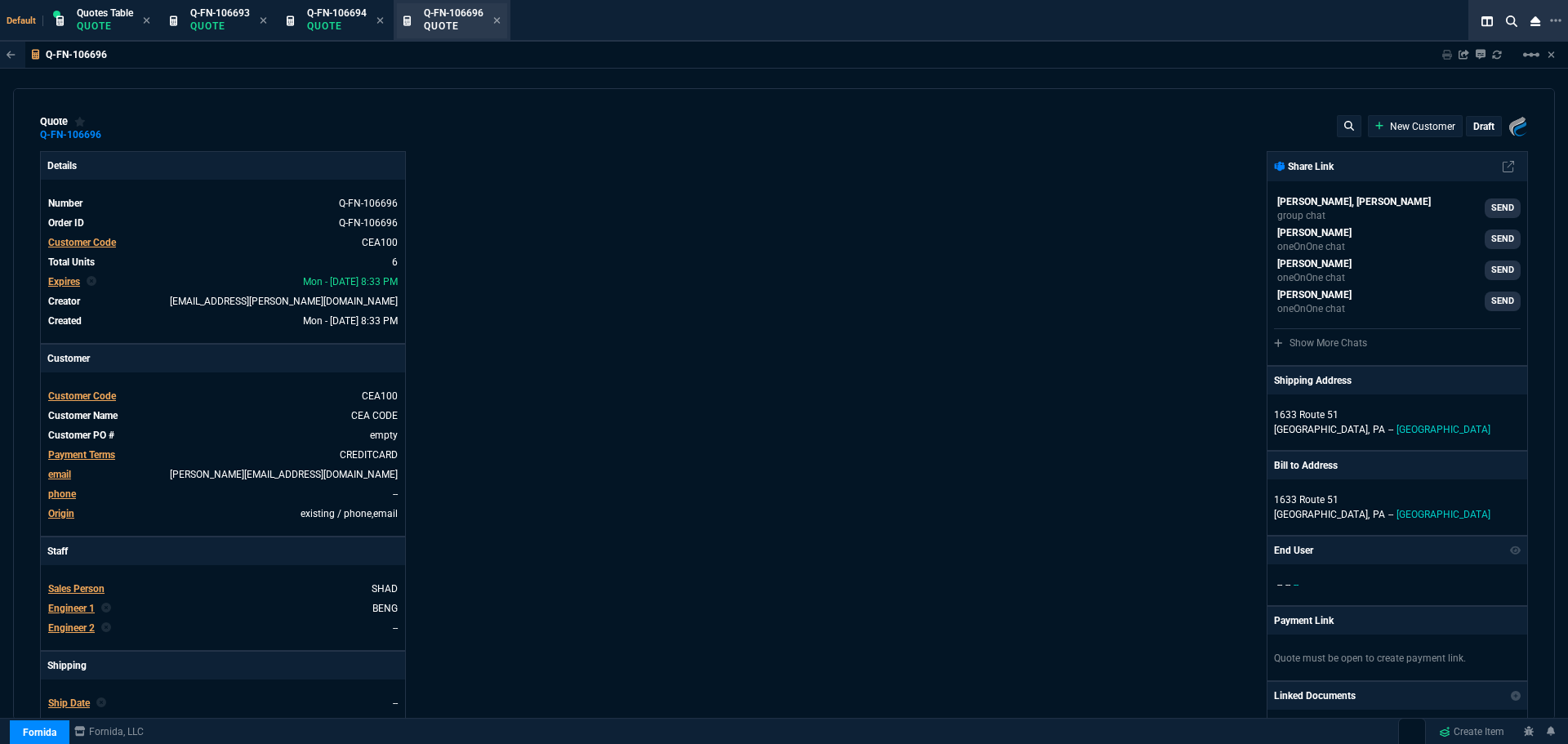
type input "36"
type input "6674"
type input "0"
type input "91"
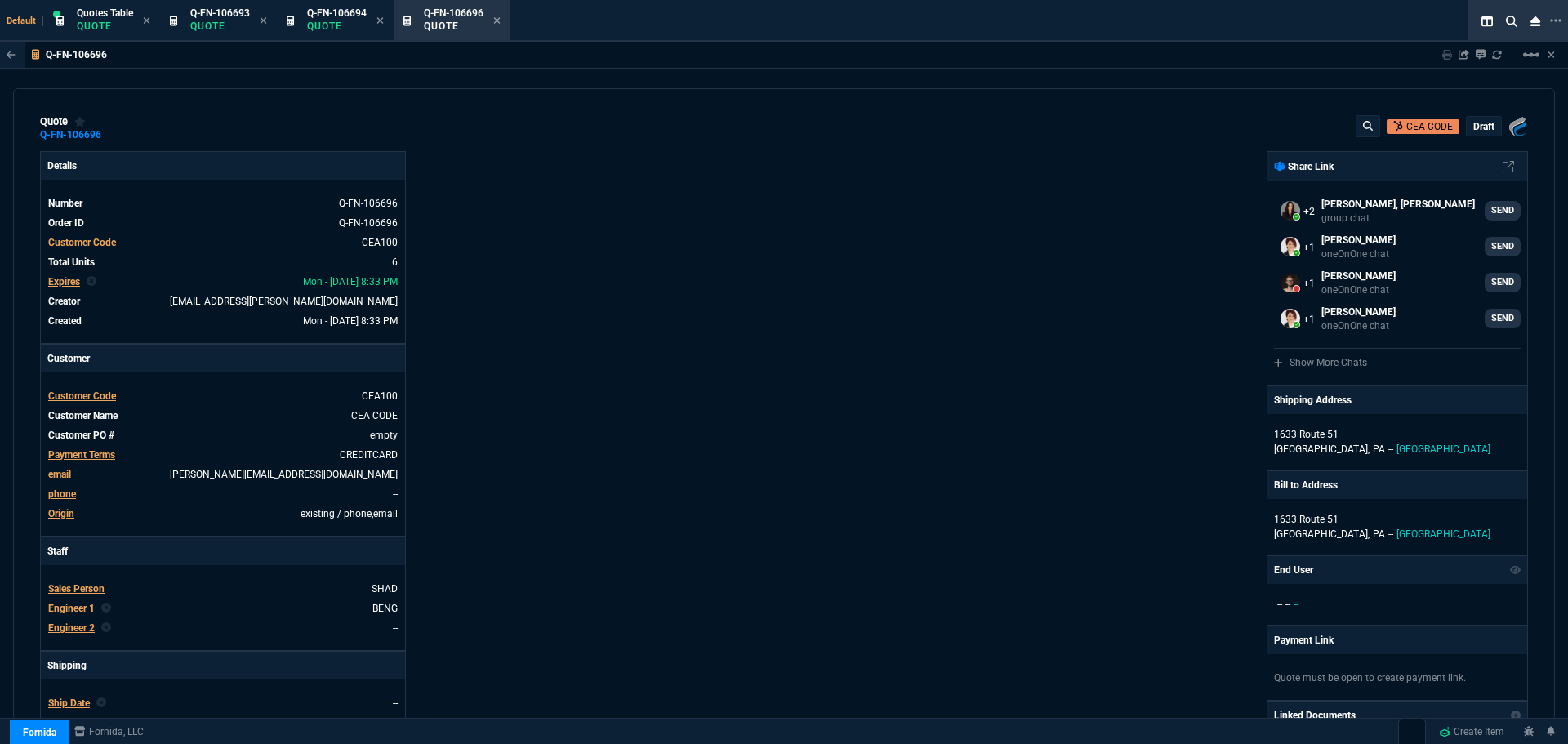
click at [87, 394] on span "Customer Code" at bounding box center [82, 396] width 68 height 11
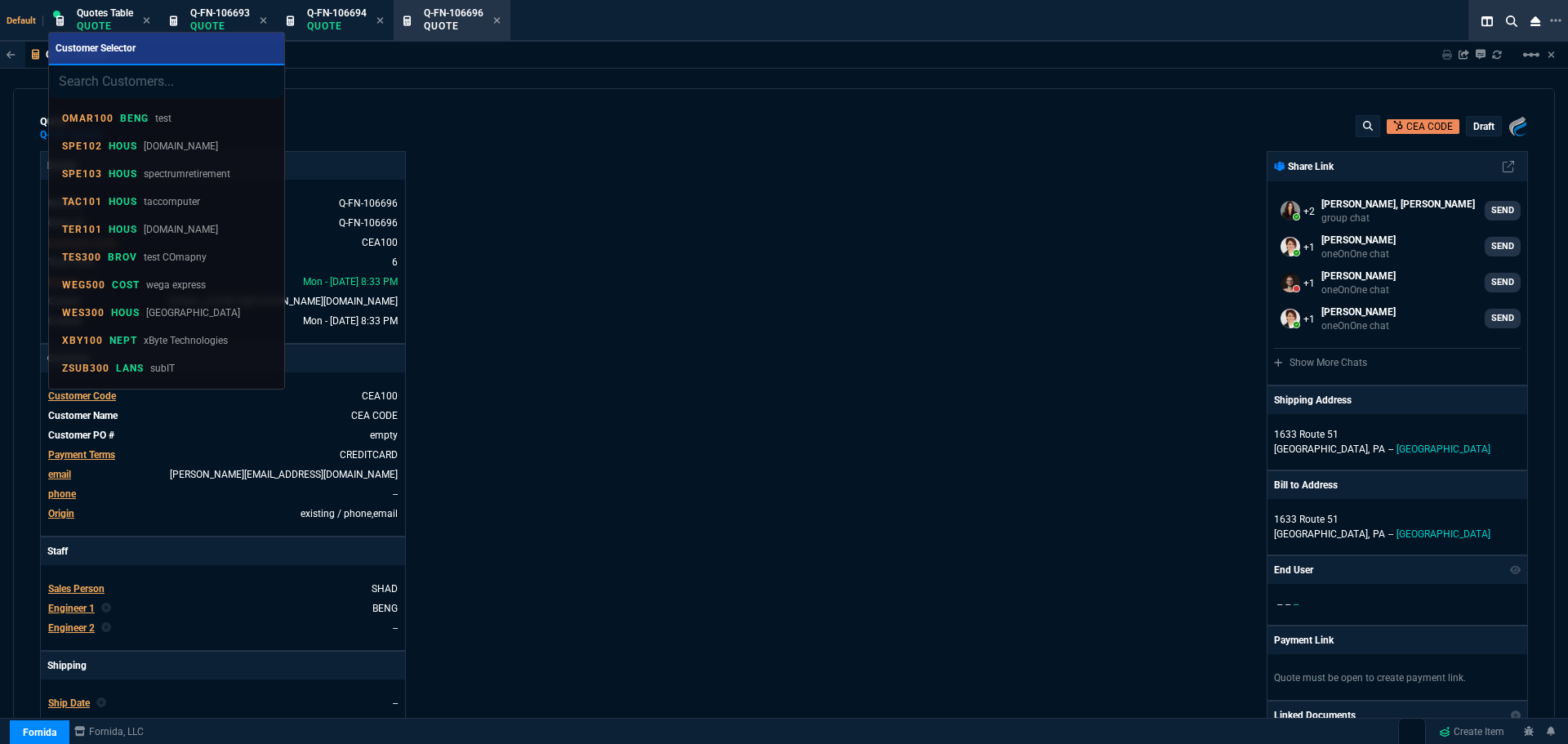
type input "PLE301"
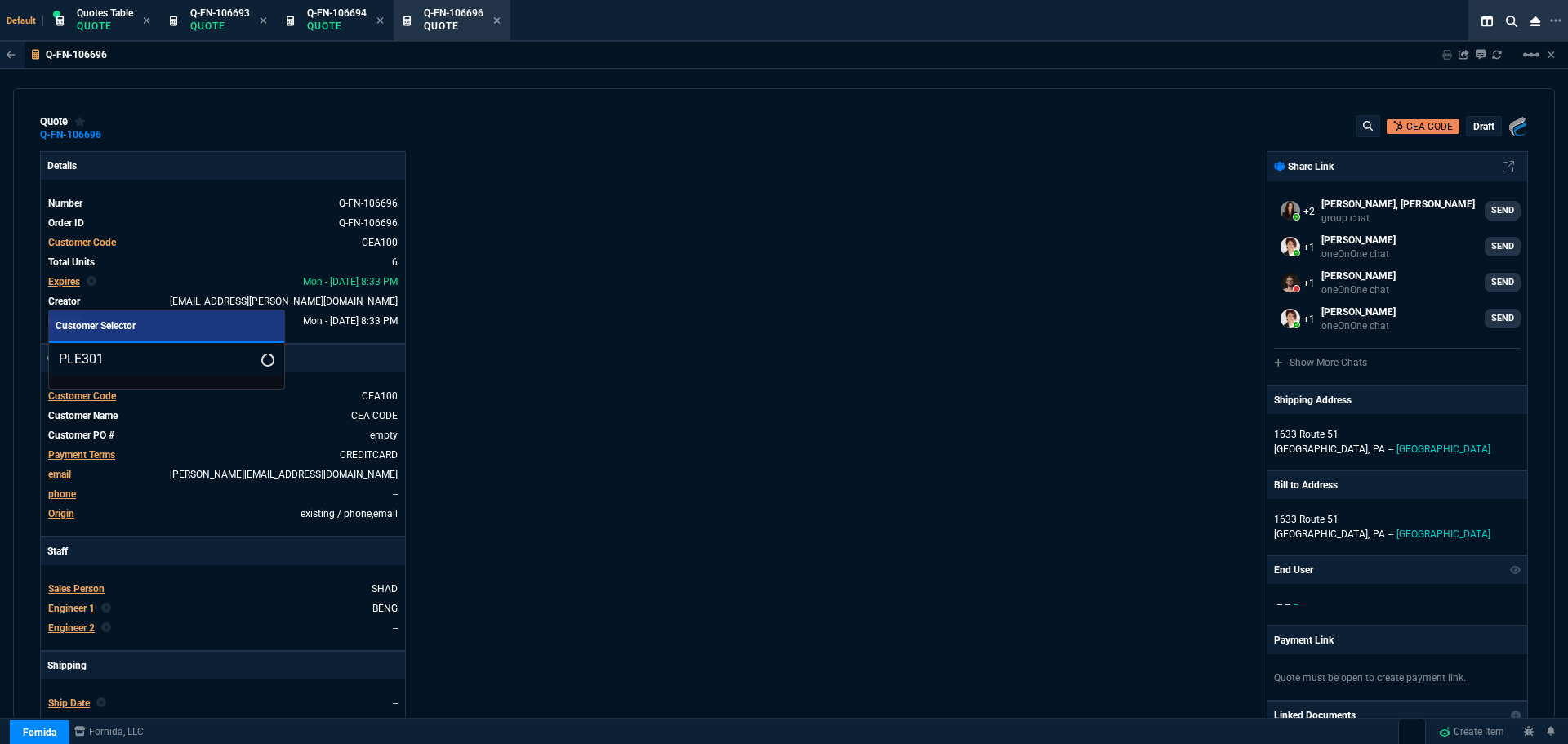
click at [244, 360] on input "PLE301" at bounding box center [167, 359] width 235 height 33
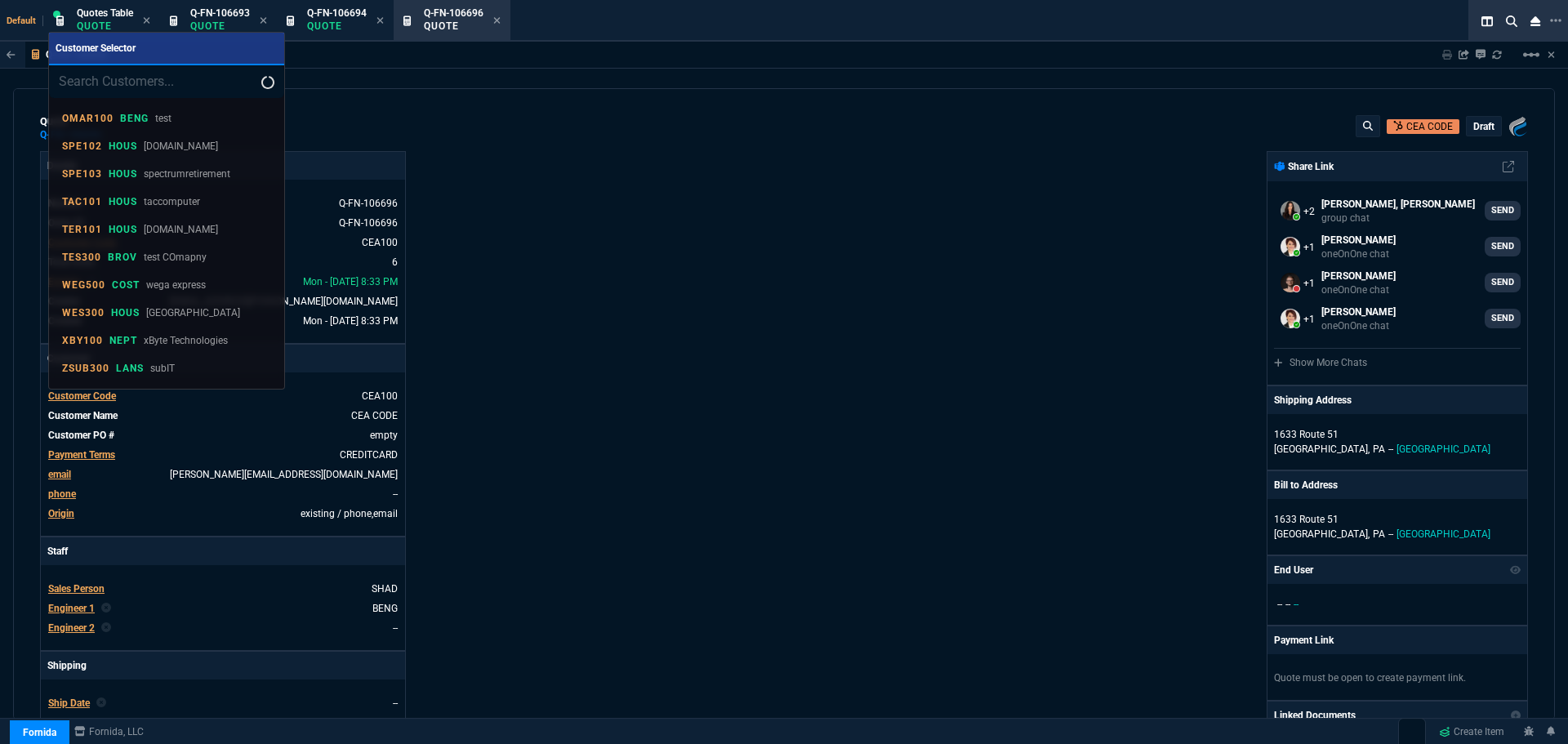
type input "PLE301"
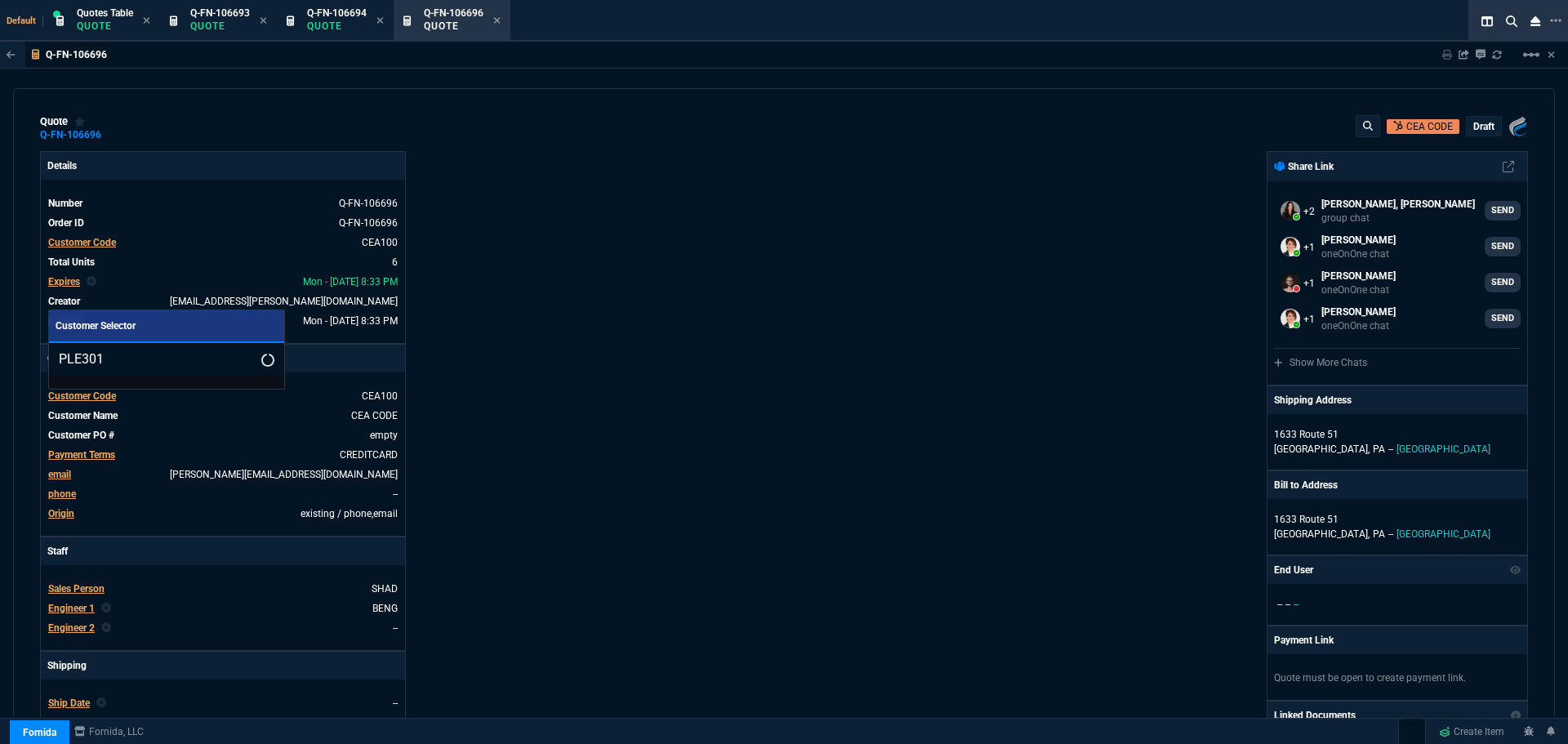
click at [243, 359] on input "PLE301" at bounding box center [167, 359] width 235 height 33
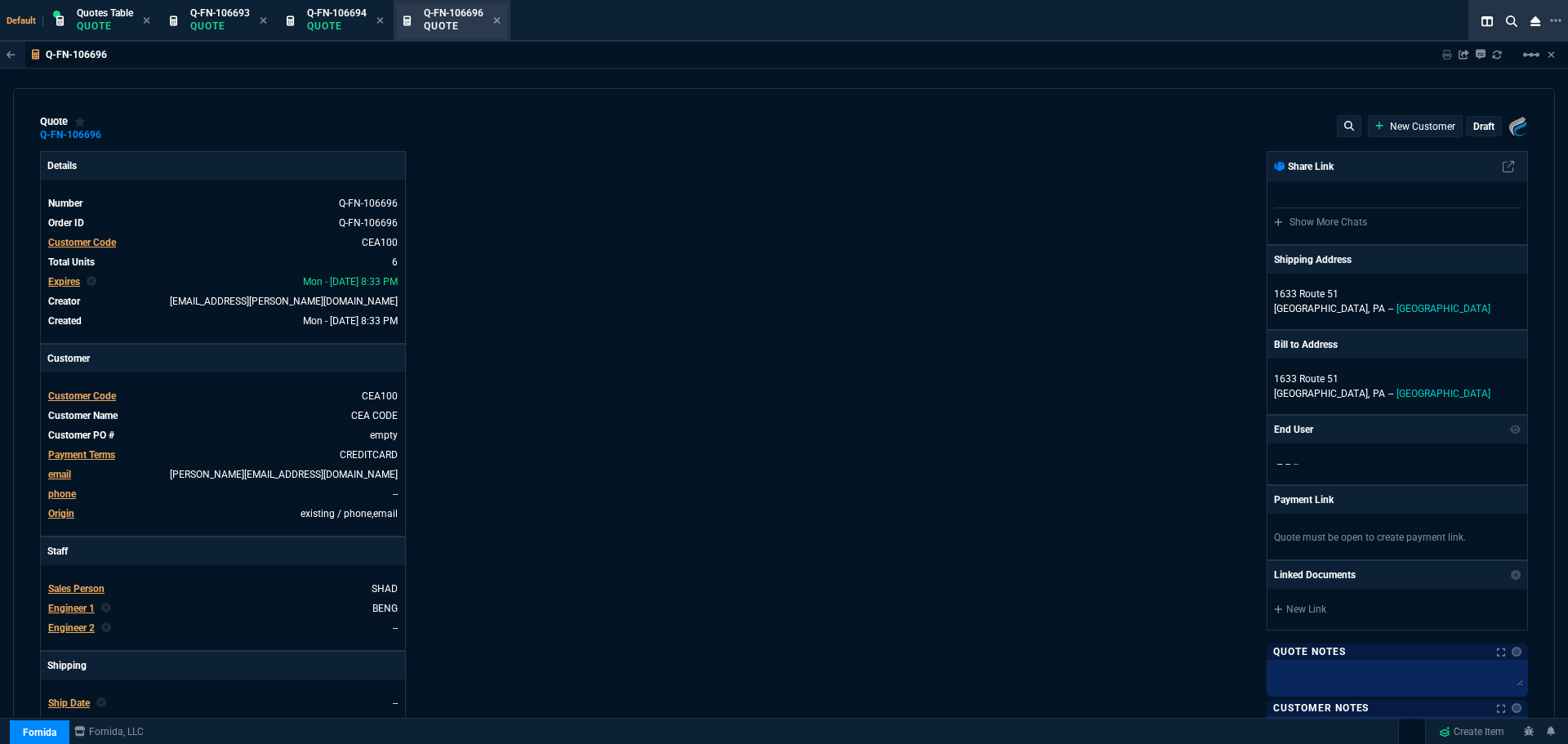
type input "36"
type input "6674"
type input "0"
type input "91"
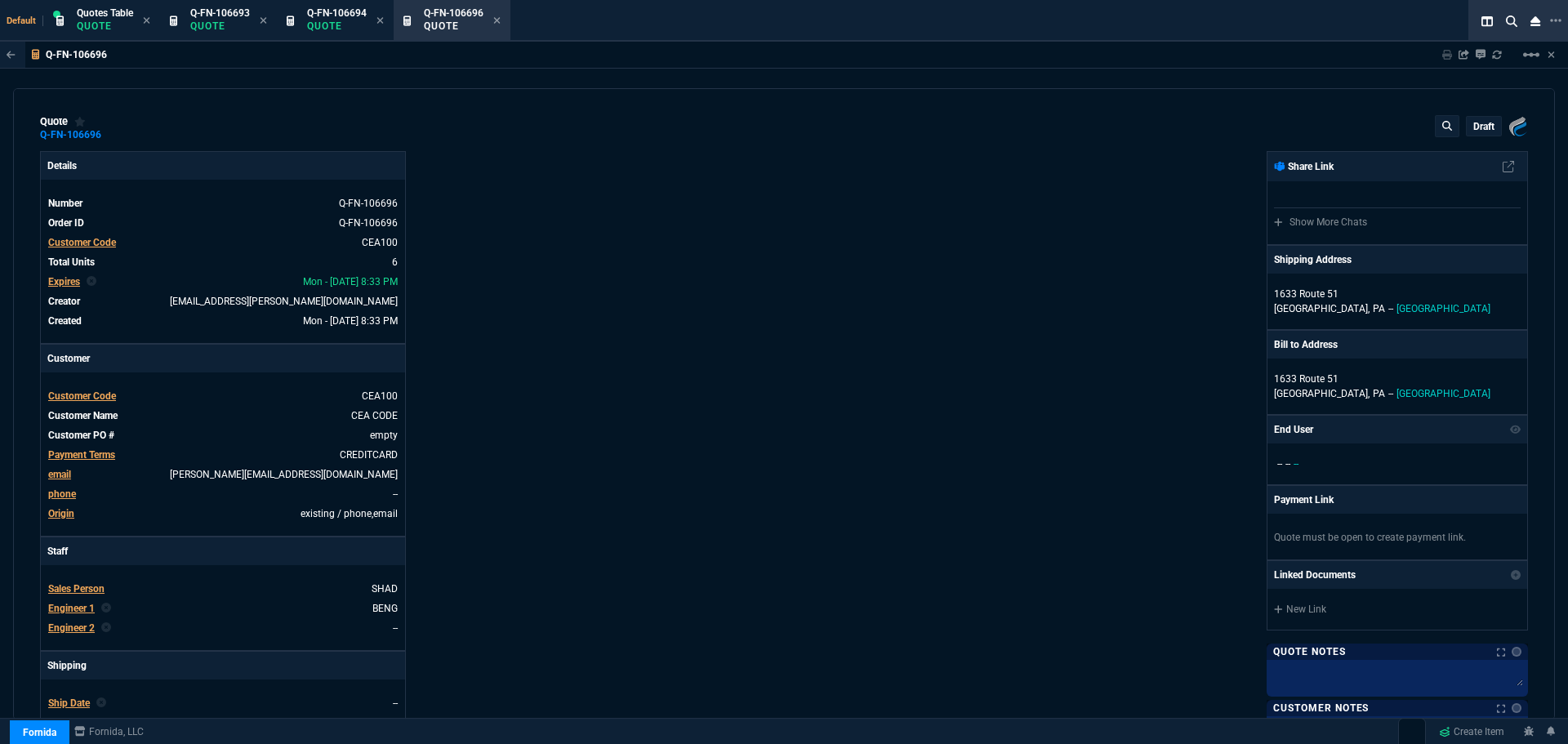
select select "12: [PERSON_NAME]"
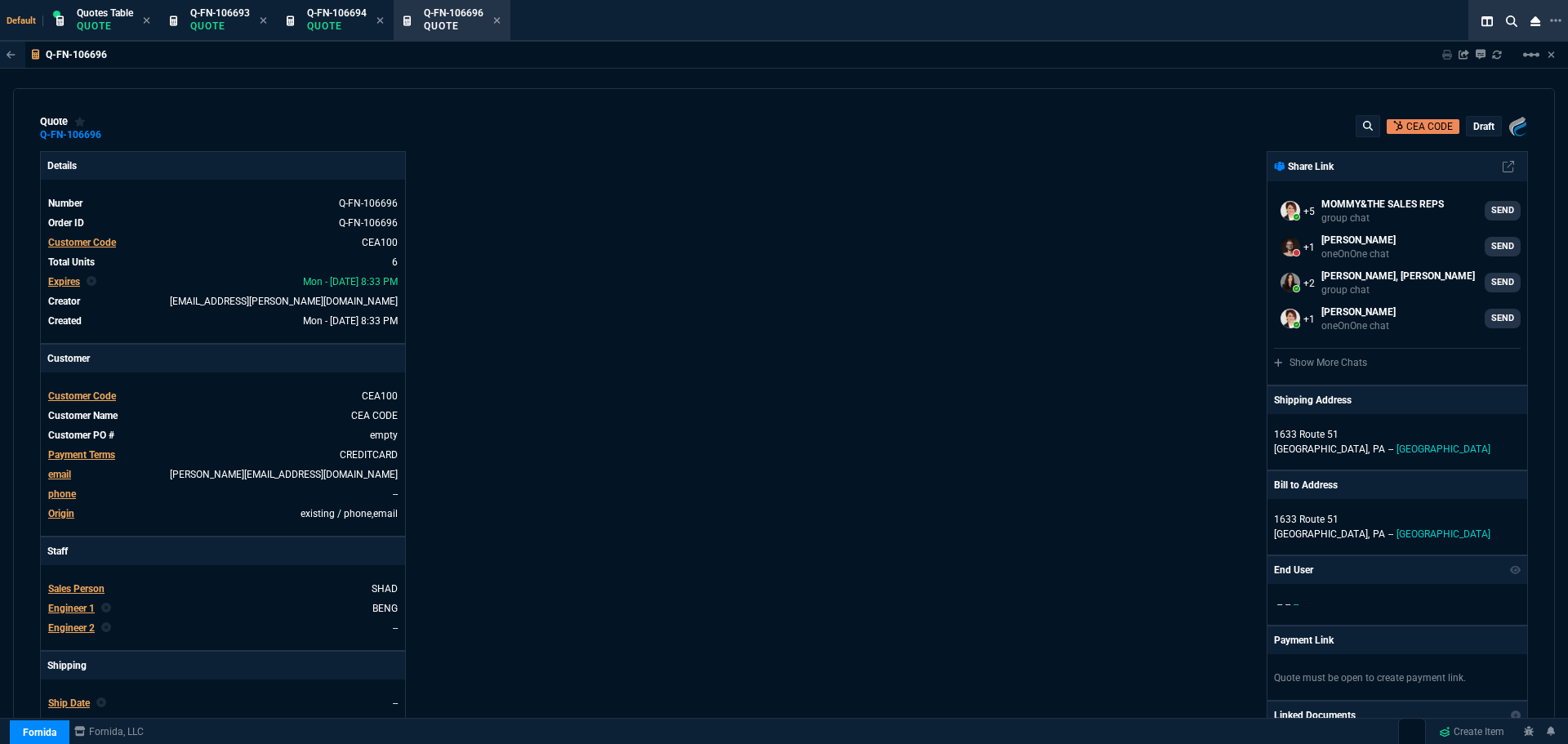
click at [74, 393] on span "Customer Code" at bounding box center [82, 396] width 68 height 11
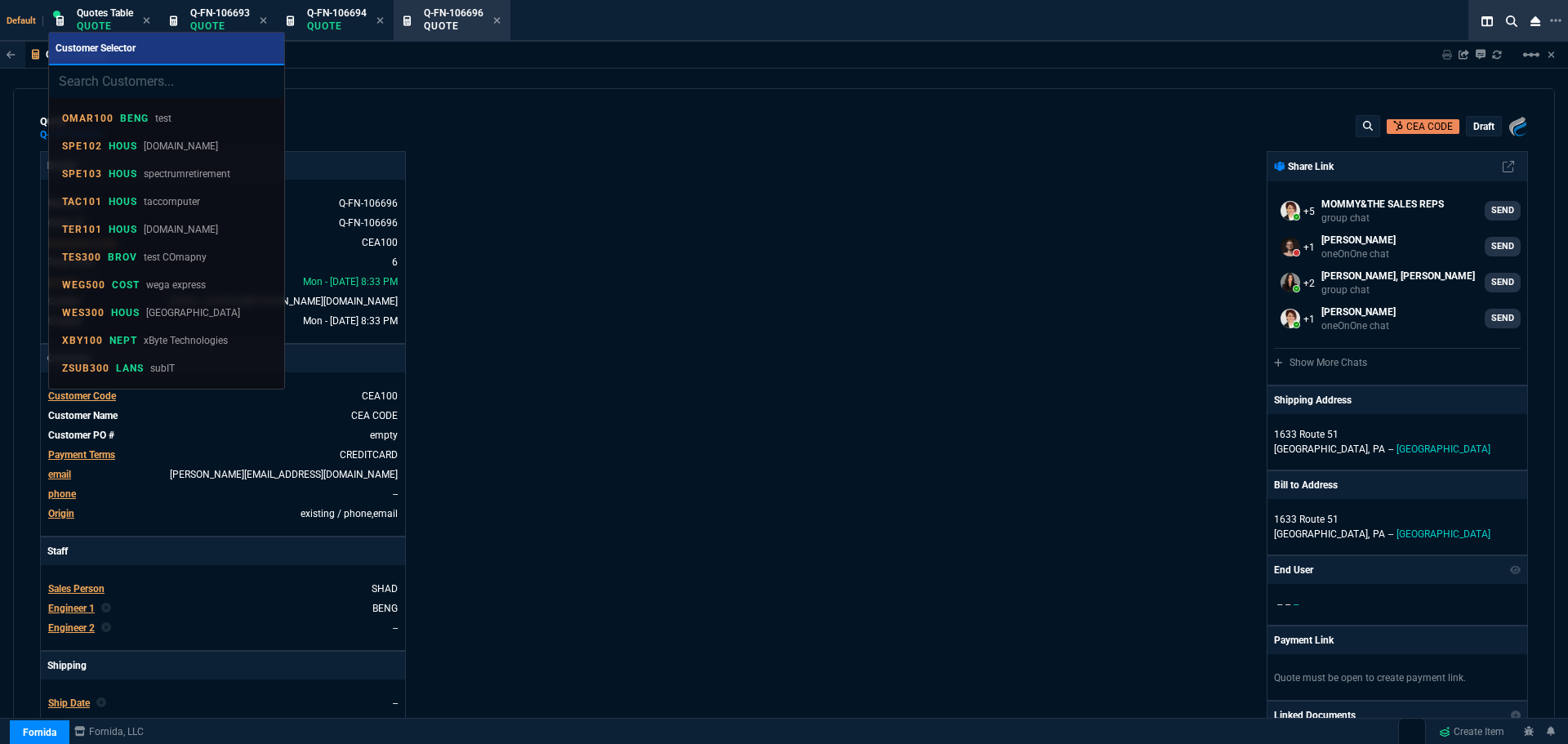
type input "PLE301"
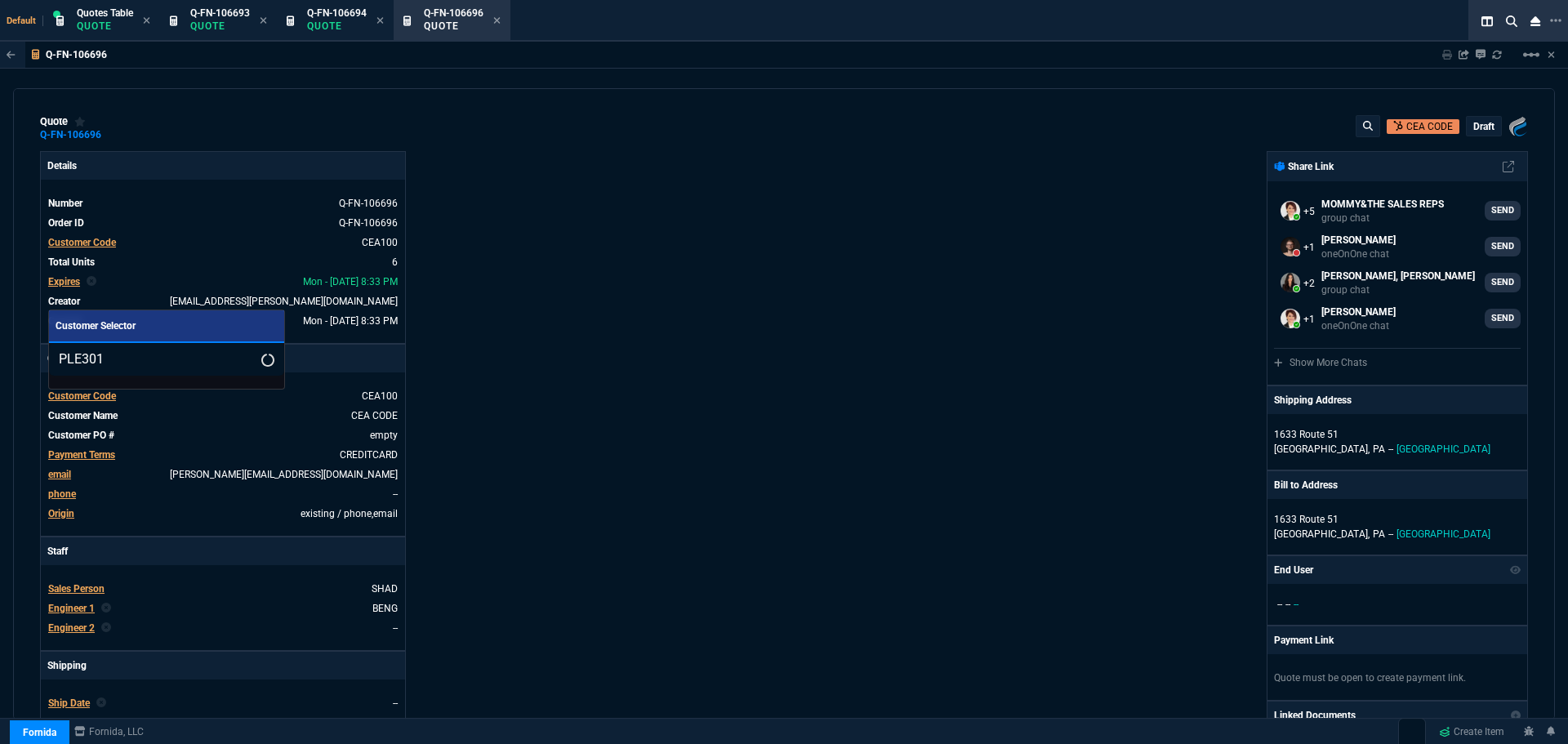
click at [247, 357] on input "PLE301" at bounding box center [167, 359] width 235 height 33
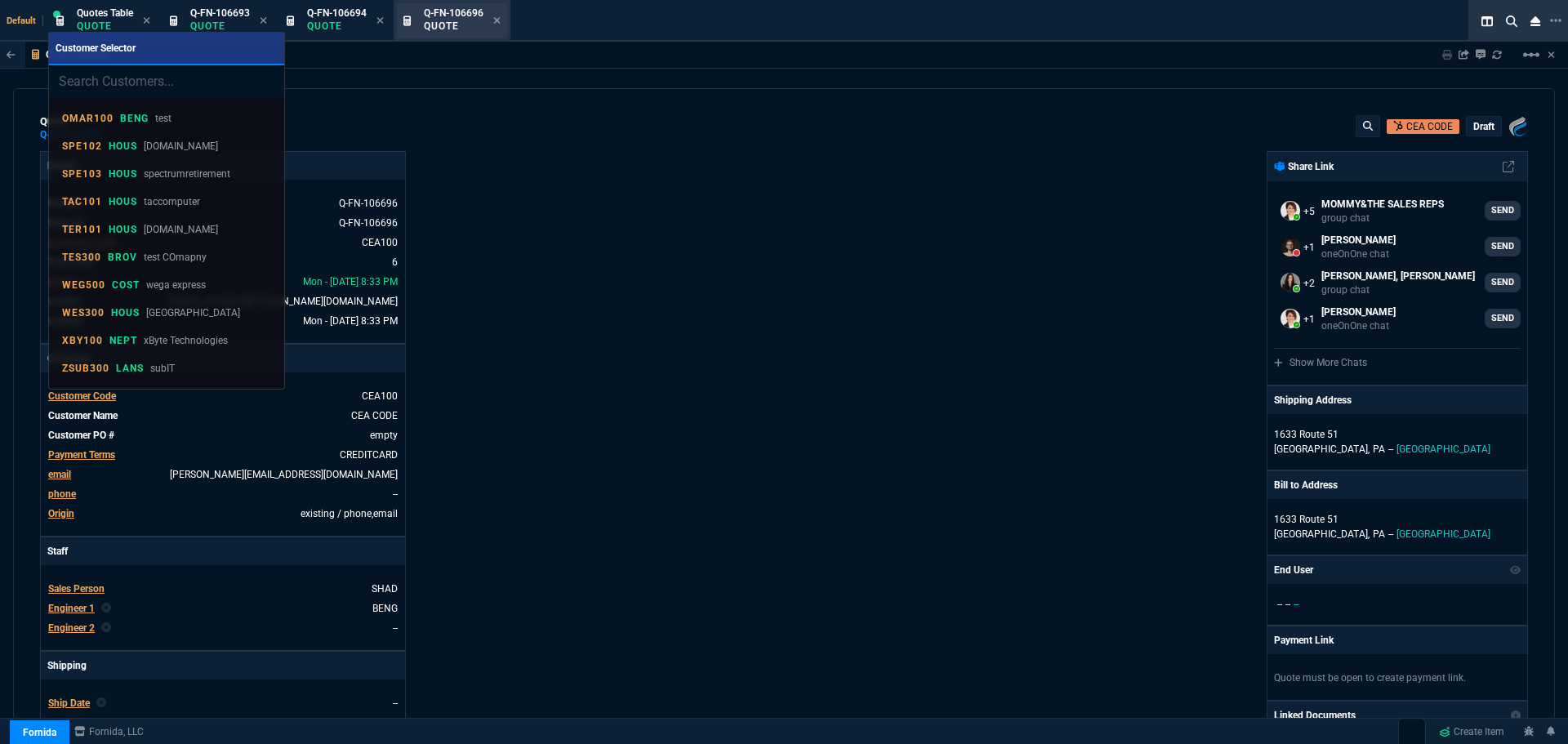
click at [480, 23] on div at bounding box center [784, 372] width 1568 height 744
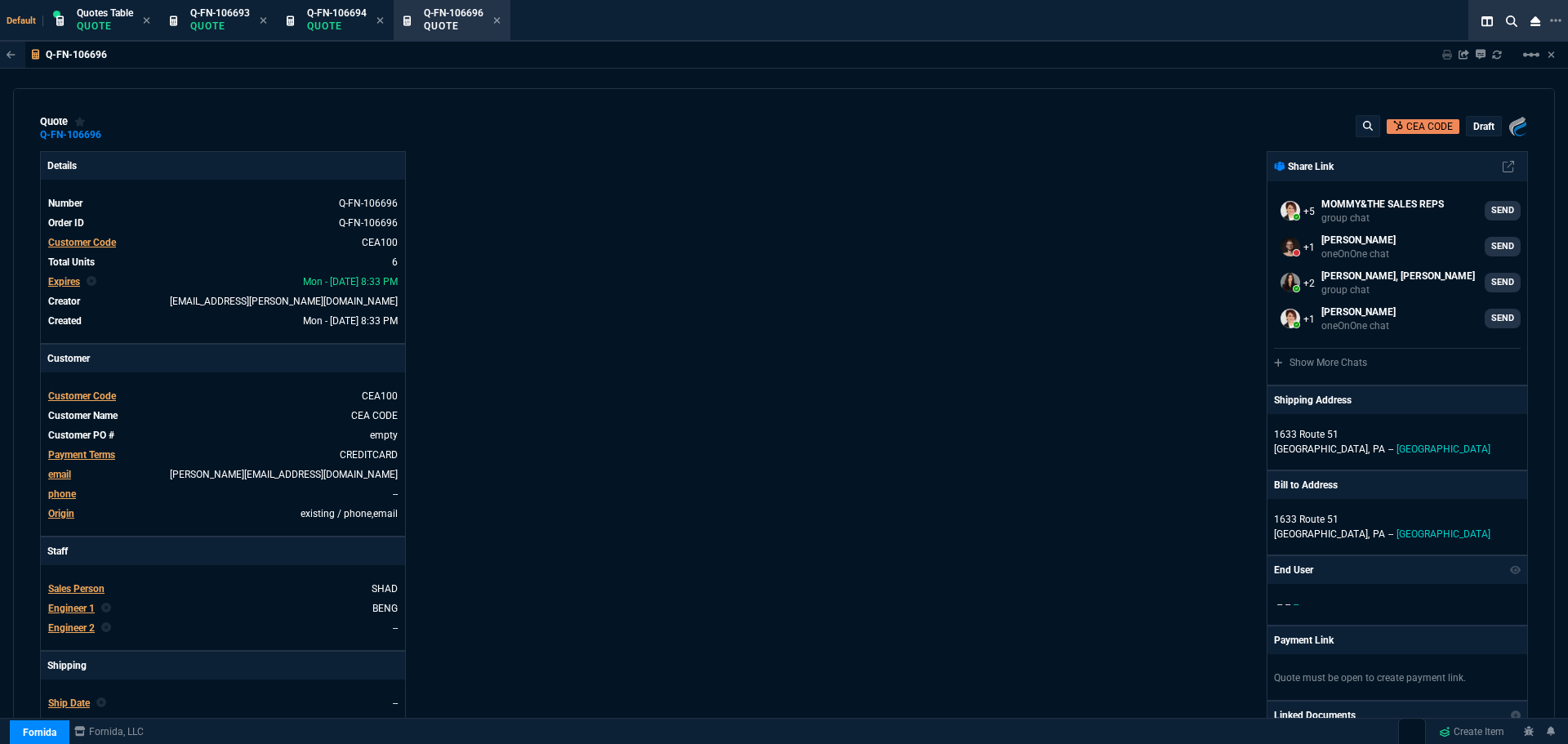
click at [80, 394] on span "Customer Code" at bounding box center [82, 396] width 68 height 11
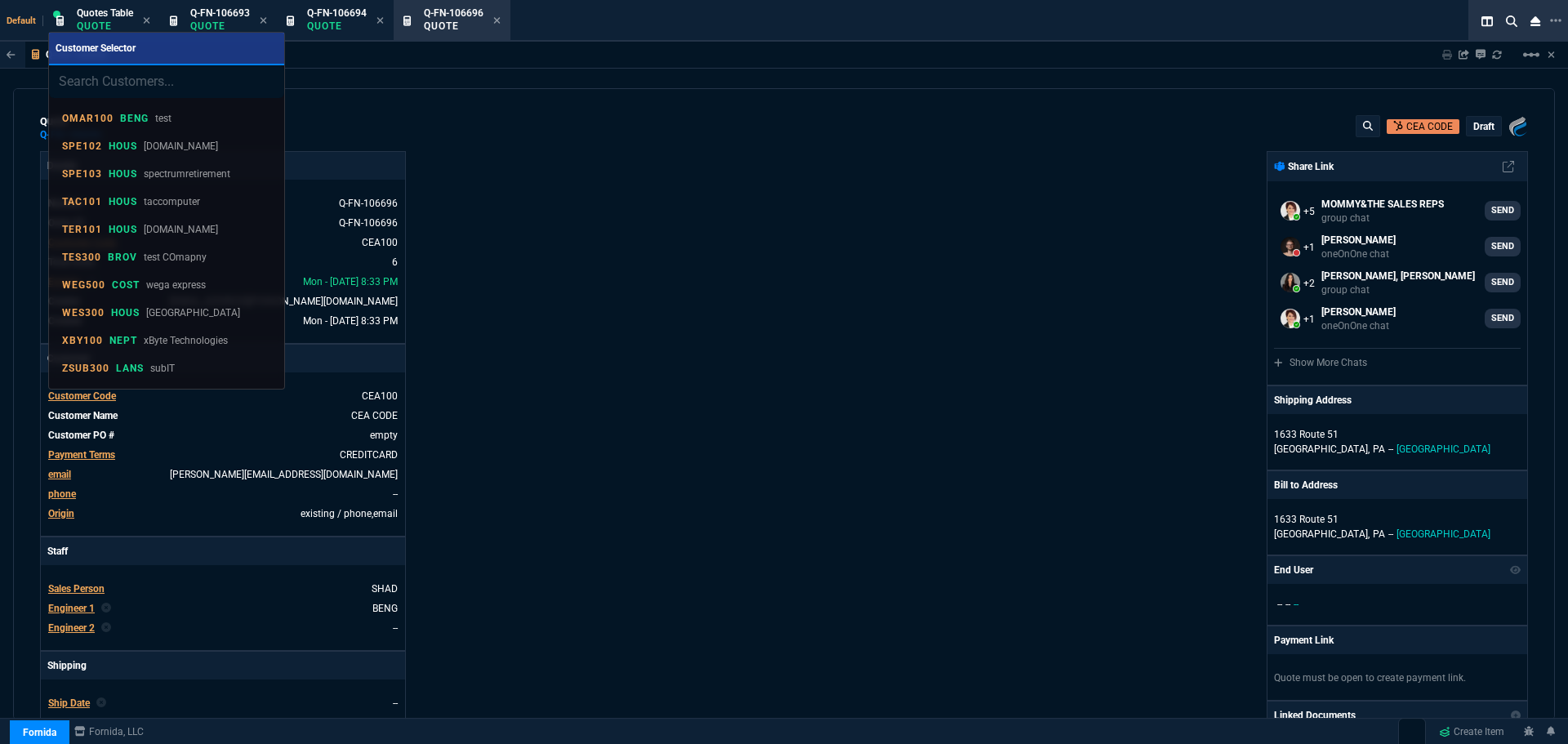
type input "PLE301"
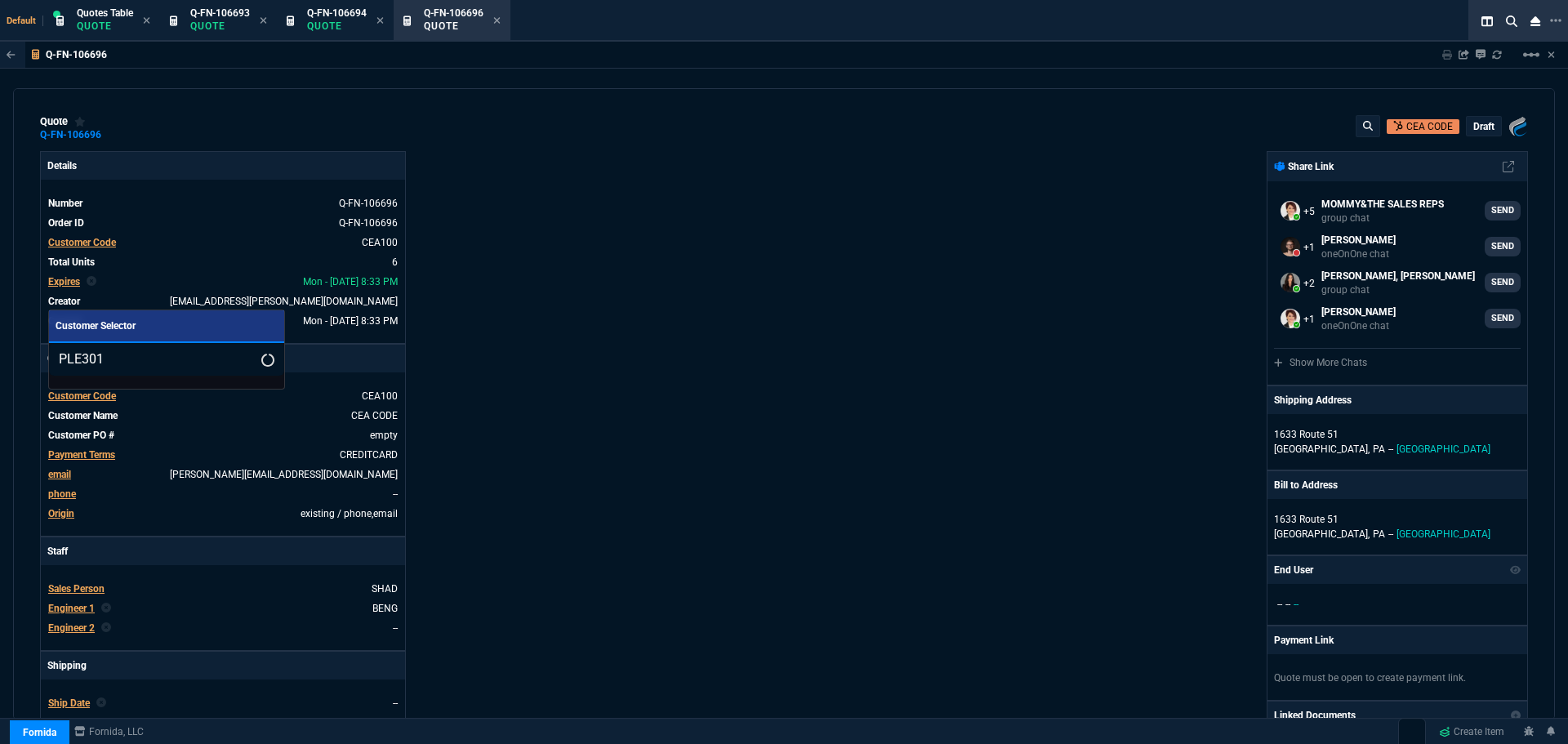
click at [245, 362] on input "PLE301" at bounding box center [167, 359] width 235 height 33
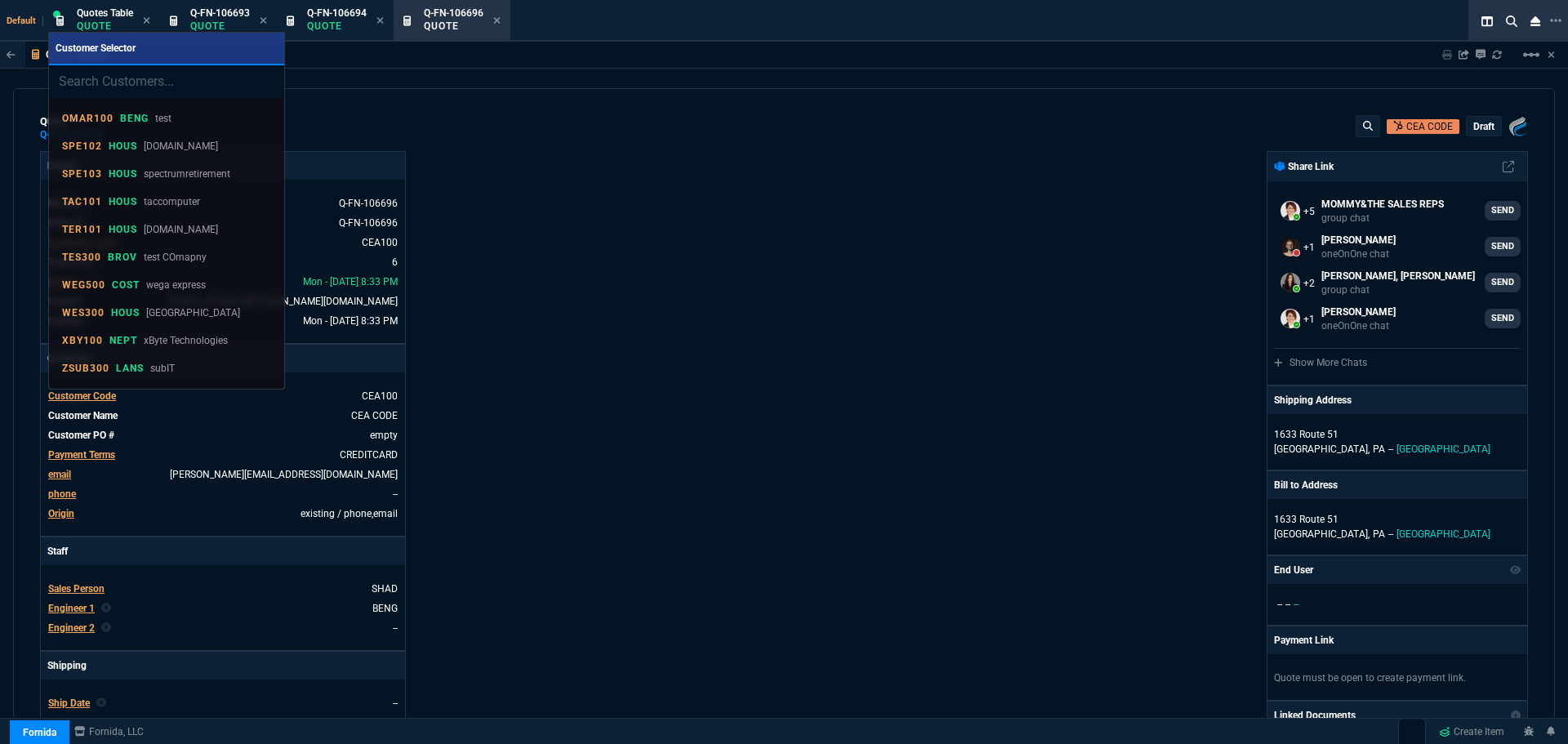
click at [714, 246] on div at bounding box center [784, 372] width 1568 height 744
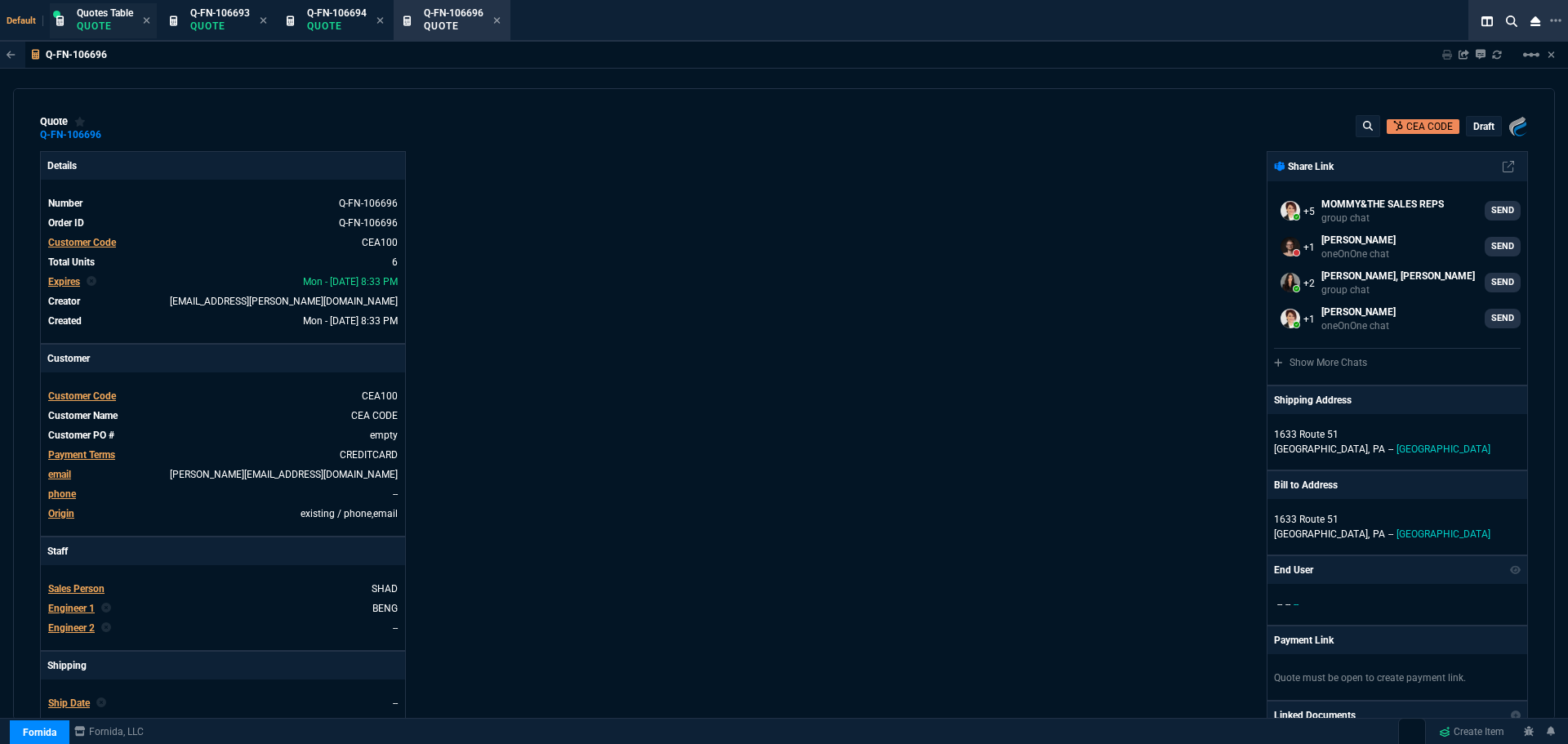
click at [99, 17] on span "Quotes Table" at bounding box center [105, 13] width 57 height 11
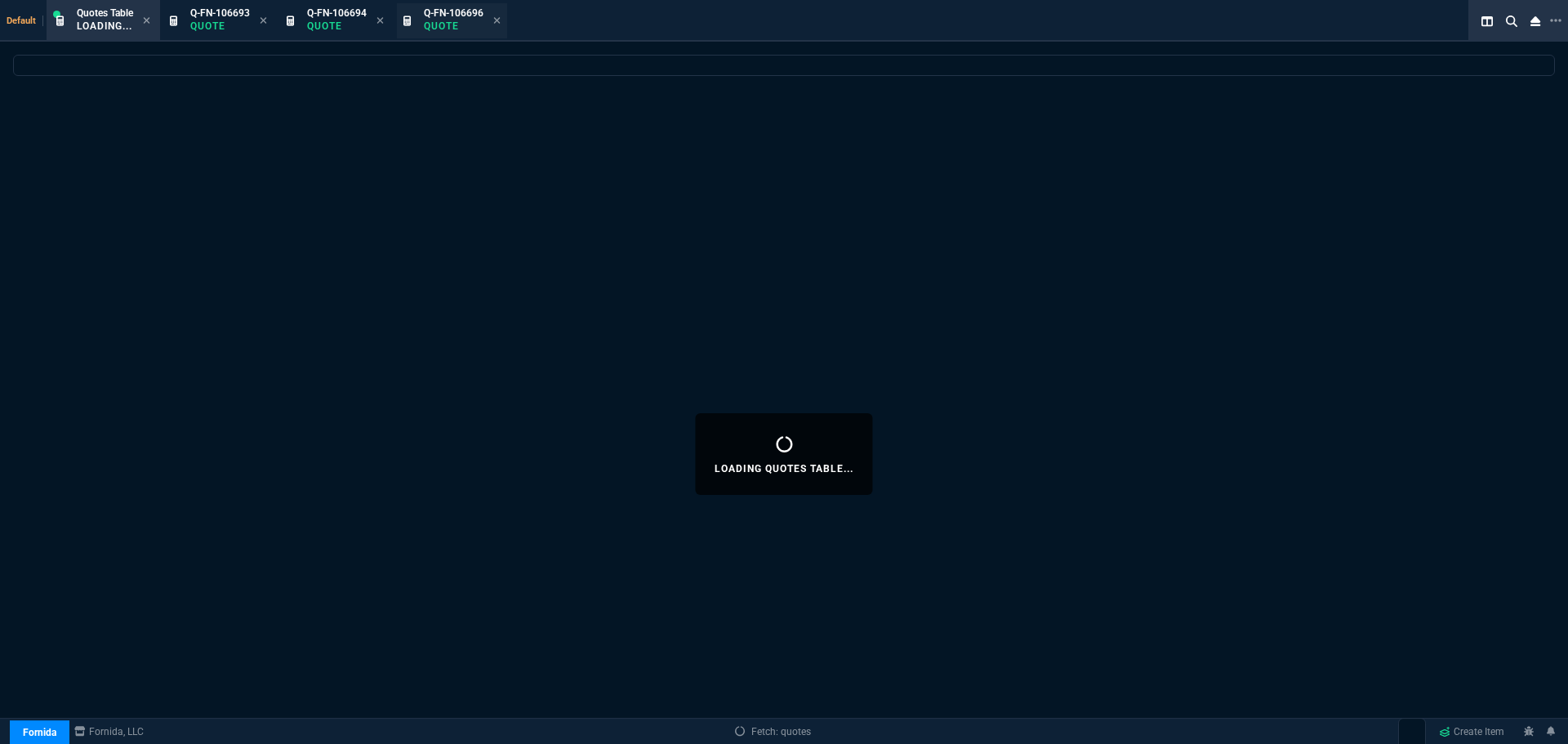
click at [447, 20] on p "Quote" at bounding box center [454, 26] width 60 height 13
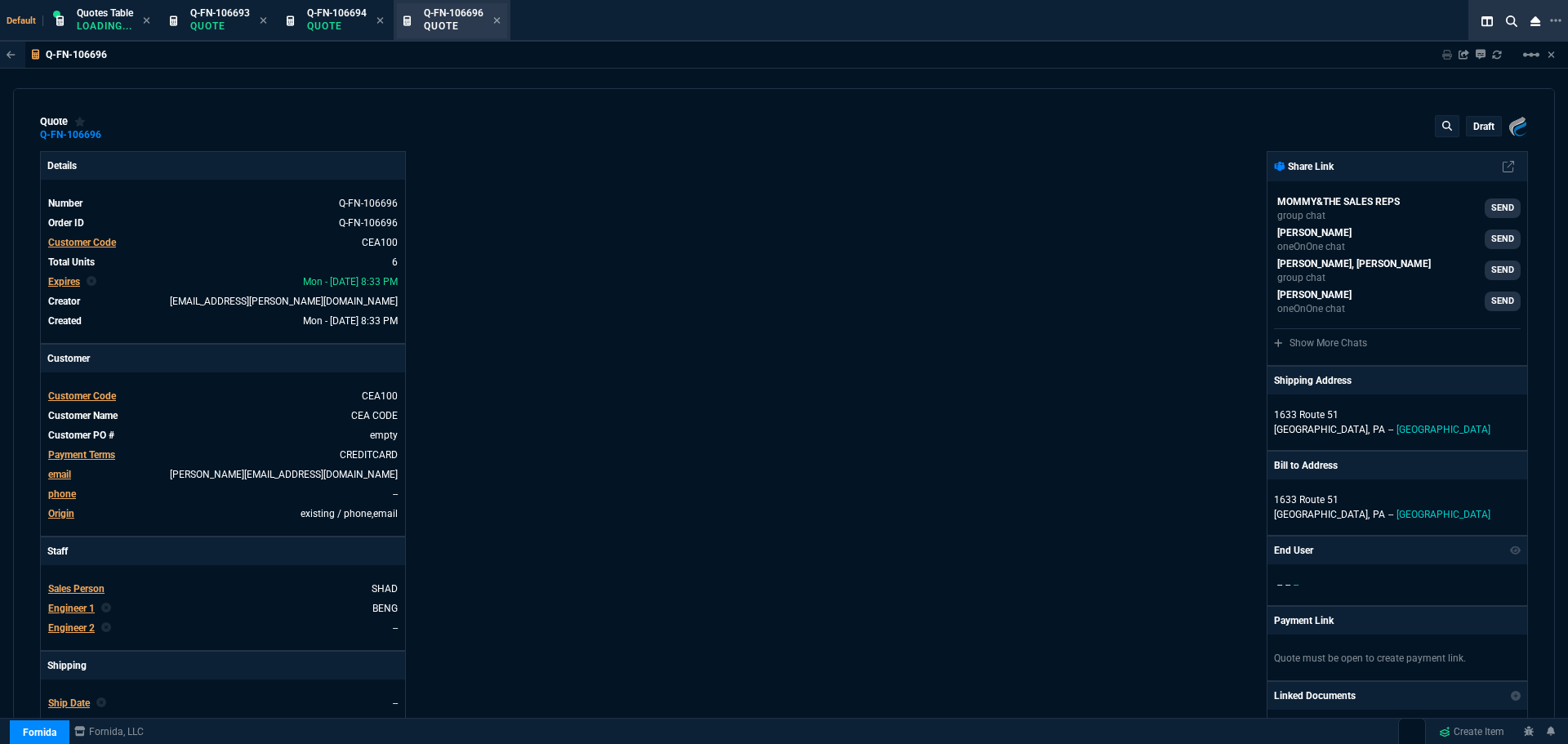
type input "36"
type input "6674"
type input "0"
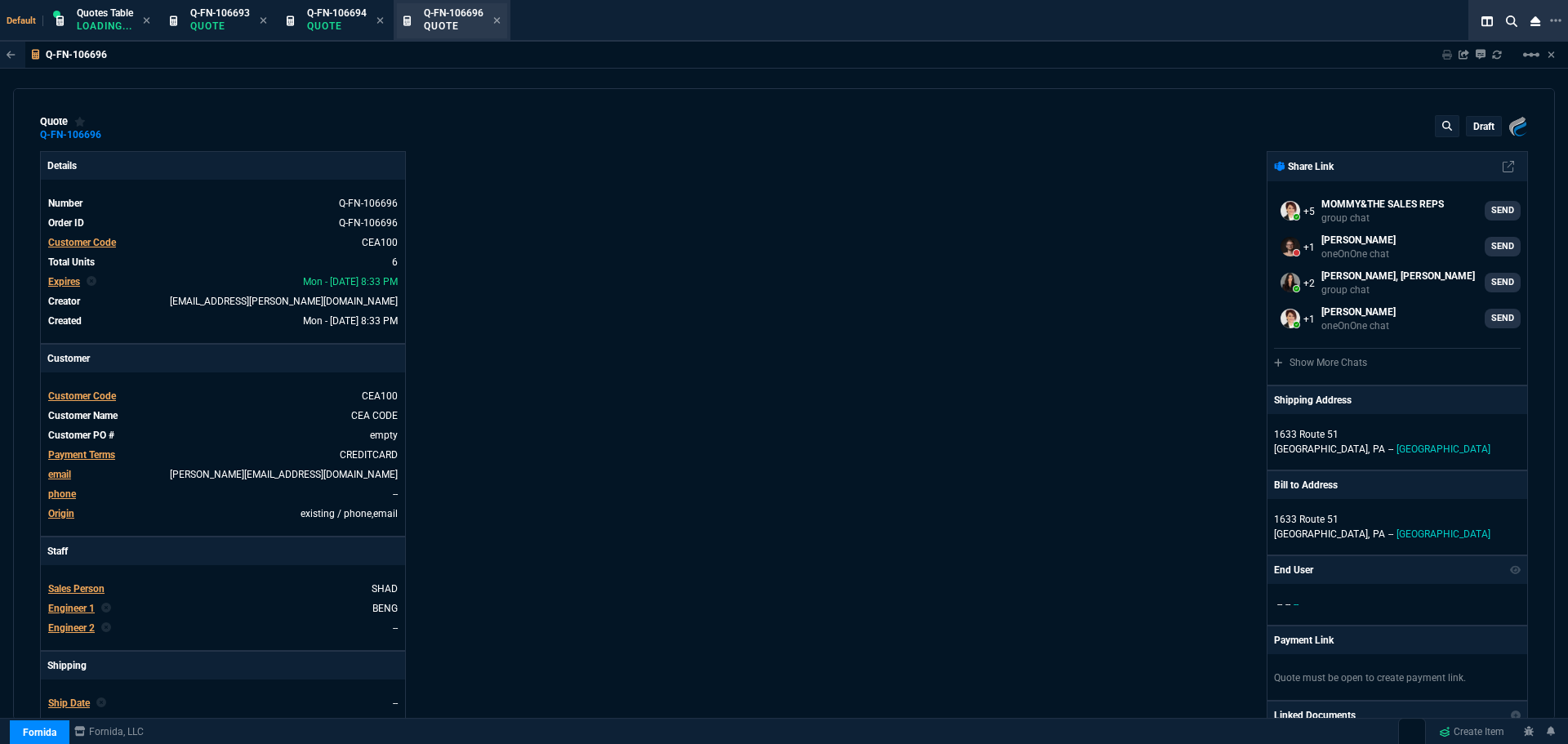
type input "91"
click at [221, 23] on p "Quote" at bounding box center [221, 26] width 60 height 13
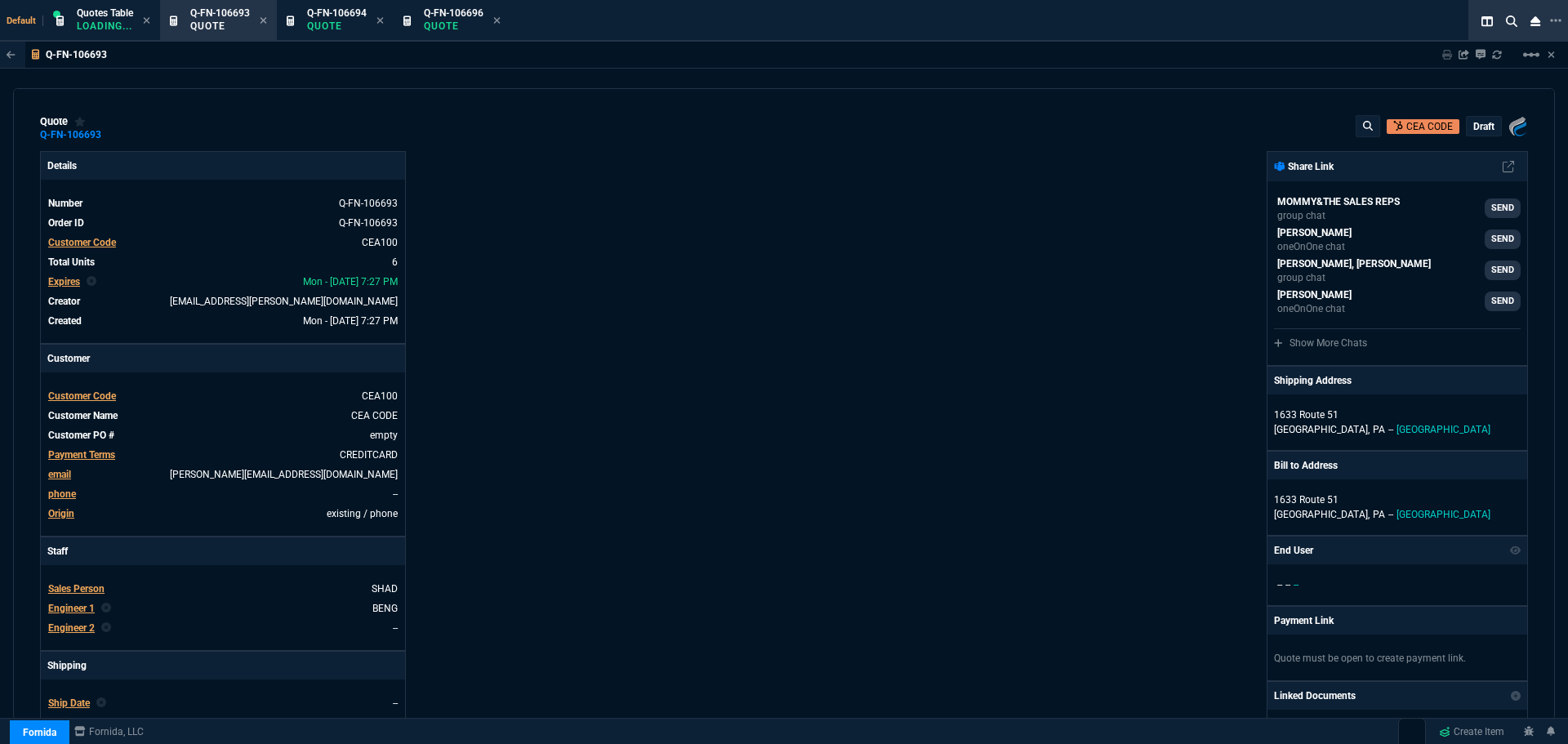
type input "36"
type input "6674"
type input "0"
type input "91"
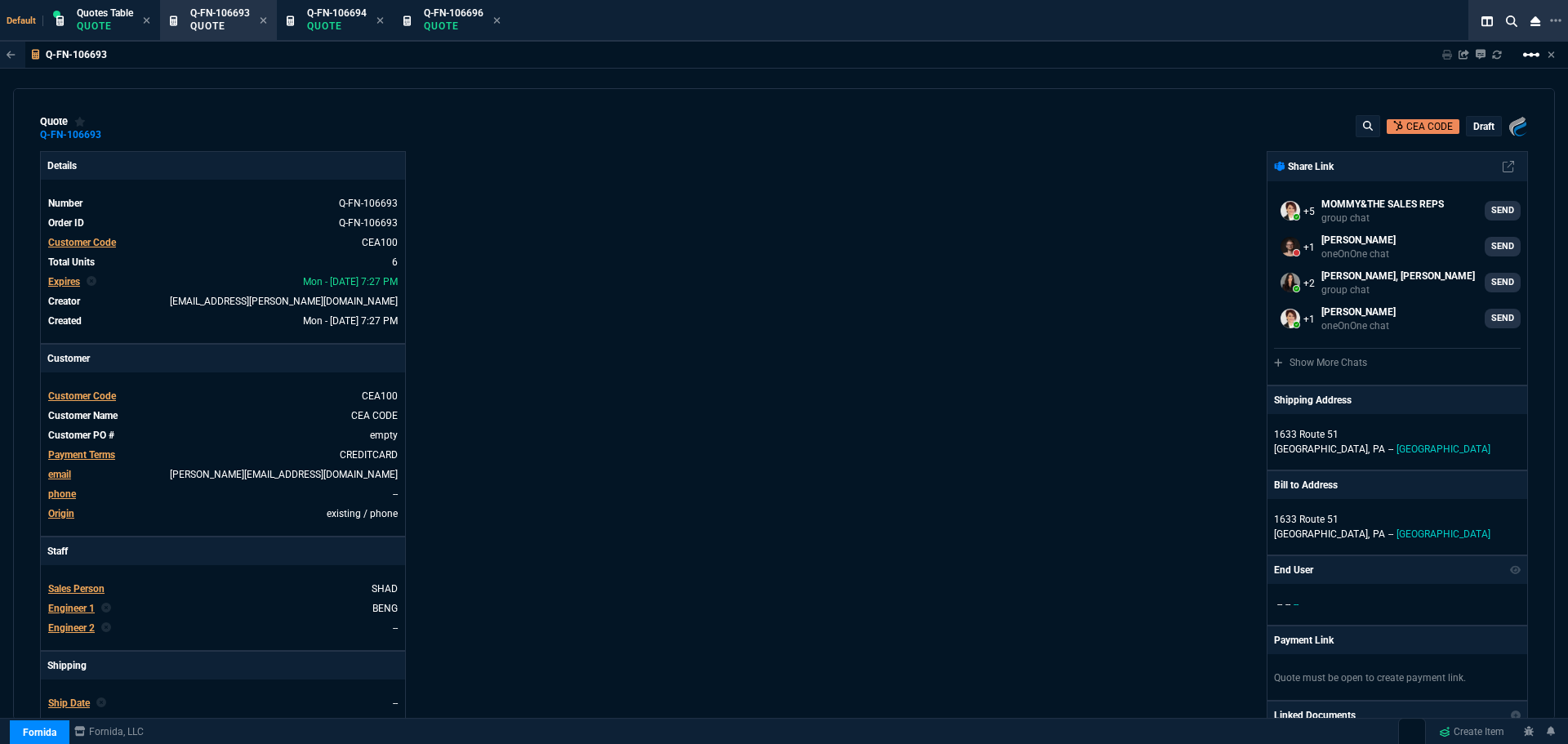
click at [1534, 59] on mat-icon "linear_scale" at bounding box center [1531, 54] width 20 height 20
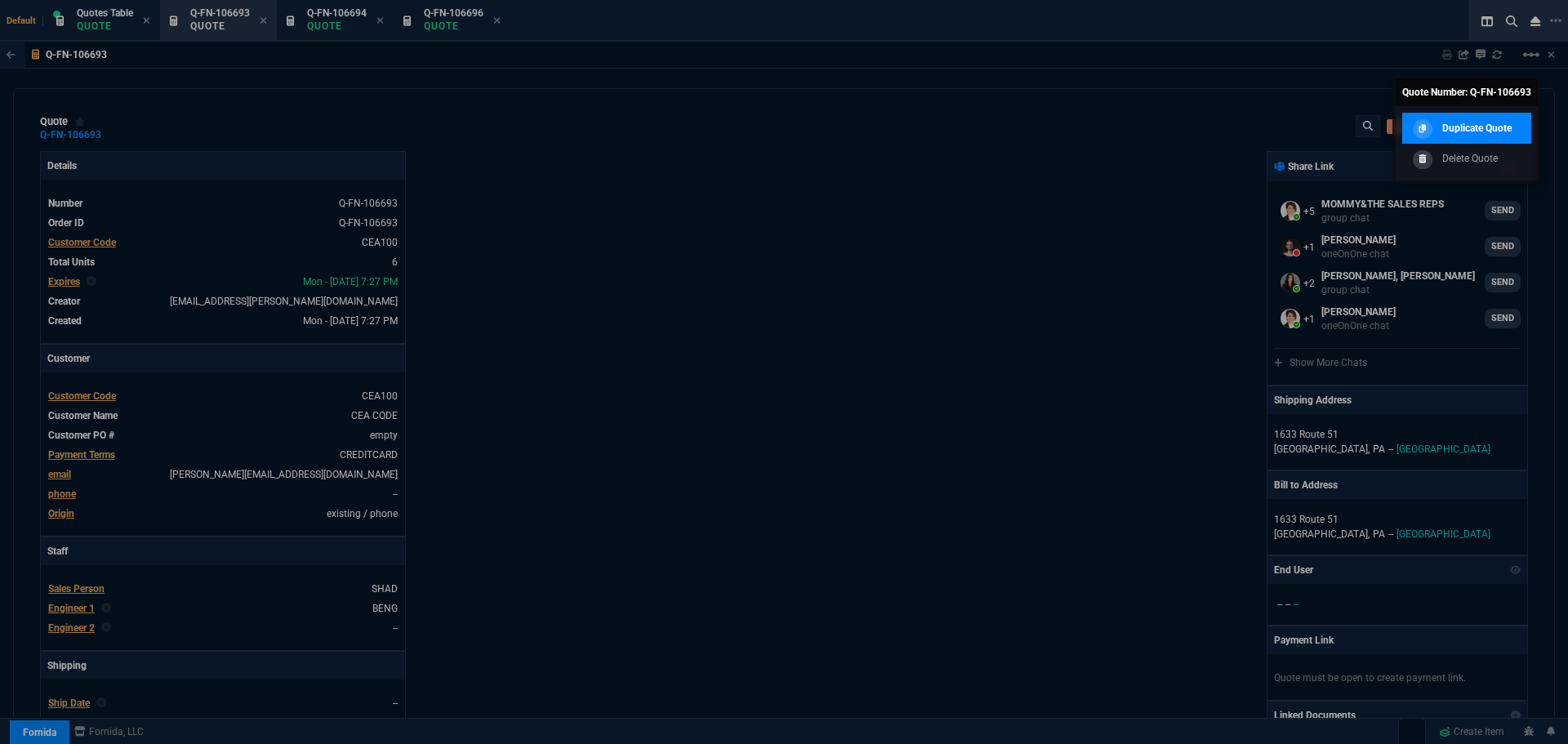
click at [1464, 124] on p "Duplicate Quote" at bounding box center [1477, 128] width 70 height 15
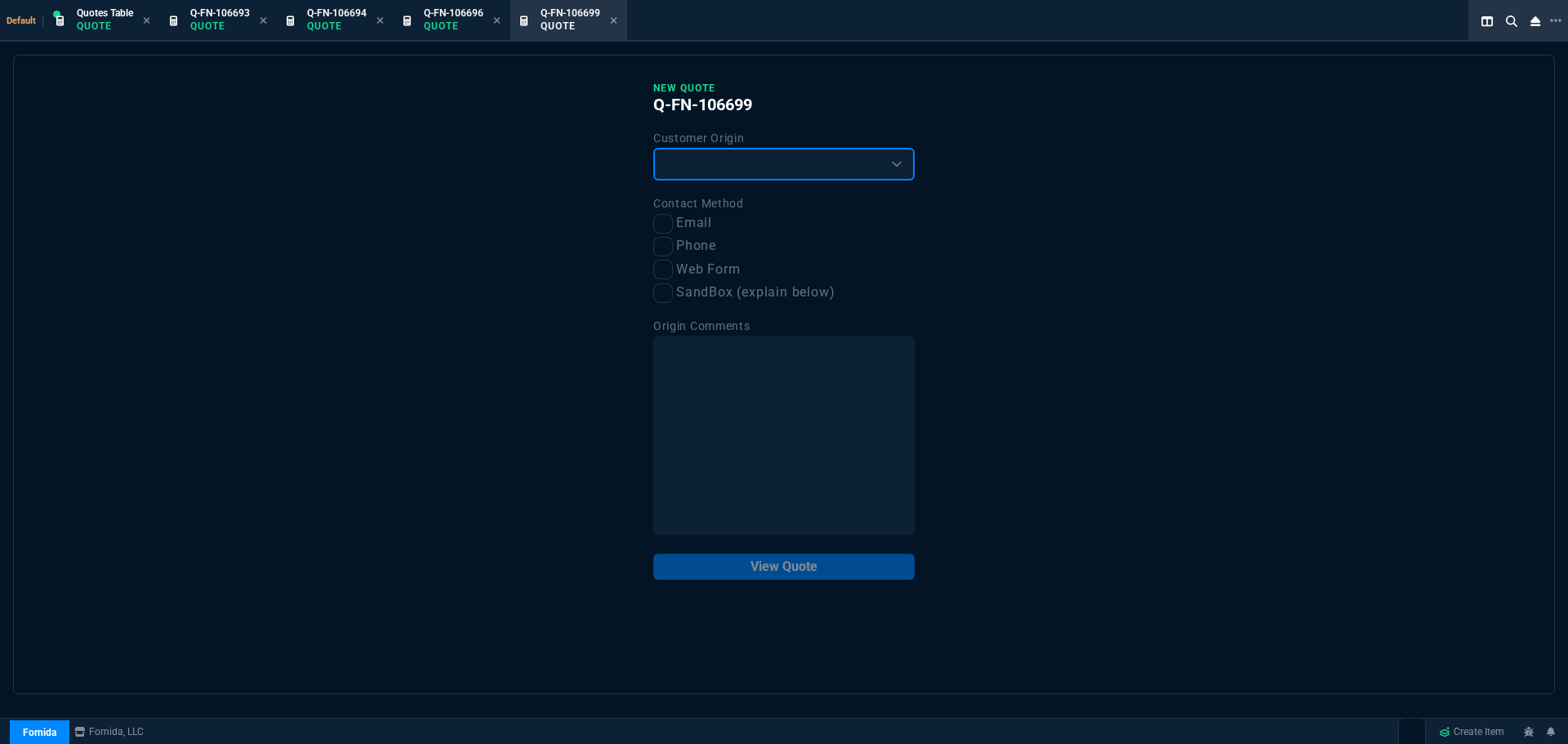
click at [832, 163] on select "Existing Customer Amazon Lead (first order) Website Lead (first order) Called (…" at bounding box center [784, 164] width 261 height 33
select select "existing"
click at [653, 149] on select "Existing Customer Amazon Lead (first order) Website Lead (first order) Called (…" at bounding box center [784, 164] width 261 height 33
click at [675, 227] on label "Email" at bounding box center [784, 223] width 261 height 20
click at [673, 227] on input "Email" at bounding box center [663, 223] width 20 height 20
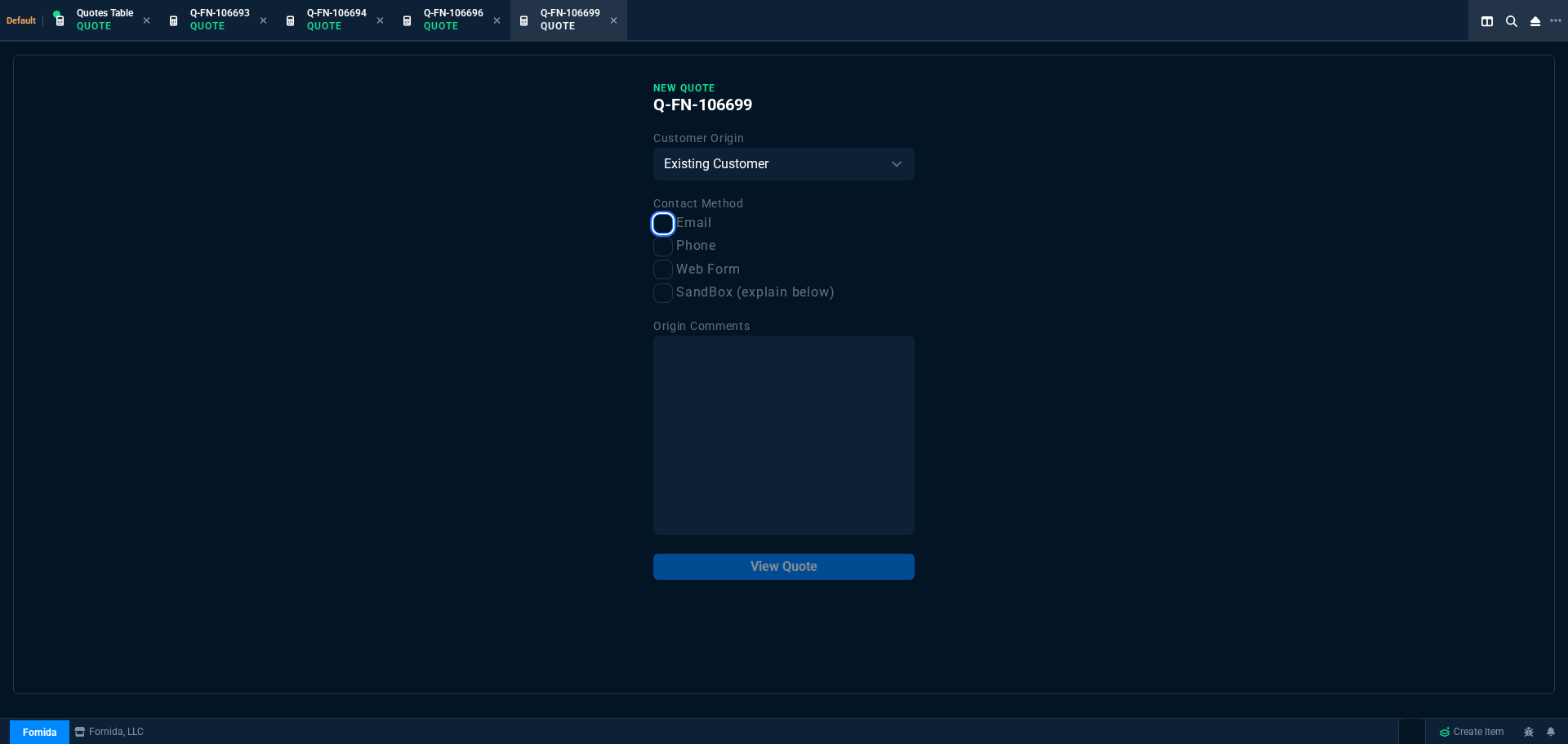
checkbox input "true"
click at [667, 250] on input "Phone" at bounding box center [663, 246] width 20 height 20
checkbox input "true"
click at [751, 560] on button "View Quote" at bounding box center [784, 566] width 261 height 26
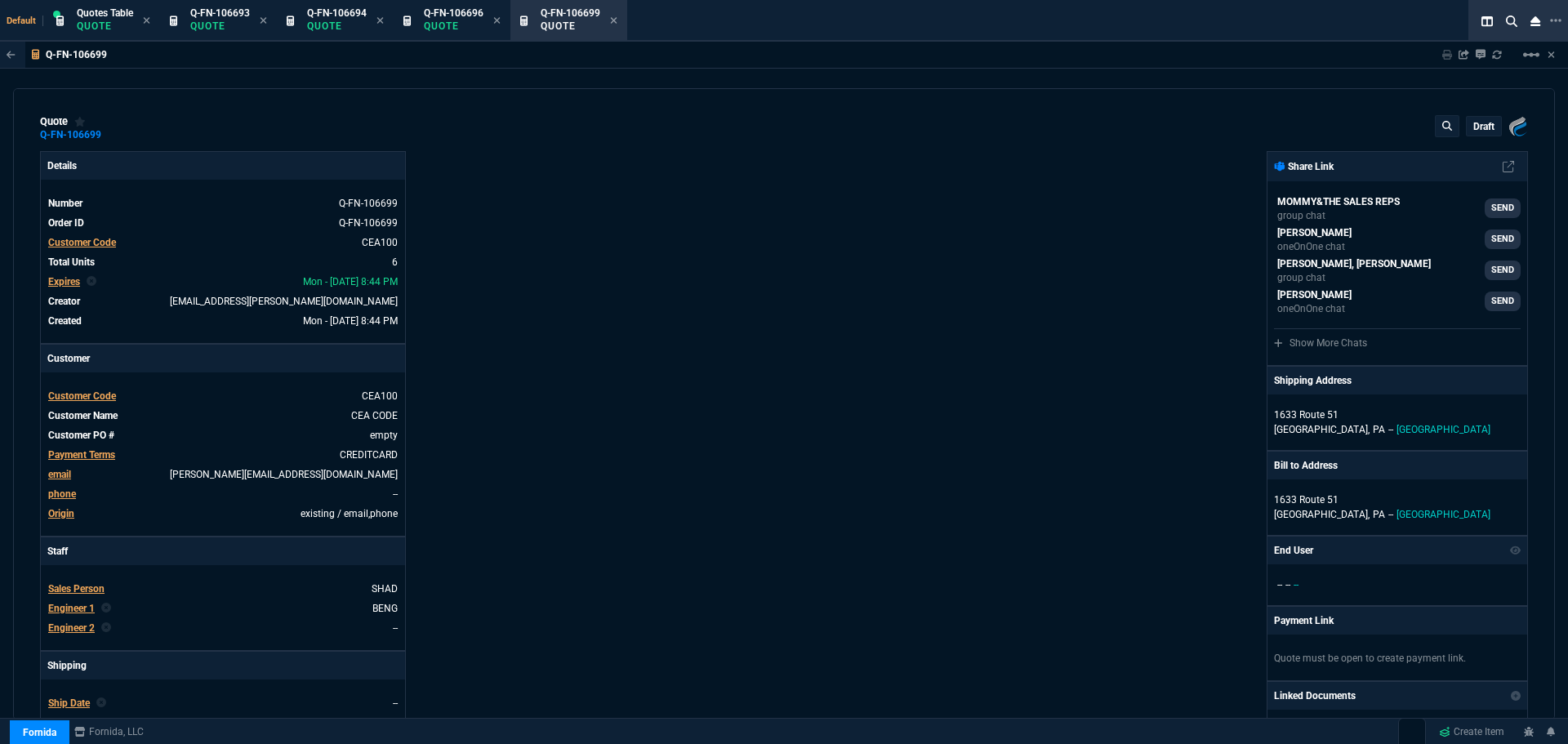
type input "36"
type input "6674"
type input "0"
type input "91"
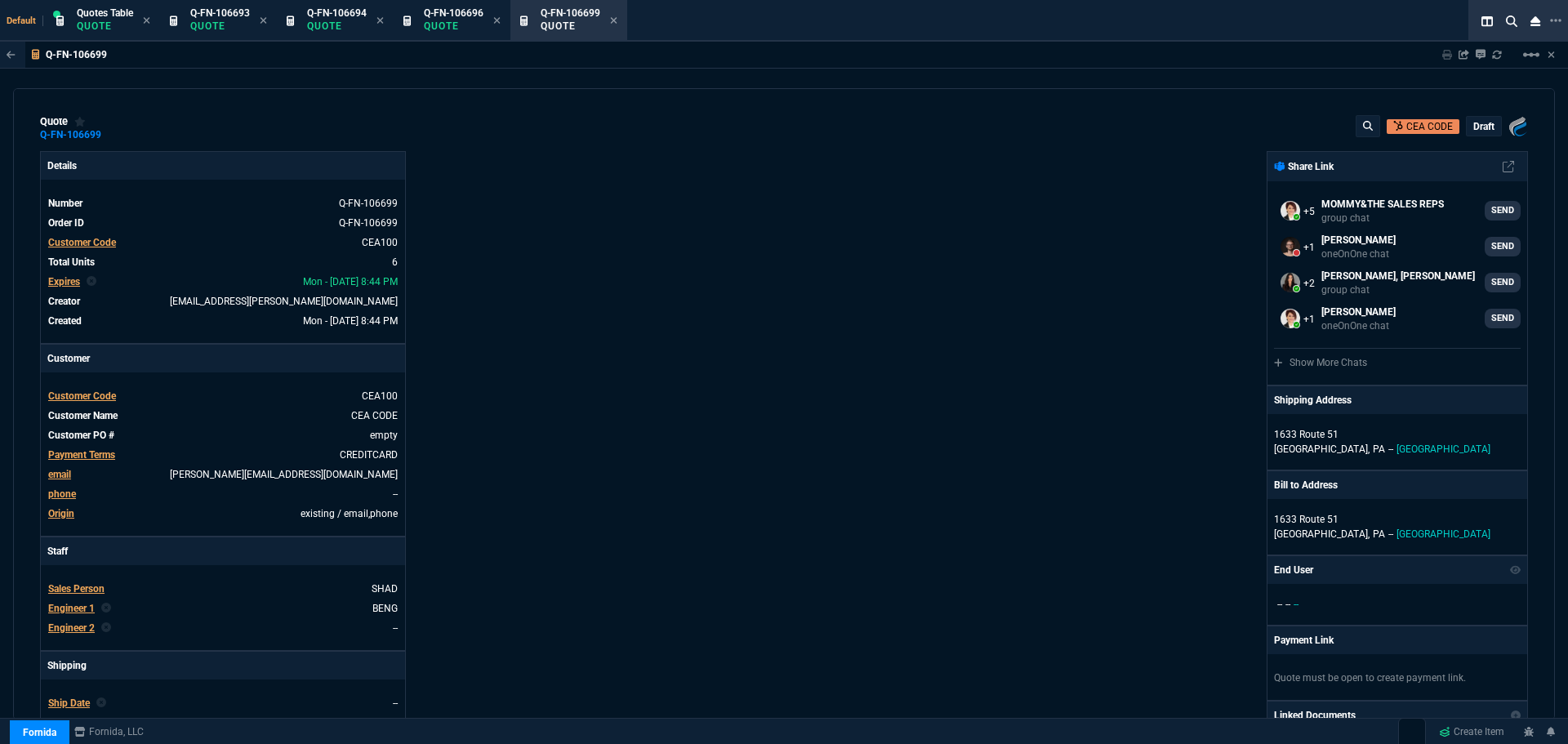
click at [80, 395] on span "Customer Code" at bounding box center [82, 396] width 68 height 11
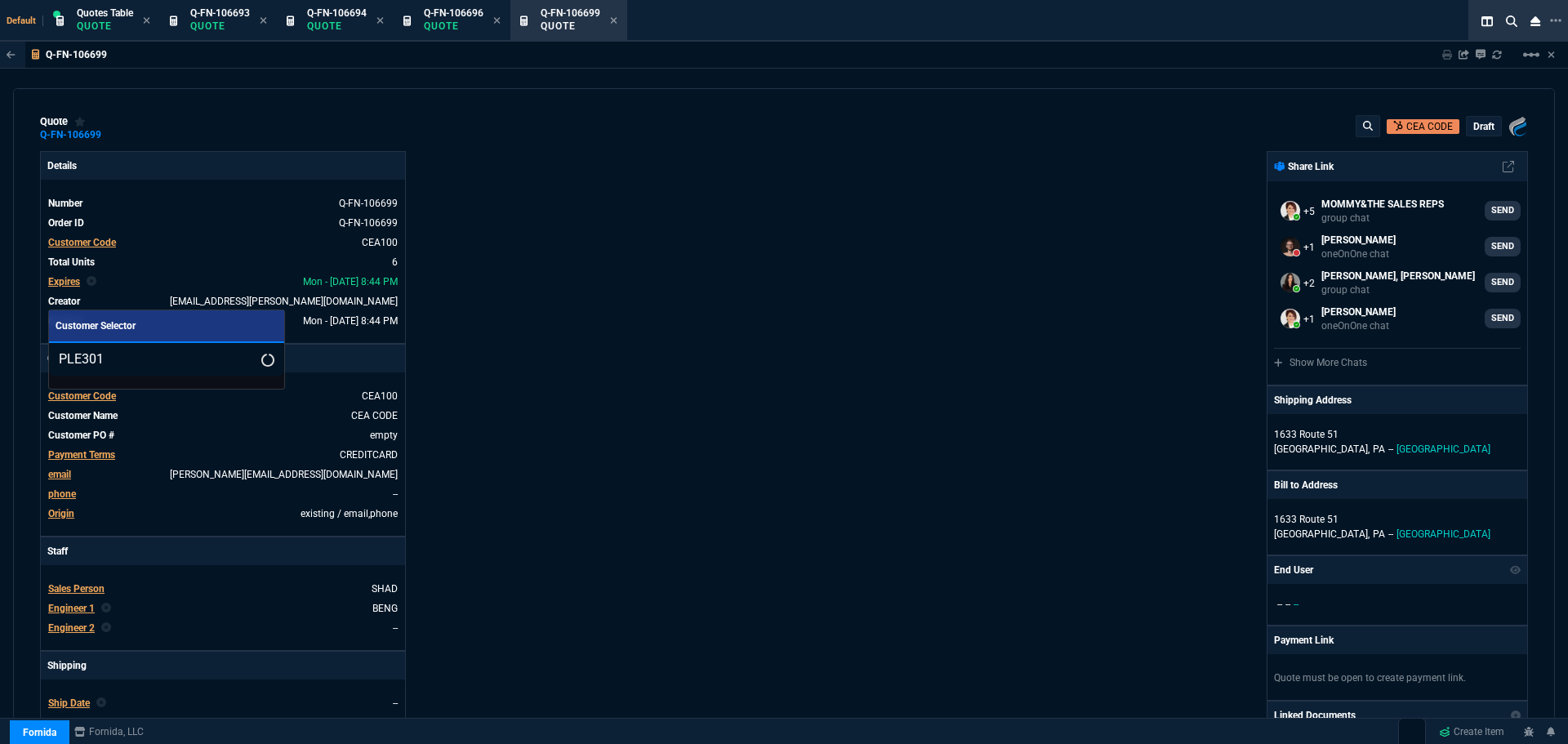
click at [59, 357] on input "PLE301" at bounding box center [167, 359] width 235 height 33
click at [239, 359] on input "PLE301" at bounding box center [167, 359] width 235 height 33
type input "PLE301"
click at [105, 23] on div at bounding box center [784, 372] width 1568 height 744
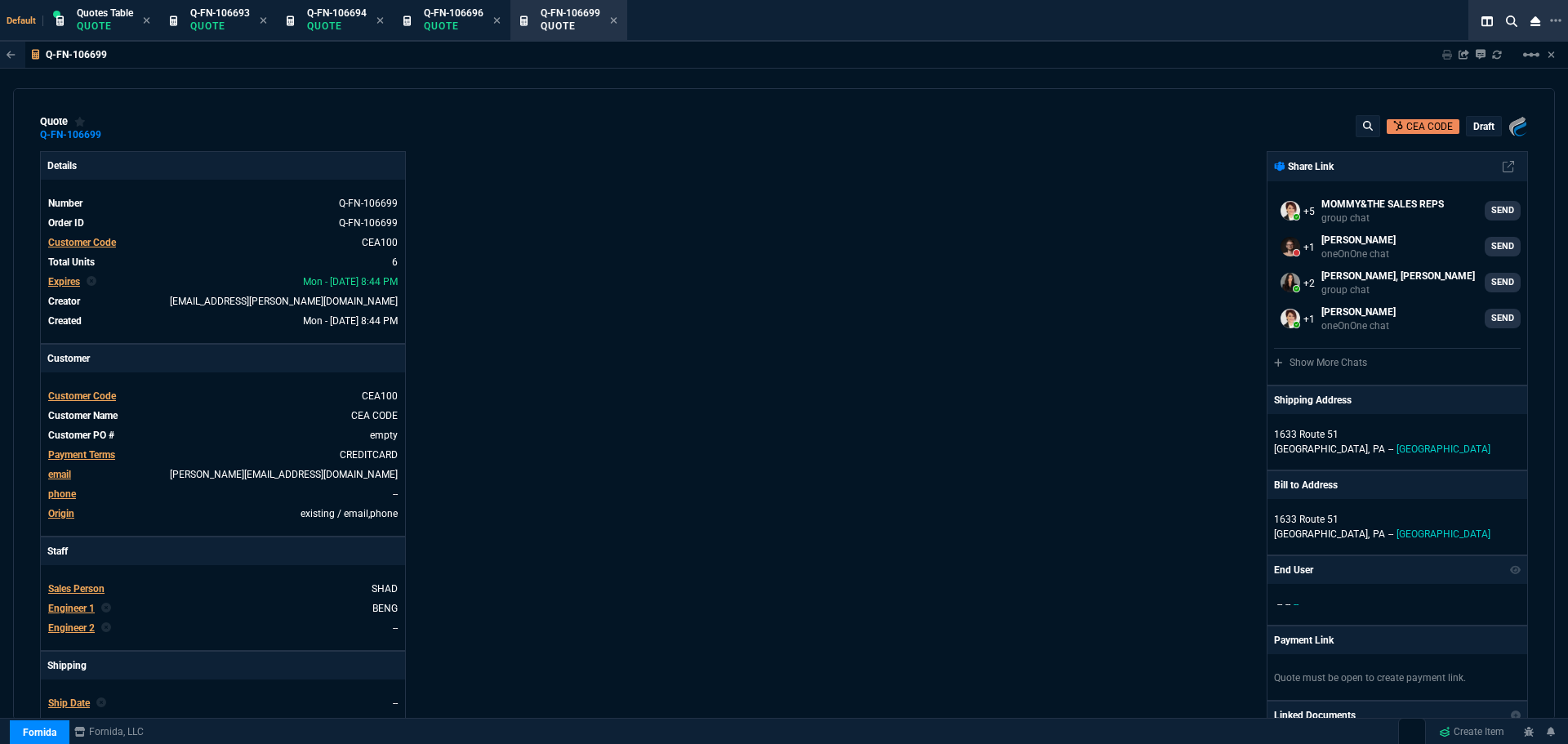
click at [74, 401] on span "Customer Code" at bounding box center [82, 396] width 68 height 11
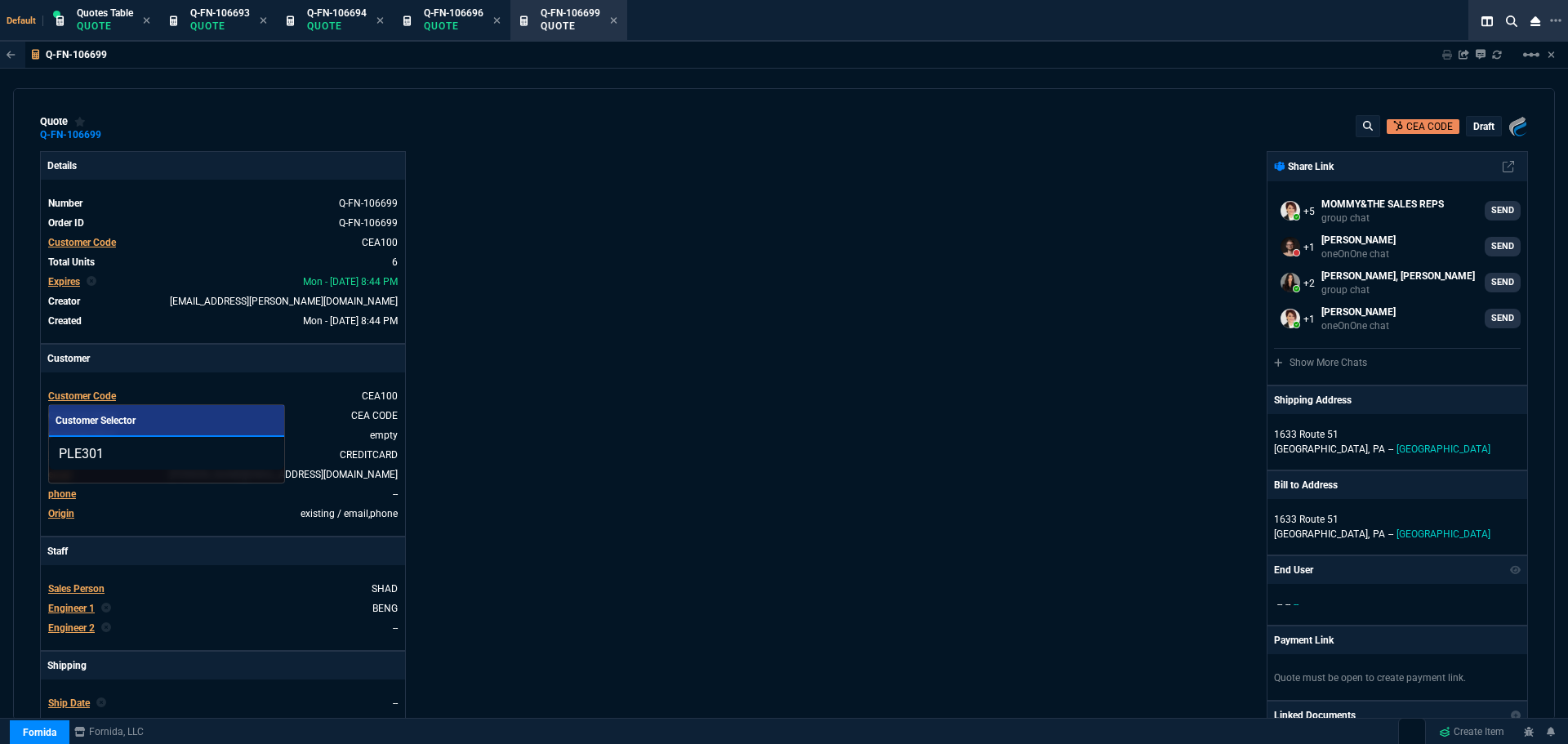
click at [243, 454] on input "PLE301" at bounding box center [167, 453] width 235 height 33
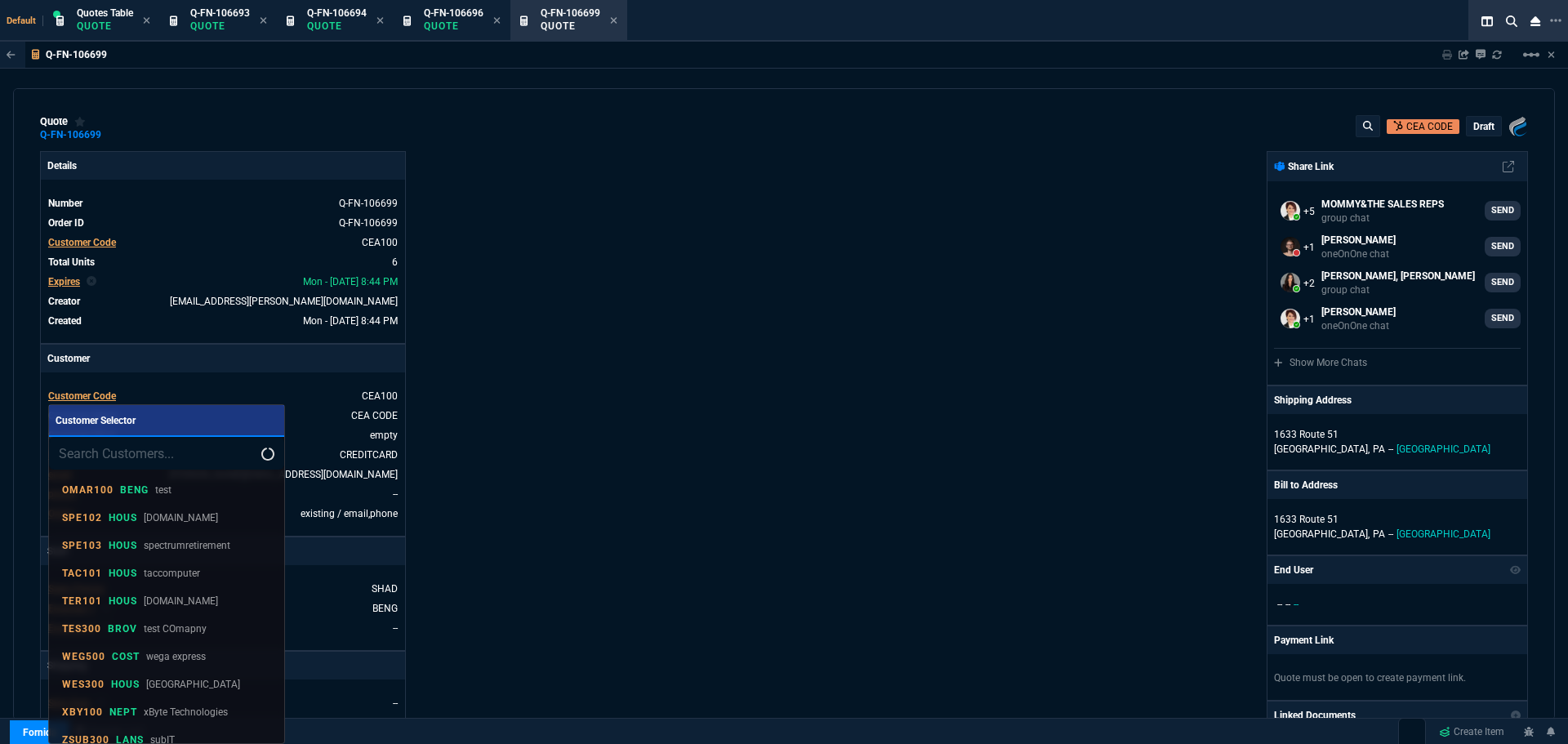
type input "PLE301"
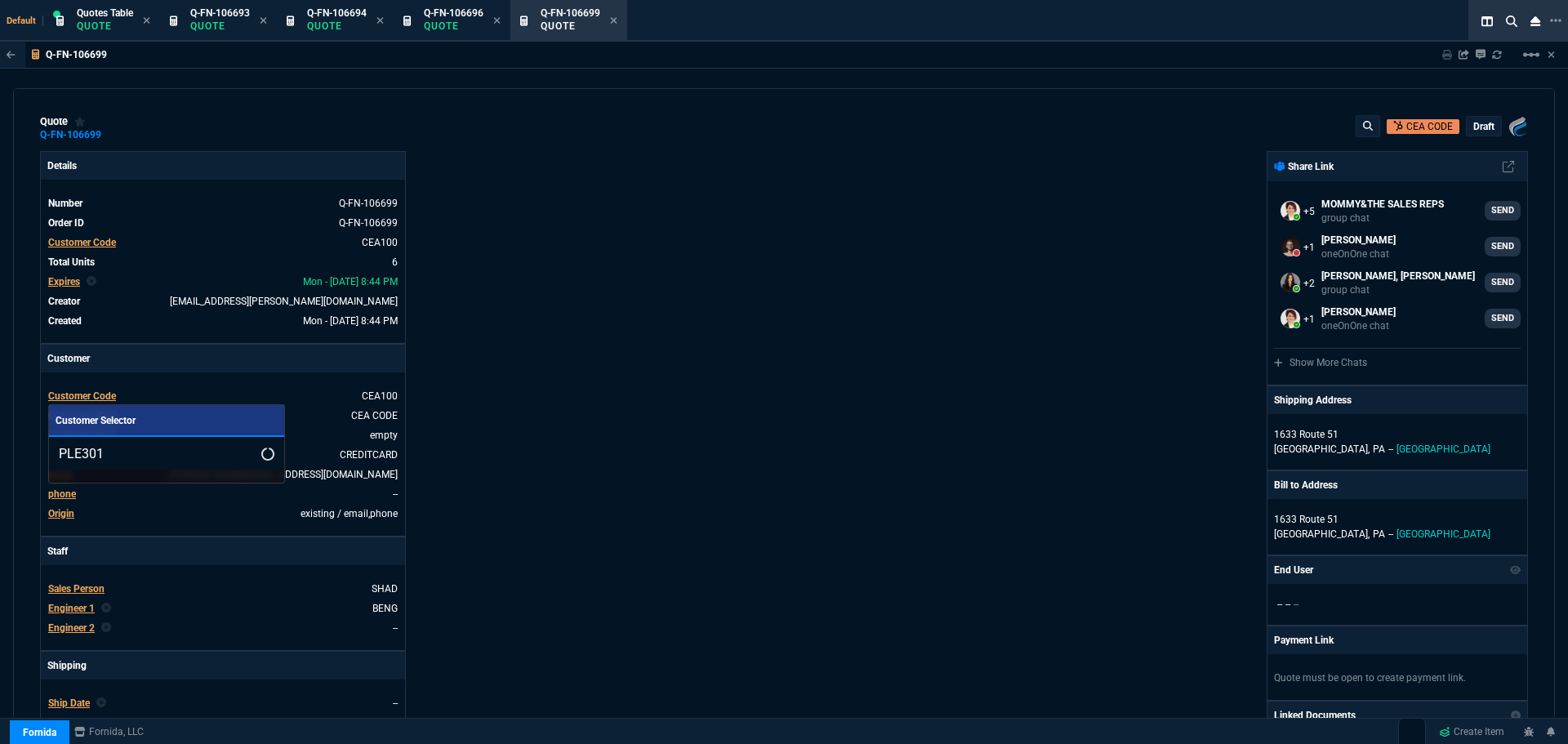
click at [746, 309] on div at bounding box center [784, 372] width 1568 height 744
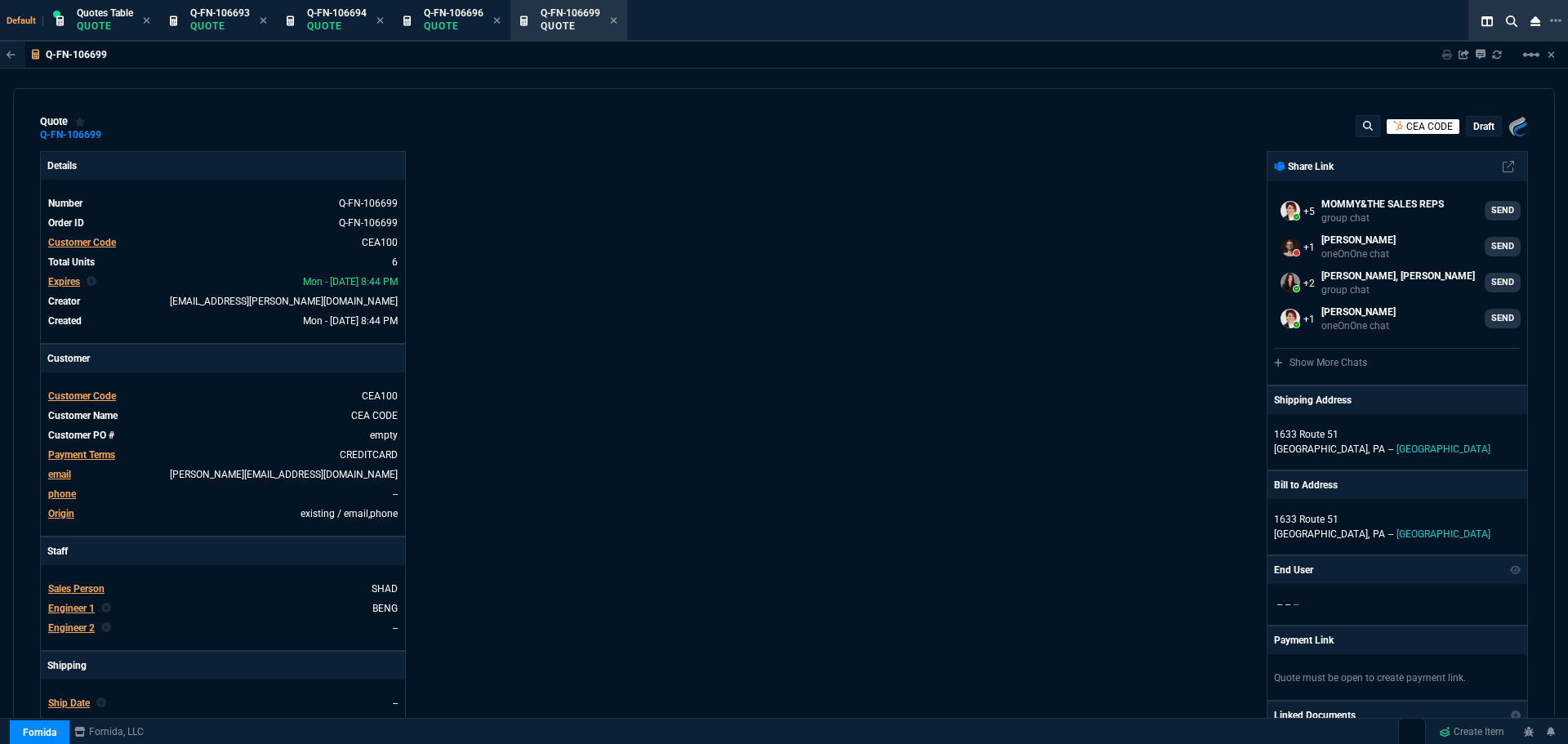
click at [1407, 126] on p "CEA CODE" at bounding box center [1430, 126] width 47 height 15
click at [106, 23] on p "Quote" at bounding box center [105, 26] width 57 height 13
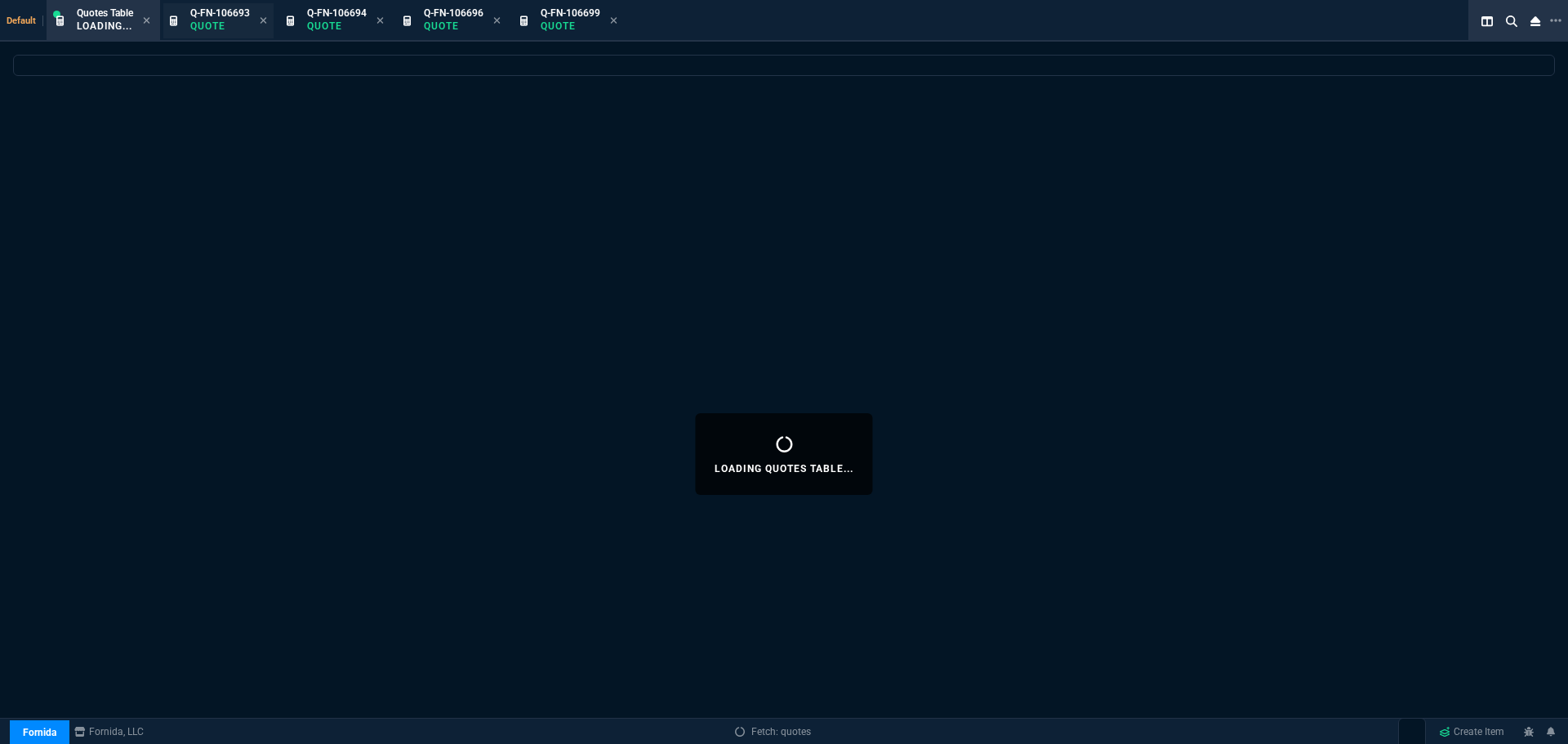
select select
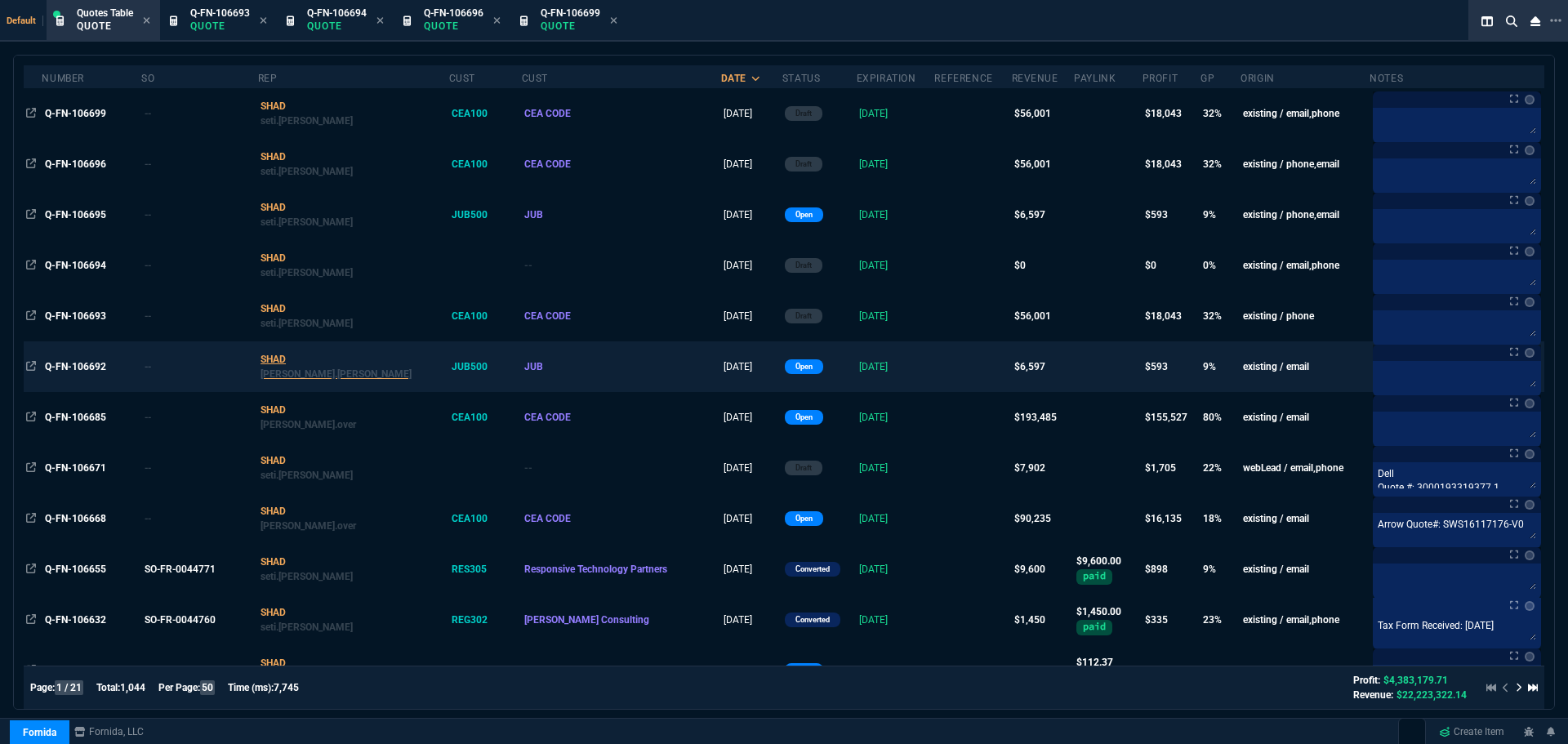
scroll to position [164, 0]
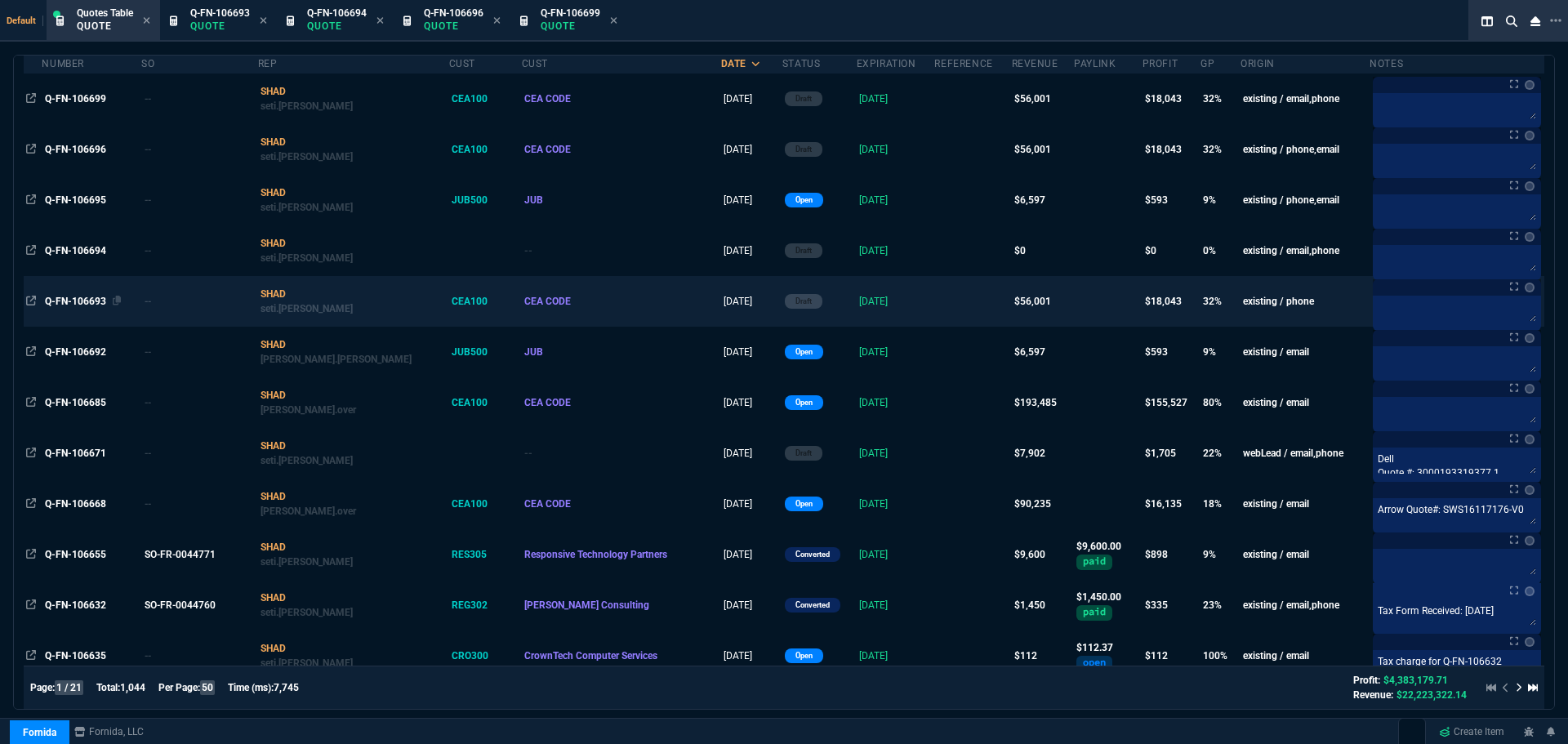
click at [84, 299] on span "Q-FN-106693" at bounding box center [75, 301] width 61 height 11
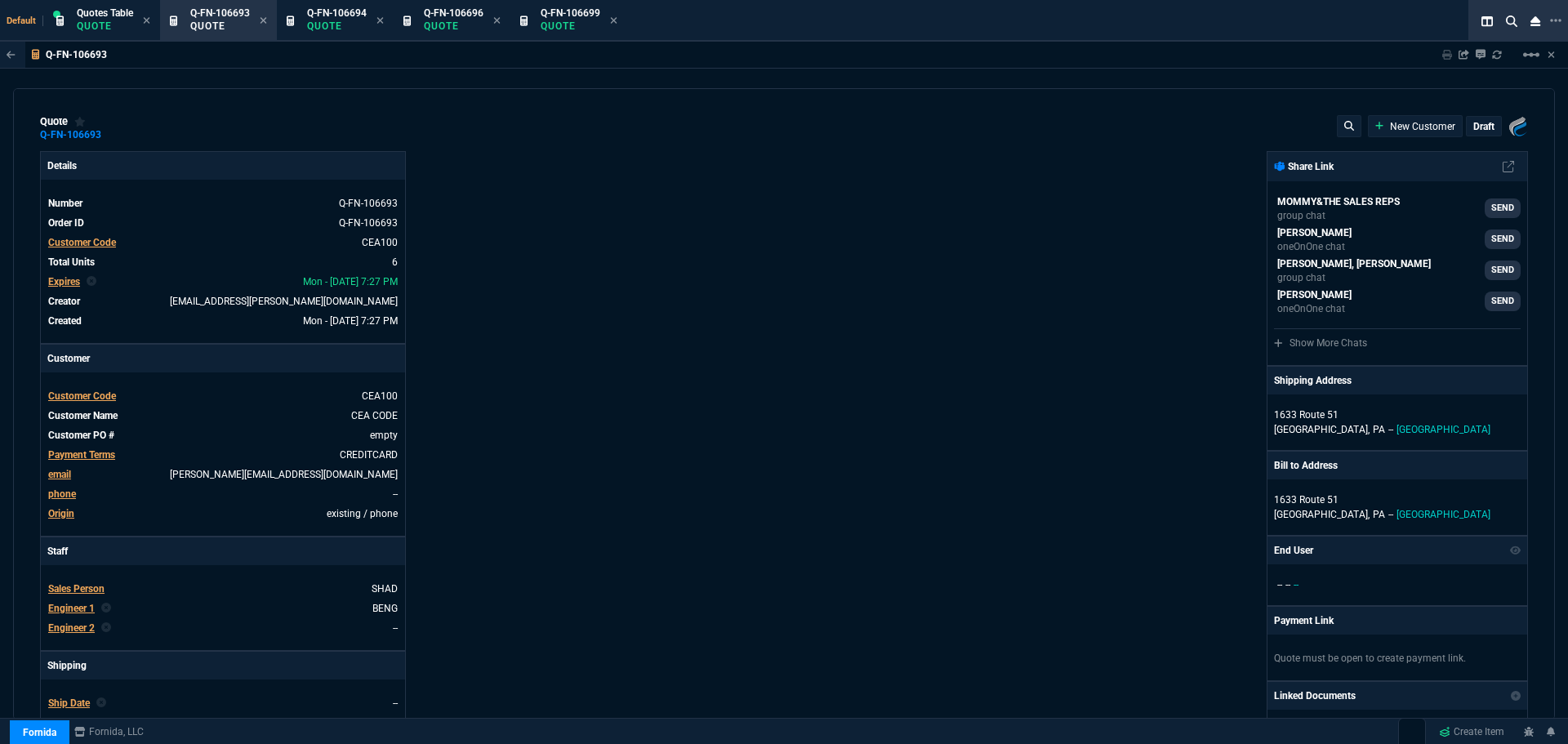
type input "36"
type input "6674"
type input "0"
type input "91"
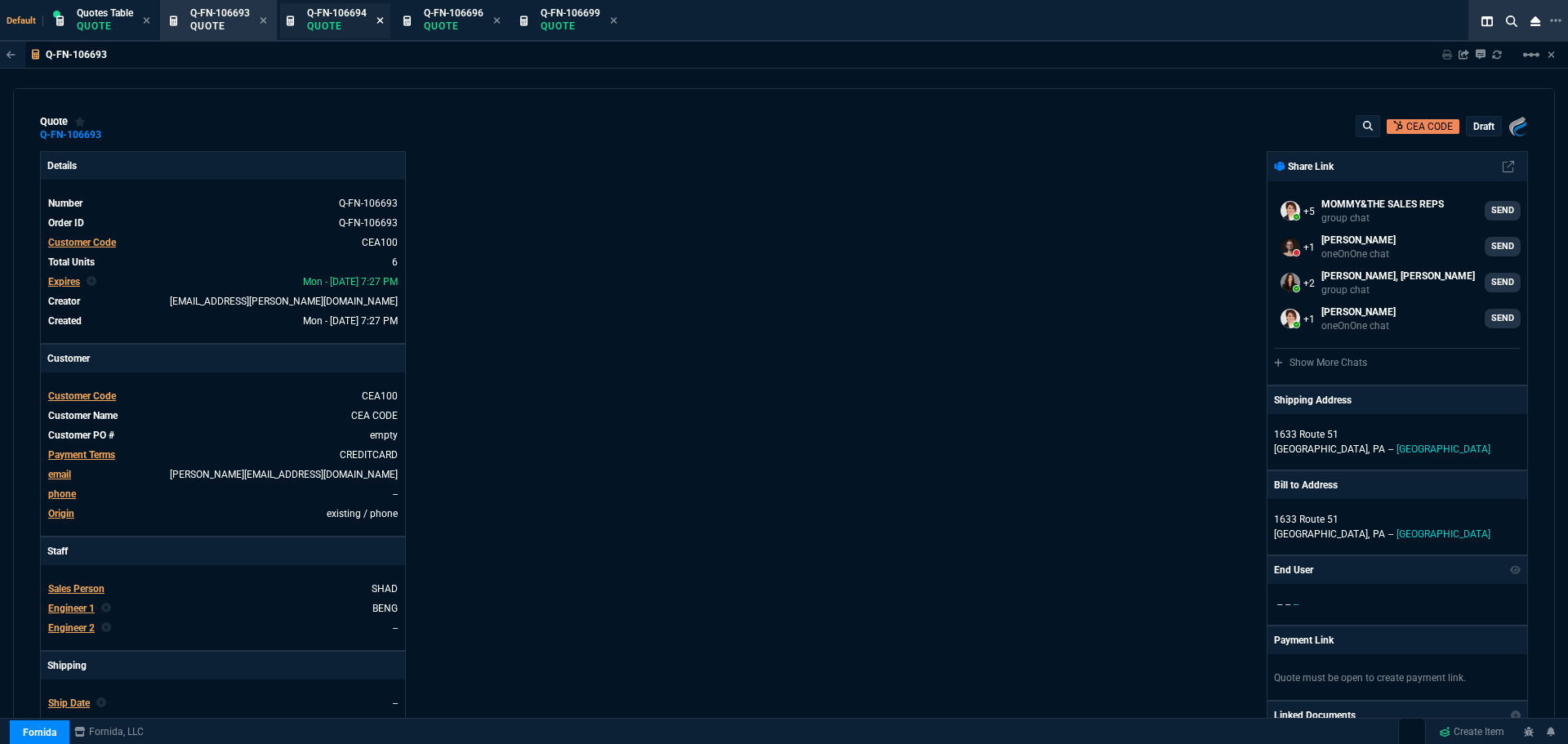
click at [384, 20] on icon at bounding box center [381, 20] width 7 height 10
click at [379, 20] on icon at bounding box center [381, 20] width 7 height 10
click at [382, 22] on icon at bounding box center [381, 20] width 7 height 10
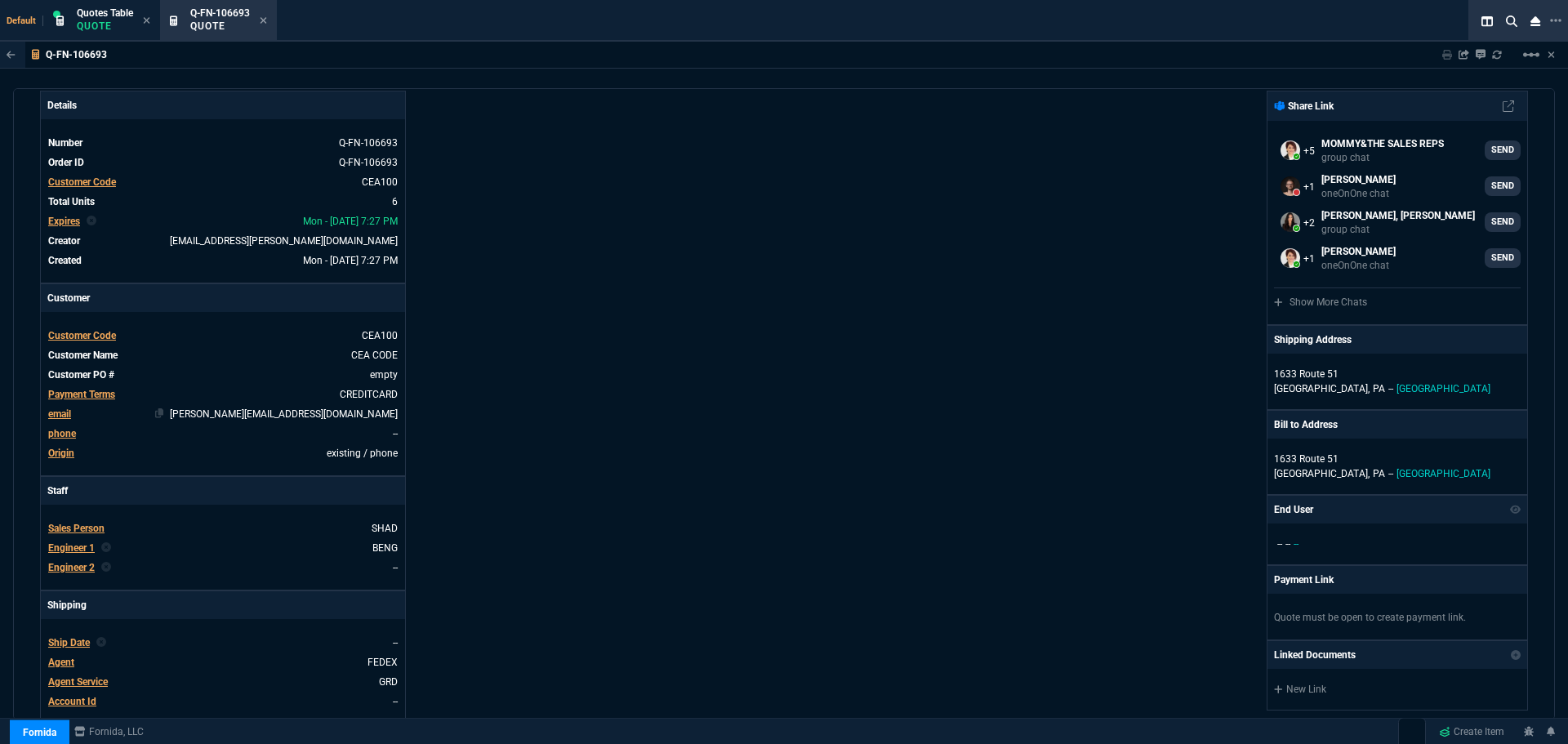
scroll to position [0, 0]
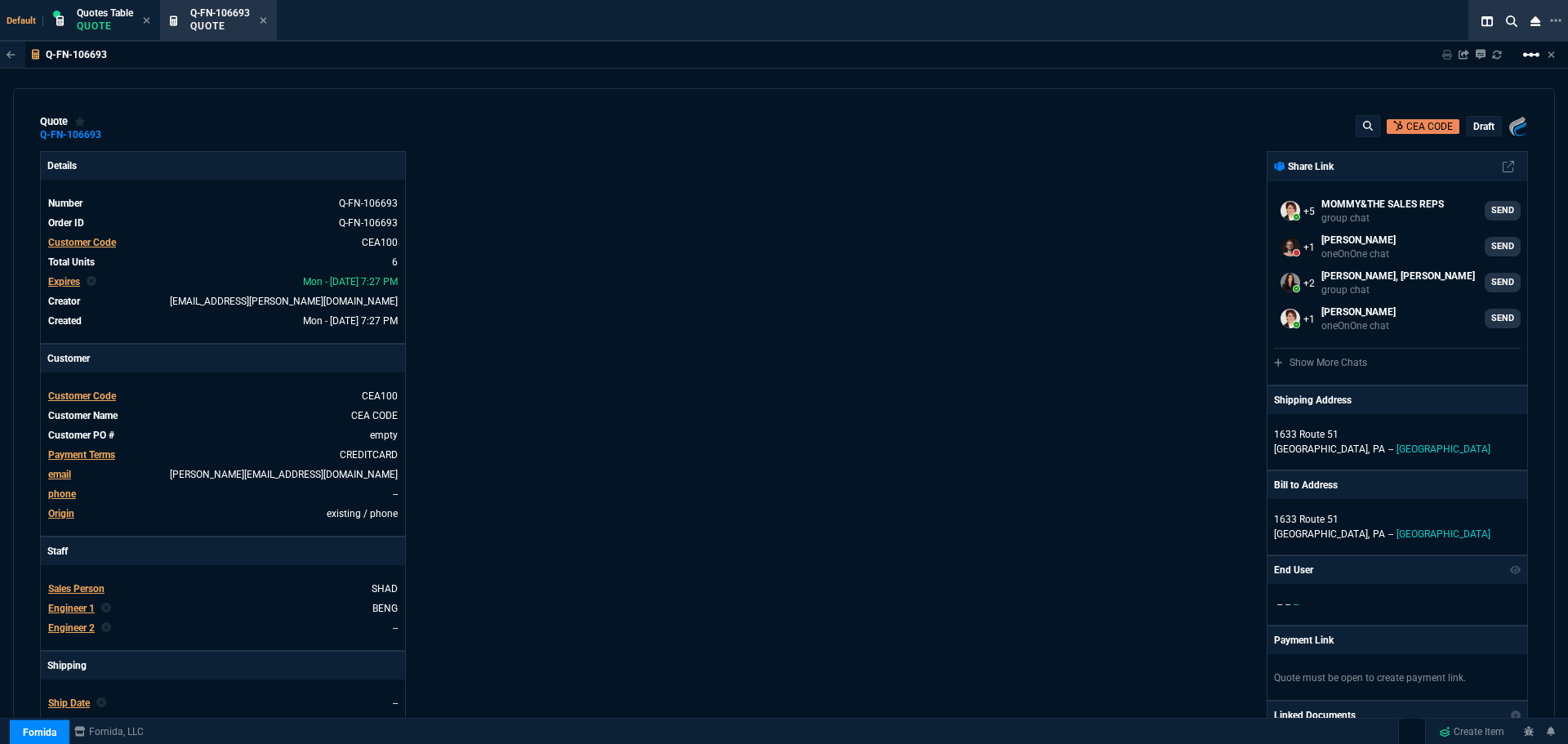
click at [1534, 56] on mat-icon "linear_scale" at bounding box center [1531, 54] width 20 height 20
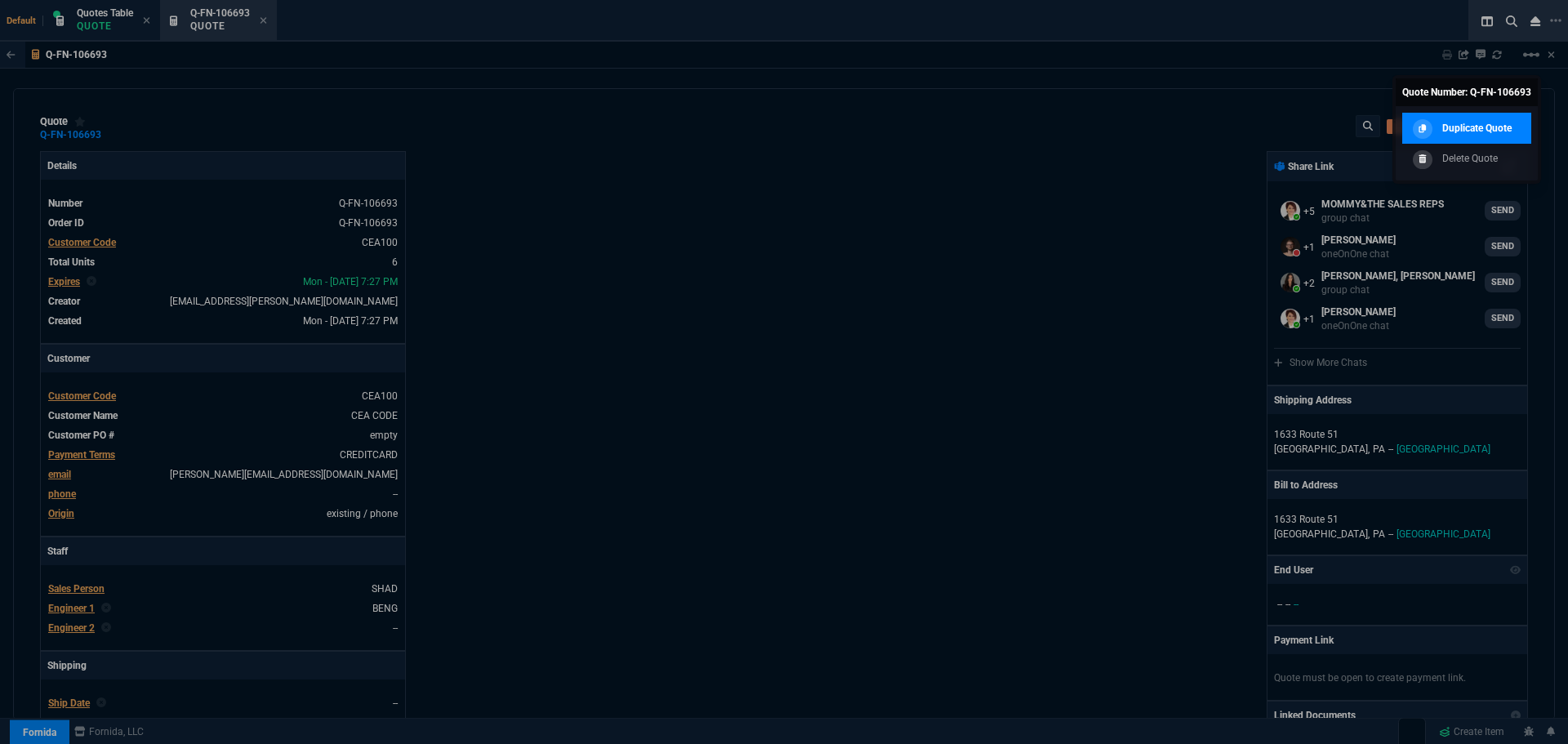
click at [1488, 128] on p "Duplicate Quote" at bounding box center [1477, 128] width 70 height 15
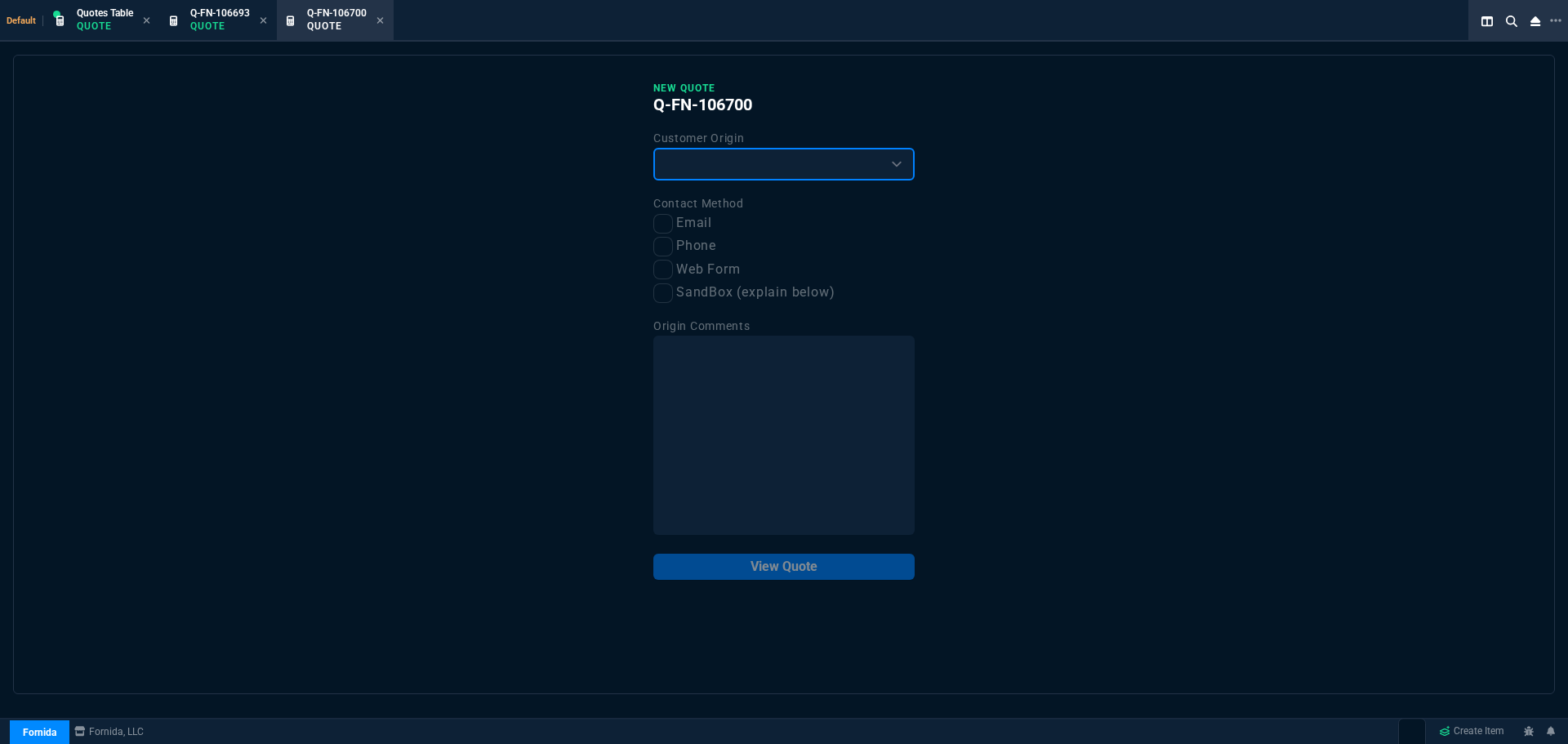
click at [753, 161] on select "Existing Customer Amazon Lead (first order) Website Lead (first order) Called (…" at bounding box center [784, 164] width 261 height 33
select select "existing"
click at [653, 149] on select "Existing Customer Amazon Lead (first order) Website Lead (first order) Called (…" at bounding box center [784, 164] width 261 height 33
click at [664, 227] on input "Email" at bounding box center [663, 223] width 20 height 20
checkbox input "true"
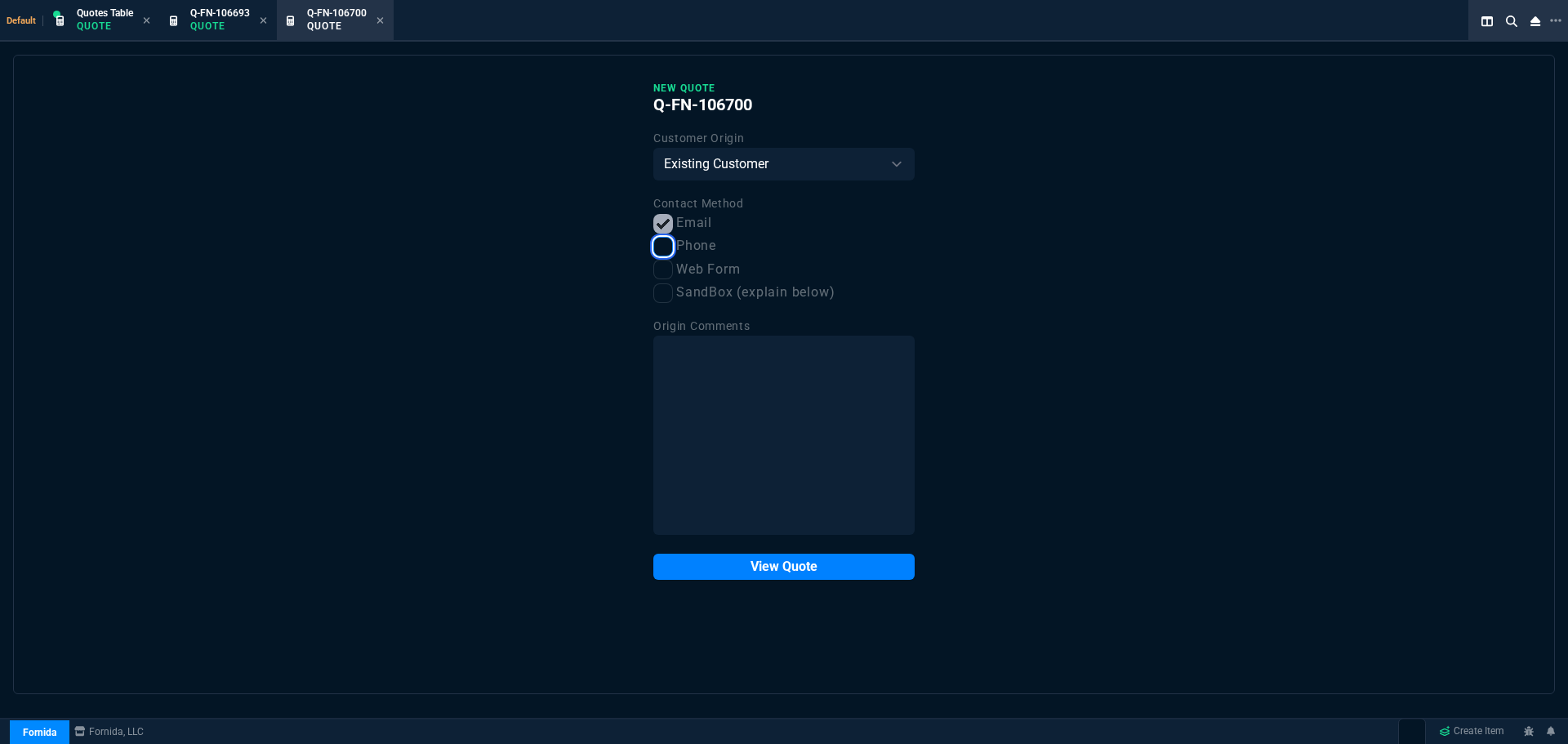
click at [663, 254] on input "Phone" at bounding box center [663, 246] width 20 height 20
checkbox input "true"
click at [770, 551] on div "New Quote Q-FN-106700 Customer Origin Existing Customer Amazon Lead (first orde…" at bounding box center [784, 330] width 261 height 498
click at [775, 568] on button "View Quote" at bounding box center [784, 566] width 261 height 26
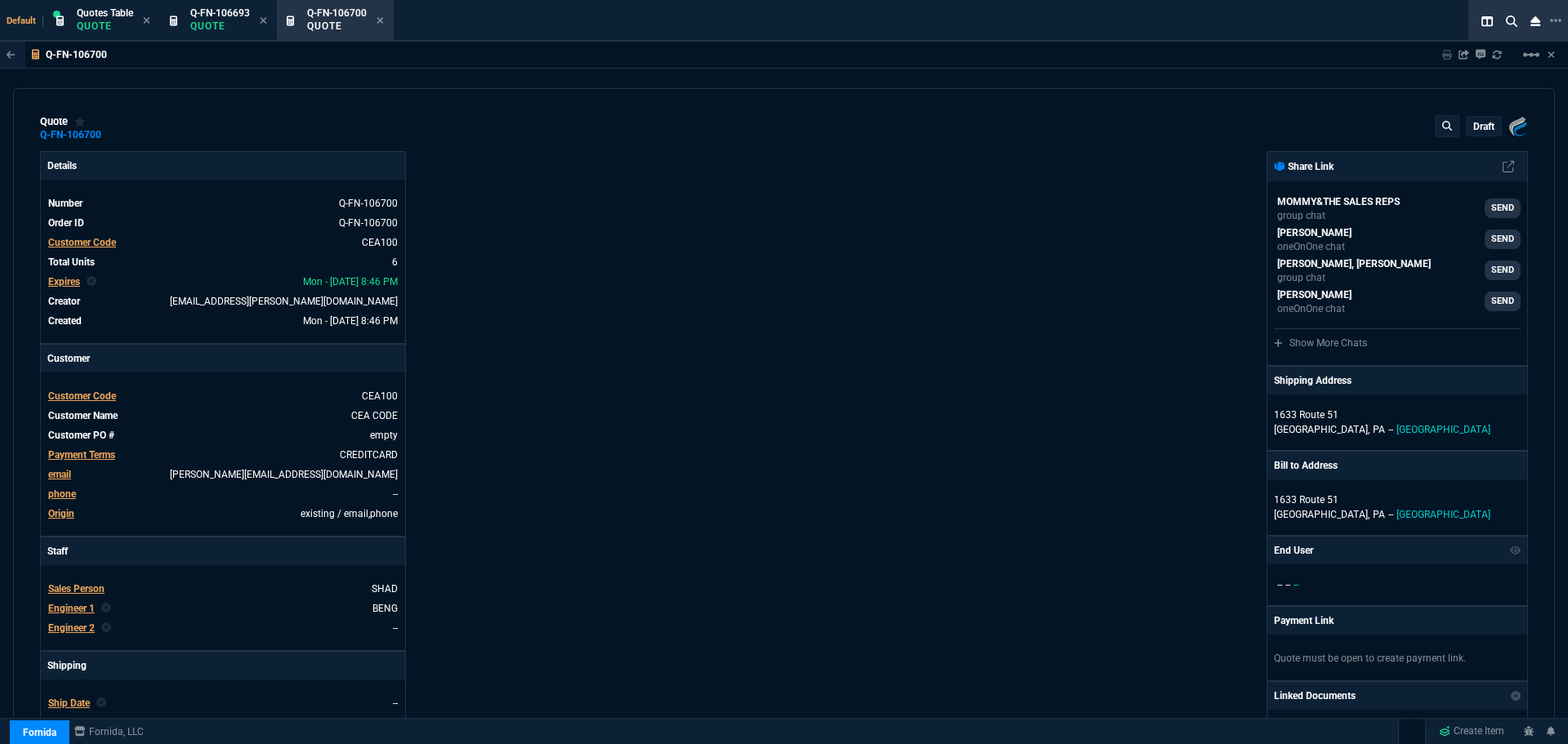
type input "36"
type input "6674"
type input "0"
type input "91"
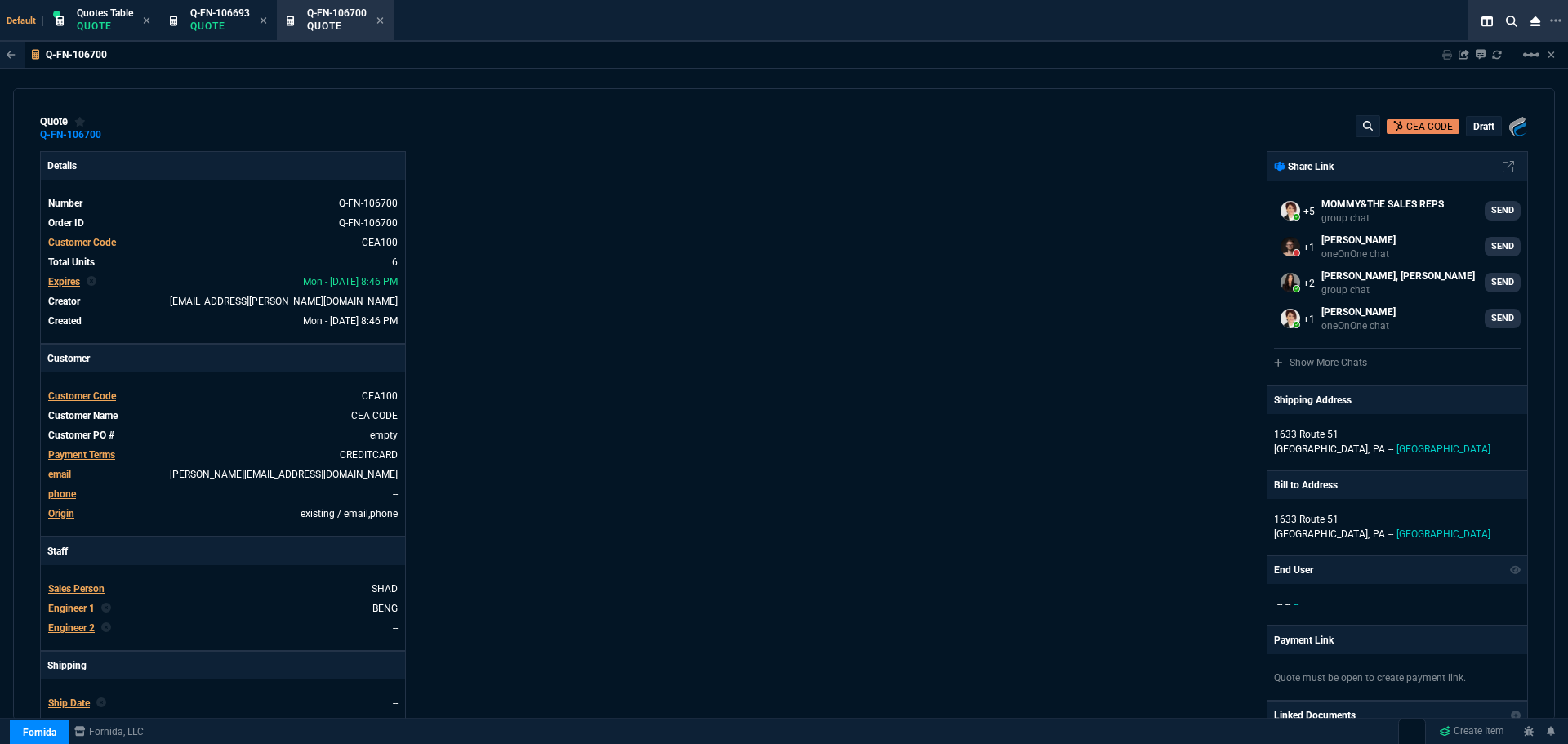
select select "12: [PERSON_NAME]"
click at [87, 397] on span "Customer Code" at bounding box center [82, 396] width 68 height 11
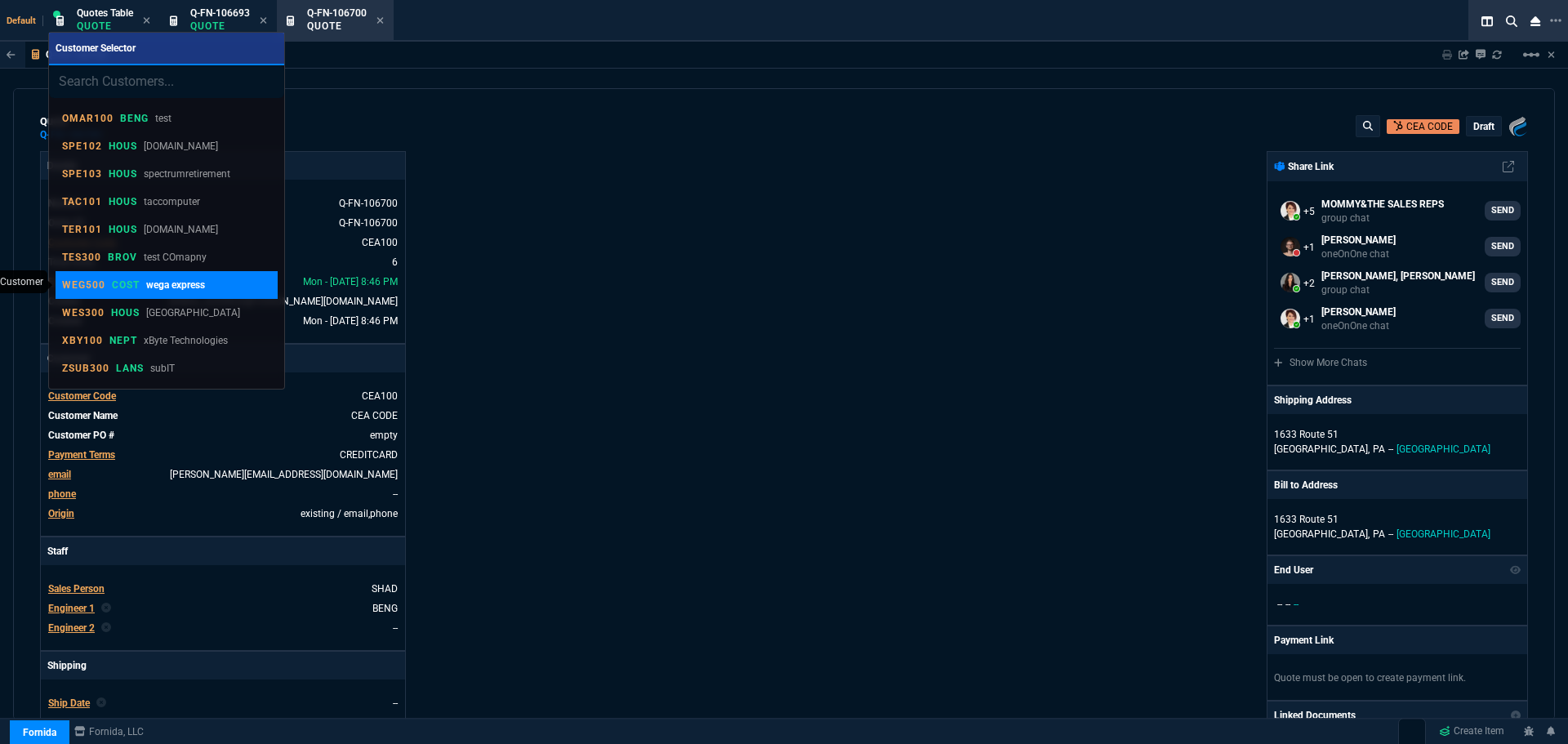
type input "PLE301"
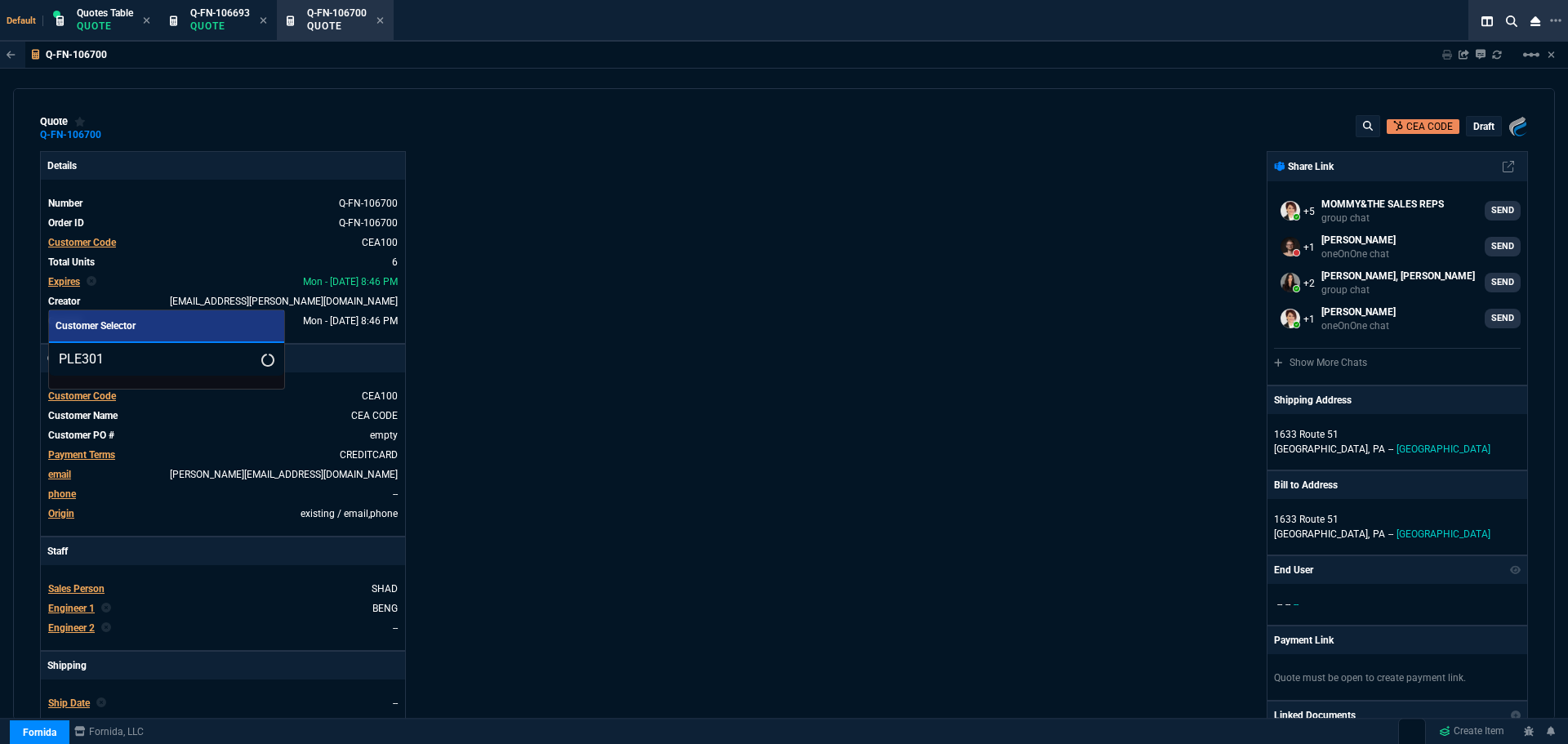
click at [242, 352] on input "PLE301" at bounding box center [167, 359] width 235 height 33
click at [242, 359] on input "PLE301" at bounding box center [167, 359] width 235 height 33
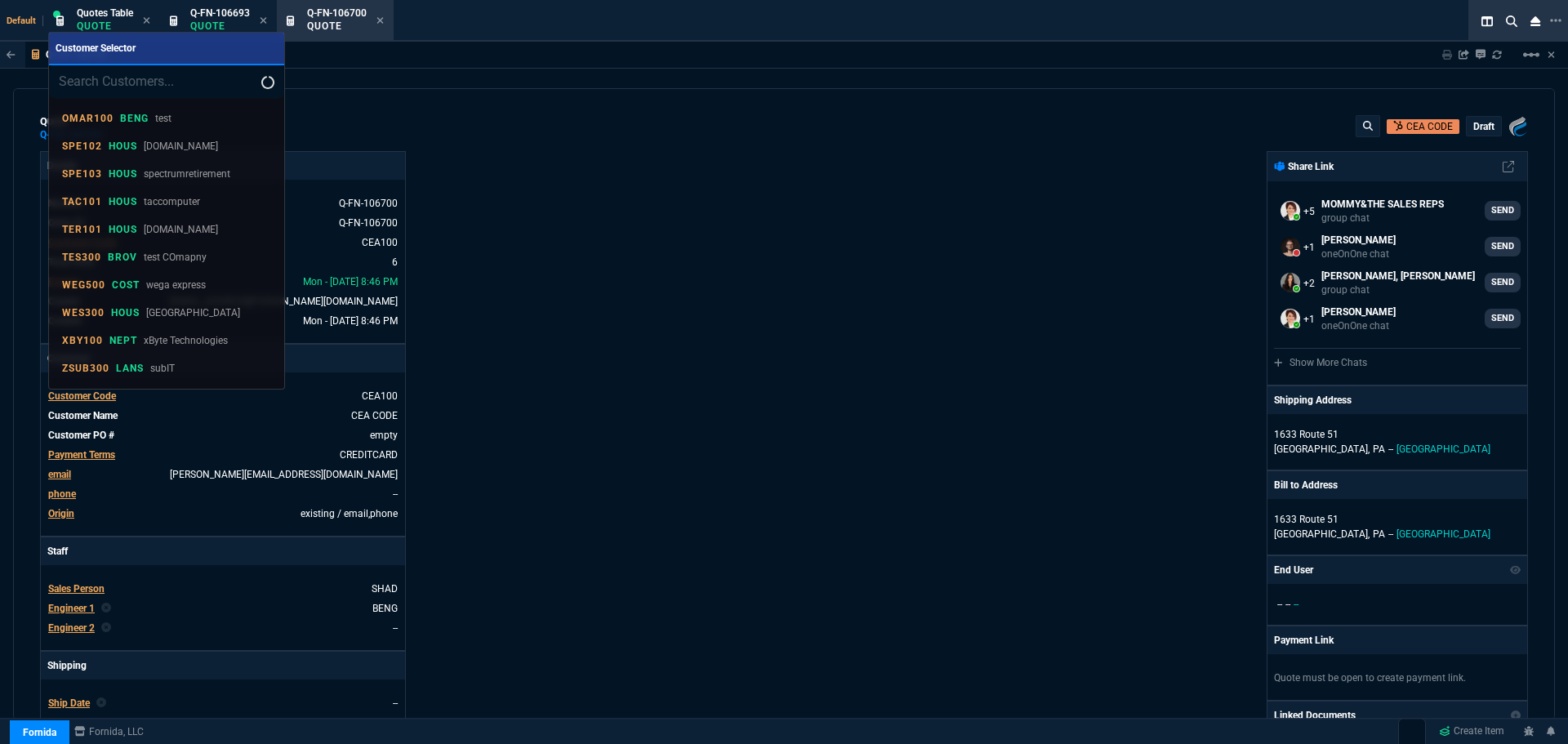
click at [89, 18] on div at bounding box center [784, 372] width 1568 height 744
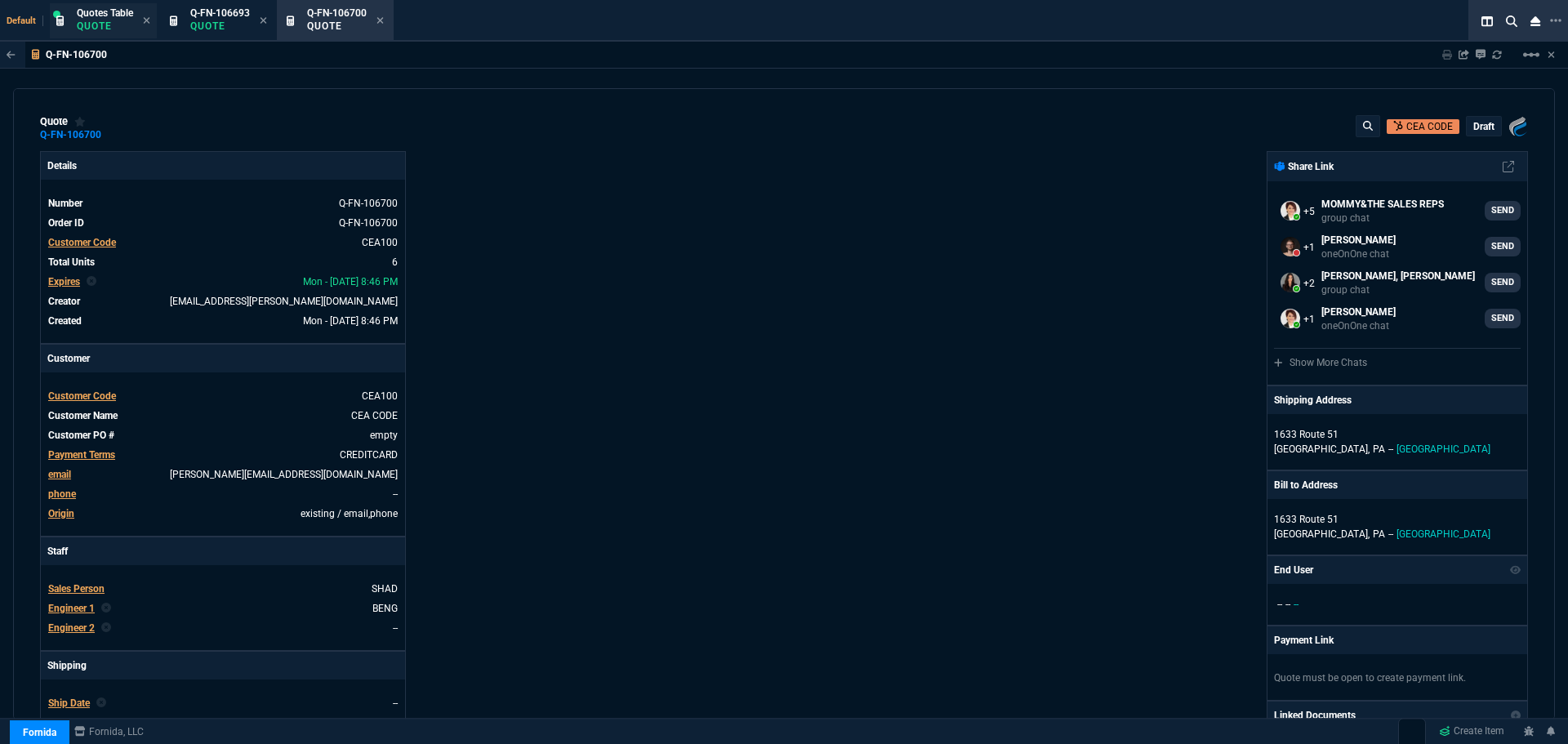
click at [94, 20] on p "Quote" at bounding box center [105, 26] width 57 height 13
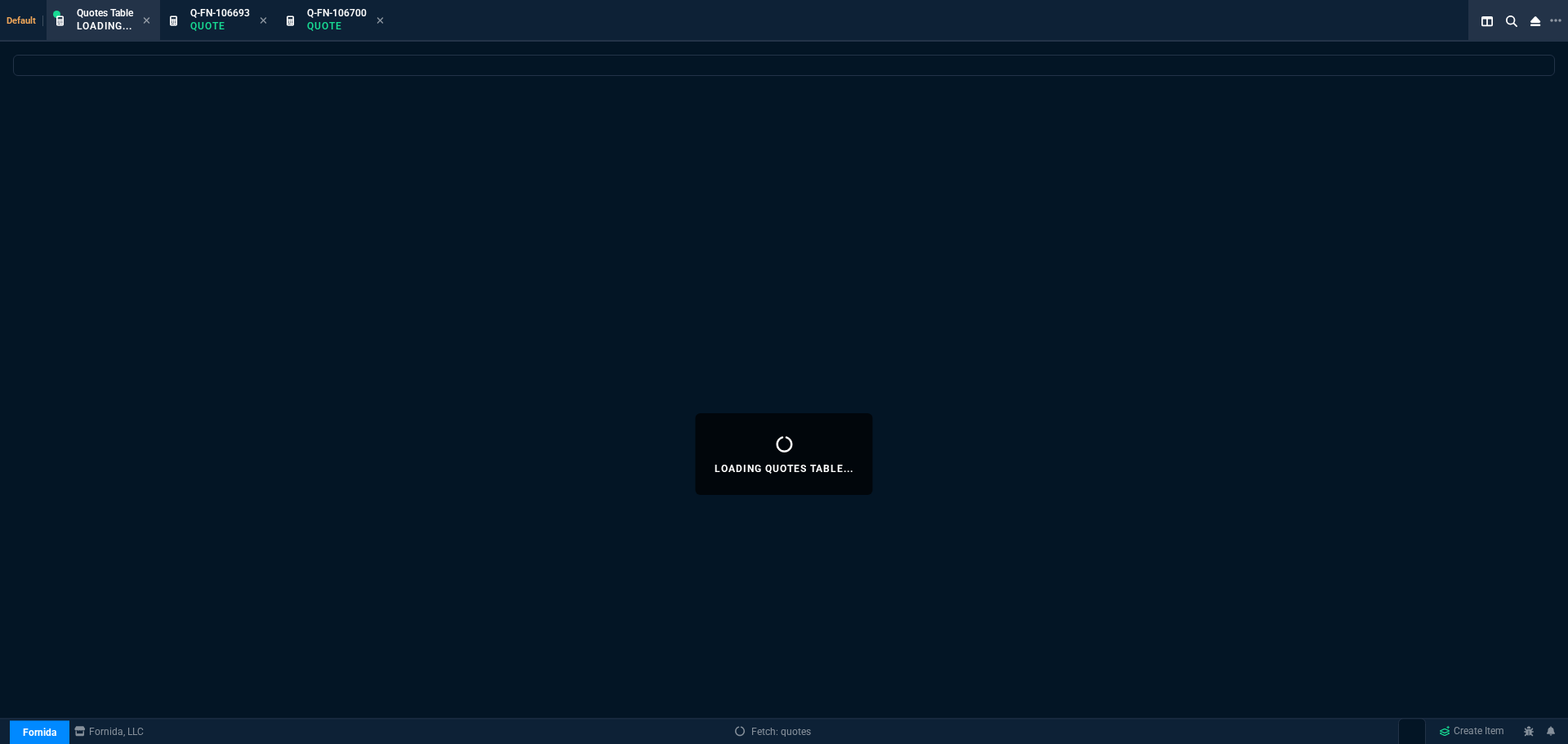
select select
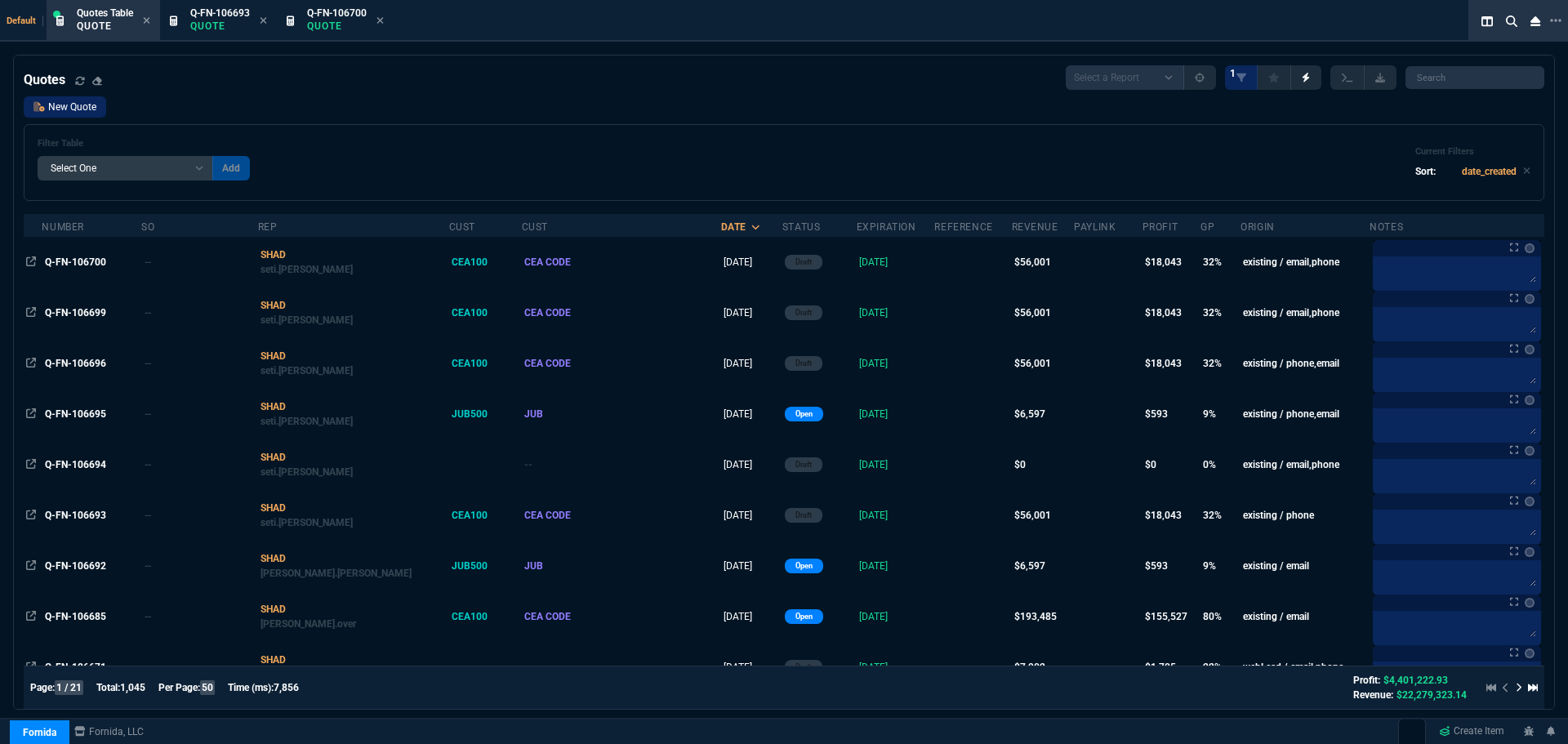
click at [50, 106] on link "New Quote" at bounding box center [64, 107] width 83 height 21
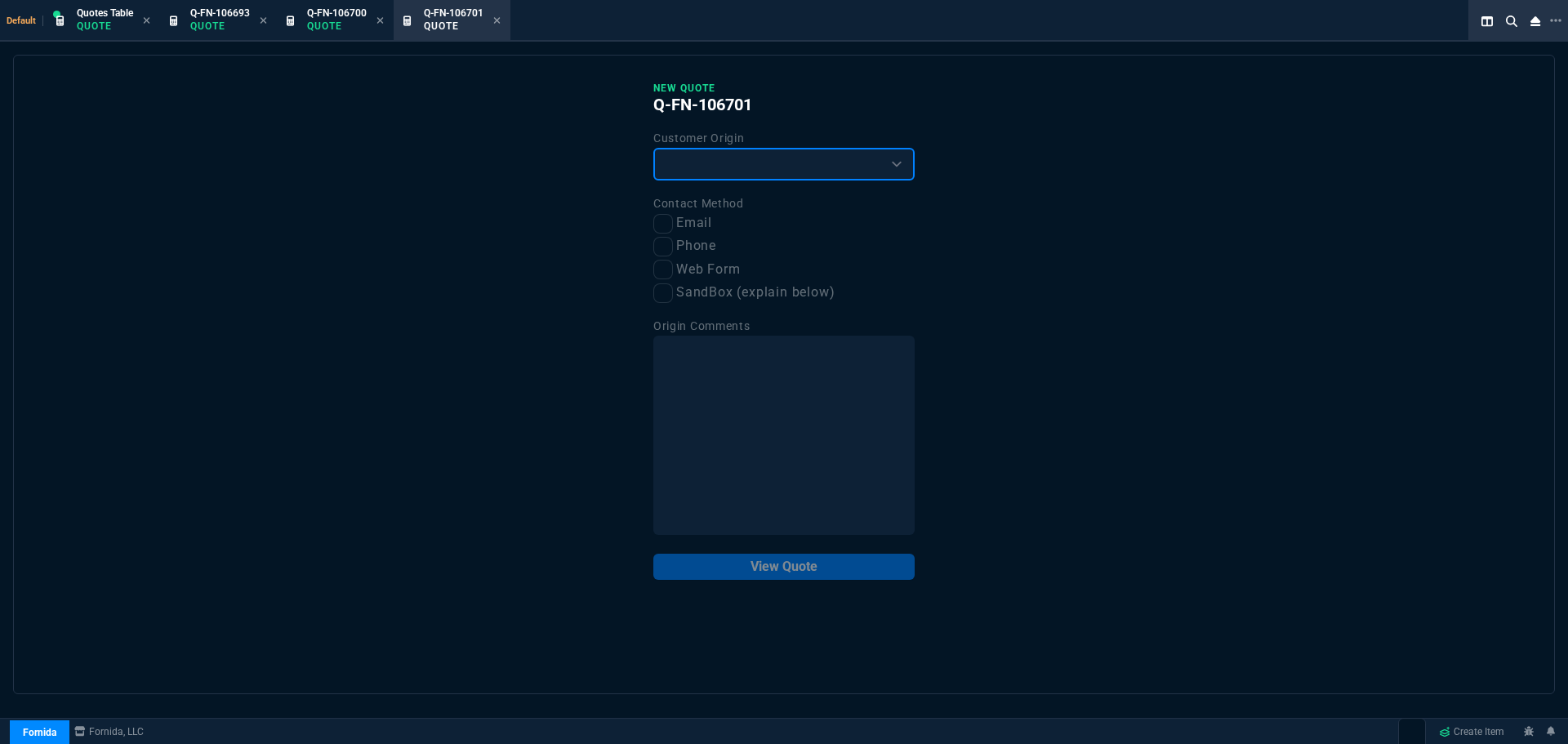
click at [695, 157] on select "Existing Customer Amazon Lead (first order) Website Lead (first order) Called (…" at bounding box center [784, 164] width 261 height 33
select select "existing"
click at [653, 149] on select "Existing Customer Amazon Lead (first order) Website Lead (first order) Called (…" at bounding box center [784, 164] width 261 height 33
drag, startPoint x: 668, startPoint y: 207, endPoint x: 665, endPoint y: 239, distance: 32.1
click at [667, 210] on label "Contact Method" at bounding box center [698, 204] width 90 height 13
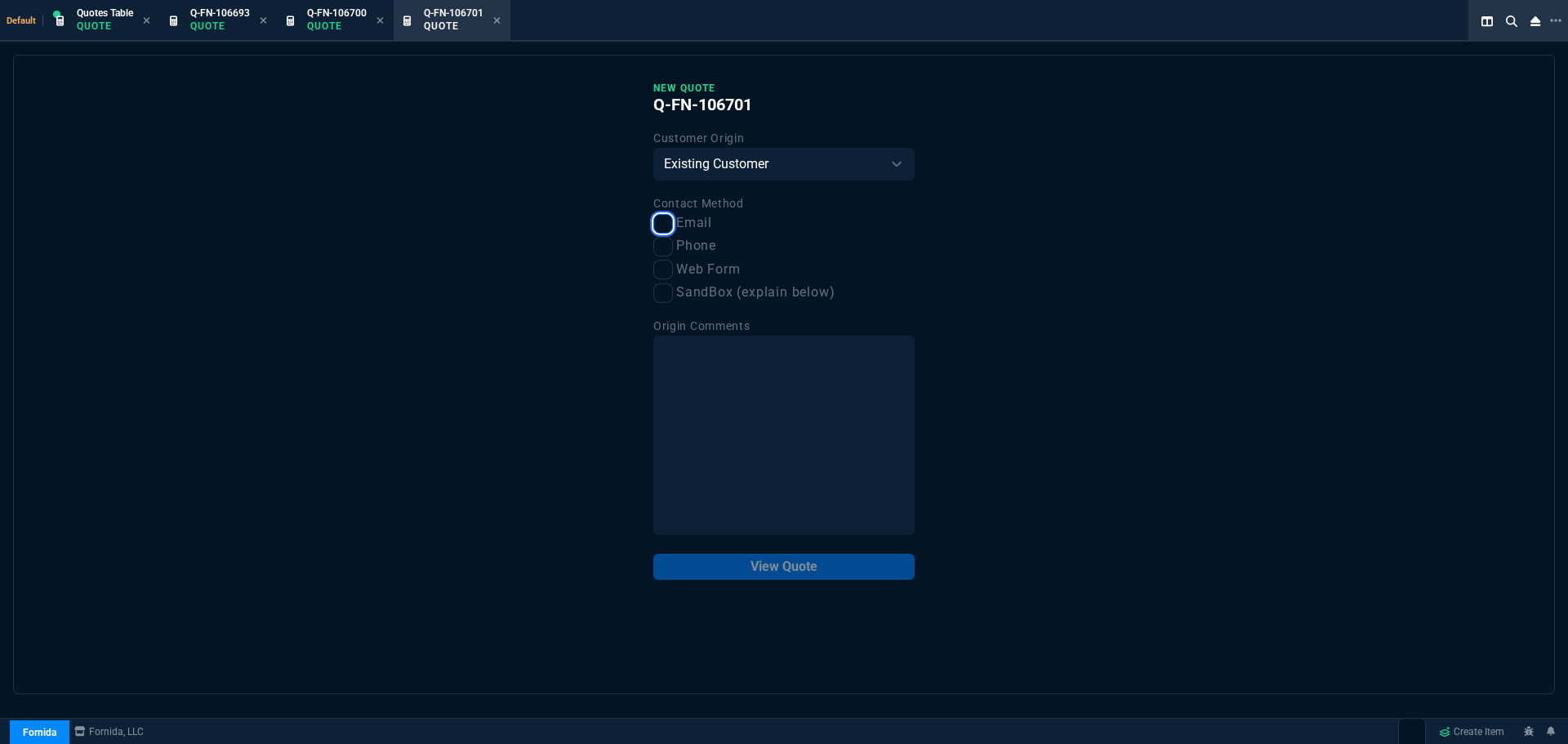
click at [665, 227] on input "Email" at bounding box center [663, 223] width 20 height 20
checkbox input "true"
click at [665, 246] on input "Phone" at bounding box center [663, 246] width 20 height 20
checkbox input "true"
click at [774, 563] on button "View Quote" at bounding box center [784, 566] width 261 height 26
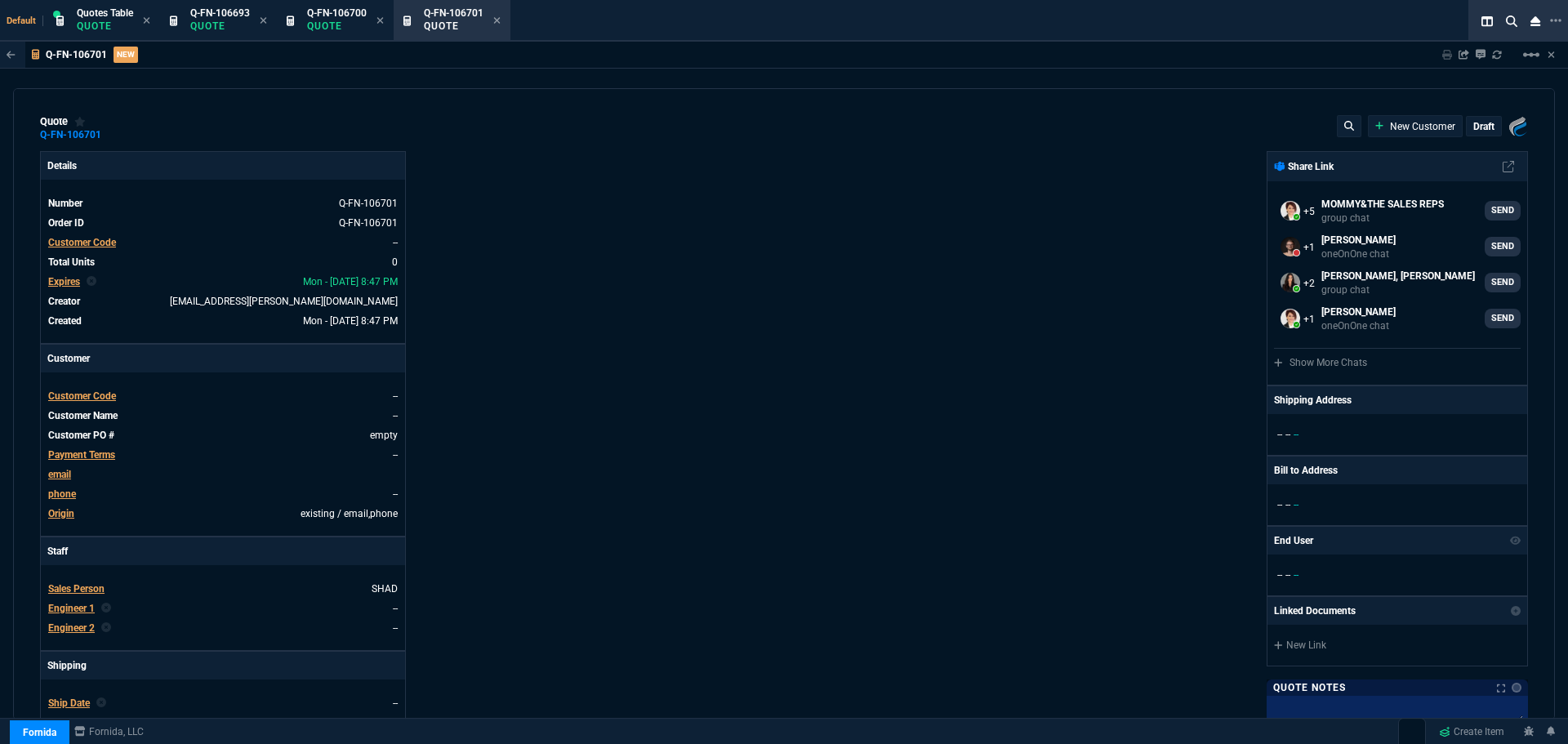
click at [93, 397] on span "Customer Code" at bounding box center [82, 396] width 68 height 11
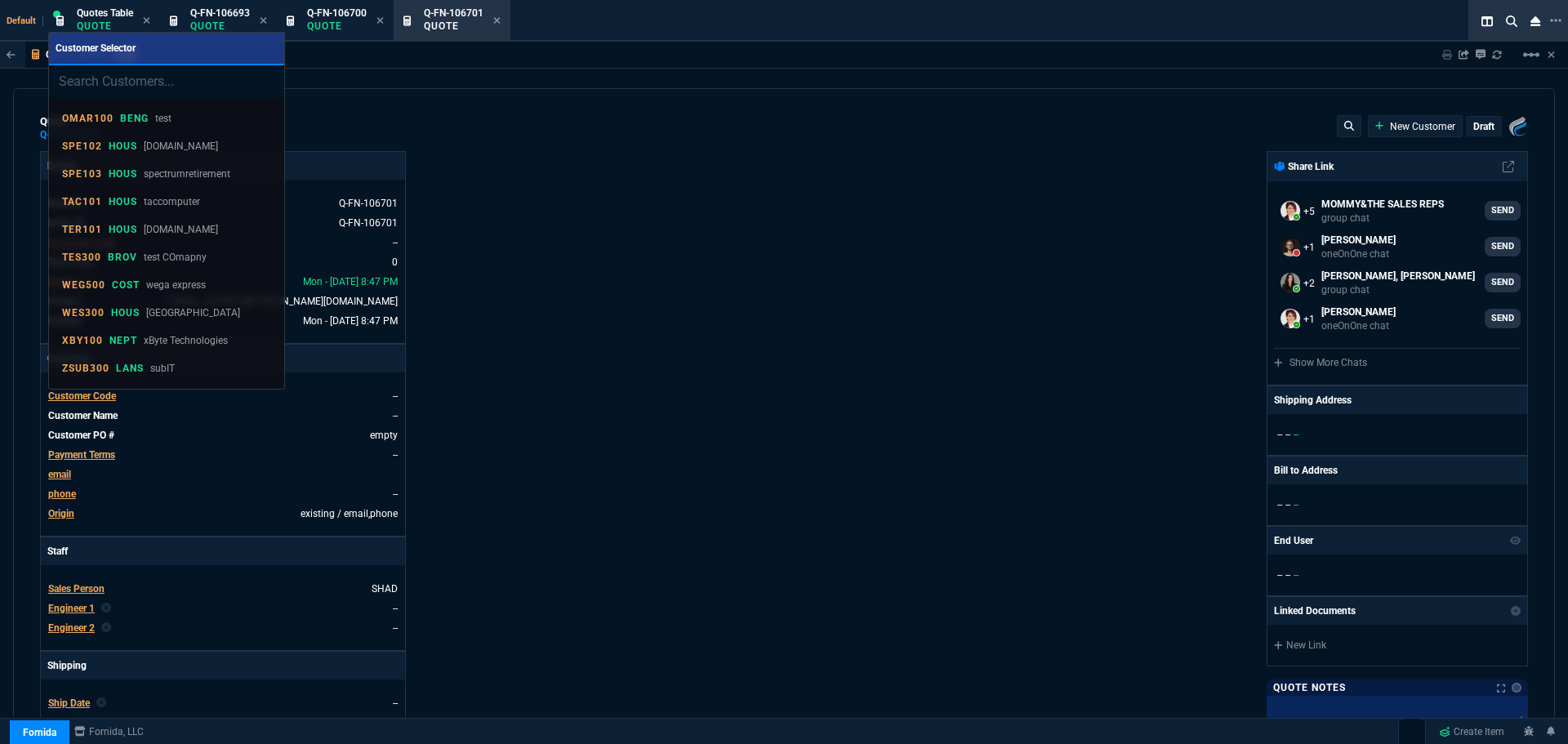
type input "PLE301"
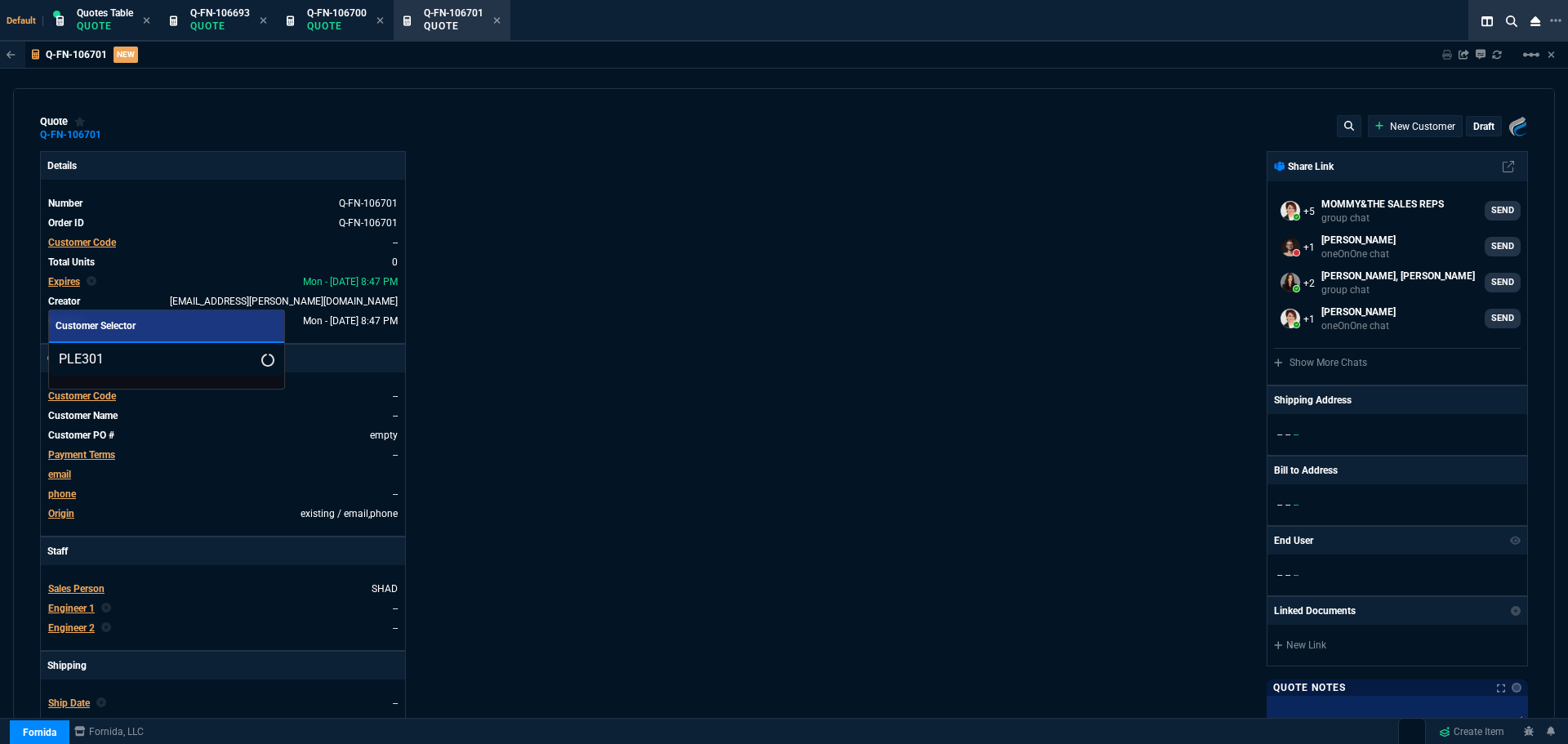
click at [57, 359] on input "PLE301" at bounding box center [167, 359] width 235 height 33
click at [245, 356] on input "PLE301" at bounding box center [167, 359] width 235 height 33
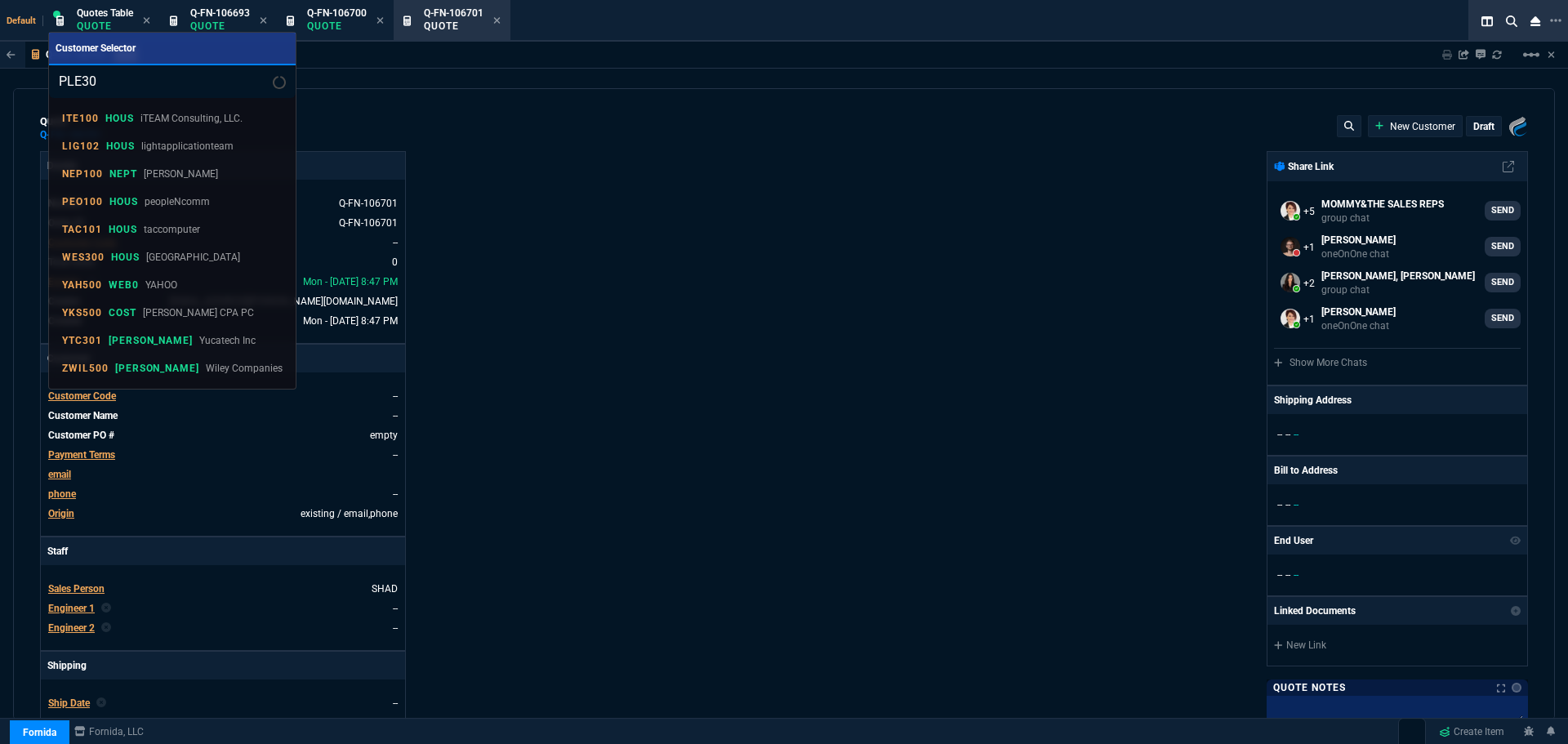
type input "PLE301"
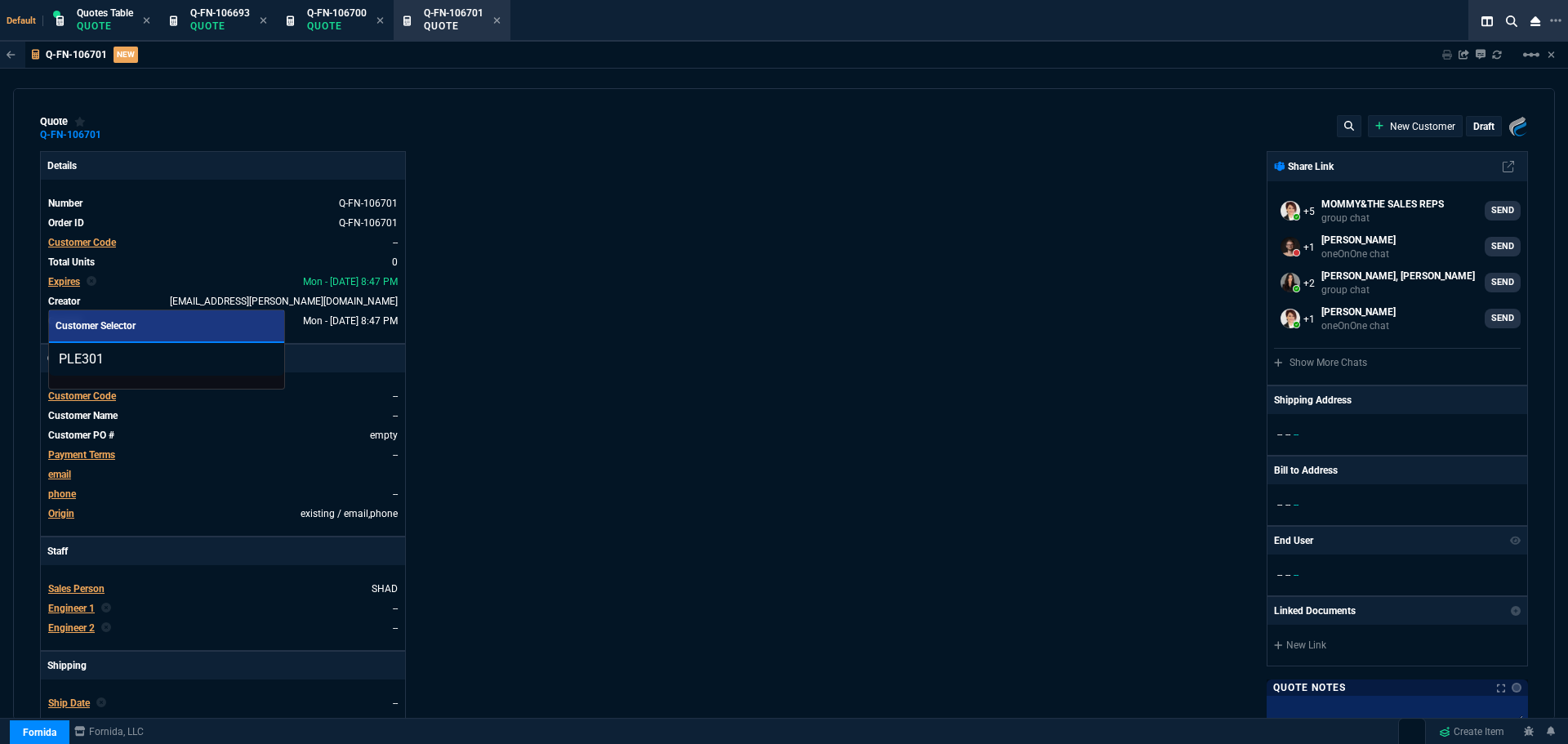
click at [243, 361] on input "PLE301" at bounding box center [167, 359] width 235 height 33
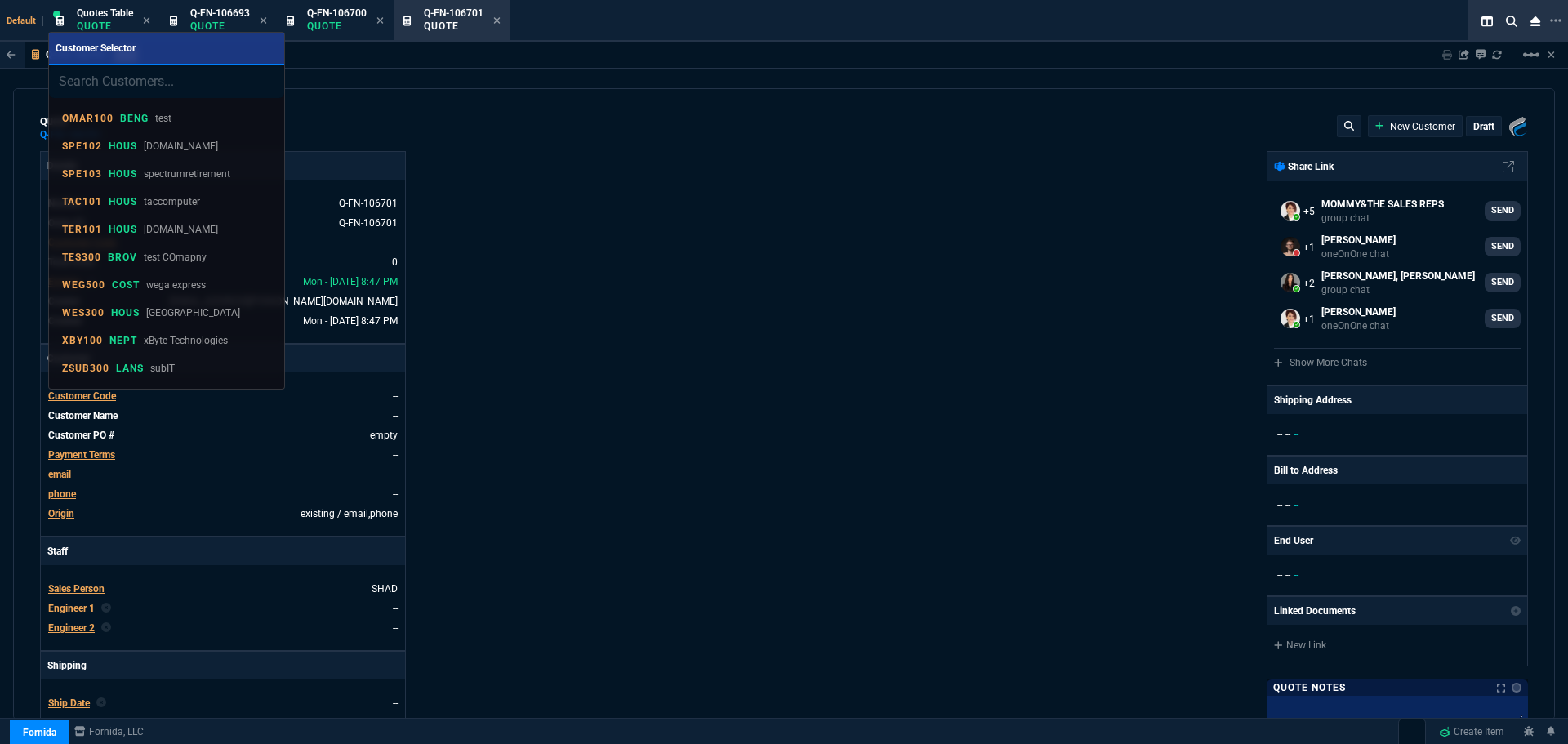
click at [597, 213] on div at bounding box center [784, 372] width 1568 height 744
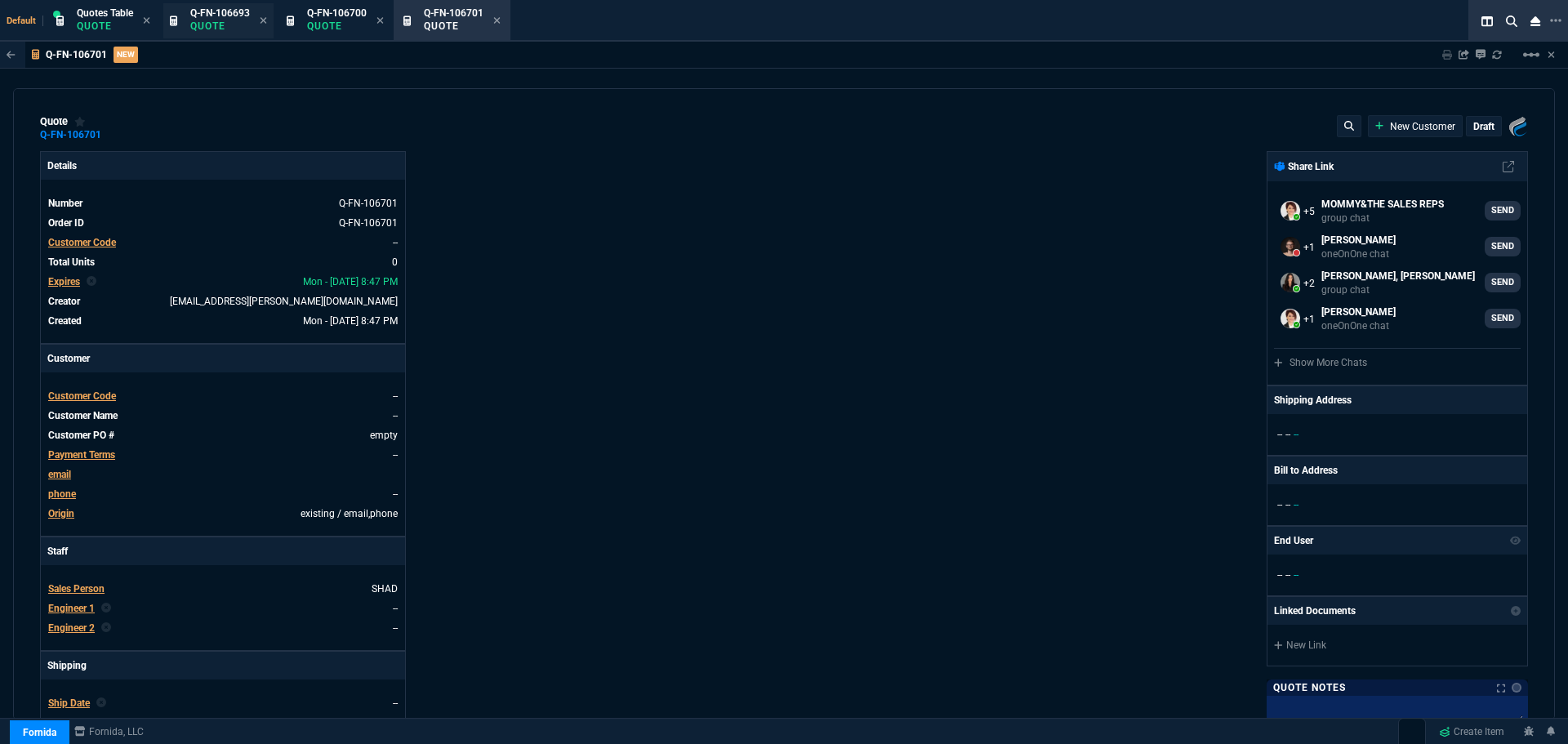
click at [208, 17] on span "Q-FN-106693" at bounding box center [221, 13] width 60 height 11
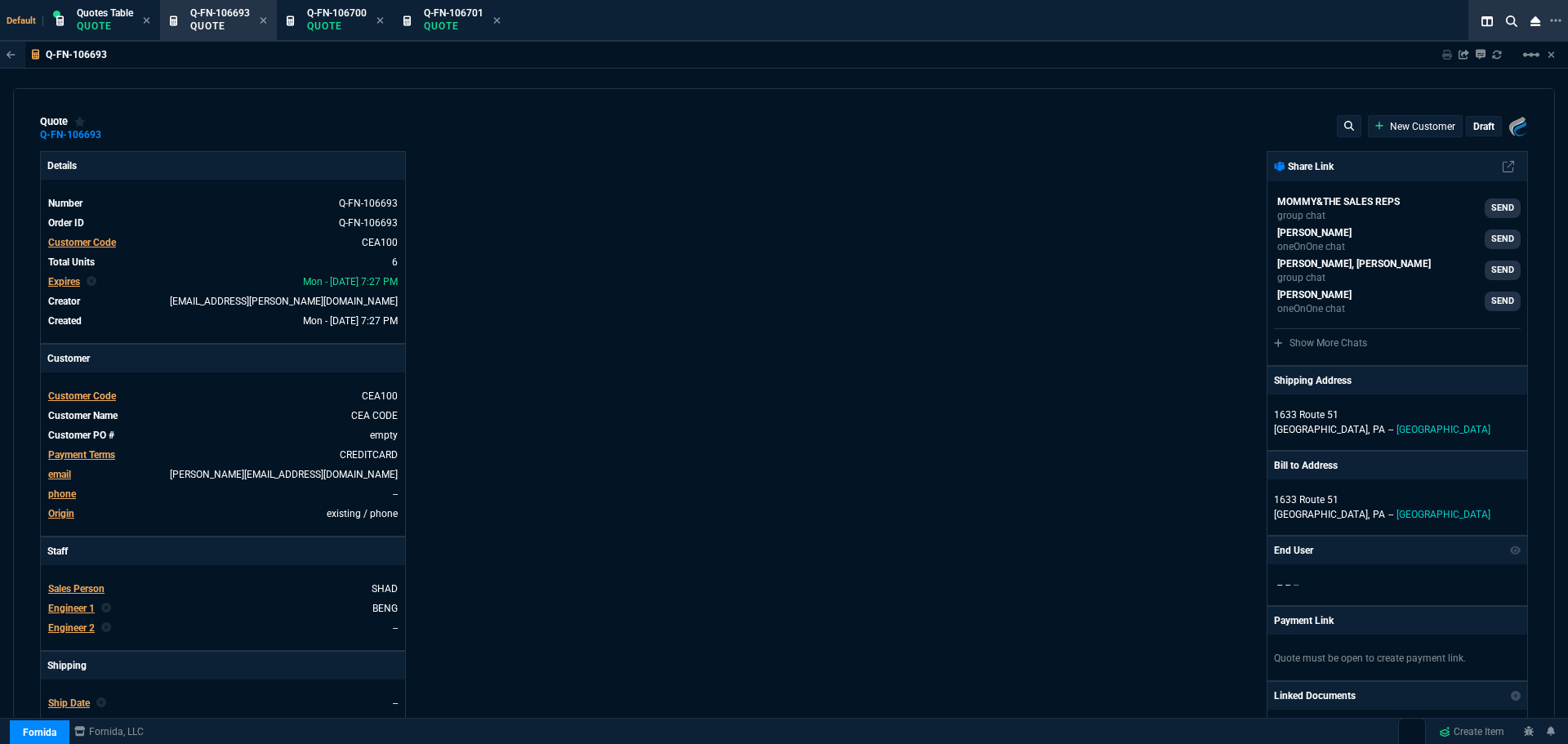
type input "36"
type input "6674"
type input "0"
type input "91"
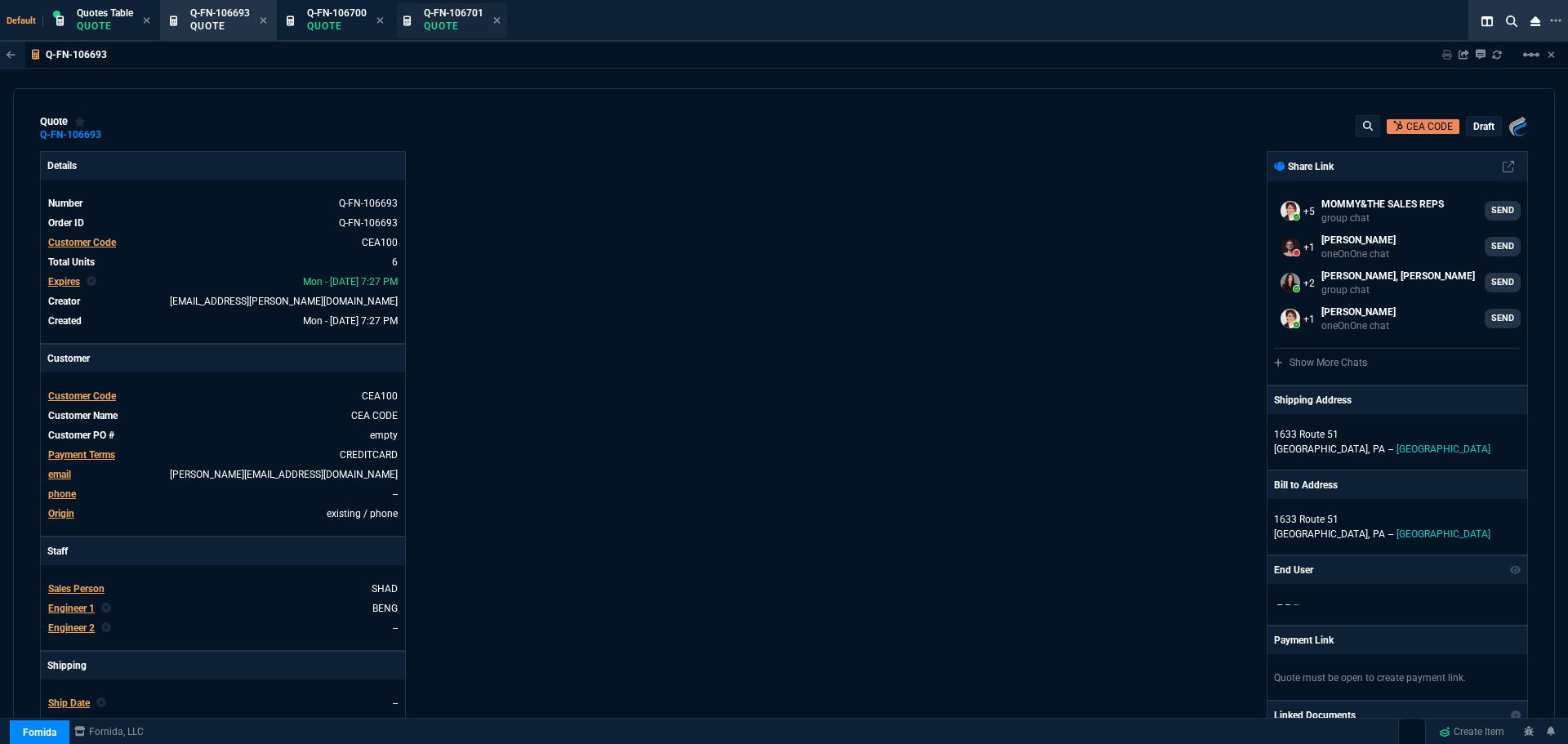
click at [462, 22] on p "Quote" at bounding box center [454, 26] width 60 height 13
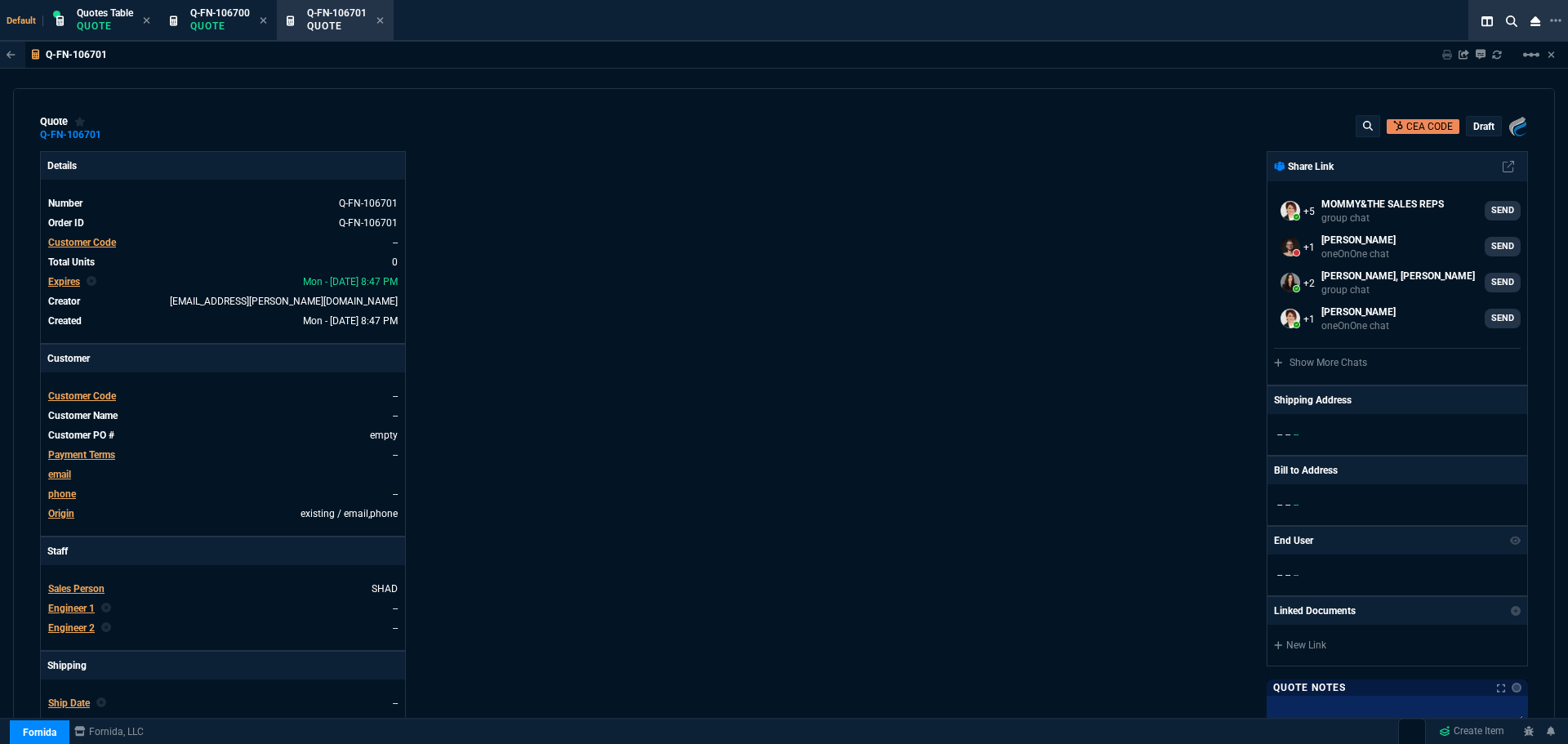
click at [90, 397] on span "Customer Code" at bounding box center [82, 396] width 68 height 11
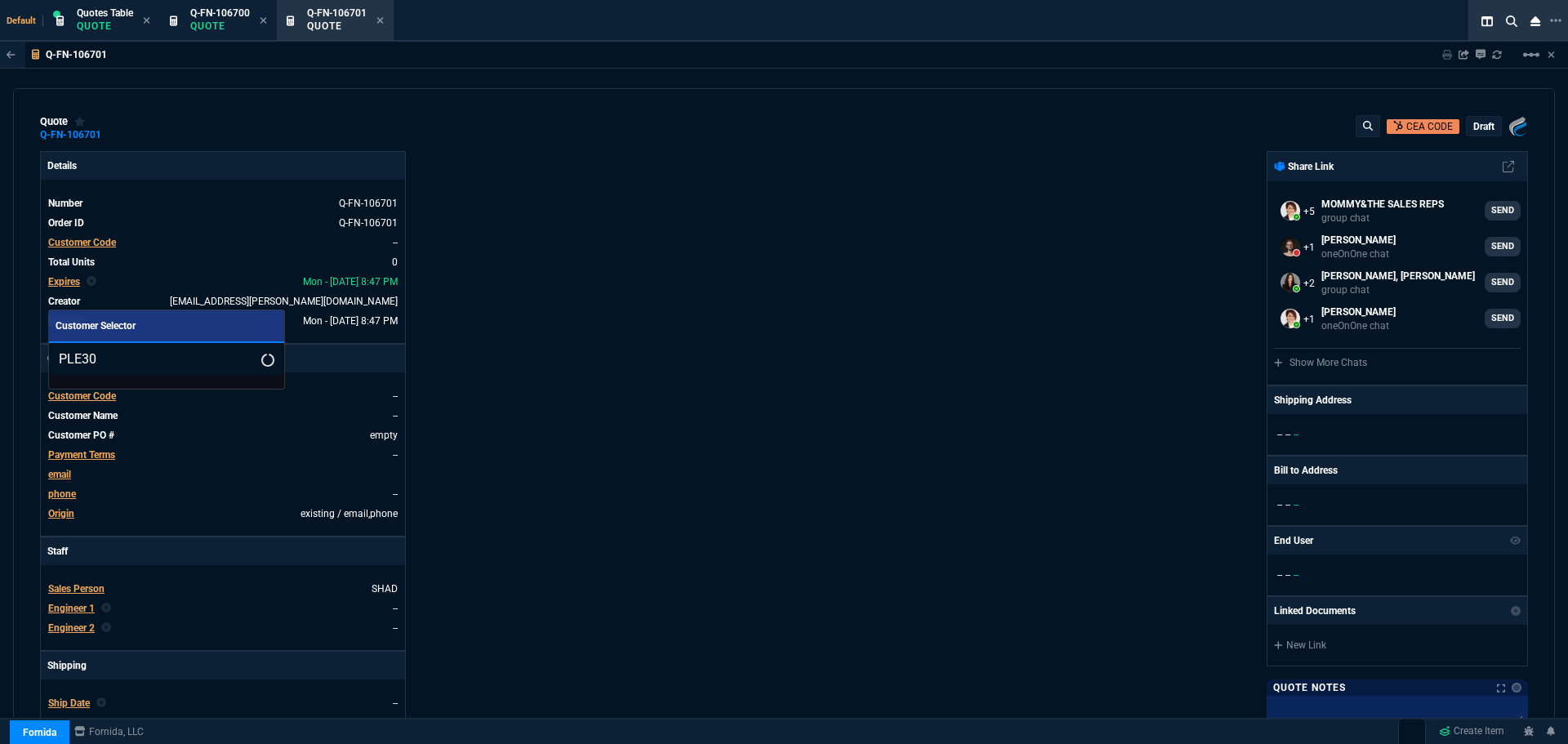
type input "PLE301"
click at [244, 360] on input "PLE301" at bounding box center [167, 359] width 235 height 33
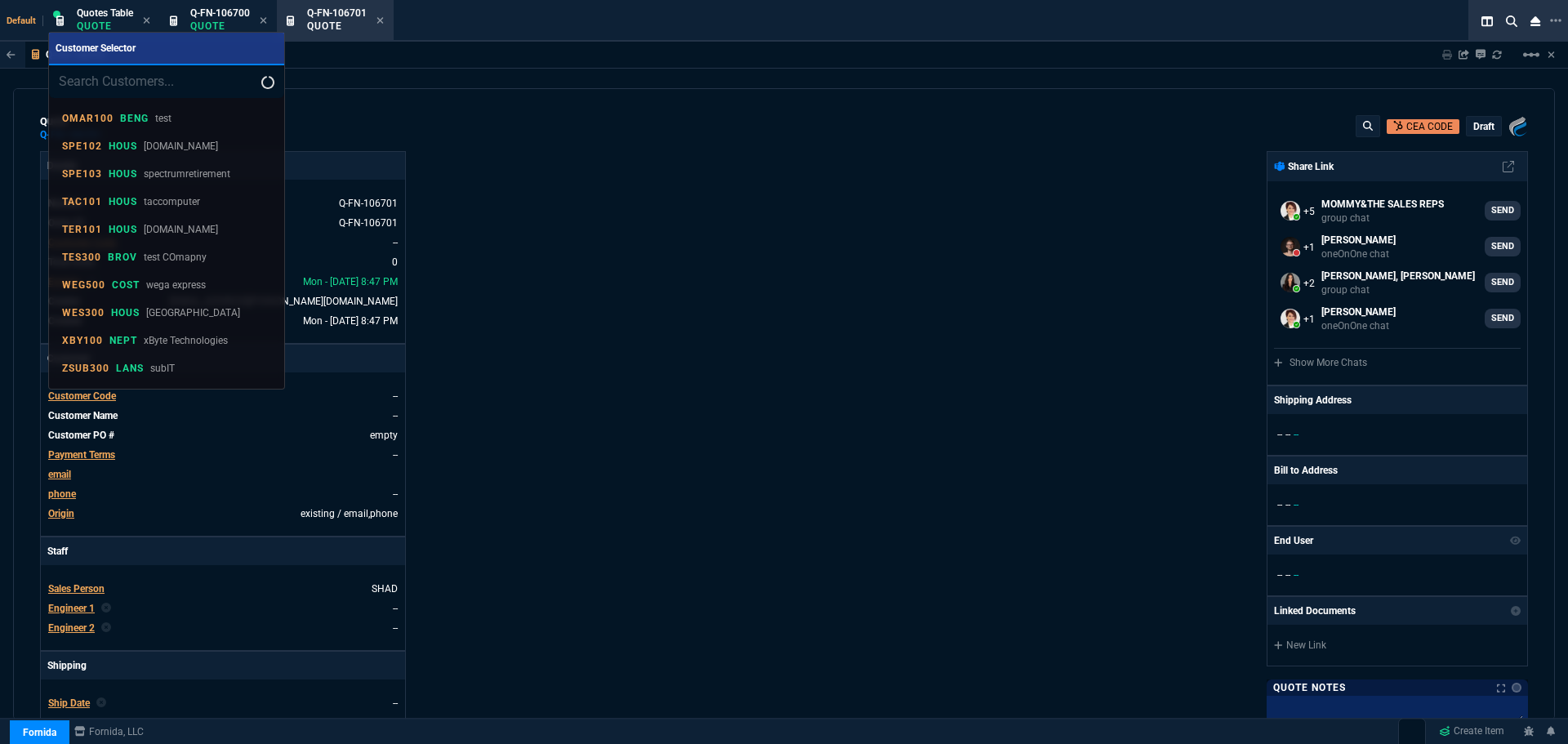
click at [752, 378] on div at bounding box center [784, 372] width 1568 height 744
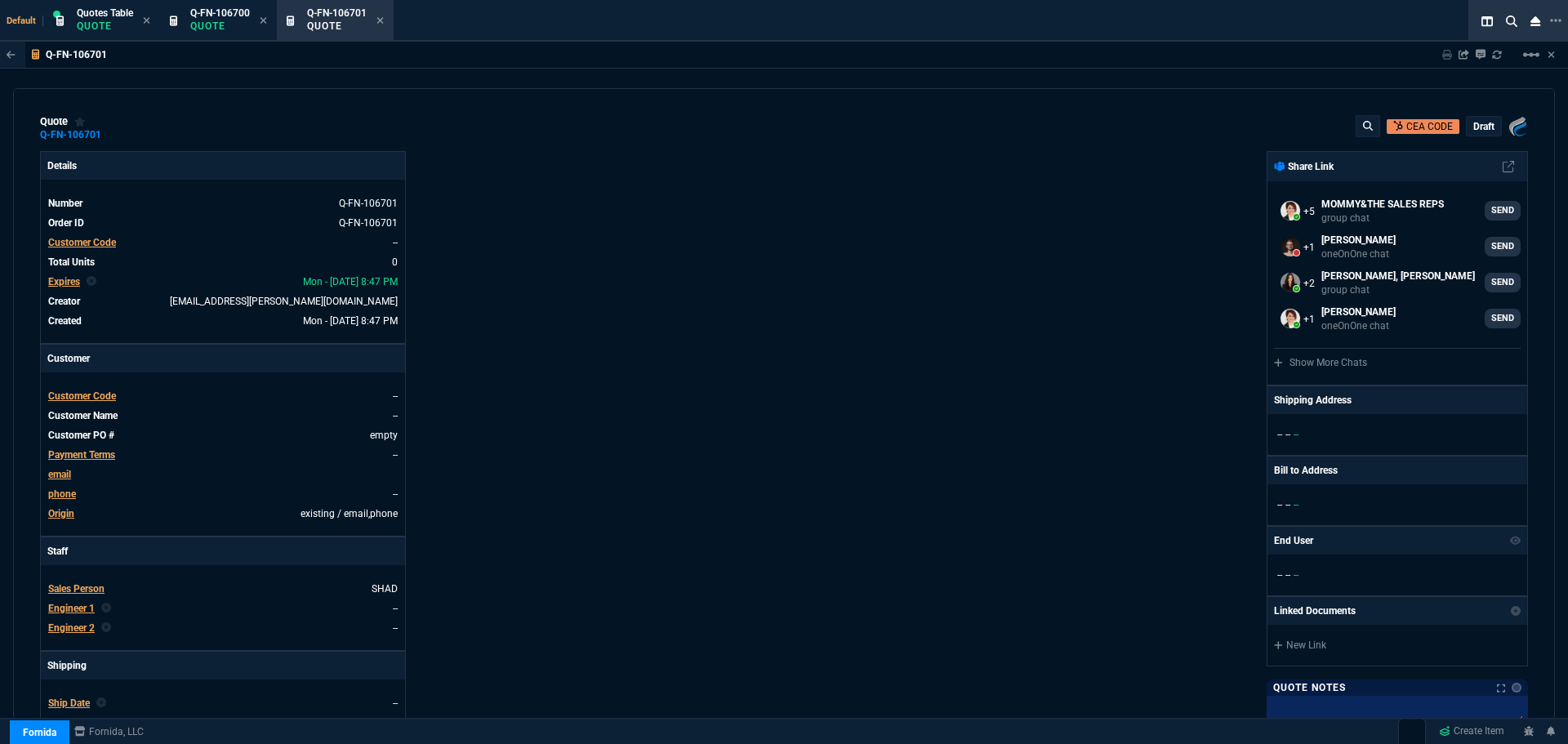
click at [63, 397] on span "Customer Code" at bounding box center [82, 396] width 68 height 11
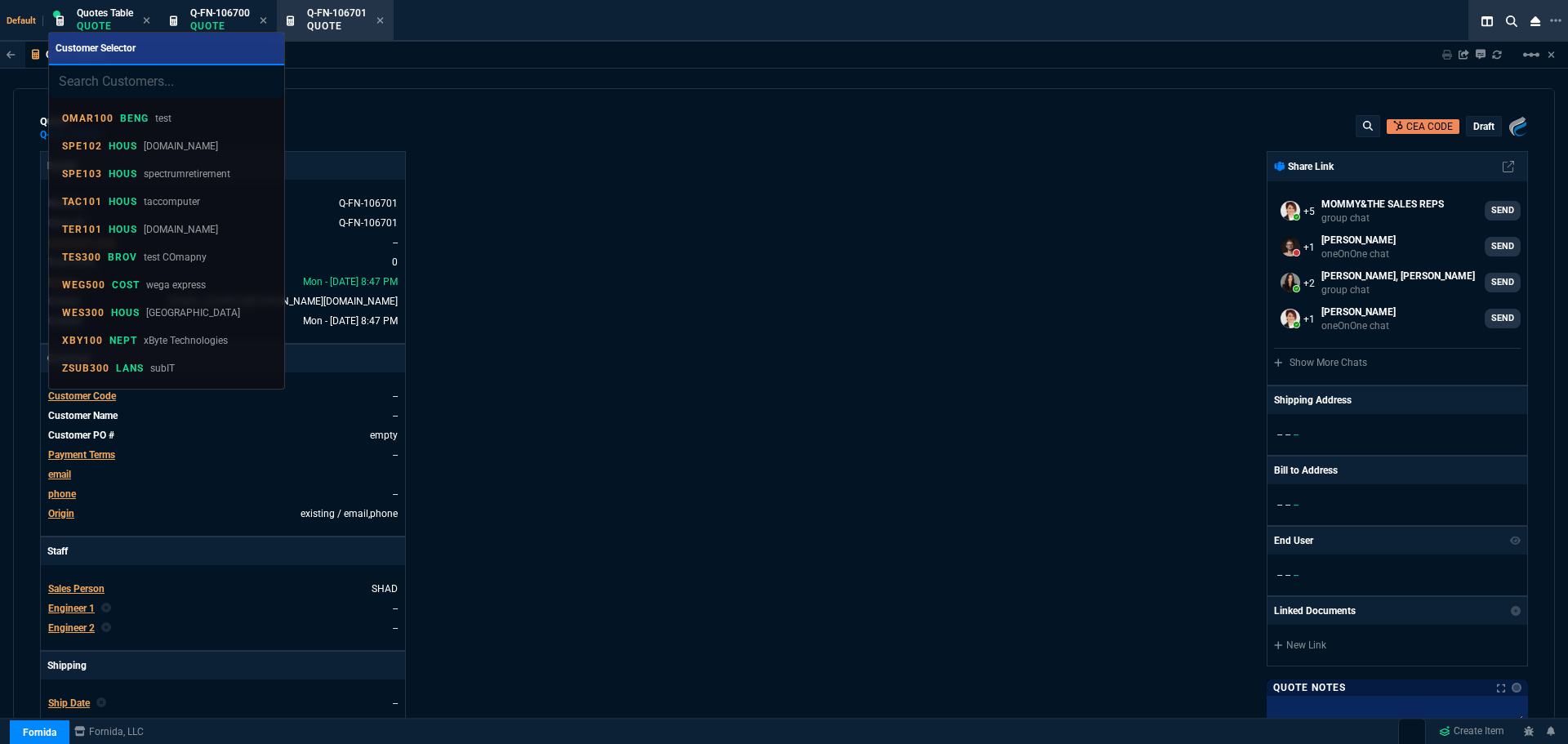
type input "SO-ZT-0032402"
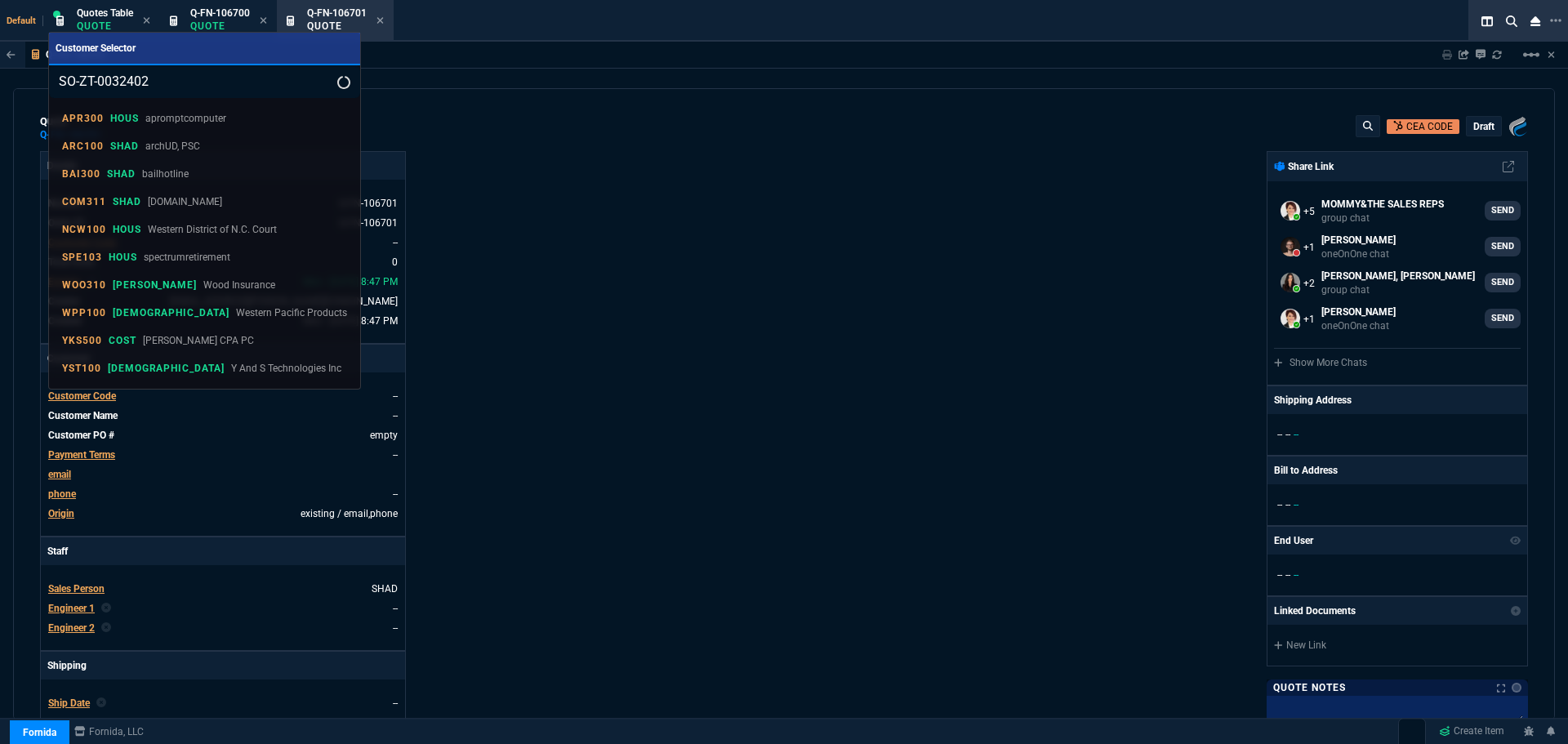
click at [251, 78] on input "SO-ZT-0032402" at bounding box center [205, 81] width 311 height 33
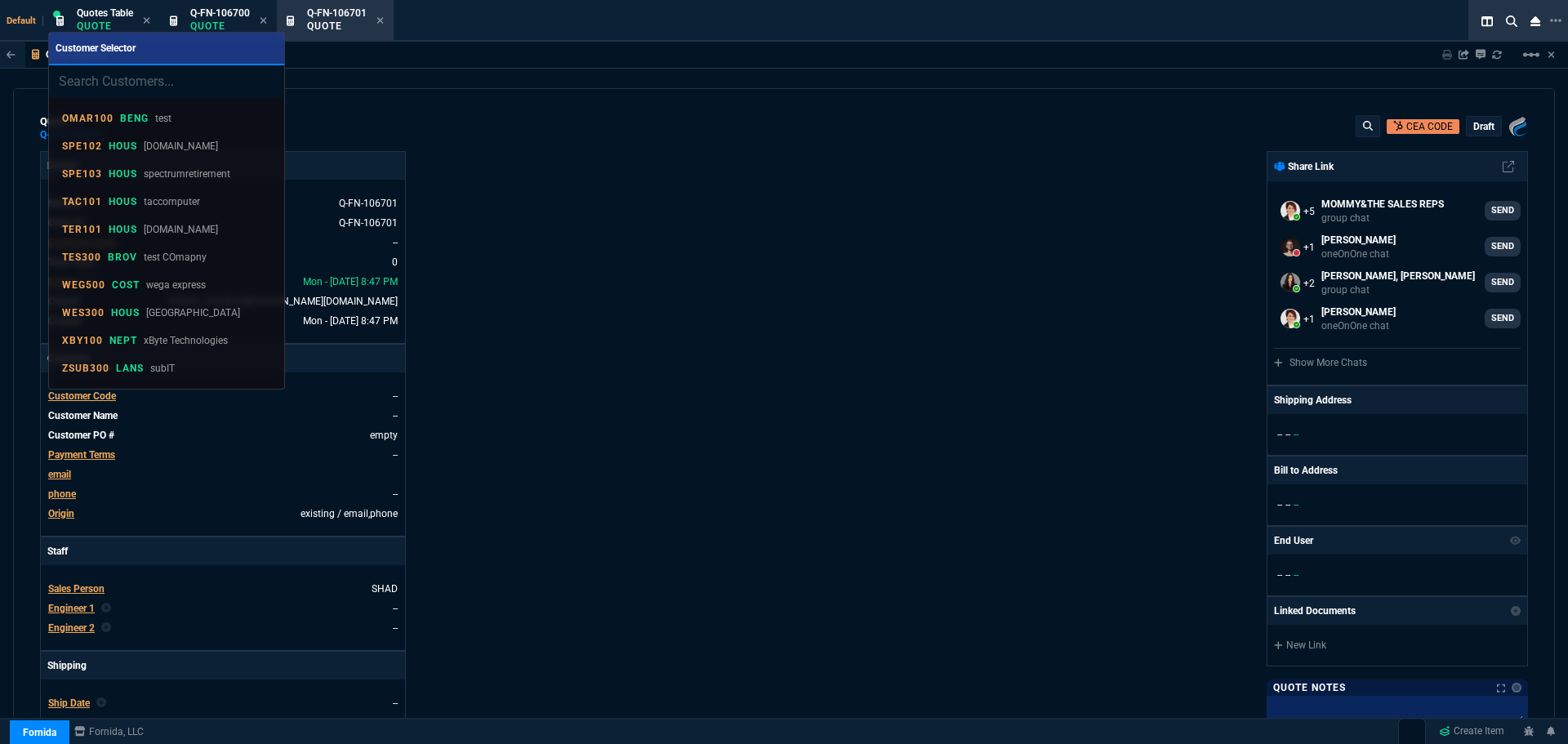
paste input "PLE301"
type input "PLE301"
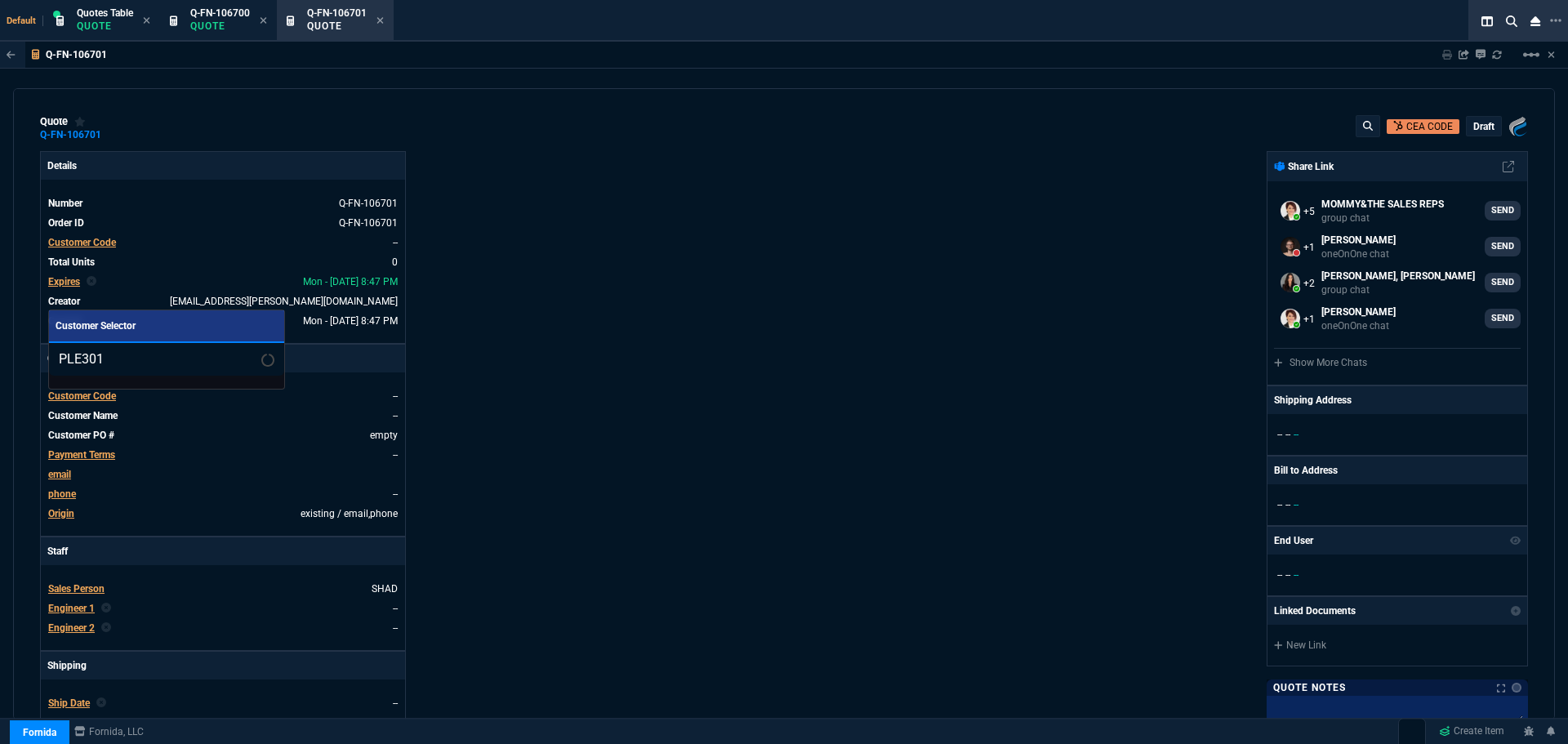
click at [57, 360] on input "PLE301" at bounding box center [167, 359] width 235 height 33
click at [241, 357] on input "PLE301" at bounding box center [167, 359] width 235 height 33
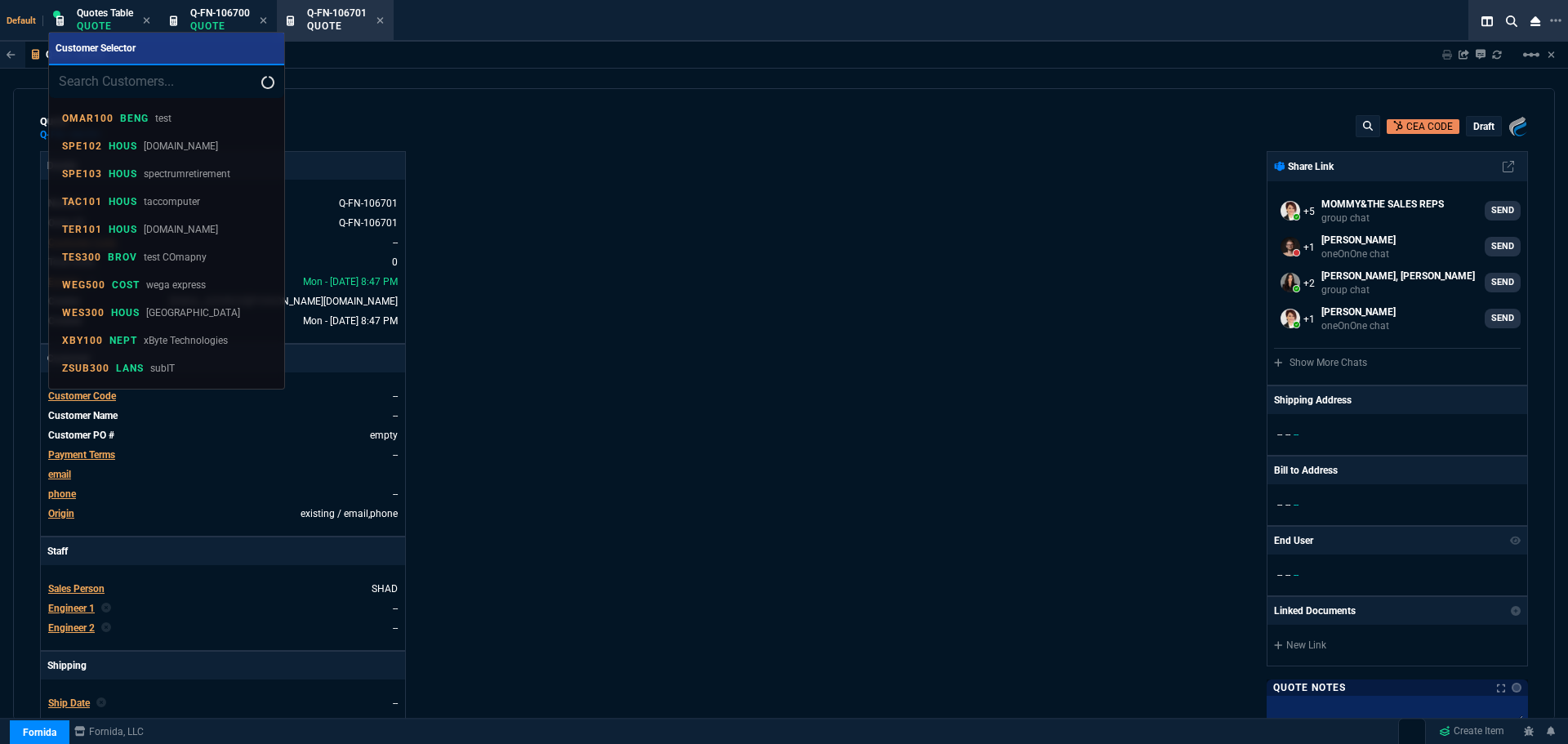
click at [907, 377] on div at bounding box center [784, 372] width 1568 height 744
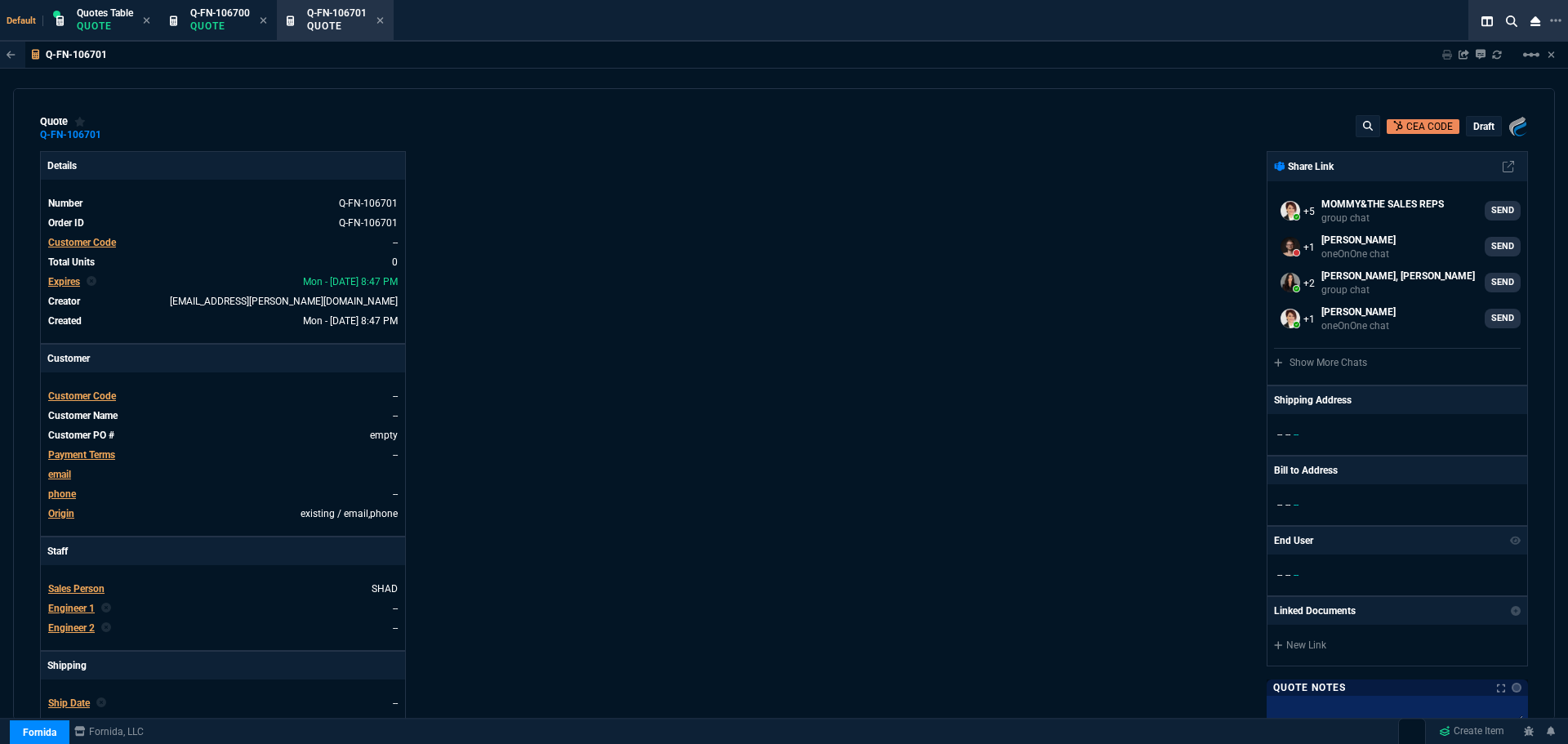
click at [765, 336] on div "Details Number Q-FN-106701 Order ID Q-FN-106701 Customer Code -- Total Units 0 …" at bounding box center [412, 572] width 744 height 843
click at [64, 392] on span "Customer Code" at bounding box center [82, 396] width 68 height 11
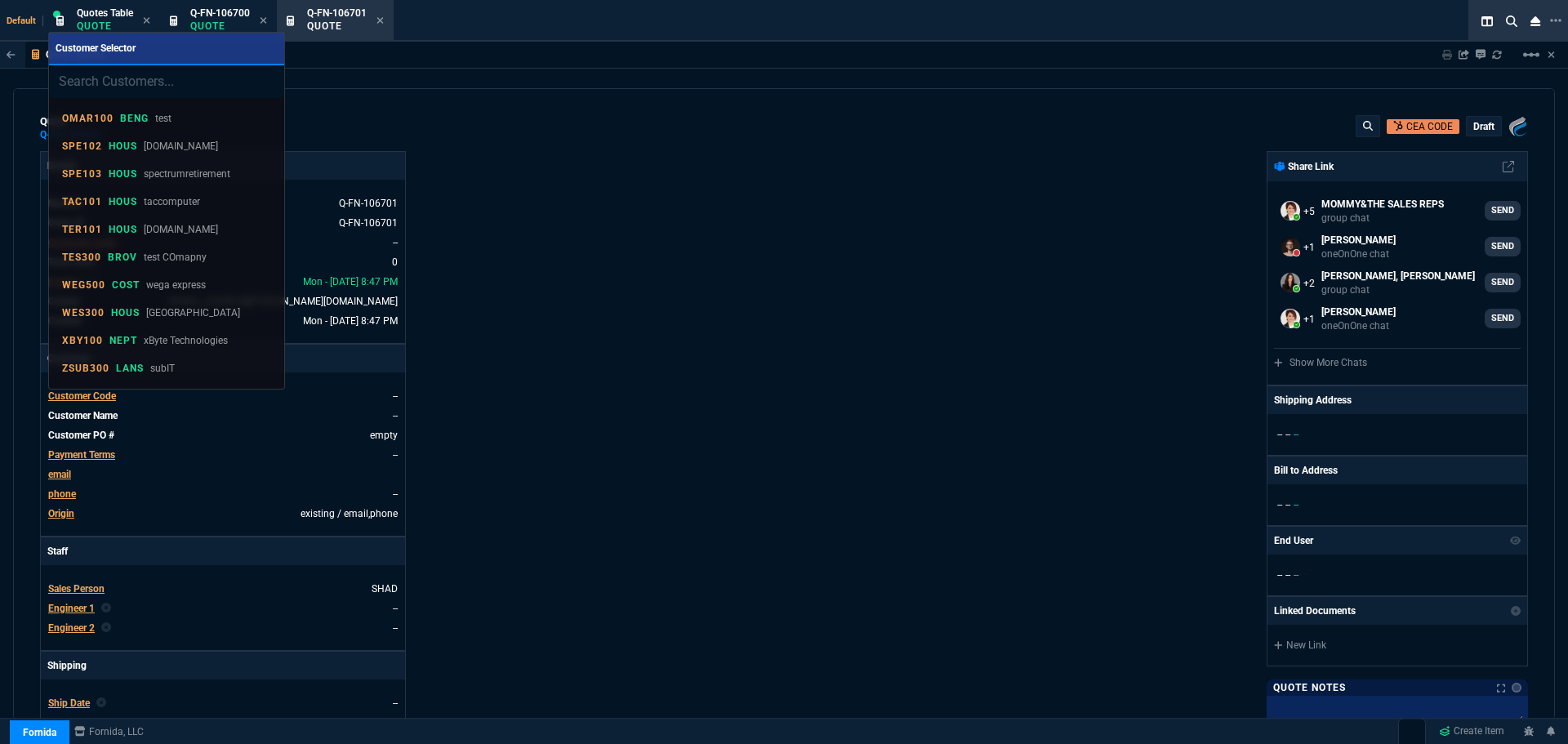
type input "PLE301"
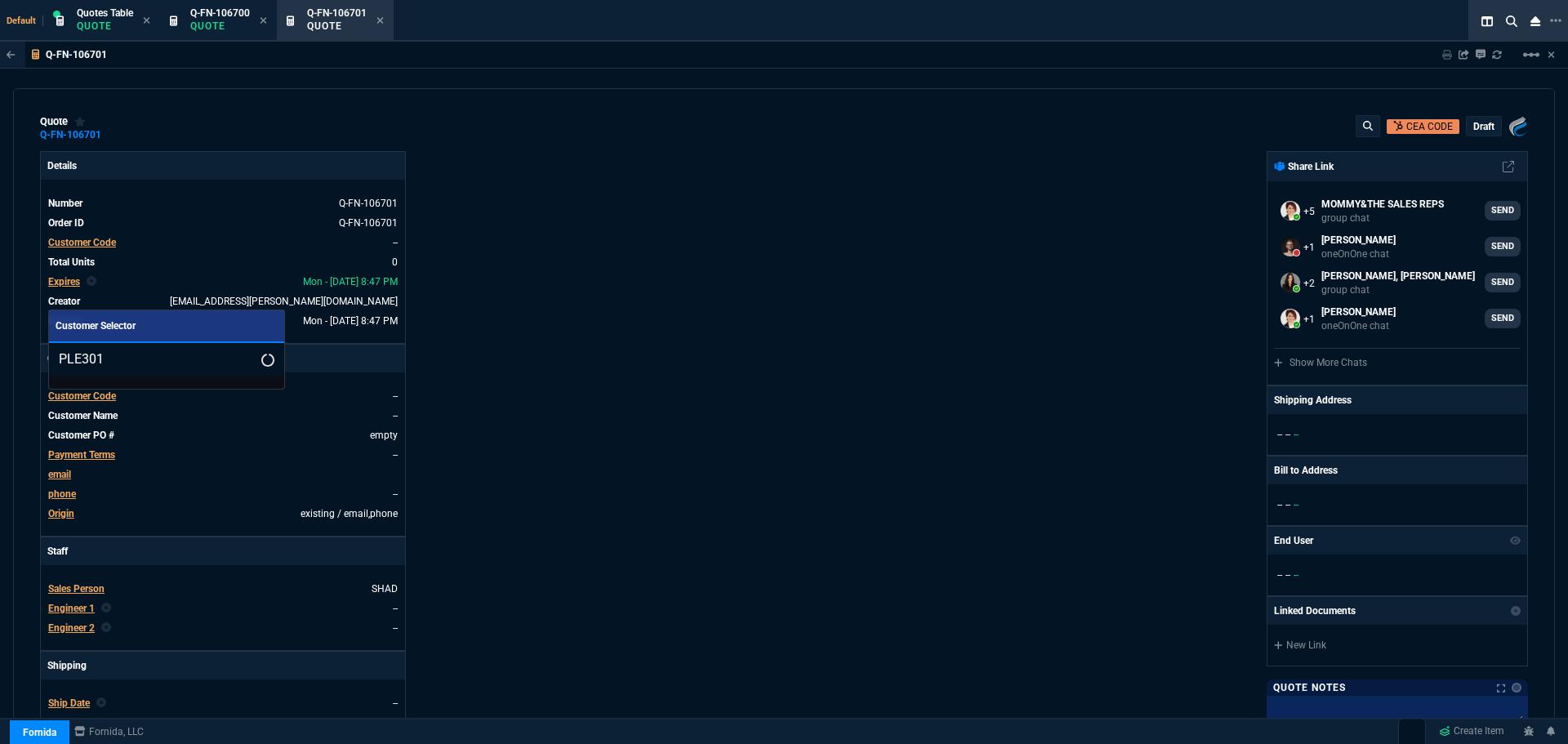
click at [242, 357] on input "PLE301" at bounding box center [167, 359] width 235 height 33
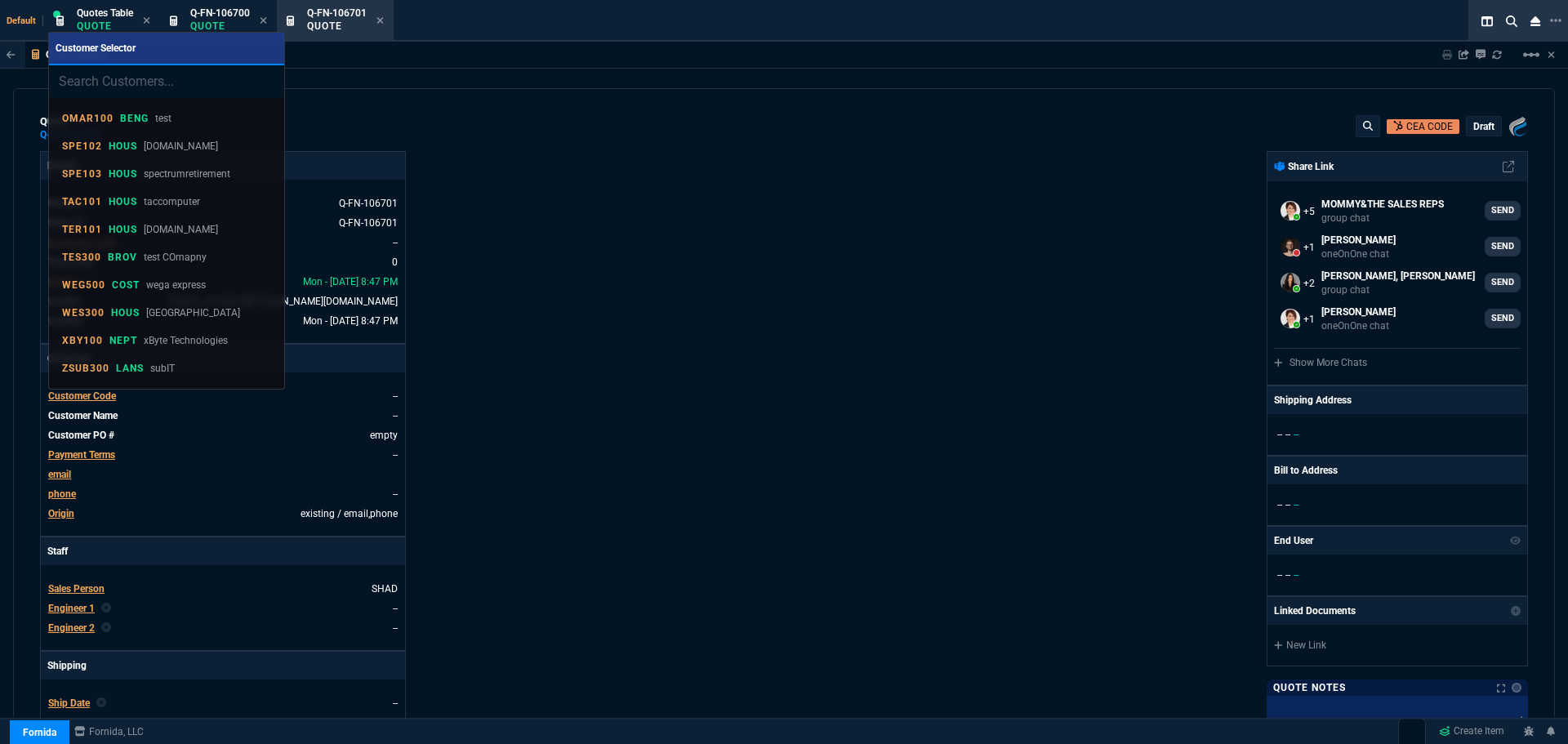
click at [673, 184] on div at bounding box center [784, 372] width 1568 height 744
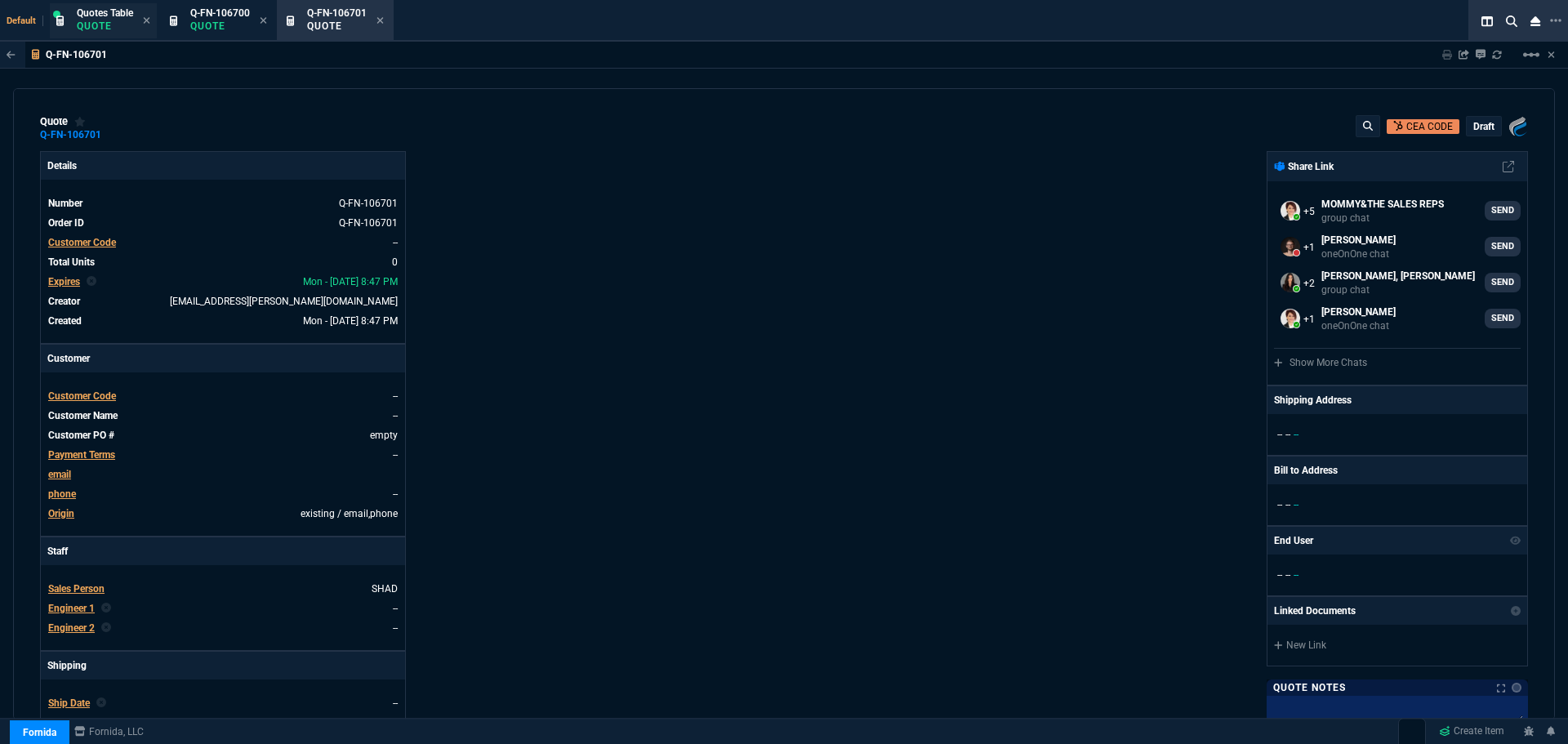
click at [111, 14] on span "Quotes Table" at bounding box center [105, 13] width 57 height 11
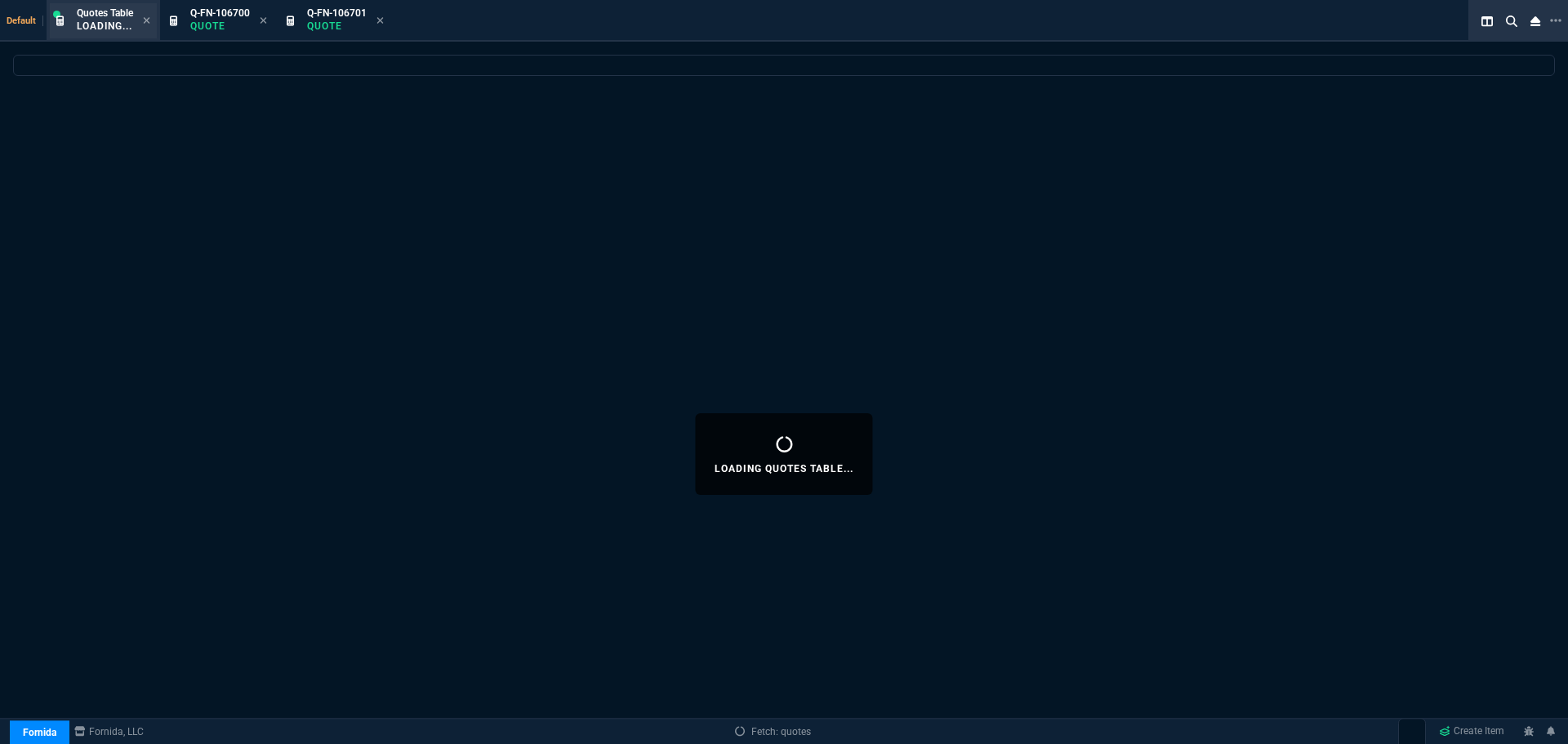
select select
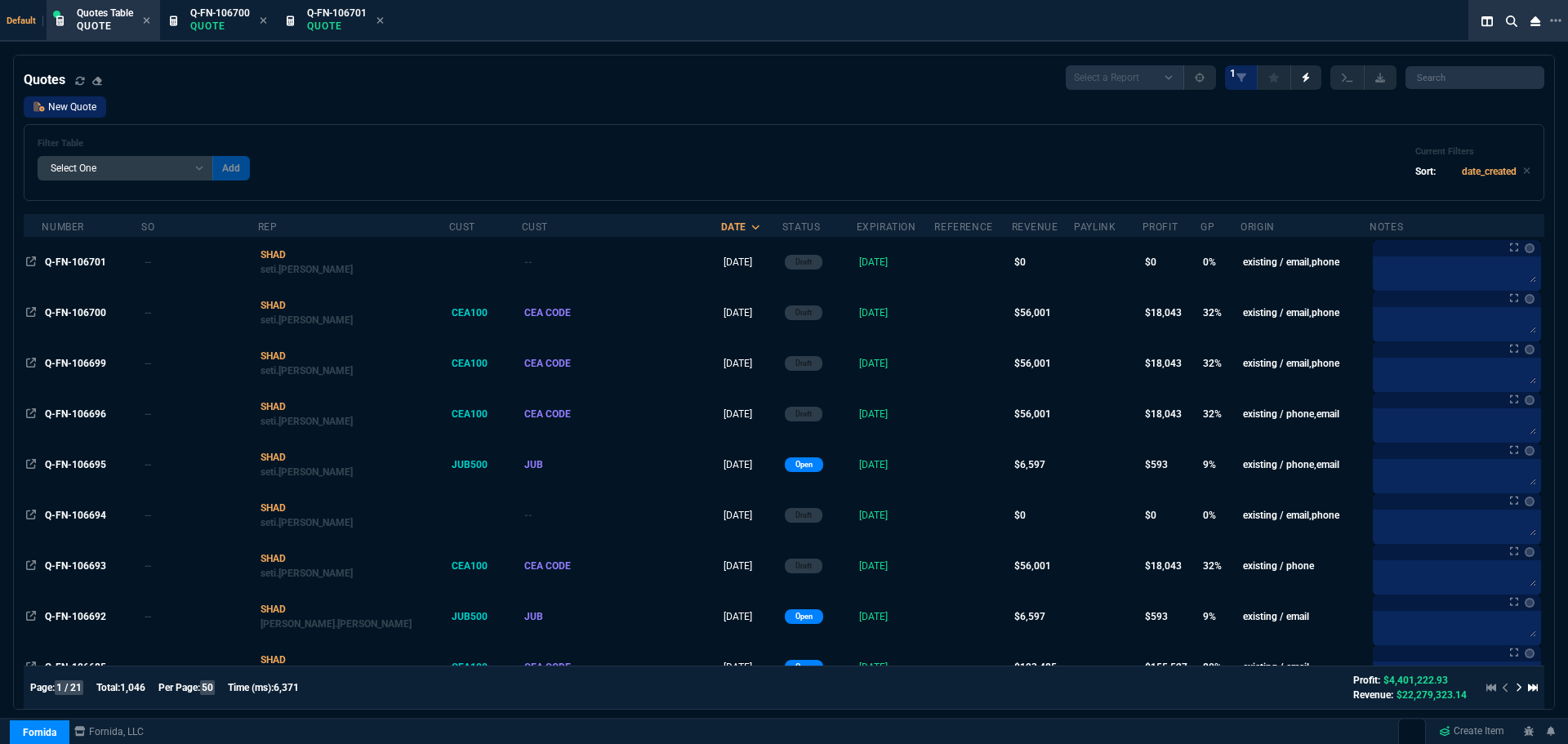
click at [66, 110] on link "New Quote" at bounding box center [64, 107] width 83 height 21
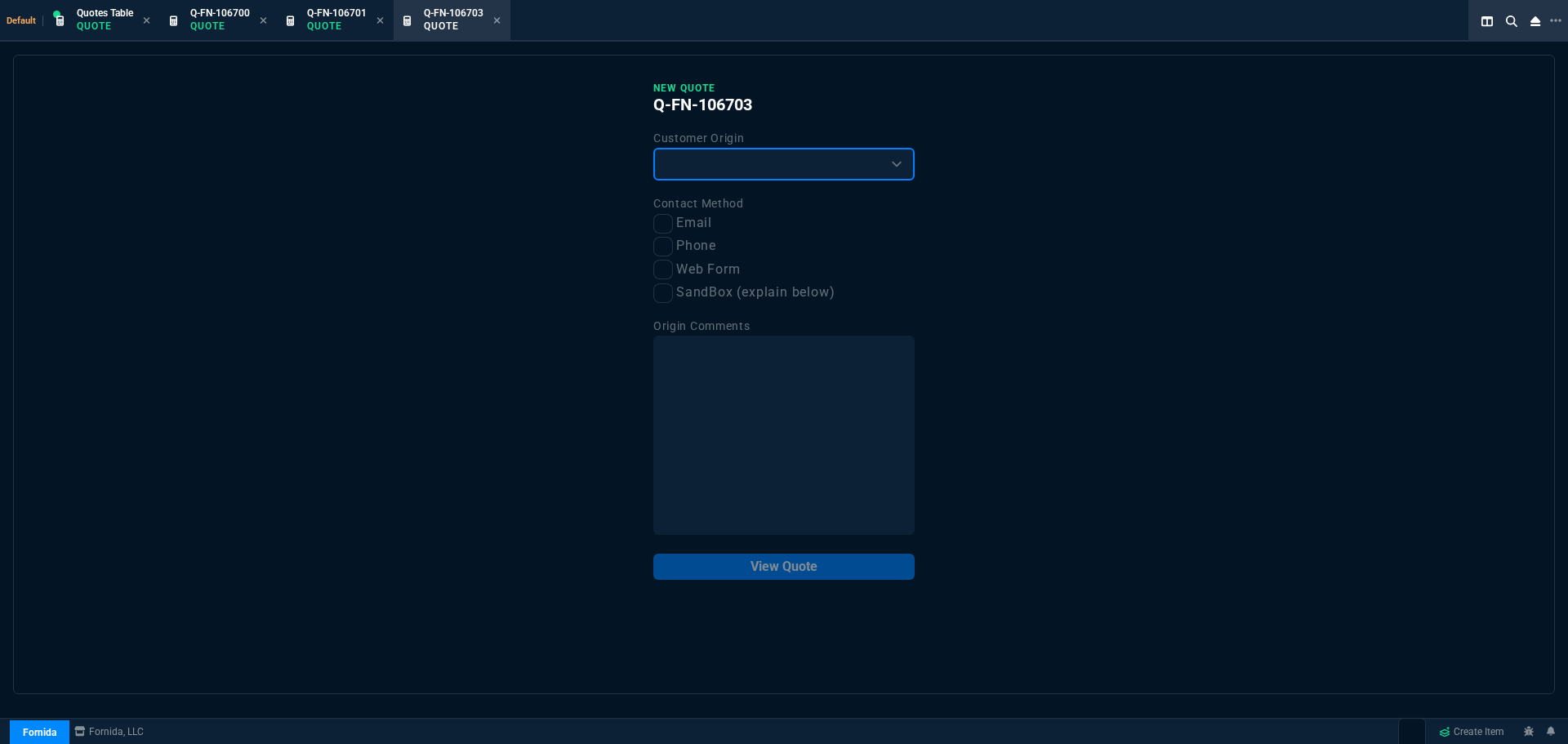
click at [685, 165] on select "Existing Customer Amazon Lead (first order) Website Lead (first order) Called (…" at bounding box center [784, 164] width 261 height 33
select select "existing"
click at [653, 149] on select "Existing Customer Amazon Lead (first order) Website Lead (first order) Called (…" at bounding box center [784, 164] width 261 height 33
click at [668, 220] on input "Email" at bounding box center [663, 223] width 20 height 20
checkbox input "true"
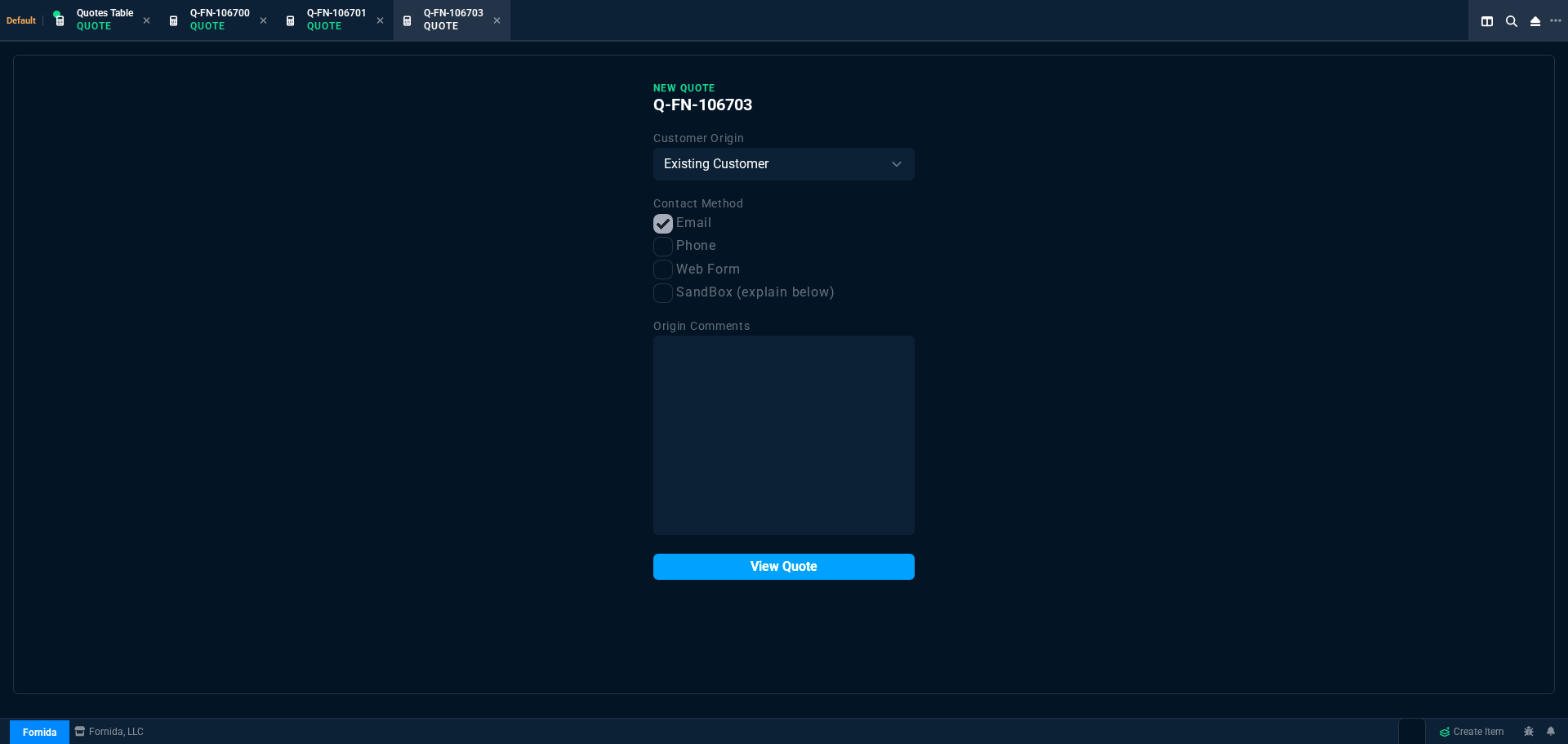
click at [715, 567] on button "View Quote" at bounding box center [784, 566] width 261 height 26
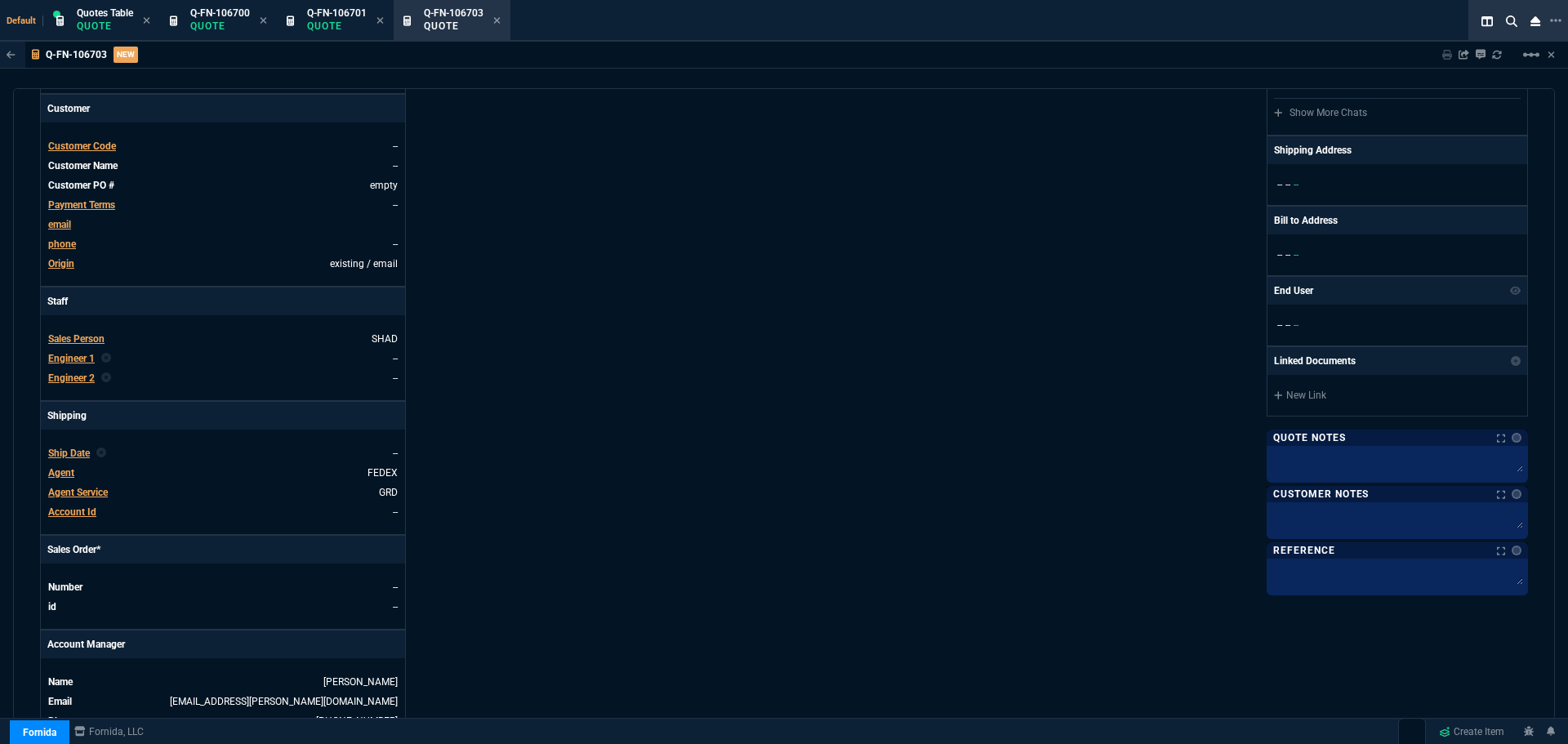
scroll to position [625, 0]
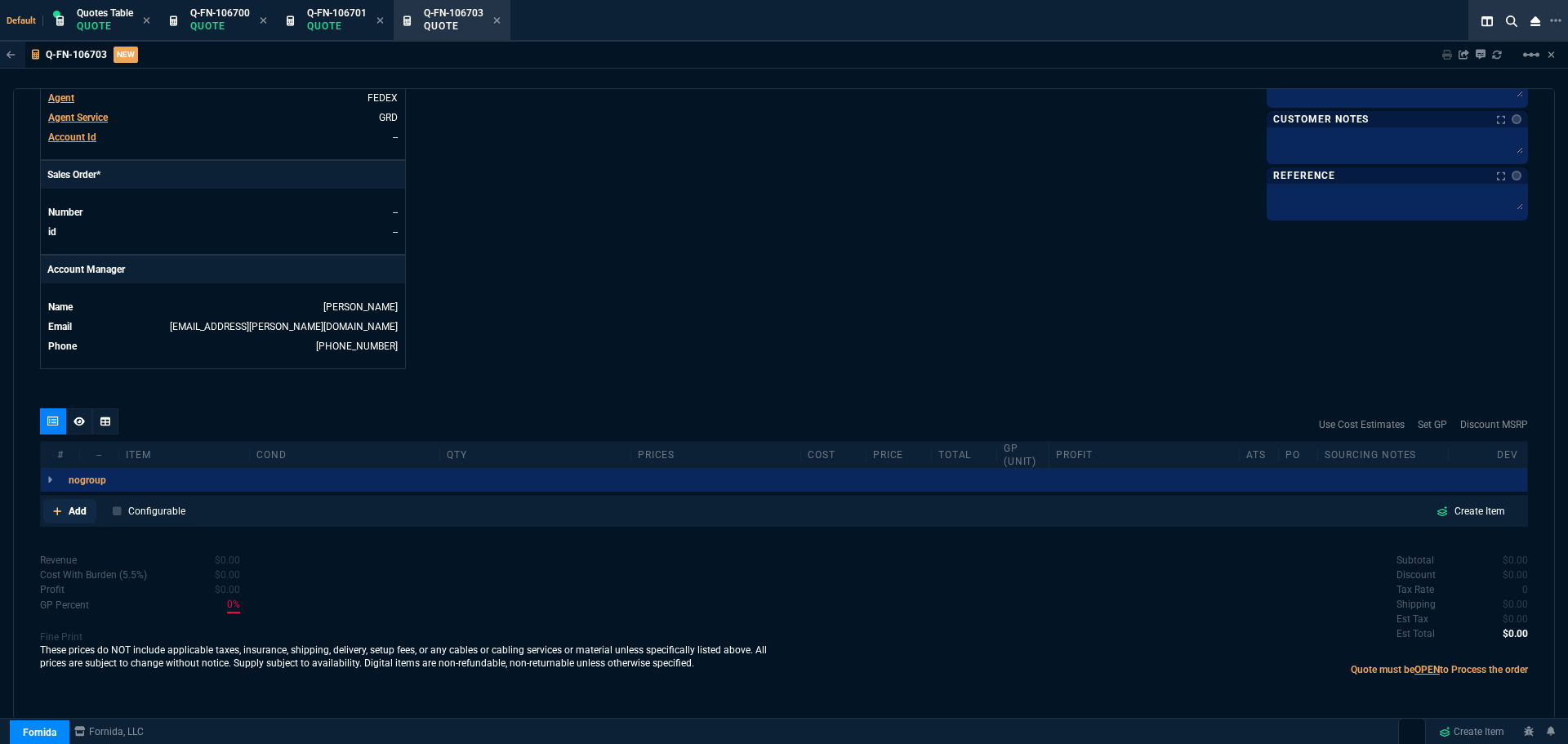
click at [74, 505] on p "Add" at bounding box center [77, 512] width 18 height 15
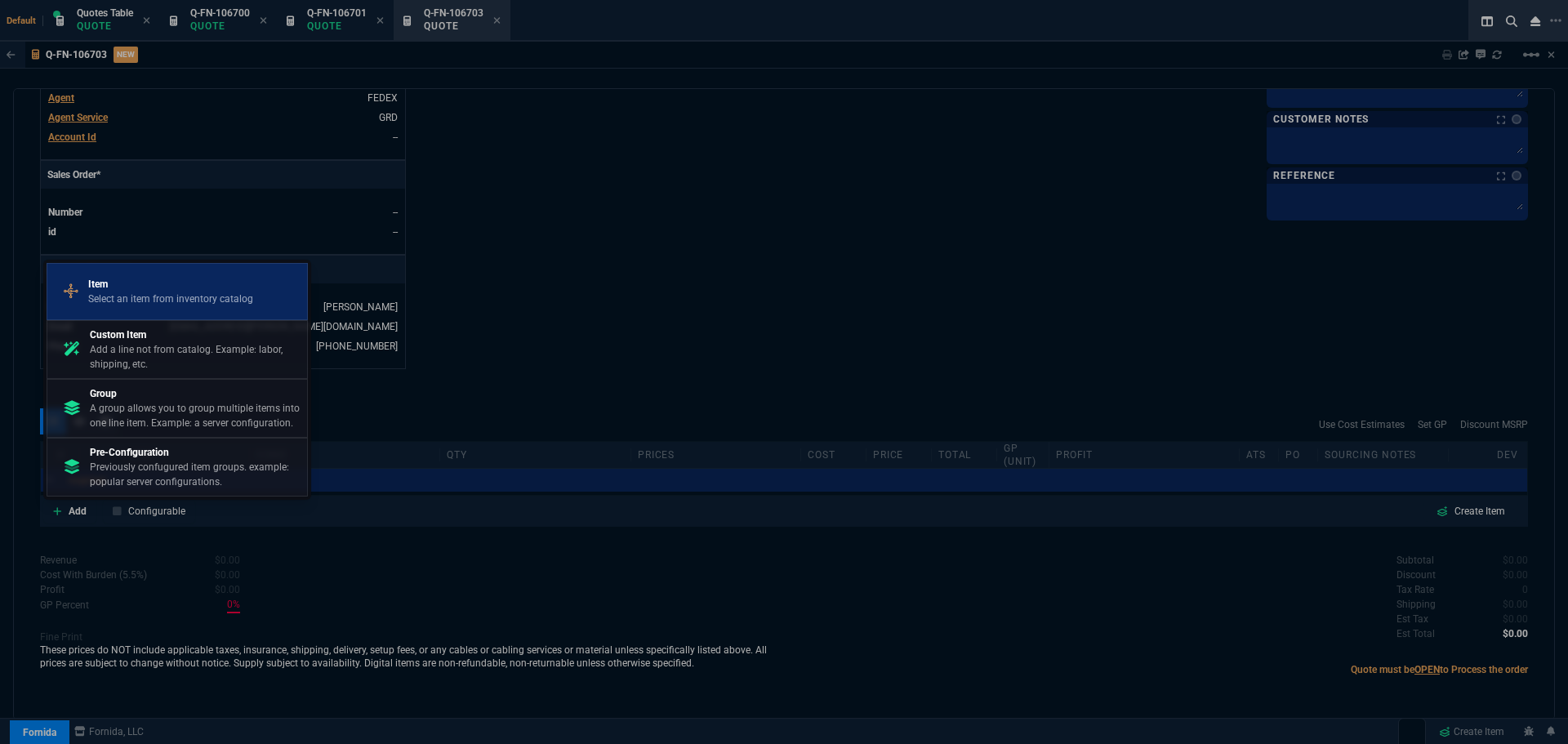
click at [120, 292] on p "Select an item from inventory catalog" at bounding box center [170, 299] width 165 height 15
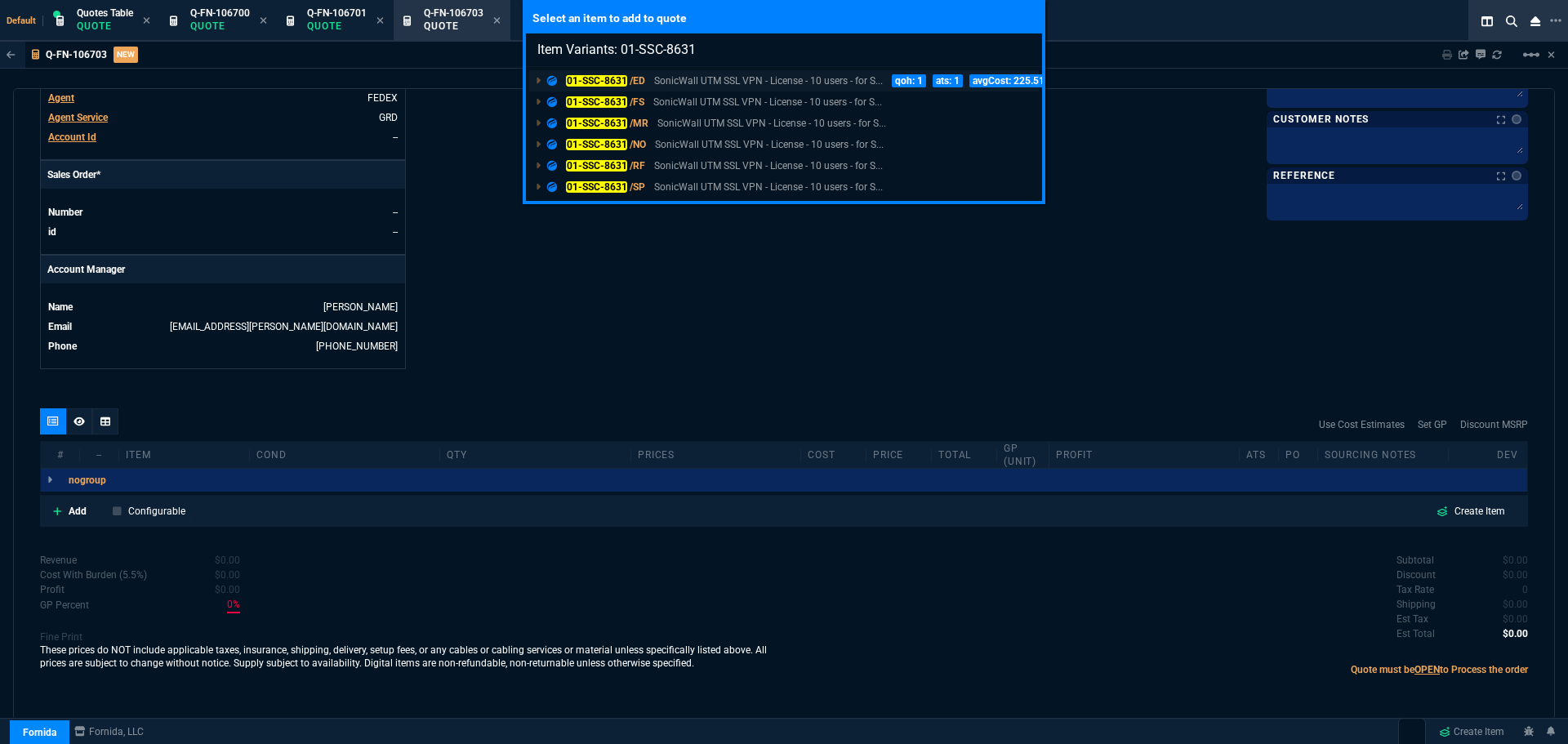
type input "Item Variants: 01-SSC-8631"
click at [602, 78] on mark "01-SSC-8631" at bounding box center [596, 81] width 61 height 11
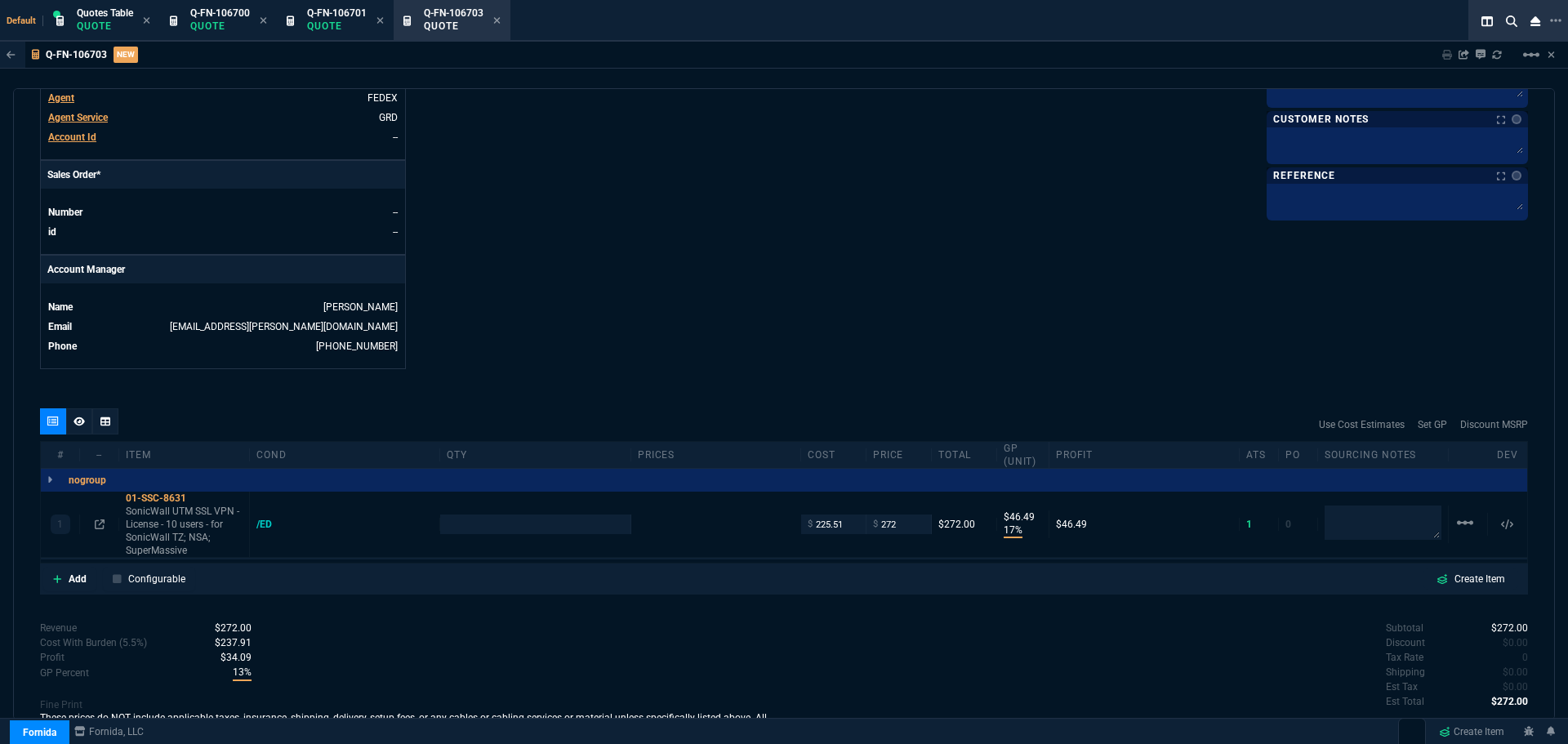
scroll to position [607, 0]
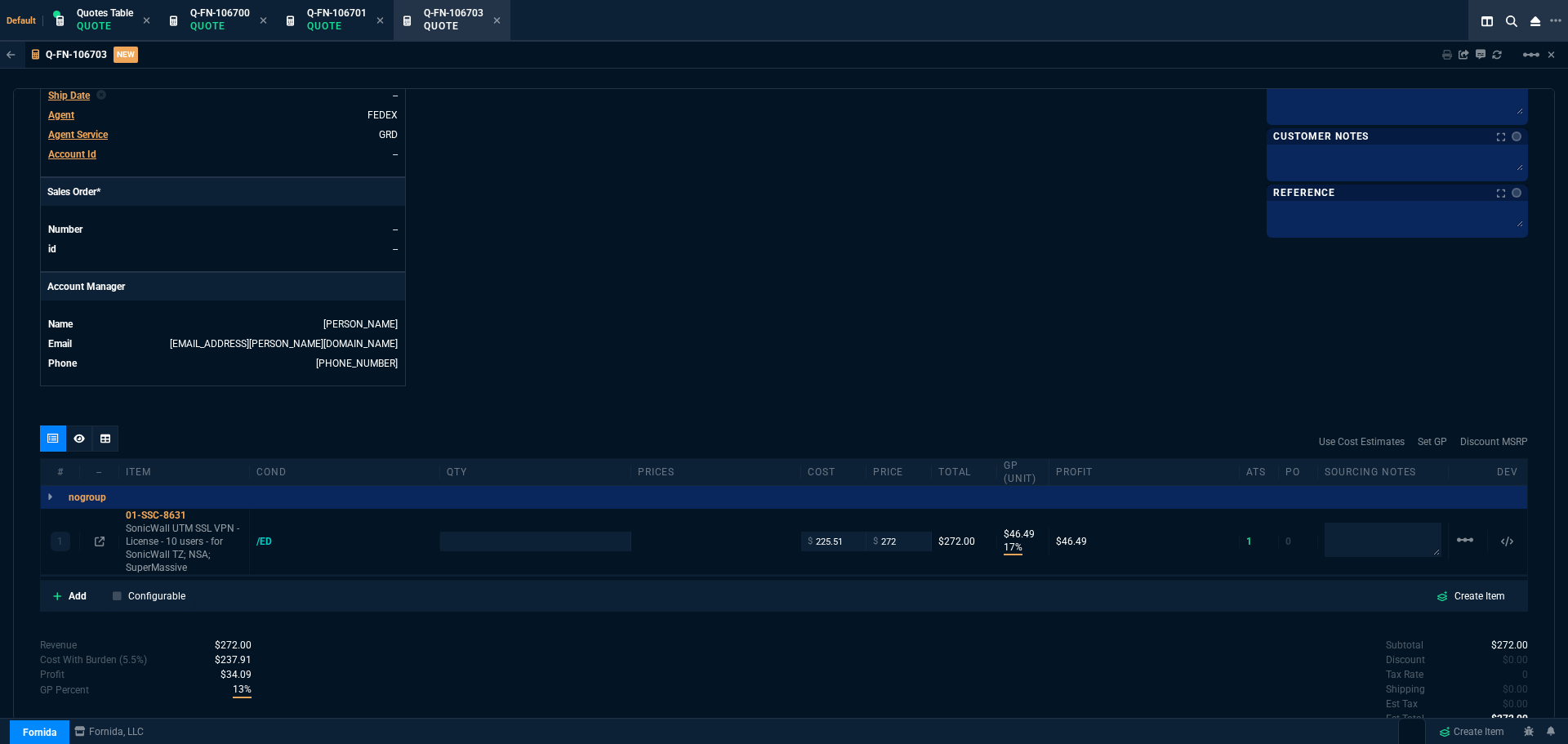
type input "17"
type input "46"
type input "17"
type input "46"
type input "21"
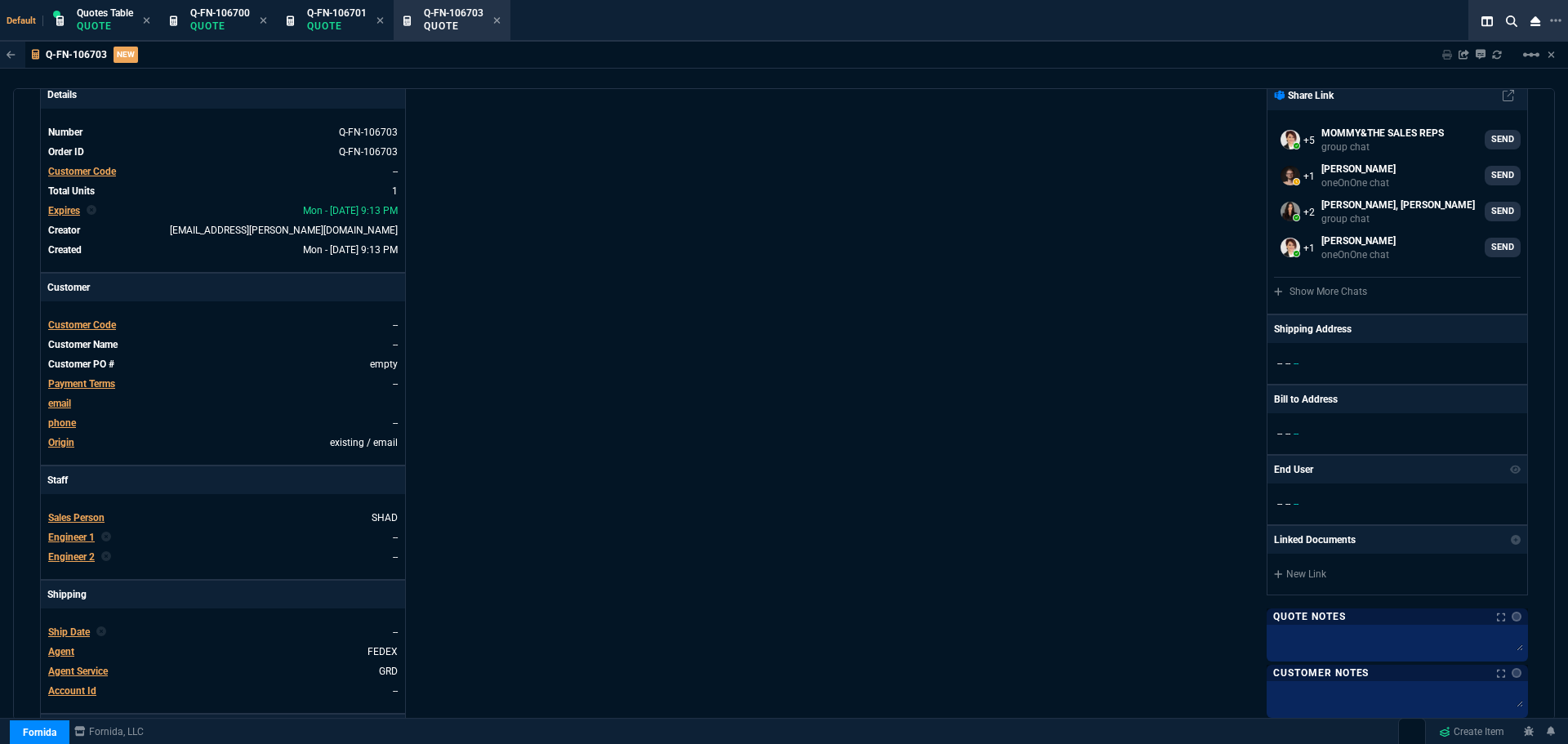
scroll to position [0, 0]
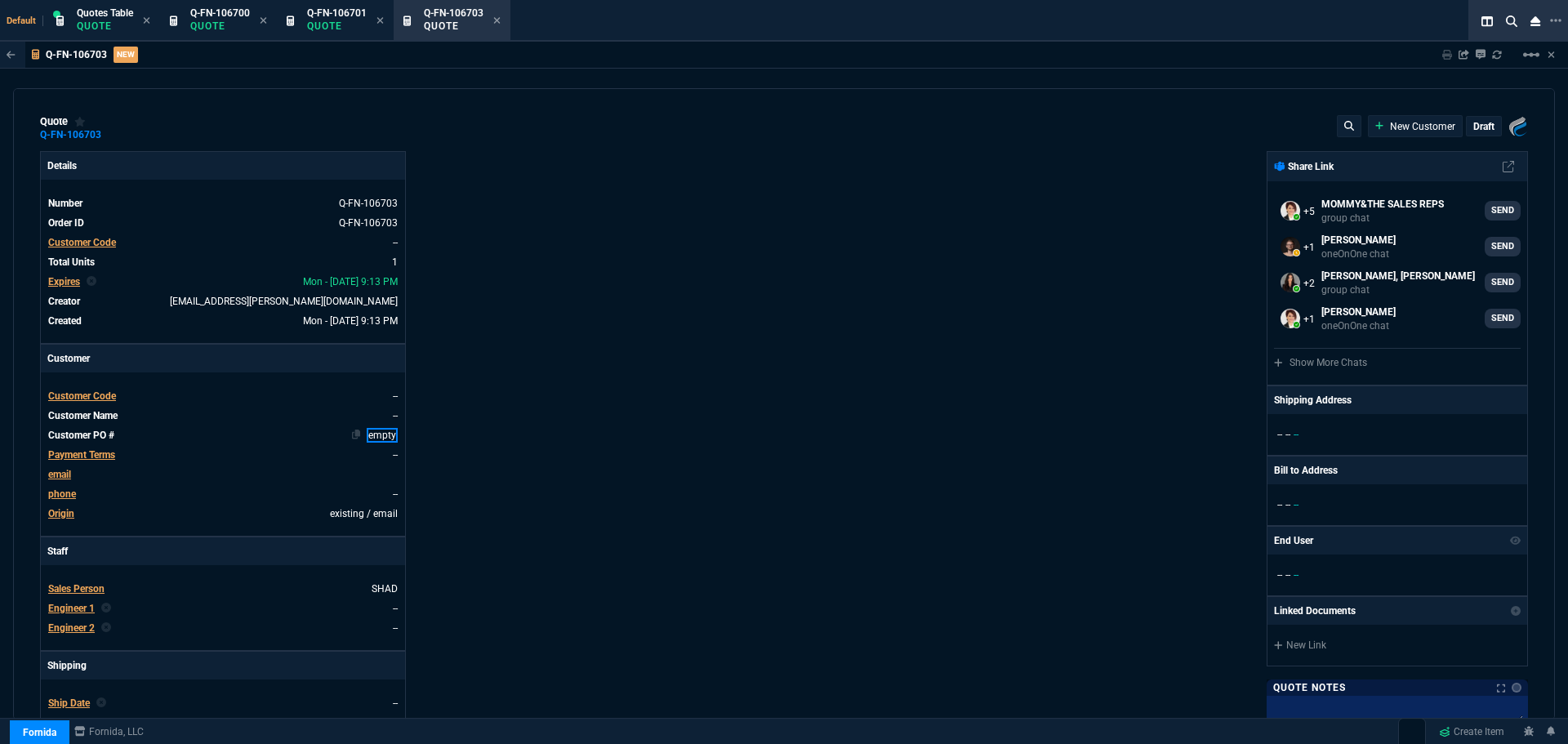
click at [380, 434] on link "empty" at bounding box center [382, 435] width 31 height 15
paste link
type input "1"
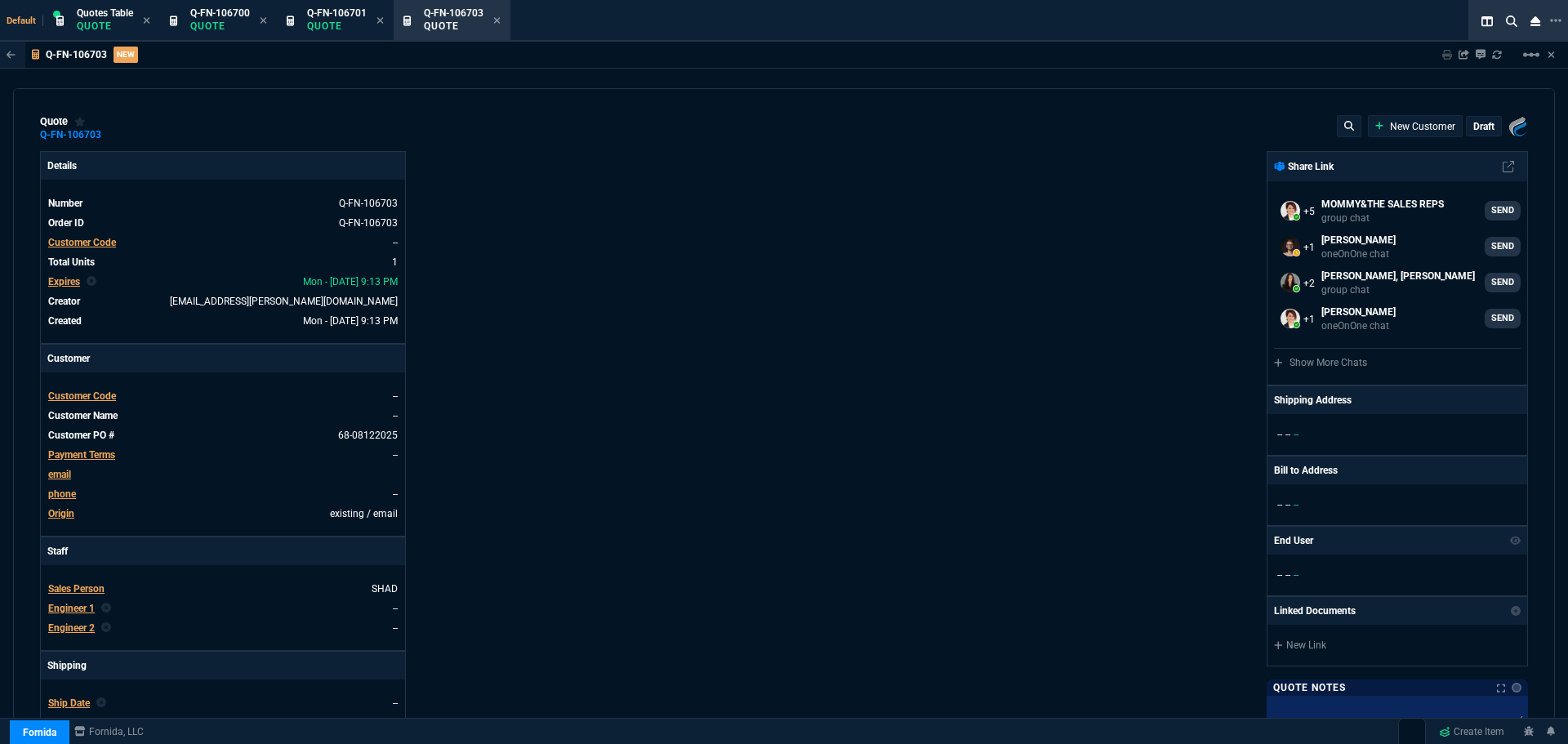
click at [74, 395] on span "Customer Code" at bounding box center [82, 396] width 68 height 11
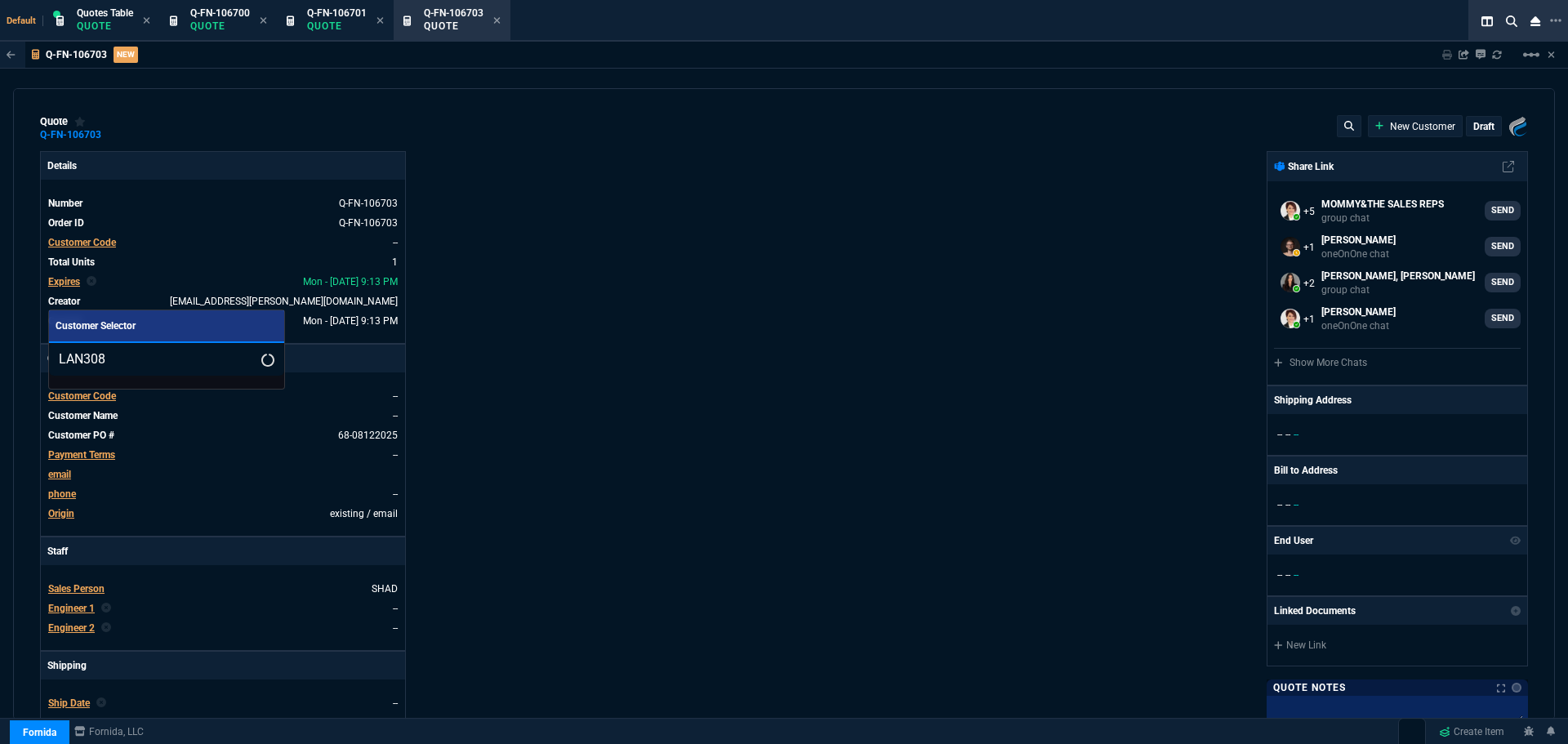
type input "LAN308"
click at [710, 285] on div at bounding box center [784, 372] width 1568 height 744
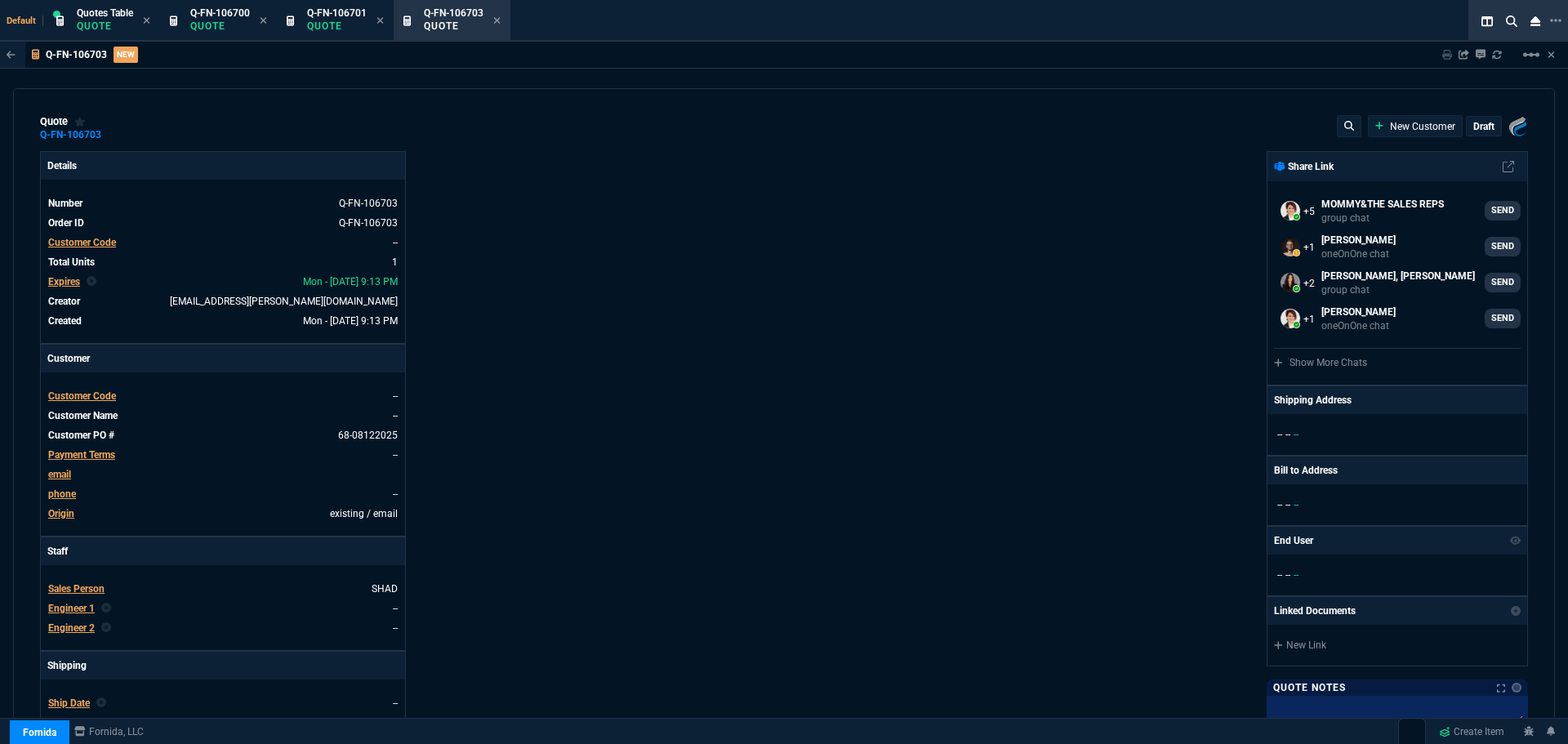
click at [61, 396] on span "Customer Code" at bounding box center [82, 396] width 68 height 11
click at [61, 453] on input "LAN308" at bounding box center [167, 453] width 235 height 33
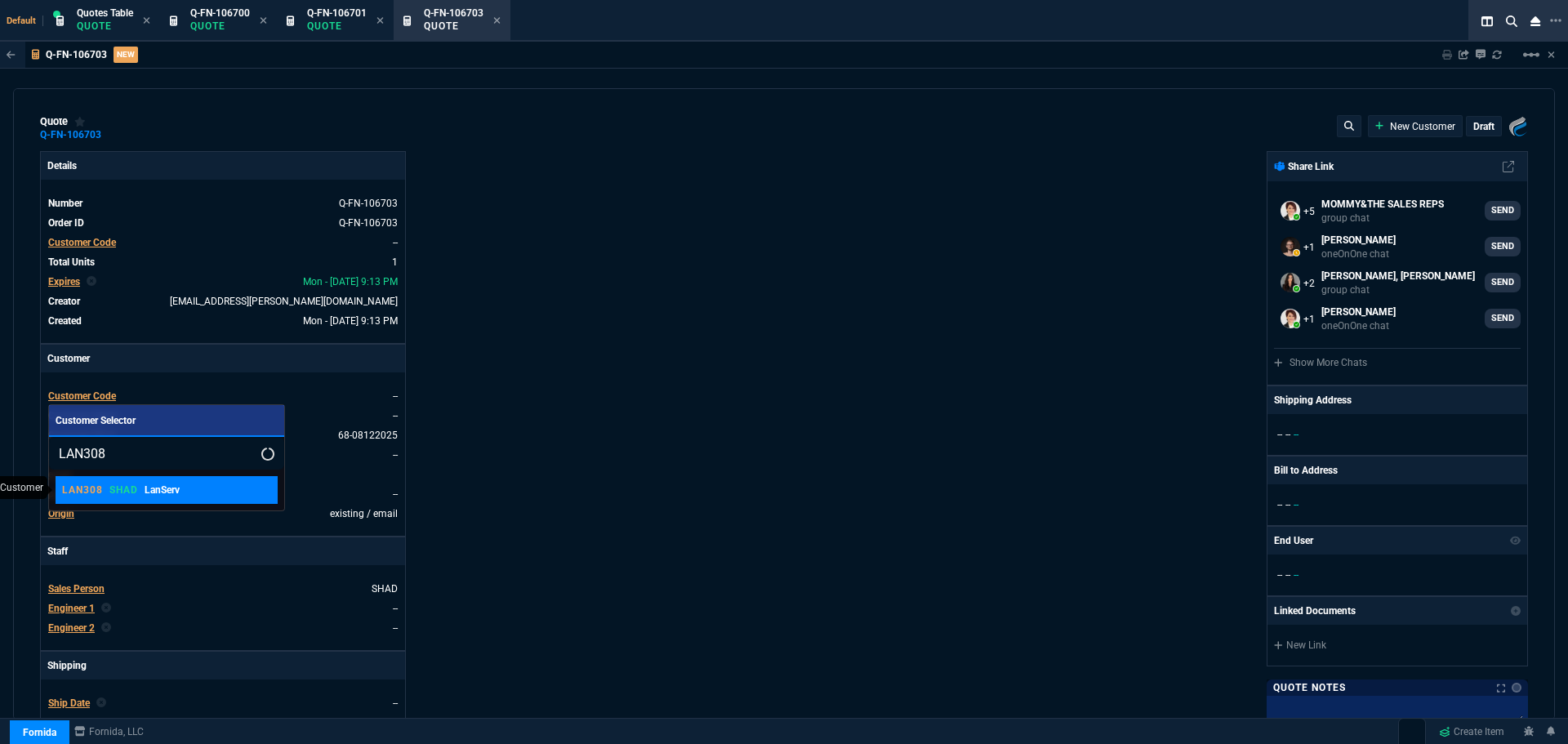
type input "LAN308"
click at [105, 487] on div "LAN308 SHAD LanServ" at bounding box center [121, 490] width 117 height 15
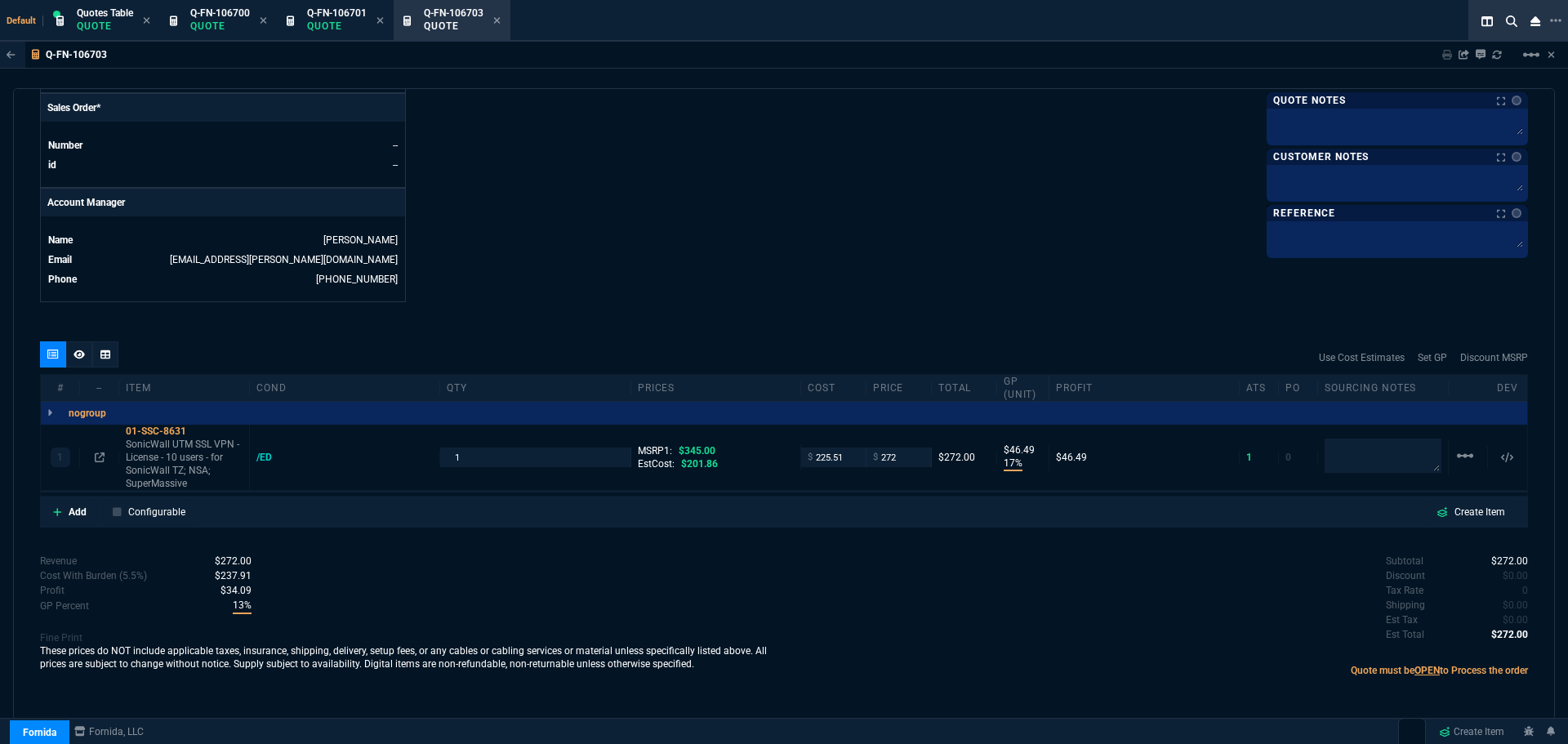
scroll to position [692, 0]
click at [97, 454] on icon at bounding box center [100, 456] width 10 height 10
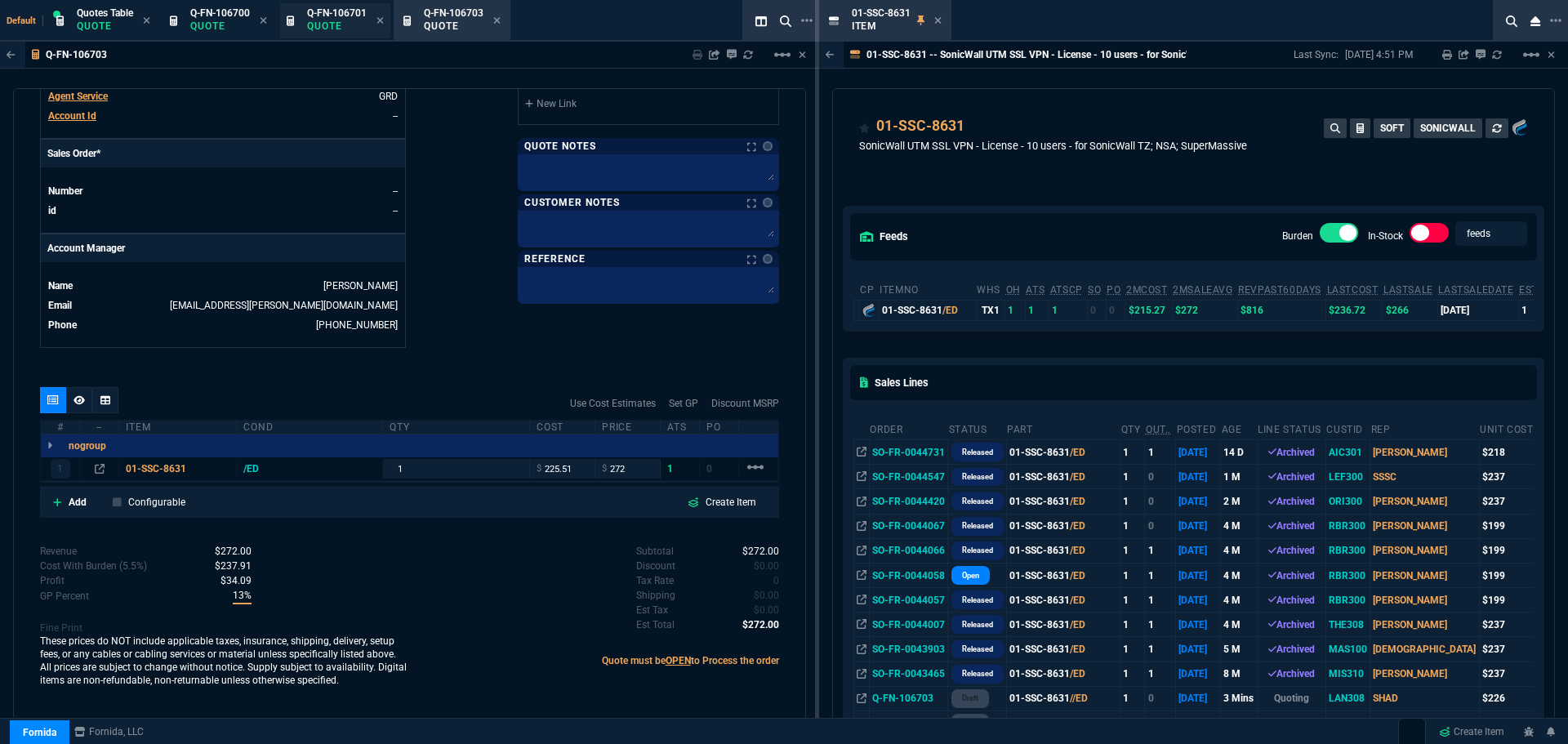
click at [302, 22] on div "Q-FN-106701 Quote" at bounding box center [335, 21] width 111 height 35
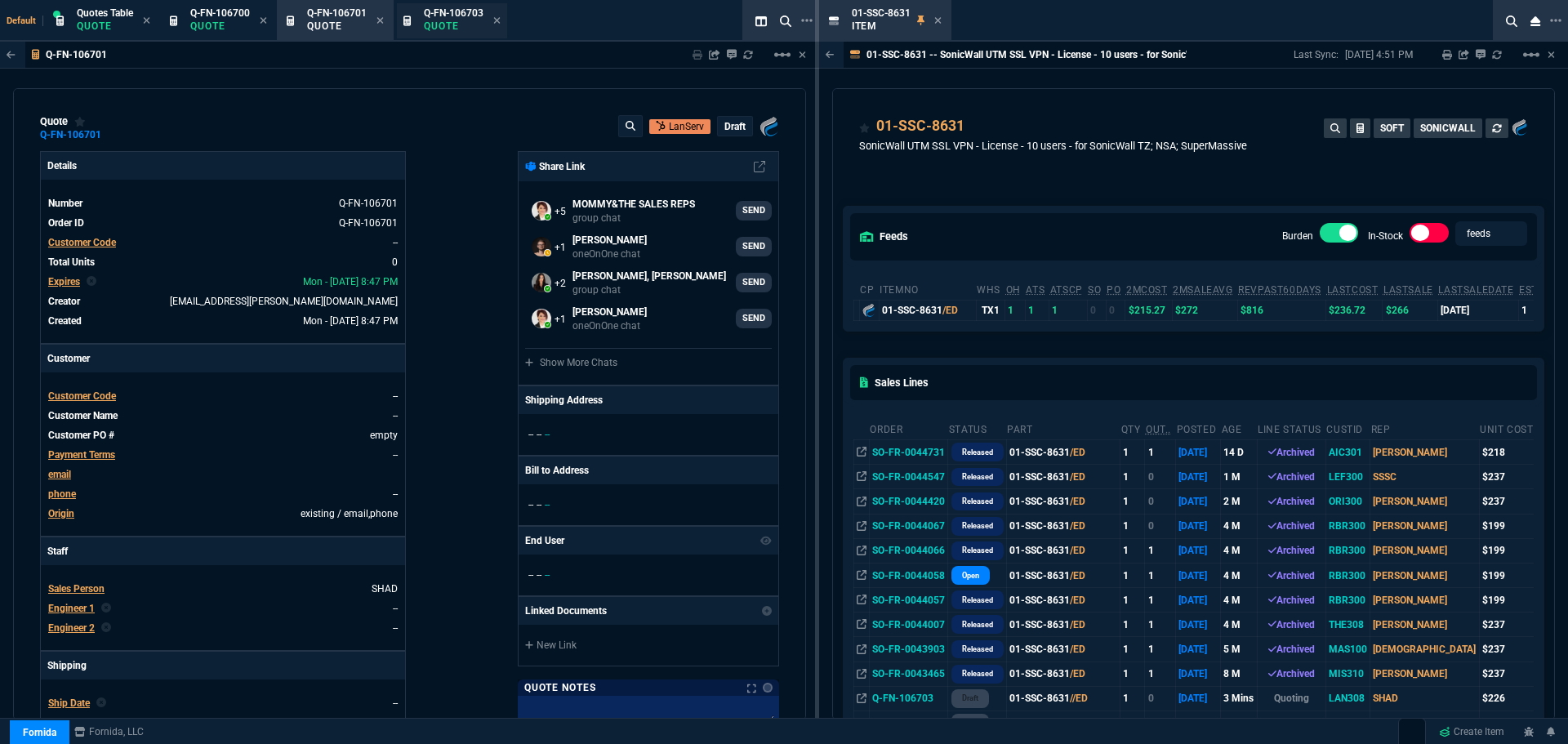
click at [417, 21] on div "Q-FN-106703 Quote" at bounding box center [452, 21] width 111 height 35
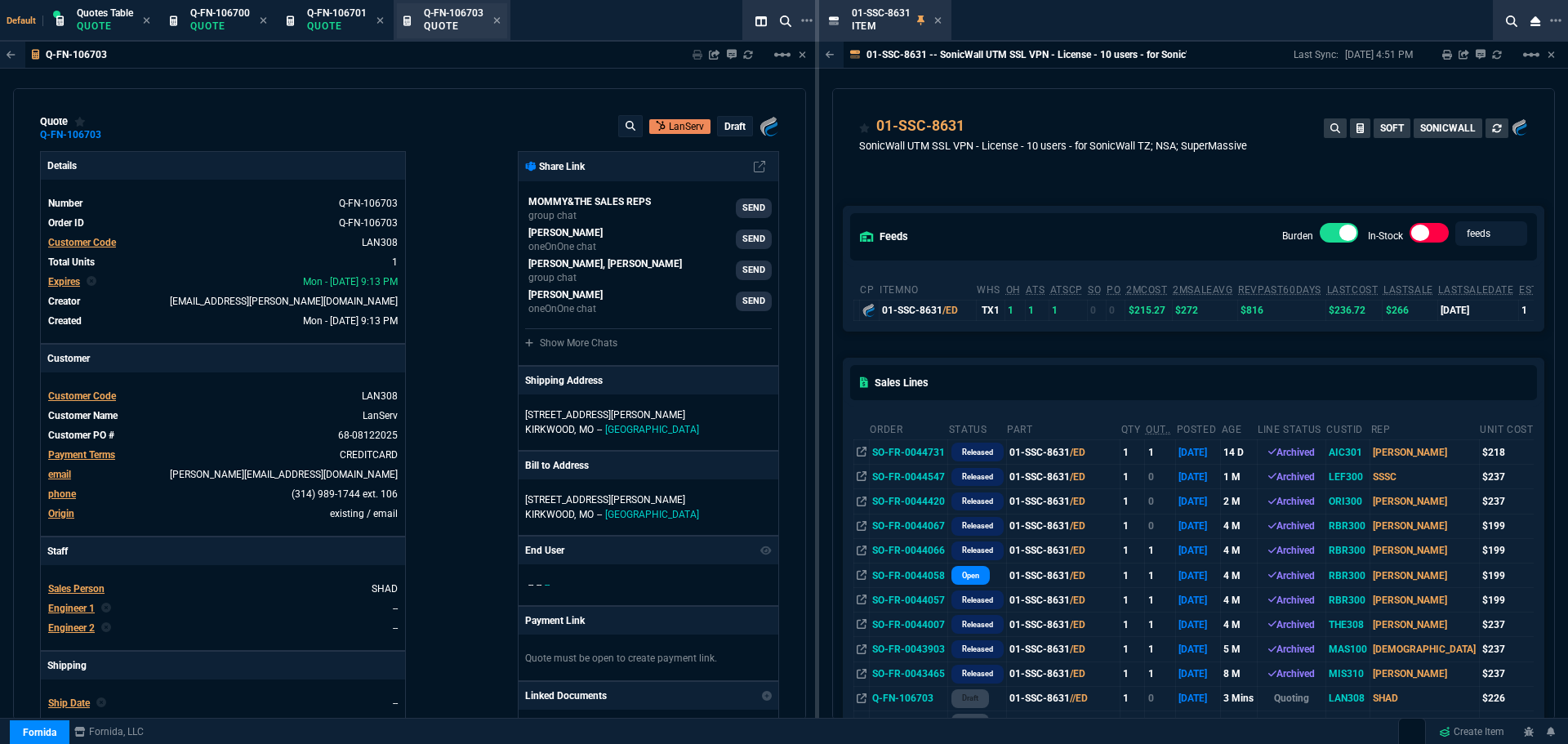
type input "17"
type input "46"
type input "21"
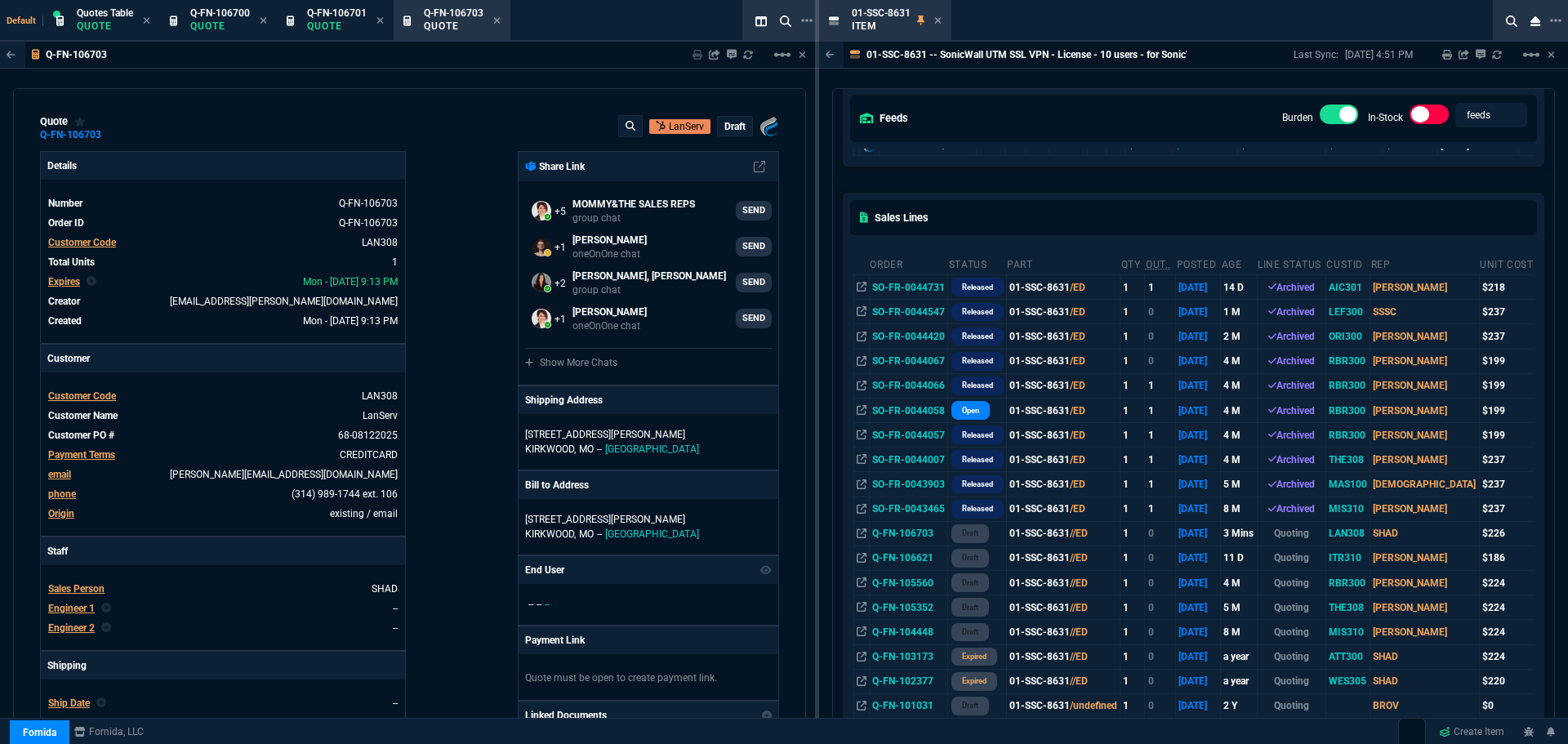
scroll to position [0, 0]
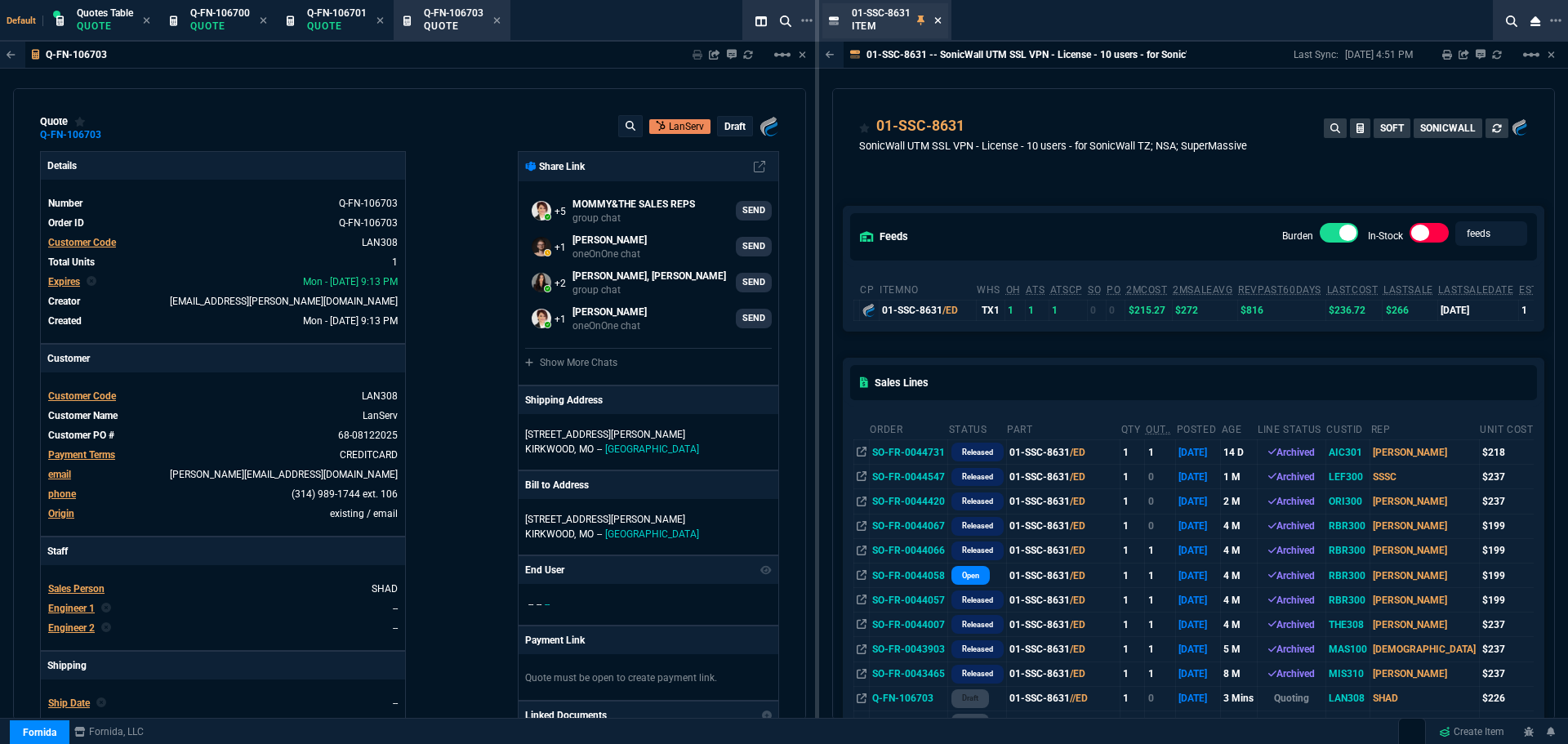
click at [939, 17] on icon at bounding box center [938, 20] width 7 height 10
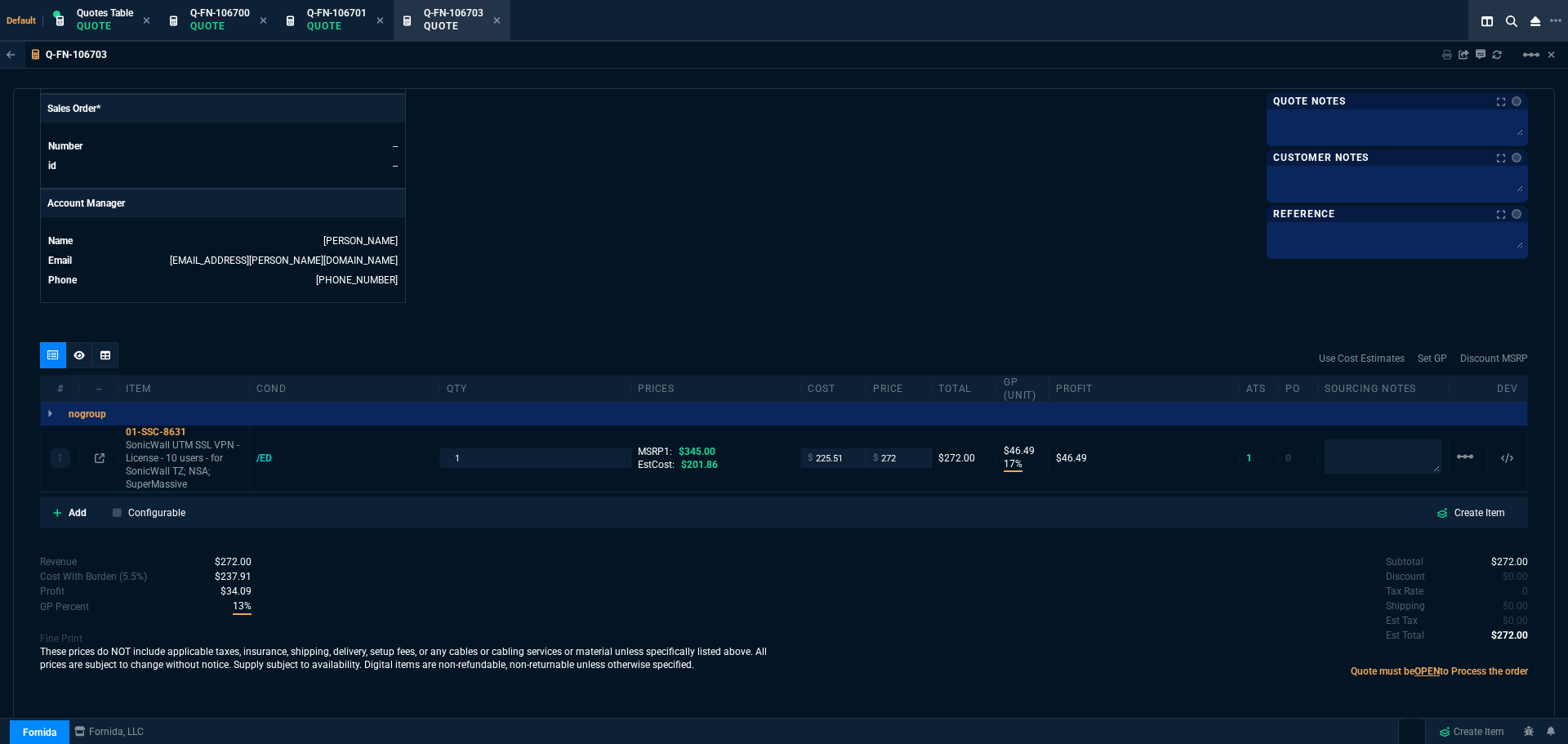
scroll to position [692, 0]
click at [841, 454] on input "225.51" at bounding box center [833, 456] width 51 height 19
type input "218"
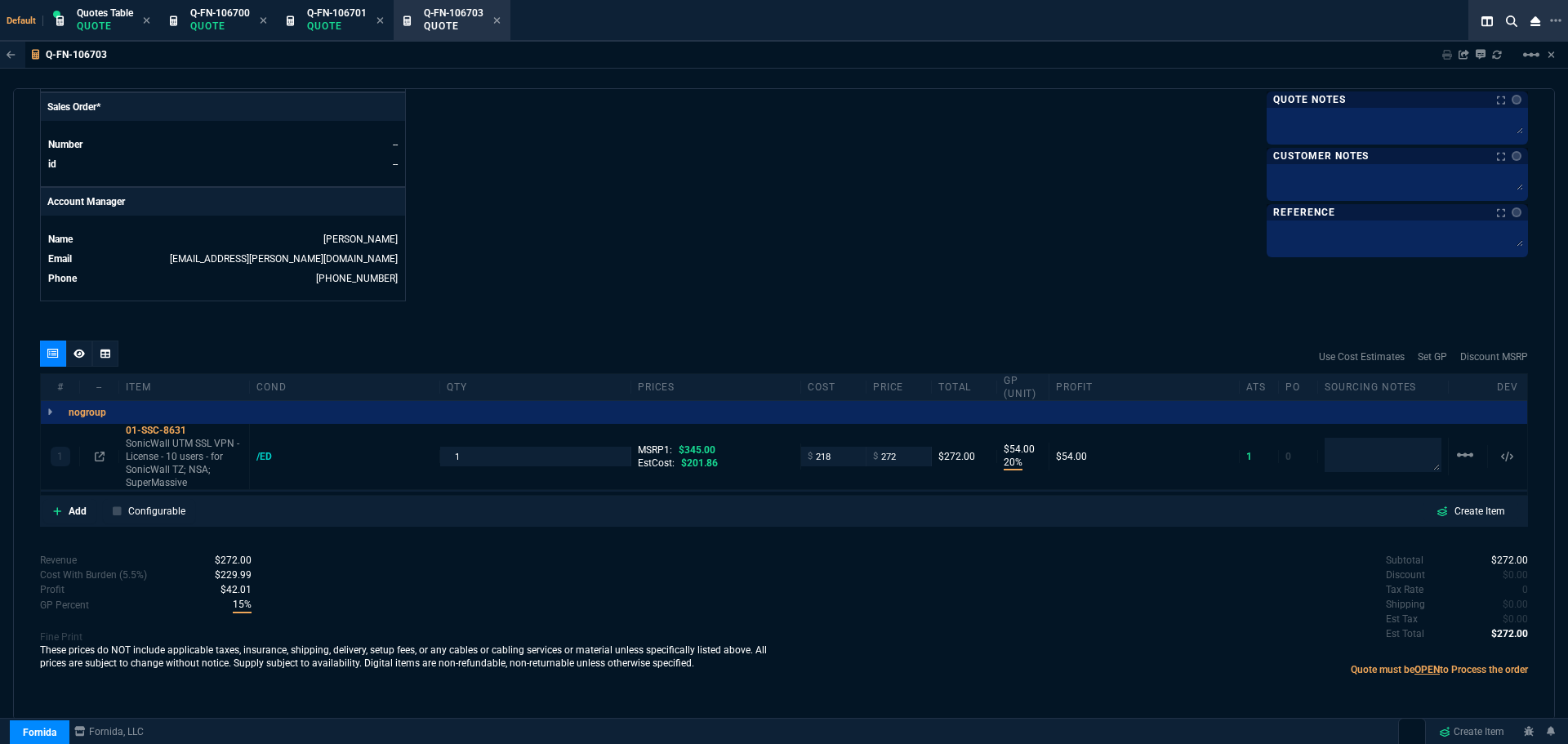
type input "20"
type input "54"
click at [200, 431] on icon at bounding box center [197, 430] width 9 height 10
click at [100, 456] on icon at bounding box center [100, 456] width 10 height 10
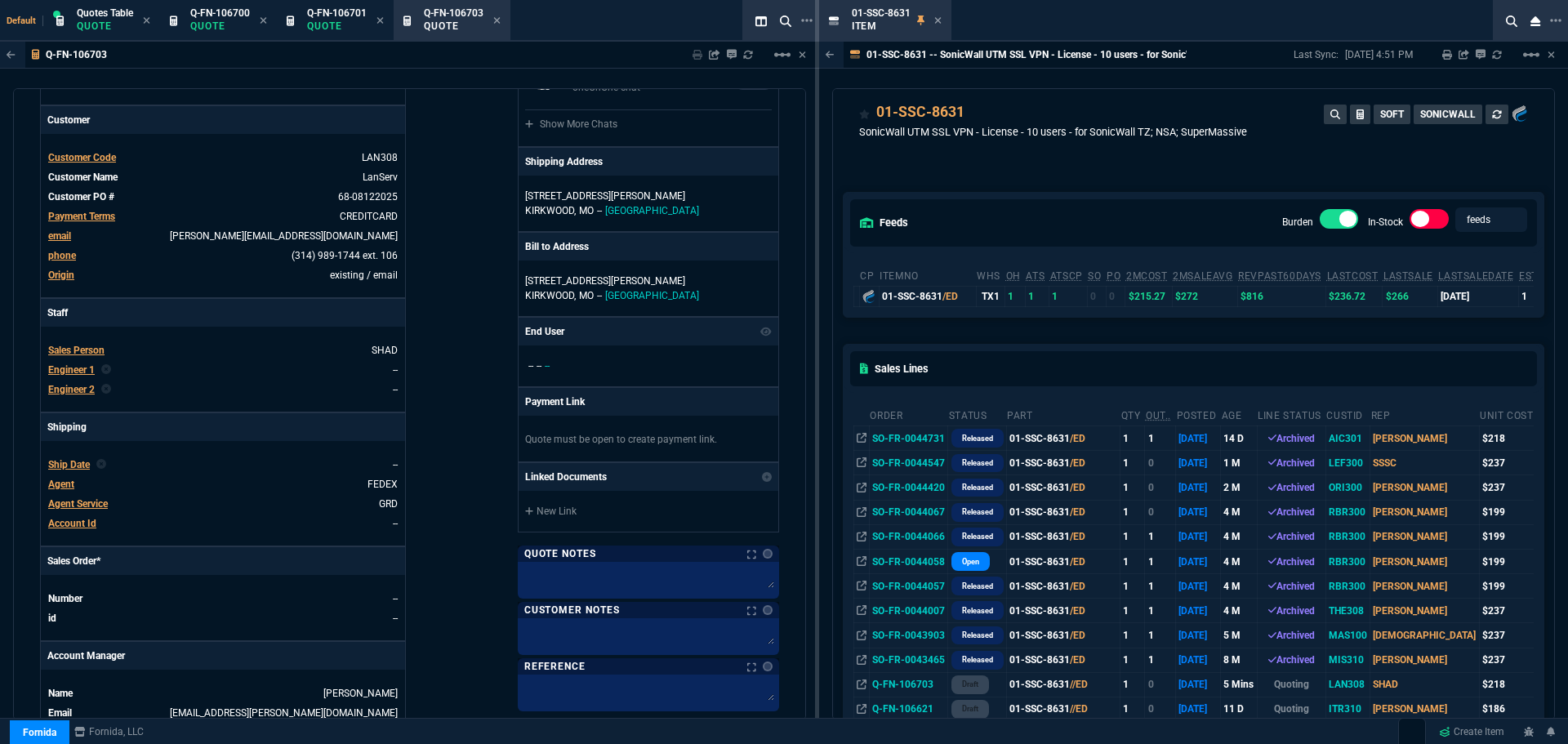
scroll to position [0, 0]
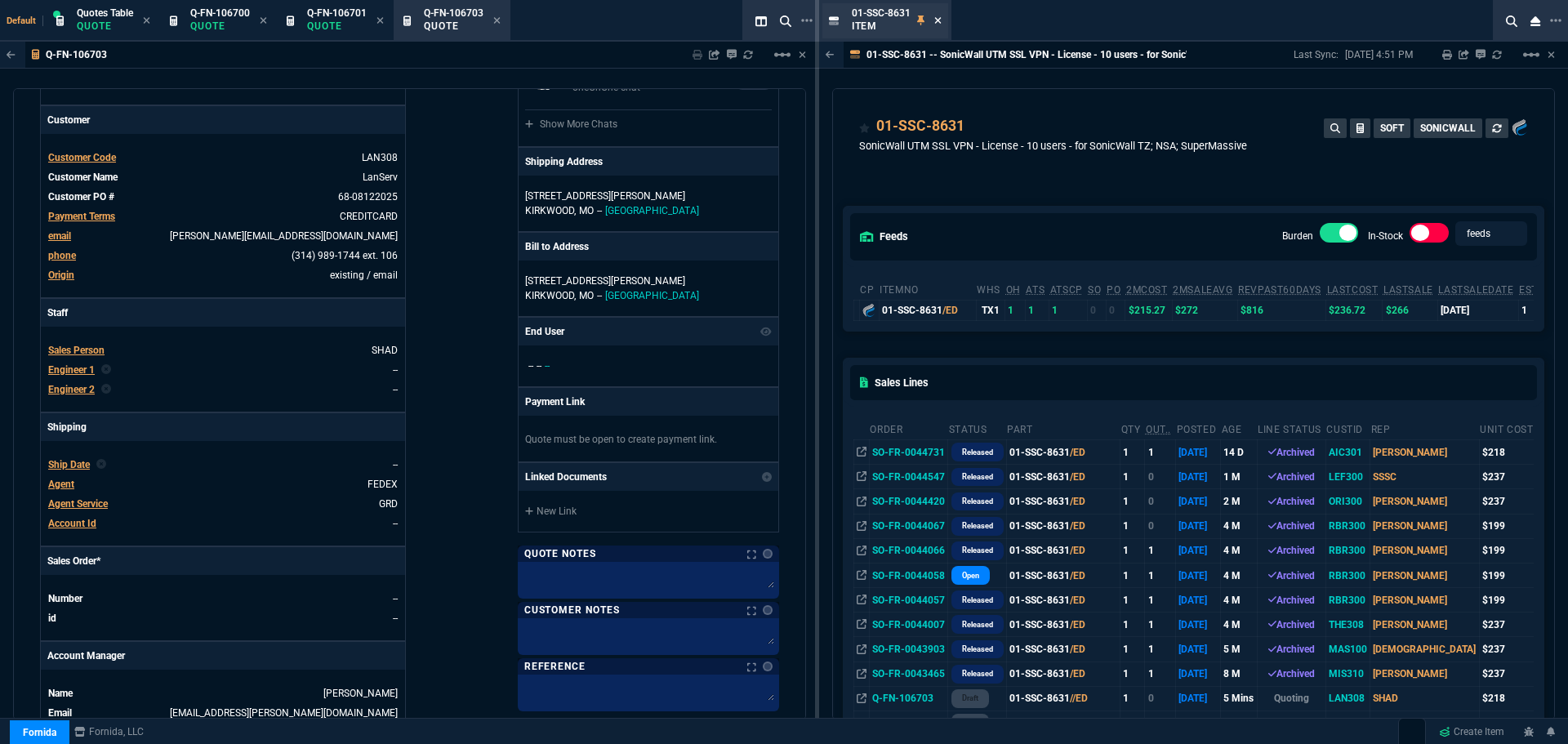
click at [938, 23] on icon at bounding box center [938, 20] width 7 height 10
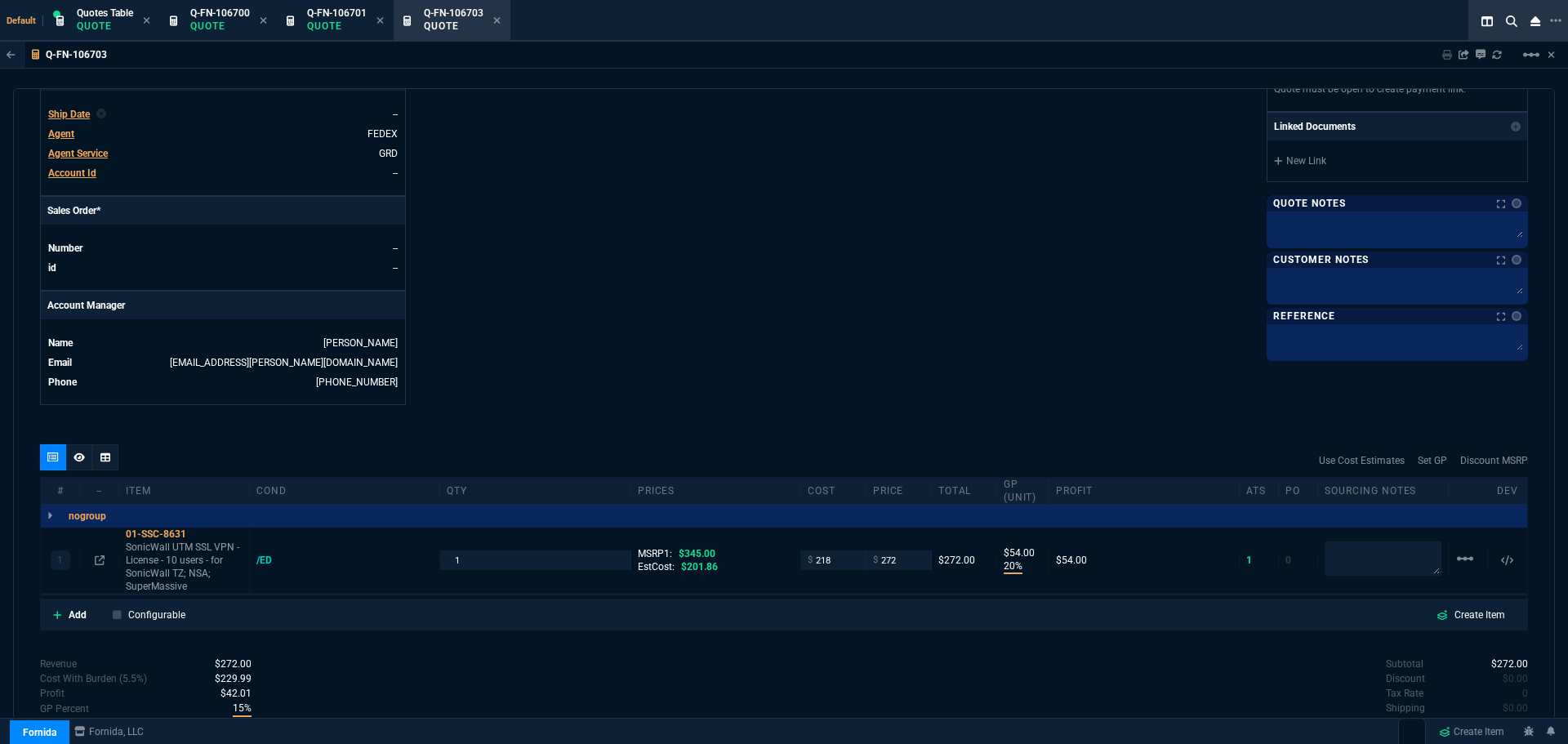
scroll to position [692, 0]
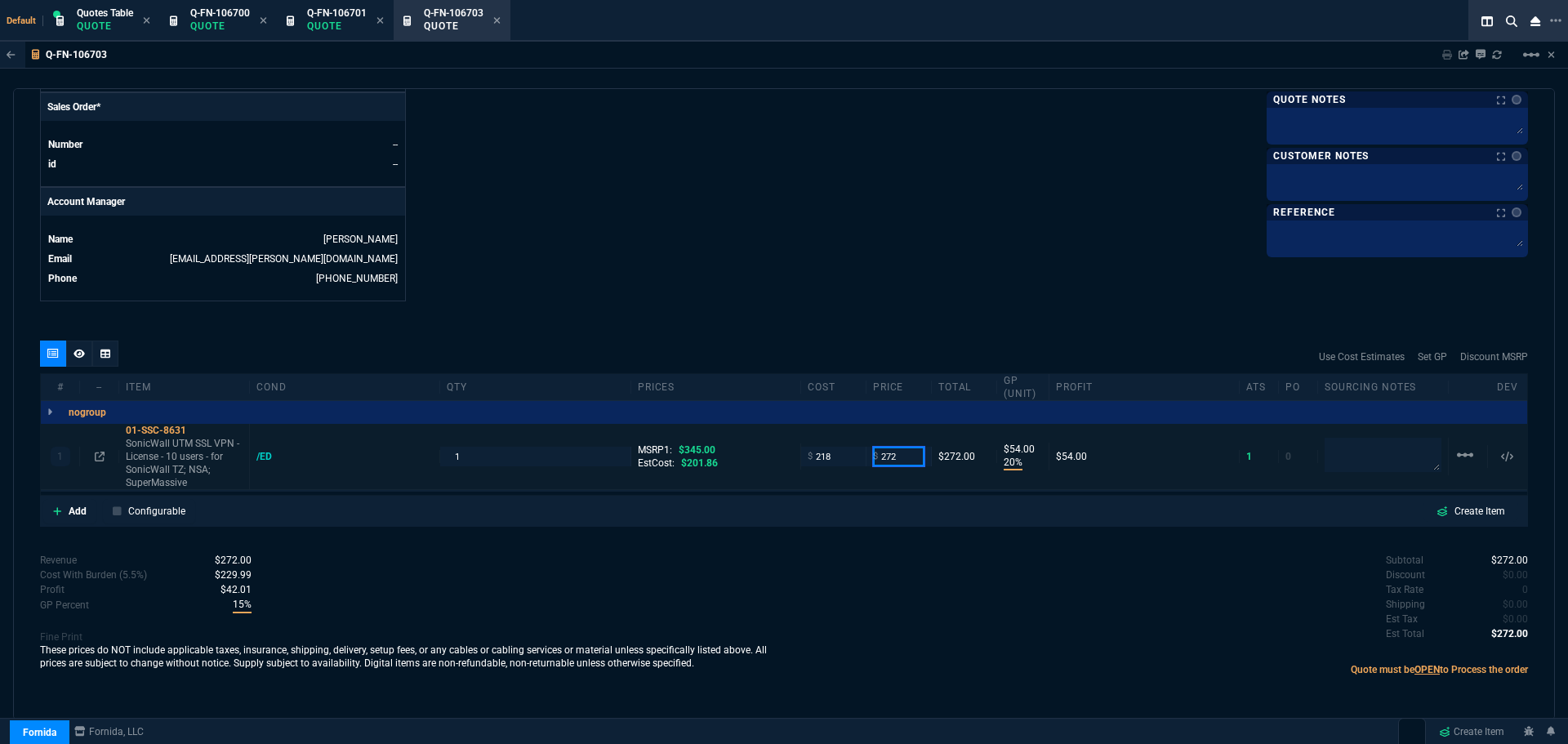
click at [899, 464] on input "272" at bounding box center [898, 456] width 51 height 19
type input "275"
type input "21"
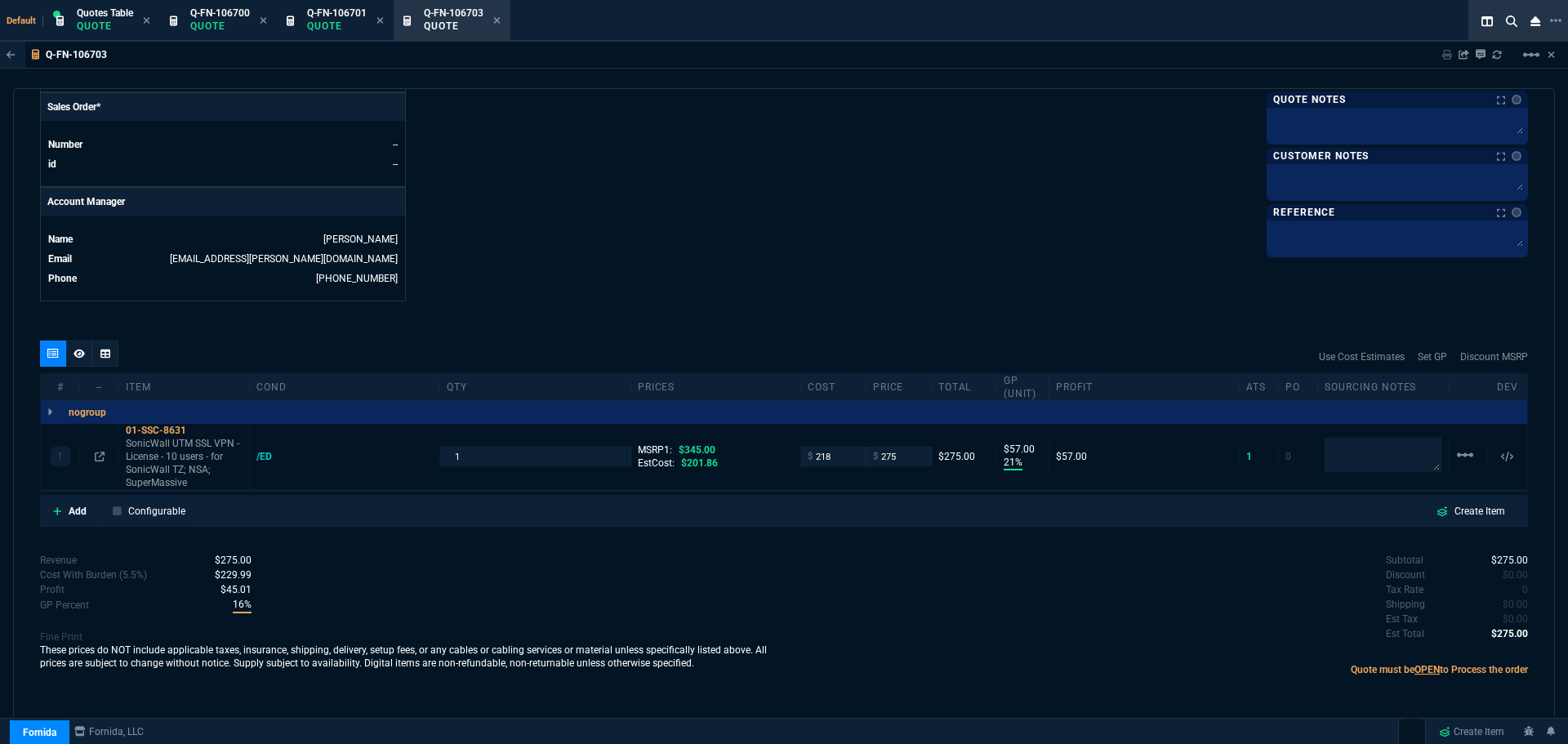
type input "57"
type input "20"
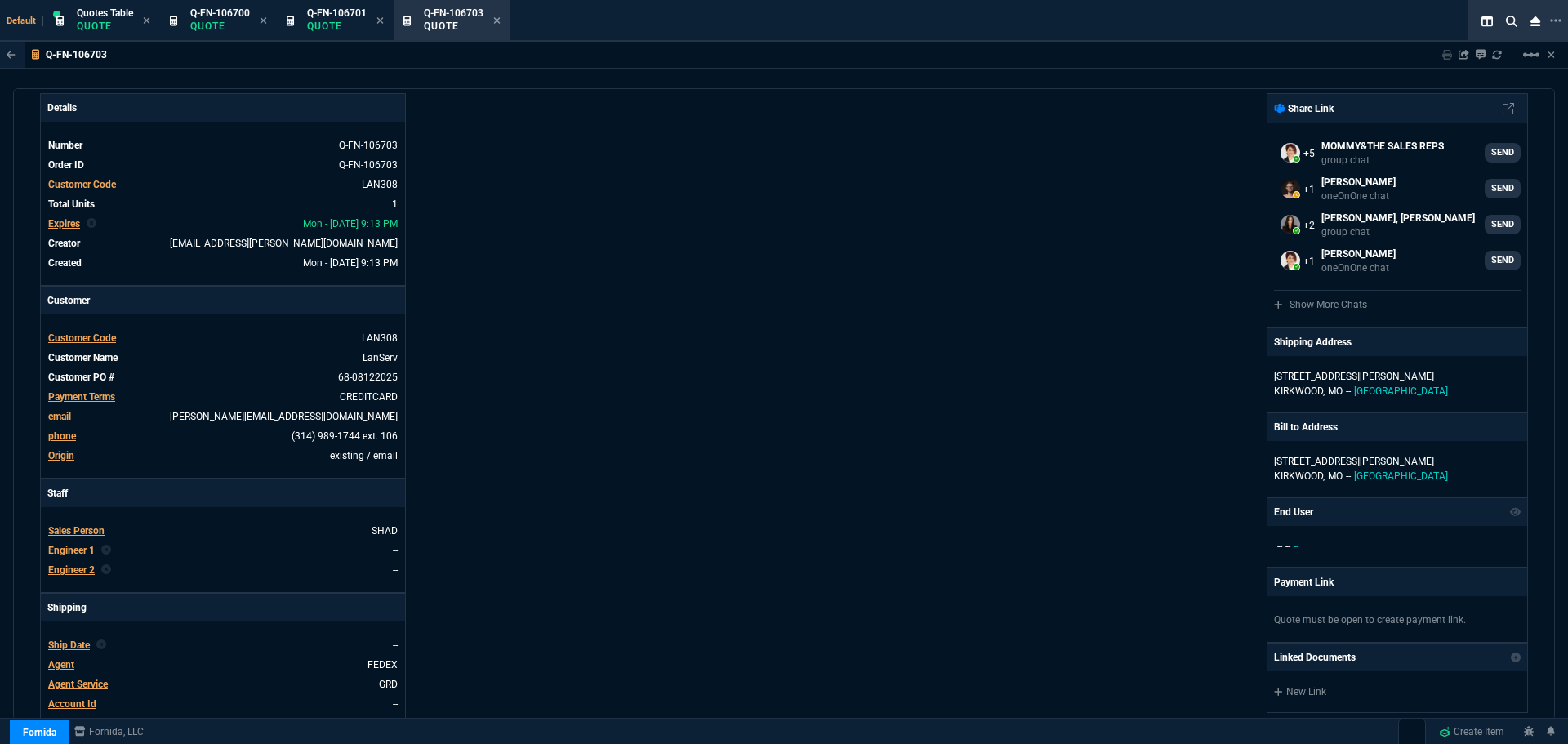
scroll to position [0, 0]
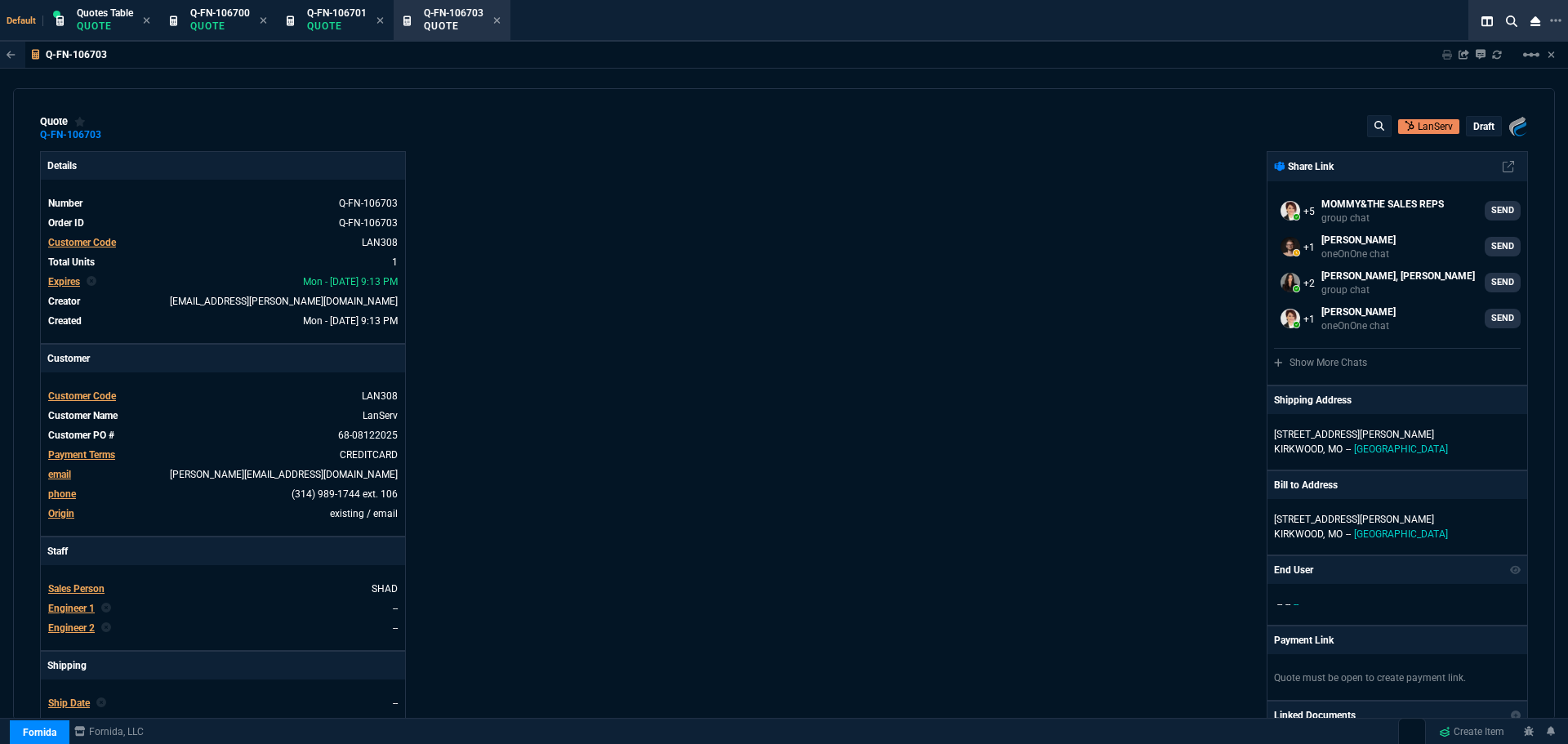
click at [708, 237] on div "Details Number Q-FN-106703 Order ID Q-FN-106703 Customer Code LAN308 Total Unit…" at bounding box center [412, 572] width 744 height 843
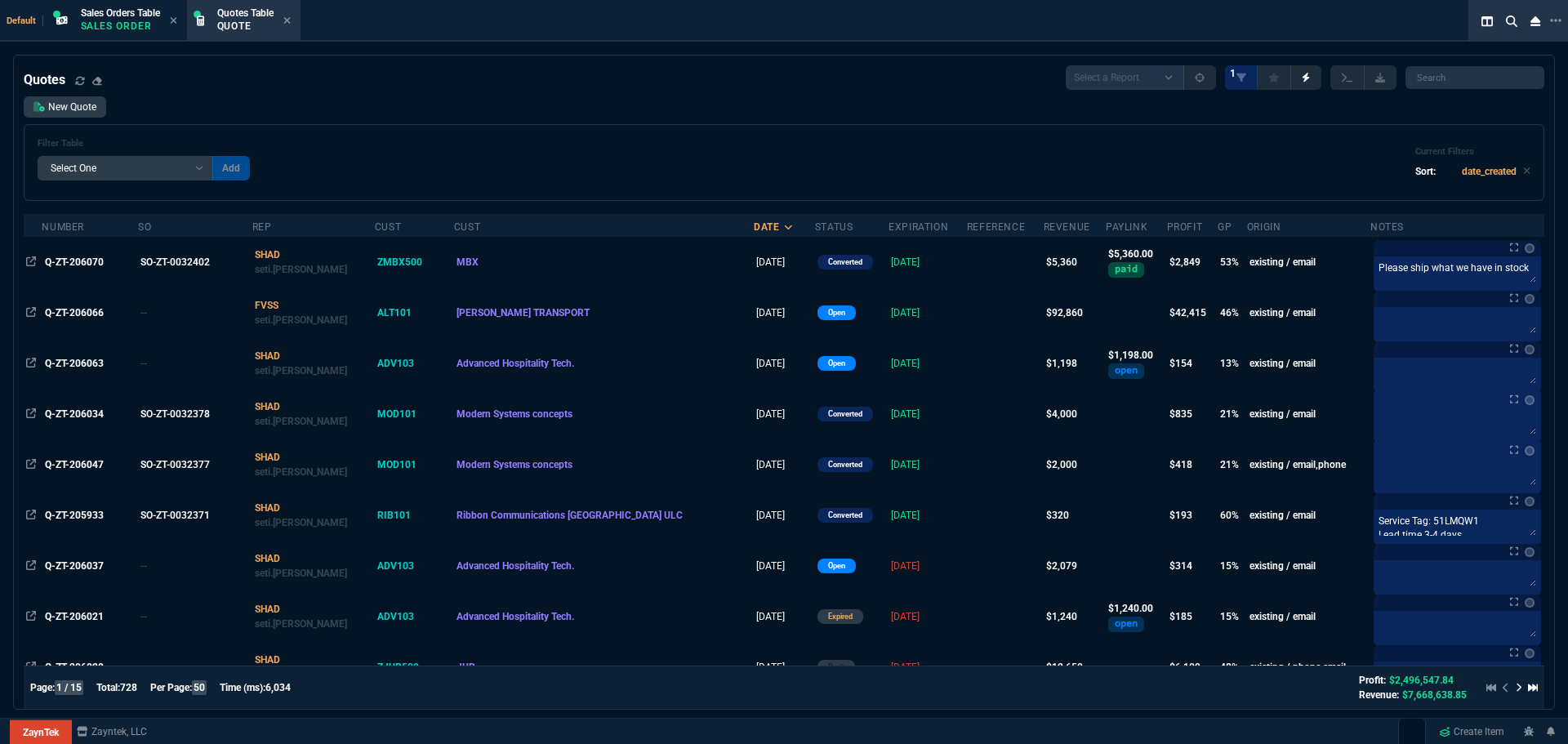
select select "12: [PERSON_NAME]"
select select
click at [1556, 19] on icon at bounding box center [1556, 20] width 11 height 13
click at [1434, 33] on li "Open New Tab" at bounding box center [1471, 33] width 162 height 20
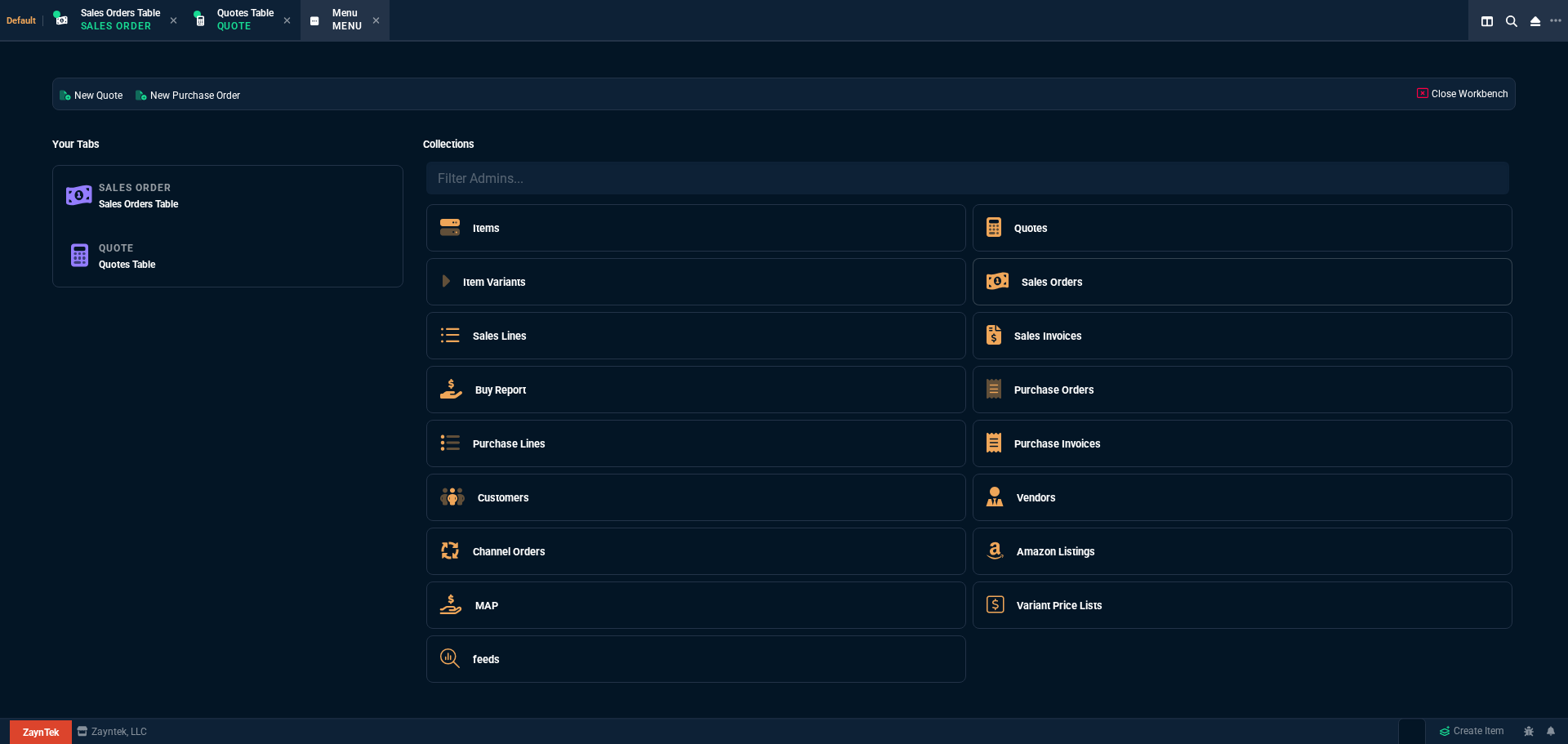
click at [1032, 281] on h5 "Sales Orders" at bounding box center [1052, 282] width 61 height 16
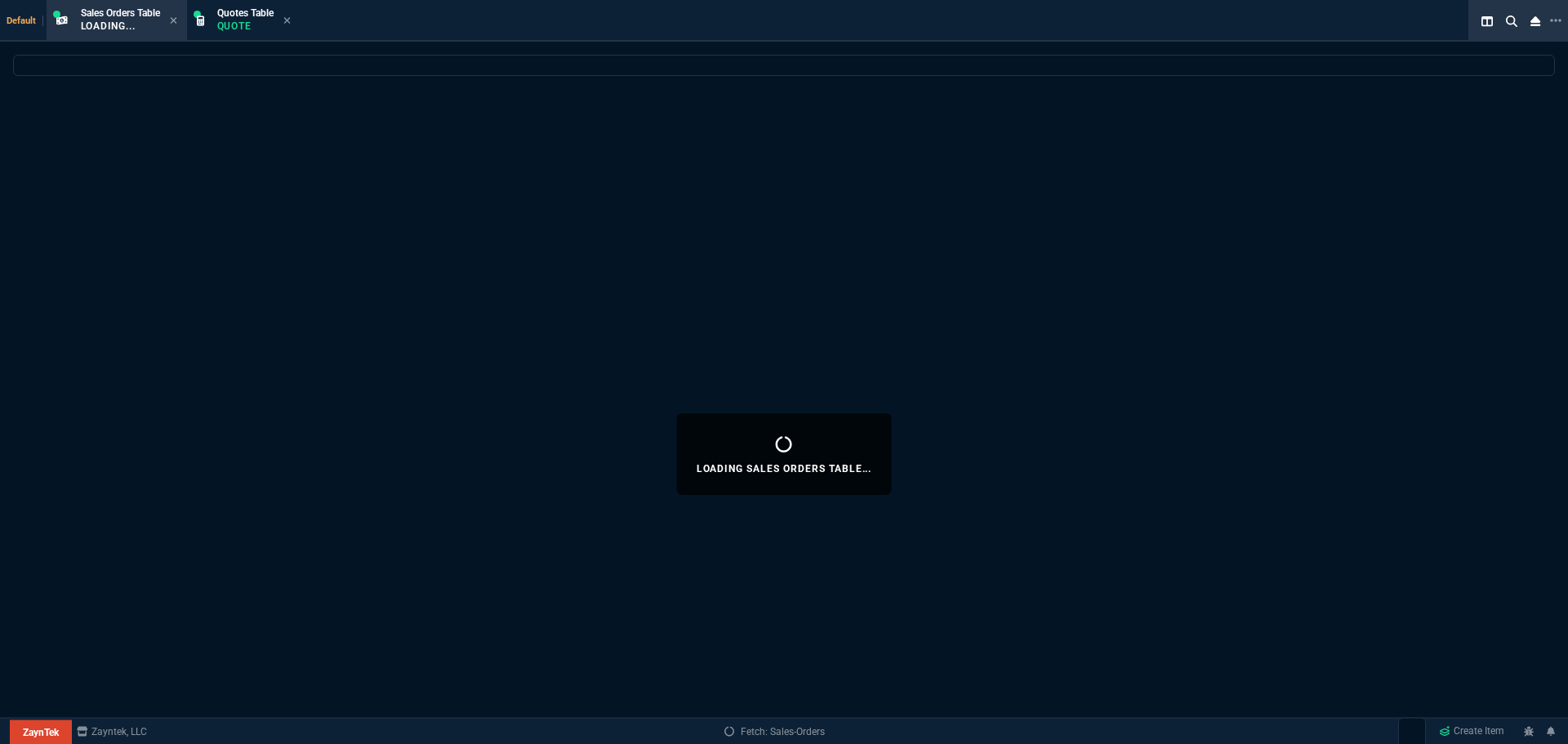
select select
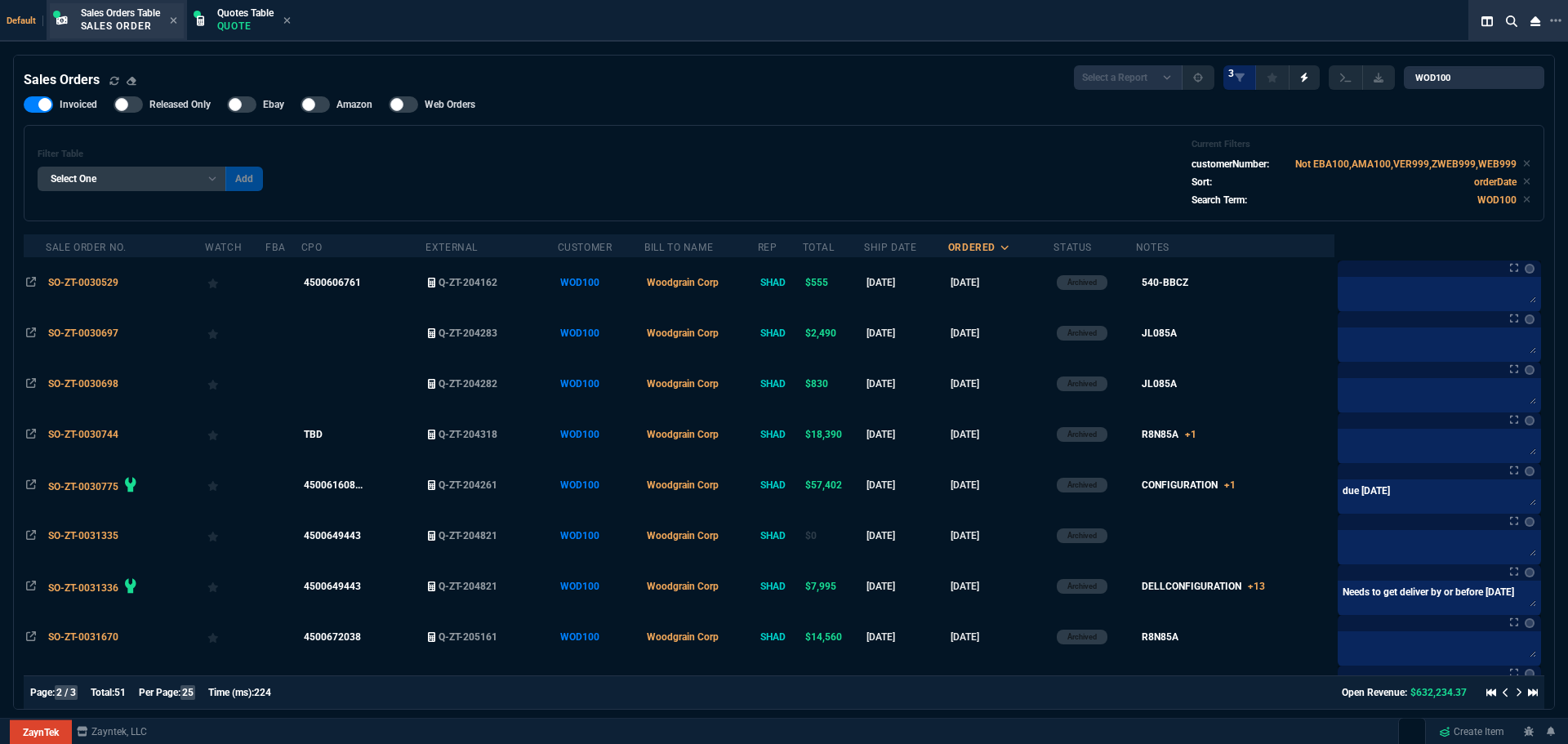
click at [139, 18] on div "Sales Orders Table Sales Order" at bounding box center [120, 20] width 79 height 29
click at [1518, 79] on input "WOD100" at bounding box center [1474, 77] width 141 height 23
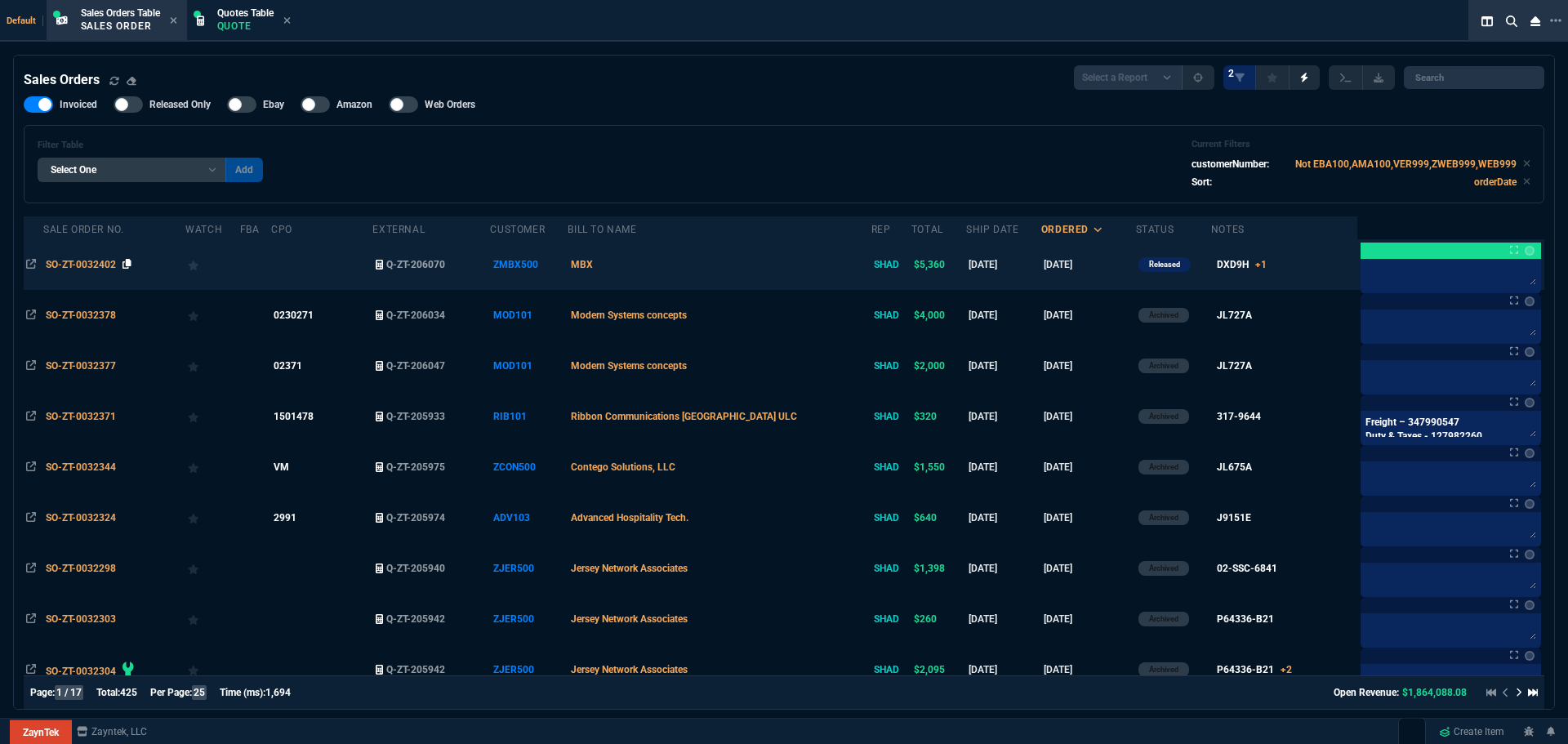
click at [128, 261] on icon at bounding box center [127, 263] width 9 height 10
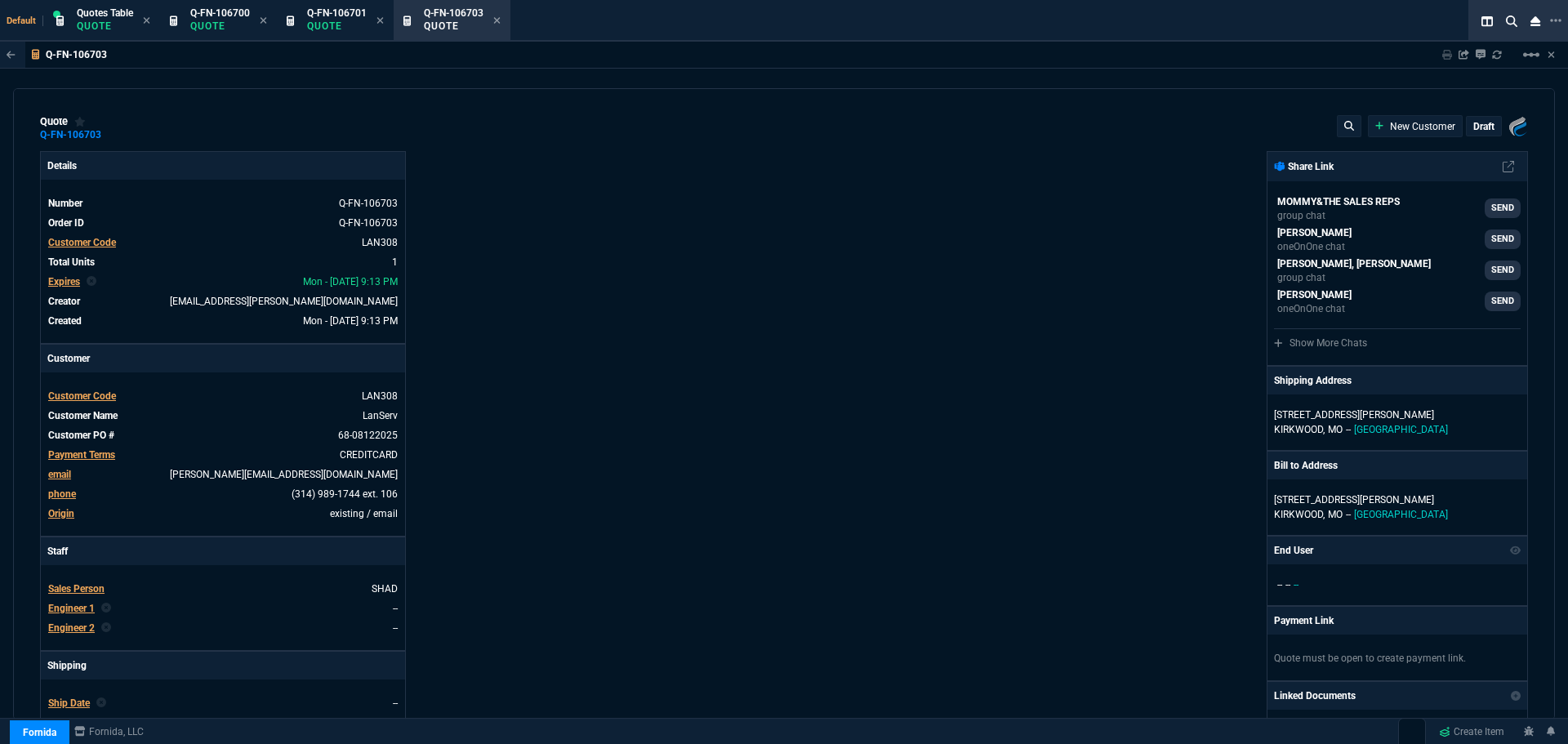
type input "21"
type input "57"
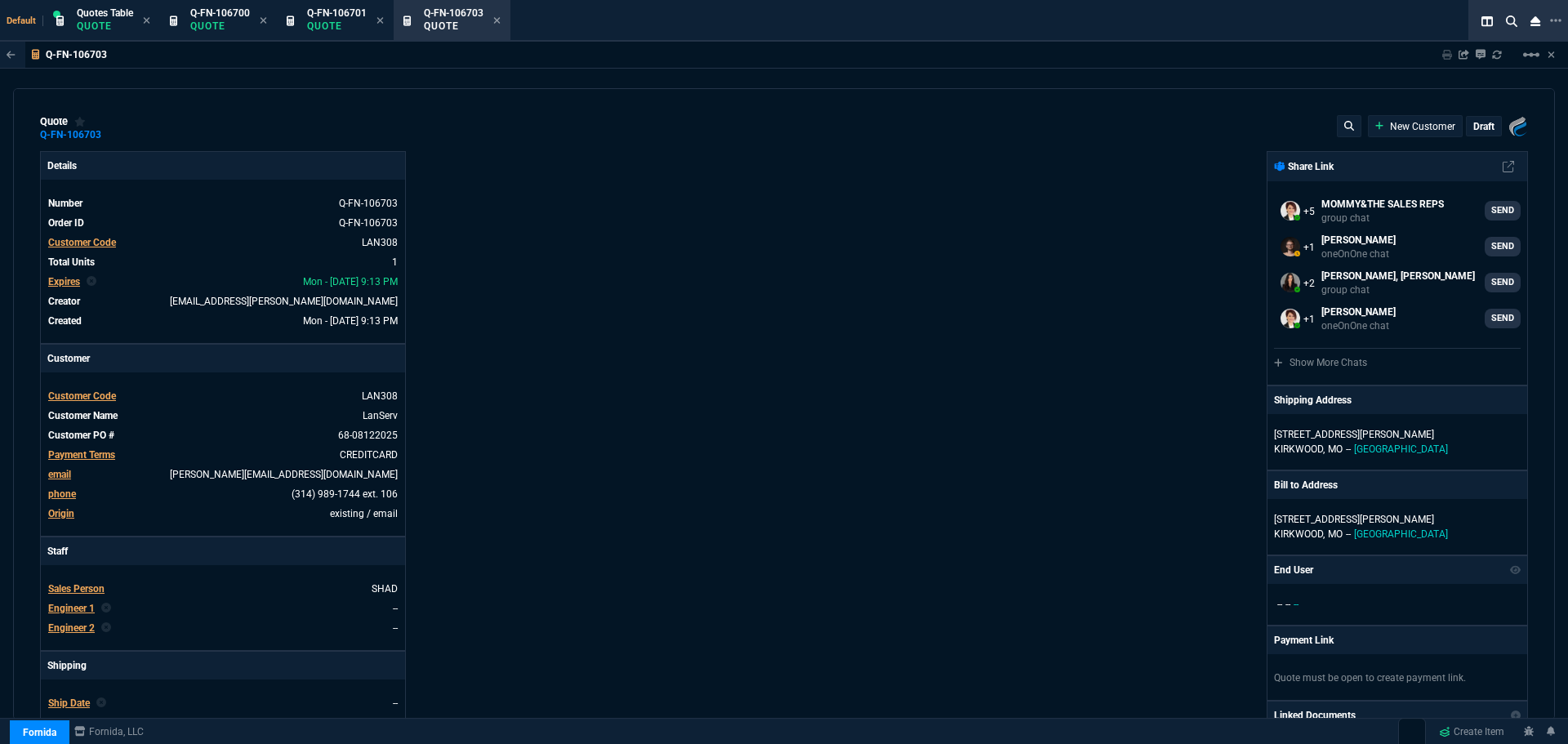
type input "345"
type input "20"
select select "12: [PERSON_NAME]"
click at [1487, 127] on div "draft" at bounding box center [1484, 126] width 34 height 19
click at [1474, 128] on p "draft" at bounding box center [1484, 126] width 21 height 13
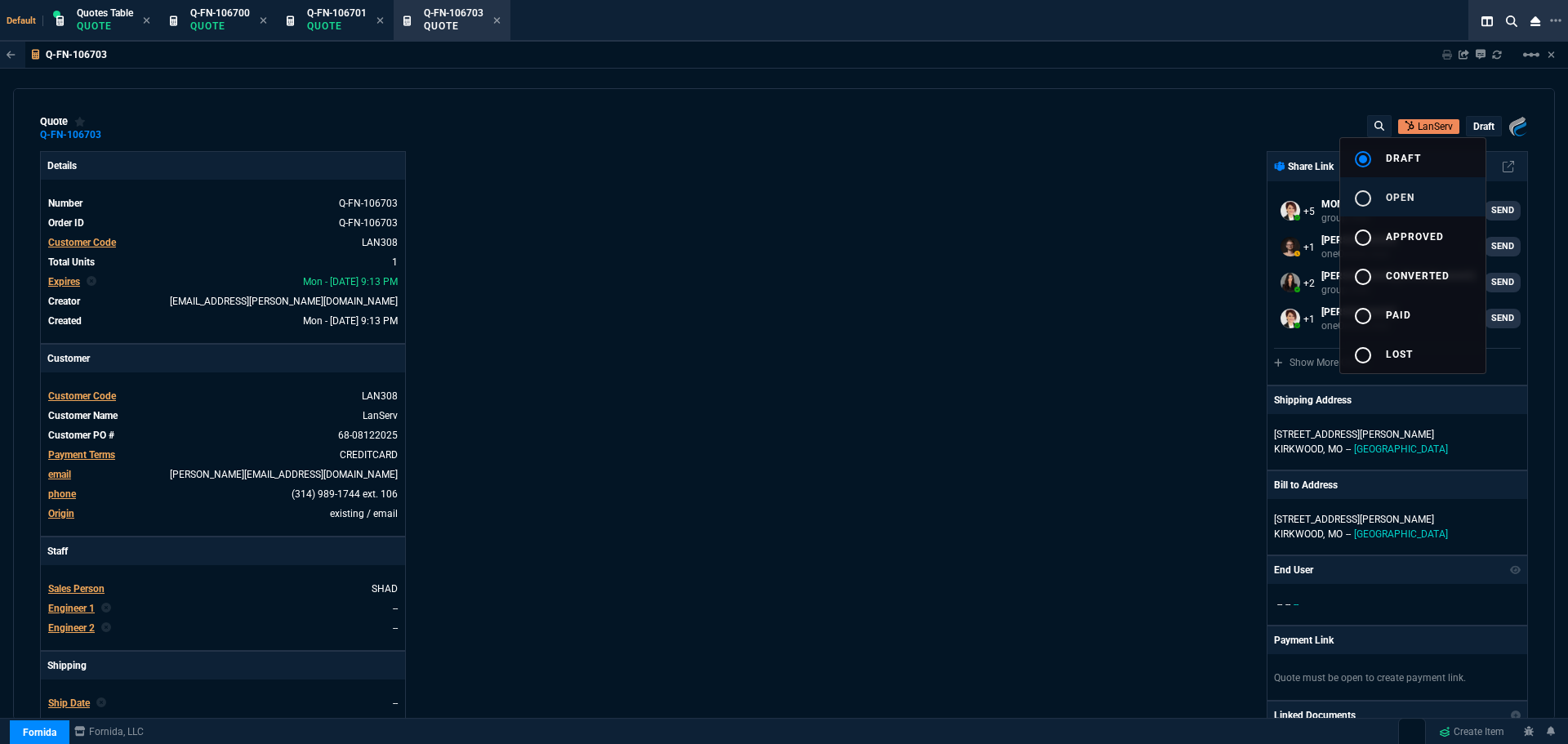
click at [1392, 197] on span "open" at bounding box center [1400, 197] width 29 height 11
click at [936, 320] on div at bounding box center [784, 372] width 1568 height 744
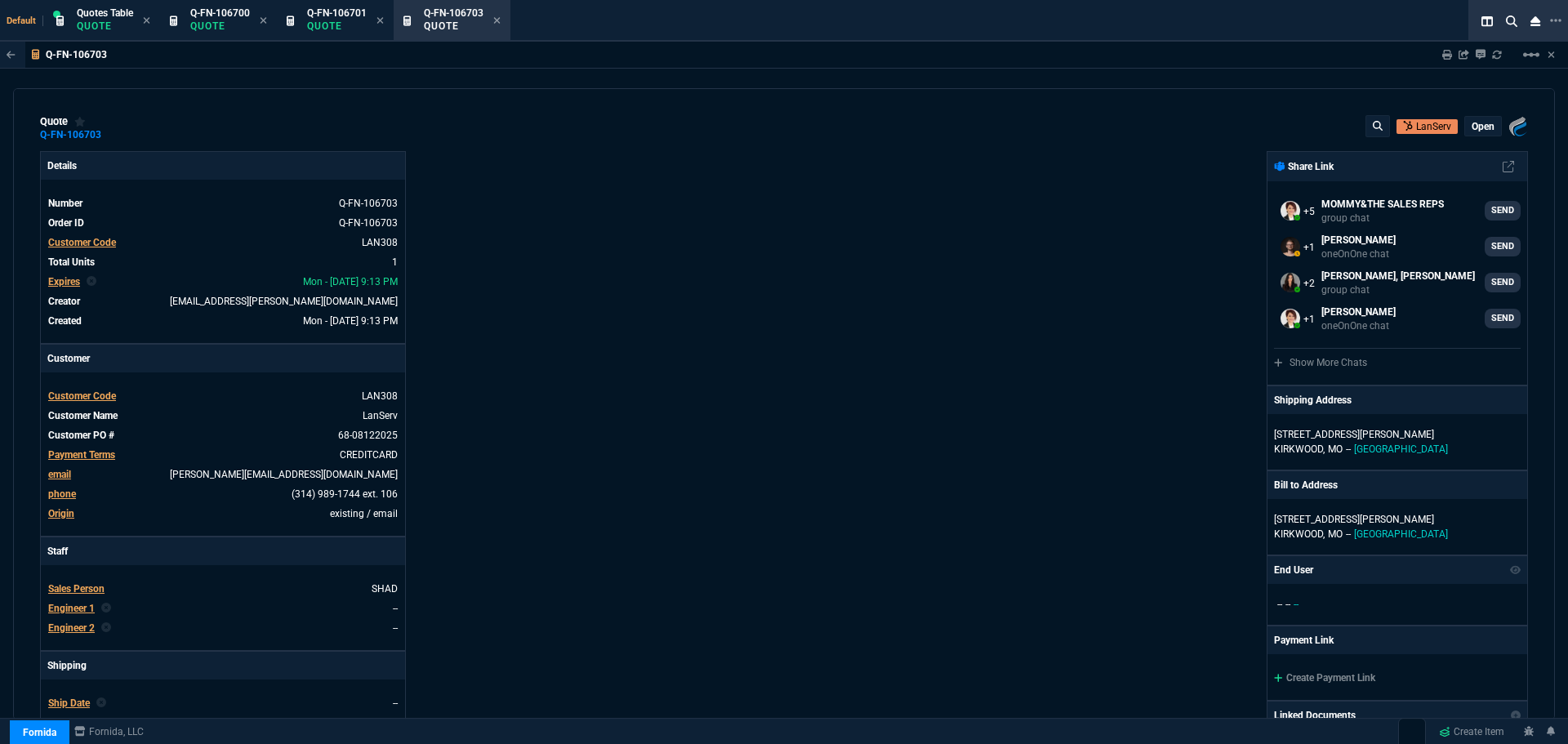
type input "345"
type input "21"
type input "57"
type input "20"
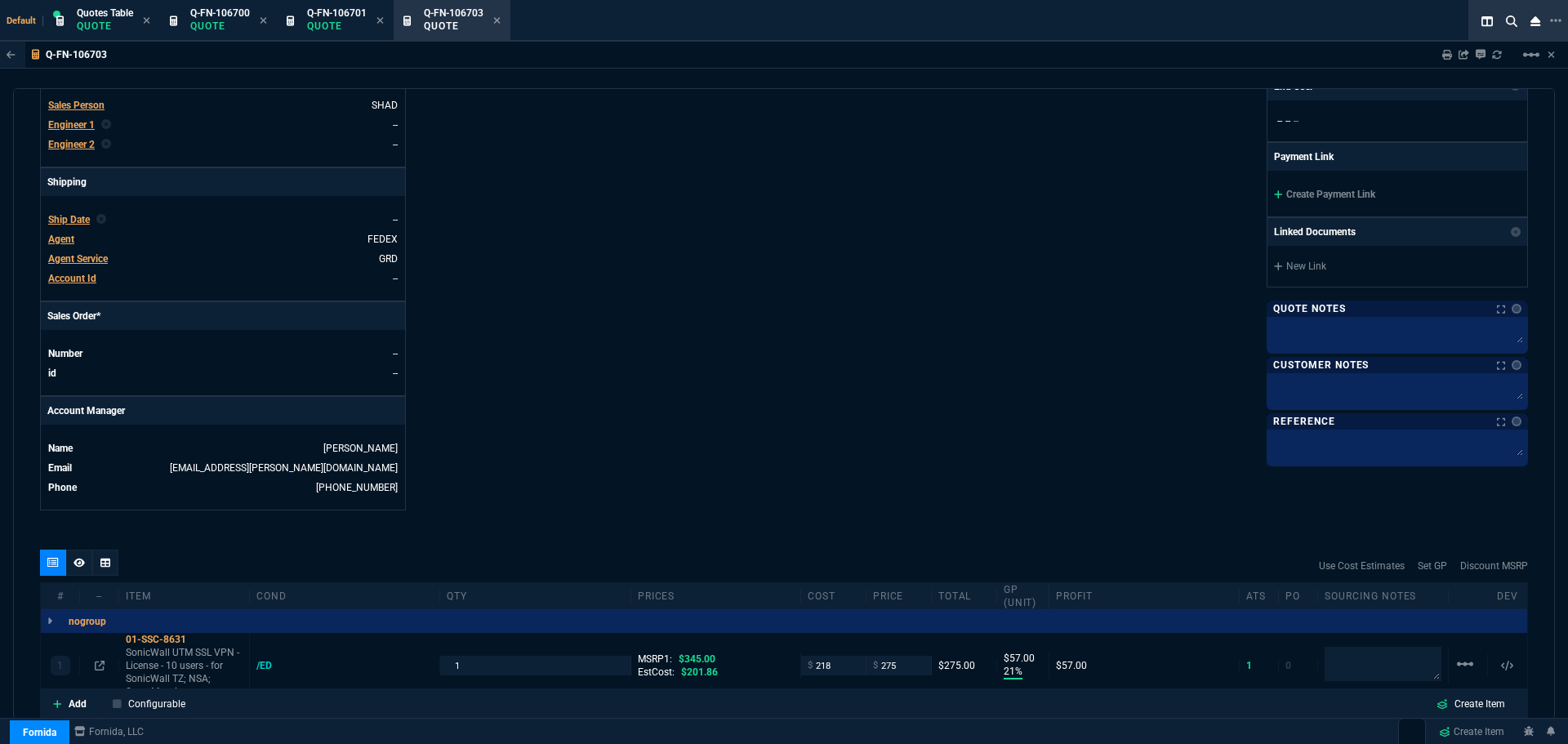
scroll to position [675, 0]
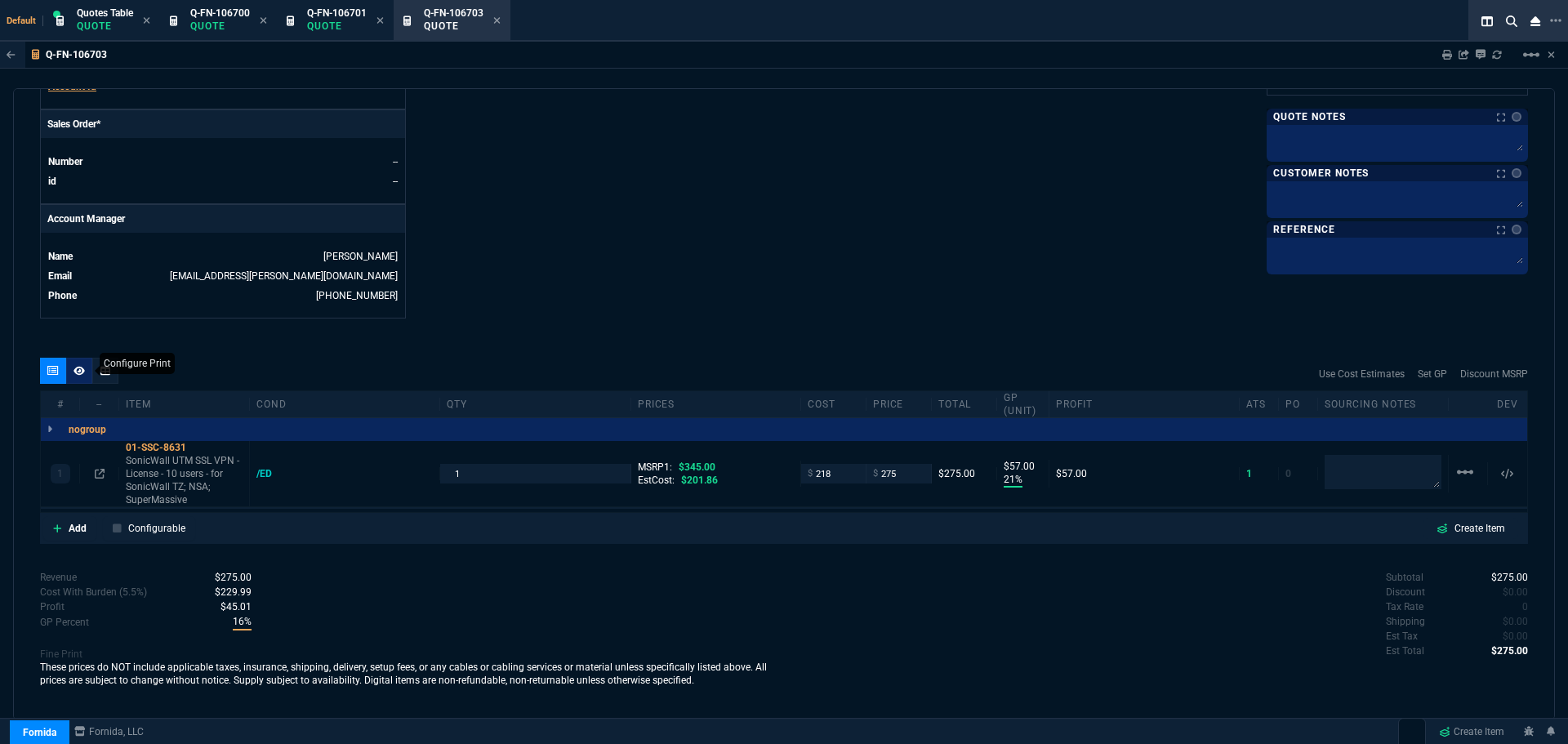
click at [83, 369] on icon at bounding box center [79, 370] width 11 height 9
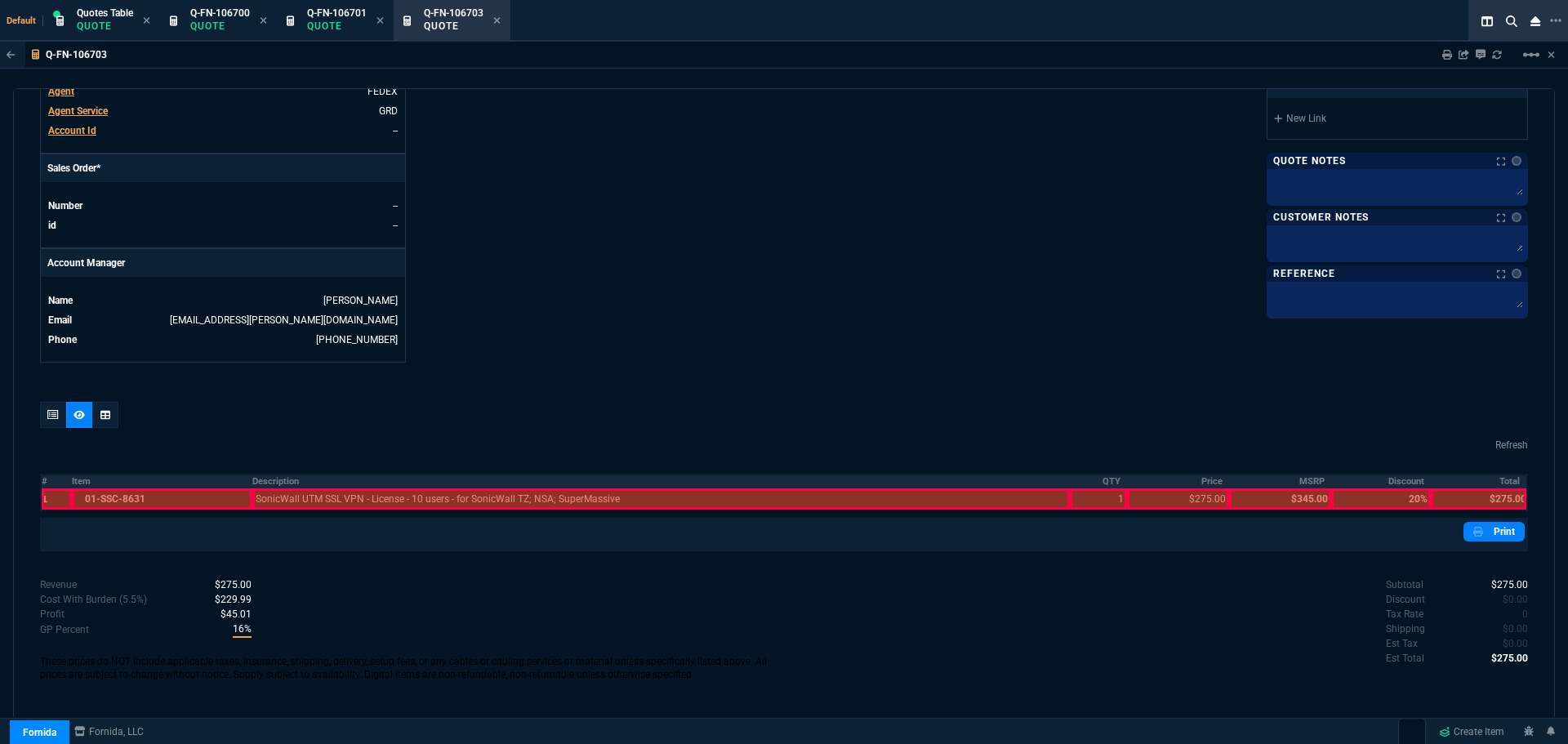
click at [46, 481] on th "#" at bounding box center [56, 481] width 31 height 14
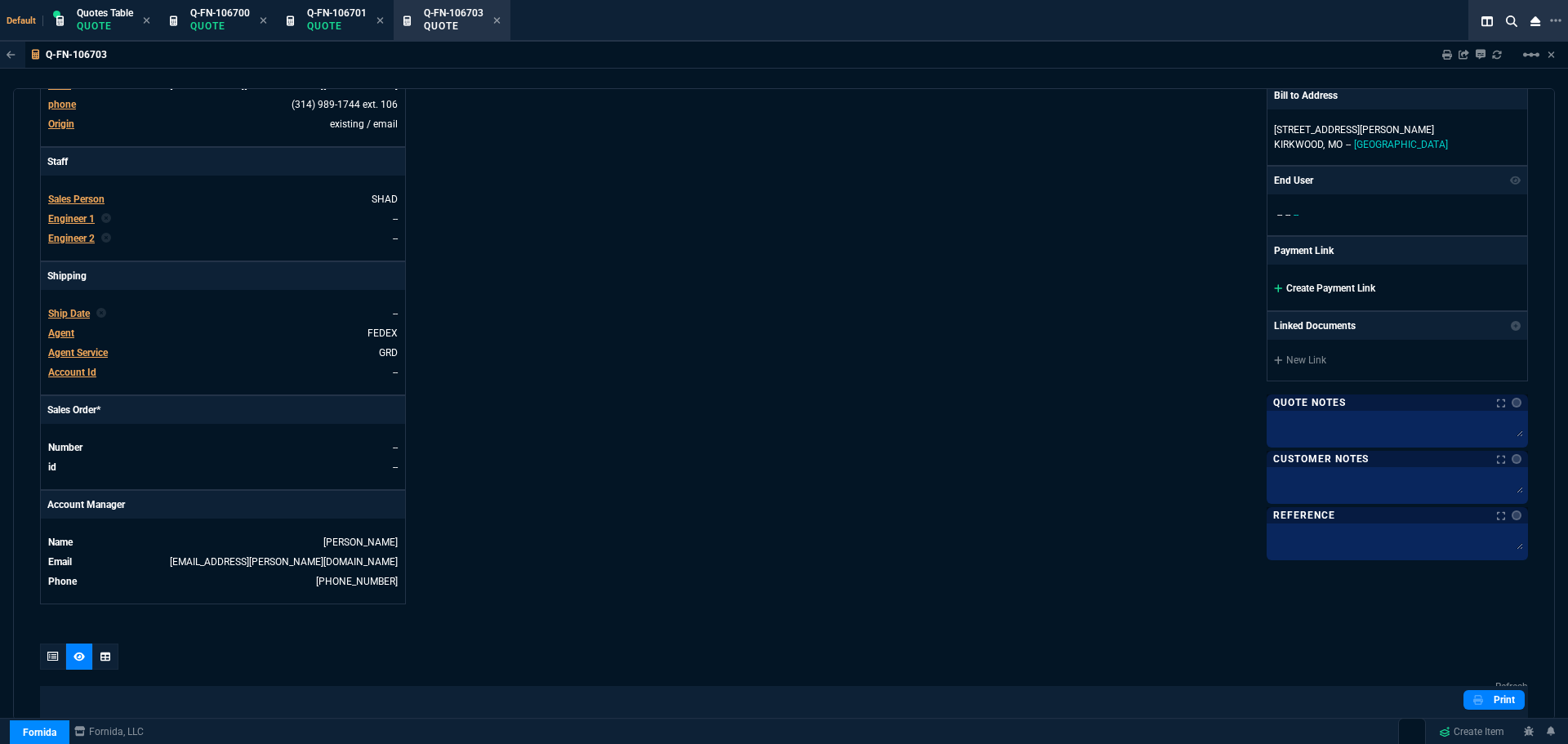
scroll to position [386, 0]
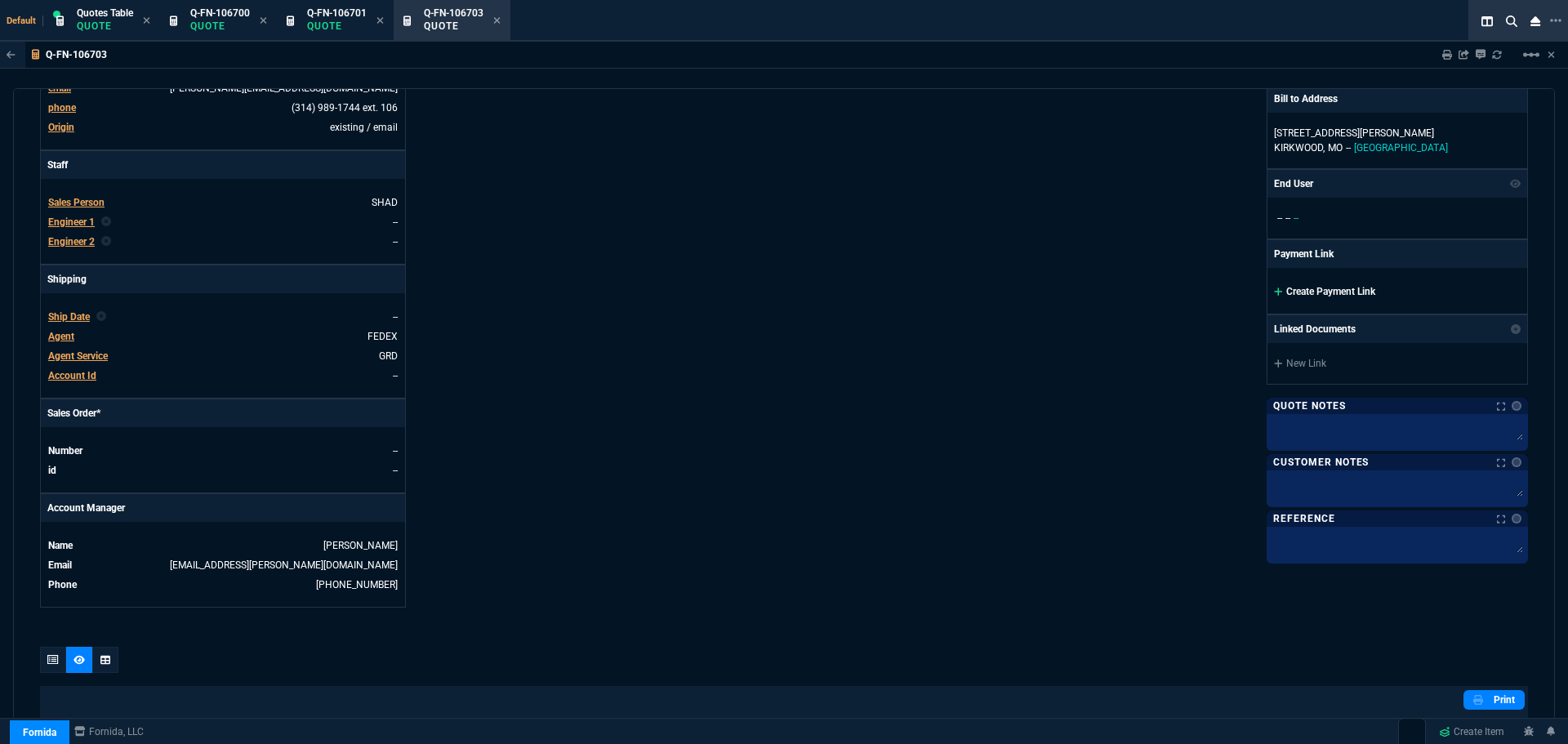
click at [1342, 289] on link "Create Payment Link" at bounding box center [1324, 291] width 101 height 11
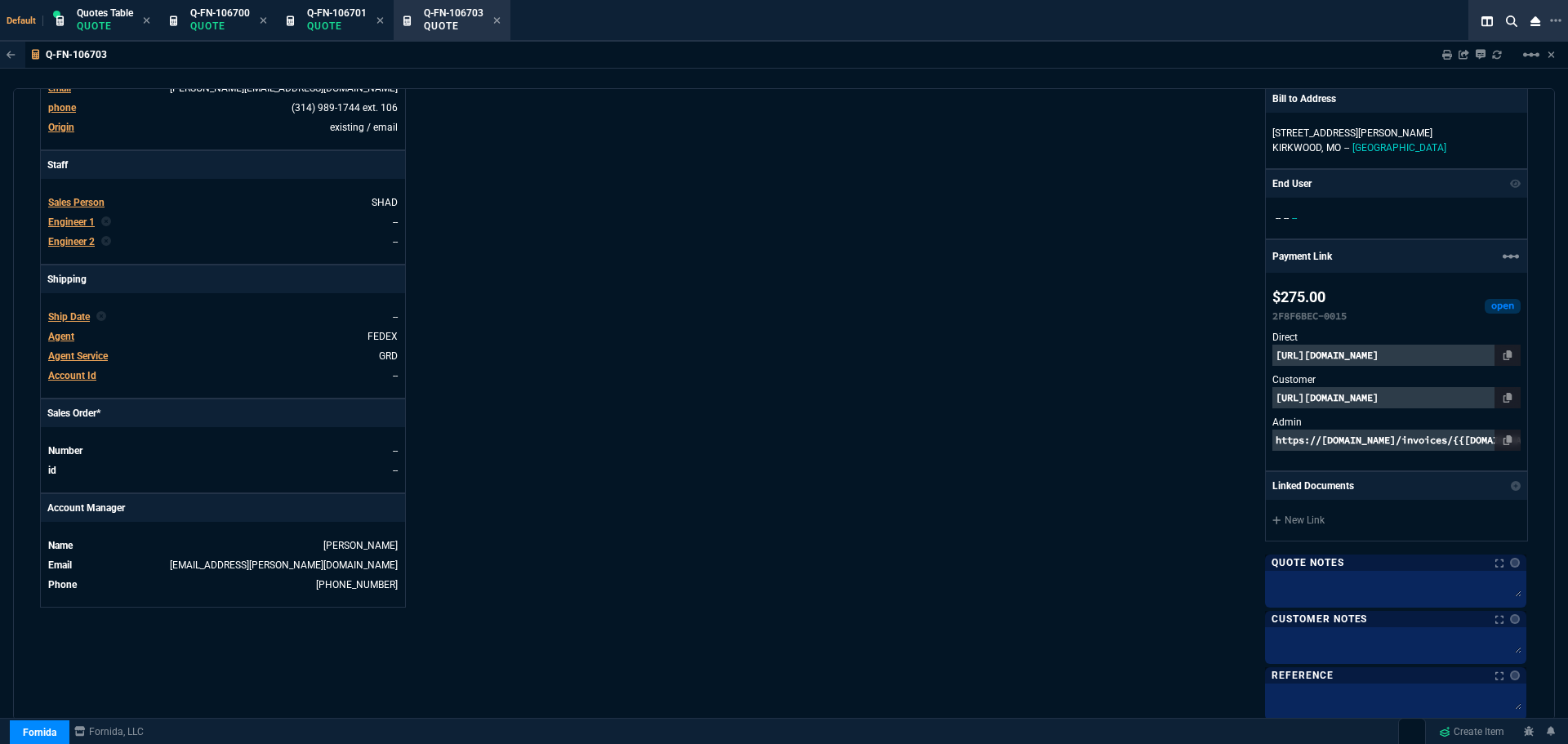
click at [1353, 395] on p "[URL][DOMAIN_NAME]" at bounding box center [1397, 397] width 248 height 21
click at [1409, 400] on p "[URL][DOMAIN_NAME]" at bounding box center [1397, 397] width 248 height 21
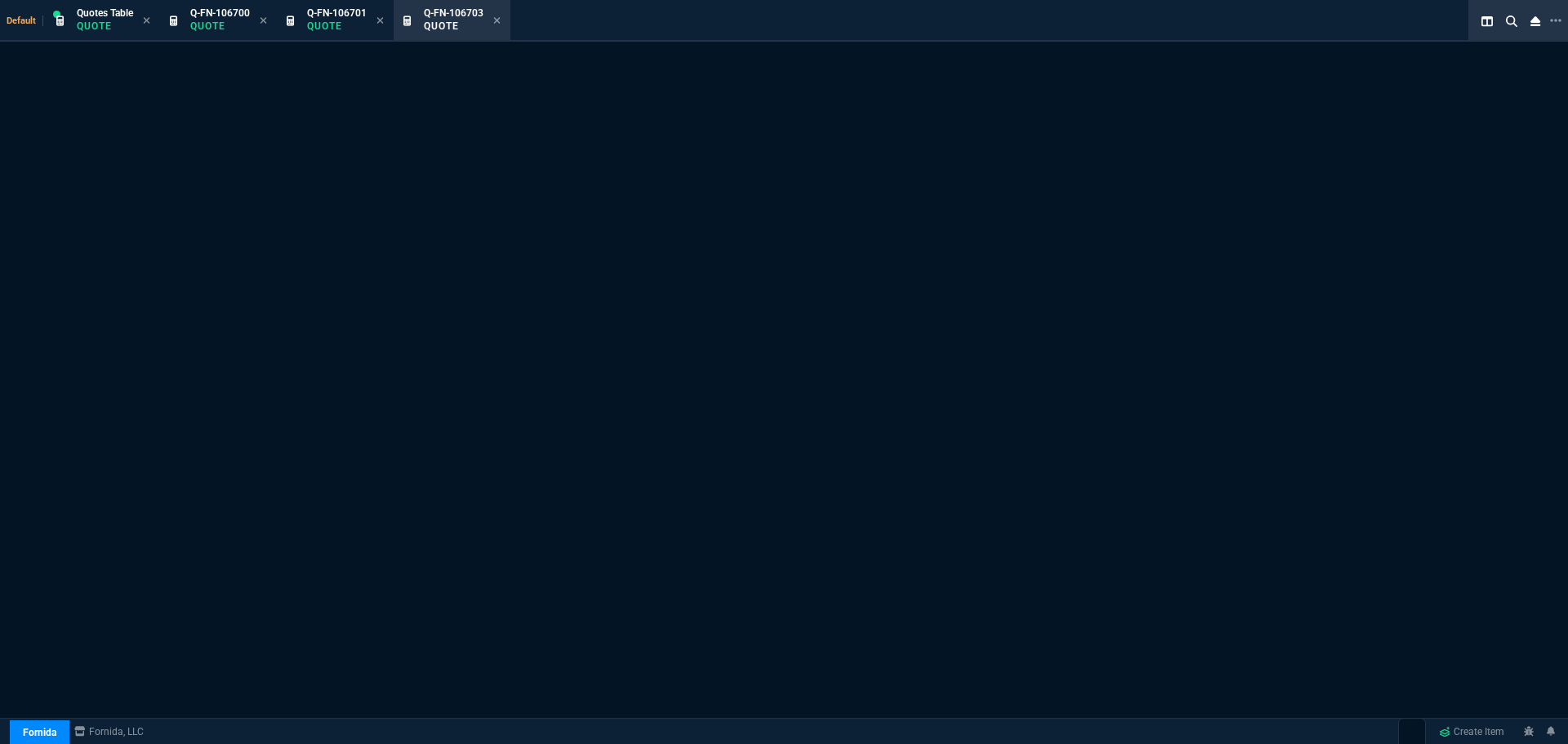
select select "12: [PERSON_NAME]"
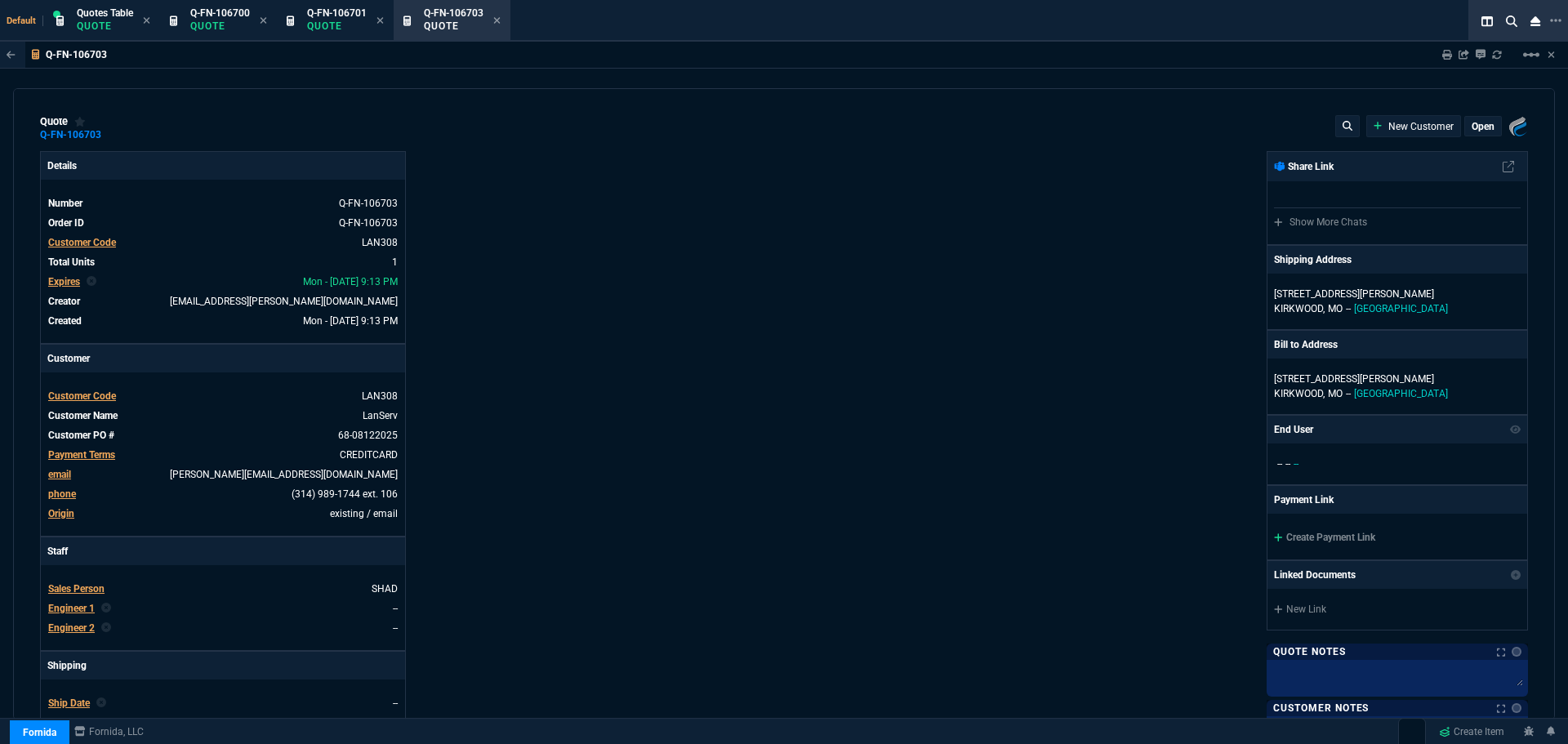
type input "345"
type input "21"
type input "57"
type input "20"
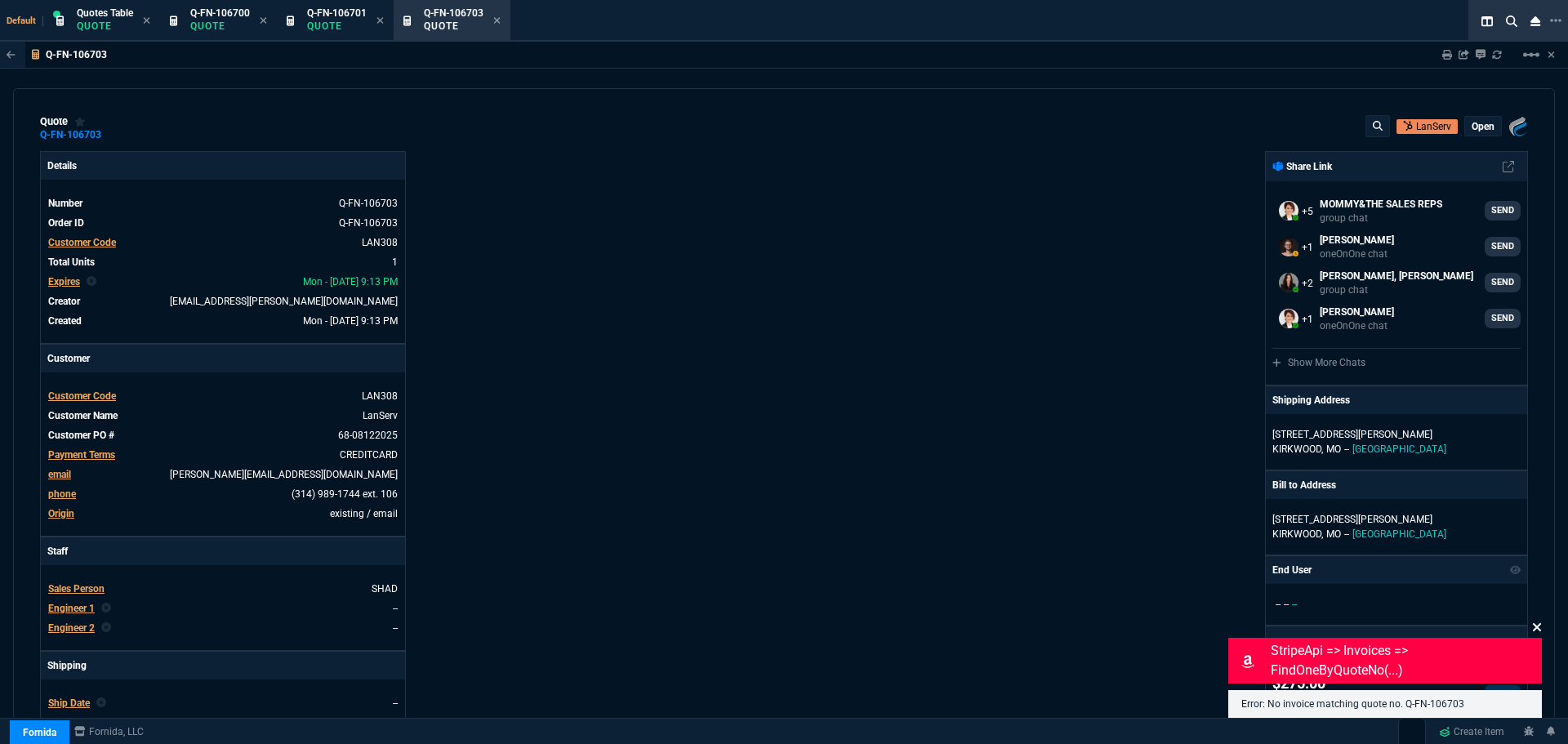
click at [1535, 625] on icon at bounding box center [1537, 627] width 8 height 8
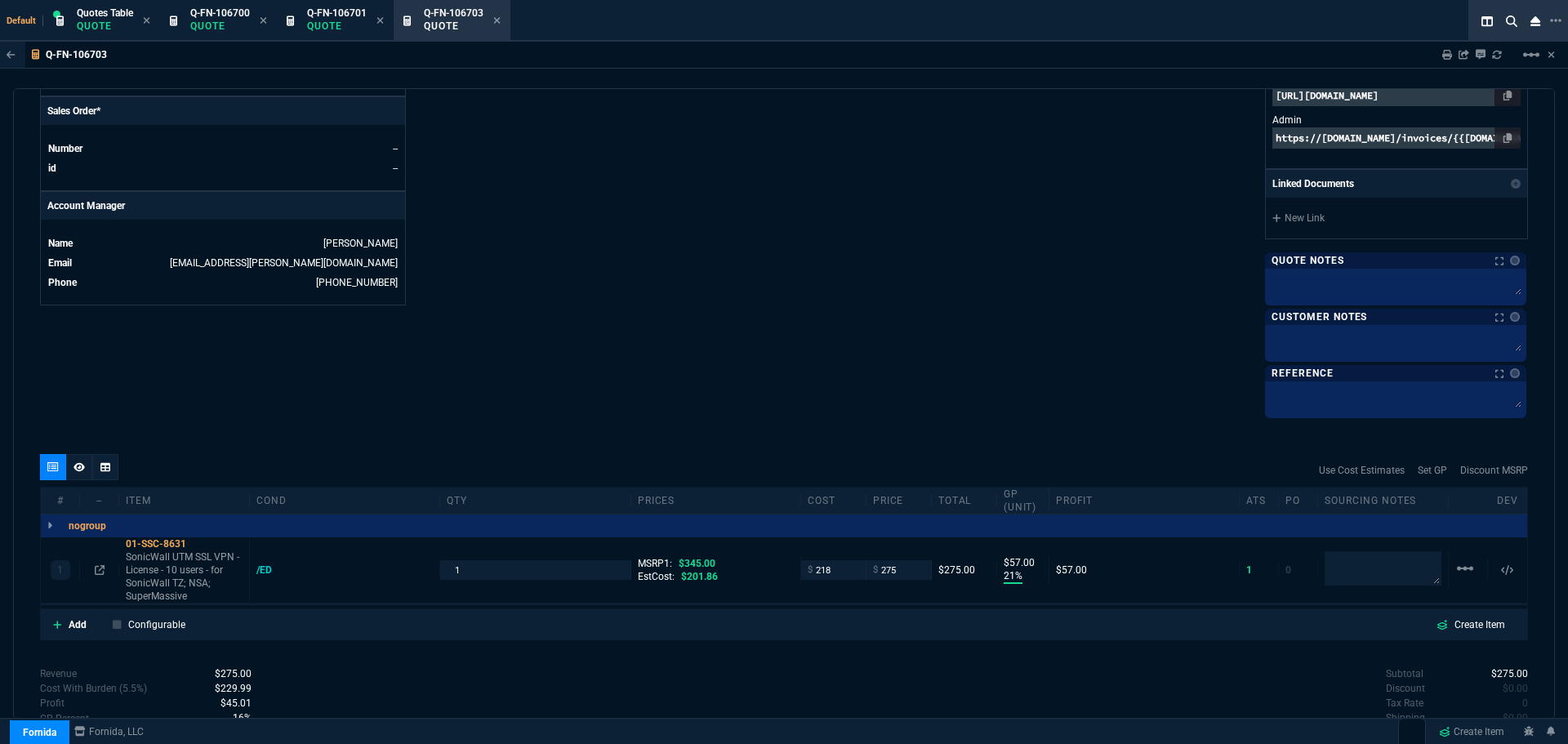
scroll to position [785, 0]
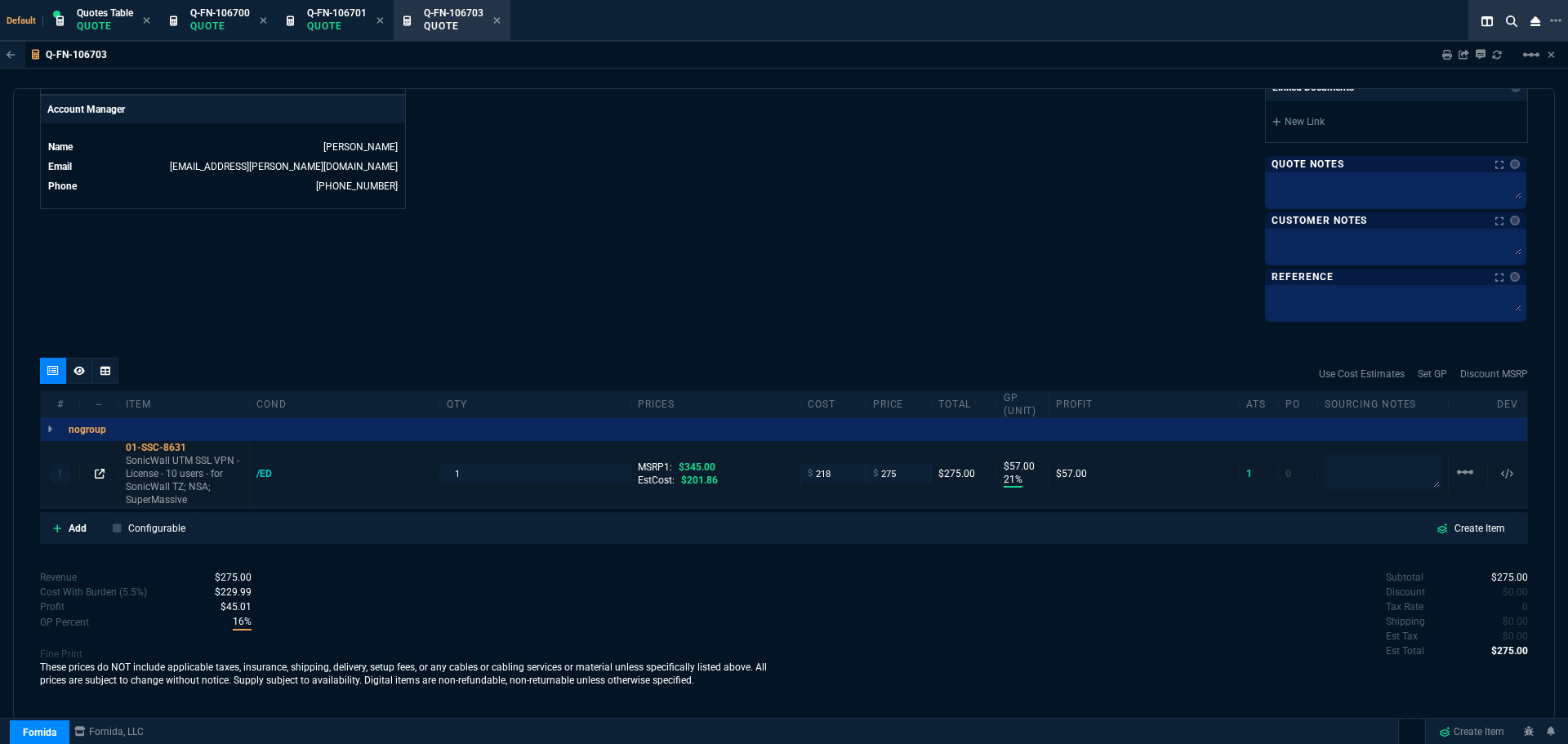
click at [97, 476] on icon at bounding box center [100, 473] width 10 height 10
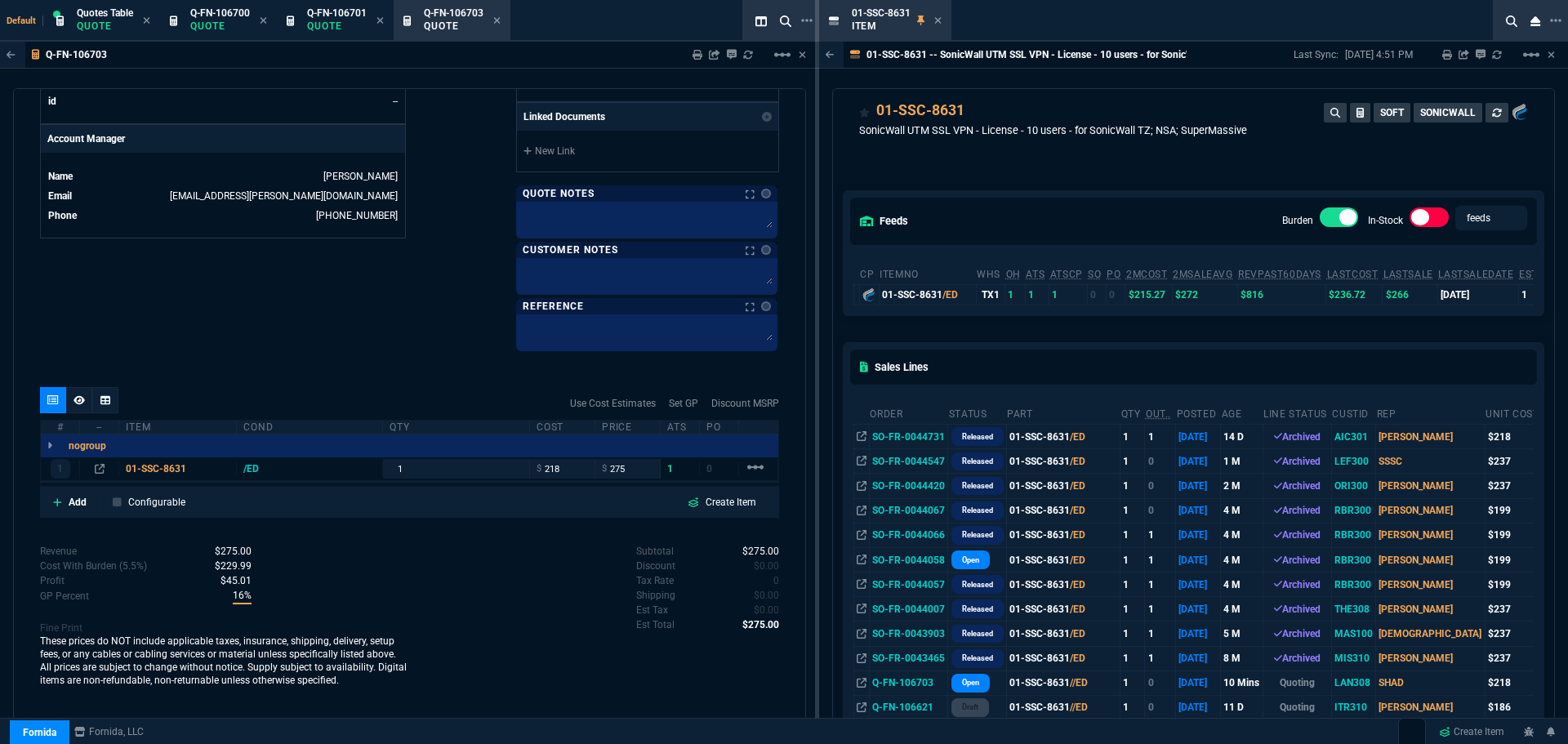
scroll to position [0, 0]
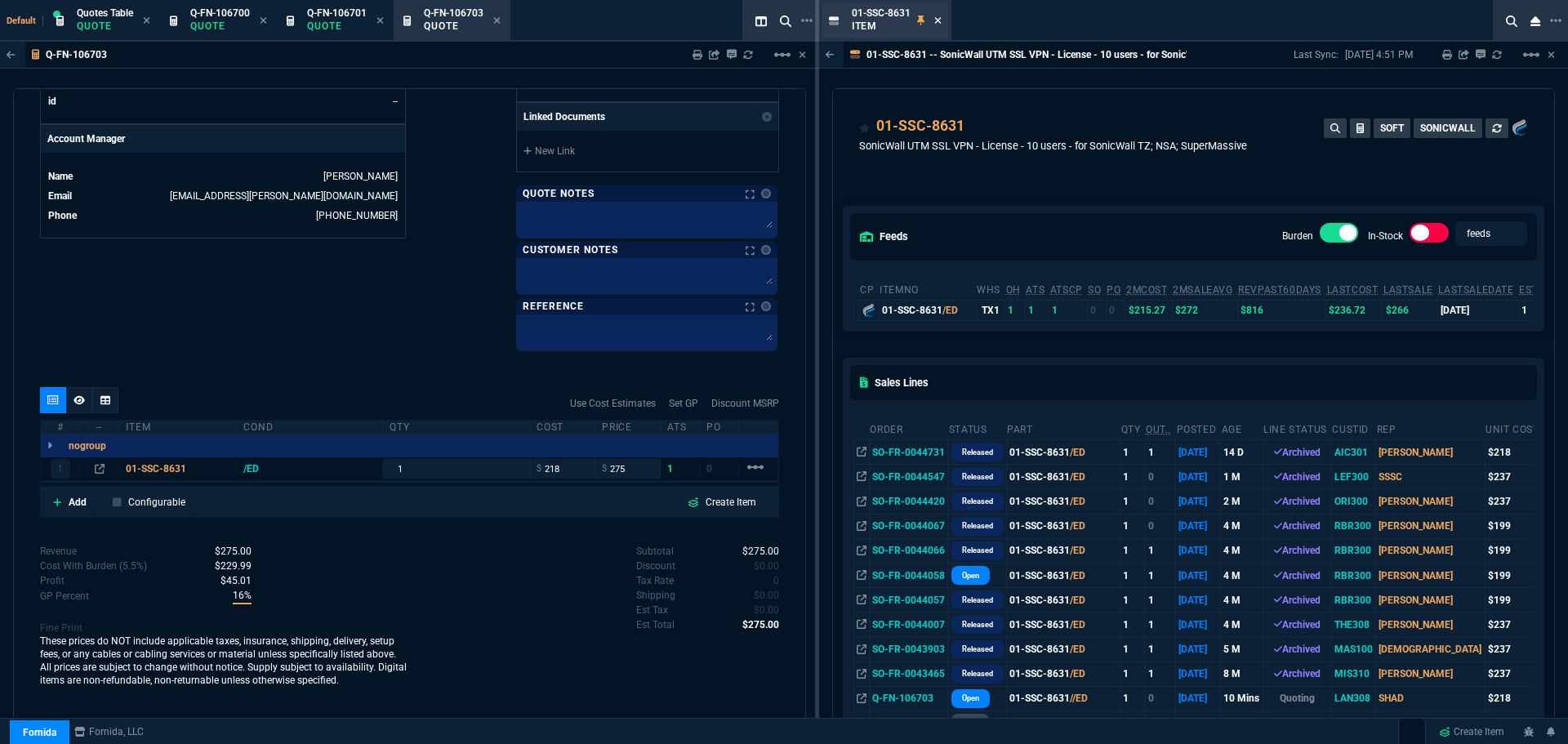
click at [937, 20] on icon at bounding box center [938, 20] width 7 height 10
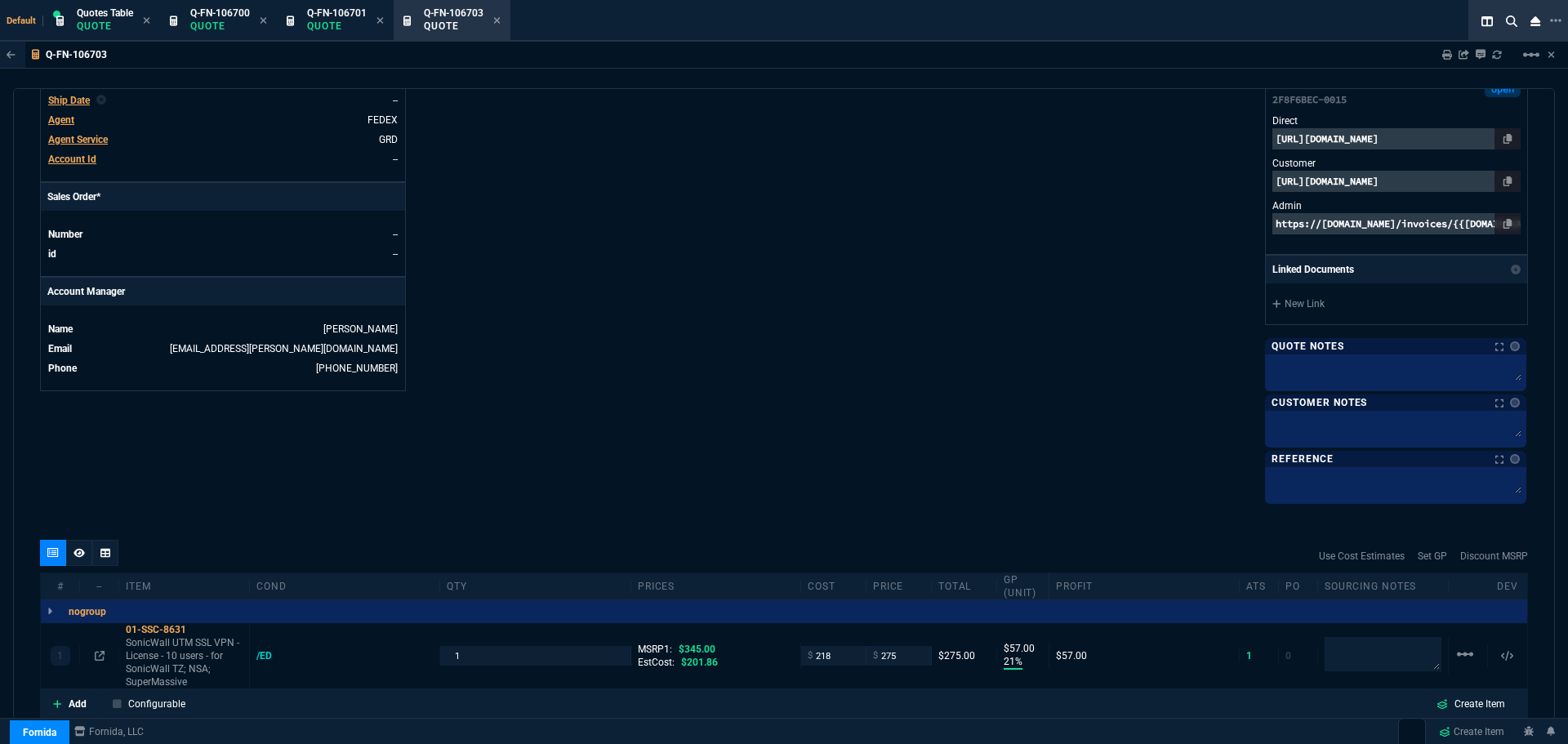
scroll to position [377, 0]
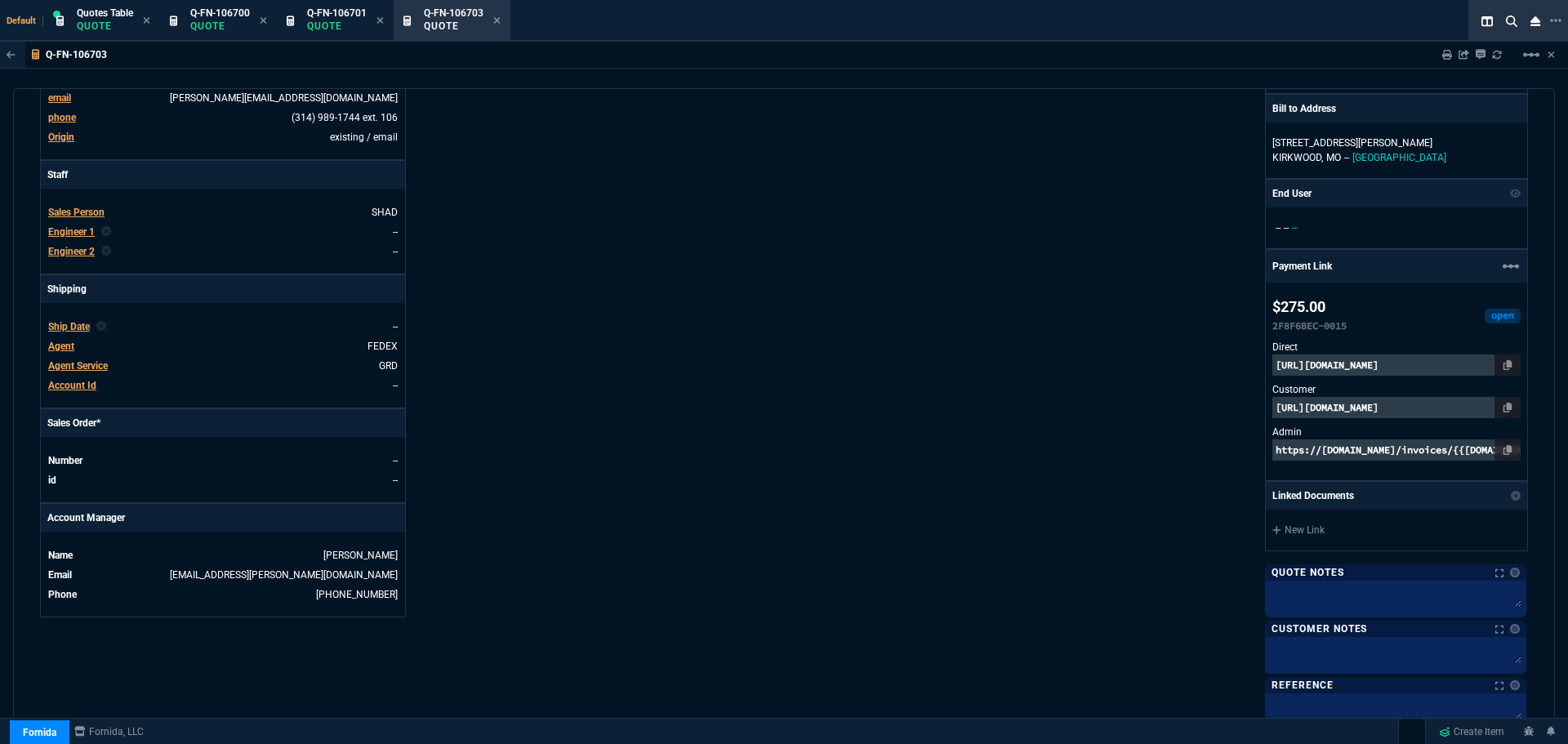
click at [1362, 369] on p "https://invoice.stripe.com/i/acct_1NlHLHDXpnq5UzUZ/live_YWNjdF8xTmxITEhEWHBucTV…" at bounding box center [1397, 365] width 248 height 21
click at [1383, 412] on p "https://pay.fornida.com/public/quotes/Q-FN-106703/checkout" at bounding box center [1397, 407] width 248 height 21
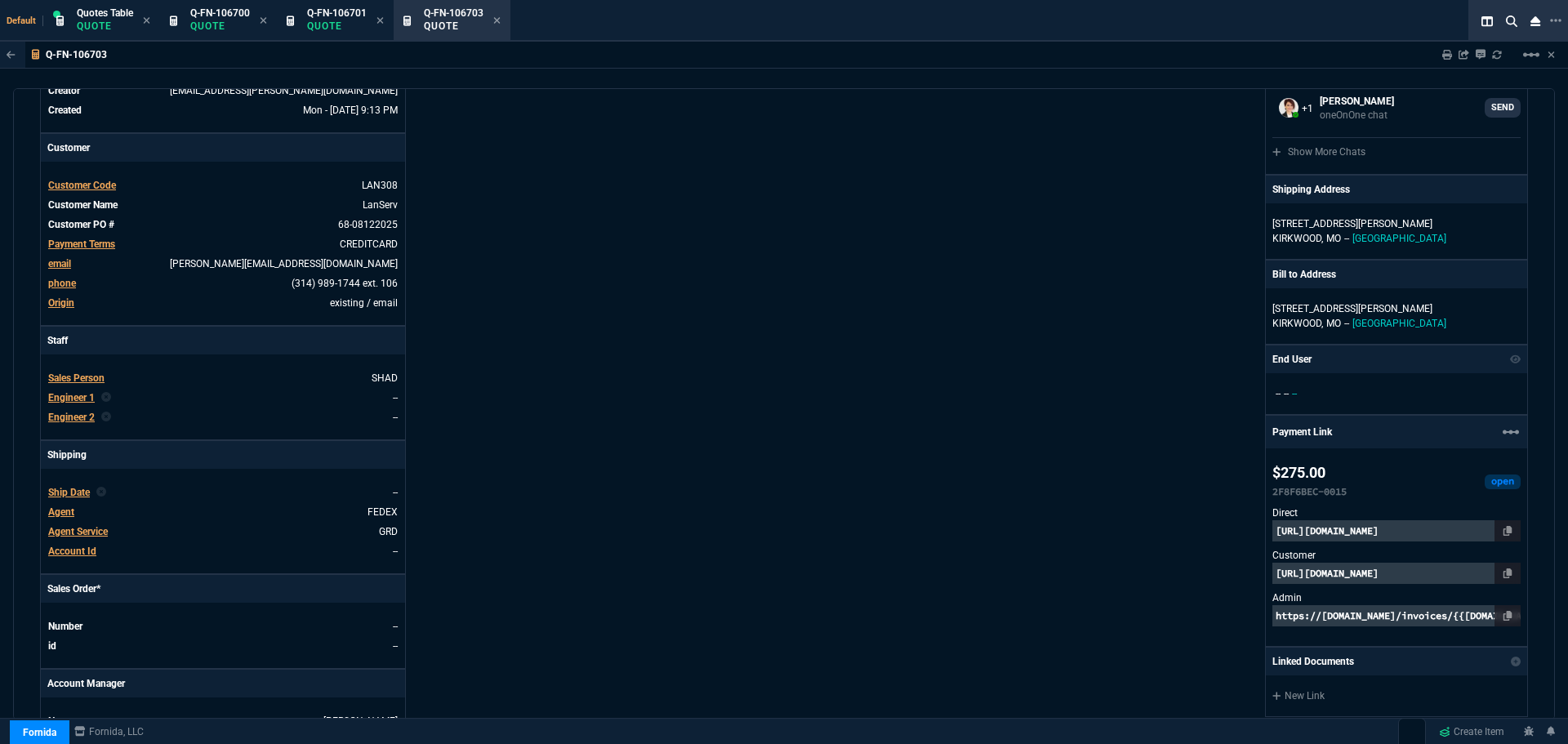
scroll to position [0, 0]
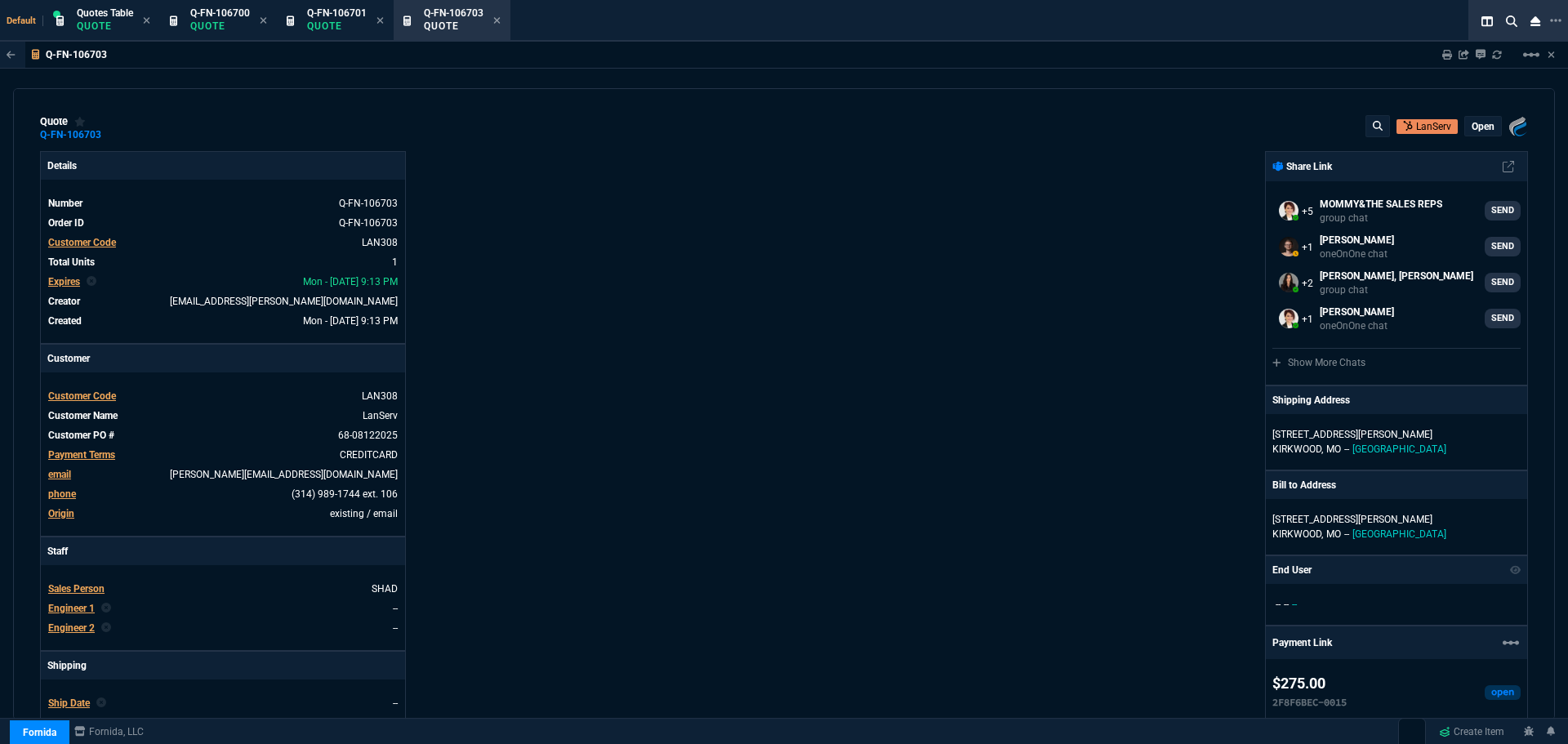
click at [1472, 124] on p "open" at bounding box center [1483, 126] width 23 height 13
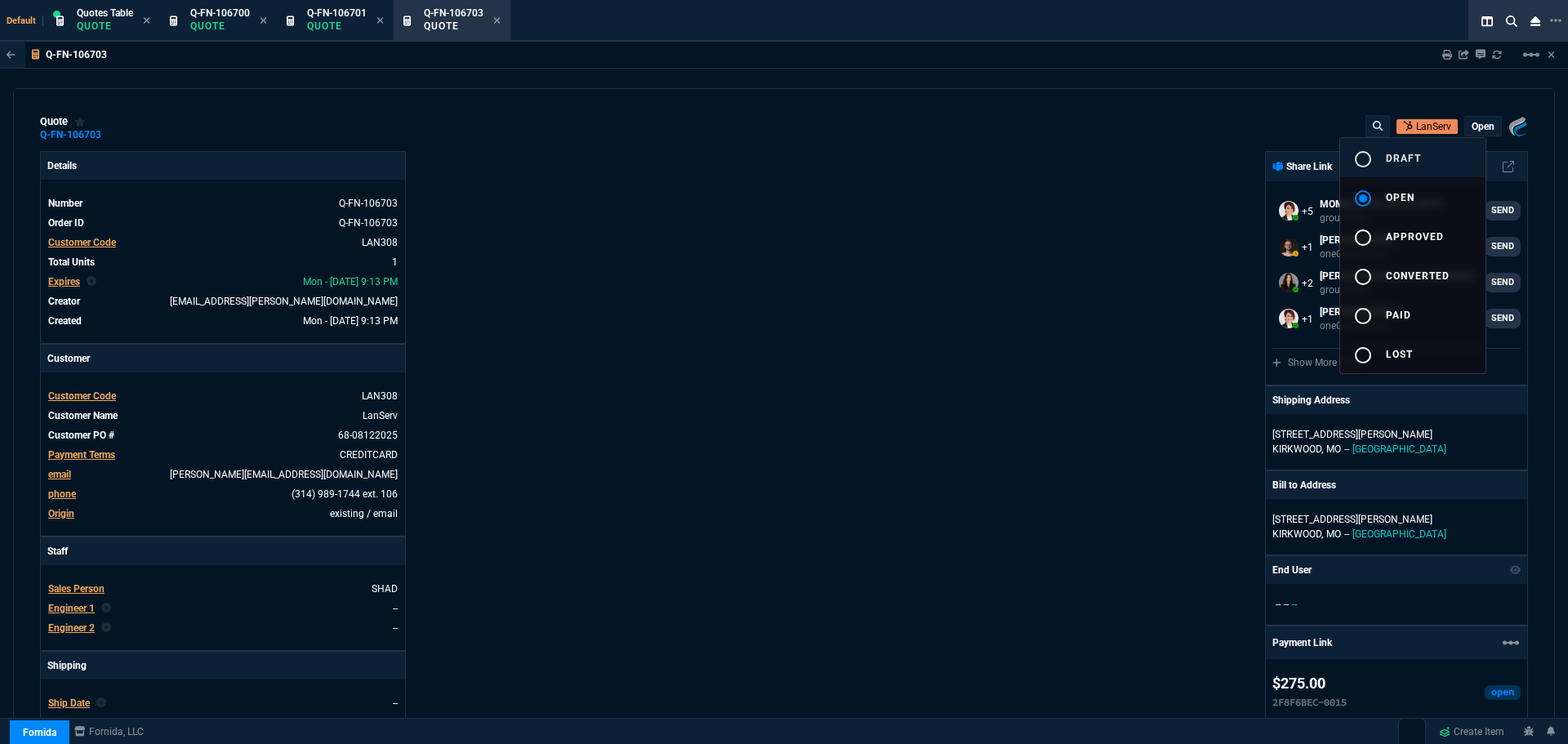
click at [1367, 159] on mat-icon "radio_button_unchecked" at bounding box center [1363, 159] width 20 height 20
type input "345"
type input "21"
type input "57"
type input "20"
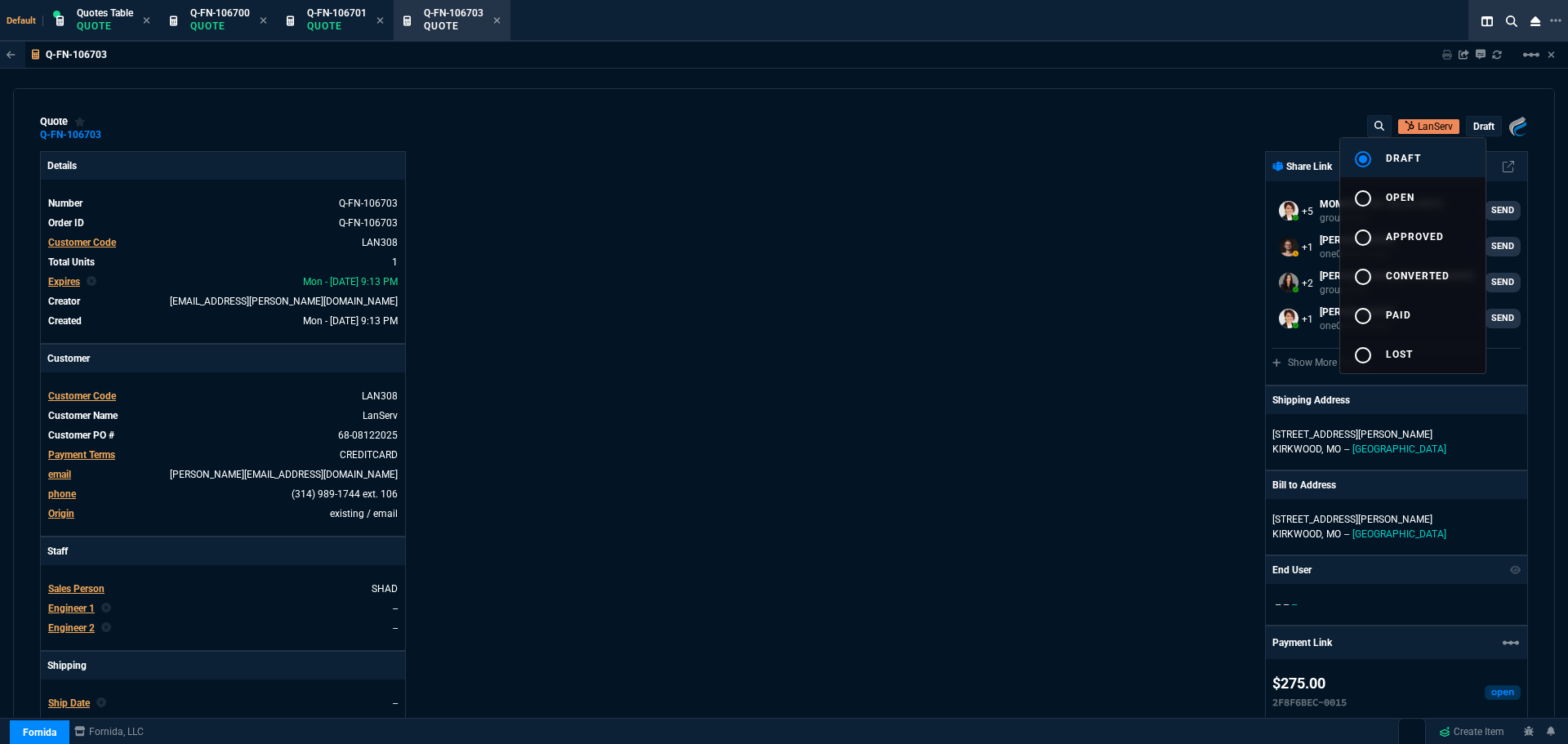
click at [642, 371] on div at bounding box center [784, 372] width 1568 height 744
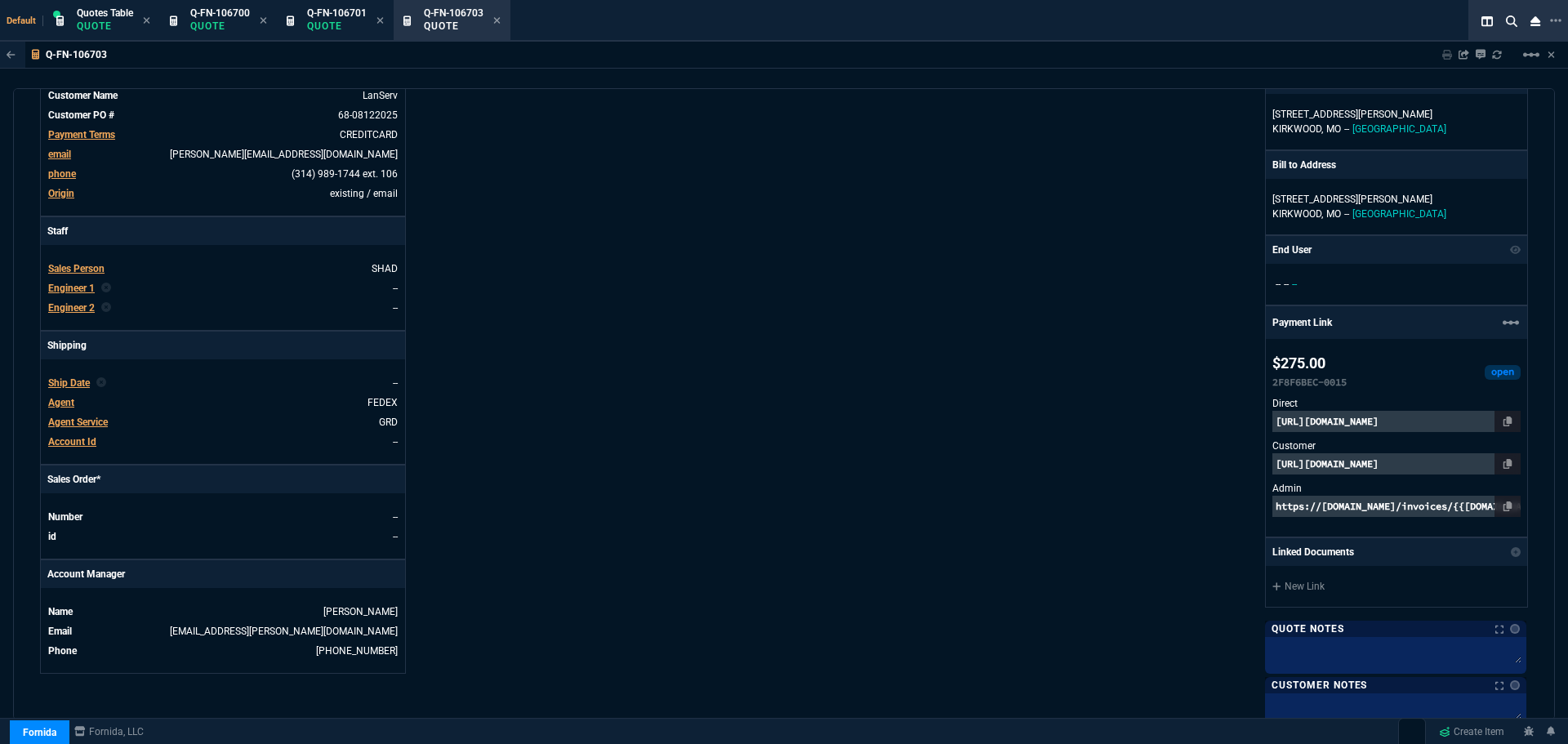
scroll to position [653, 0]
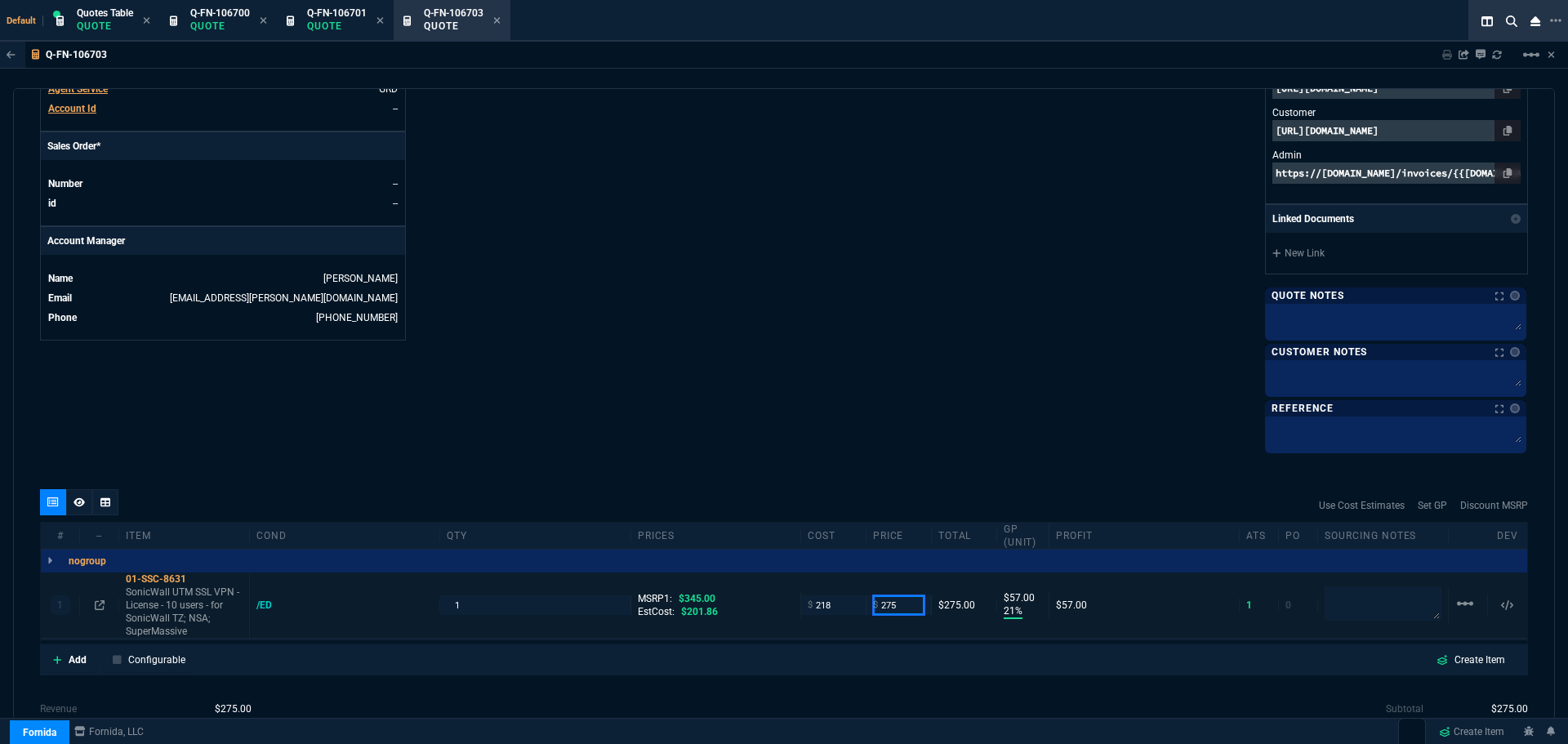
click at [905, 604] on input "275" at bounding box center [898, 604] width 51 height 19
type input "299"
type input "27"
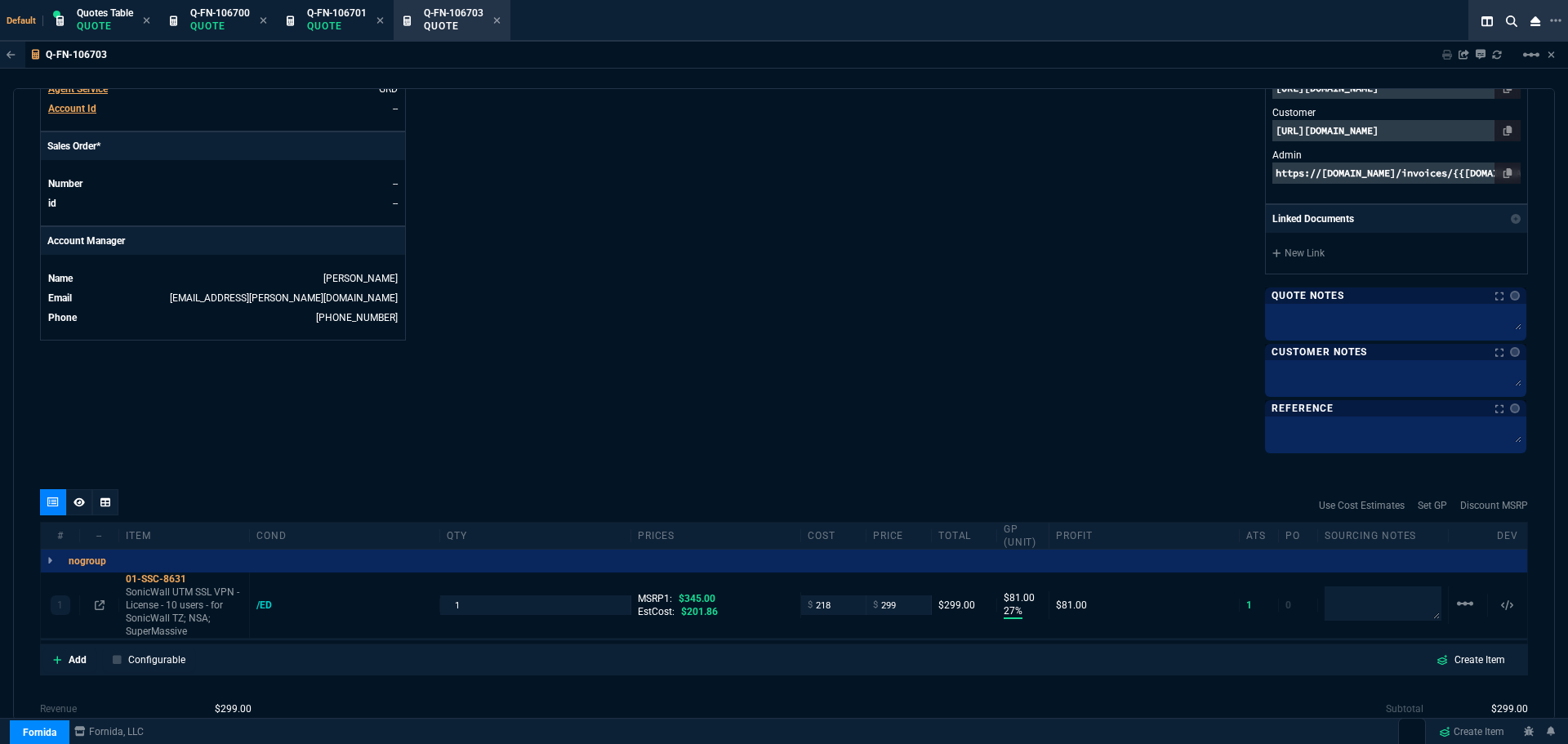
type input "81"
type input "13"
click at [910, 604] on input "299" at bounding box center [898, 604] width 51 height 19
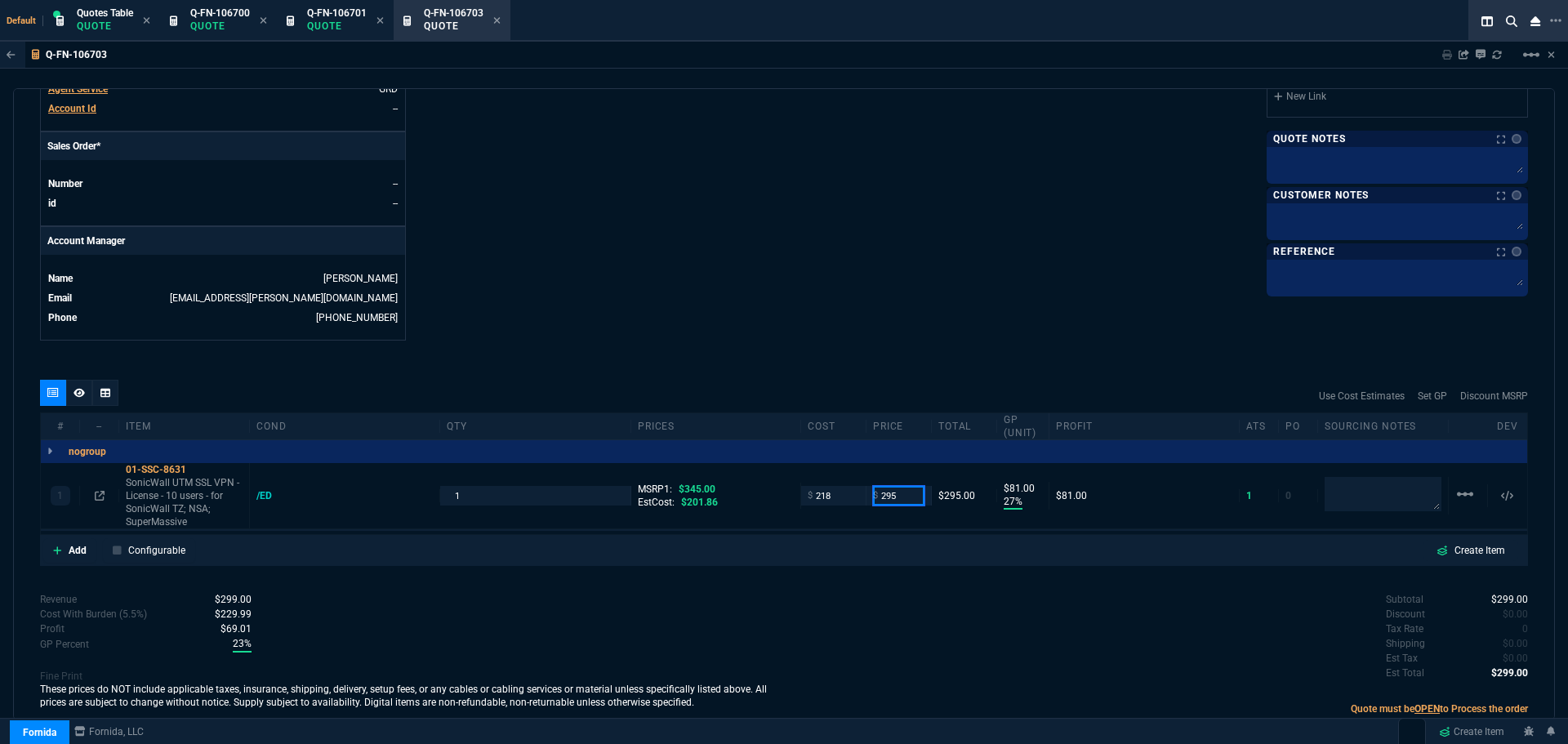
type input "295"
type input "26"
type input "77"
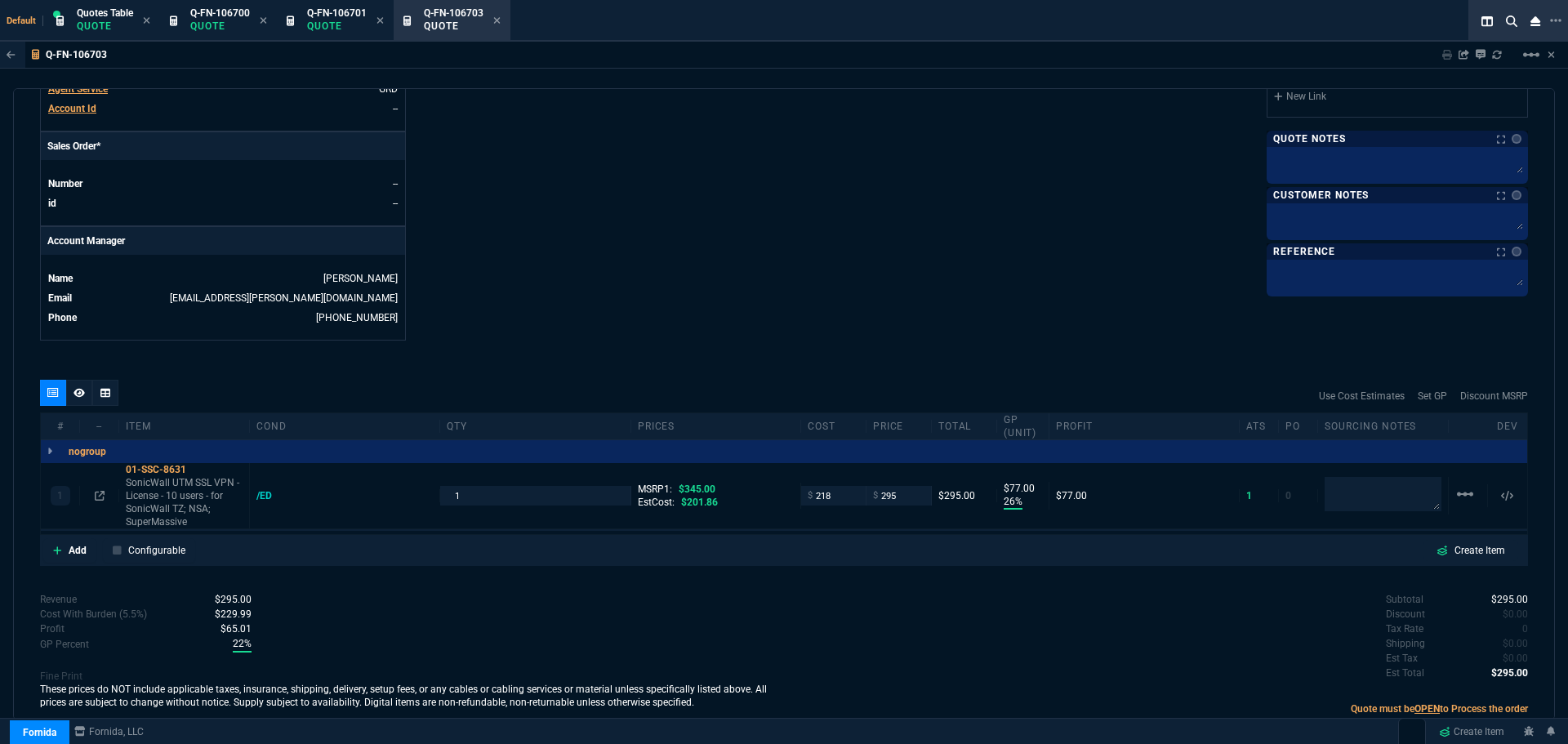
type input "14"
click at [892, 498] on input "295" at bounding box center [898, 495] width 51 height 19
type input "299"
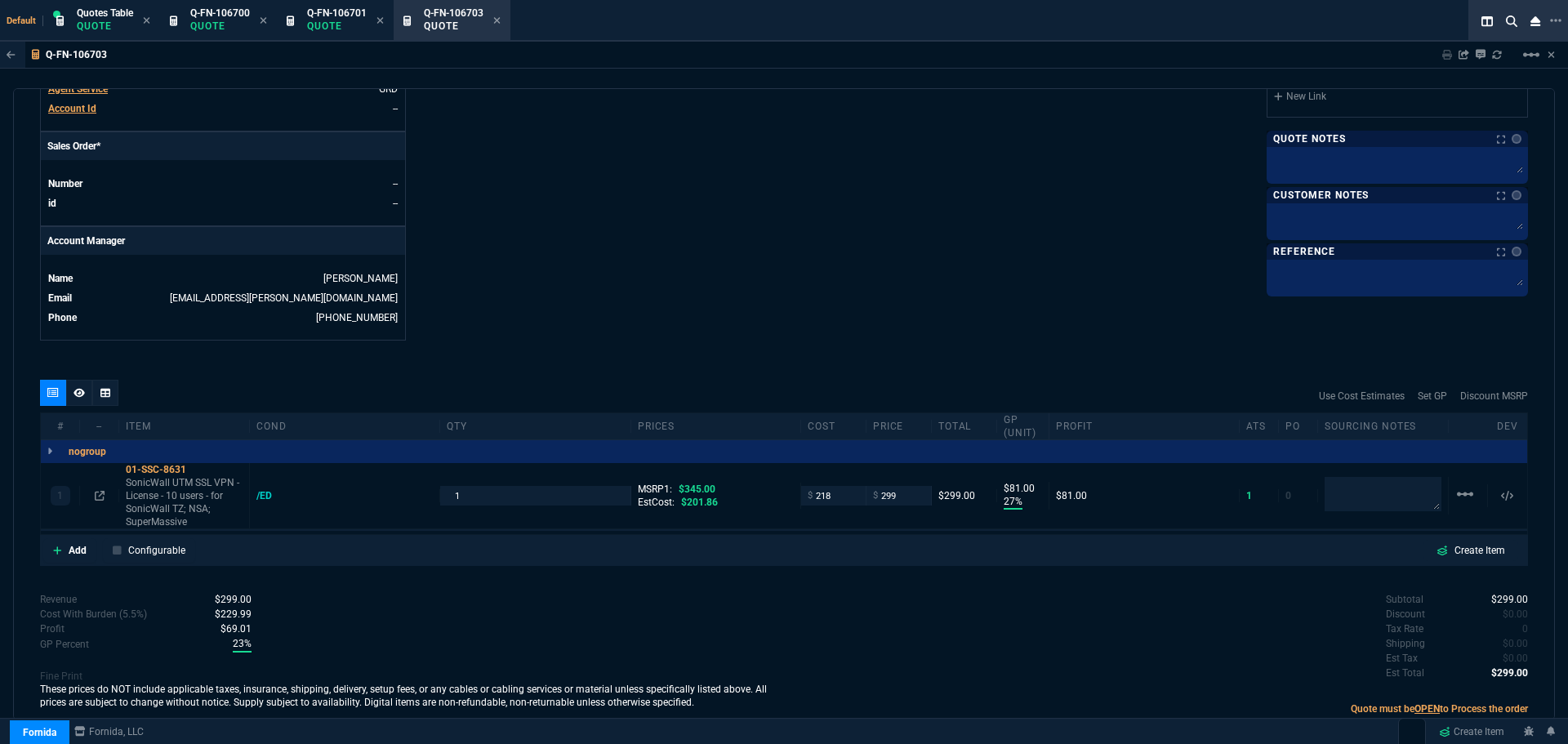
type input "27"
type input "81"
type input "13"
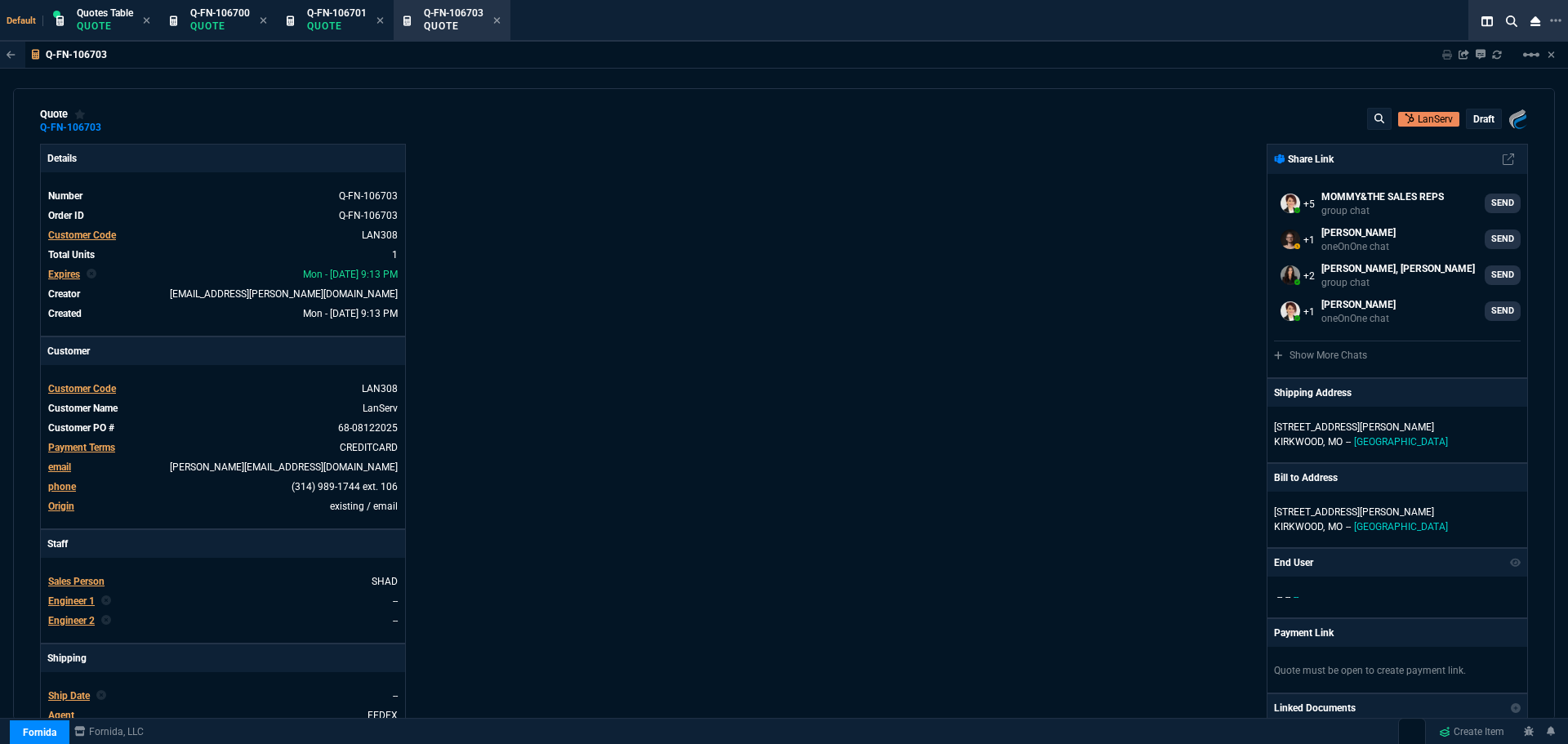
scroll to position [0, 0]
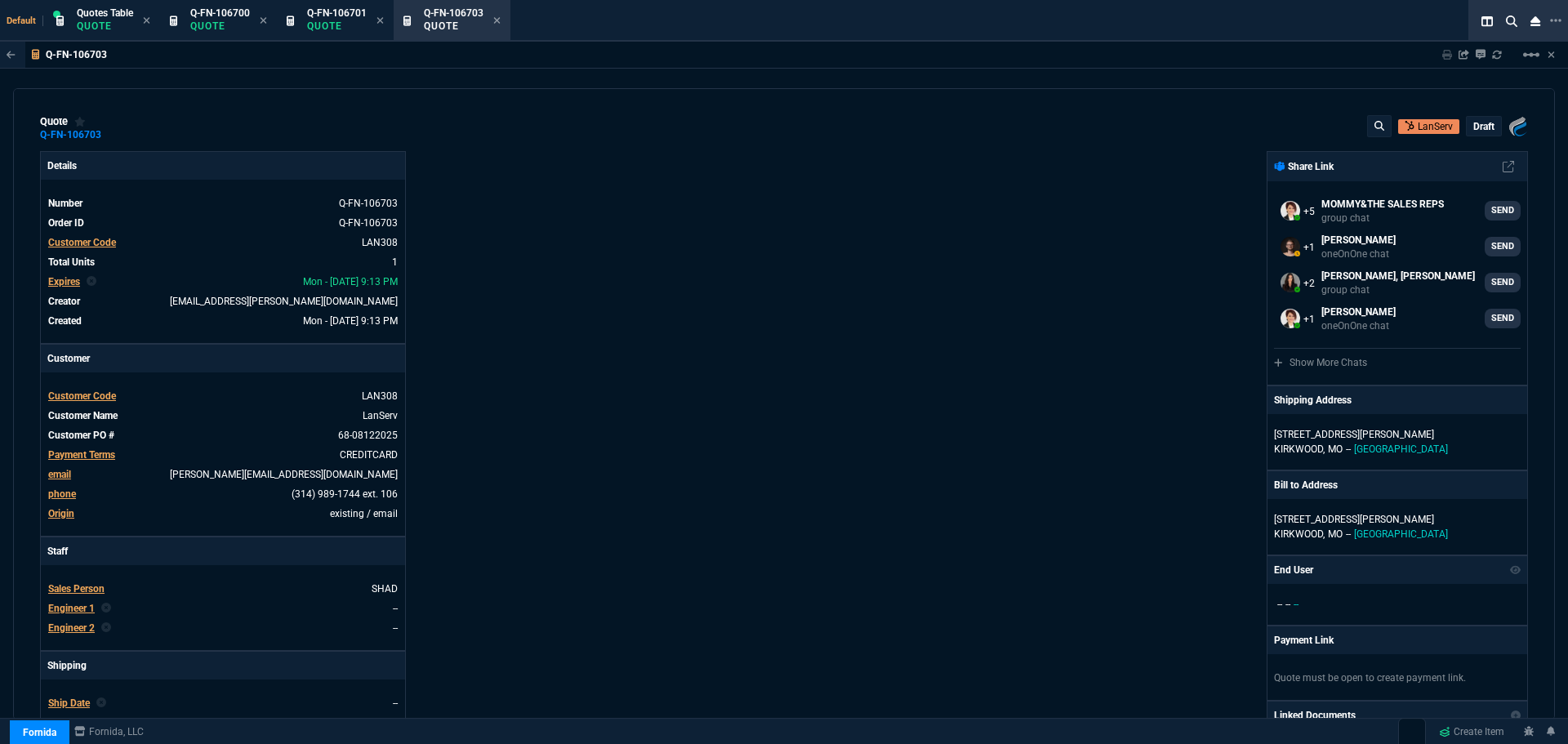
click at [1481, 127] on p "draft" at bounding box center [1484, 126] width 21 height 13
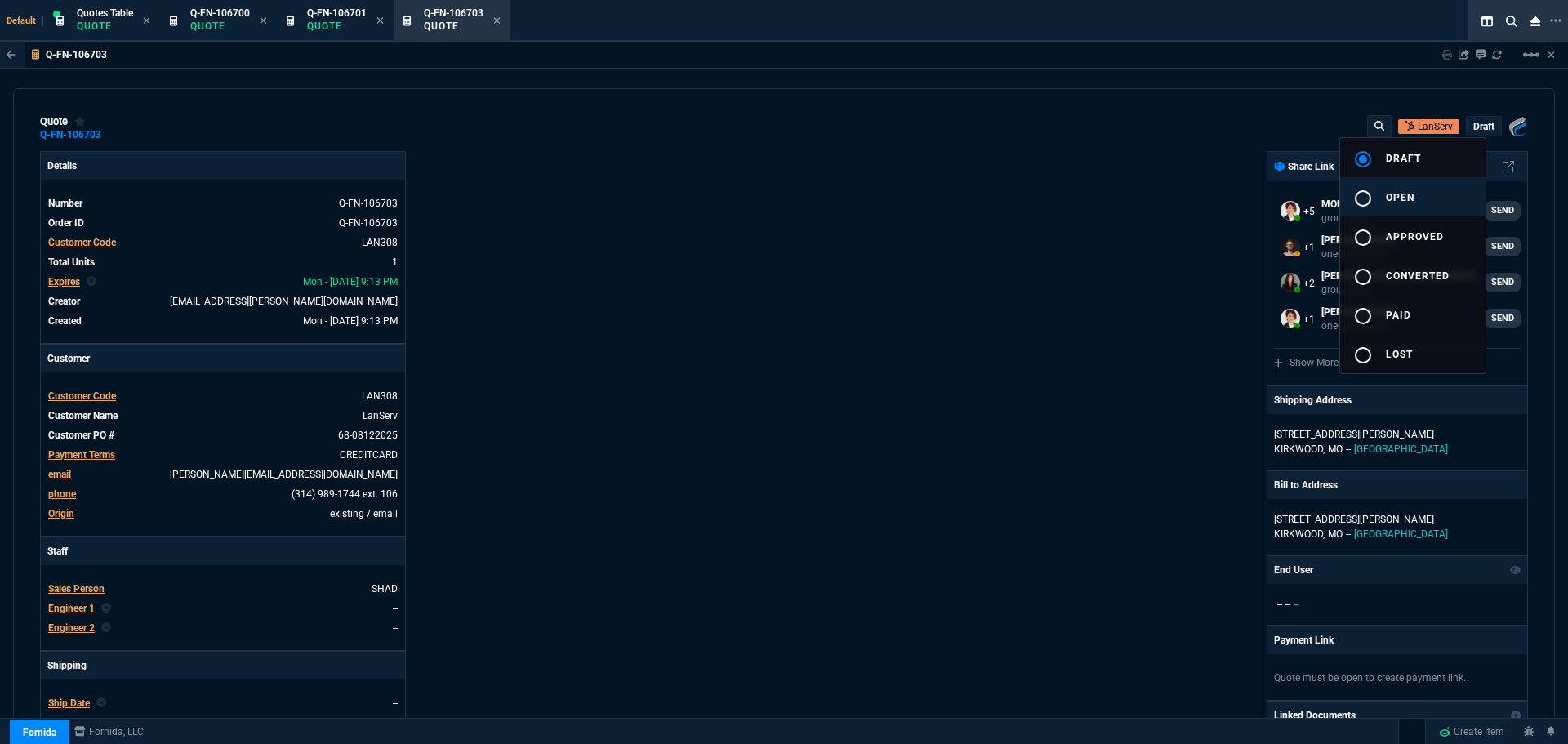
click at [1419, 193] on button "radio_button_unchecked open" at bounding box center [1413, 196] width 145 height 39
click at [1013, 306] on div at bounding box center [784, 372] width 1568 height 744
type input "345"
type input "27"
type input "81"
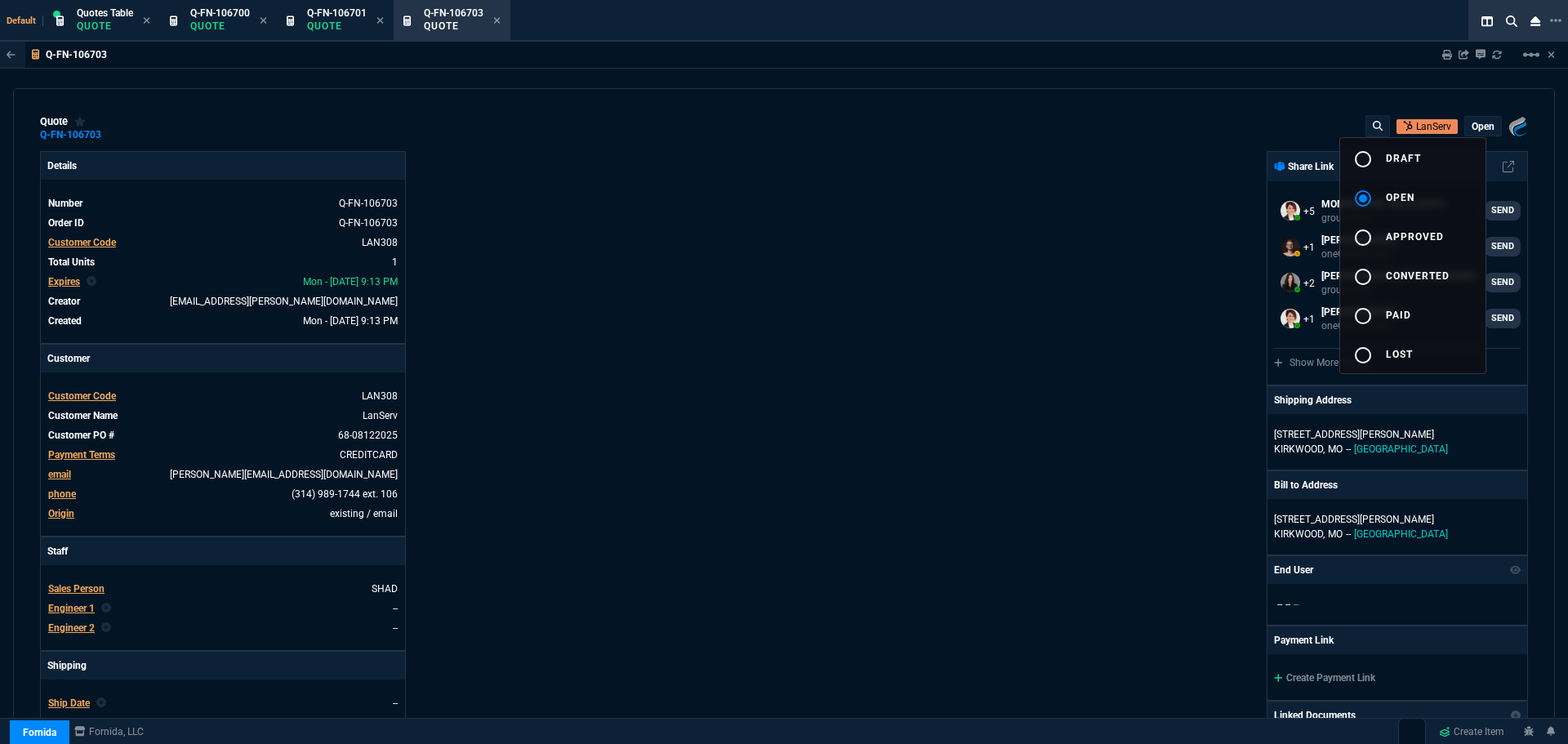
type input "13"
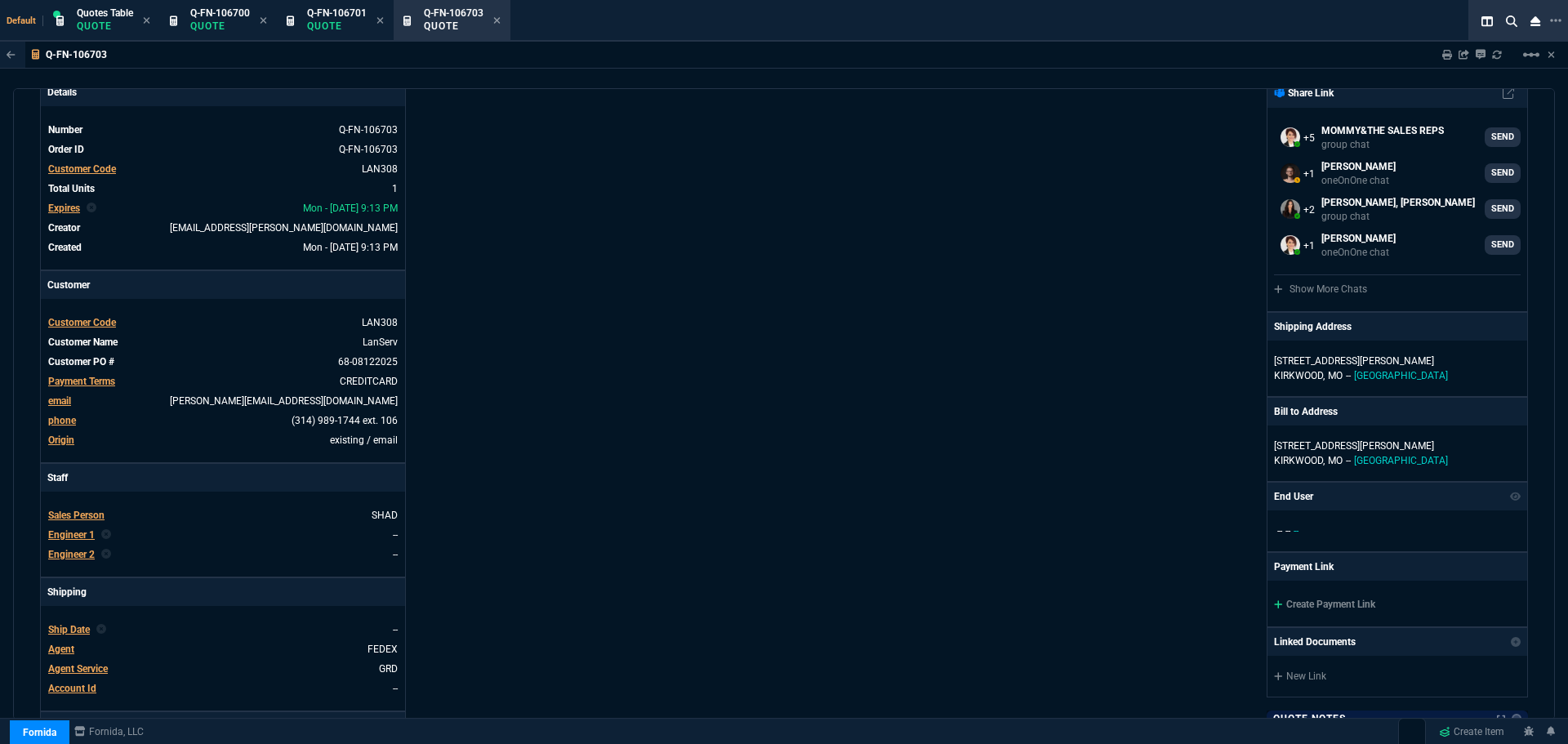
scroll to position [675, 0]
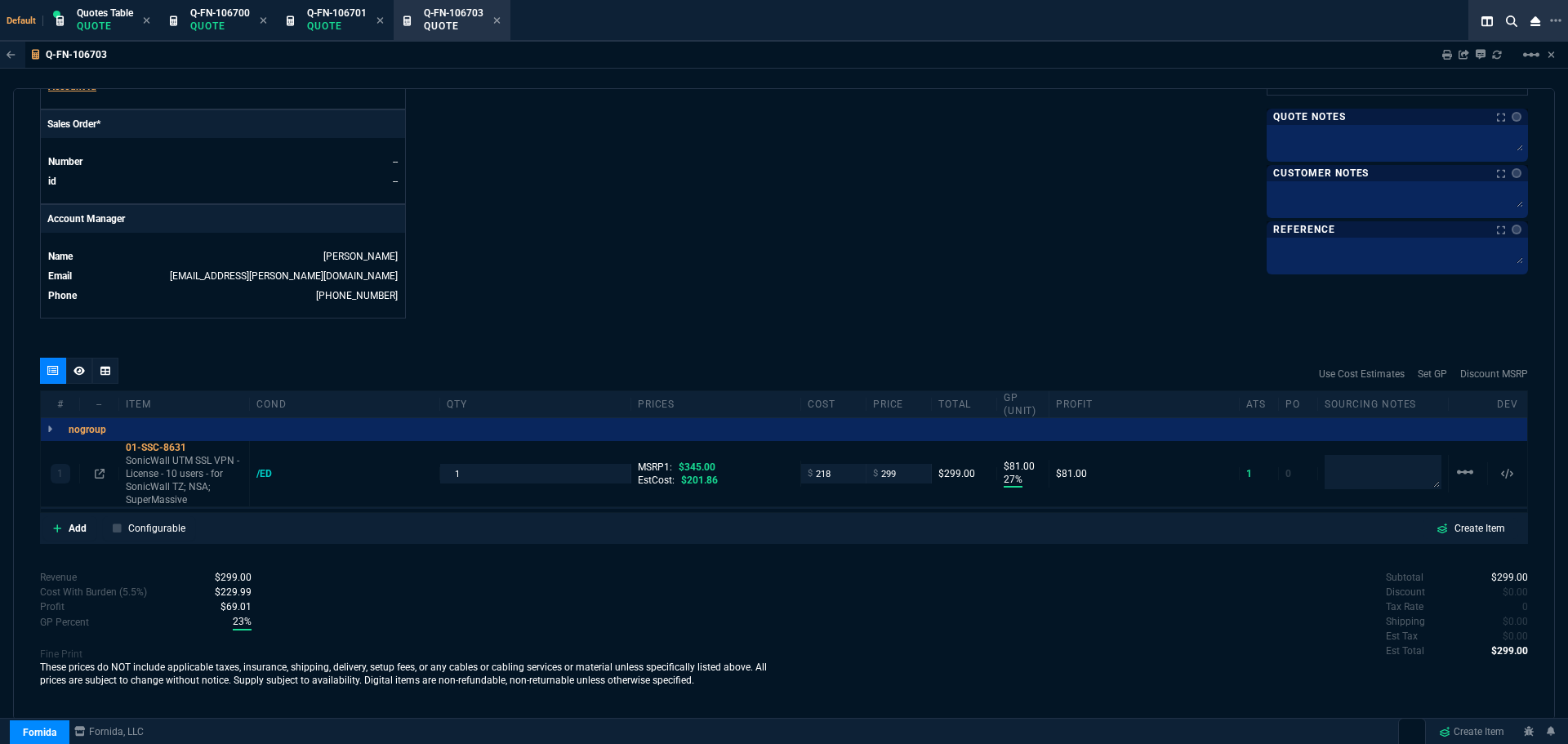
click at [77, 366] on icon at bounding box center [79, 370] width 11 height 10
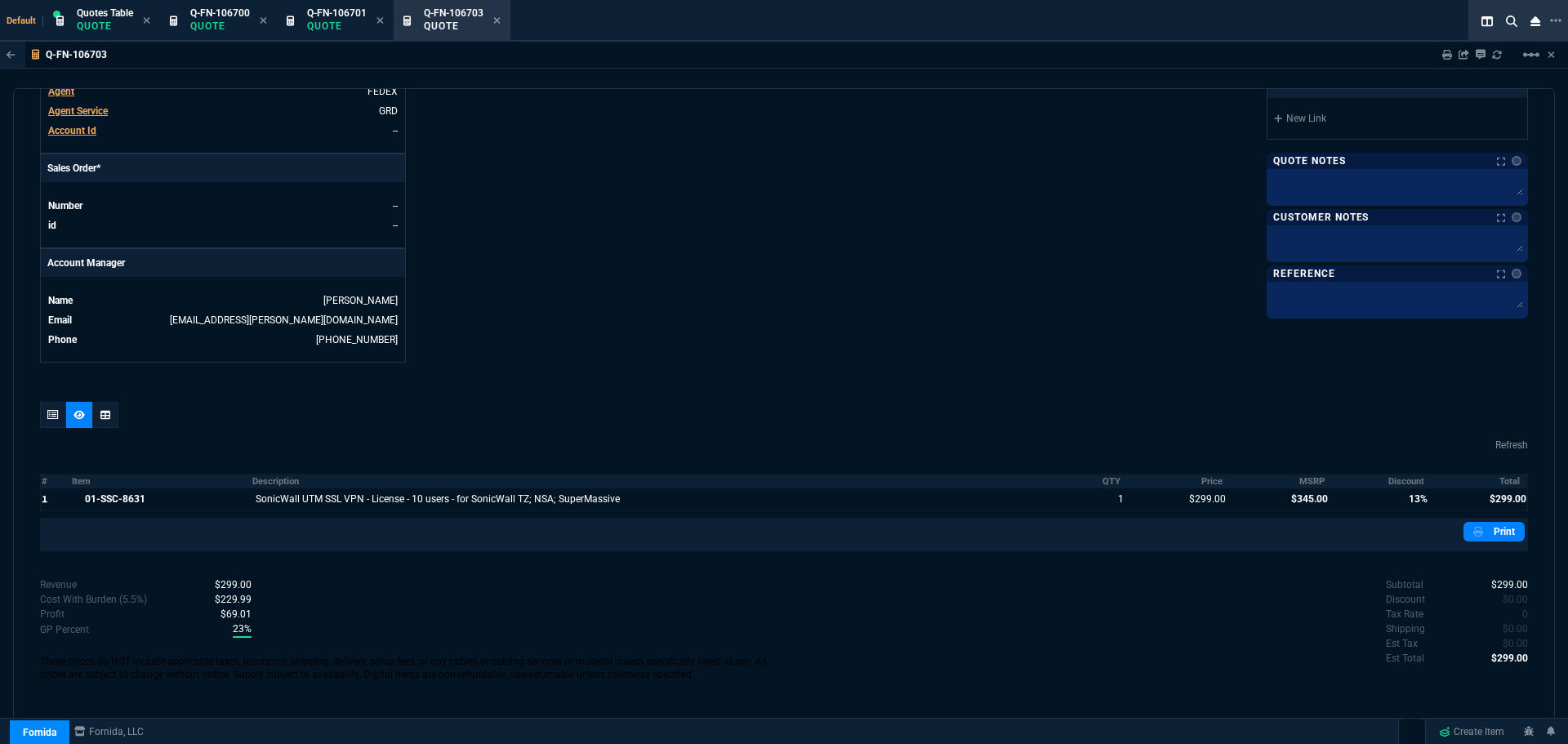
scroll to position [631, 0]
click at [1398, 478] on th "Discount" at bounding box center [1381, 481] width 100 height 14
click at [1315, 482] on th "MSRP" at bounding box center [1280, 481] width 102 height 14
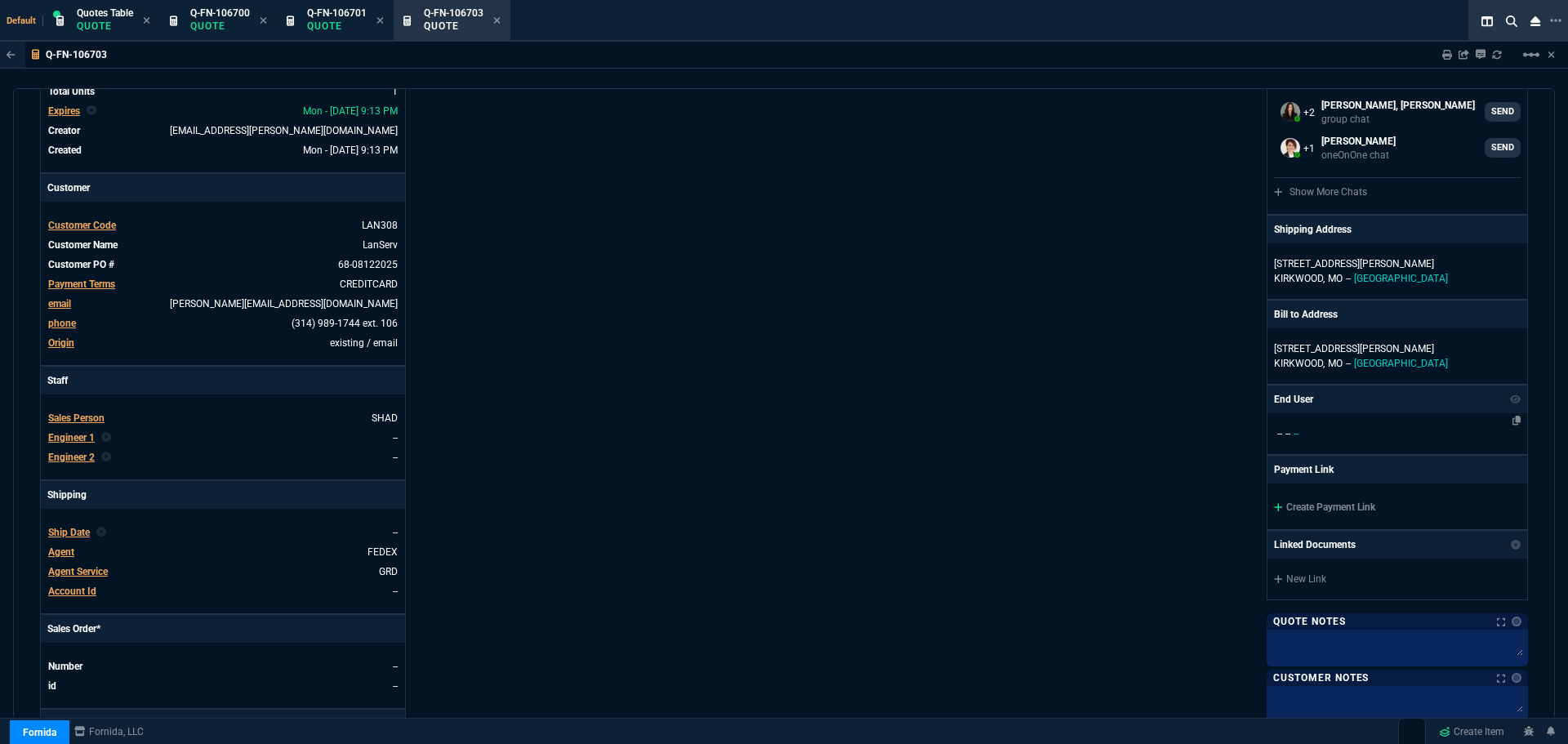
scroll to position [141, 0]
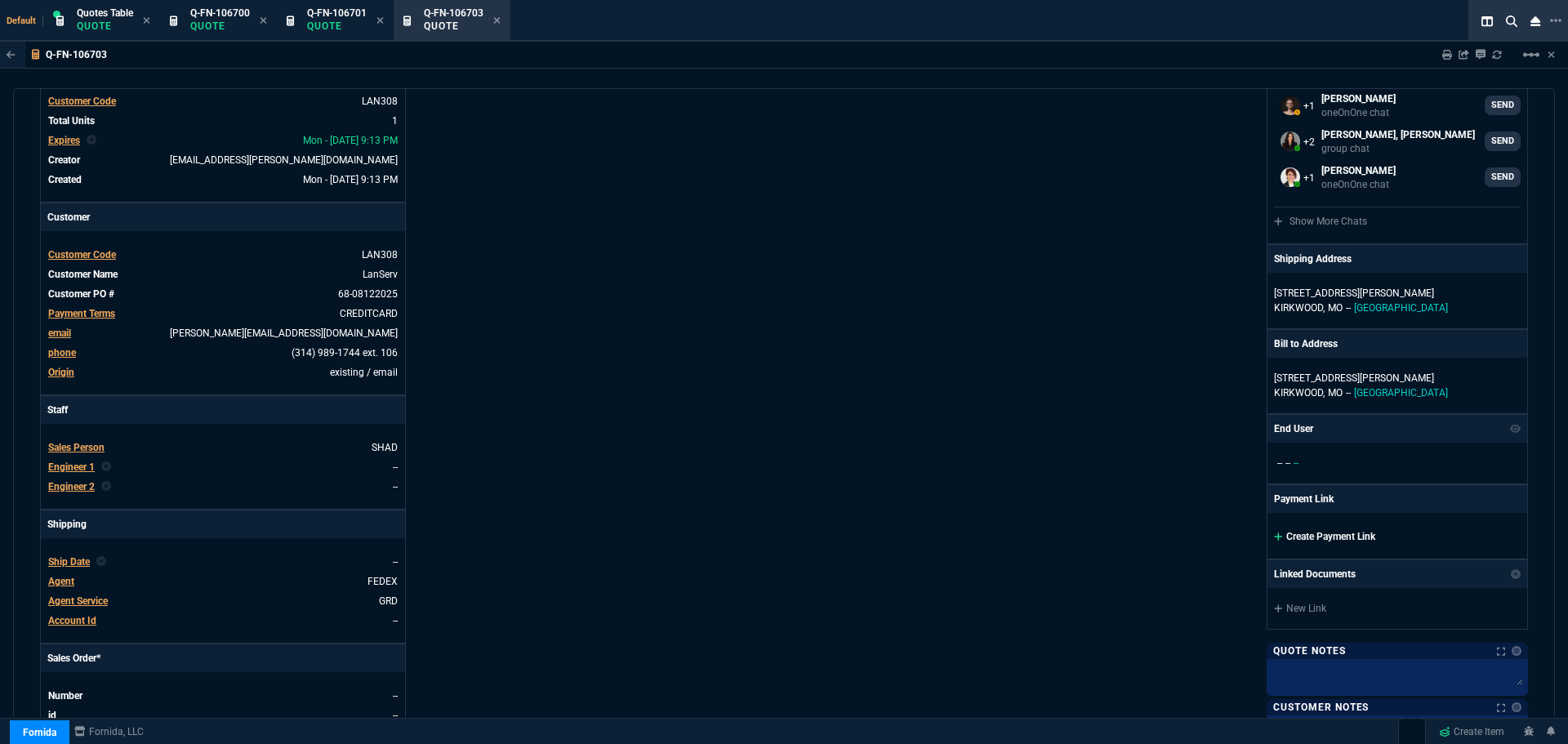
click at [1314, 538] on link "Create Payment Link" at bounding box center [1324, 537] width 101 height 11
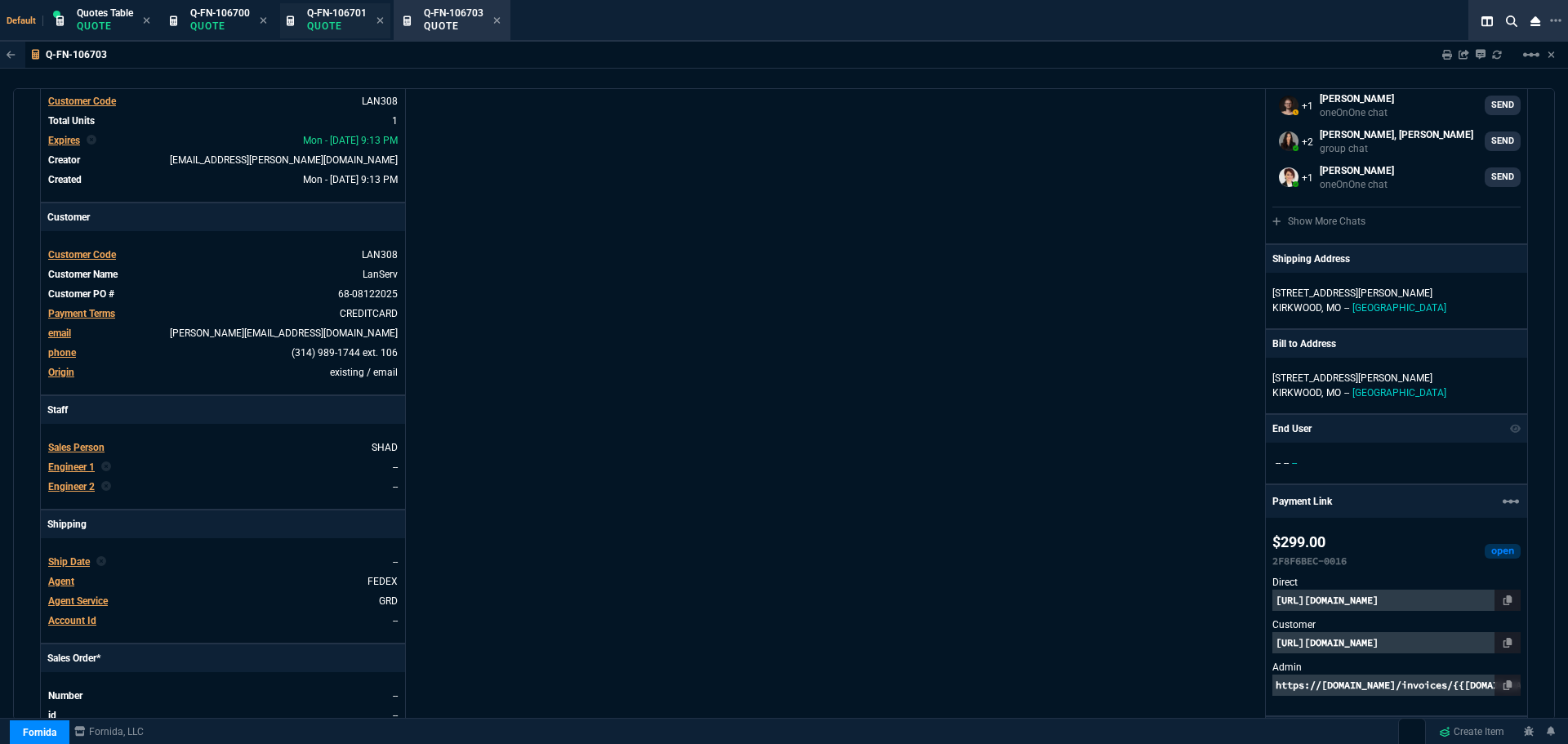
click at [324, 20] on p "Quote" at bounding box center [337, 26] width 60 height 13
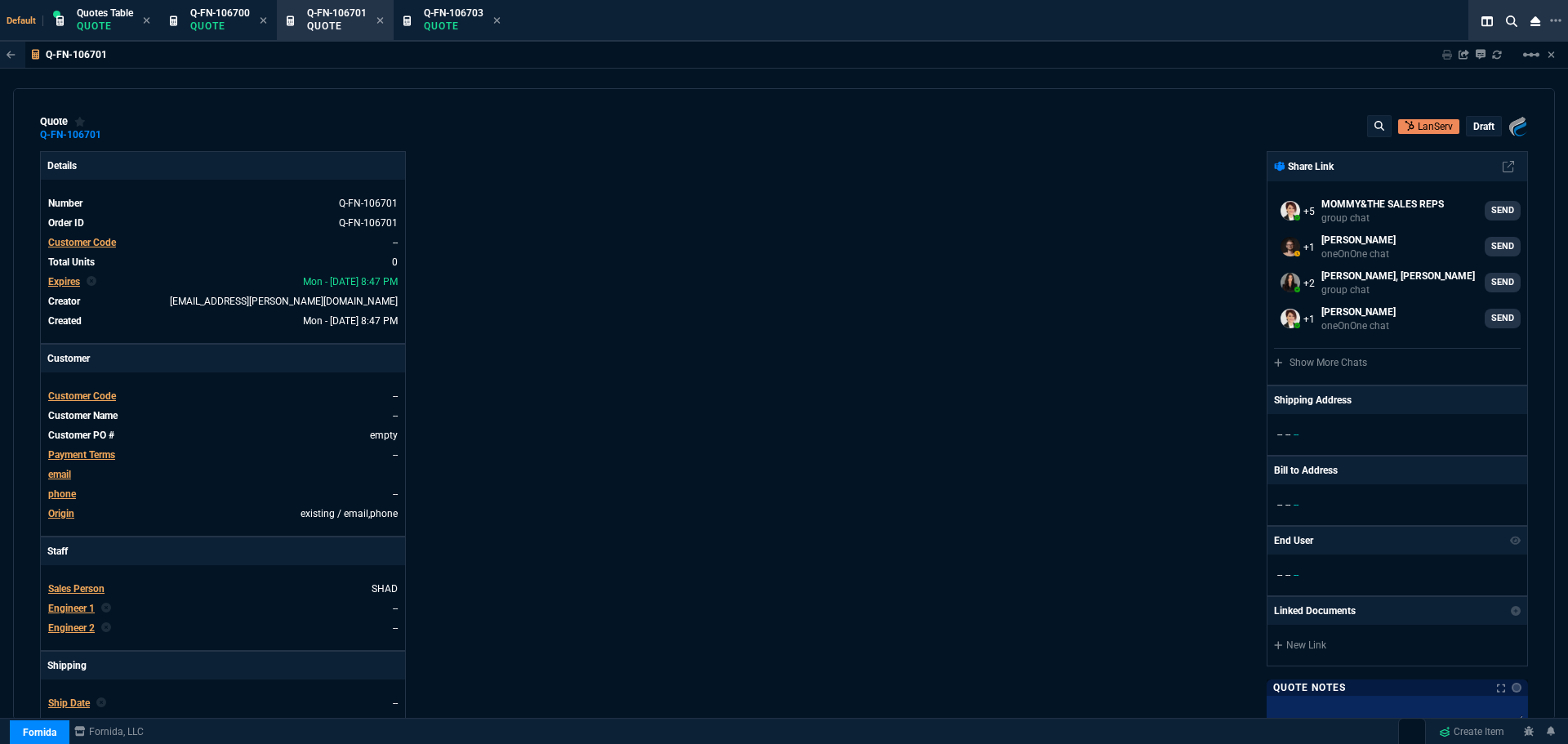
click at [67, 397] on span "Customer Code" at bounding box center [82, 396] width 68 height 11
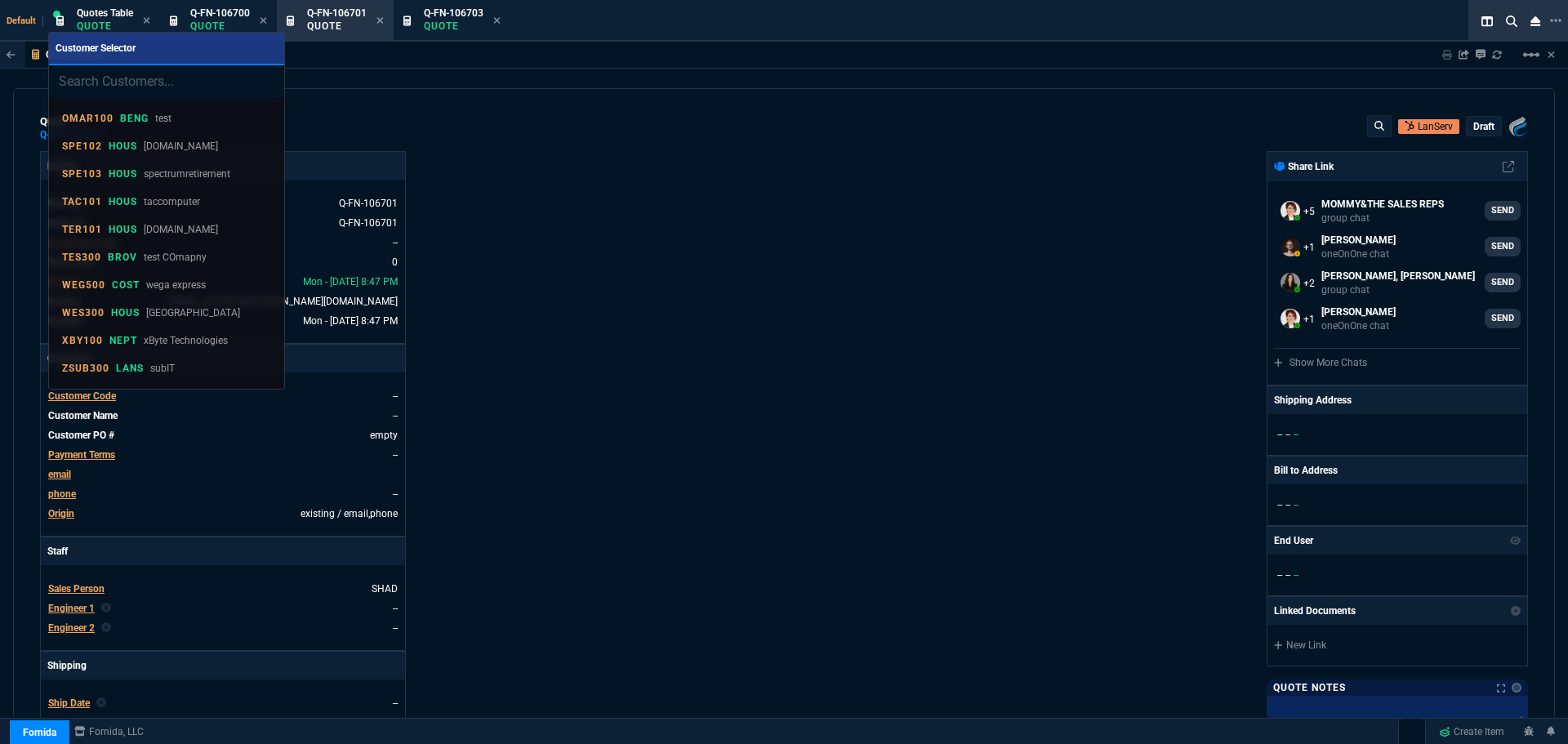
type input "PLE301"
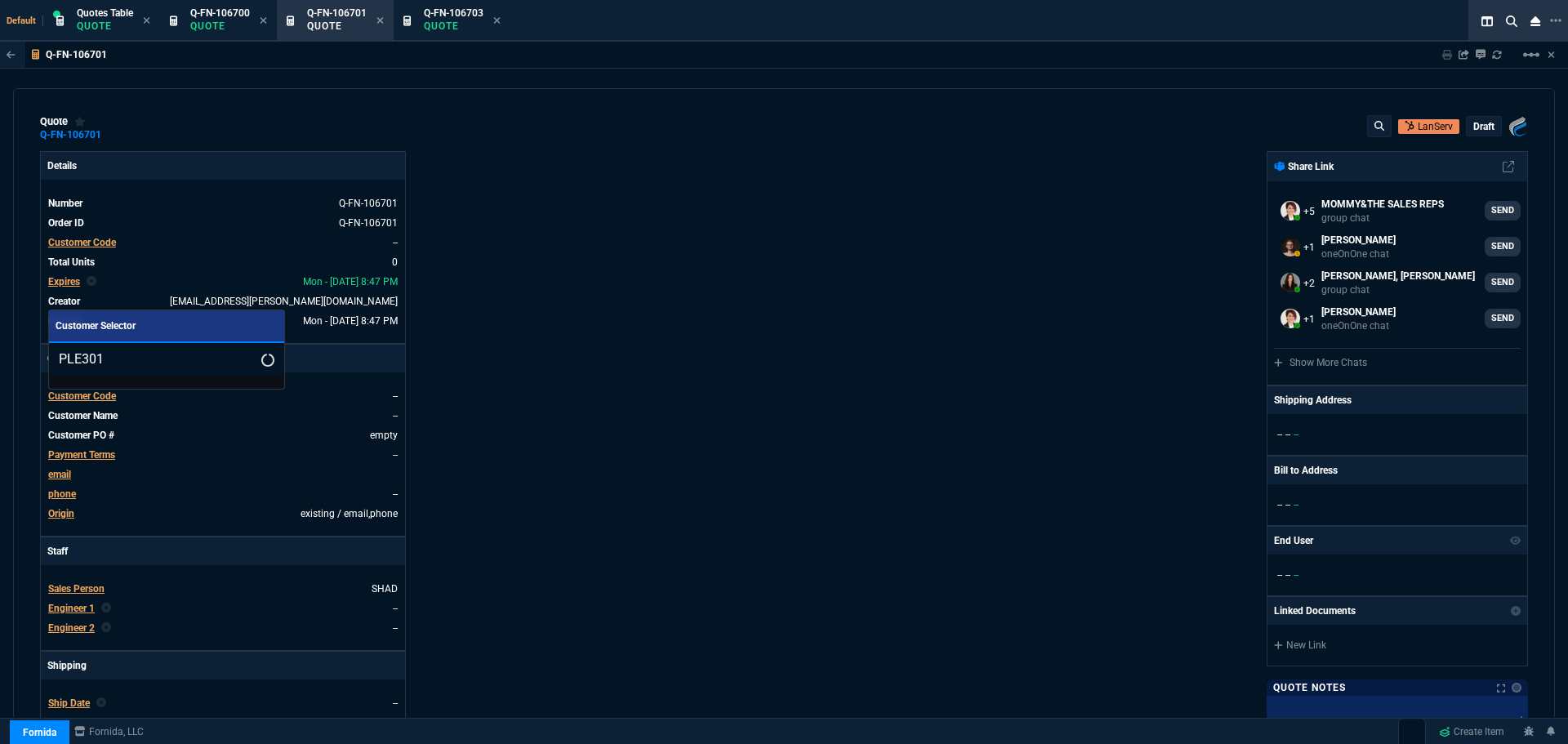
click at [57, 353] on input "PLE301" at bounding box center [167, 359] width 235 height 33
click at [244, 360] on input "PLE301" at bounding box center [167, 359] width 235 height 33
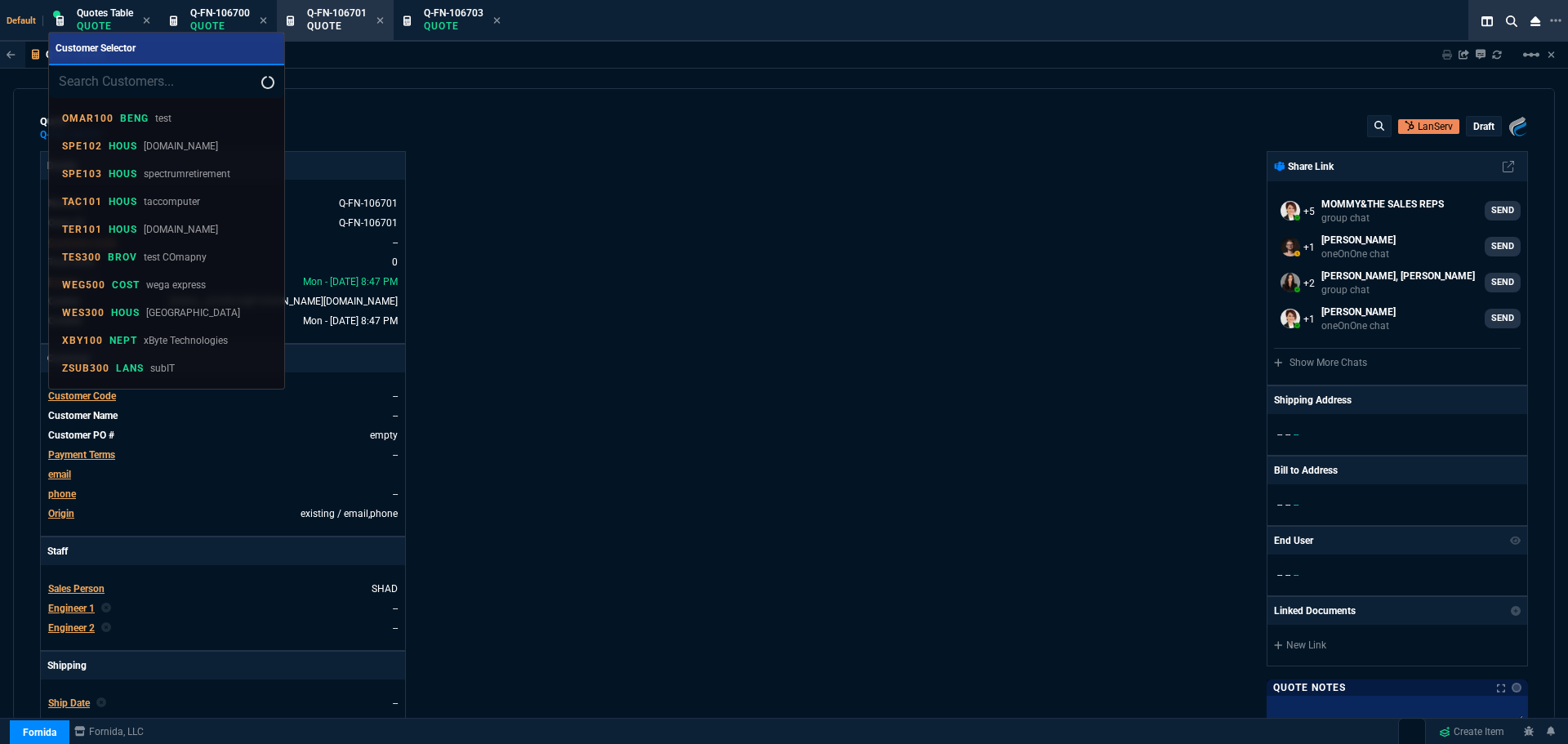
click at [453, 23] on div at bounding box center [784, 372] width 1568 height 744
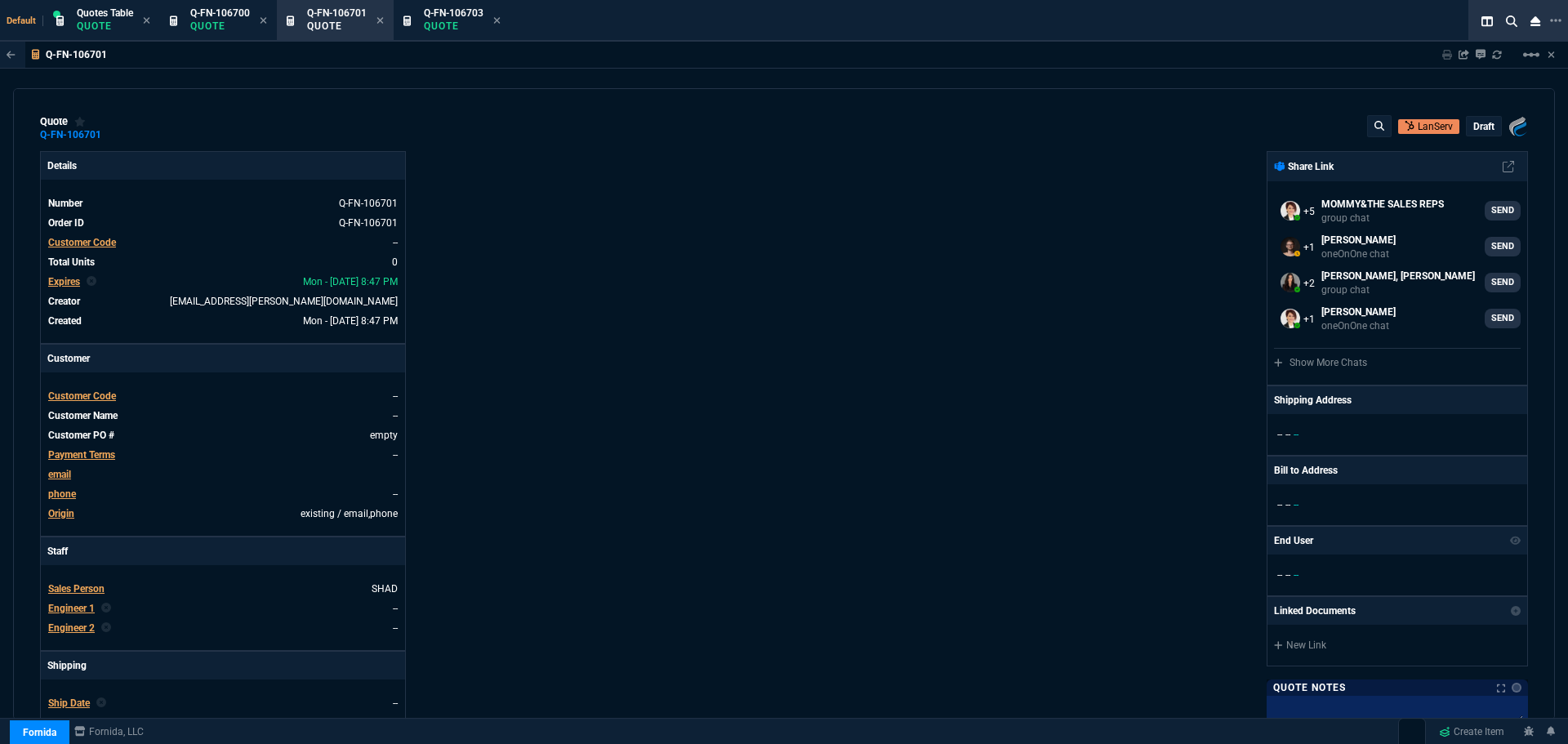
click at [453, 23] on p "Quote" at bounding box center [454, 26] width 60 height 13
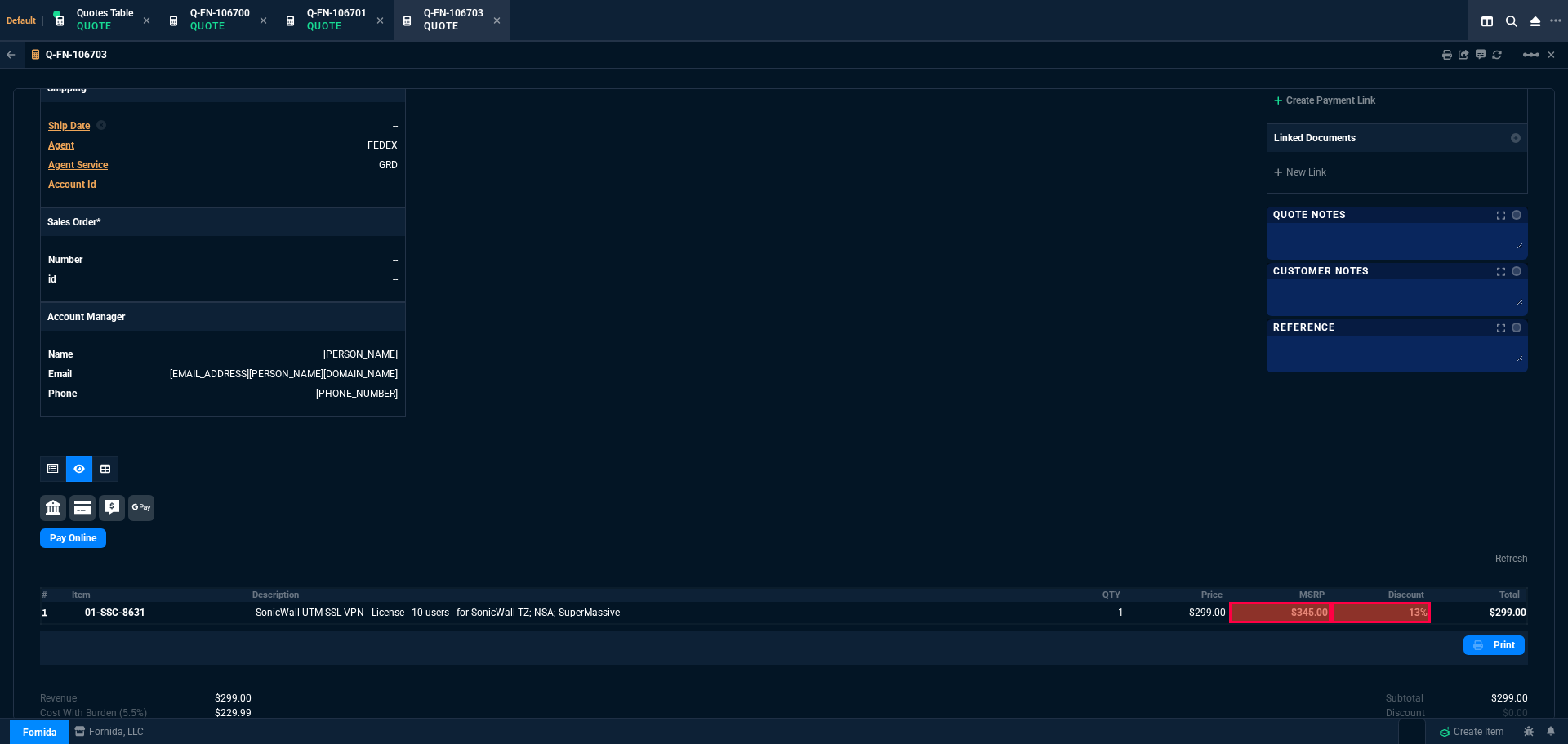
scroll to position [365, 0]
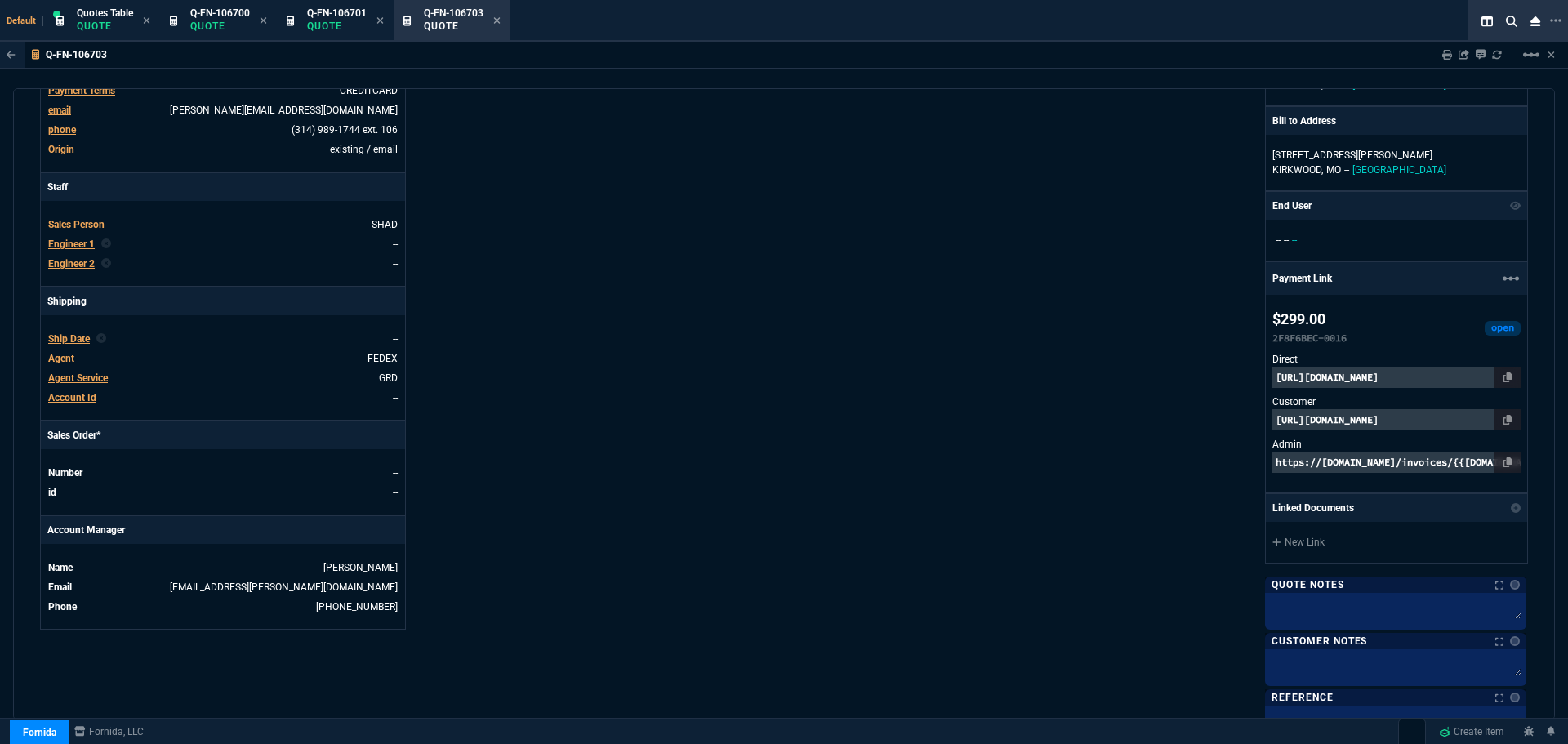
click at [1427, 419] on p "https://pay.fornida.com/public/quotes/Q-FN-106703/checkout" at bounding box center [1397, 419] width 248 height 21
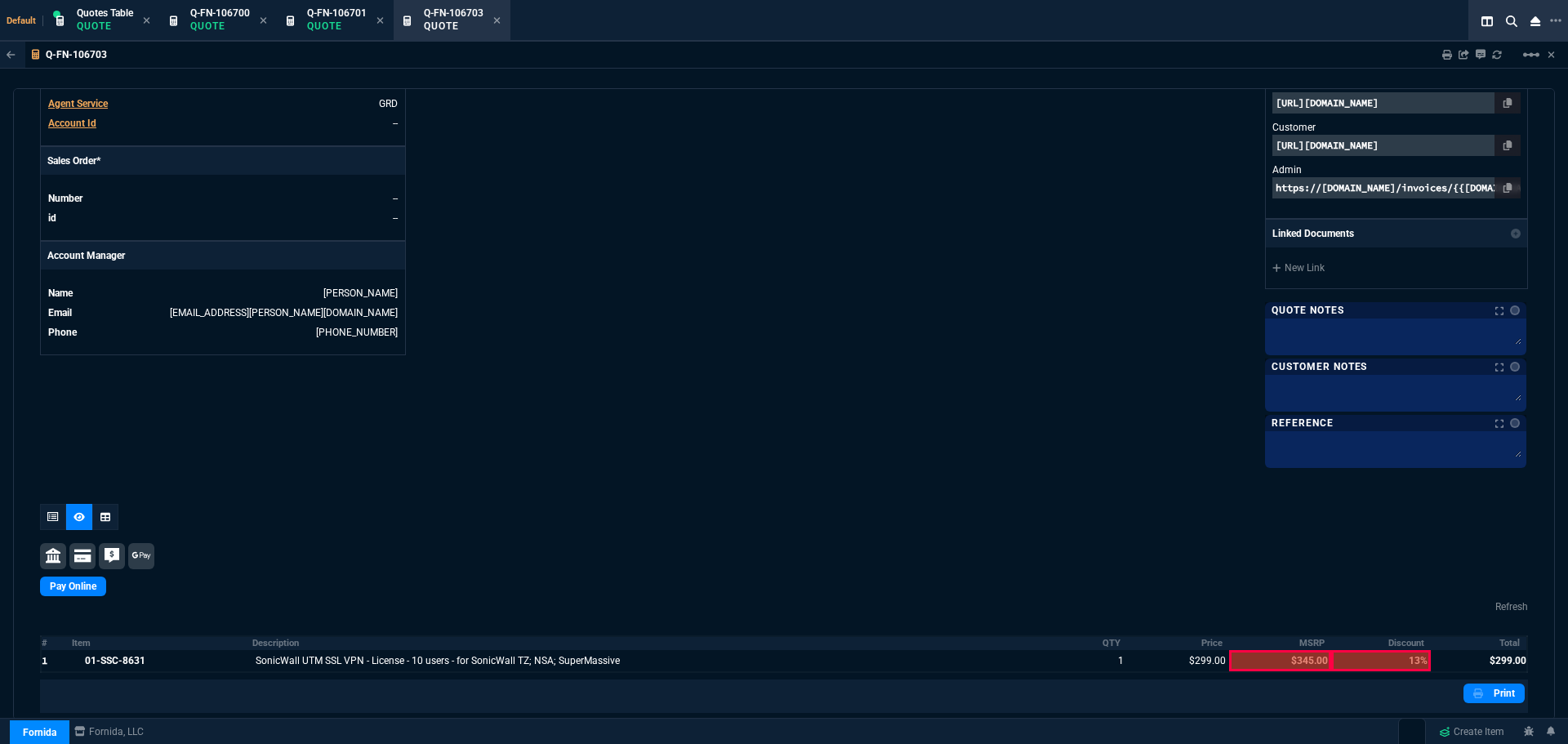
scroll to position [800, 0]
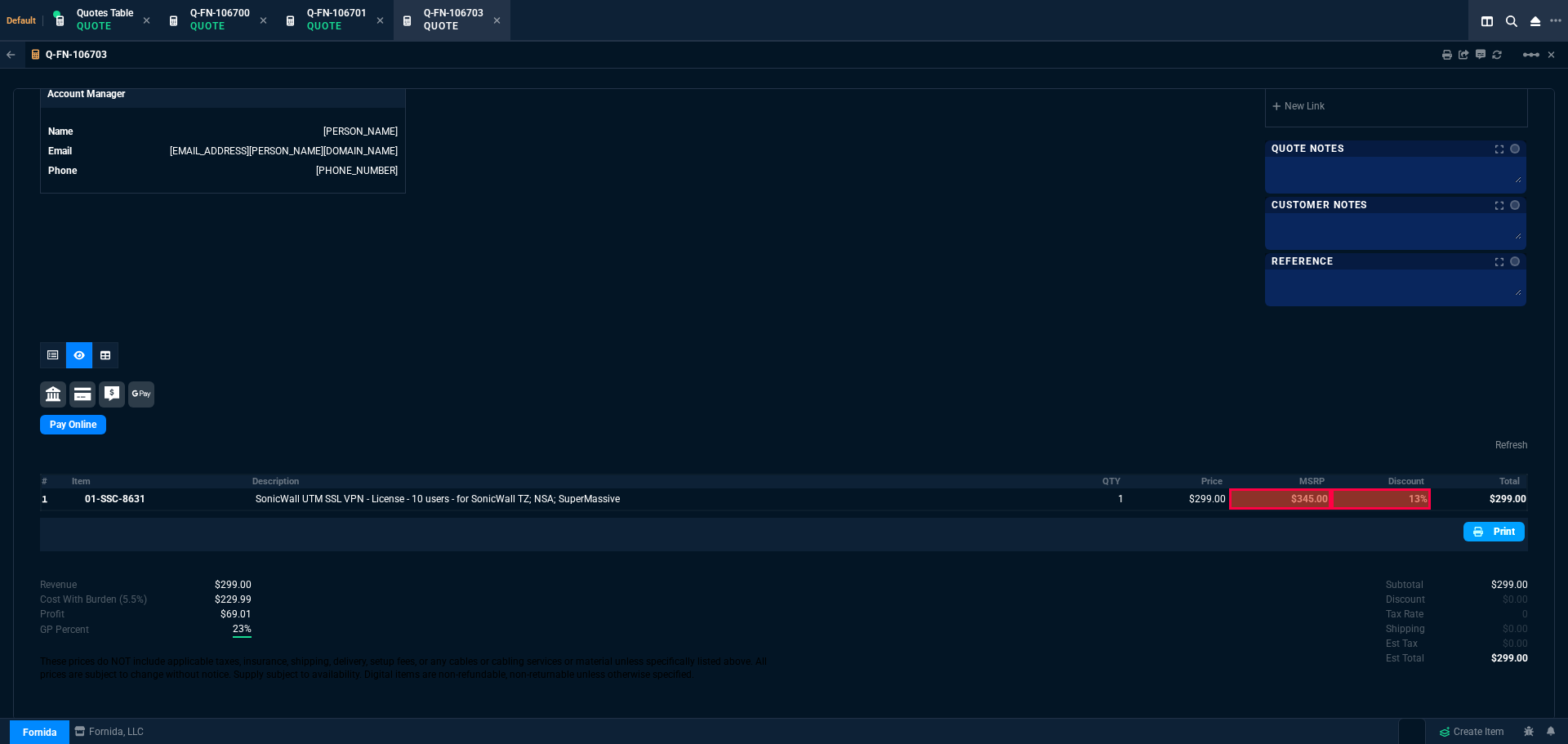
click at [1481, 528] on link "Print" at bounding box center [1494, 531] width 61 height 20
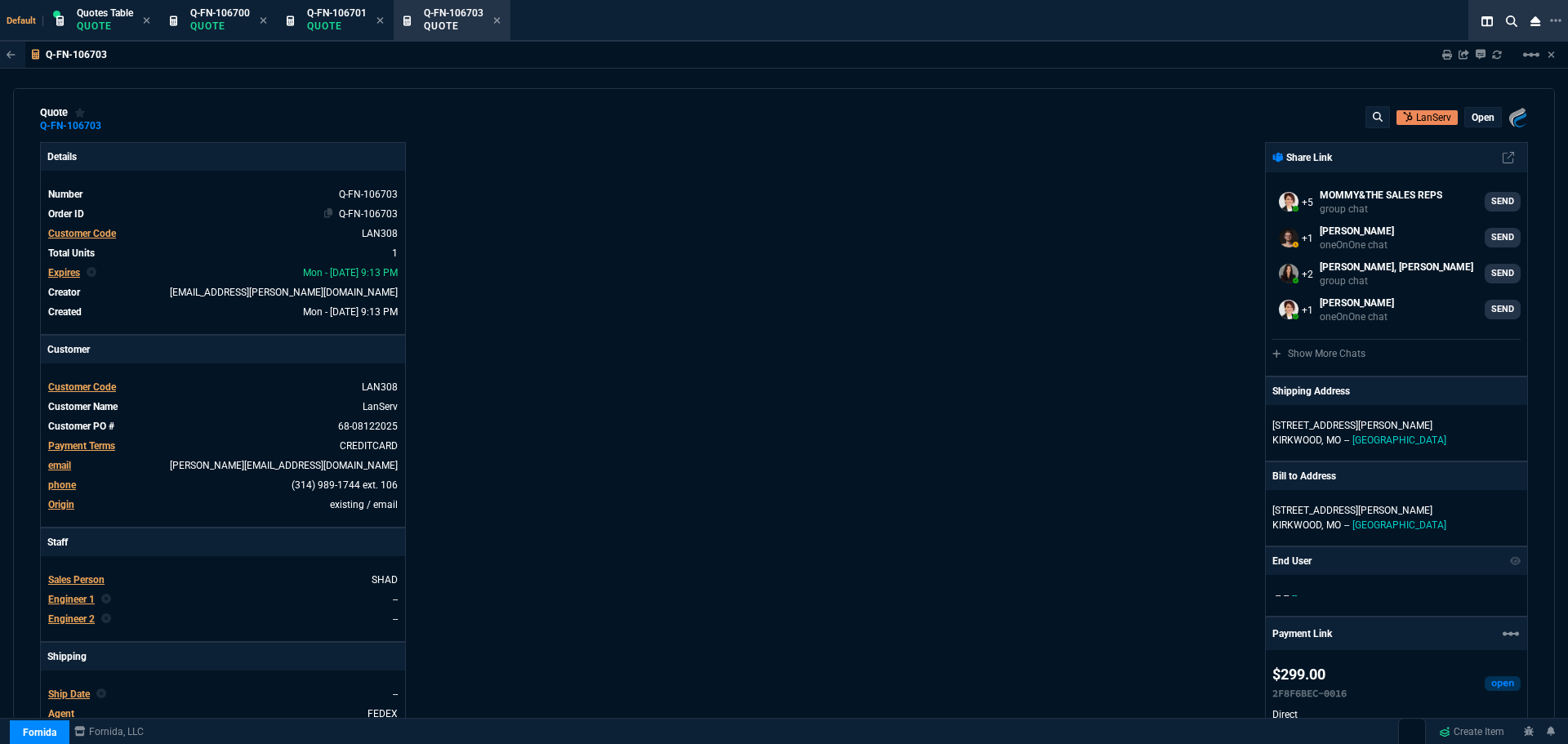
scroll to position [0, 0]
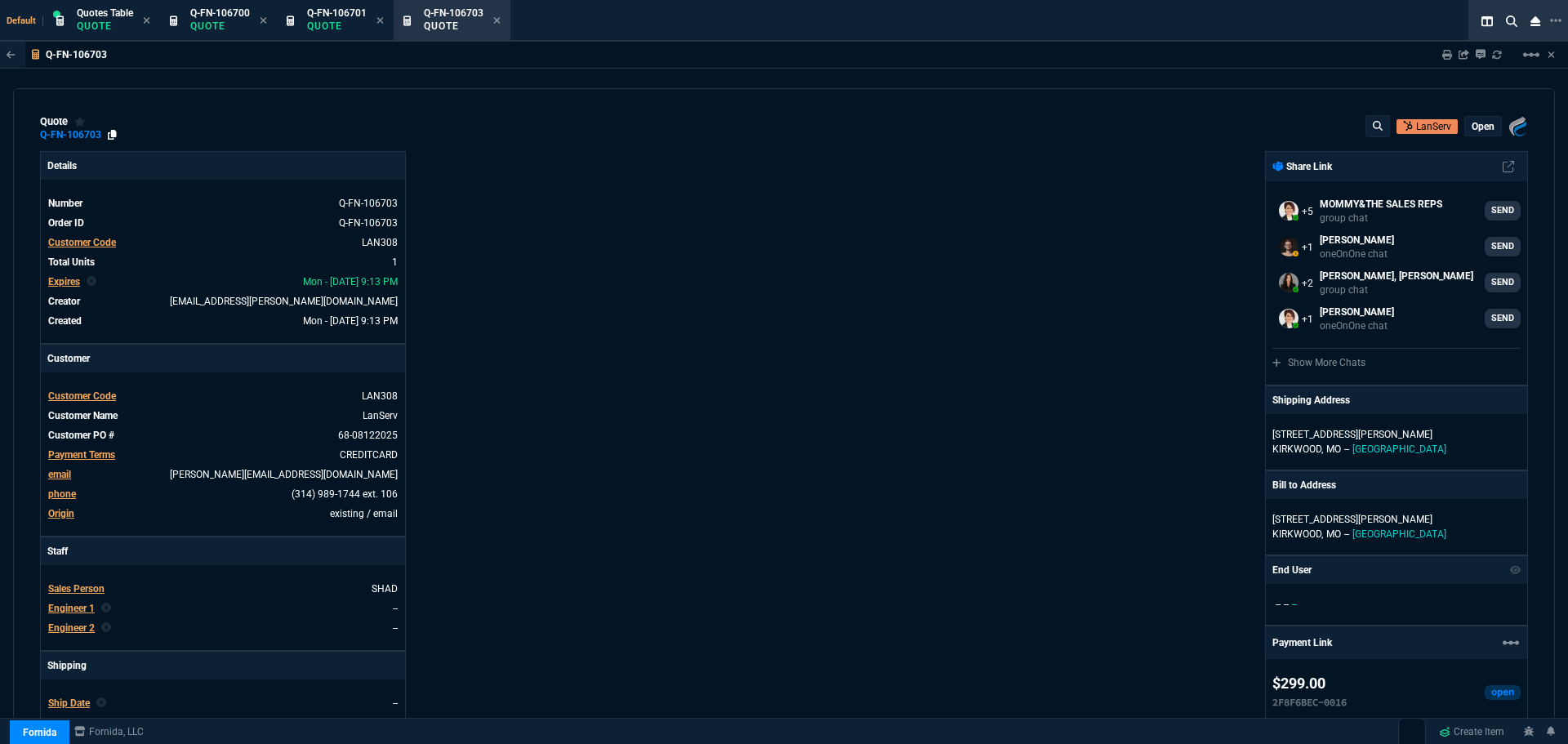
click at [110, 134] on icon at bounding box center [113, 135] width 9 height 10
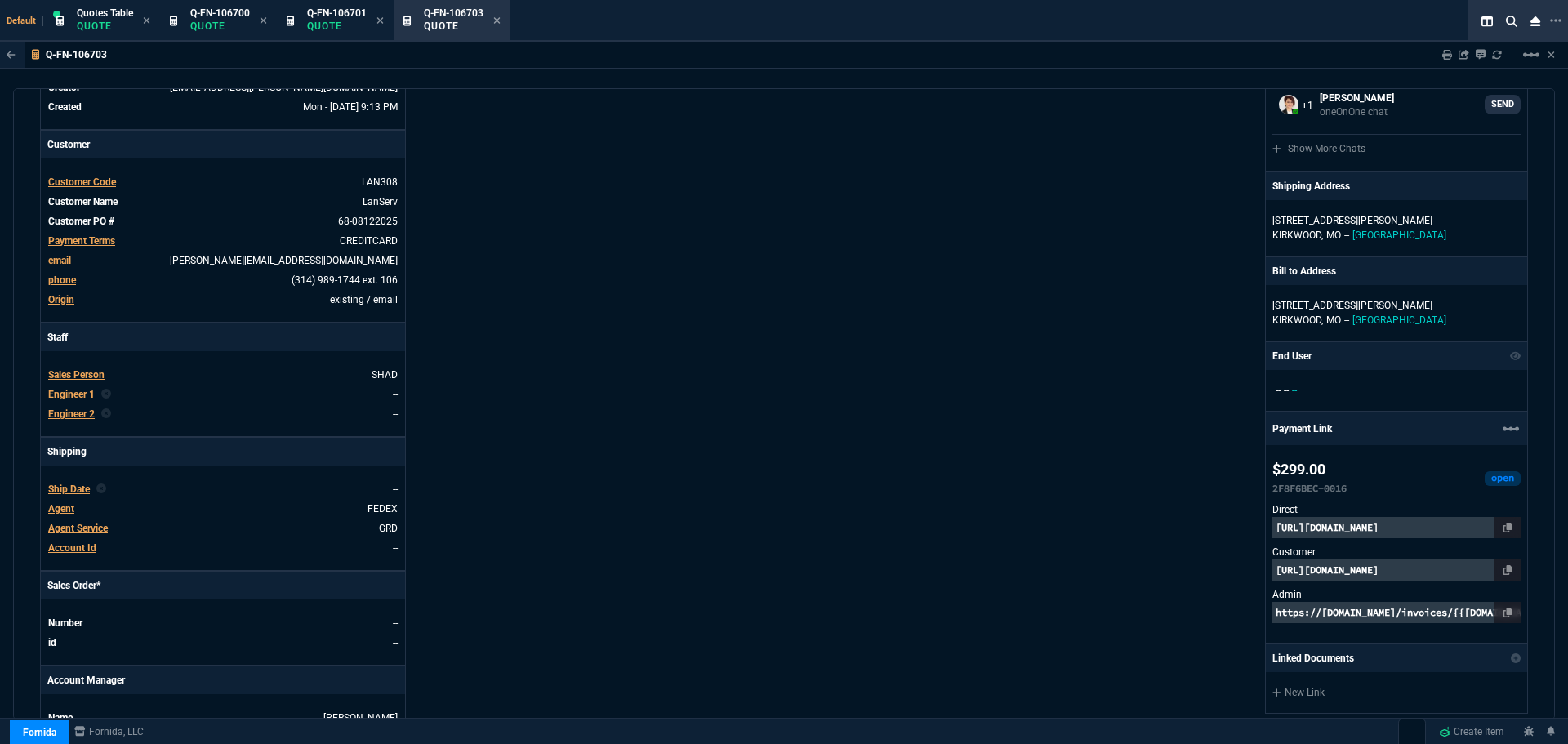
scroll to position [408, 0]
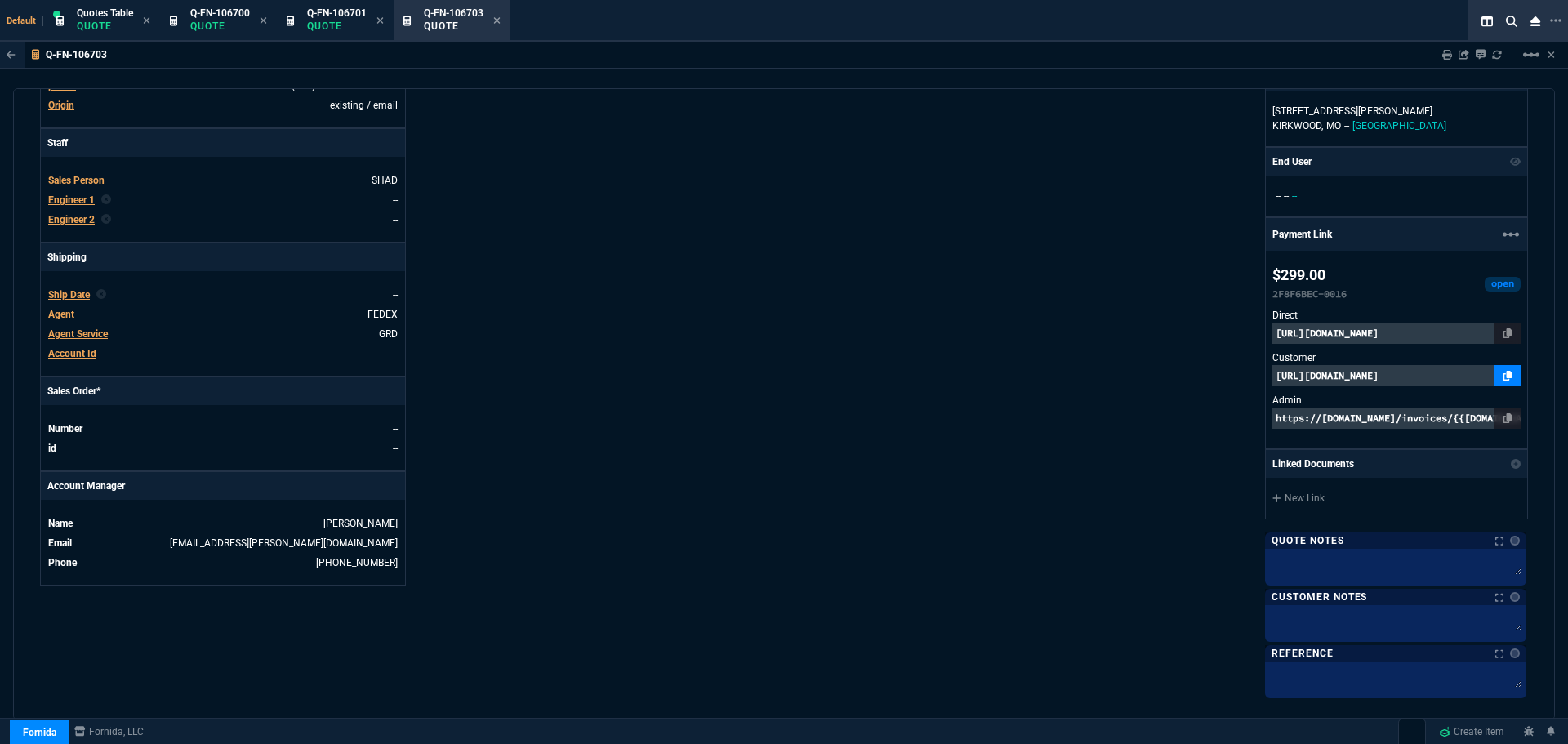
click at [1504, 378] on icon at bounding box center [1508, 376] width 9 height 10
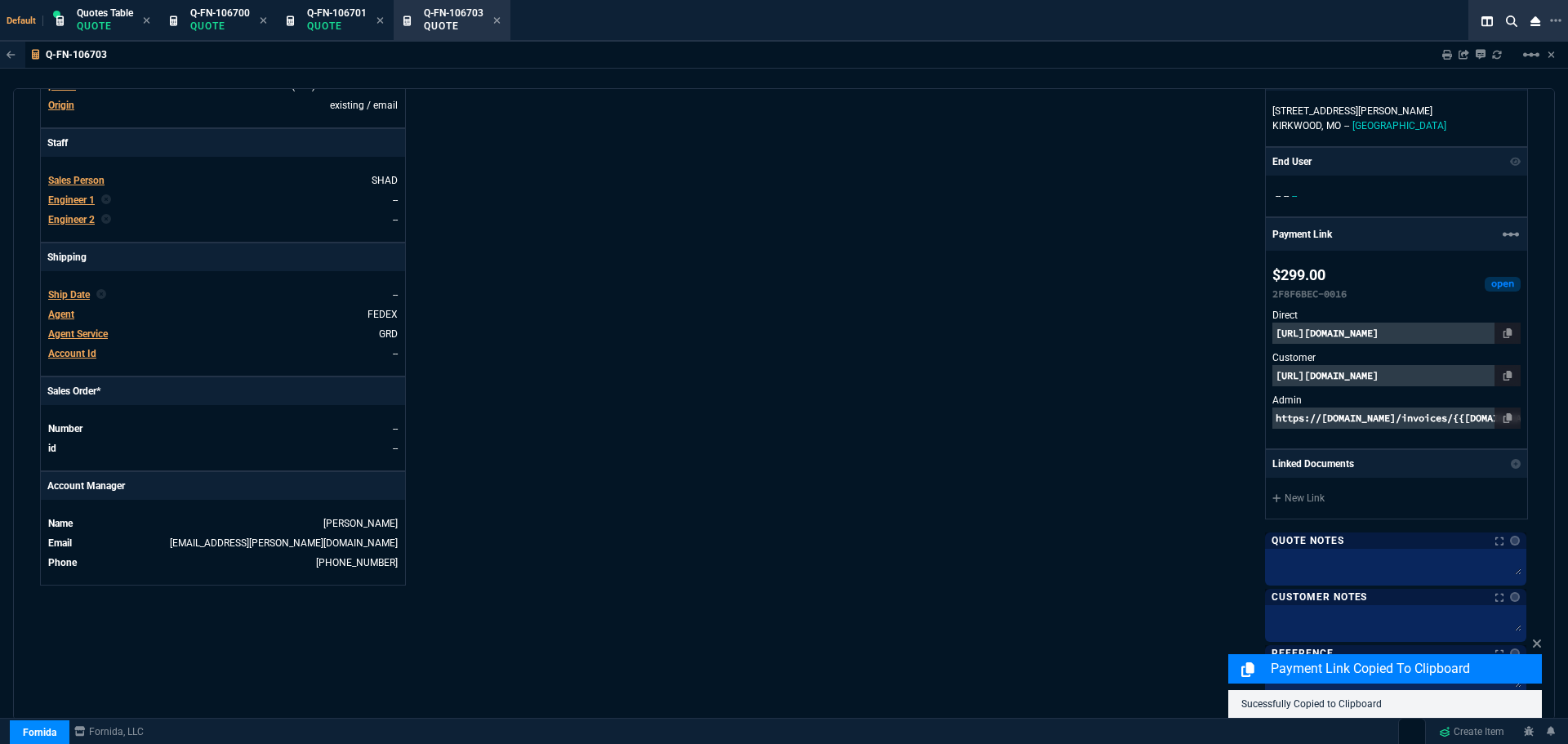
click at [1430, 375] on p "https://pay.fornida.com/public/quotes/Q-FN-106703/checkout" at bounding box center [1397, 375] width 248 height 21
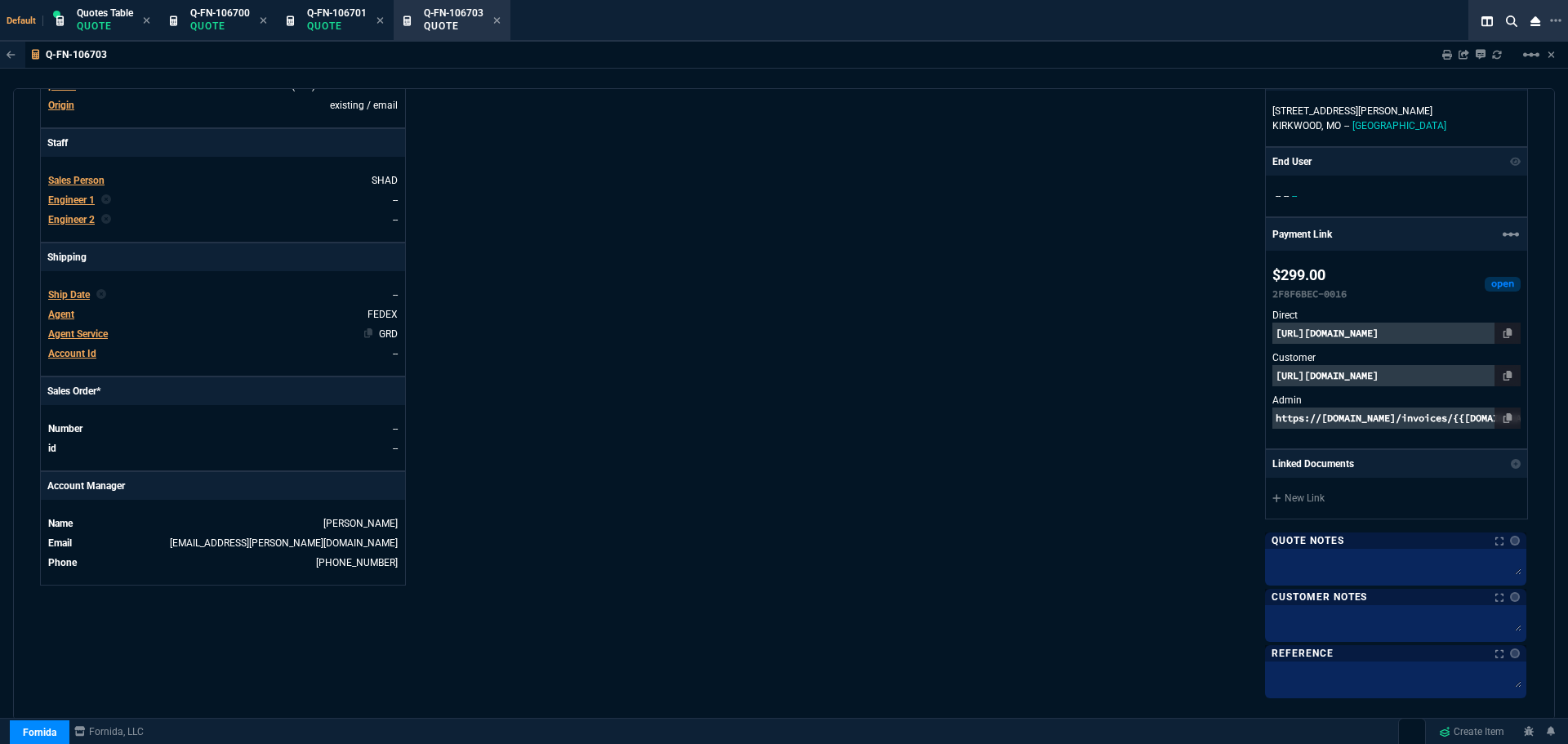
scroll to position [0, 0]
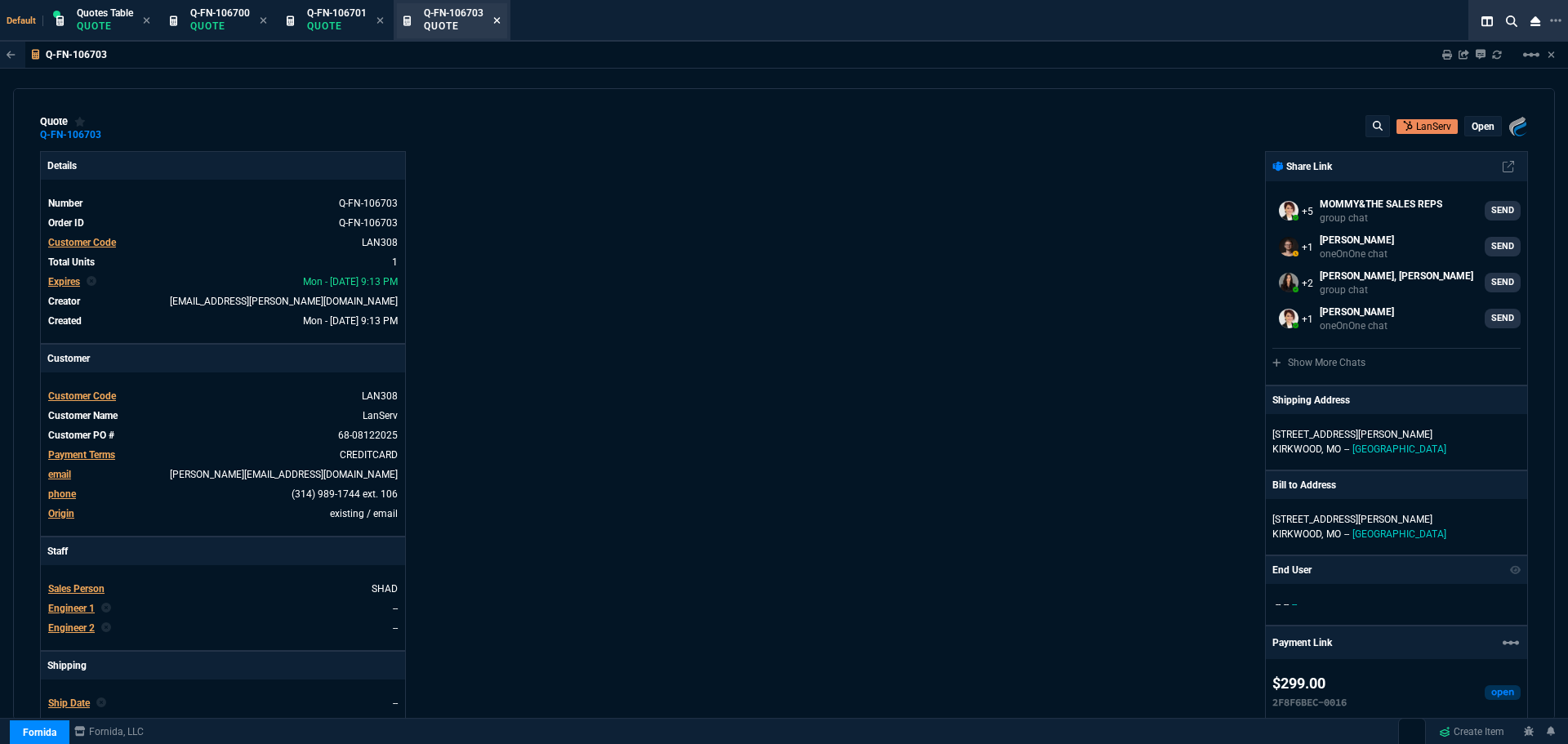
click at [498, 19] on icon at bounding box center [497, 20] width 7 height 7
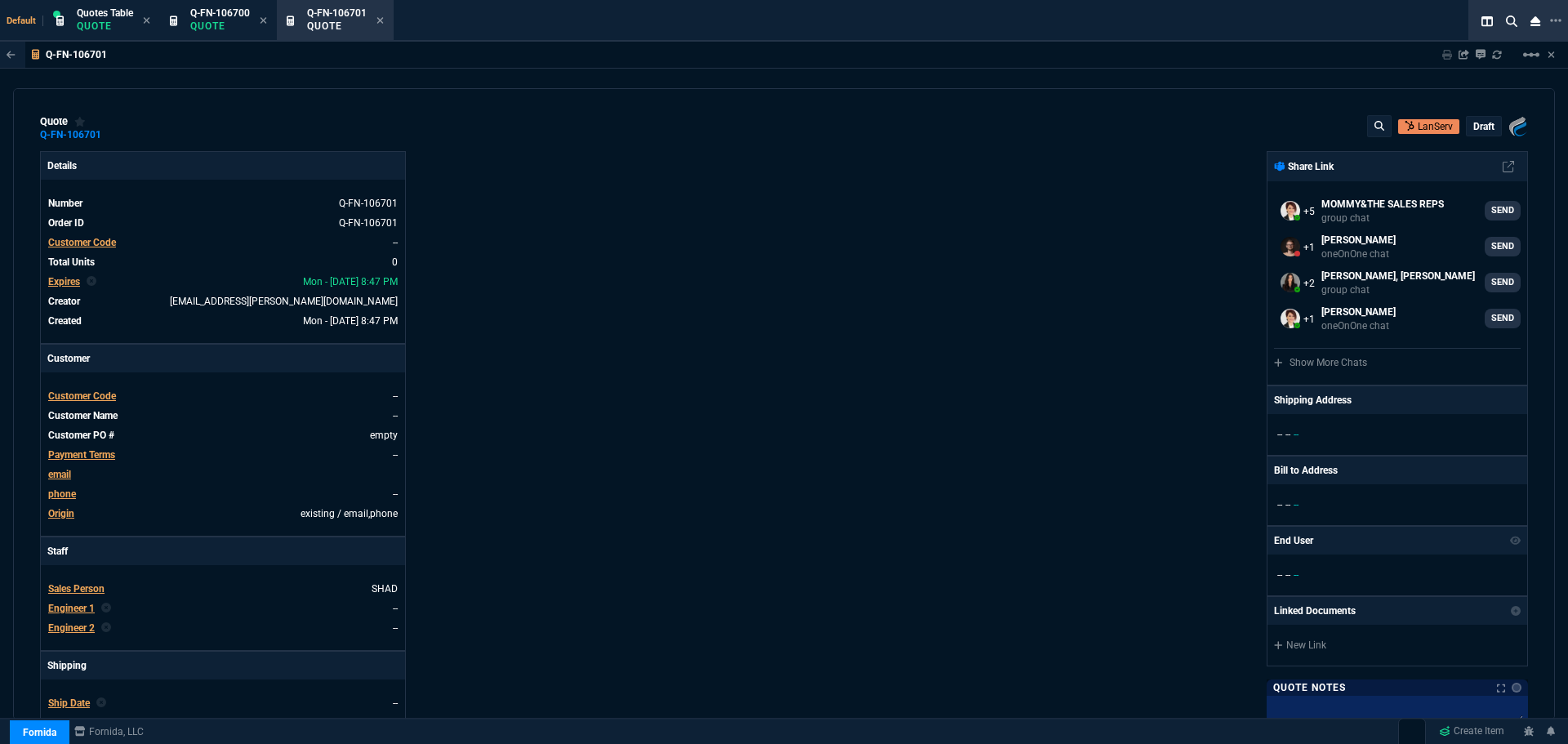
click at [92, 396] on span "Customer Code" at bounding box center [82, 396] width 68 height 11
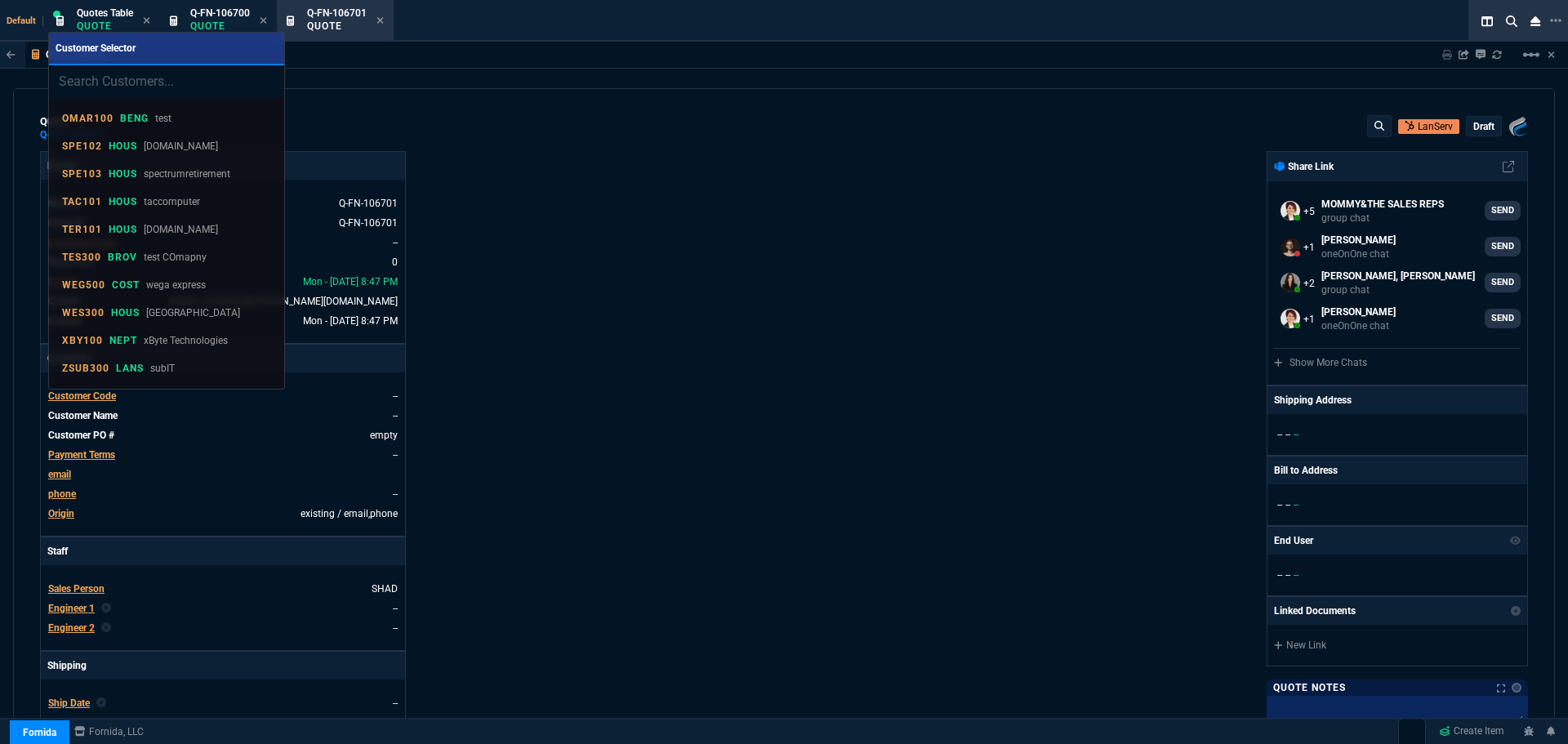
click at [130, 78] on input "search" at bounding box center [167, 81] width 235 height 33
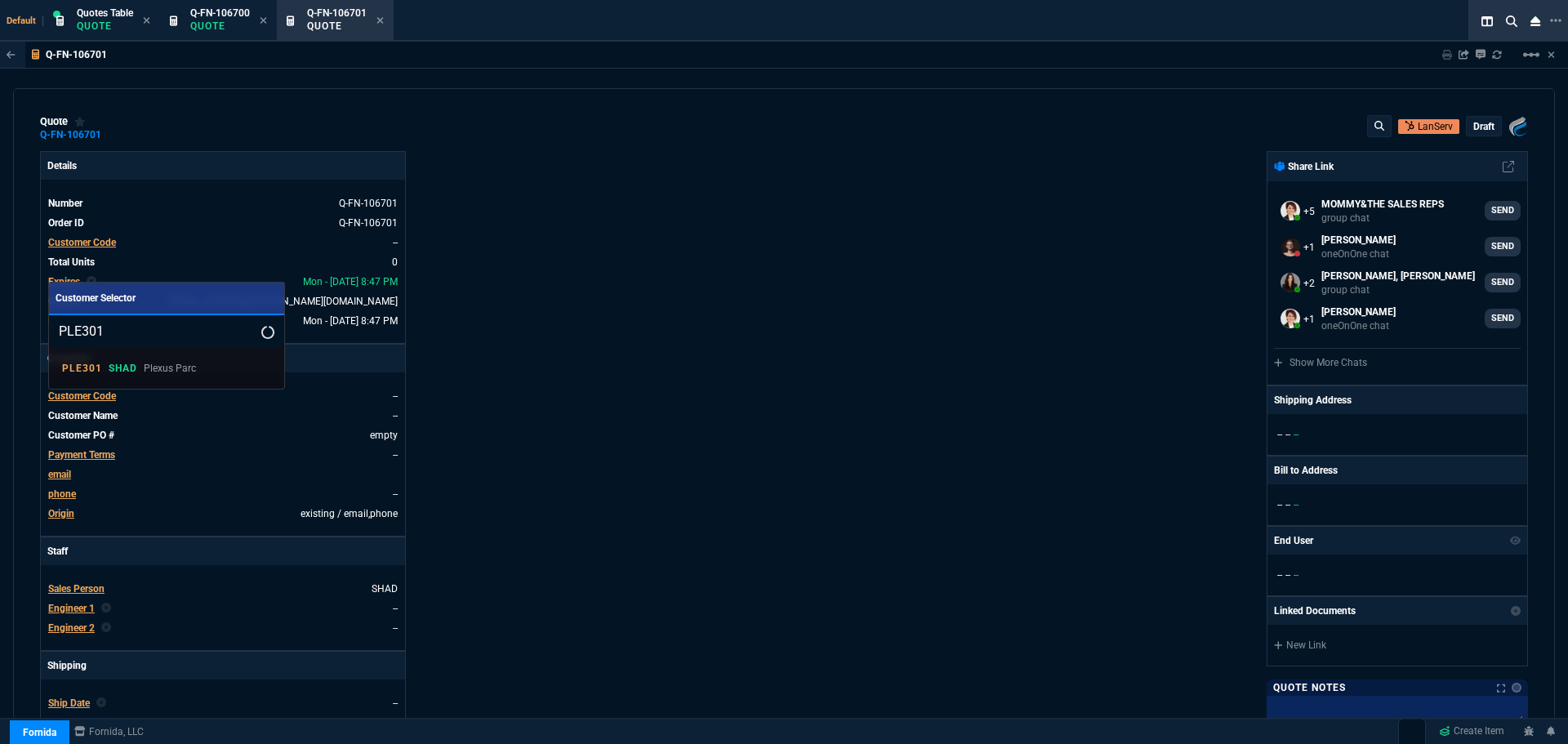
type input "PLE301"
click at [498, 356] on div at bounding box center [784, 372] width 1568 height 744
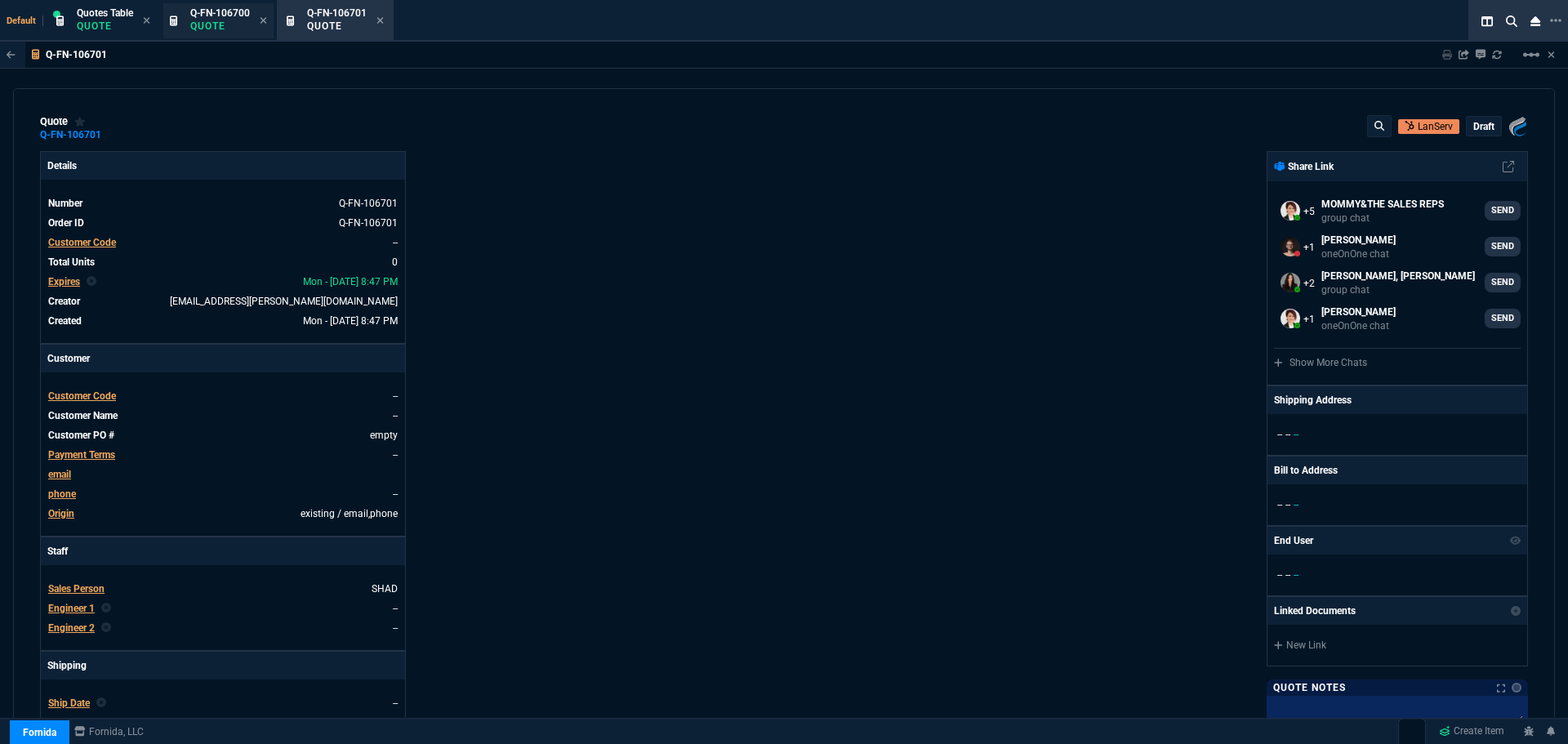
click at [217, 20] on p "Quote" at bounding box center [221, 26] width 60 height 13
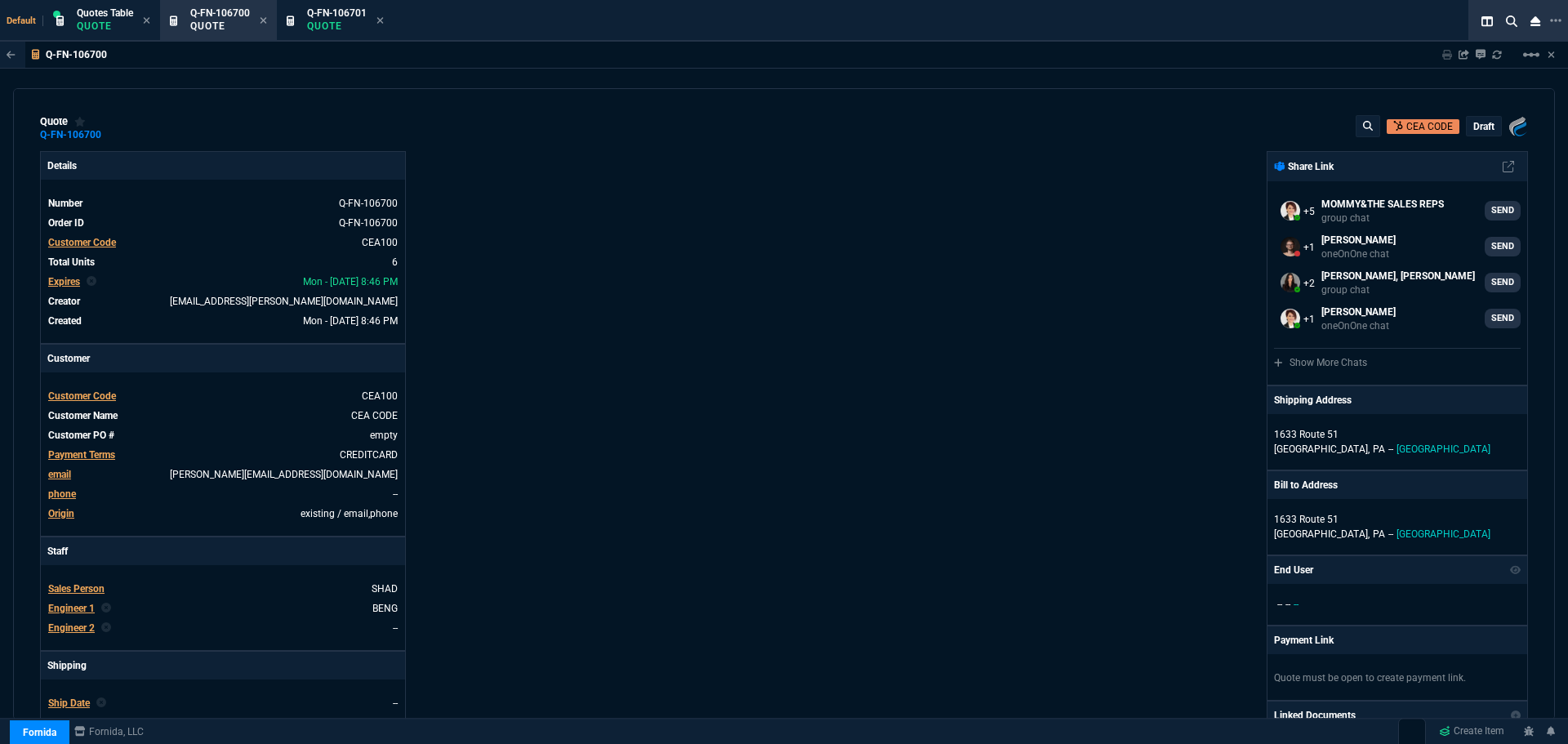
click at [93, 391] on span "Customer Code" at bounding box center [82, 396] width 68 height 11
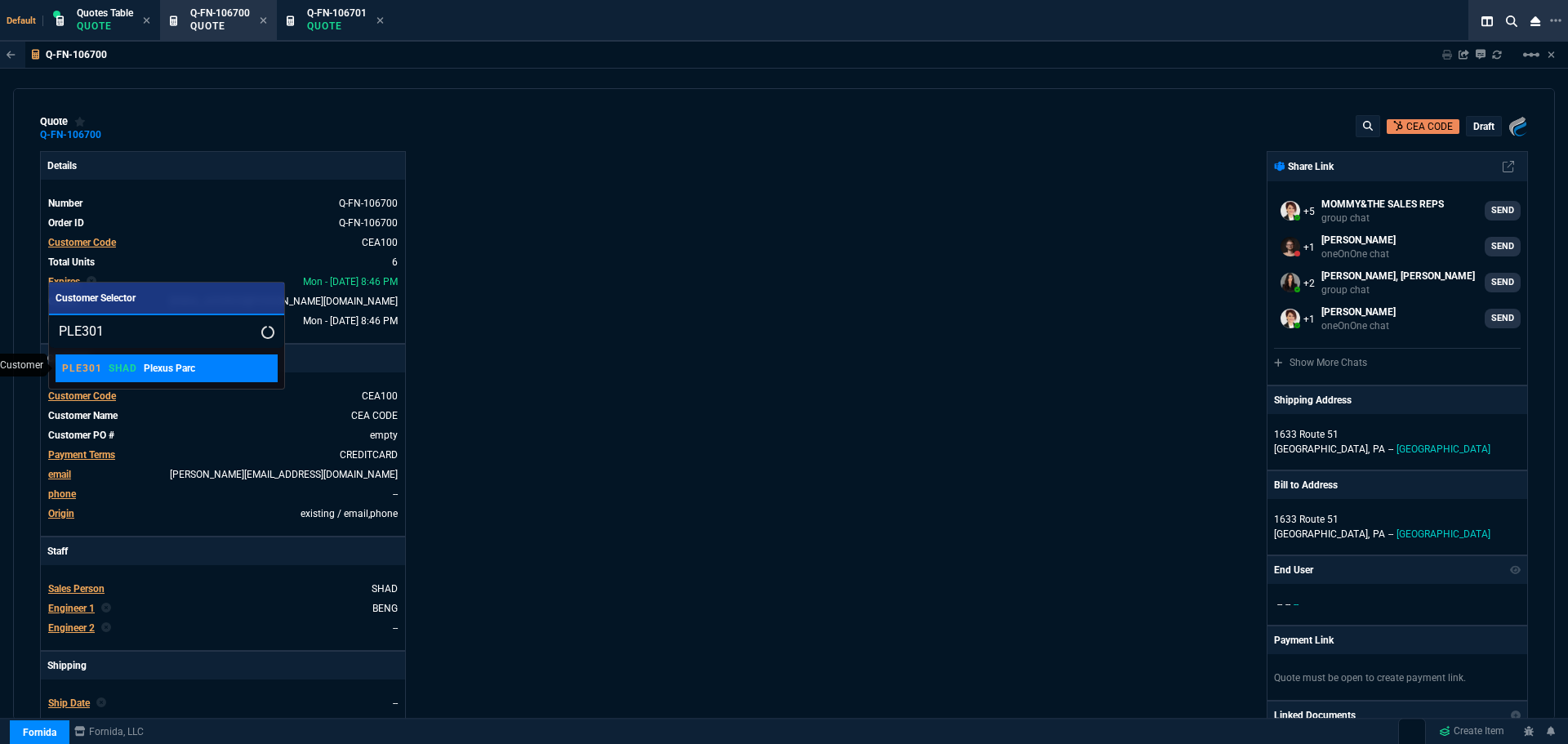
type input "PLE301"
click at [72, 370] on p "PLE301" at bounding box center [82, 368] width 40 height 13
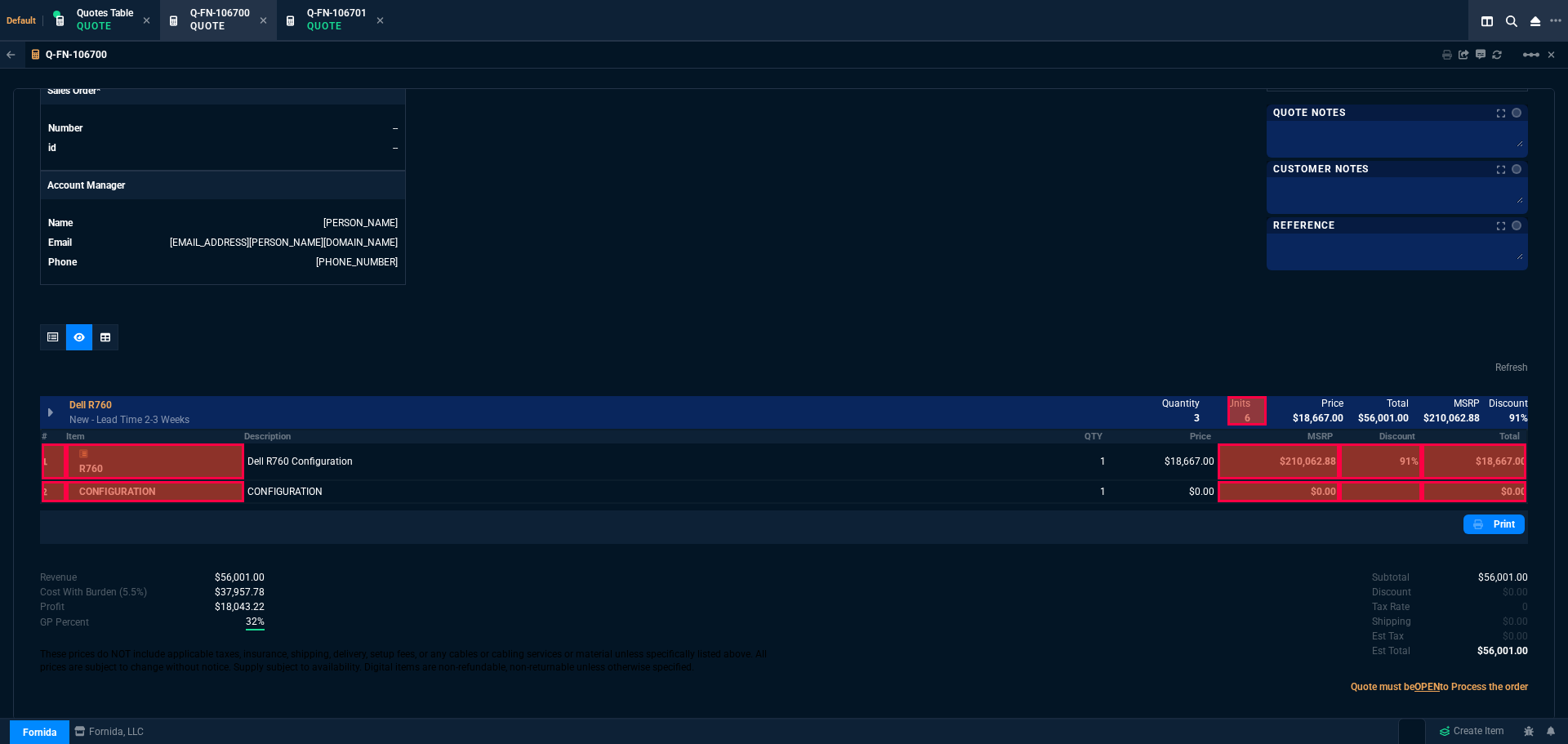
scroll to position [725, 0]
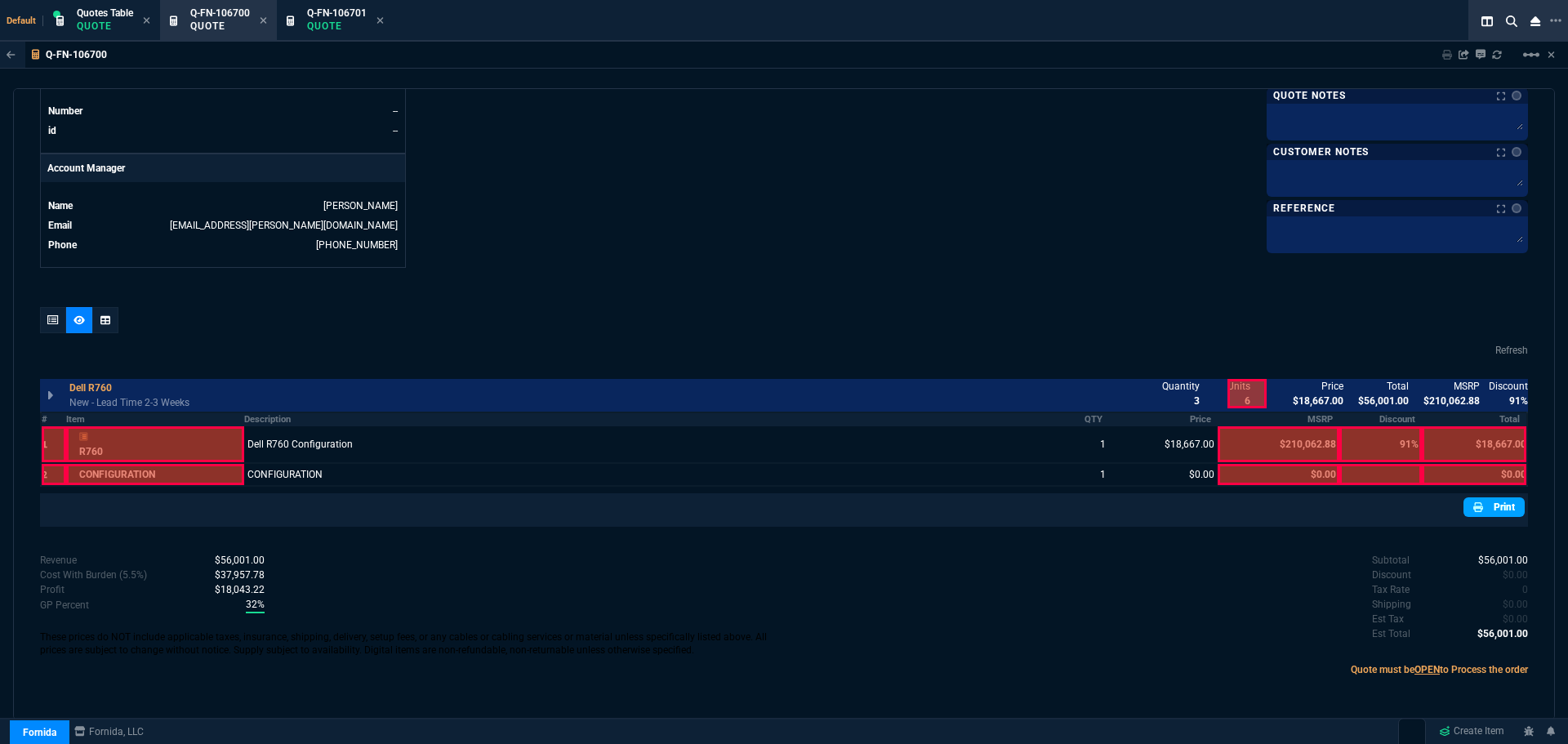
click at [1490, 512] on link "Print" at bounding box center [1494, 507] width 61 height 20
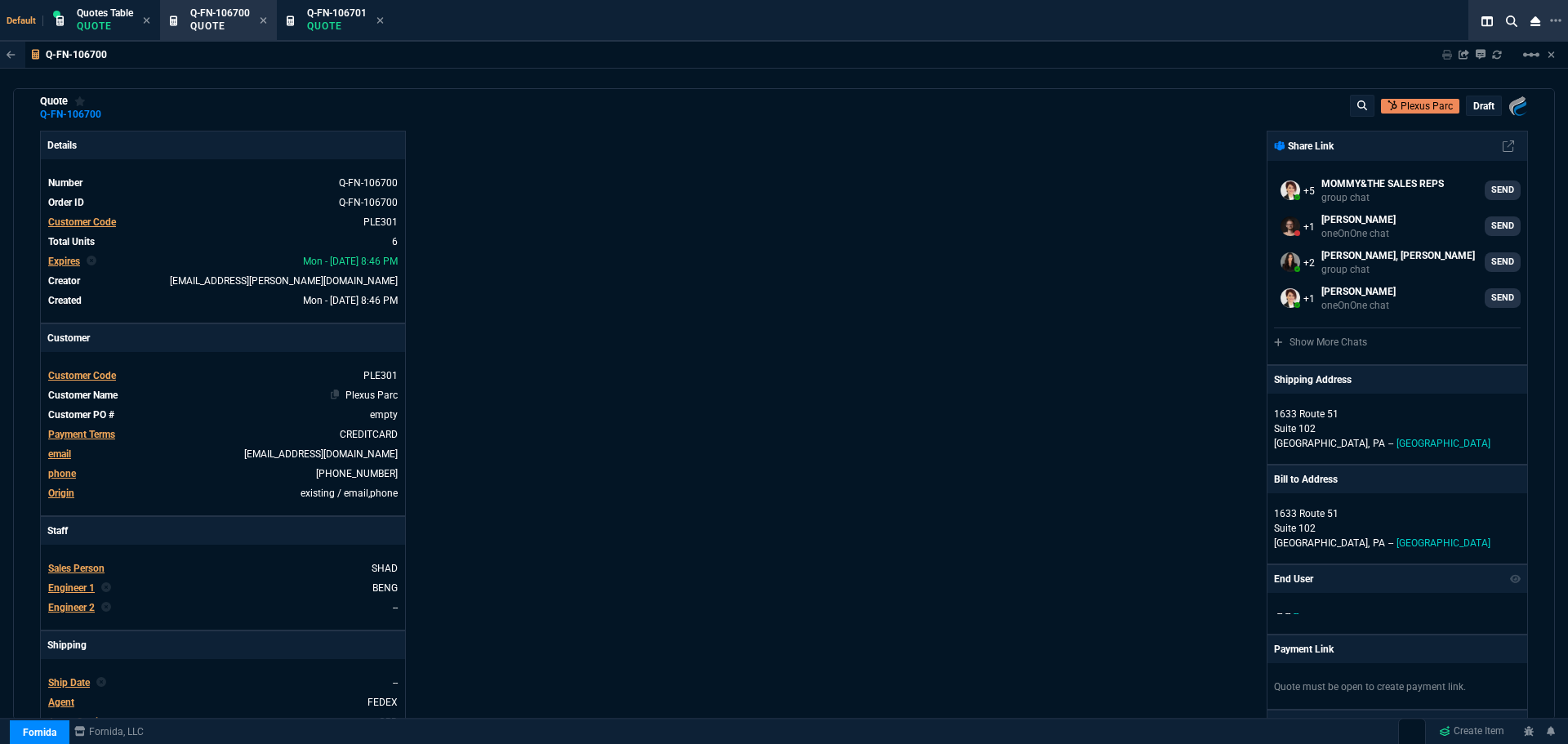
scroll to position [0, 0]
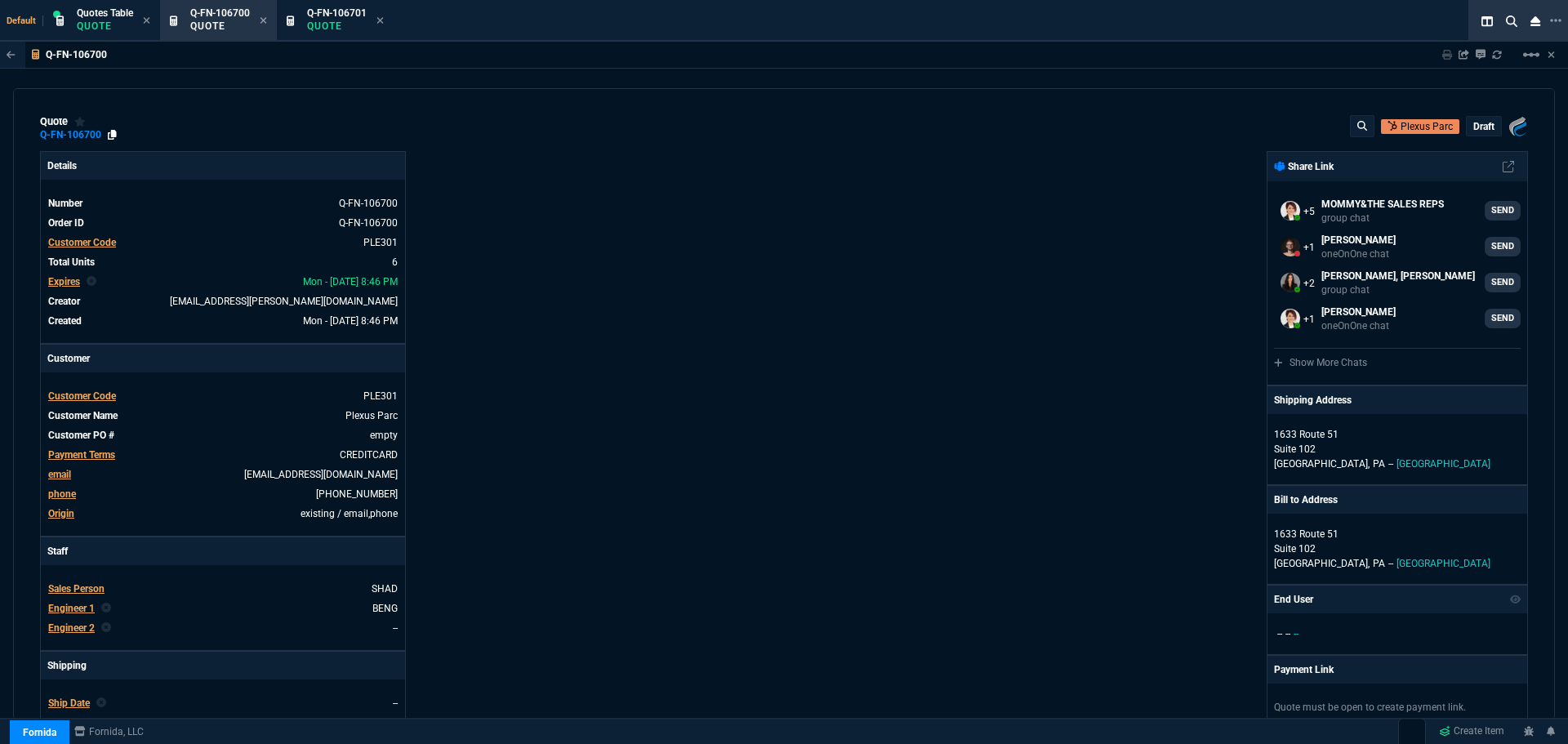
click at [110, 132] on icon at bounding box center [113, 135] width 9 height 10
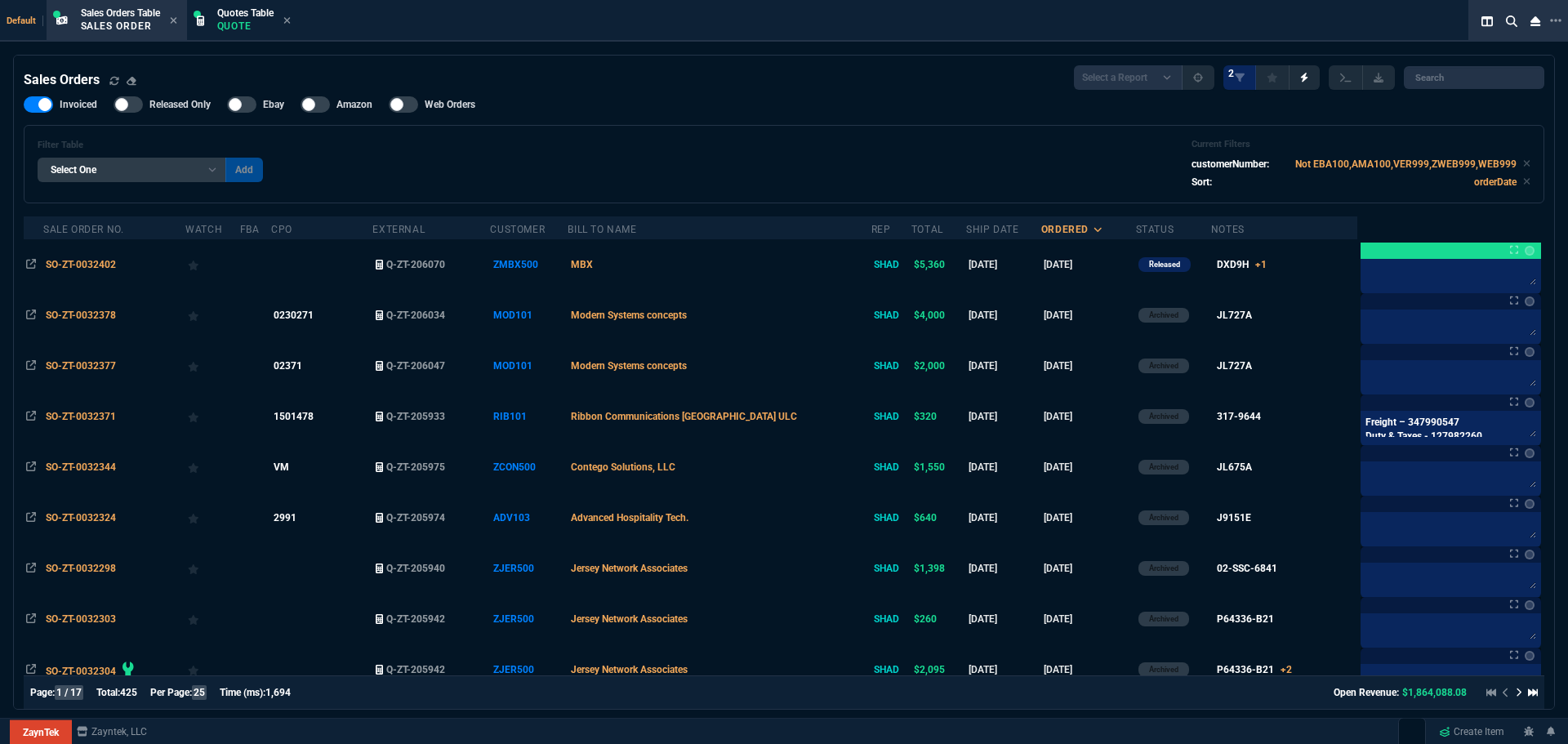
select select "12: [PERSON_NAME]"
select select
click at [229, 19] on div "Quotes Table Quote" at bounding box center [245, 20] width 57 height 29
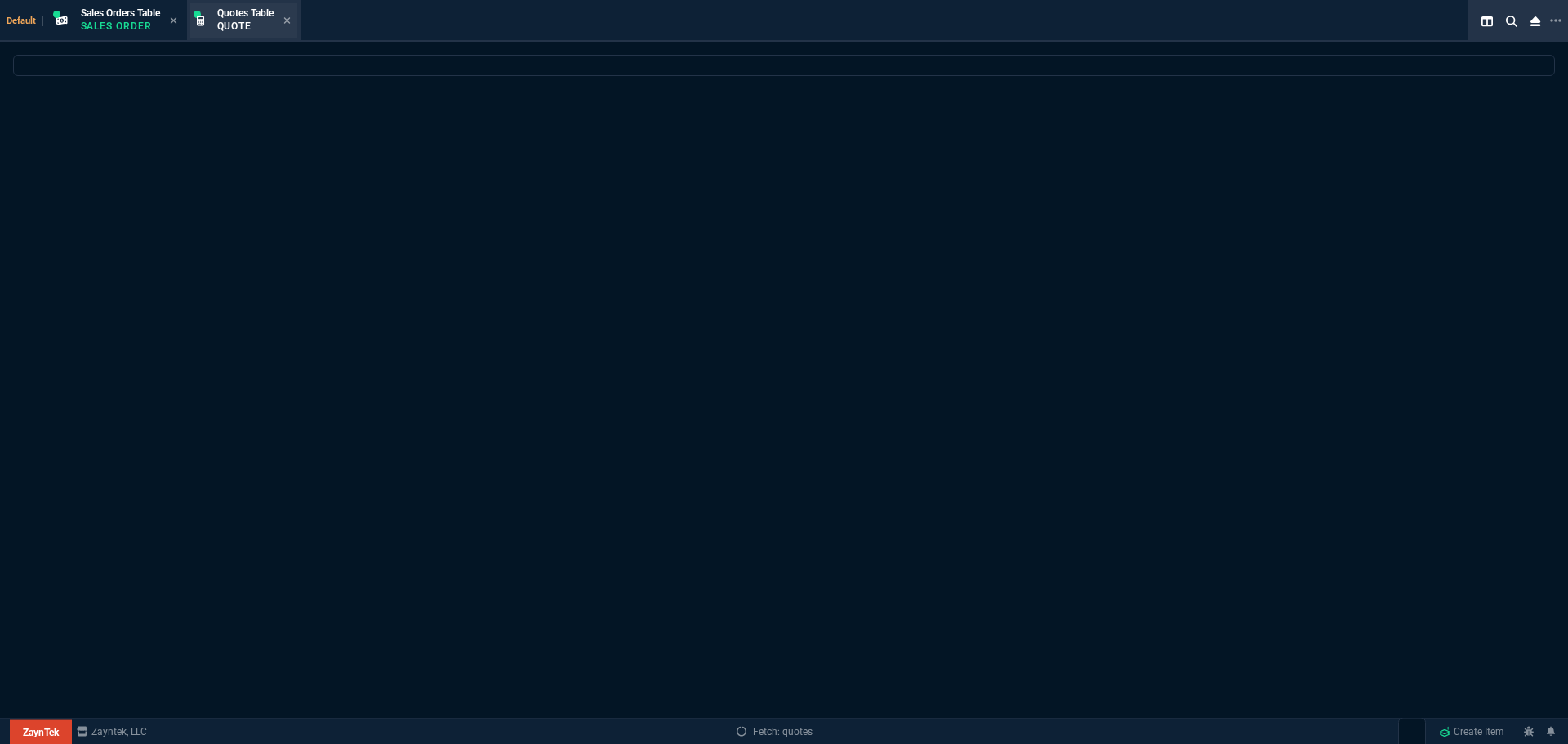
select select
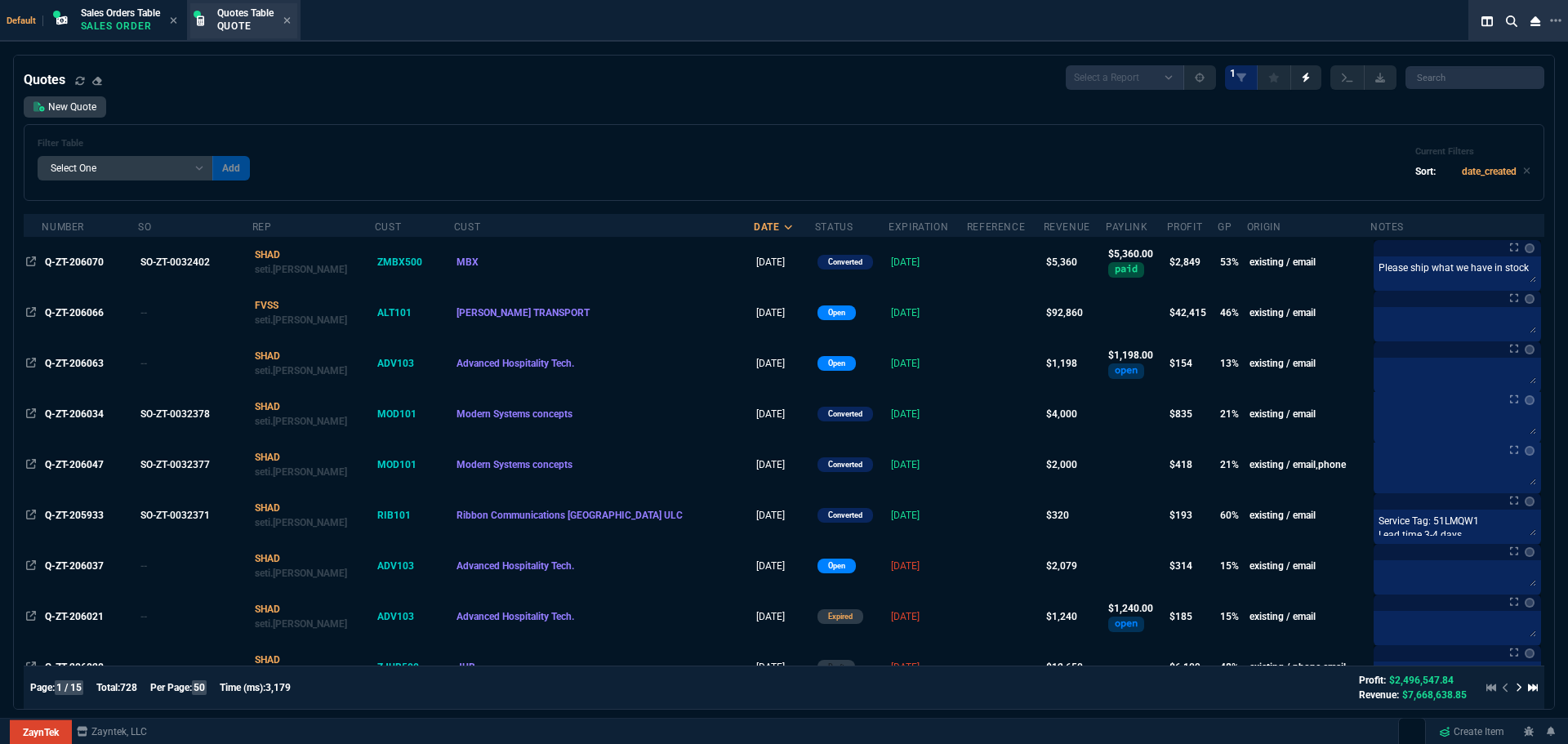
click at [221, 25] on p "Quote" at bounding box center [245, 26] width 57 height 13
click at [50, 100] on link "New Quote" at bounding box center [64, 107] width 83 height 21
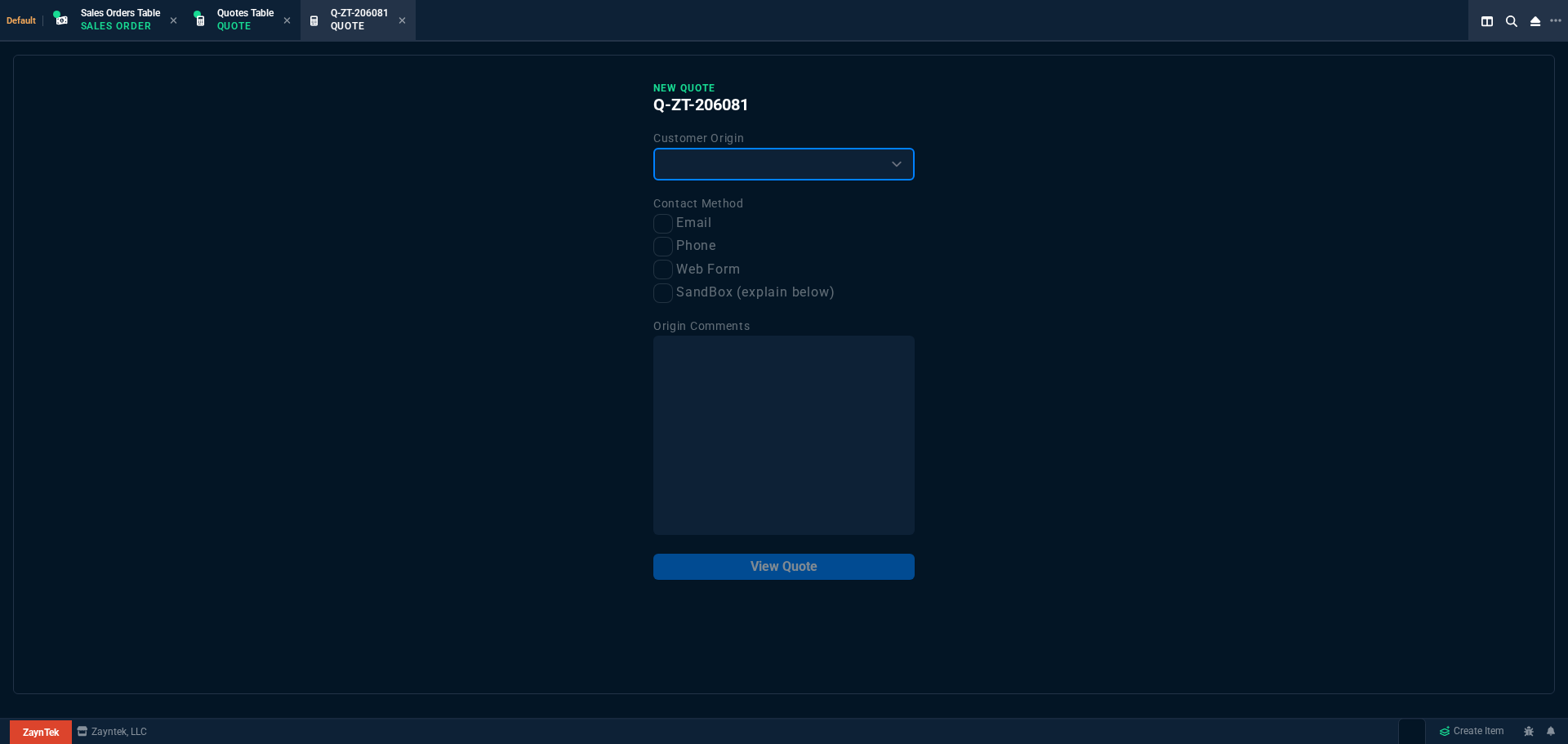
drag, startPoint x: 793, startPoint y: 165, endPoint x: 784, endPoint y: 173, distance: 12.0
click at [793, 165] on select "Existing Customer Amazon Lead (first order) Website Lead (first order) Called (…" at bounding box center [784, 164] width 261 height 33
select select "existing"
click at [653, 149] on select "Existing Customer Amazon Lead (first order) Website Lead (first order) Called (…" at bounding box center [784, 164] width 261 height 33
click at [665, 224] on input "Email" at bounding box center [663, 223] width 20 height 20
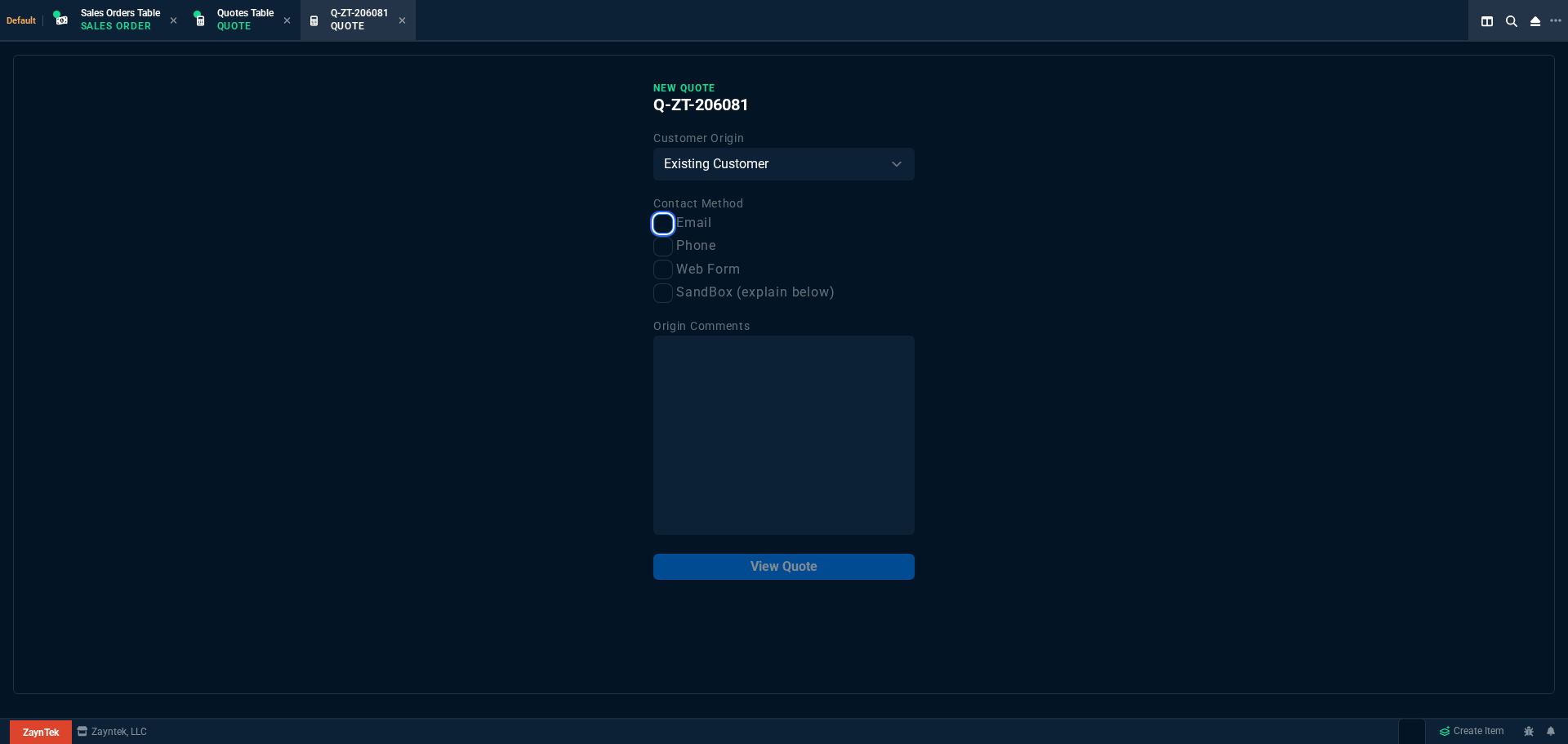
checkbox input "true"
click at [766, 565] on button "View Quote" at bounding box center [784, 566] width 261 height 26
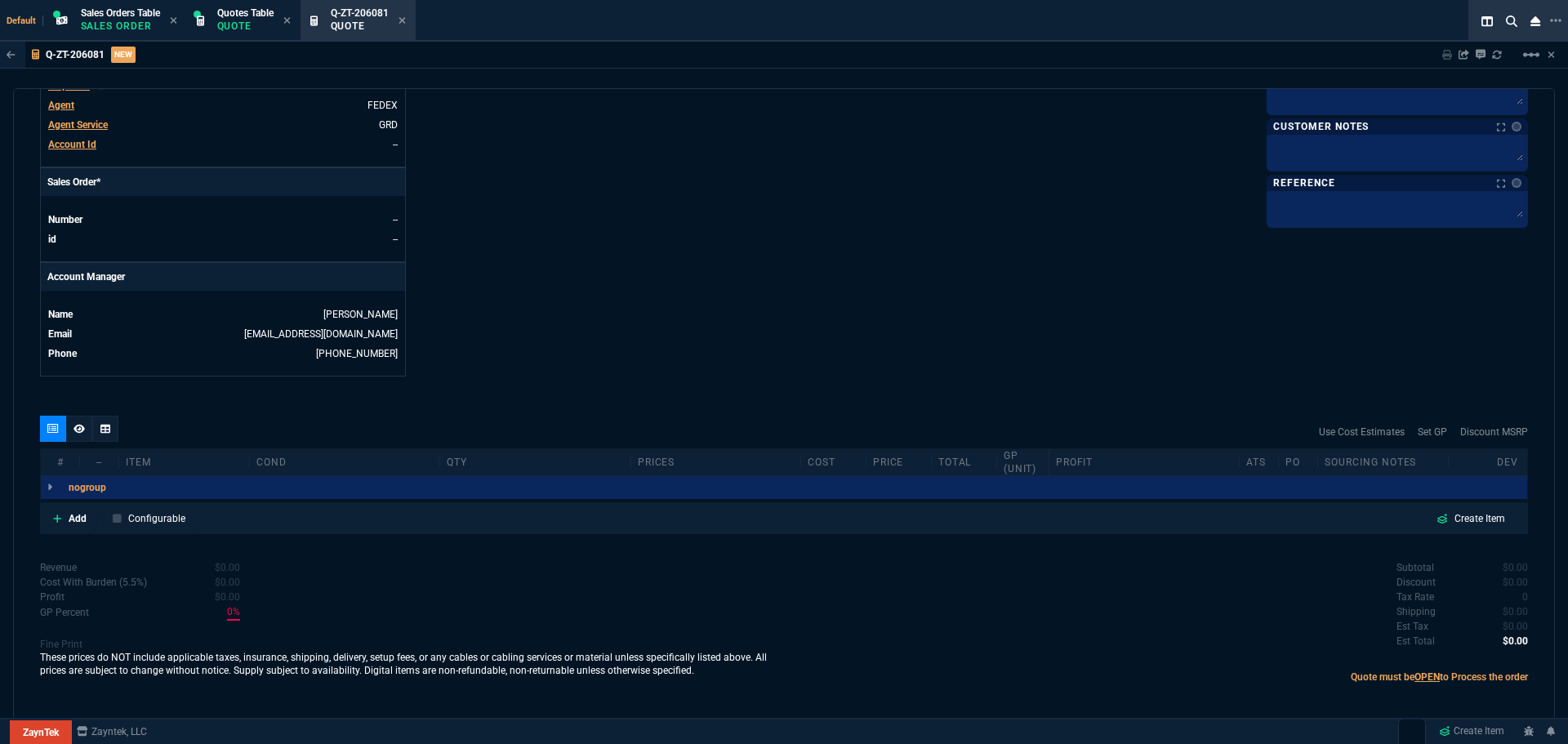
scroll to position [625, 0]
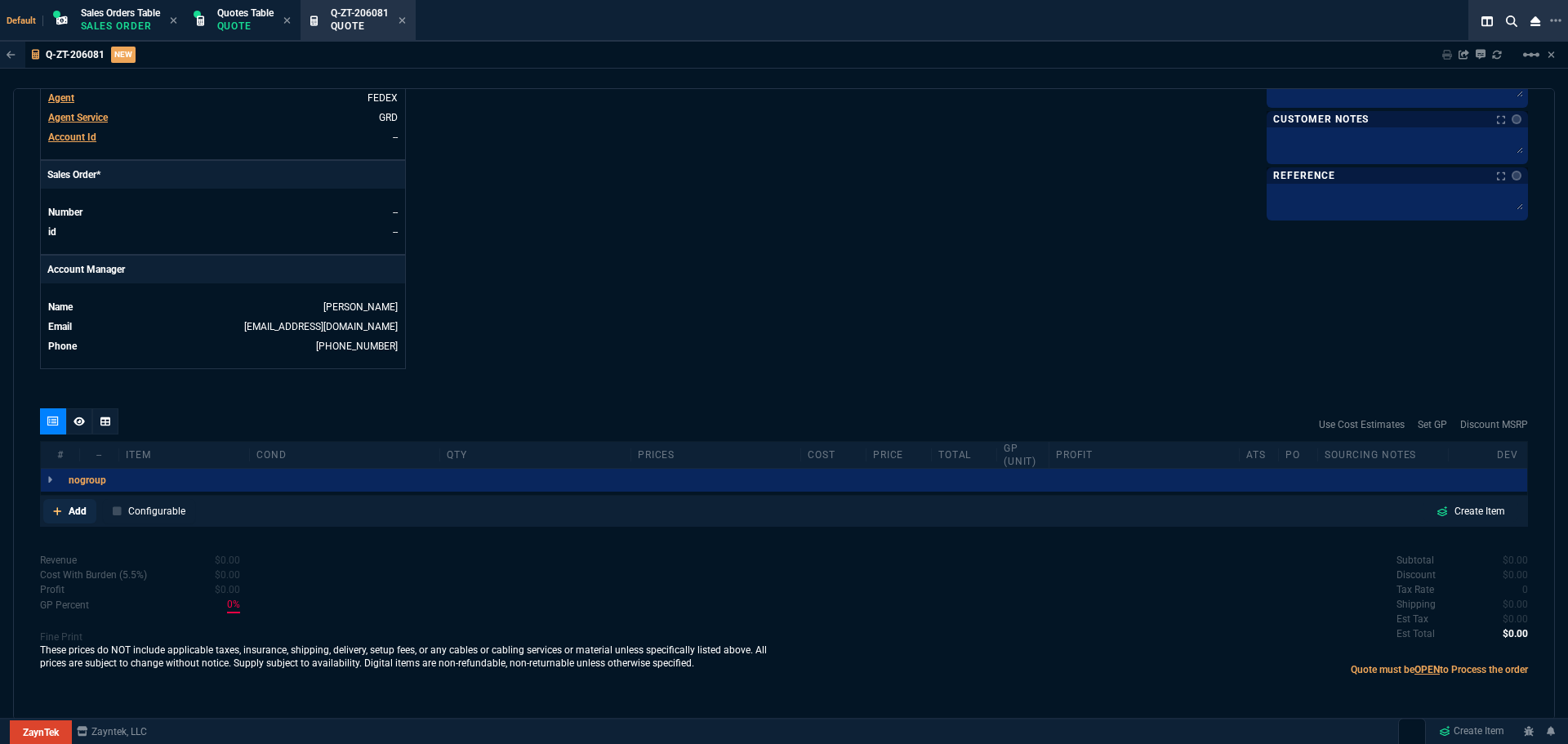
click at [76, 503] on link "Add" at bounding box center [70, 511] width 53 height 24
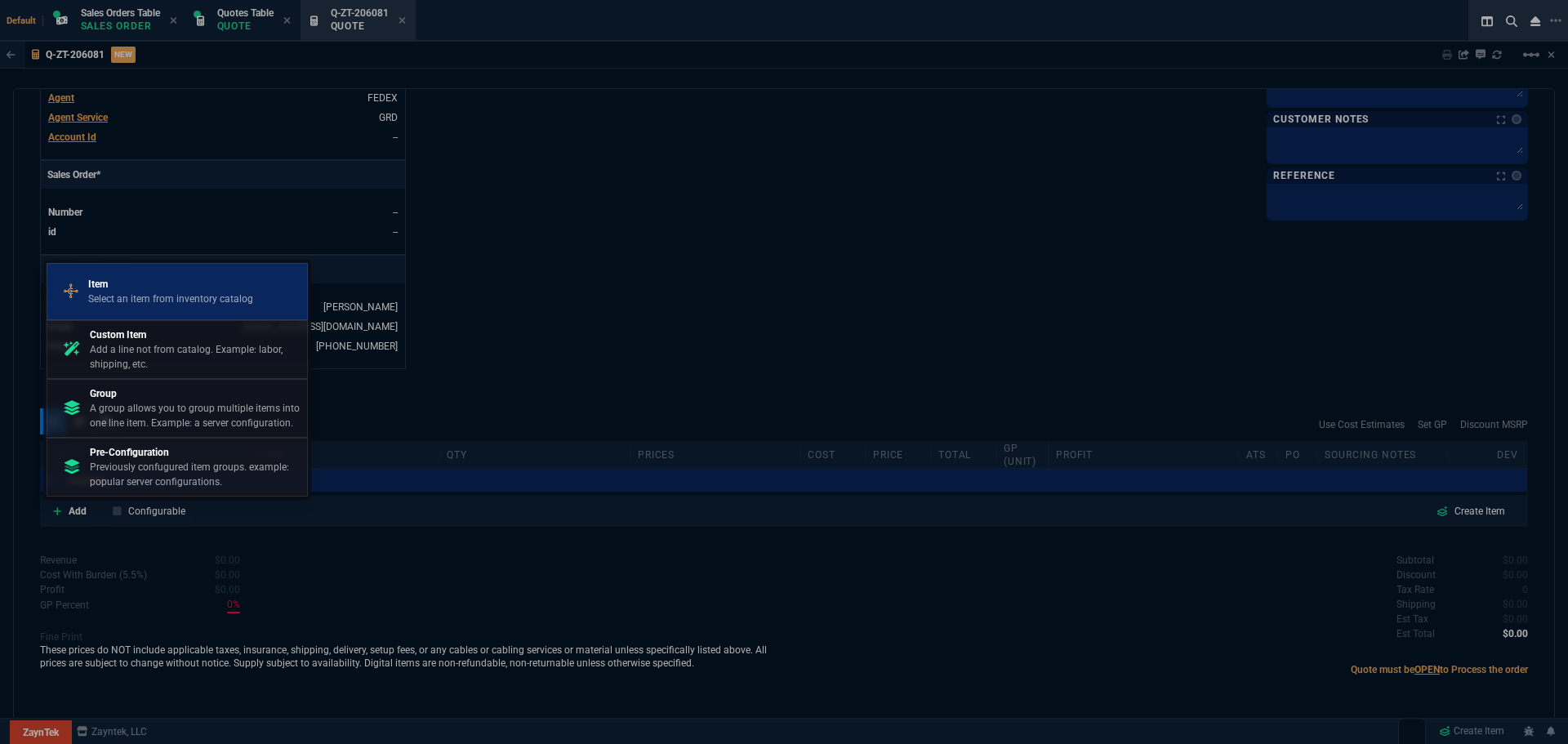
click at [135, 275] on div "Item Select an item from inventory catalog" at bounding box center [177, 292] width 247 height 43
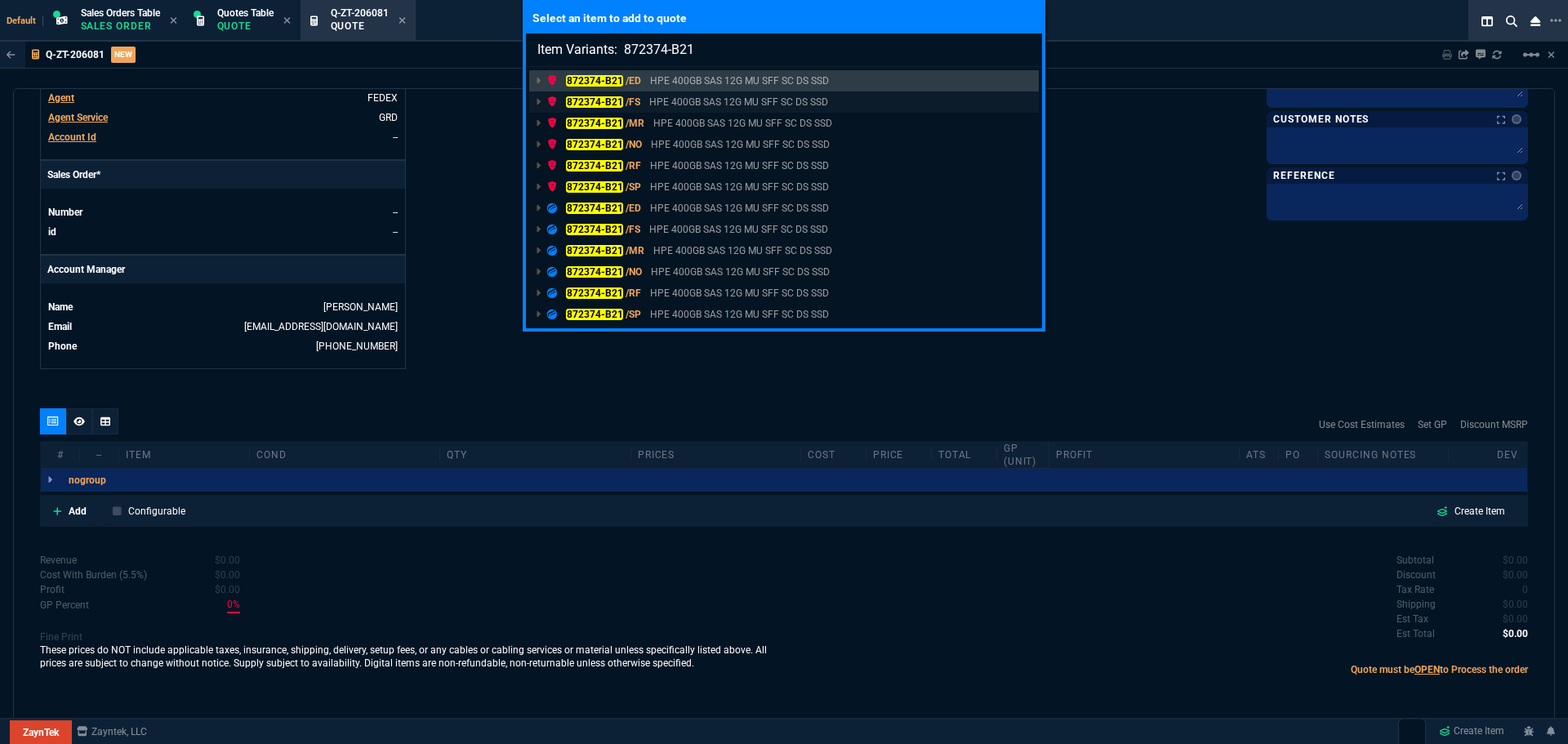
type input "Item Variants: 872374-B21"
click at [602, 101] on mark "872374-B21" at bounding box center [594, 102] width 57 height 11
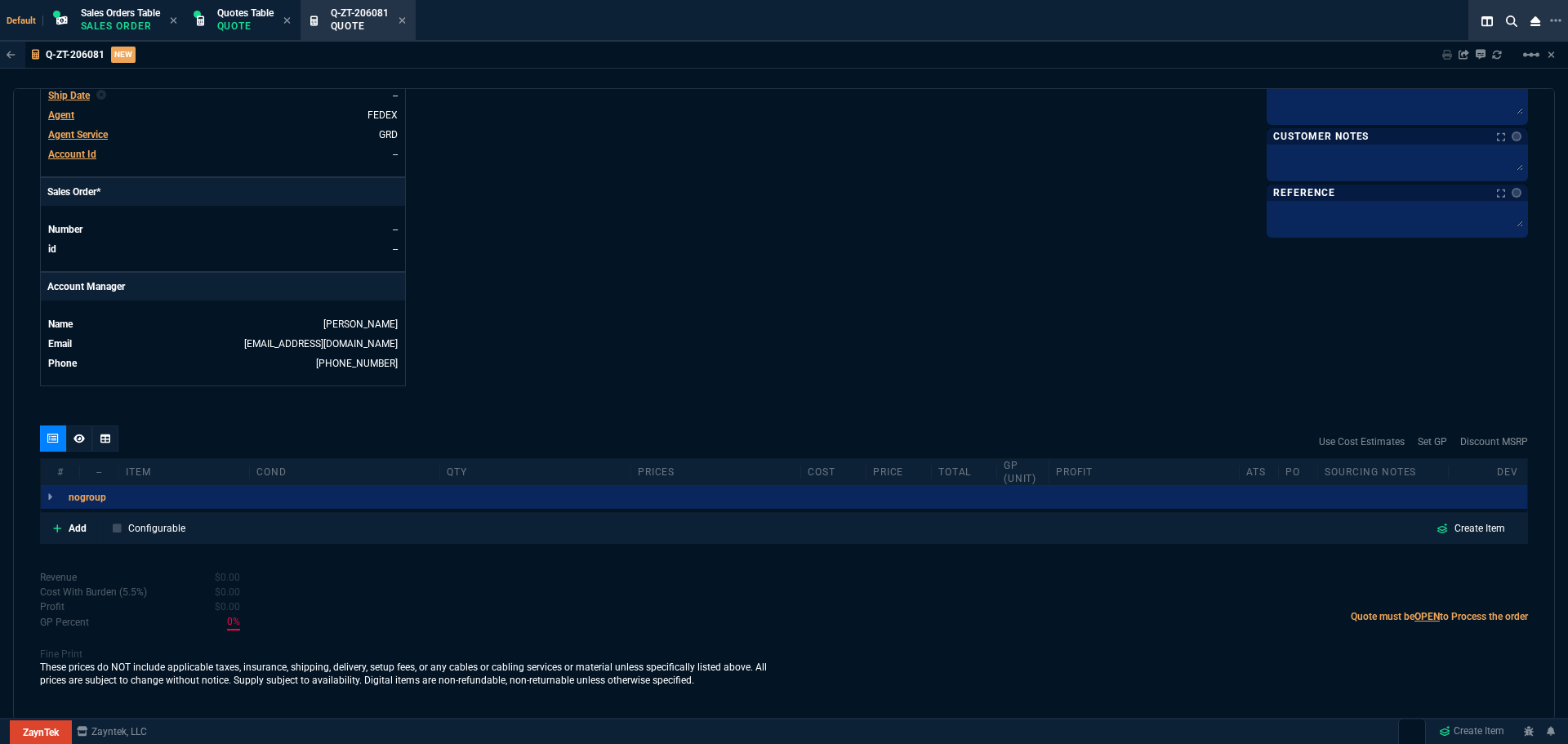
scroll to position [607, 0]
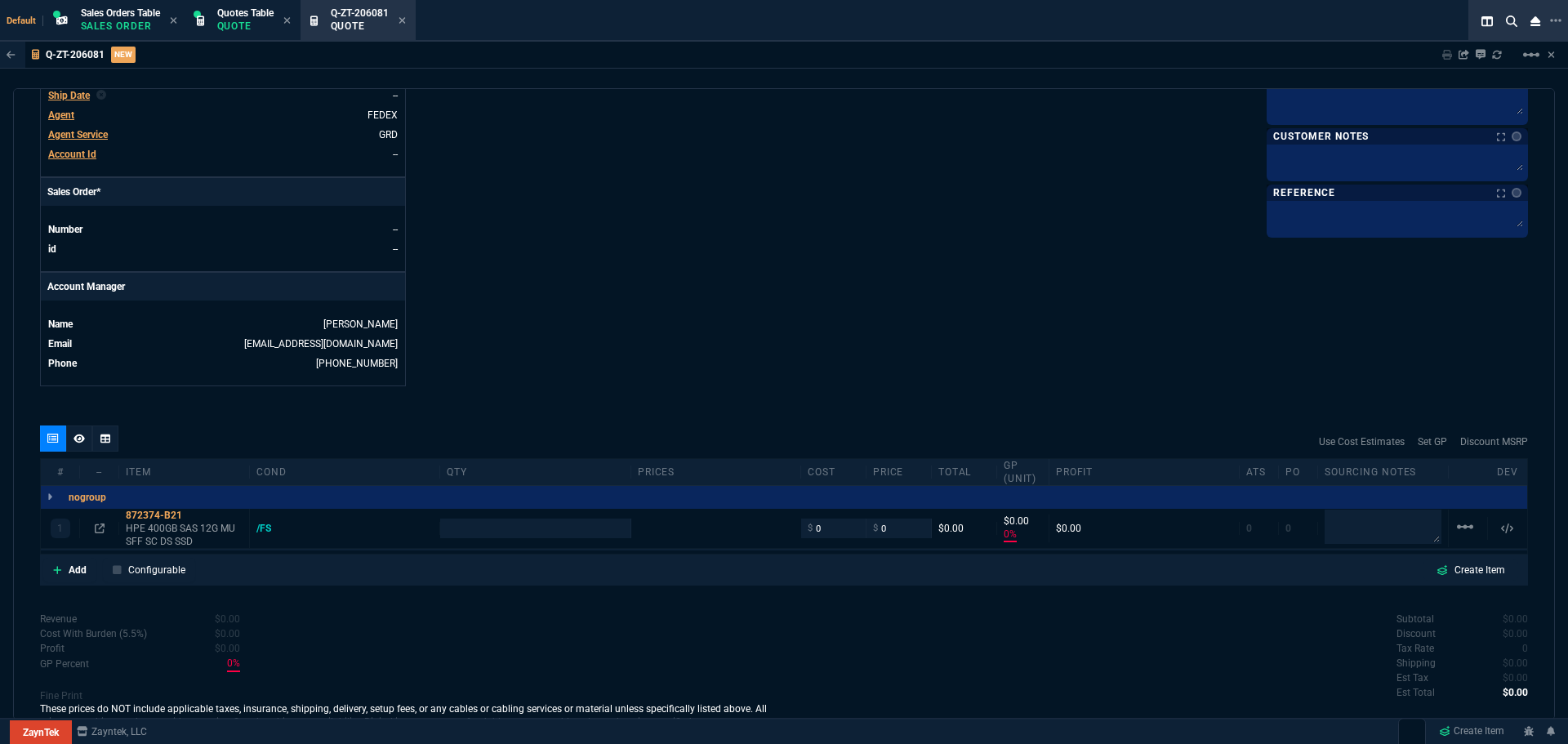
type input "0"
type input "1189"
type input "100"
click at [78, 571] on p "Add" at bounding box center [77, 570] width 18 height 15
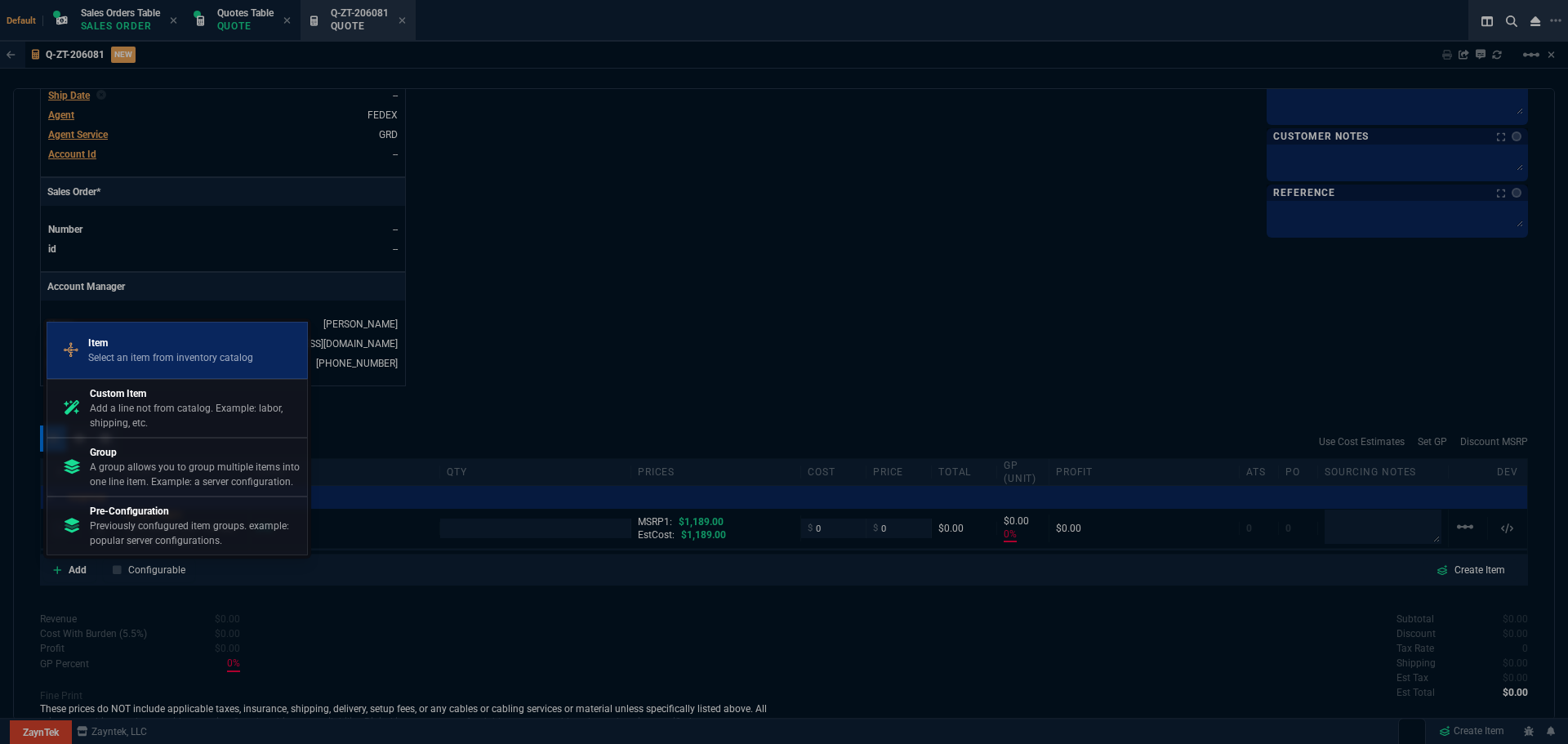
click at [121, 350] on p "Item" at bounding box center [170, 343] width 165 height 15
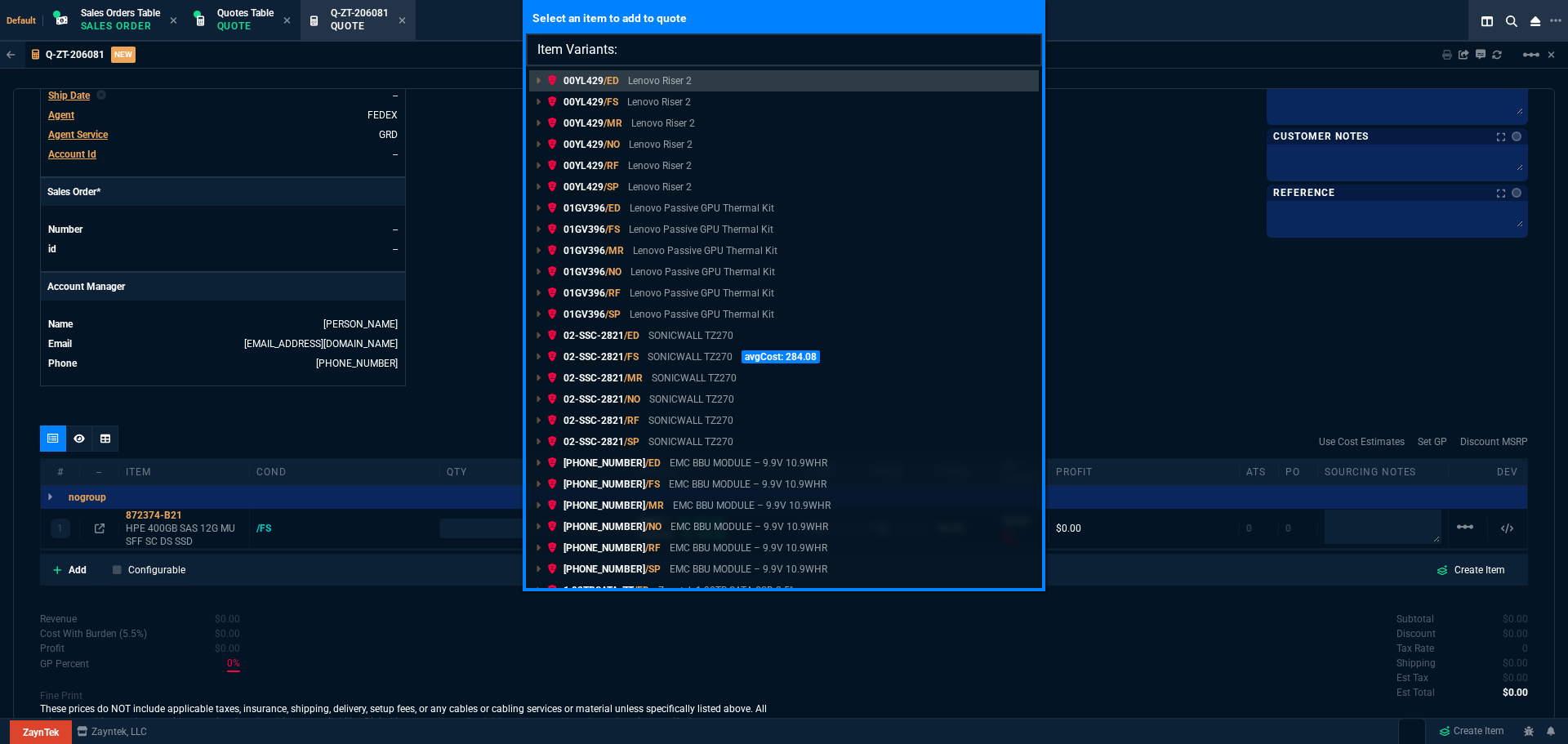
type input "Item Variants: 872373-001"
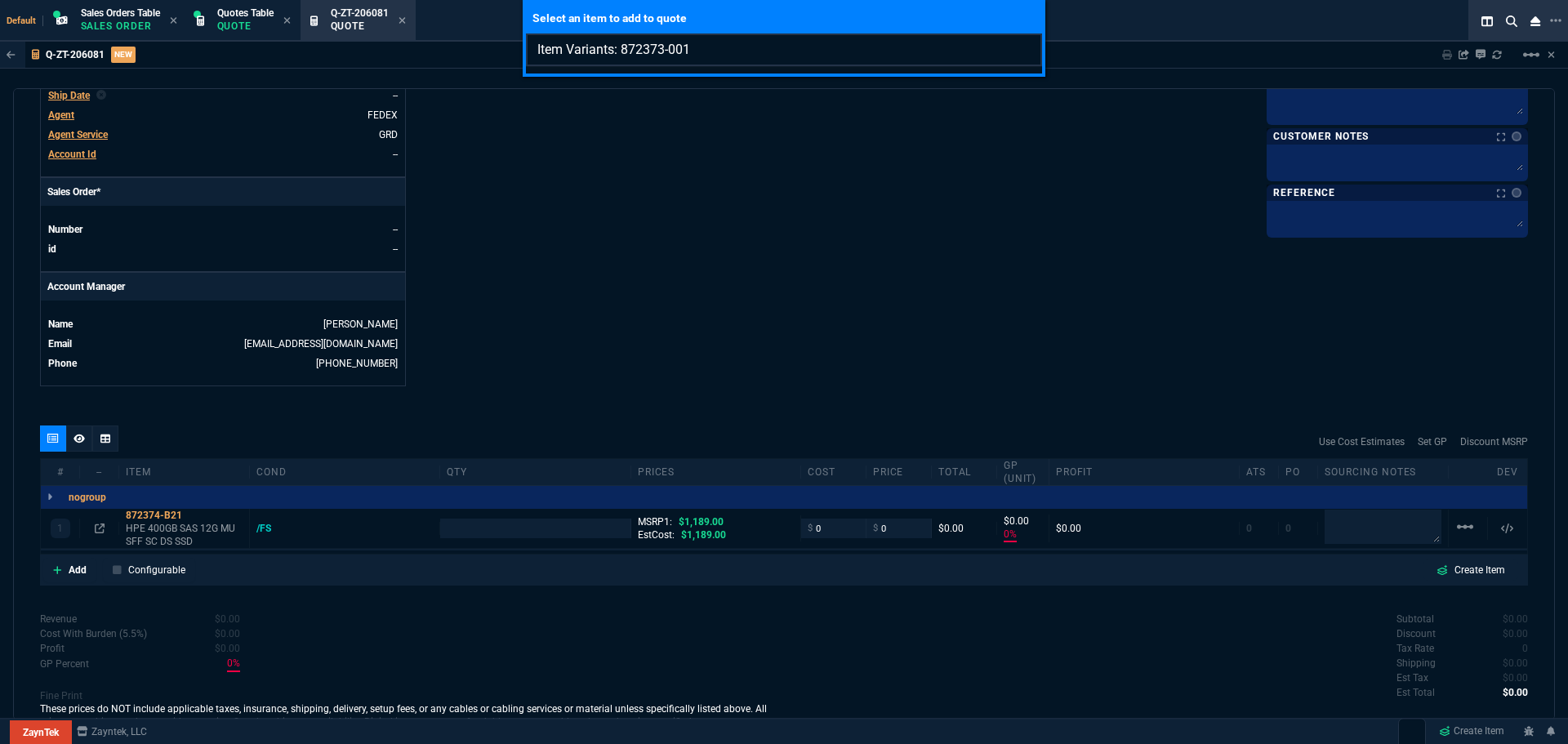
click at [1025, 50] on input "Item Variants: 872373-001" at bounding box center [784, 49] width 516 height 33
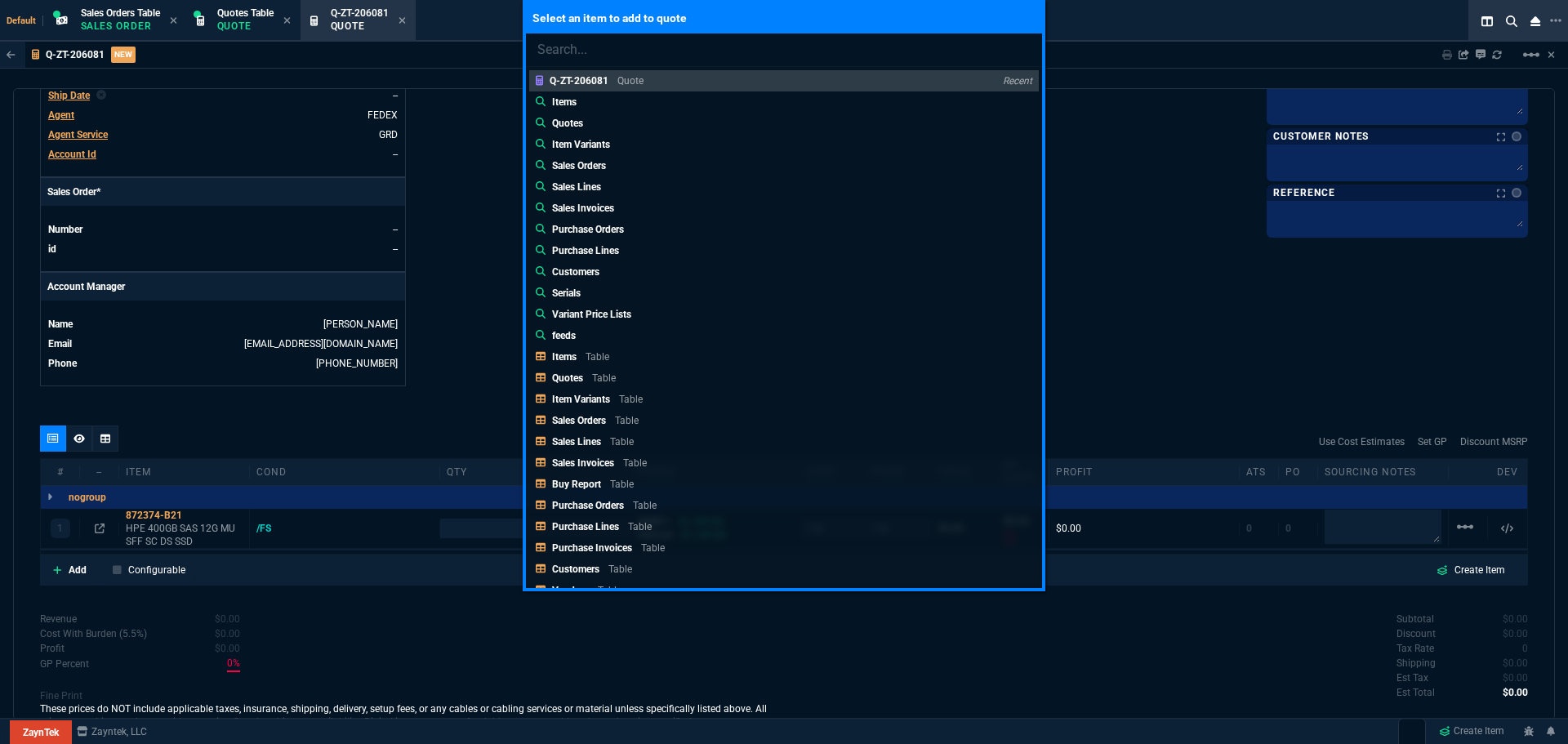
click at [1145, 352] on div "Select an item to add to quote Q-ZT-206081 Quote Recent Items Quotes Item Varia…" at bounding box center [784, 372] width 1568 height 744
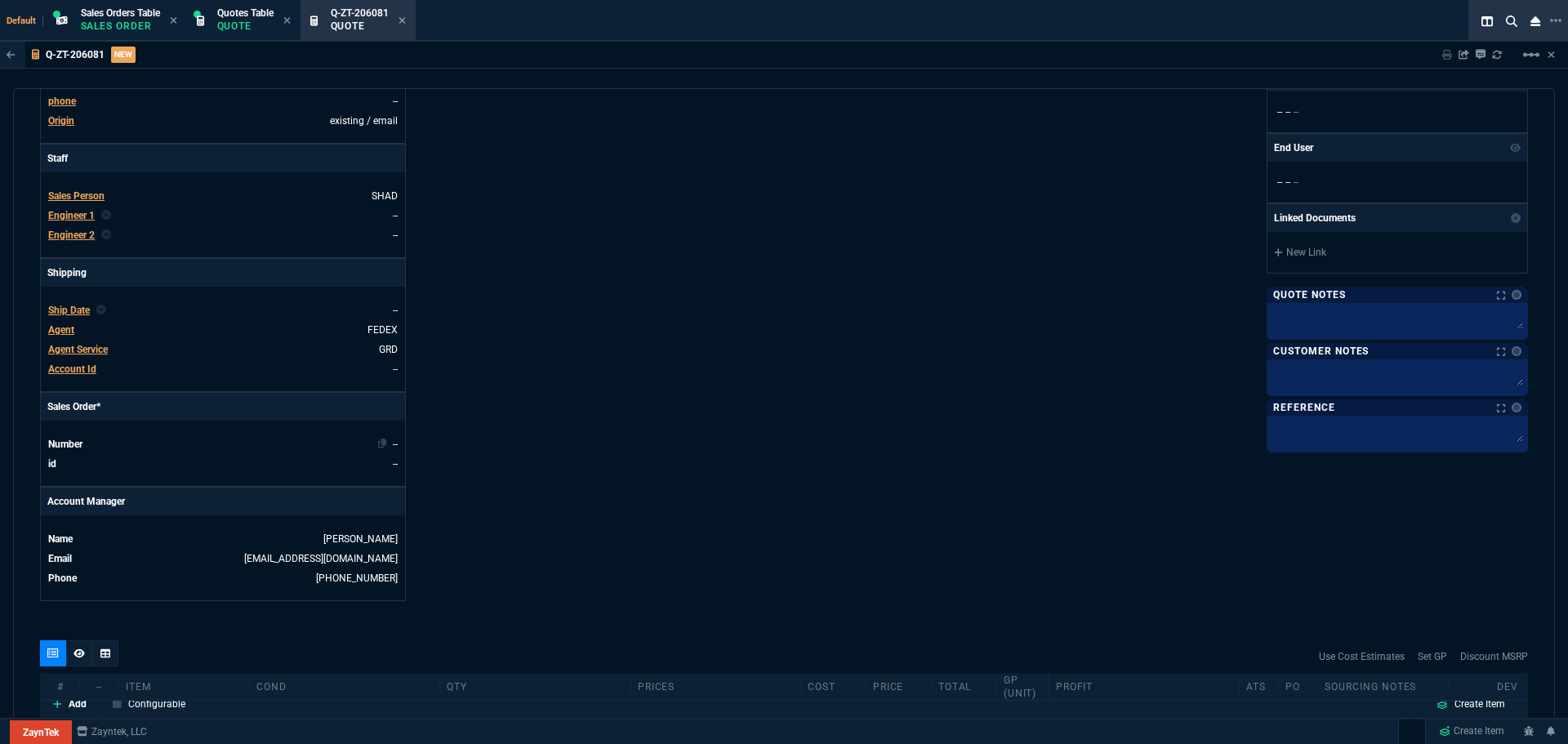
scroll to position [117, 0]
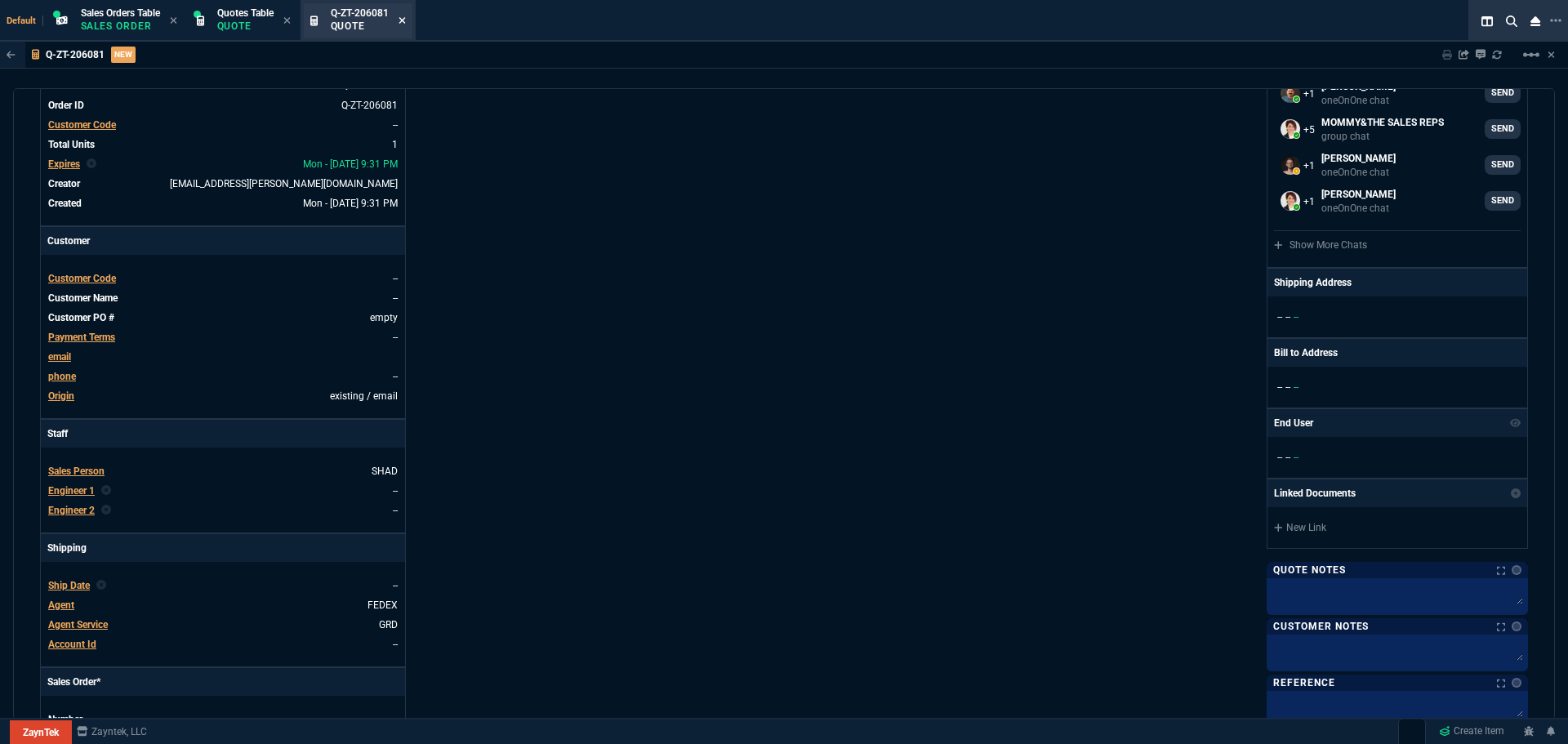
click at [406, 17] on icon at bounding box center [402, 20] width 7 height 10
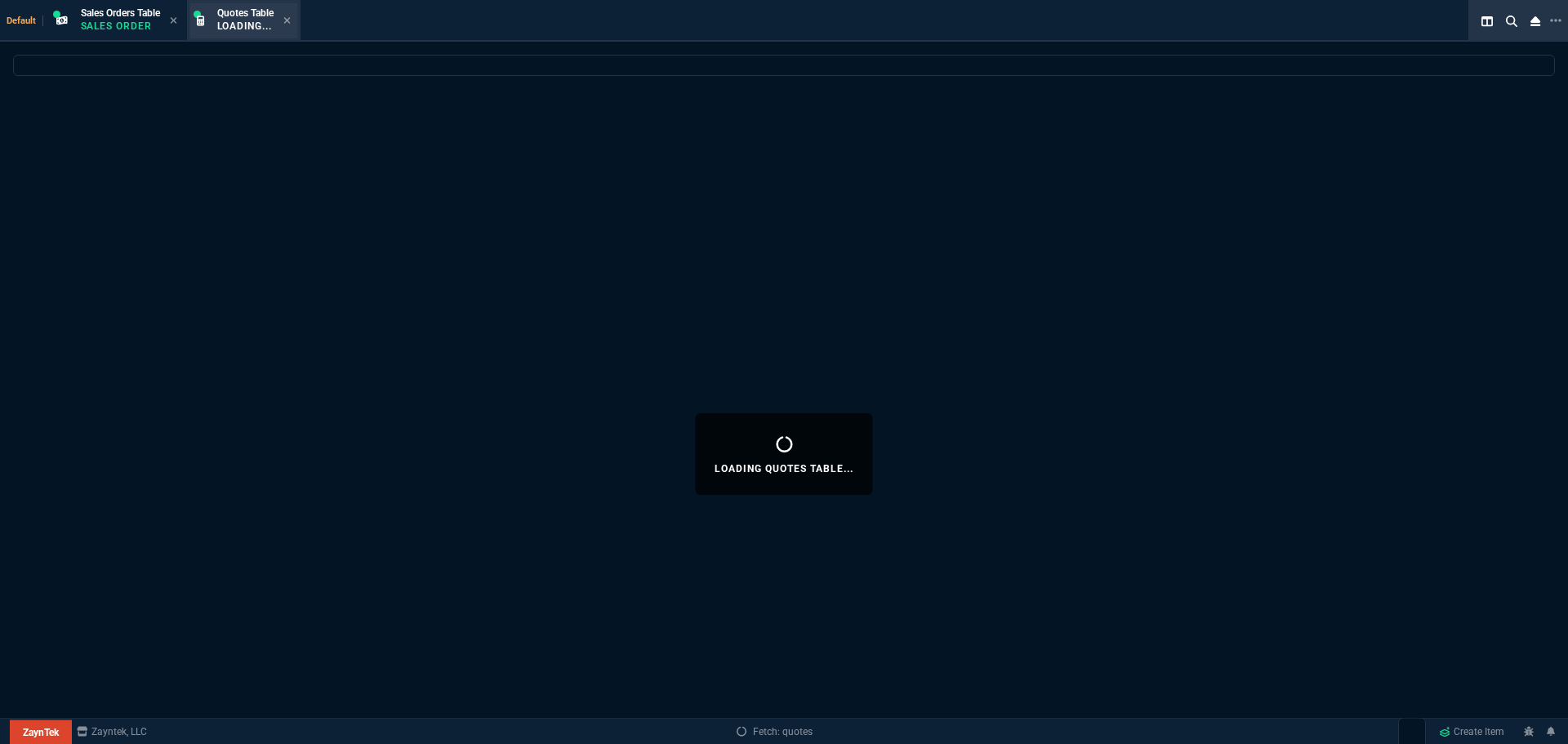
select select
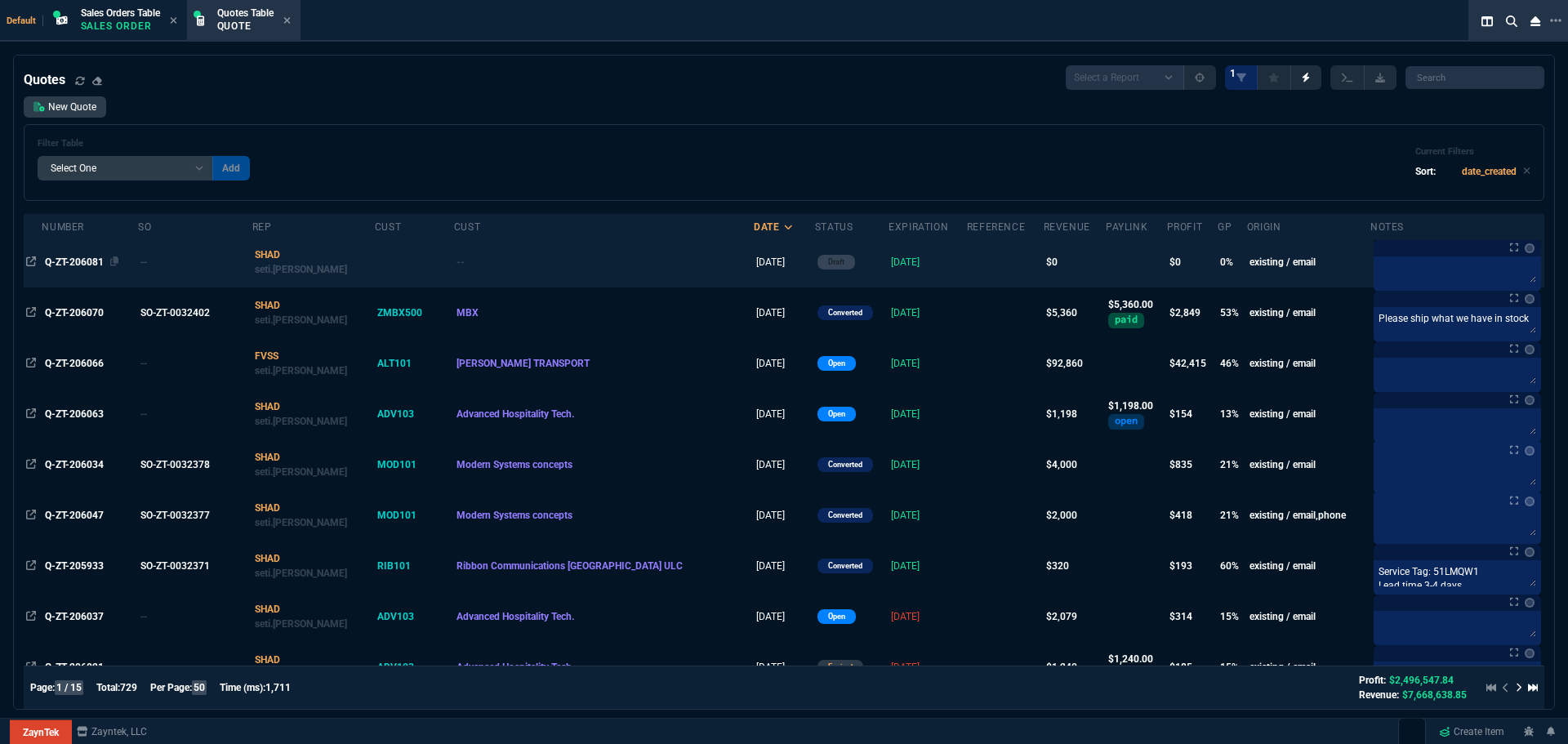
click at [71, 258] on span "Q-ZT-206081" at bounding box center [74, 262] width 59 height 11
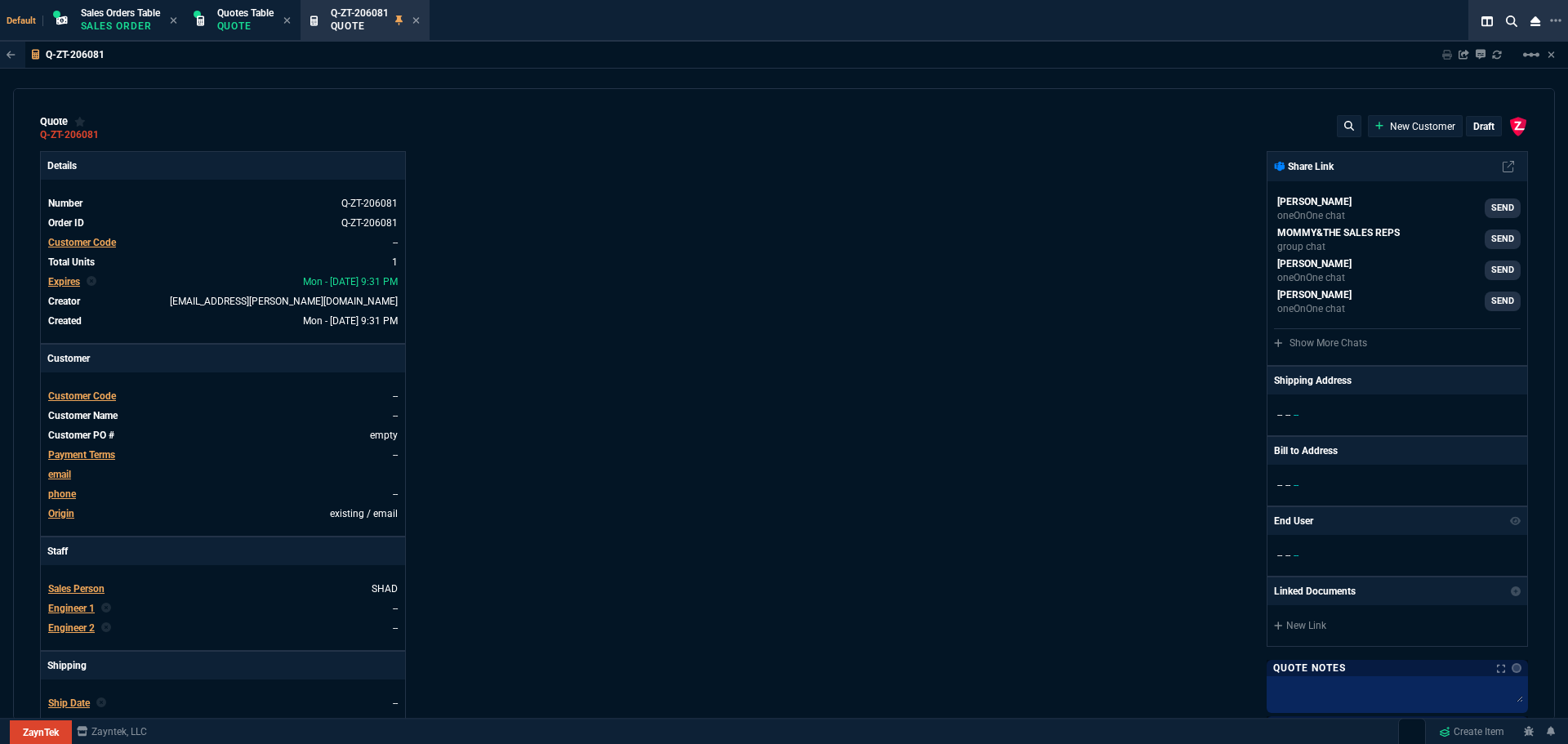
type input "0"
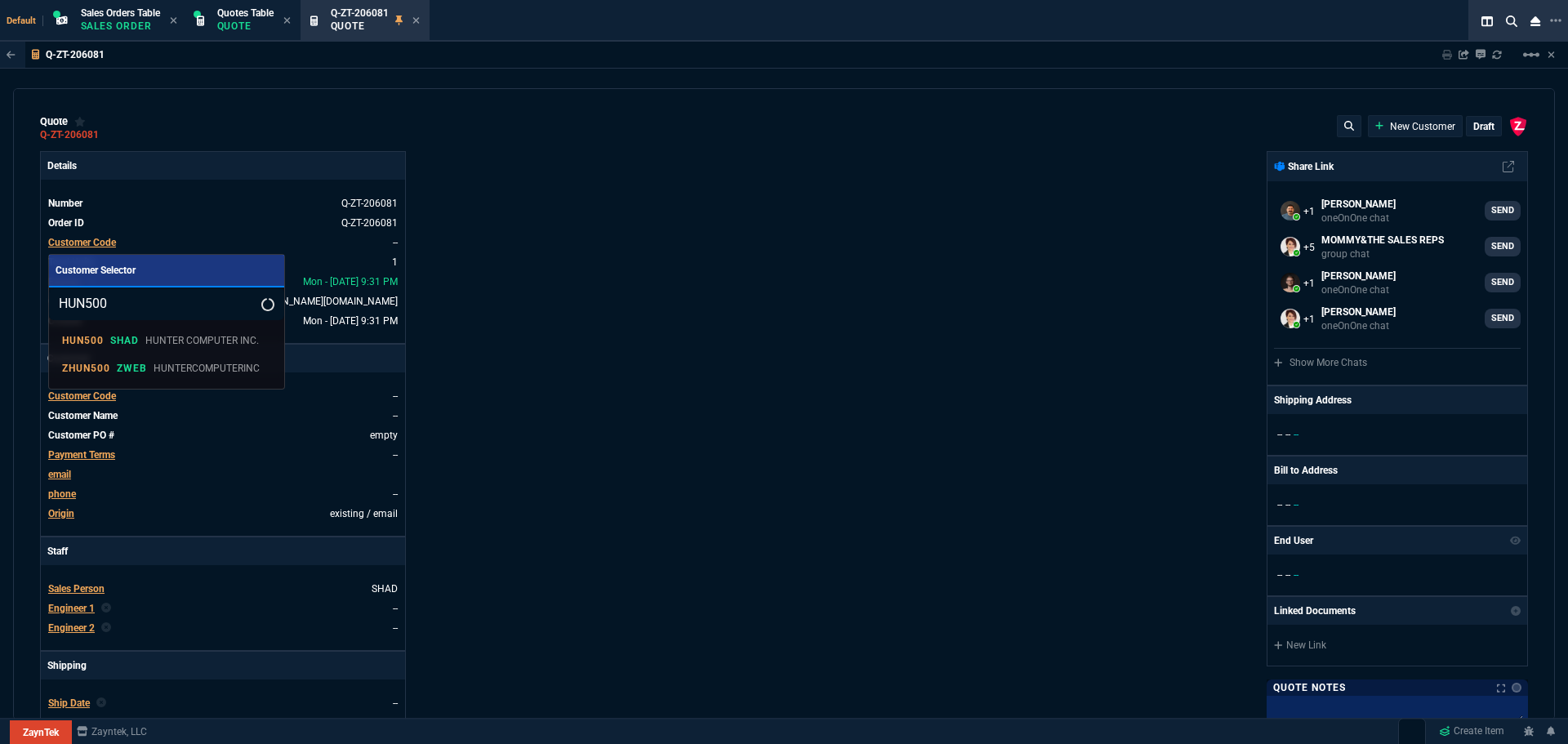
select select "12: [PERSON_NAME]"
type input "HUN500"
click at [70, 338] on p "HUN500" at bounding box center [83, 340] width 42 height 13
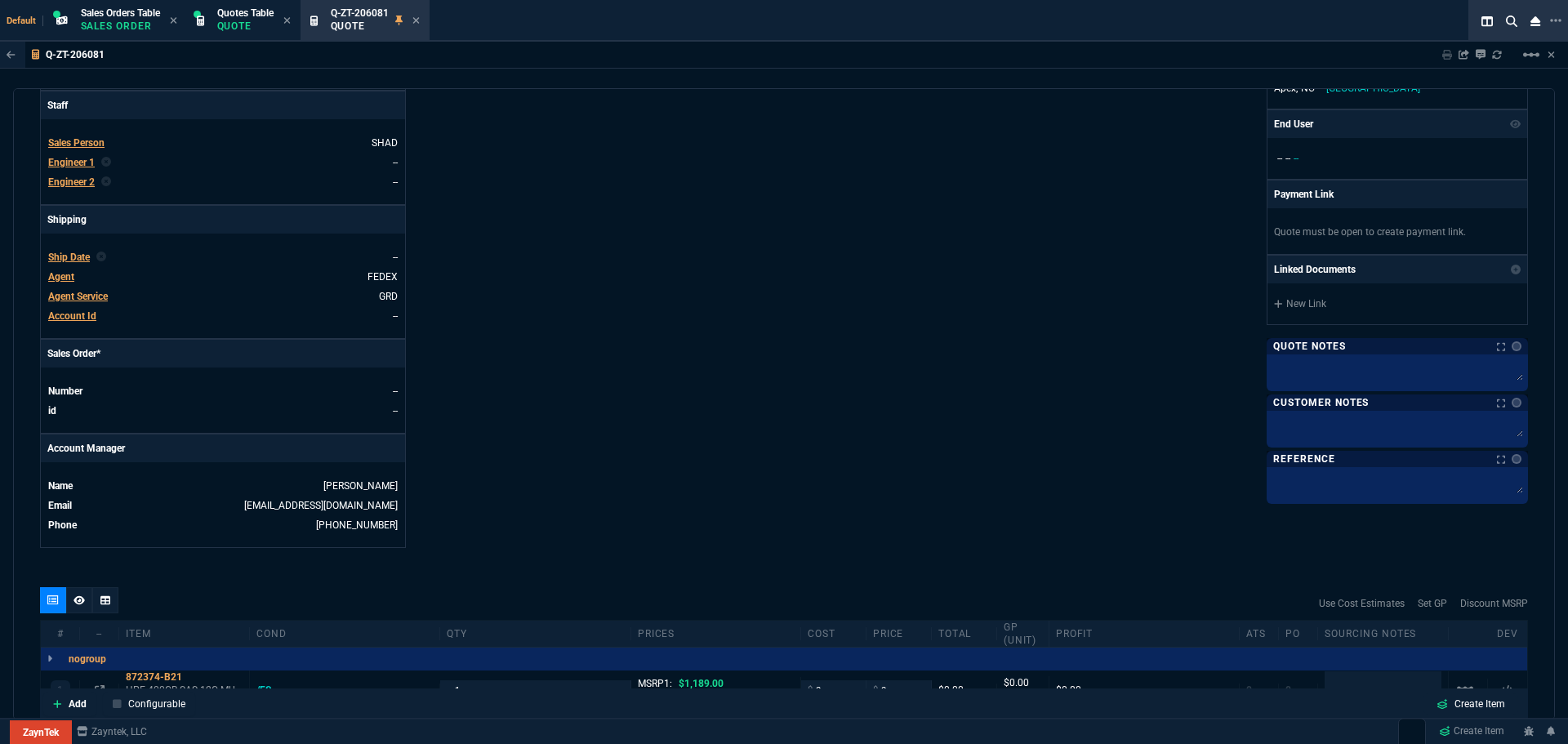
scroll to position [490, 0]
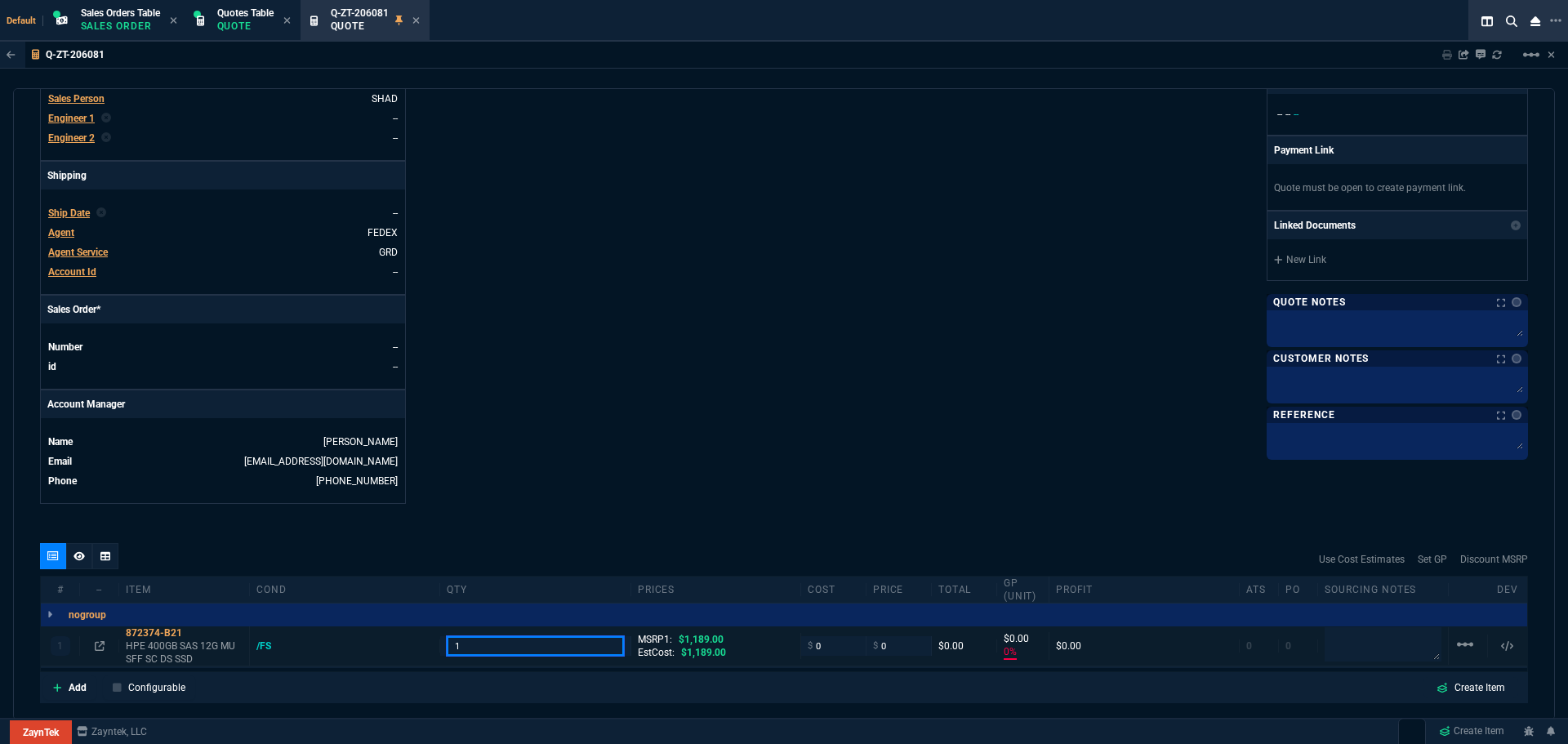
click at [464, 642] on input "1" at bounding box center [535, 645] width 177 height 19
type input "3"
click at [725, 357] on div "Details Number Q-ZT-206081 Order ID Q-ZT-206081 Customer Code HUN500 Total Unit…" at bounding box center [412, 83] width 744 height 843
click at [826, 647] on input "0" at bounding box center [833, 645] width 51 height 19
paste input "173.97"
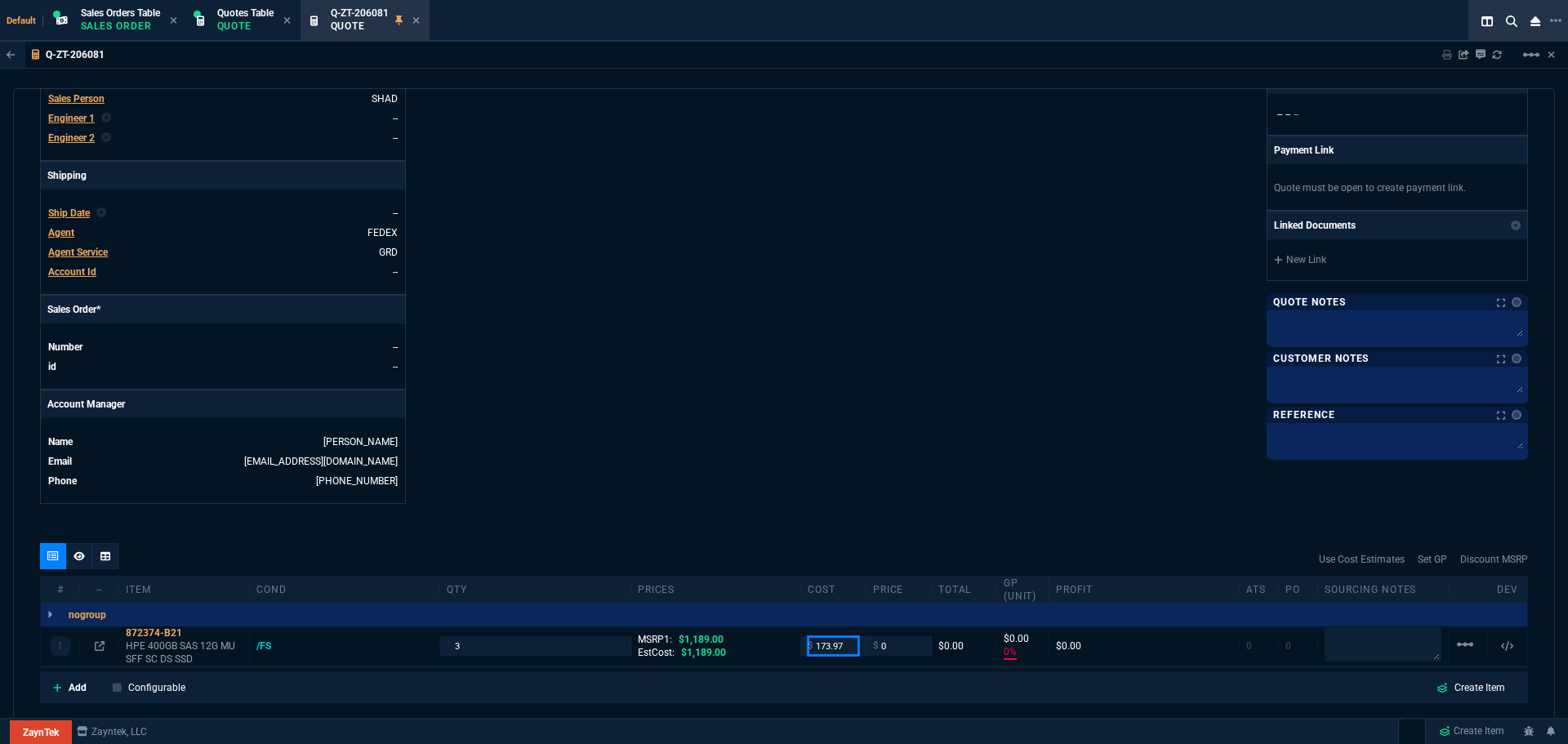
type input "173.97"
click at [770, 415] on div "Details Number Q-ZT-206081 Order ID Q-ZT-206081 Customer Code HUN500 Total Unit…" at bounding box center [412, 83] width 744 height 843
type input "173.97"
type input "-100"
type input "-174"
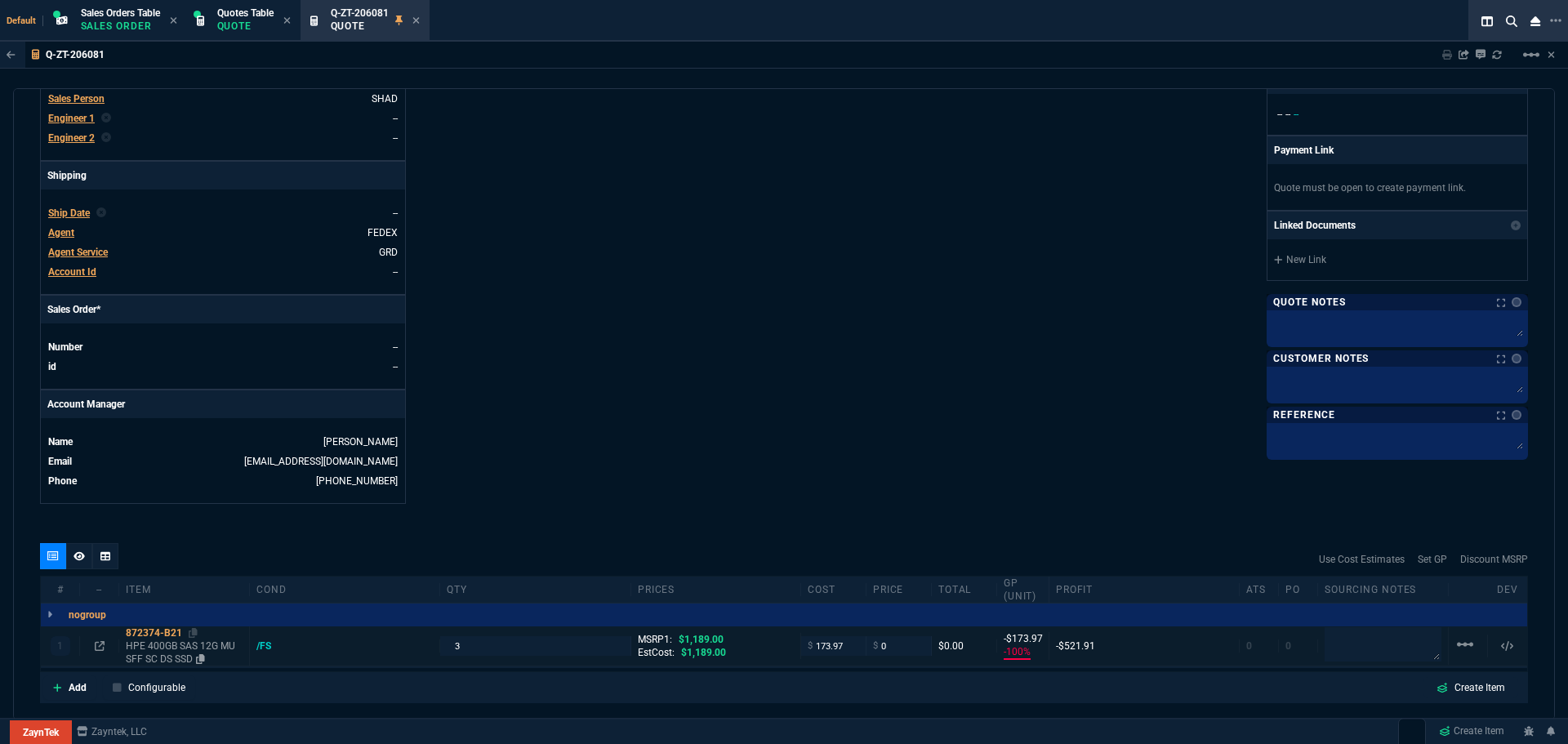
click at [143, 633] on div "872374-B21" at bounding box center [184, 632] width 117 height 13
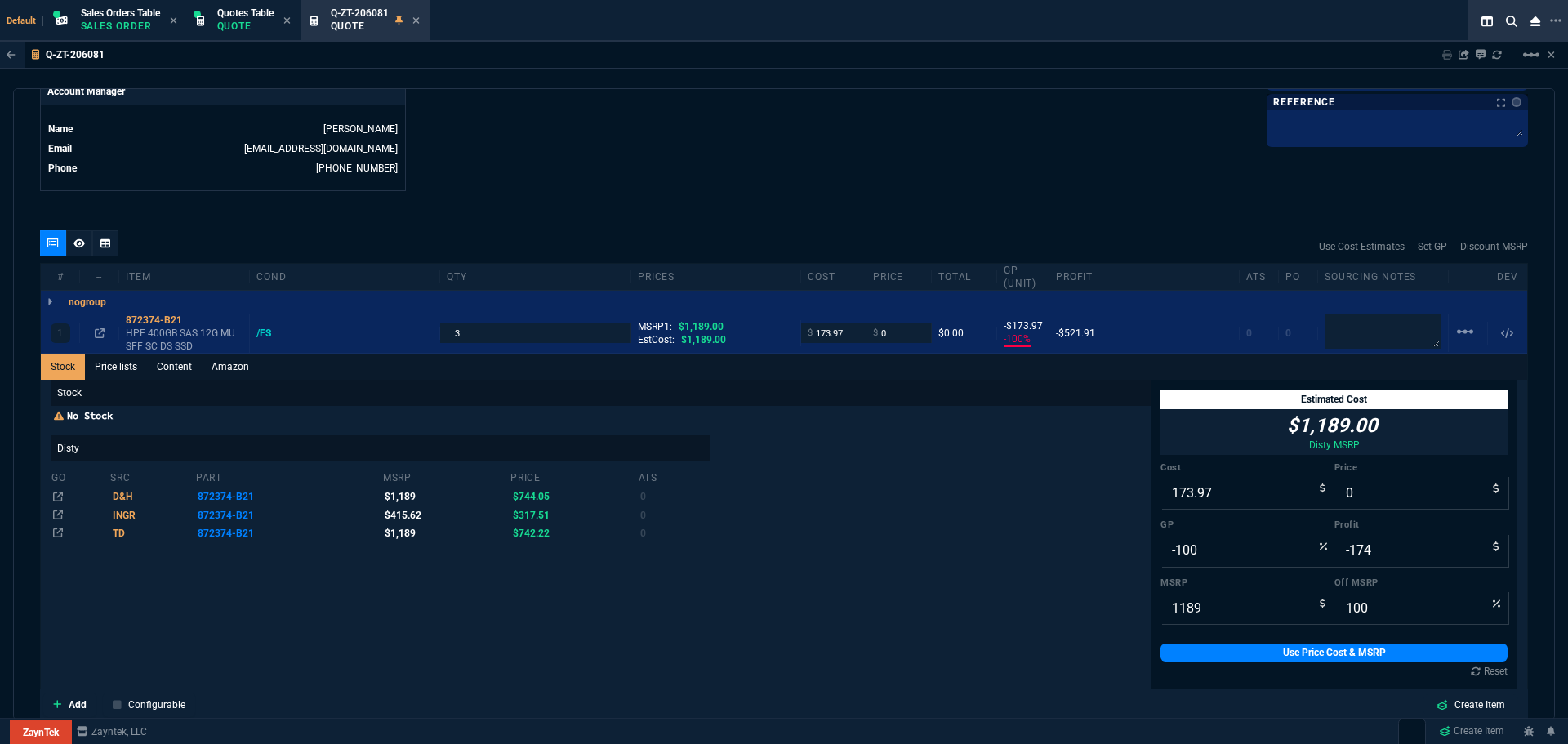
scroll to position [817, 0]
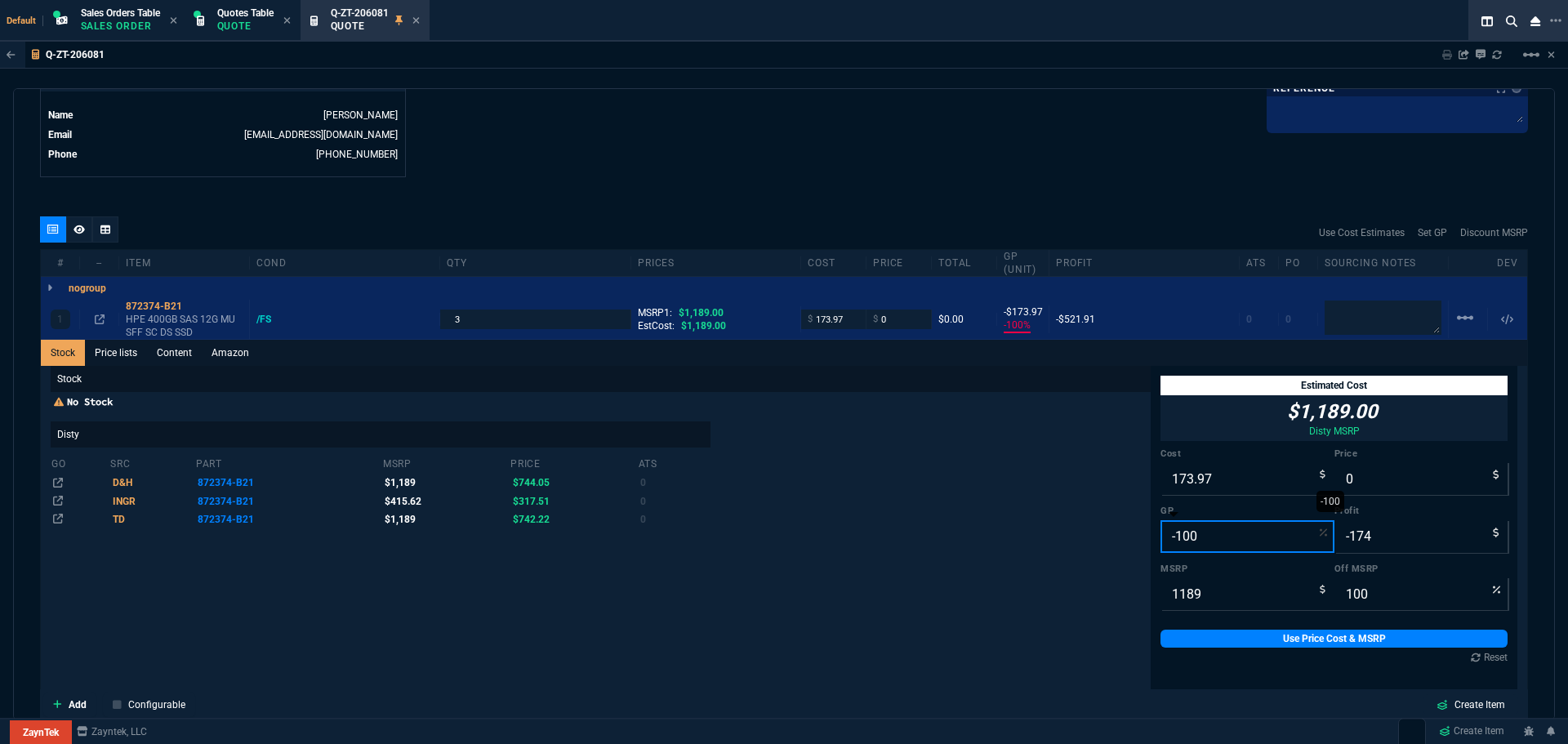
click at [1201, 533] on input "-100" at bounding box center [1247, 536] width 174 height 33
type input "2"
type input "178"
type input "4"
type input "85"
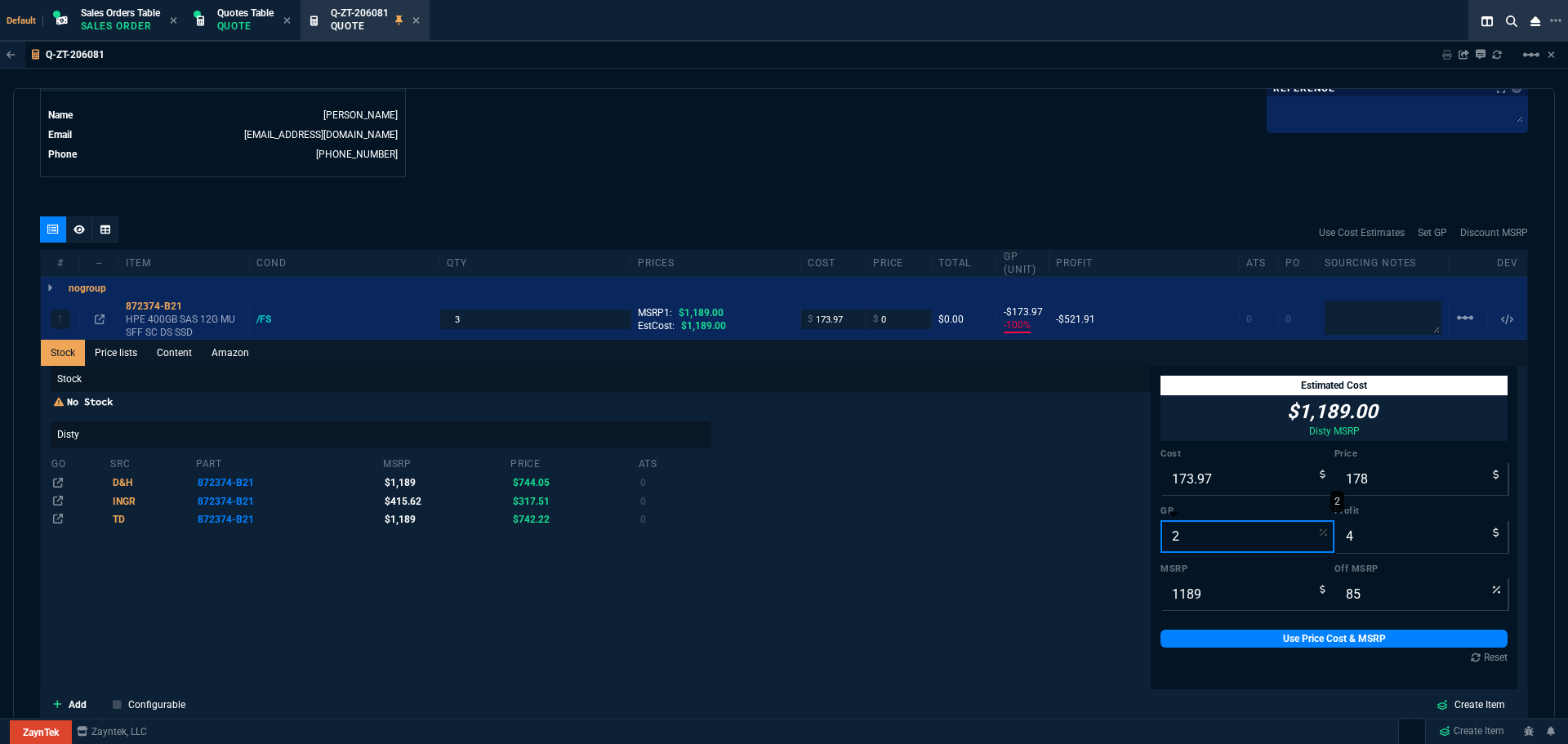
type input "20"
type input "217"
type input "43"
type input "82"
type input "2"
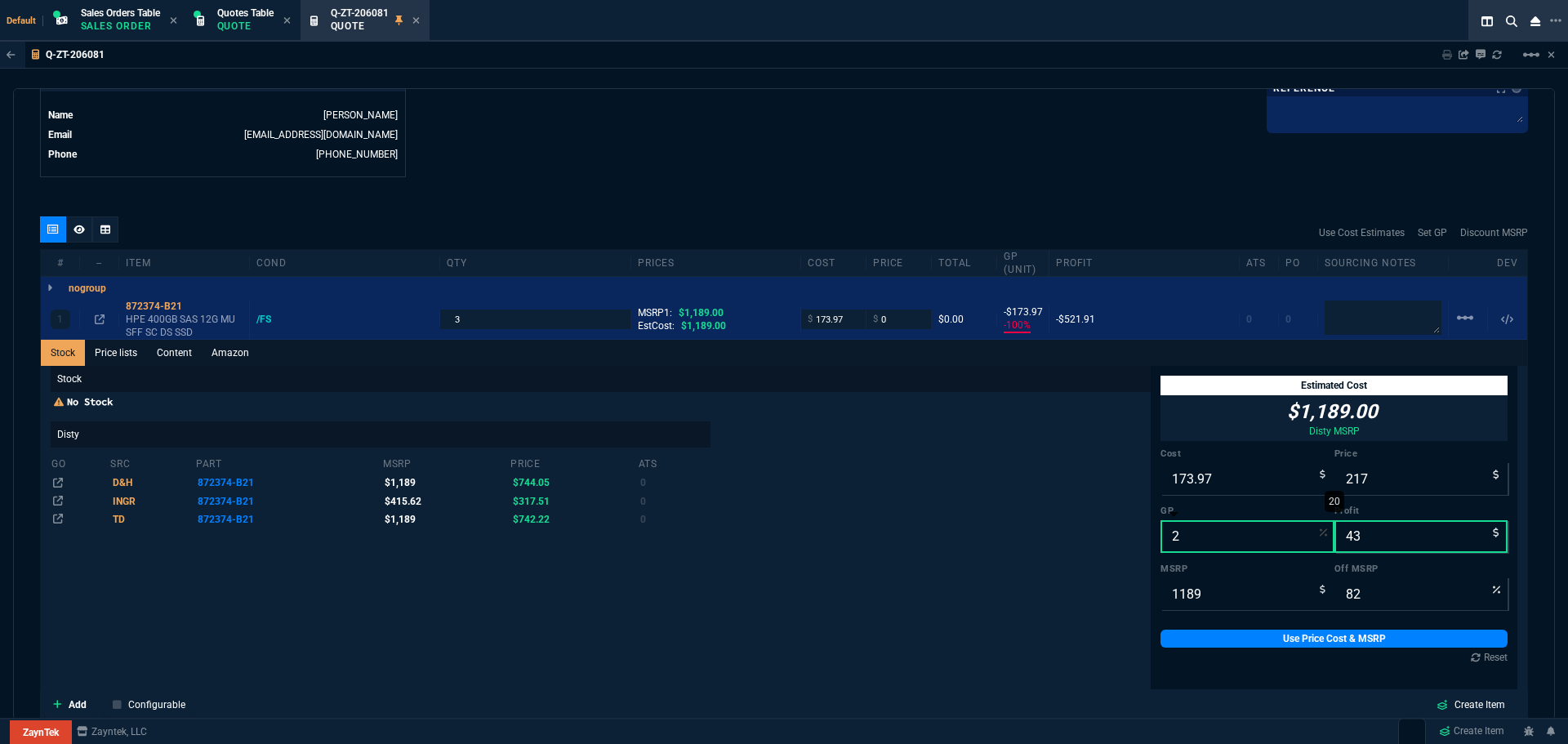
type input "178"
type input "4"
type input "85"
type input "25"
type input "232"
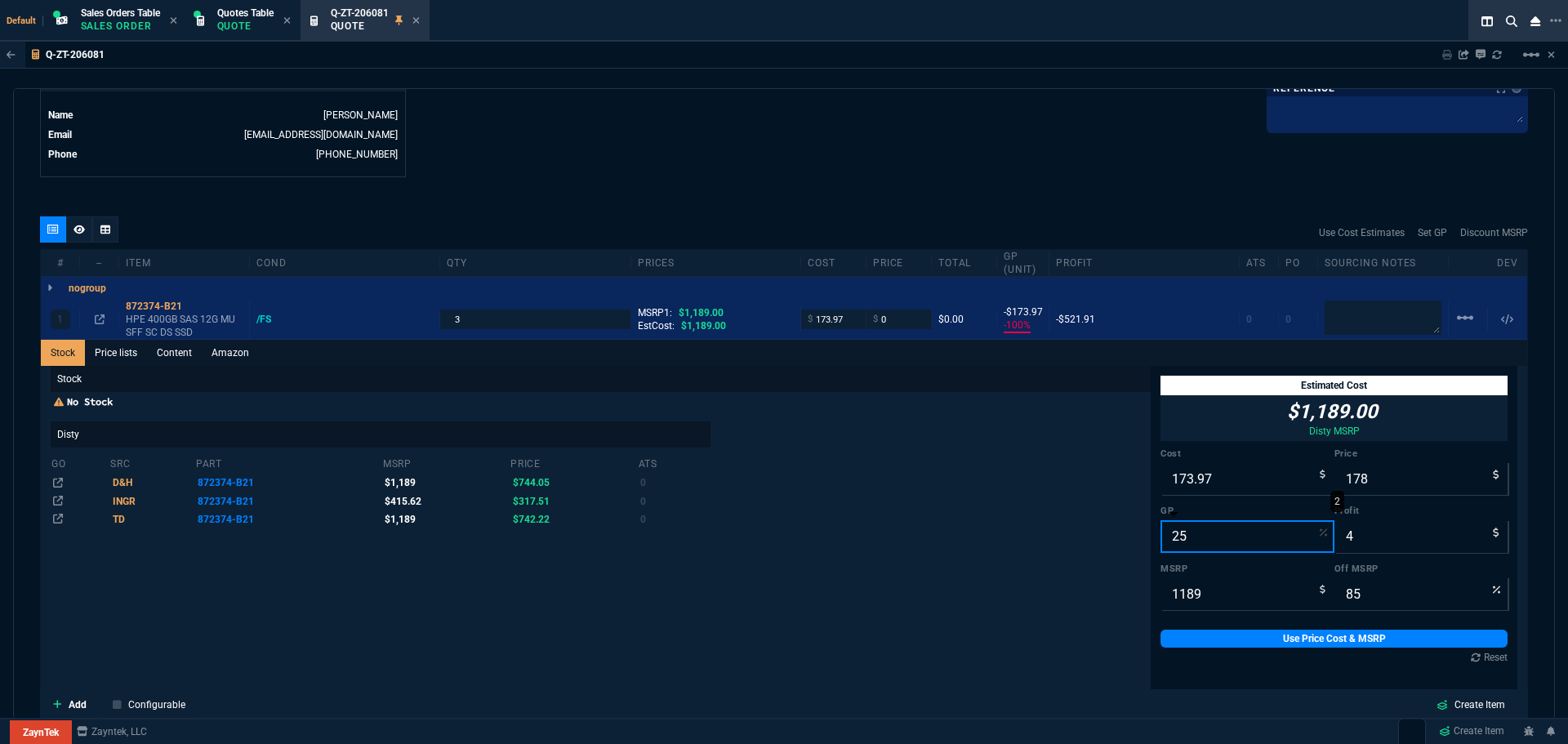
type input "58"
type input "80"
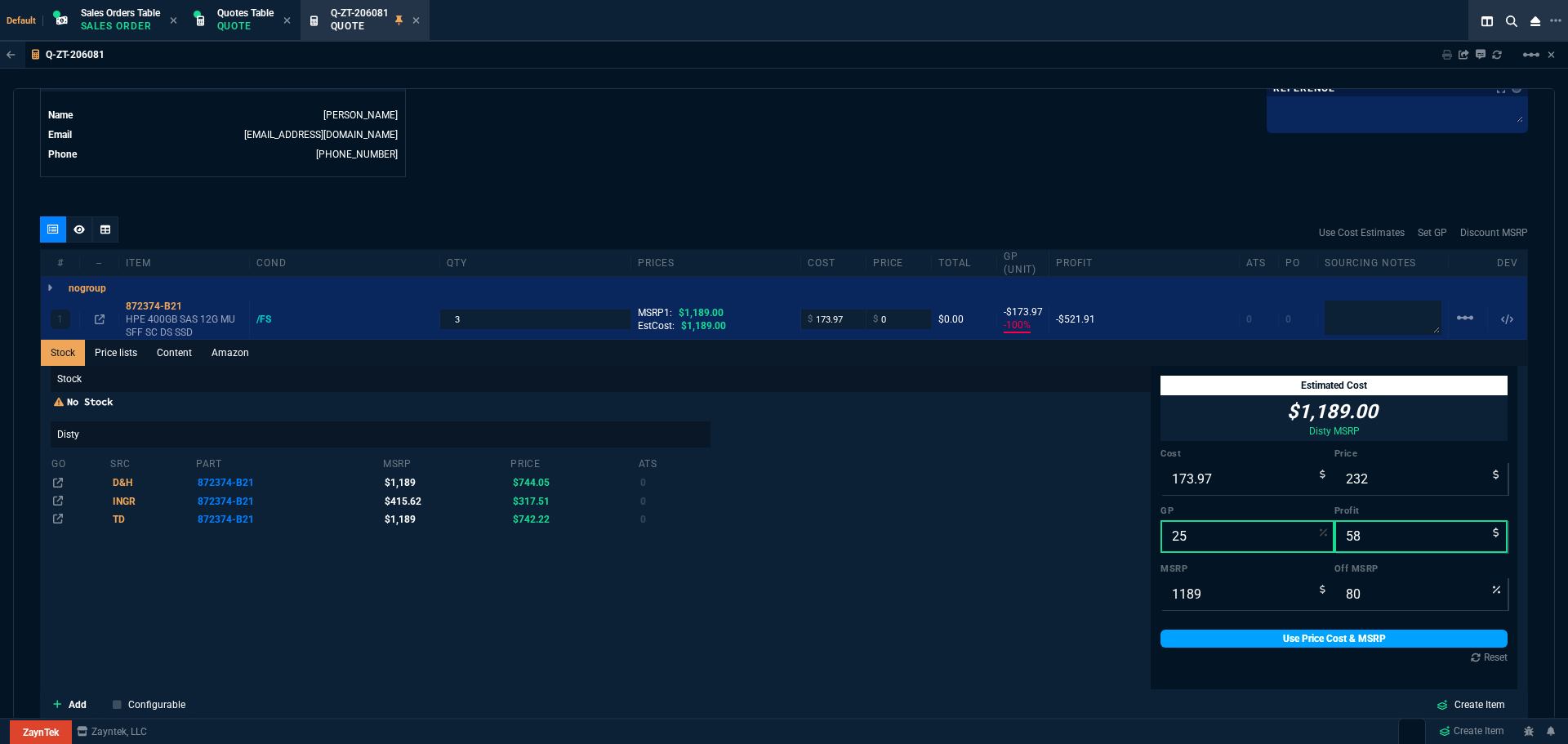
type input "25"
drag, startPoint x: 1266, startPoint y: 638, endPoint x: 1251, endPoint y: 632, distance: 16.2
click at [1266, 638] on link "Use Price Cost & MSRP" at bounding box center [1333, 638] width 347 height 18
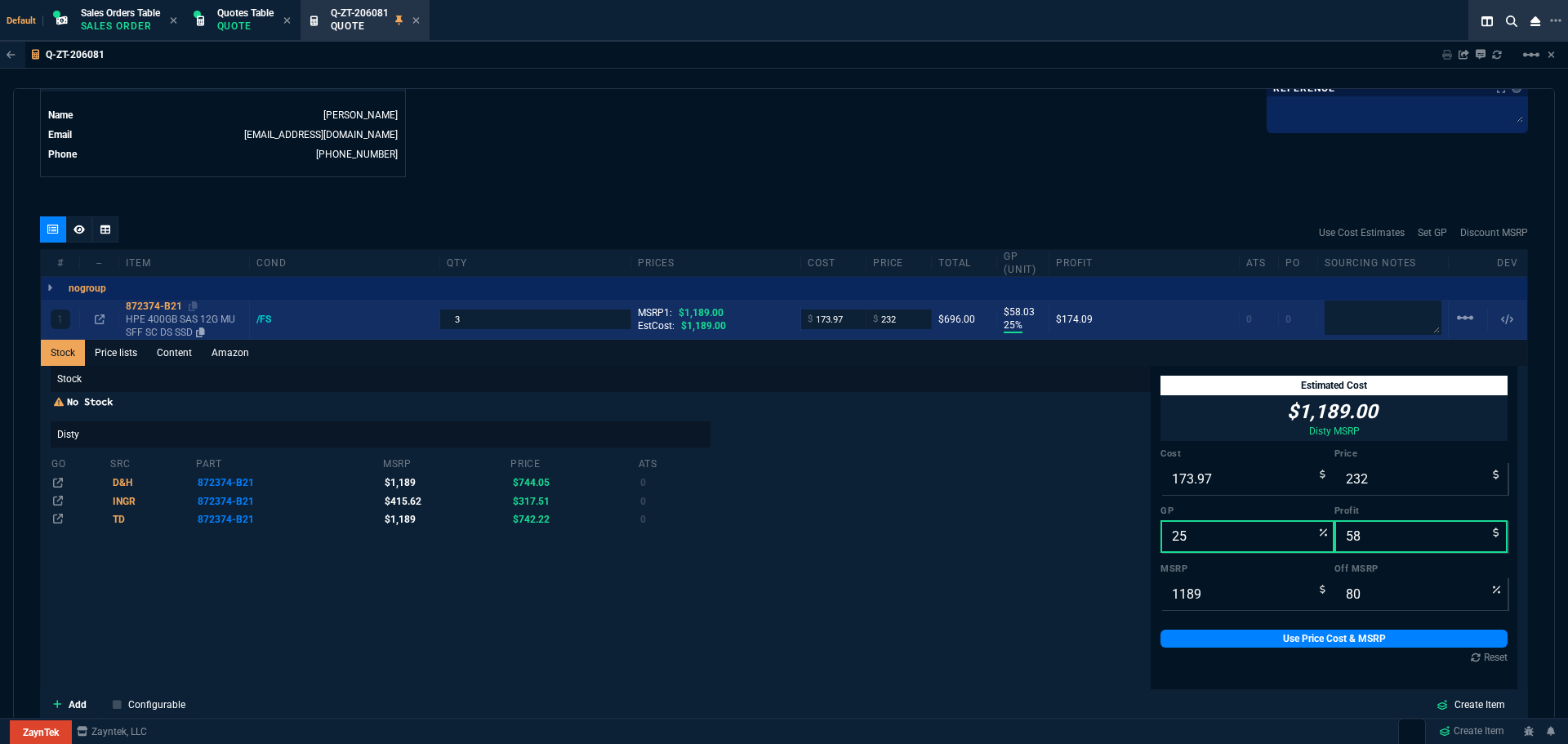
click at [165, 304] on div "872374-B21" at bounding box center [184, 306] width 117 height 13
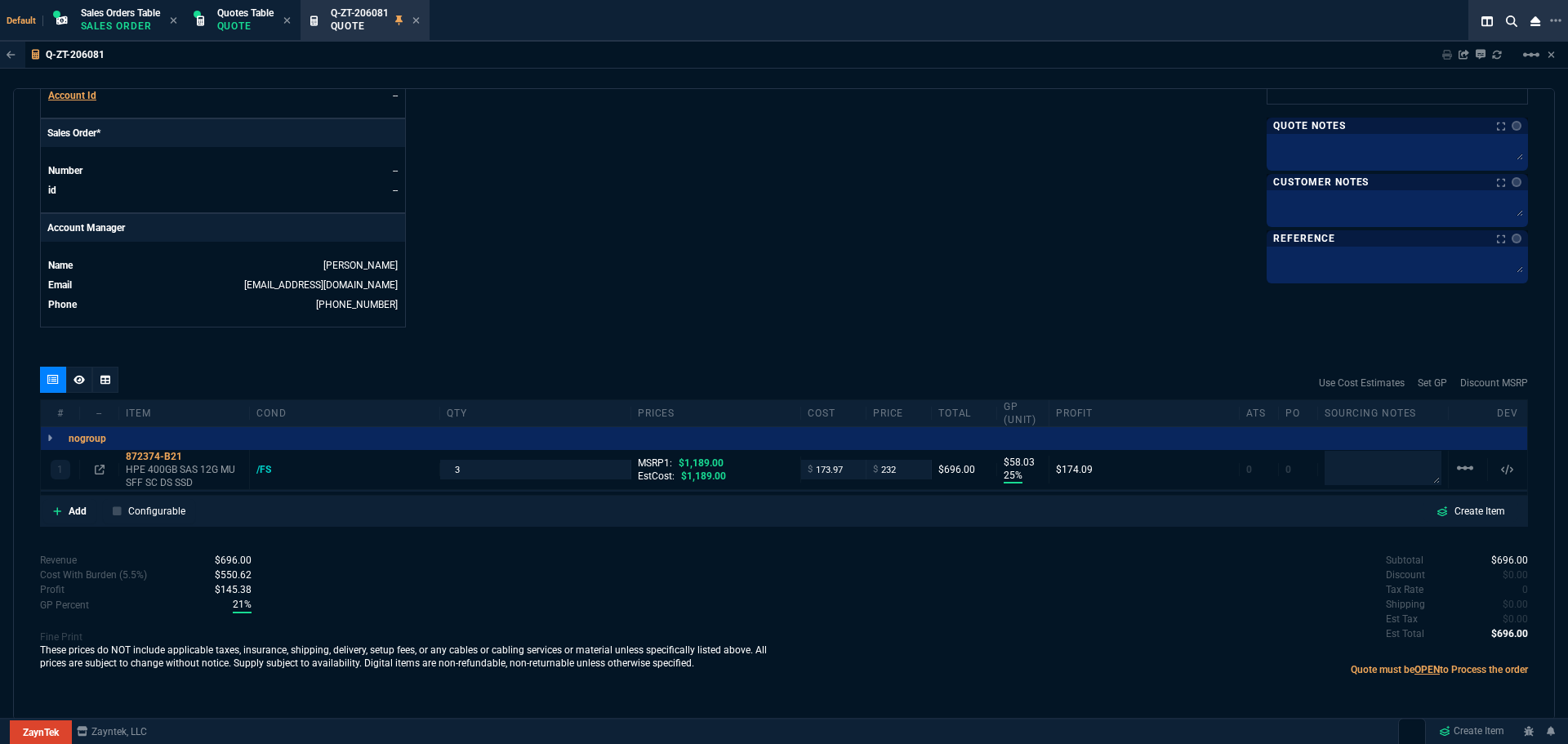
scroll to position [666, 0]
click at [908, 472] on input "232" at bounding box center [898, 469] width 51 height 19
type input "235"
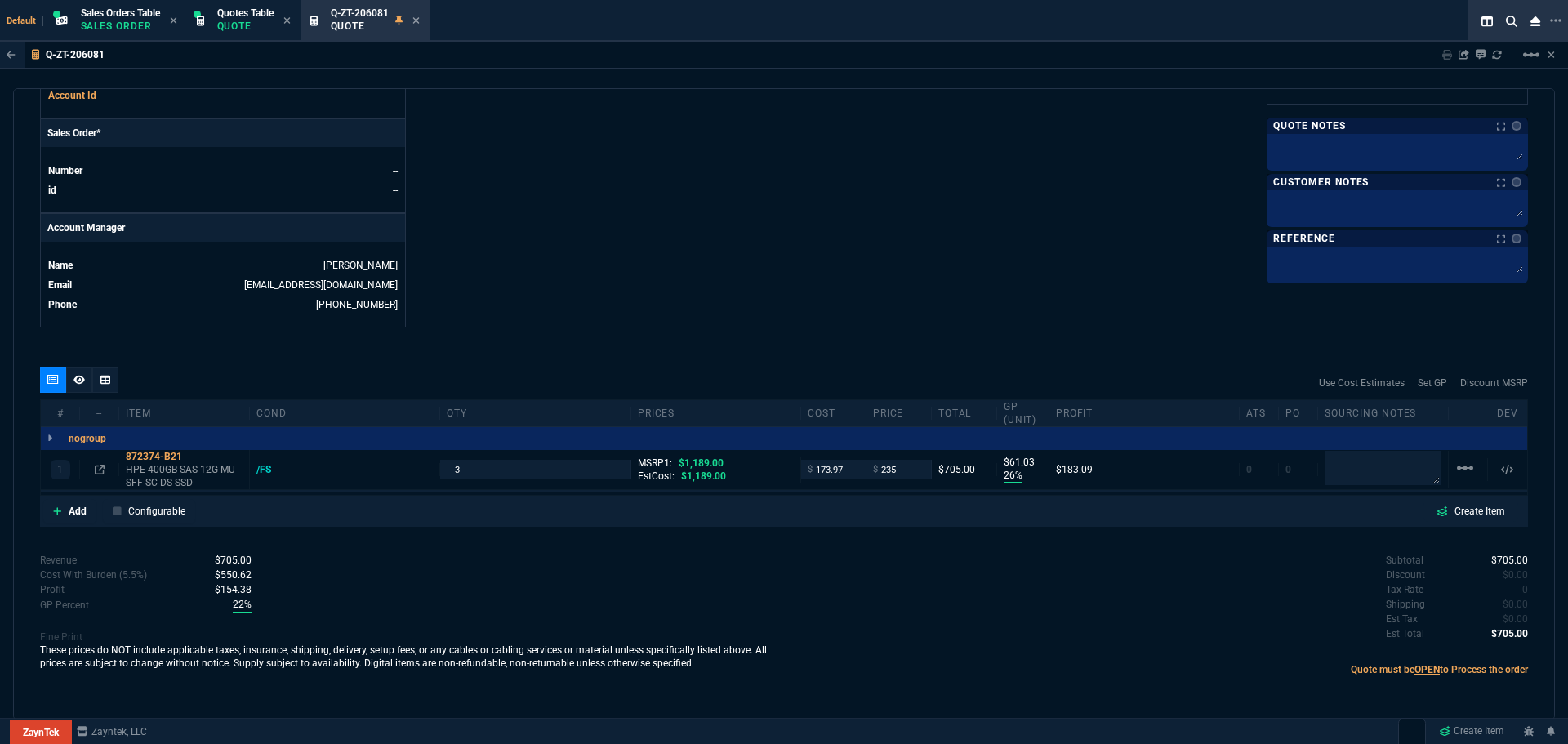
type input "26"
type input "61"
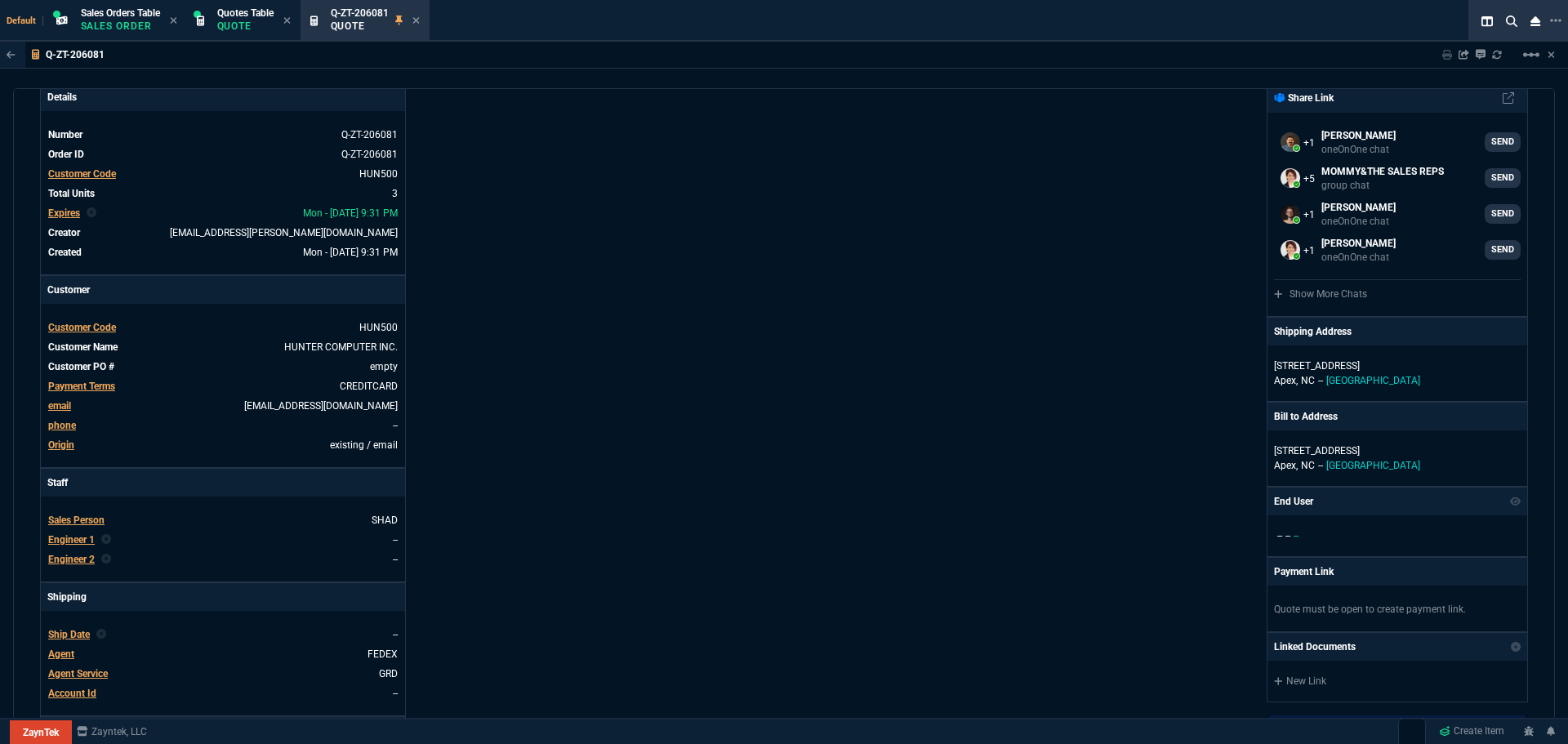
scroll to position [0, 0]
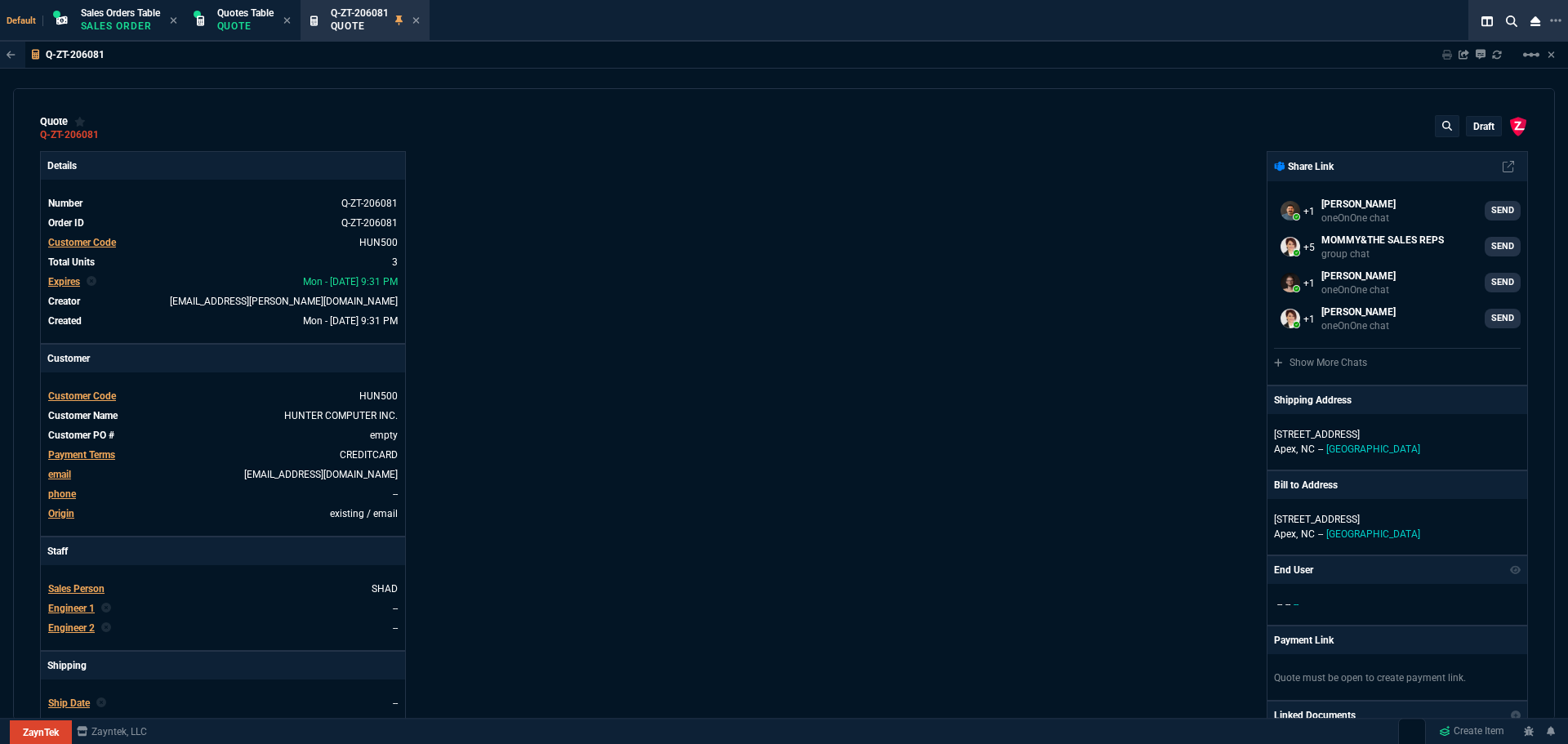
click at [1474, 127] on p "draft" at bounding box center [1484, 126] width 21 height 13
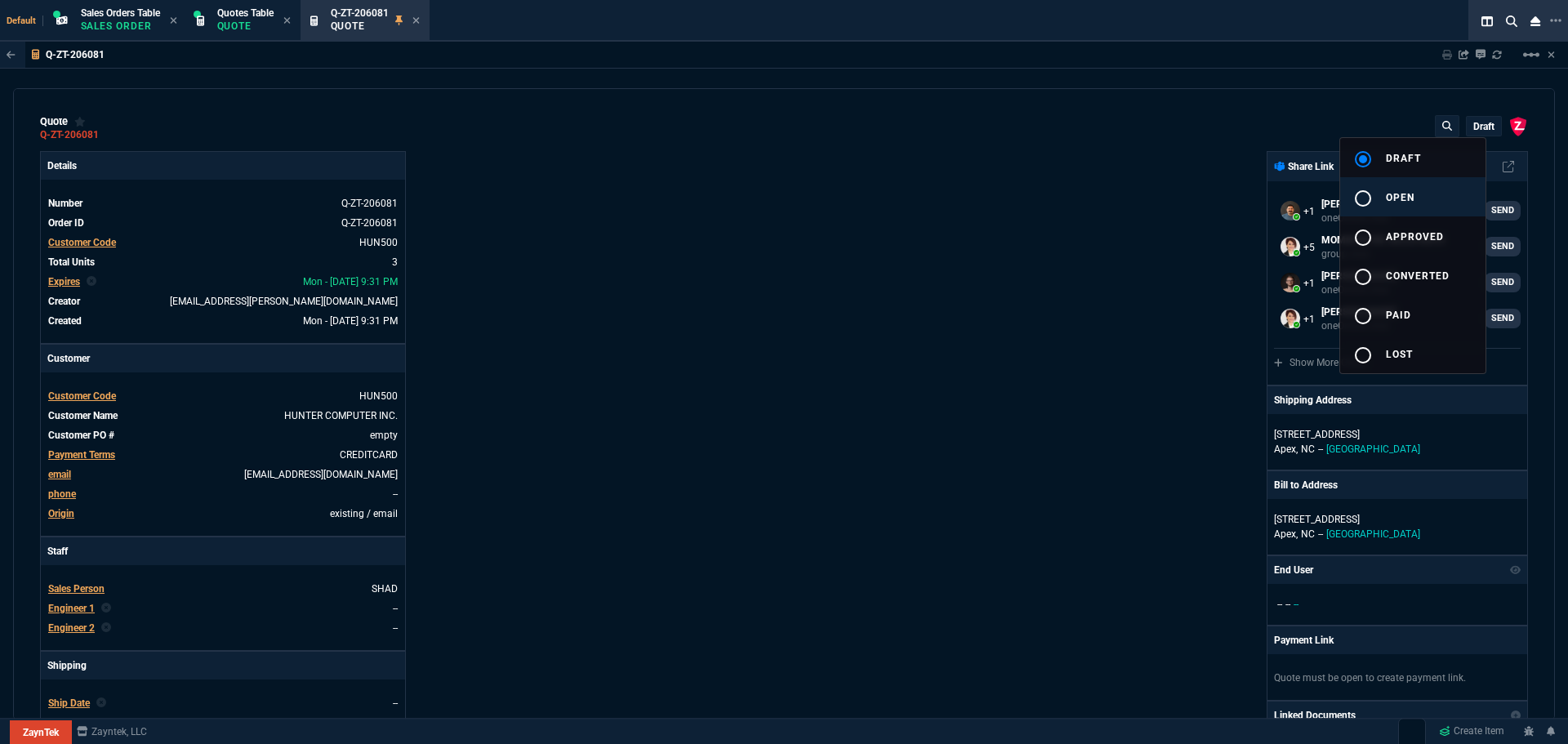
click at [1406, 188] on button "radio_button_unchecked open" at bounding box center [1413, 196] width 145 height 39
type input "26"
type input "61"
click at [976, 336] on div at bounding box center [784, 372] width 1568 height 744
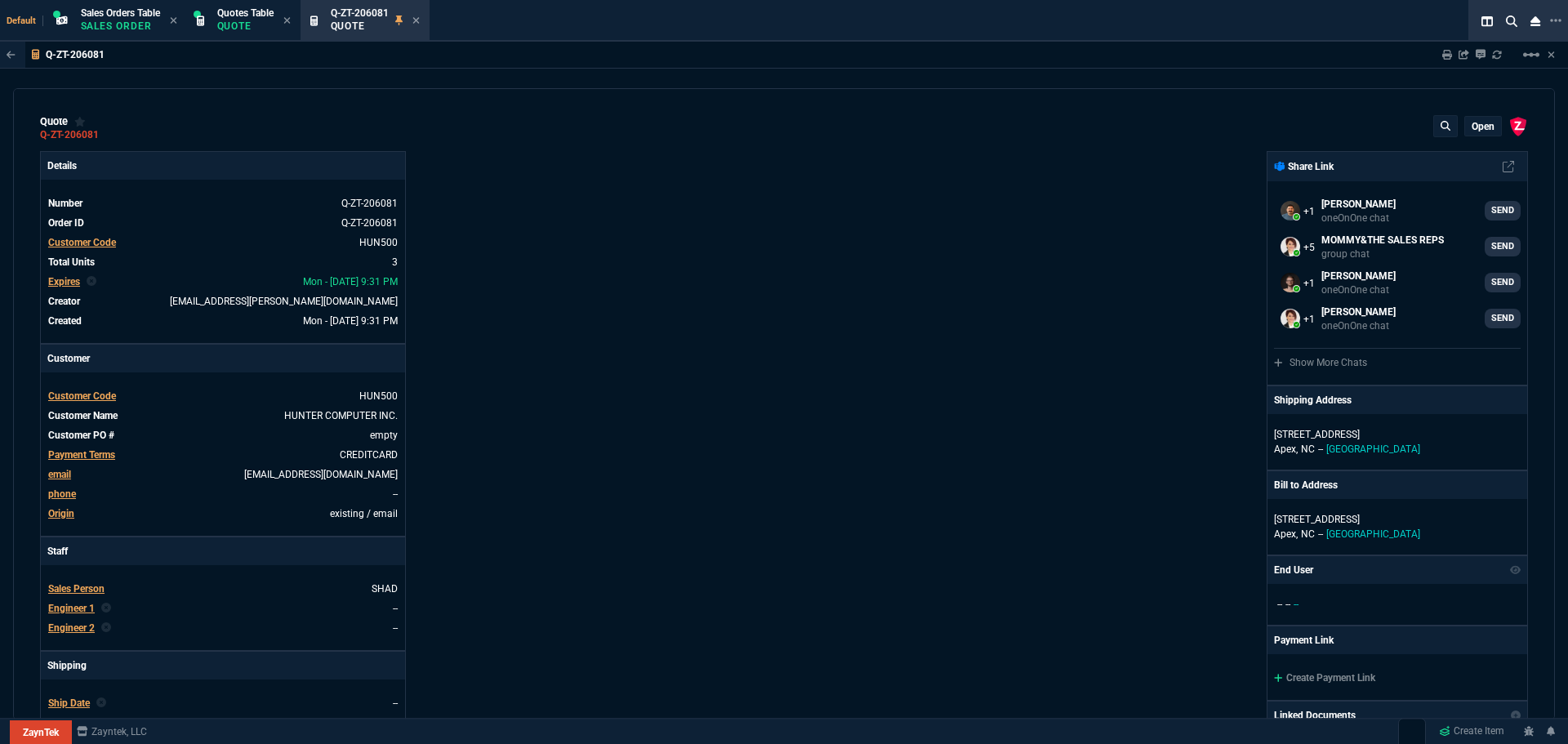
type input "80"
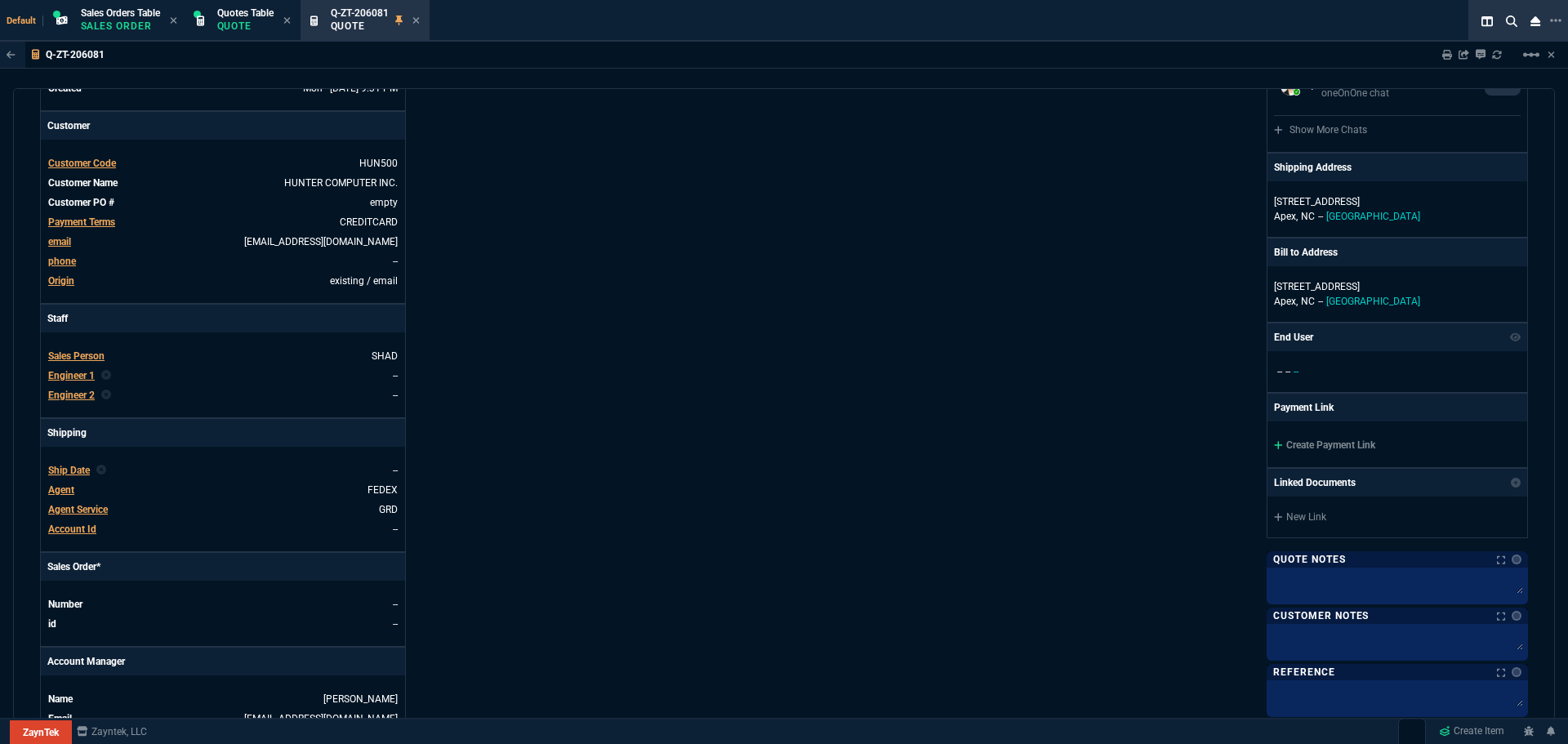
scroll to position [571, 0]
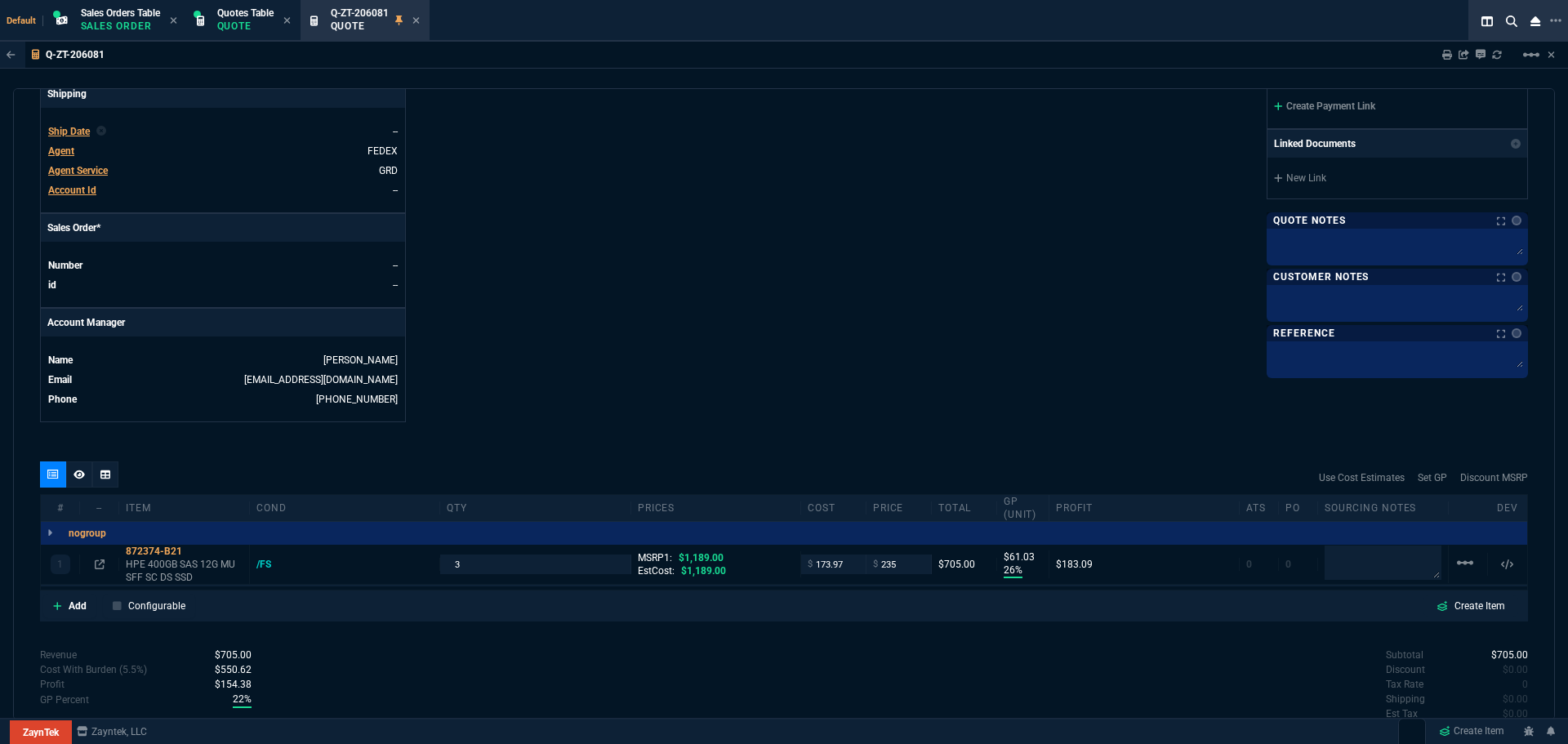
click at [77, 478] on icon at bounding box center [79, 474] width 11 height 9
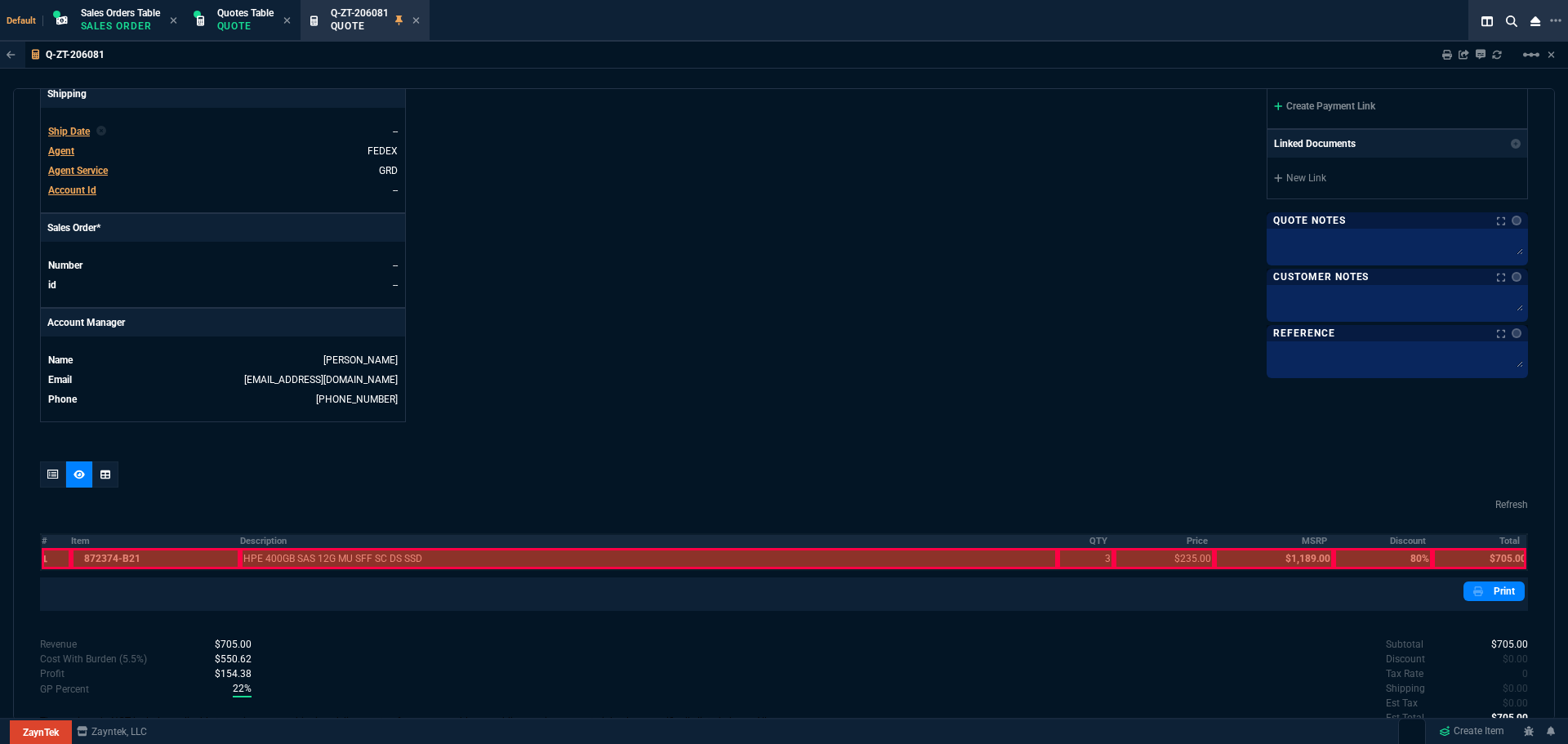
click at [43, 538] on th "#" at bounding box center [56, 540] width 30 height 14
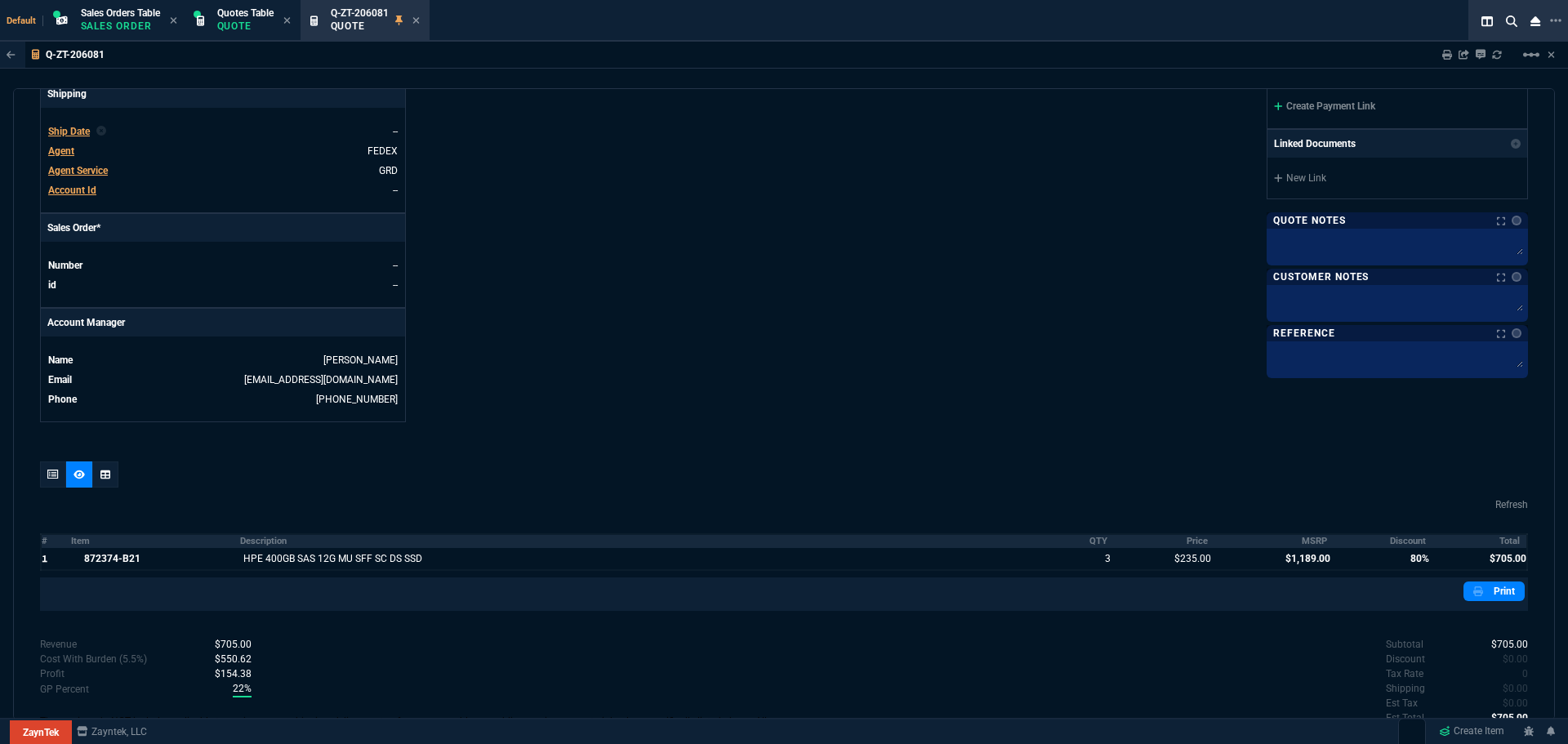
click at [1407, 541] on th "Discount" at bounding box center [1383, 540] width 99 height 14
click at [1406, 541] on th "Discount" at bounding box center [1383, 540] width 99 height 14
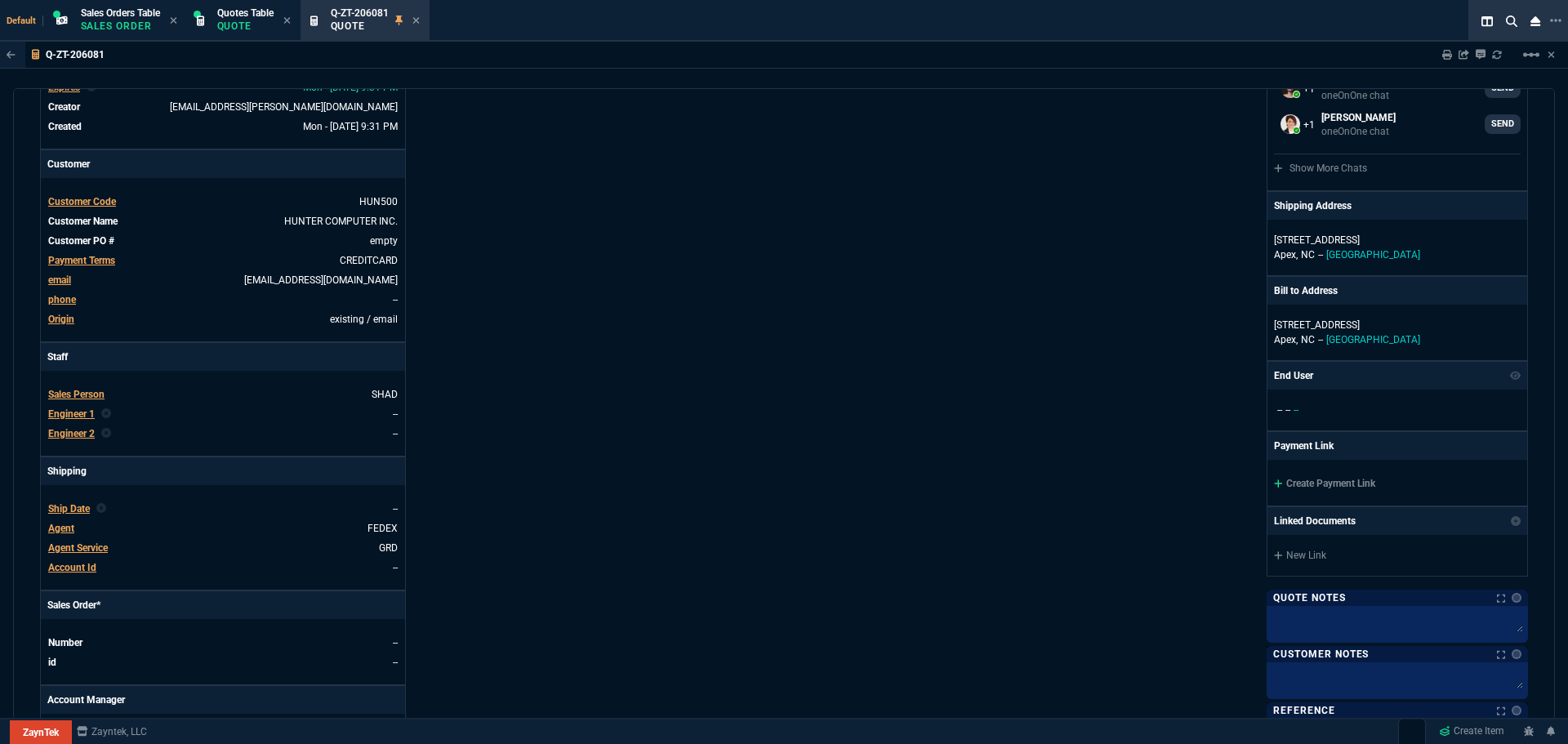
scroll to position [164, 0]
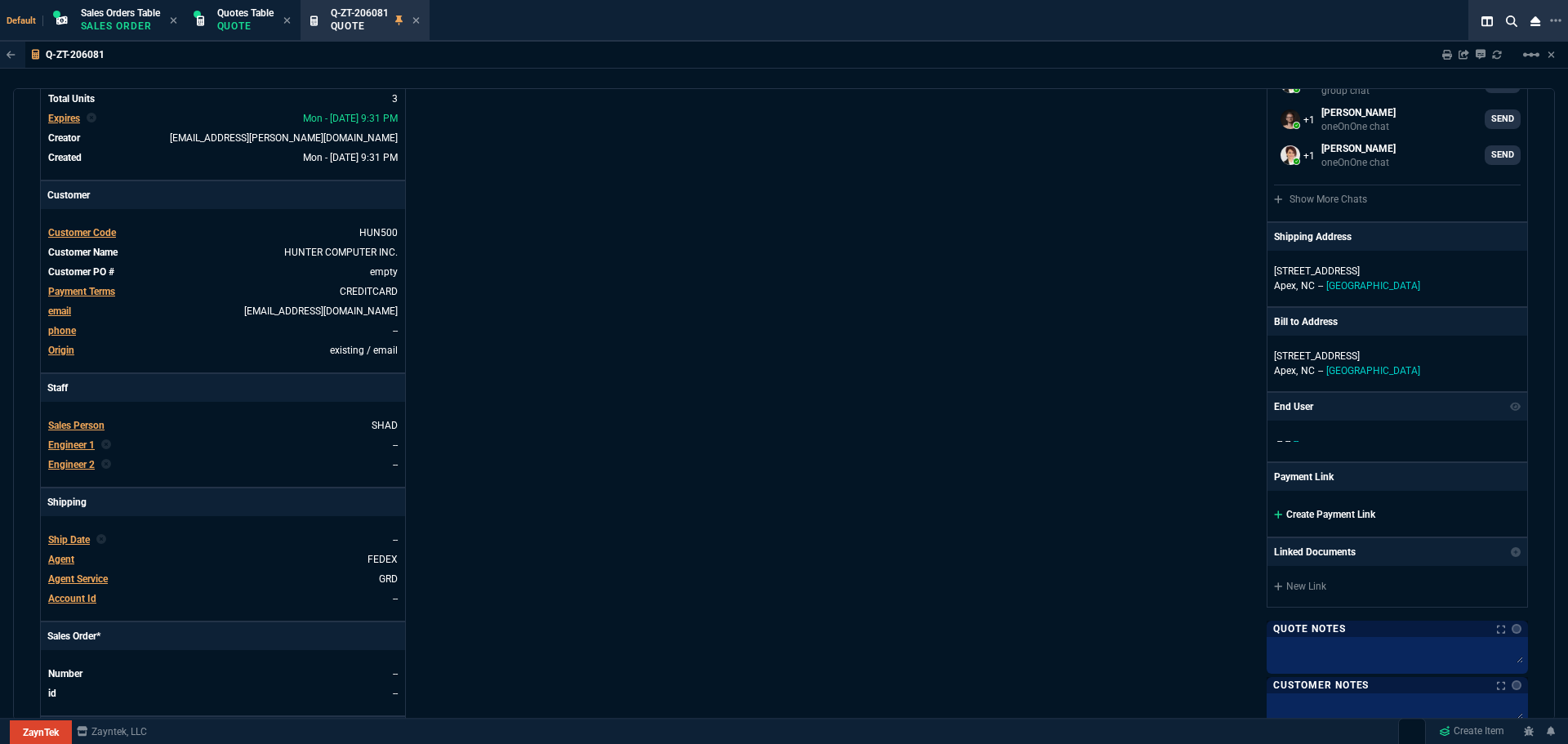
click at [1314, 513] on link "Create Payment Link" at bounding box center [1324, 514] width 101 height 11
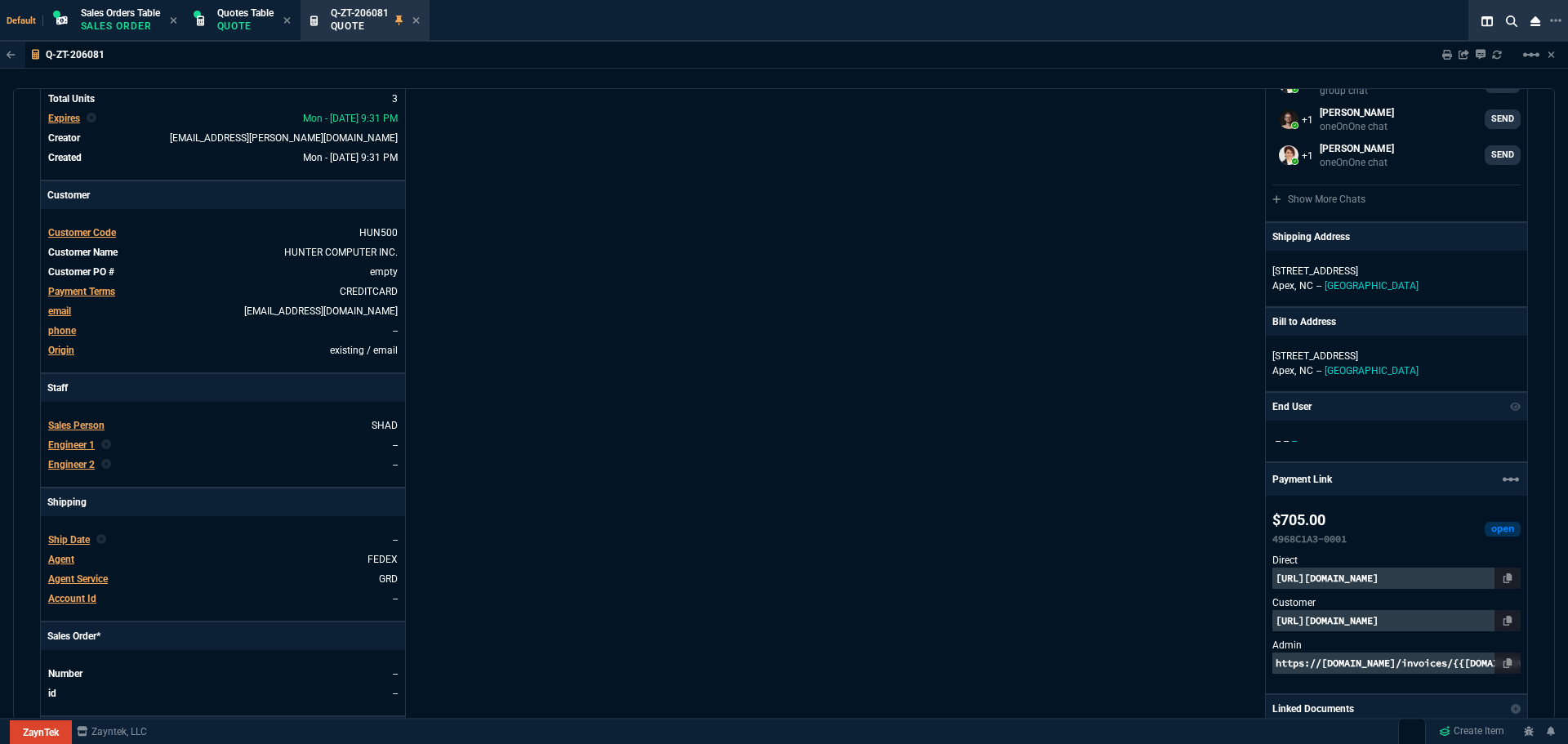
scroll to position [653, 0]
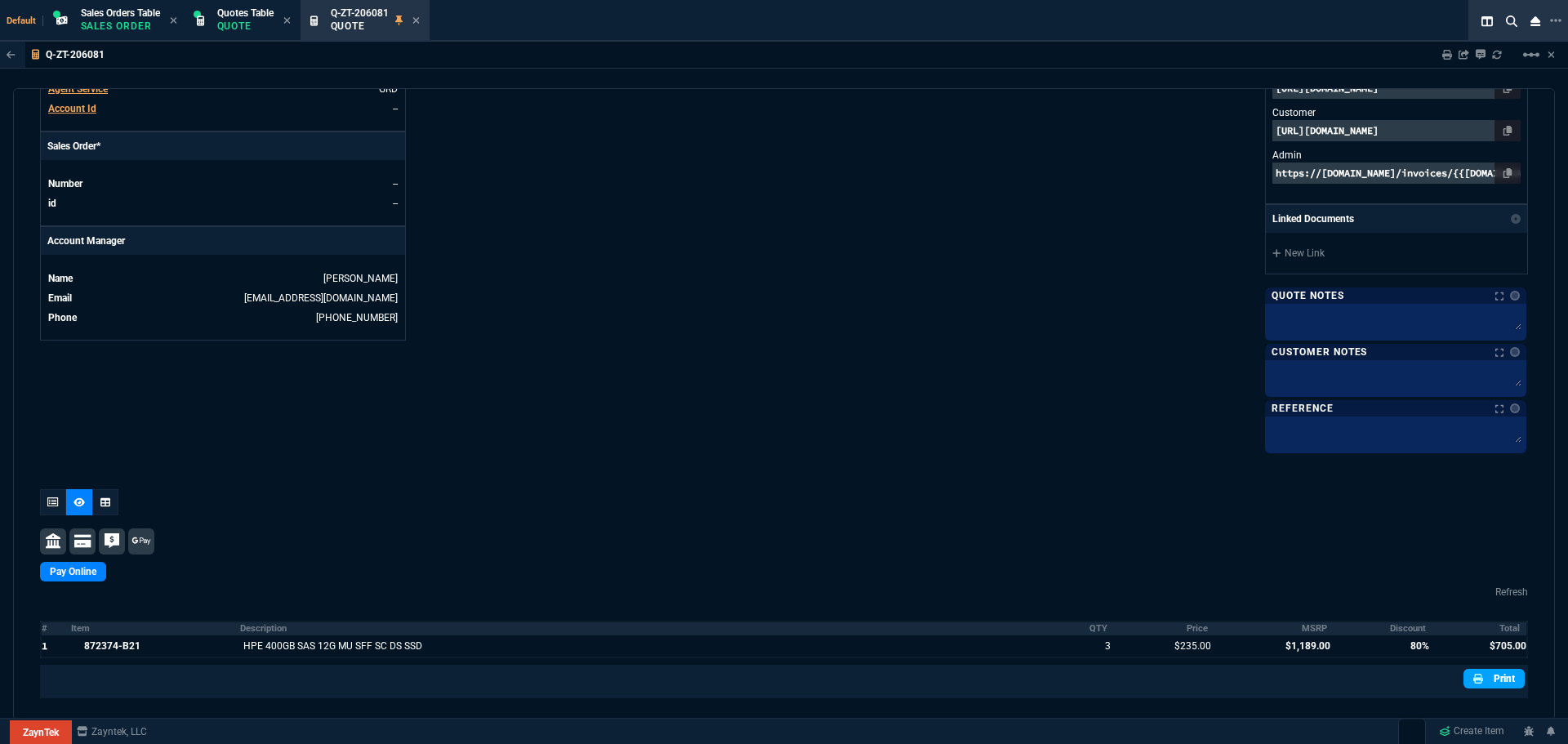
click at [1481, 679] on link "Print" at bounding box center [1494, 678] width 61 height 20
click at [1311, 320] on textarea at bounding box center [1396, 319] width 255 height 24
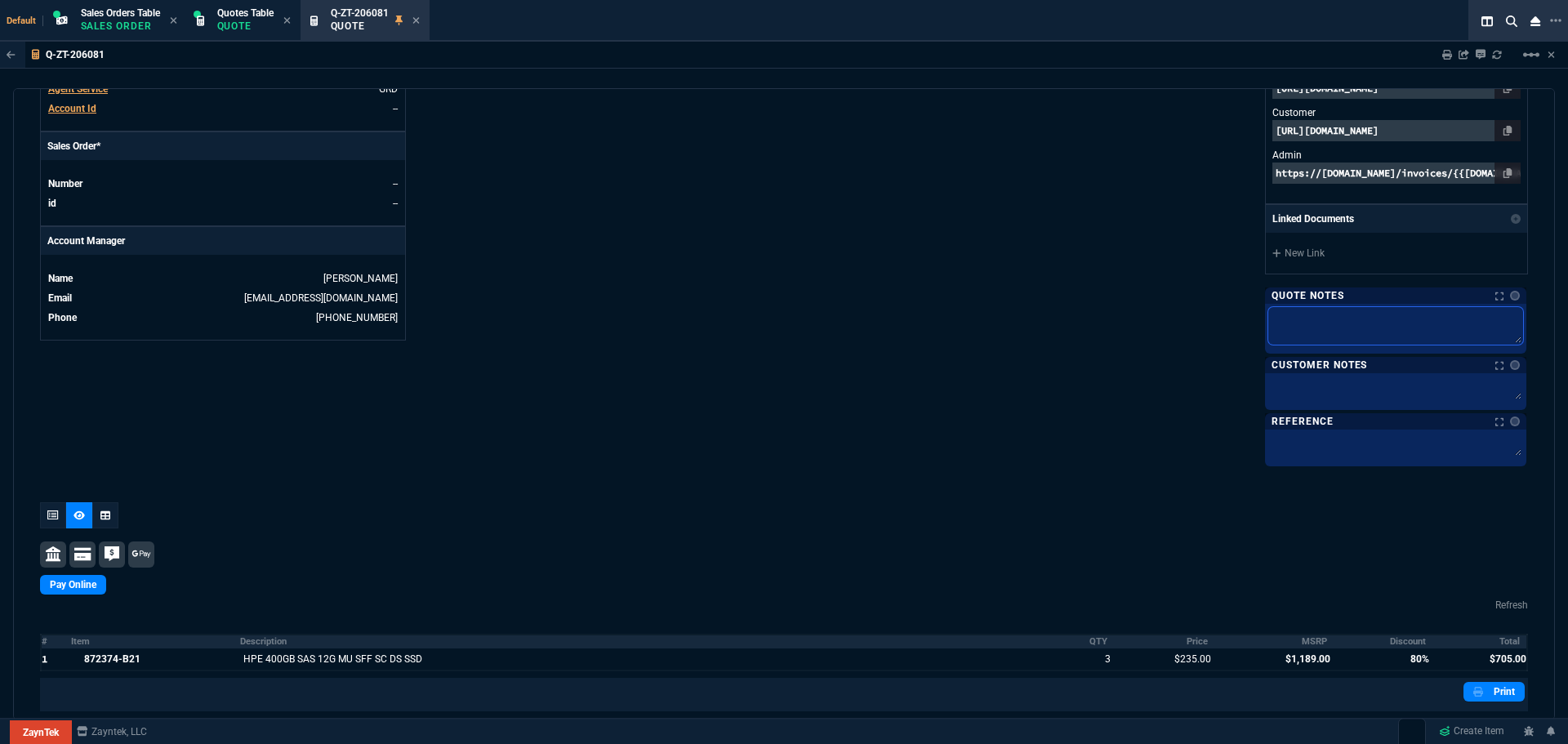
paste textarea "[URL][DOMAIN_NAME]"
type textarea "[URL][DOMAIN_NAME]"
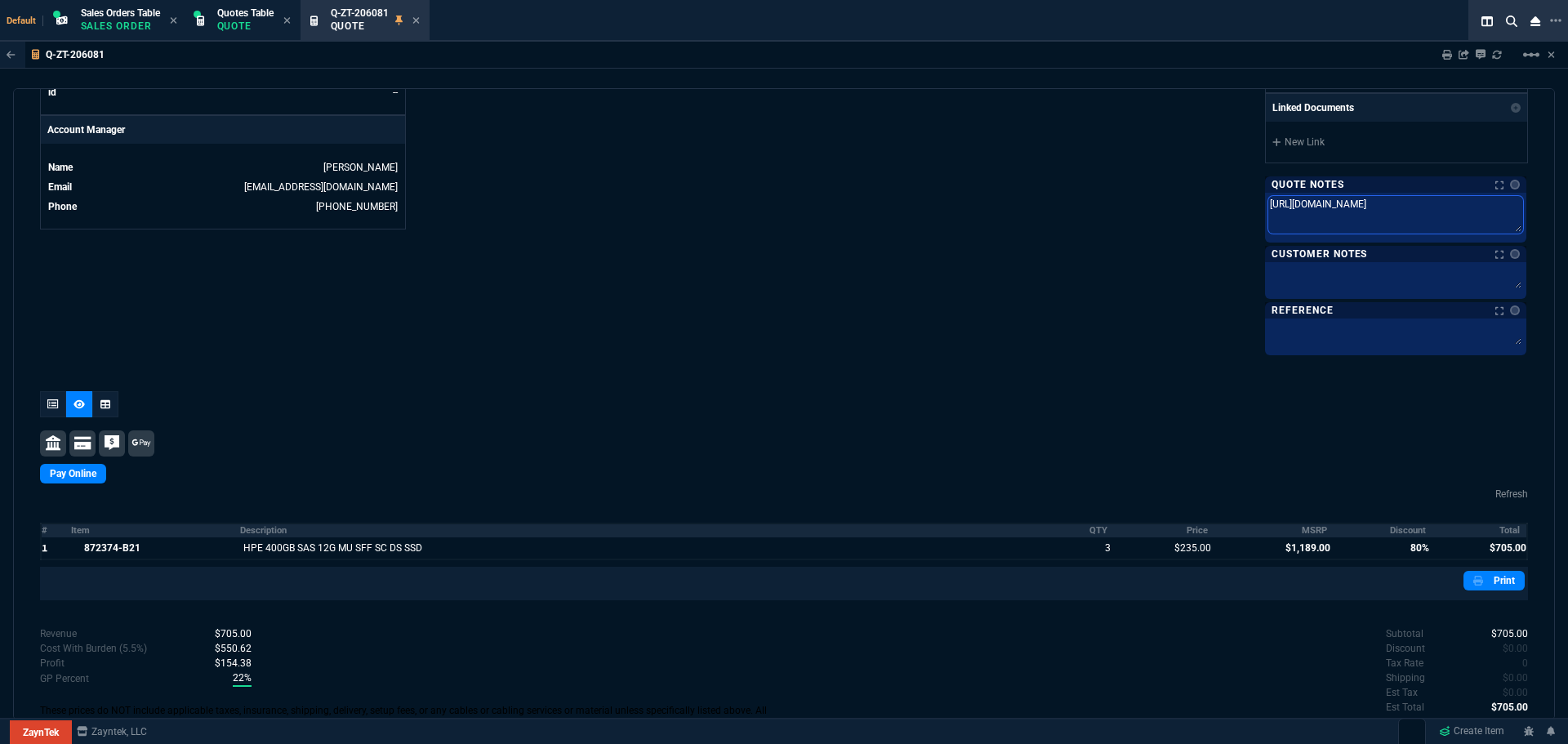
scroll to position [813, 0]
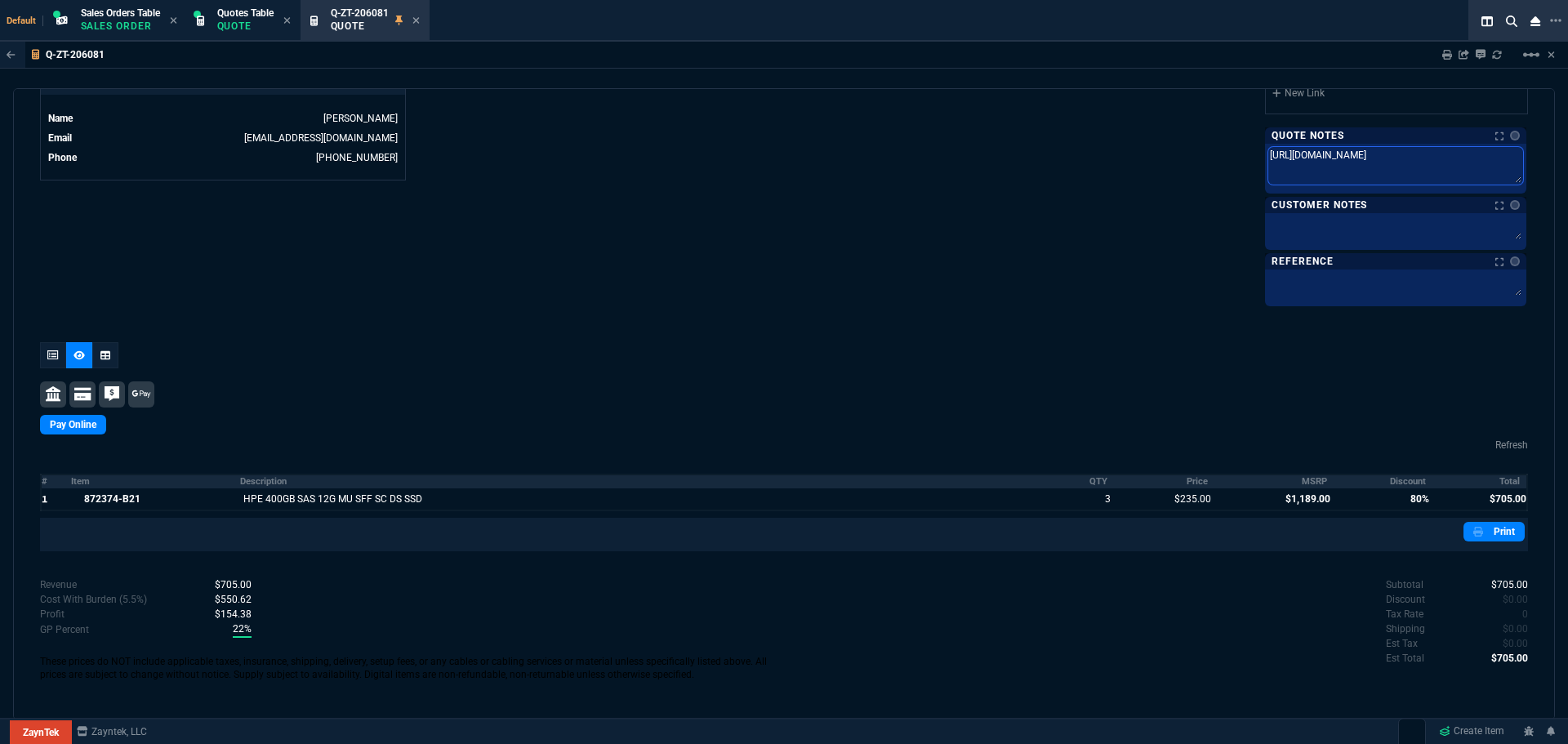
type textarea "[URL][DOMAIN_NAME]"
click at [1012, 387] on div at bounding box center [784, 394] width 1488 height 26
